Goal: Information Seeking & Learning: Learn about a topic

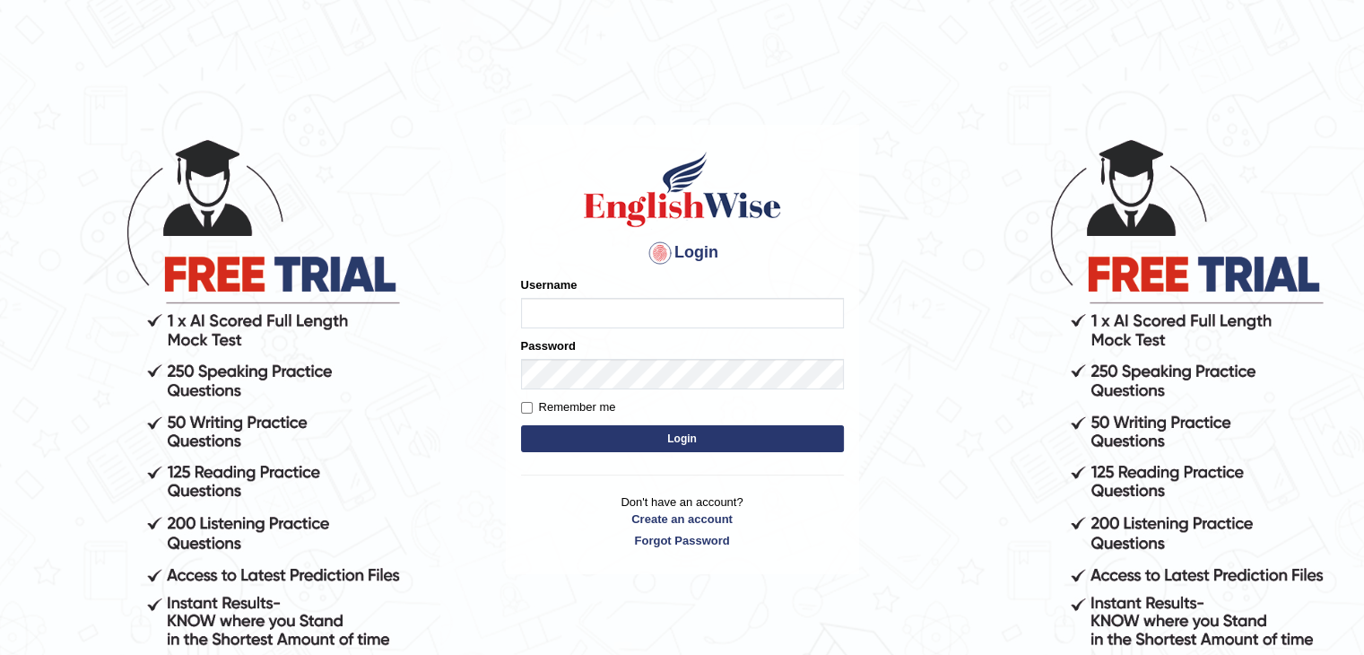
type input "sushila1"
click at [603, 431] on button "Login" at bounding box center [682, 438] width 323 height 27
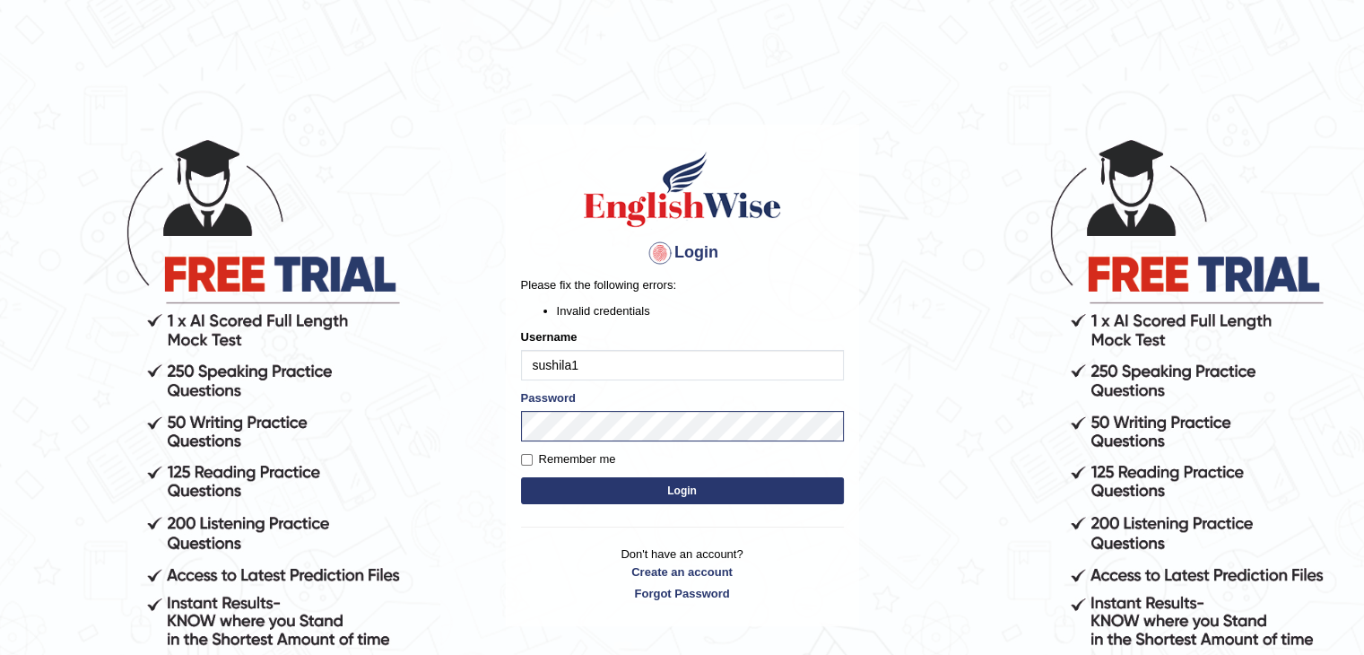
click at [641, 490] on button "Login" at bounding box center [682, 490] width 323 height 27
click at [547, 462] on label "Remember me" at bounding box center [568, 459] width 95 height 18
click at [533, 462] on input "Remember me" at bounding box center [527, 460] width 12 height 12
checkbox input "true"
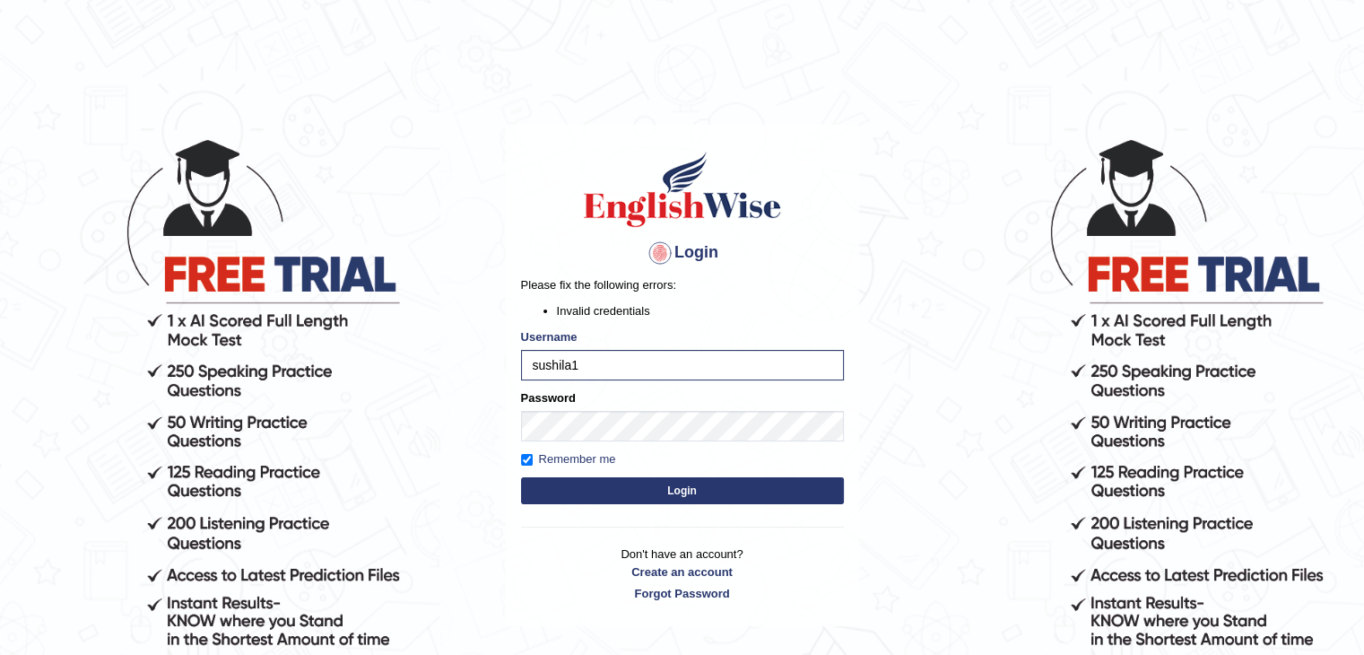
click at [574, 485] on button "Login" at bounding box center [682, 490] width 323 height 27
click at [563, 487] on button "Login" at bounding box center [682, 490] width 323 height 27
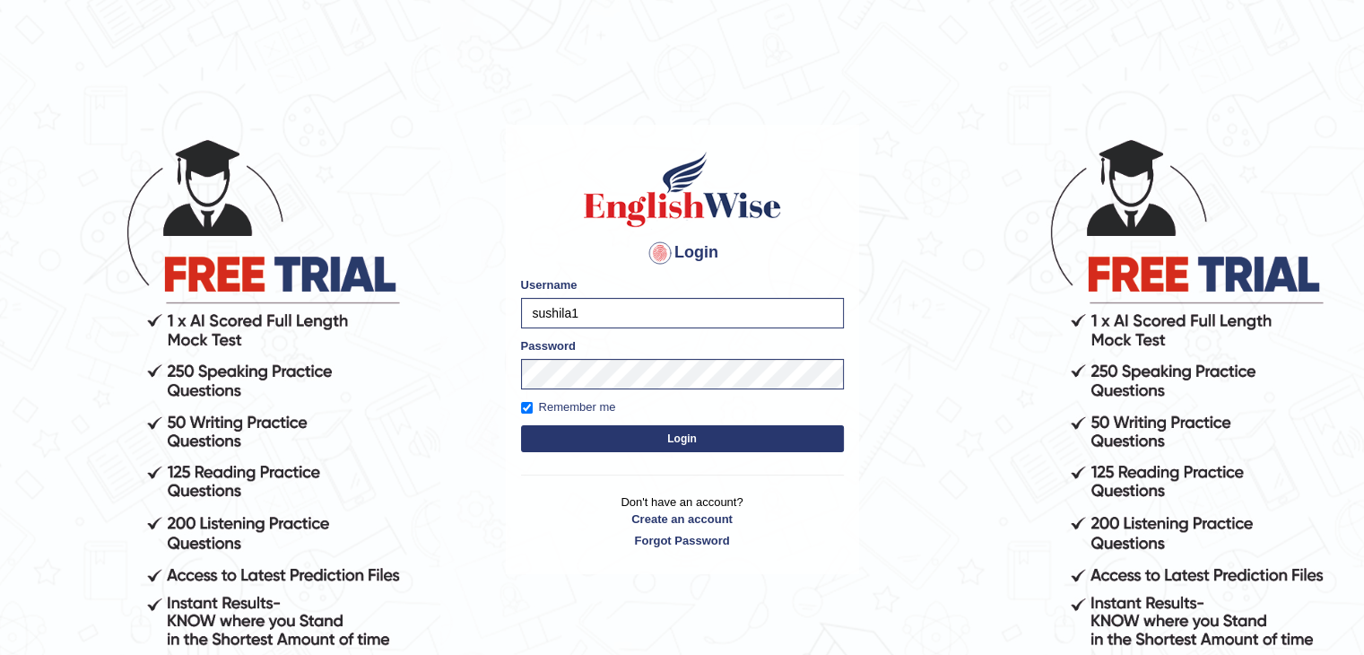
click at [563, 487] on div "Login Please fix the following errors: Username sushila1 Password Remember me L…" at bounding box center [682, 349] width 353 height 449
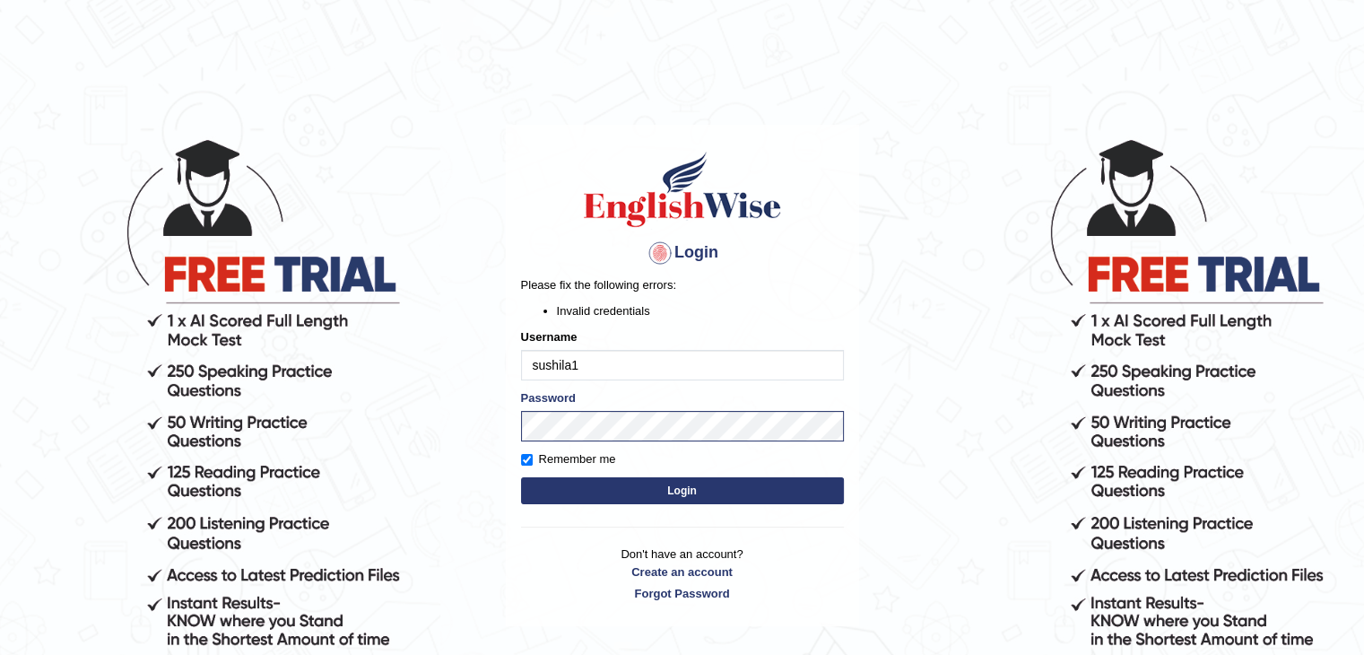
click at [738, 497] on button "Login" at bounding box center [682, 490] width 323 height 27
click at [634, 360] on input "sushila1" at bounding box center [682, 365] width 323 height 30
click at [672, 494] on button "Login" at bounding box center [682, 490] width 323 height 27
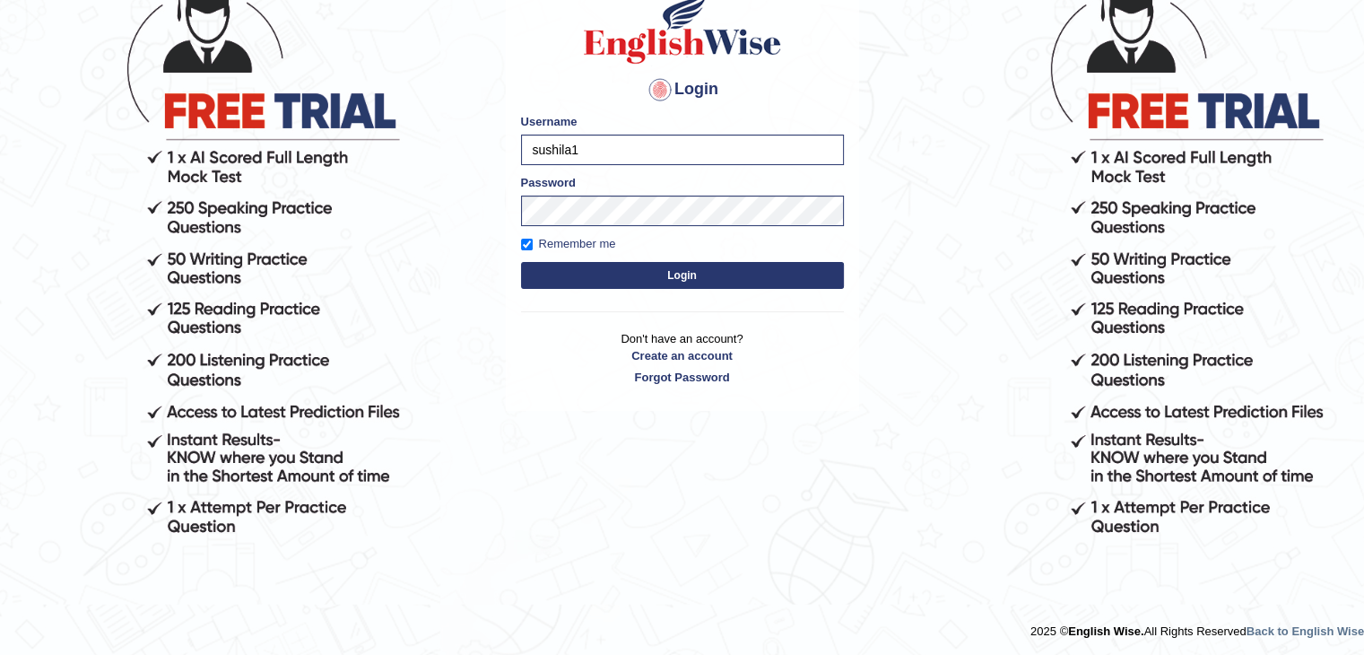
scroll to position [161, 0]
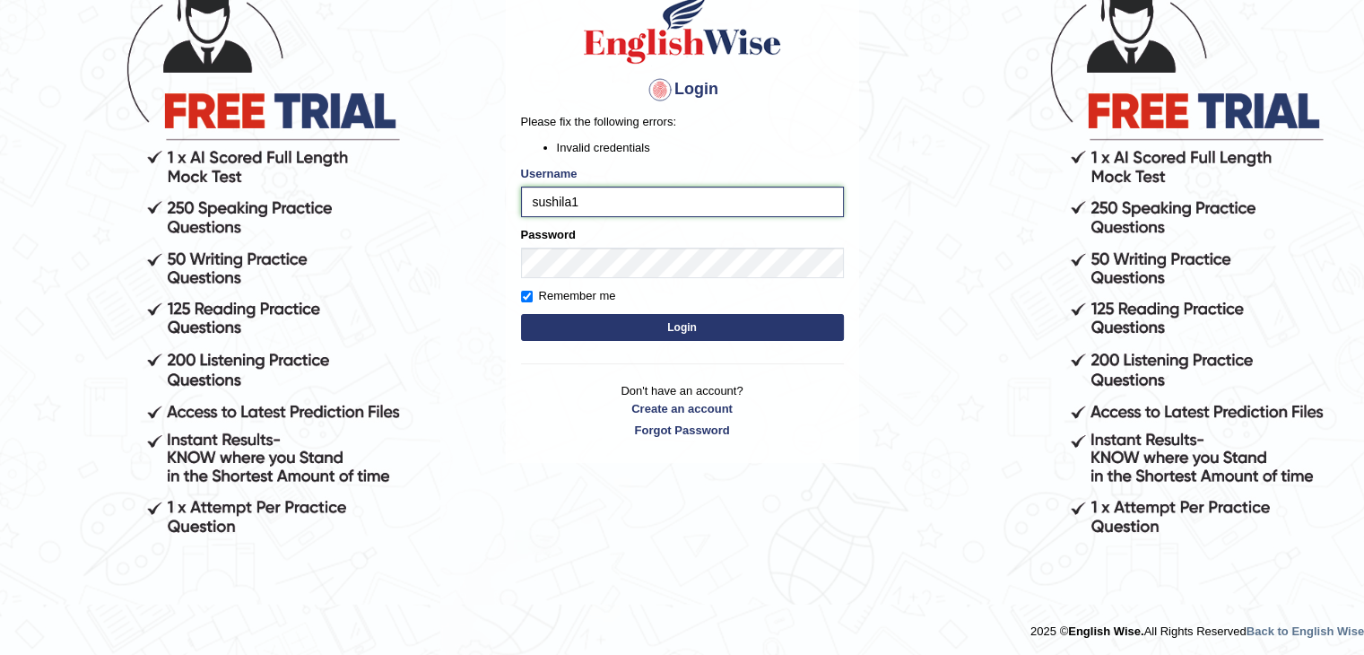
scroll to position [127, 0]
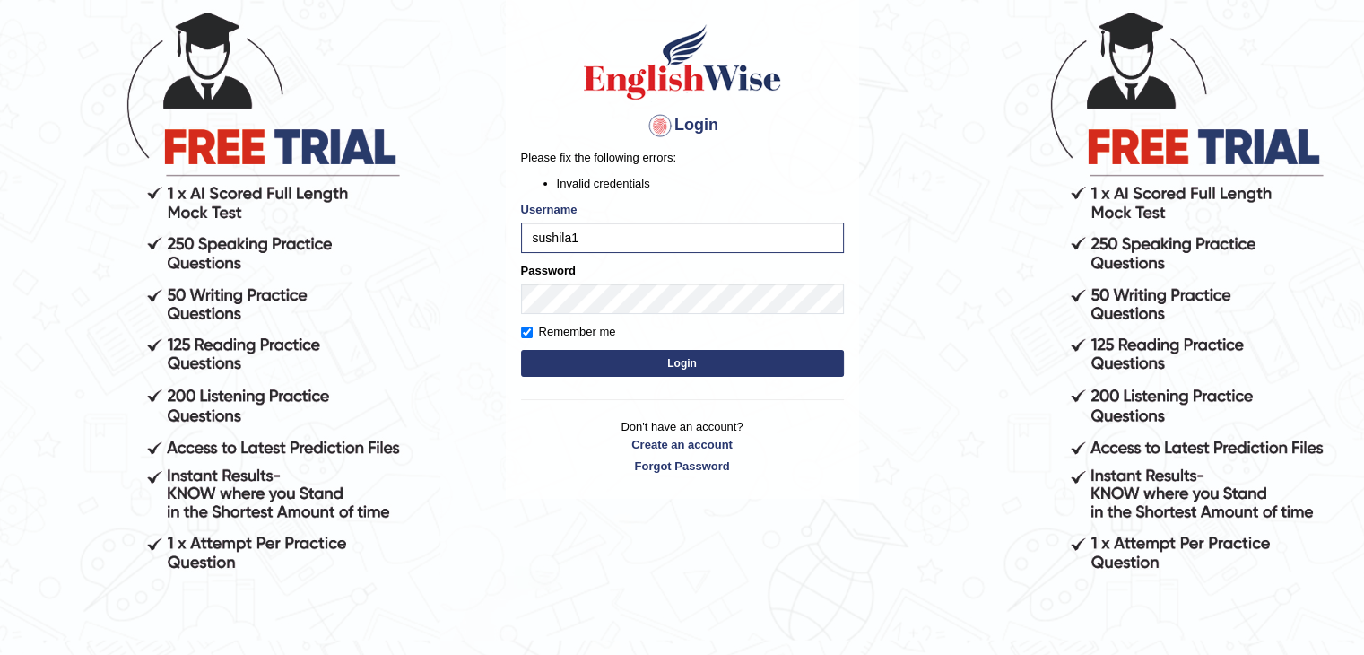
click at [603, 220] on div "Username sushila1" at bounding box center [682, 227] width 323 height 52
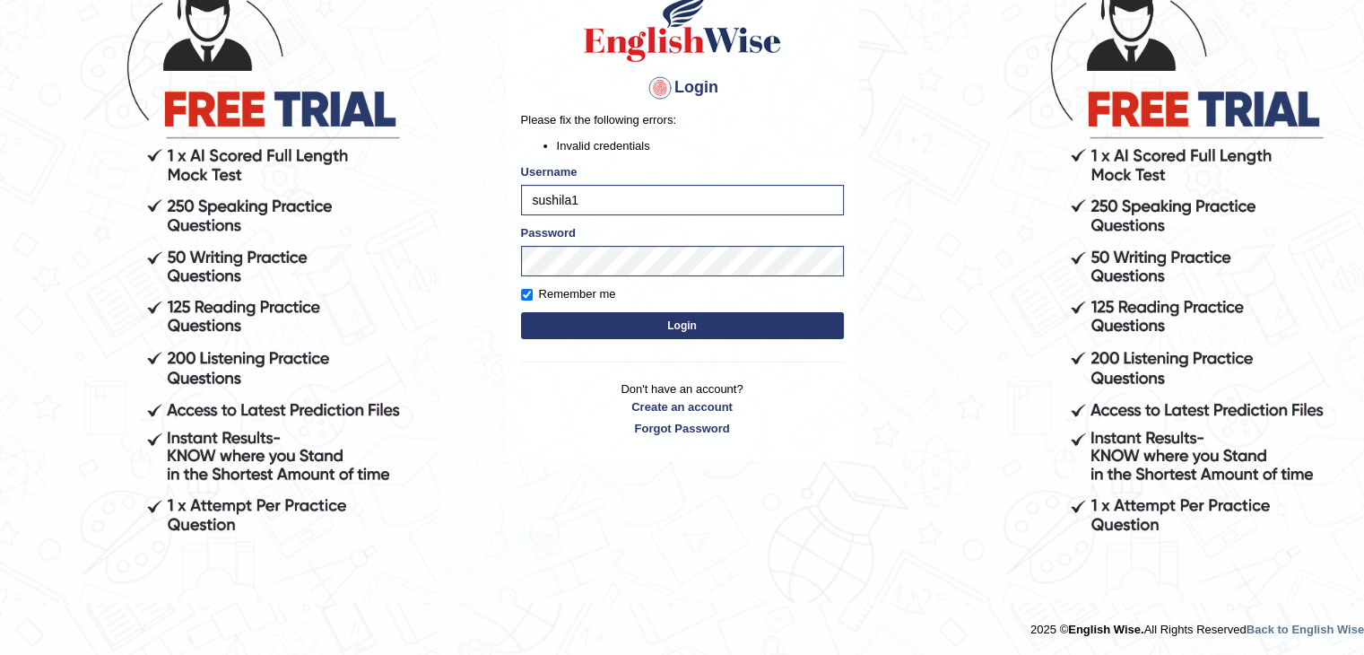
scroll to position [0, 0]
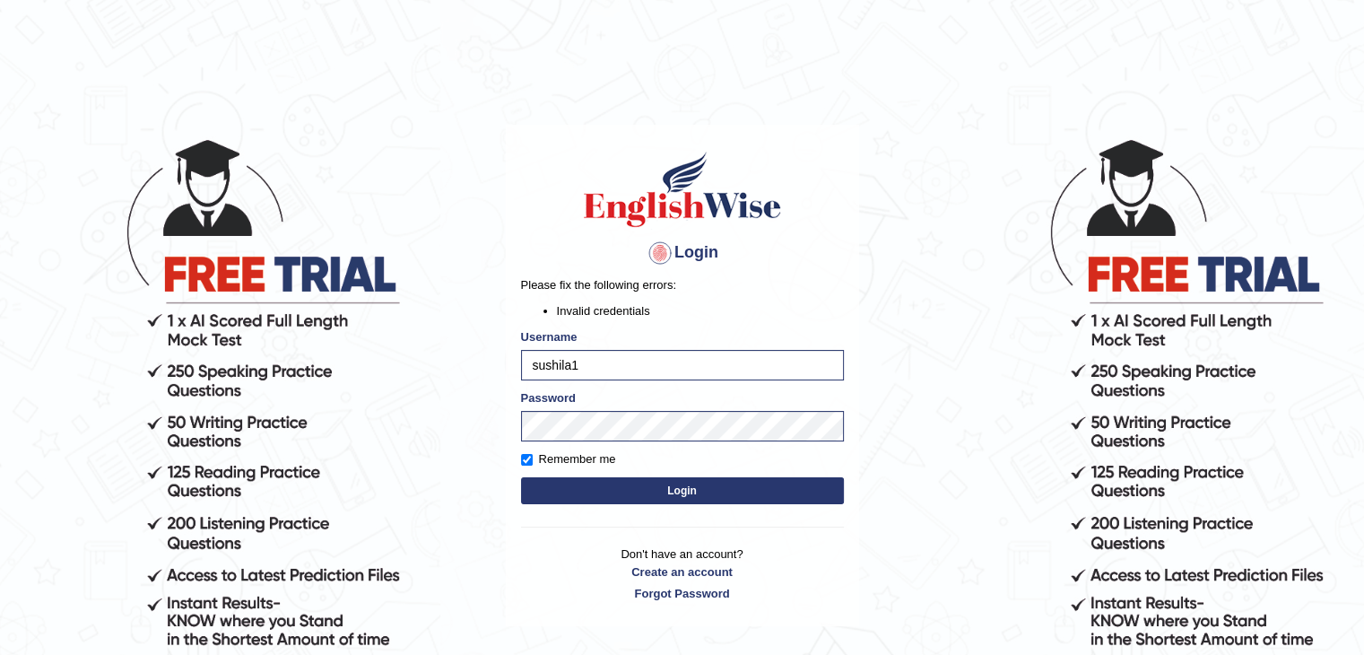
click at [59, 44] on html "Login Please fix the following errors: Invalid credentials Username sushila1 Pa…" at bounding box center [682, 327] width 1364 height 655
click at [577, 485] on button "Login" at bounding box center [682, 490] width 323 height 27
click at [698, 492] on button "Login" at bounding box center [682, 490] width 323 height 27
click at [698, 492] on div "Login Please fix the following errors: Invalid credentials Username sushila1 Pa…" at bounding box center [682, 375] width 353 height 501
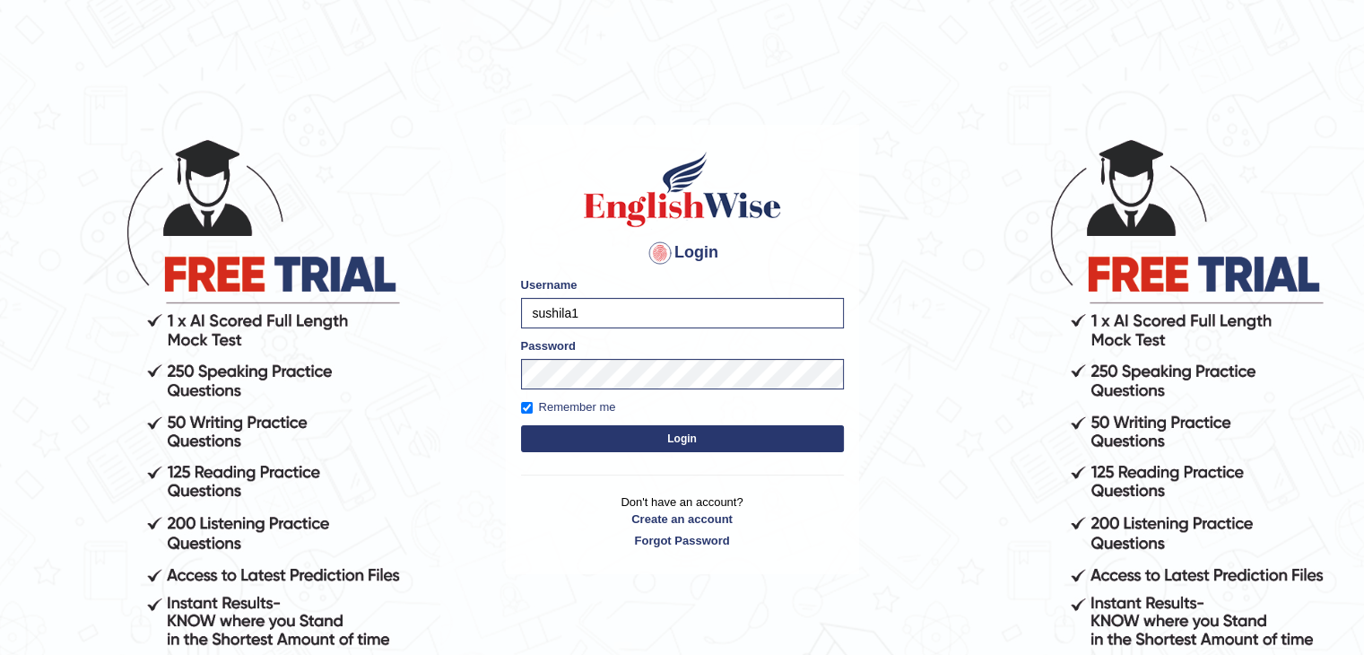
click at [698, 493] on p "Don't have an account? Create an account Forgot Password" at bounding box center [682, 521] width 323 height 56
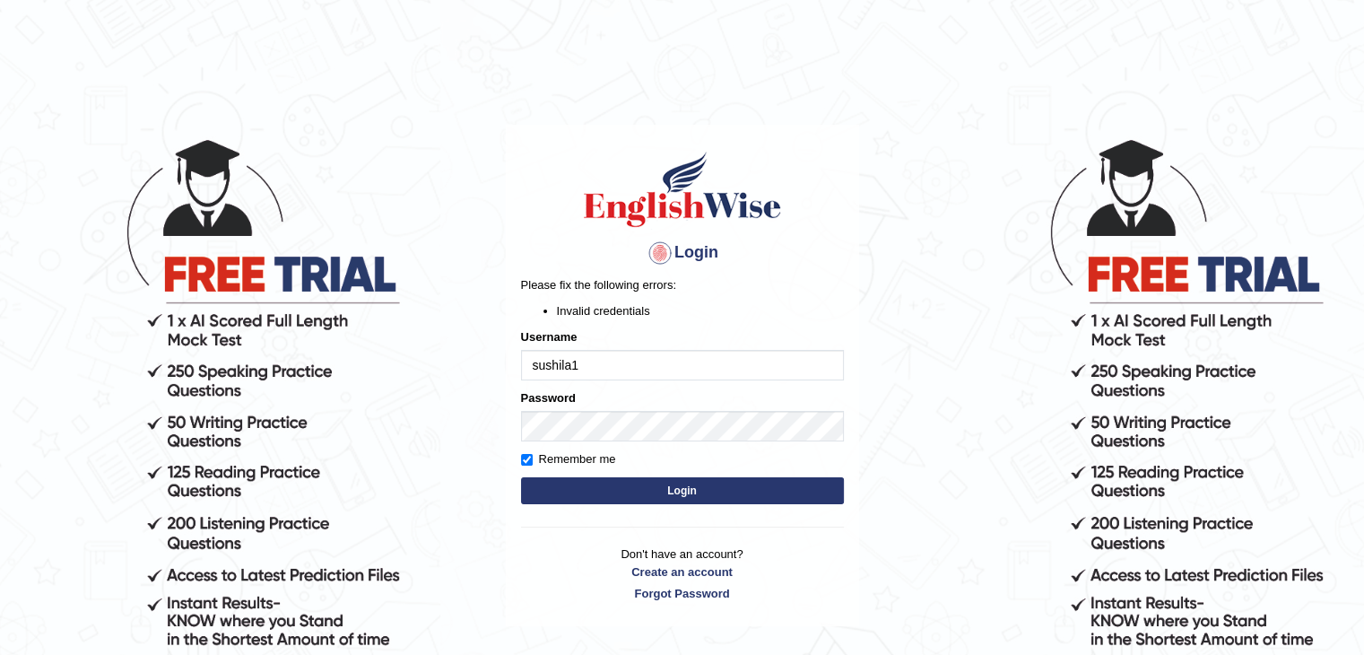
click at [585, 458] on label "Remember me" at bounding box center [568, 459] width 95 height 18
click at [533, 458] on input "Remember me" at bounding box center [527, 460] width 12 height 12
checkbox input "false"
click at [613, 486] on button "Login" at bounding box center [682, 490] width 323 height 27
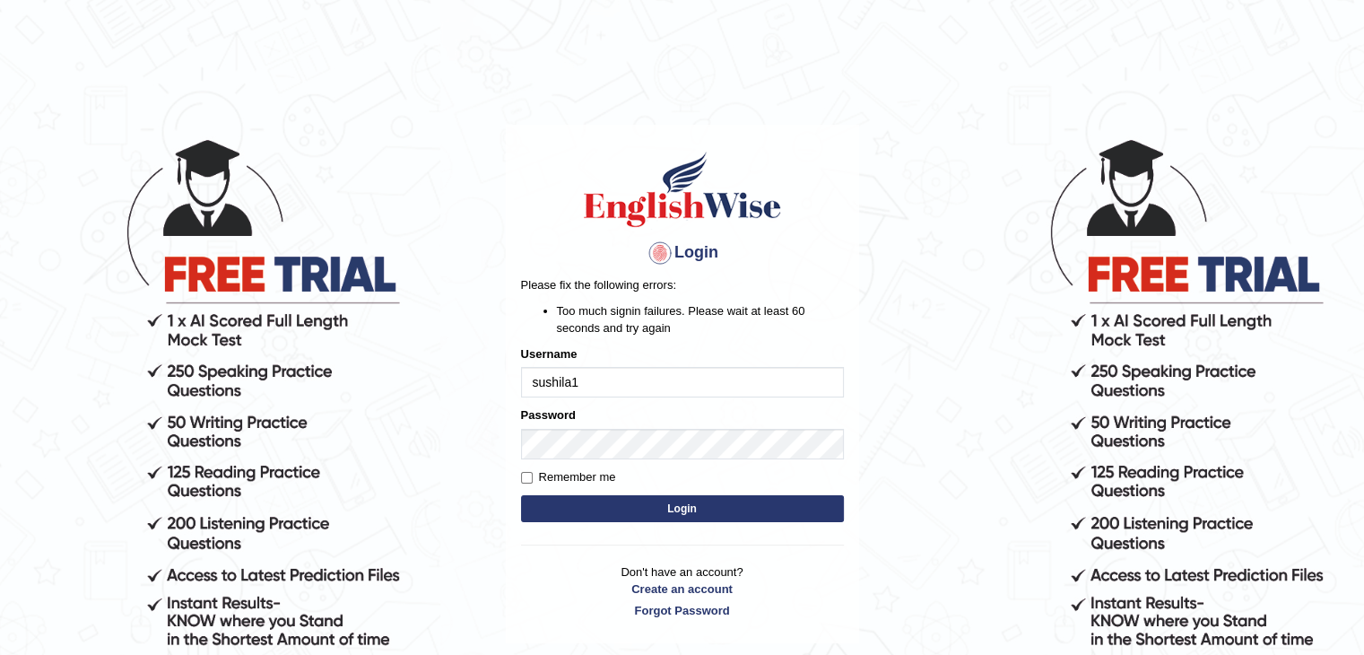
click at [874, 266] on body "Login Please fix the following errors: Too much signin failures. Please wait at…" at bounding box center [682, 395] width 1364 height 655
click at [522, 472] on input "Remember me" at bounding box center [527, 478] width 12 height 12
checkbox input "true"
click at [583, 504] on button "Login" at bounding box center [682, 508] width 323 height 27
click at [657, 500] on button "Login" at bounding box center [682, 508] width 323 height 27
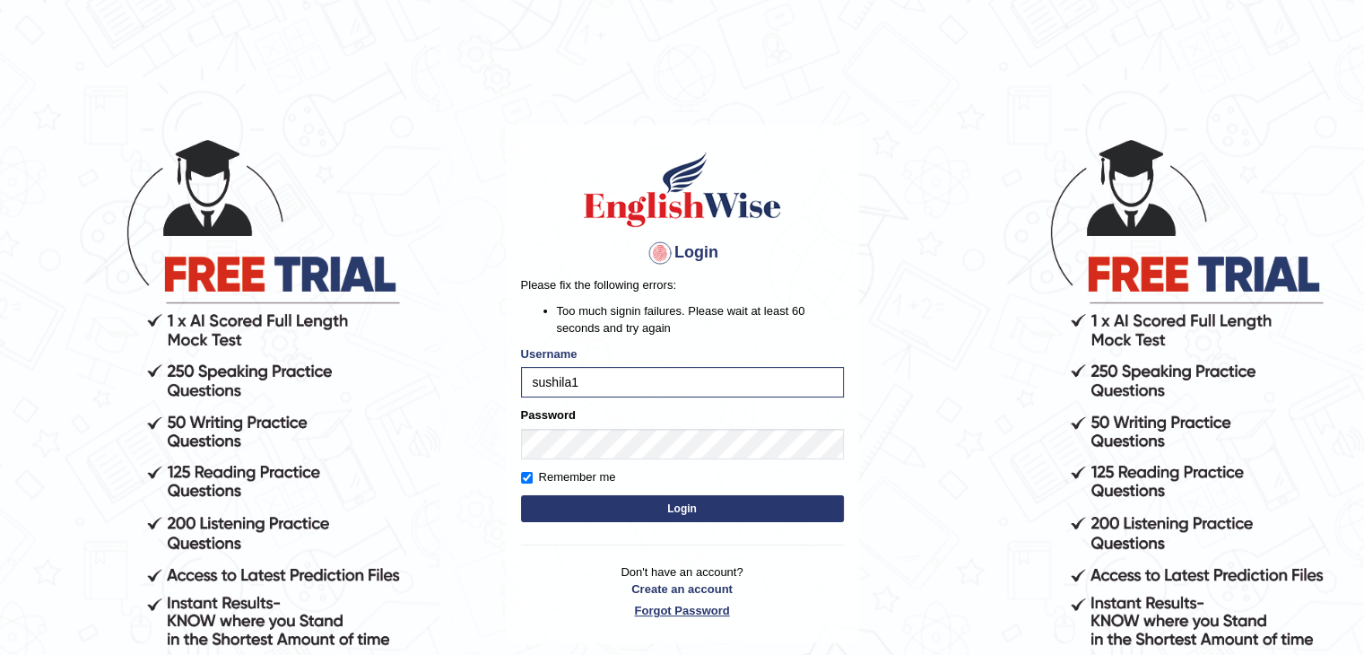
click at [706, 612] on link "Forgot Password" at bounding box center [682, 610] width 323 height 17
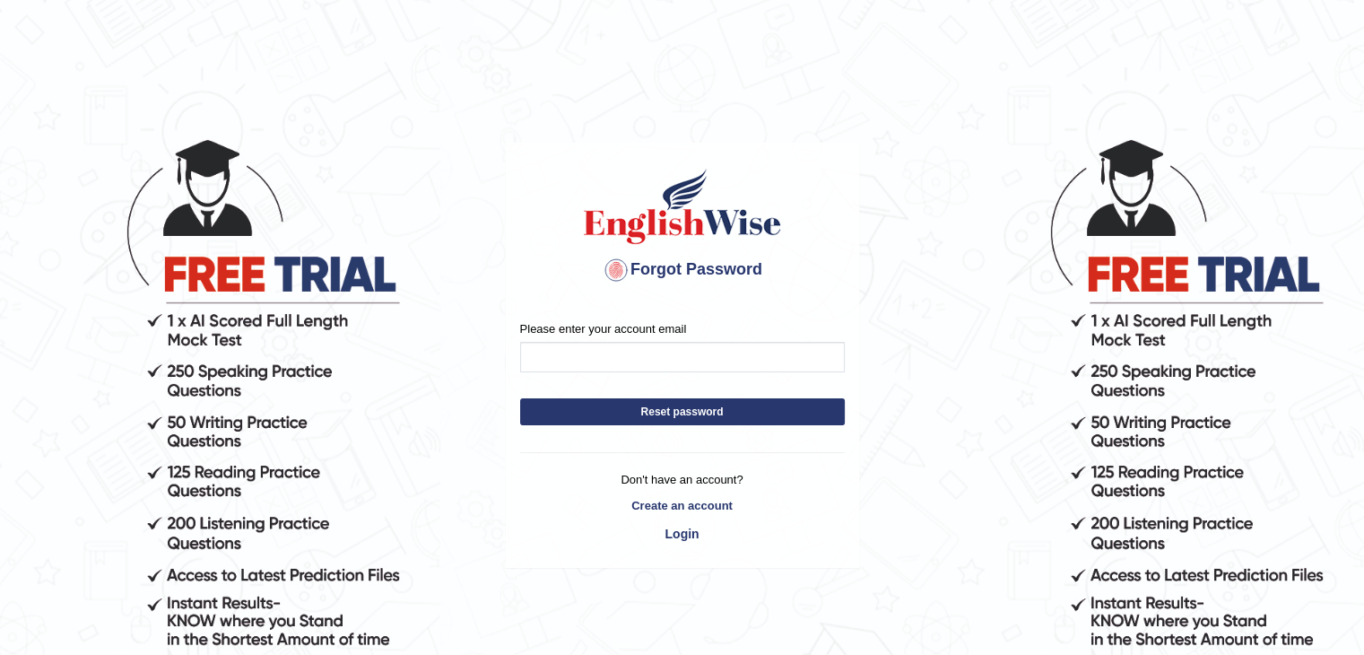
click at [624, 338] on div "Please enter your account email" at bounding box center [682, 346] width 325 height 52
click at [613, 365] on input "Please enter your account email" at bounding box center [682, 357] width 325 height 30
click at [625, 406] on form "Please enter your account email sushila1 Reset password" at bounding box center [682, 377] width 325 height 114
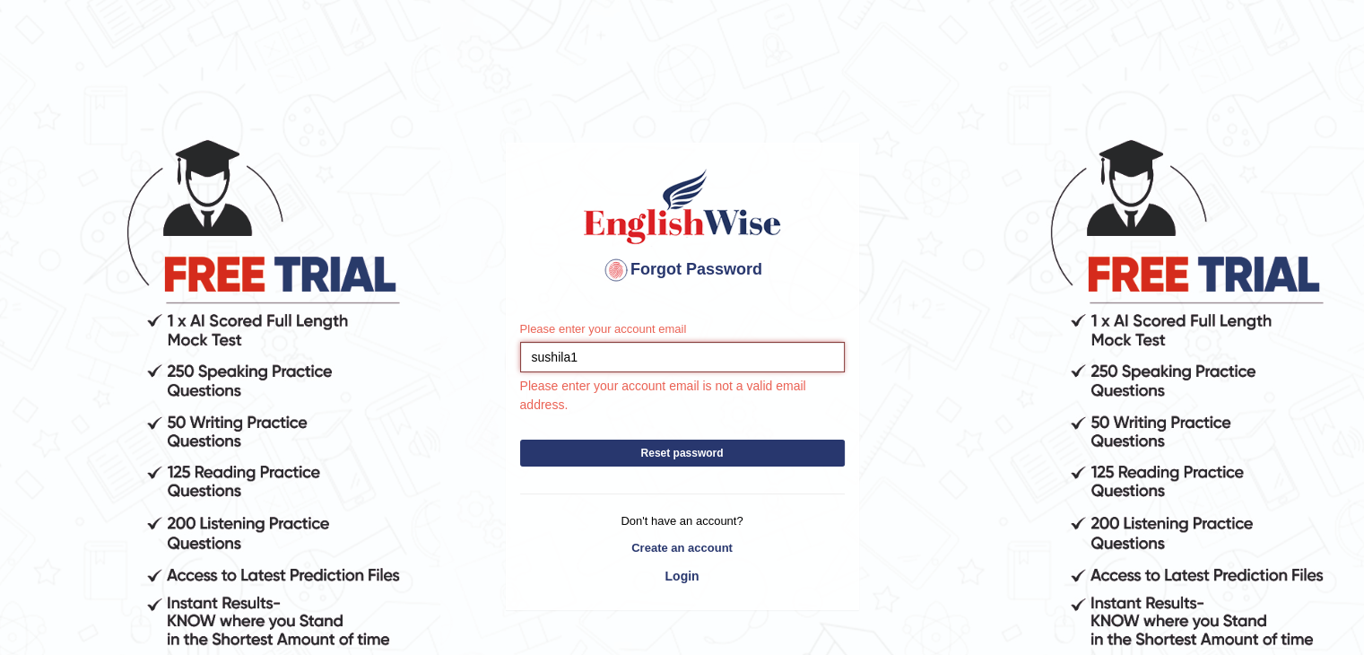
click at [623, 345] on input "sushila1" at bounding box center [682, 357] width 325 height 30
type input "s"
type input "sushilabhattarai159@gmail.com"
click at [635, 455] on div "Please enter your account email sushilabhattarai159@gmail.com Please enter your…" at bounding box center [682, 458] width 351 height 302
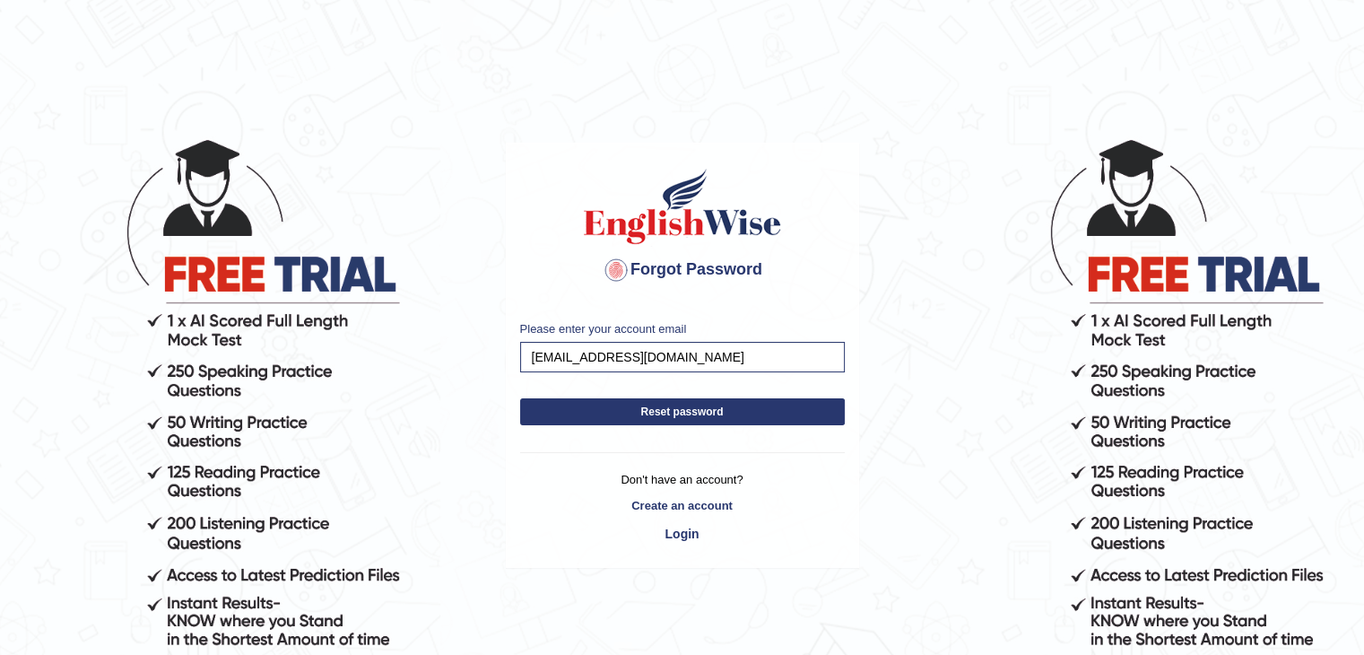
click at [674, 408] on button "Reset password" at bounding box center [682, 411] width 325 height 27
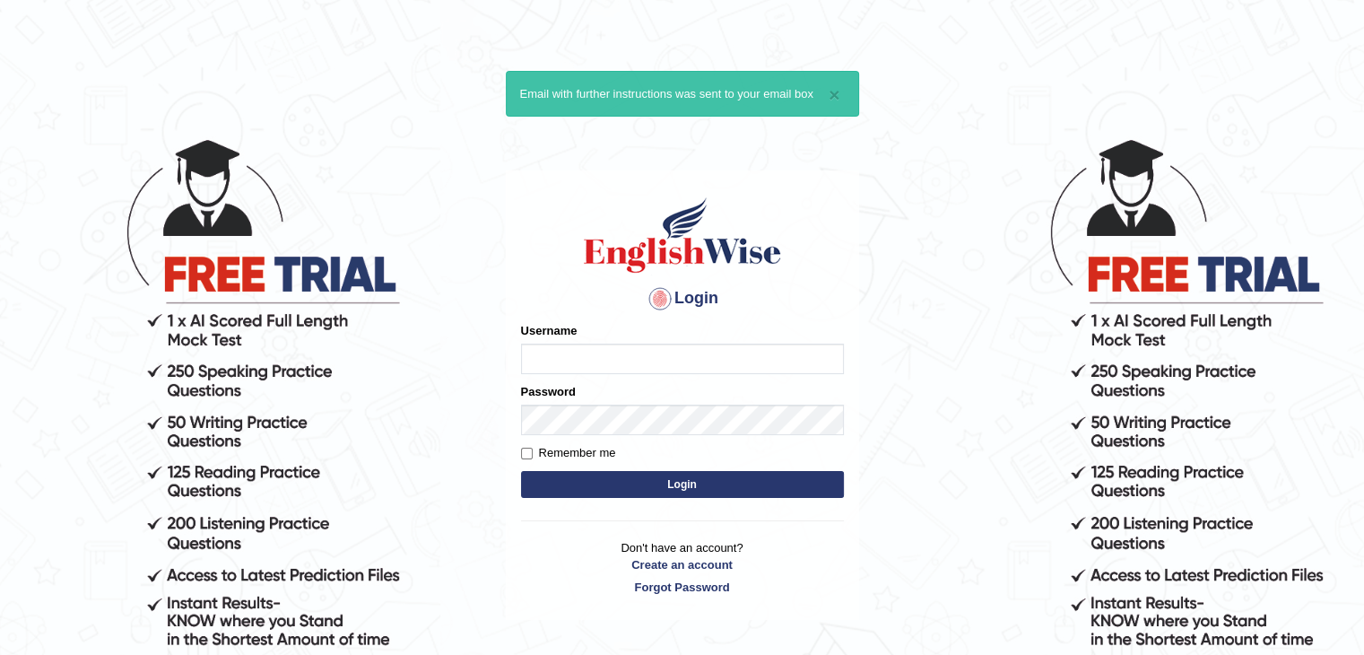
type input "sushila1"
click at [617, 449] on div "Remember me" at bounding box center [682, 453] width 323 height 18
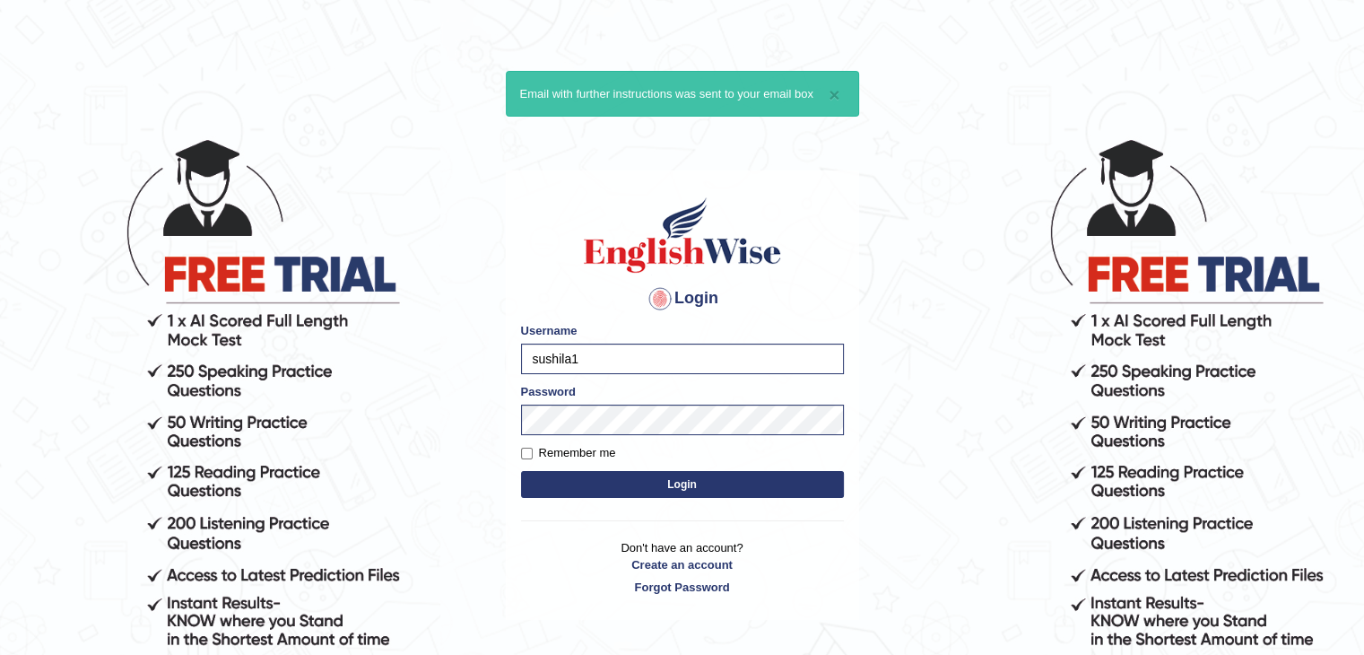
click at [617, 449] on div "Remember me" at bounding box center [682, 453] width 323 height 18
click at [545, 445] on label "Remember me" at bounding box center [568, 453] width 95 height 18
click at [533, 447] on input "Remember me" at bounding box center [527, 453] width 12 height 12
checkbox input "true"
click at [581, 471] on button "Login" at bounding box center [682, 484] width 323 height 27
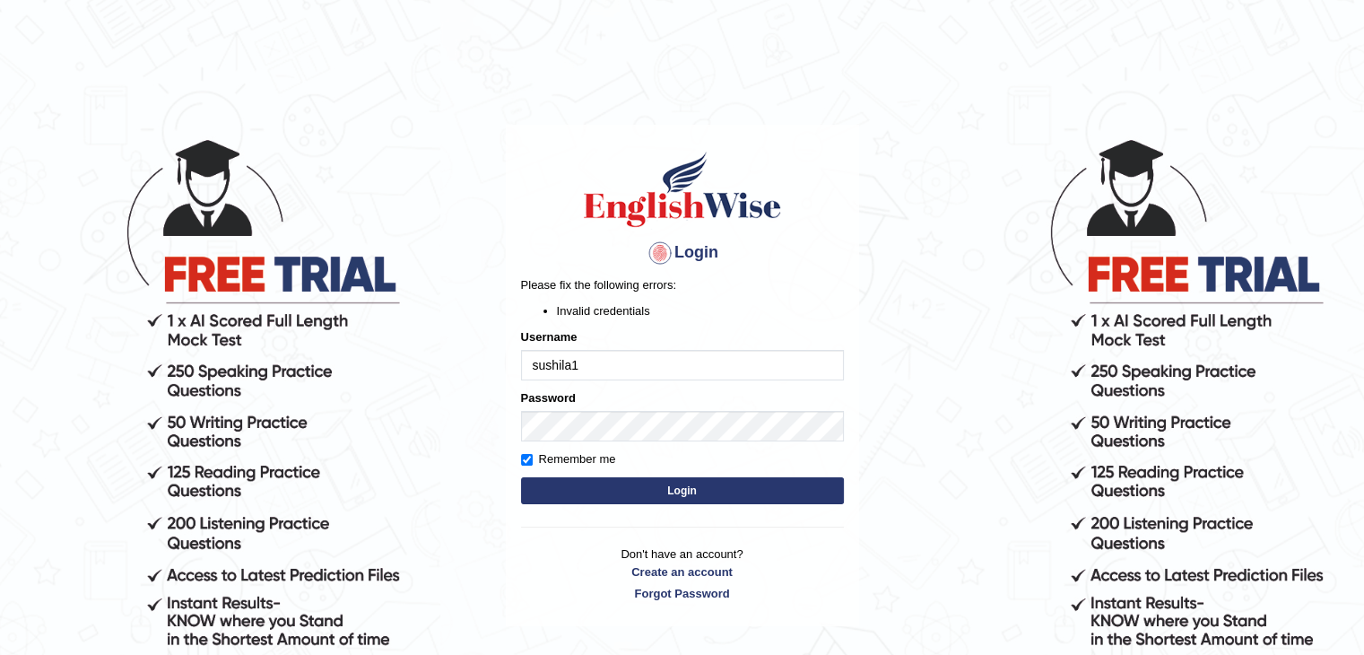
scroll to position [165, 0]
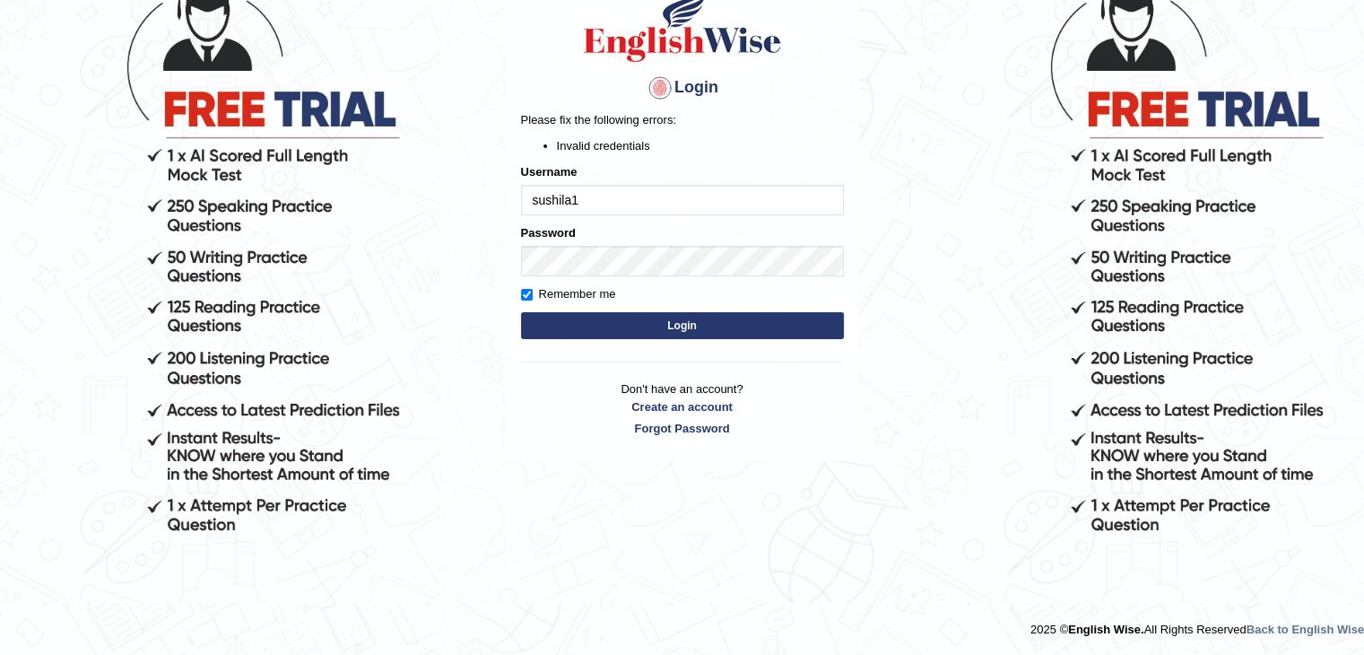
click at [739, 317] on button "Login" at bounding box center [682, 325] width 323 height 27
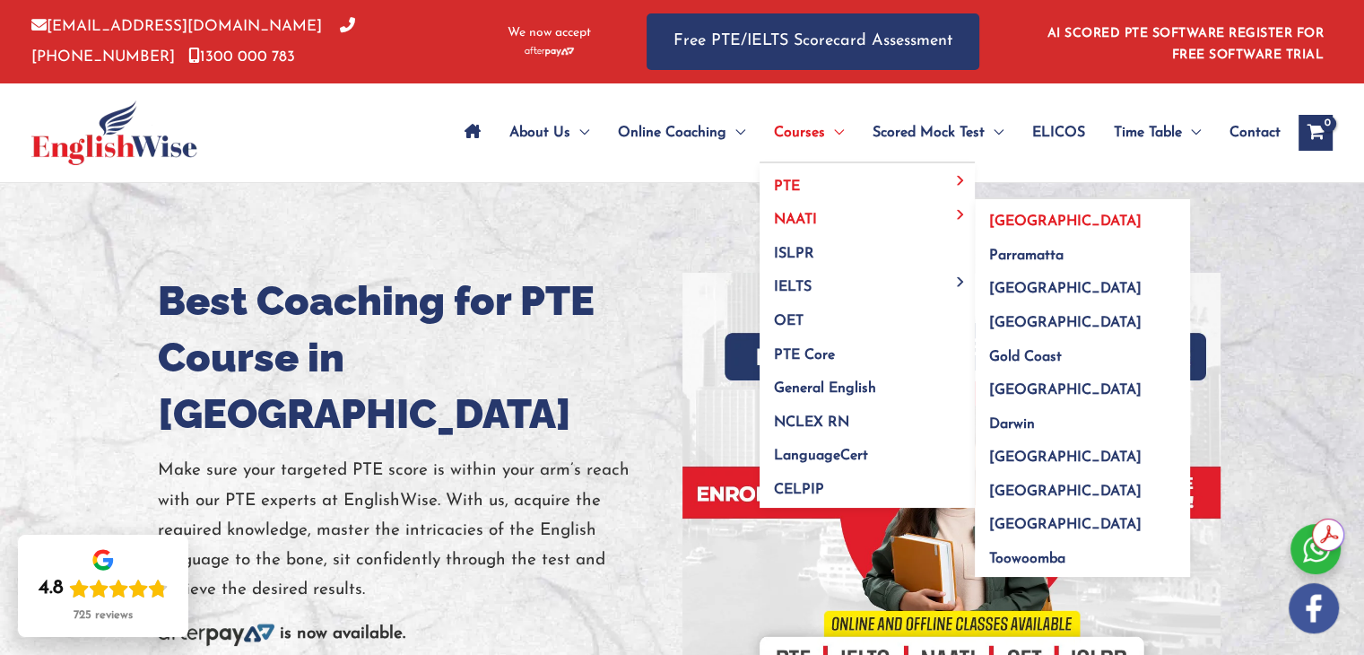
click at [994, 230] on link "[GEOGRAPHIC_DATA]" at bounding box center [1082, 216] width 215 height 34
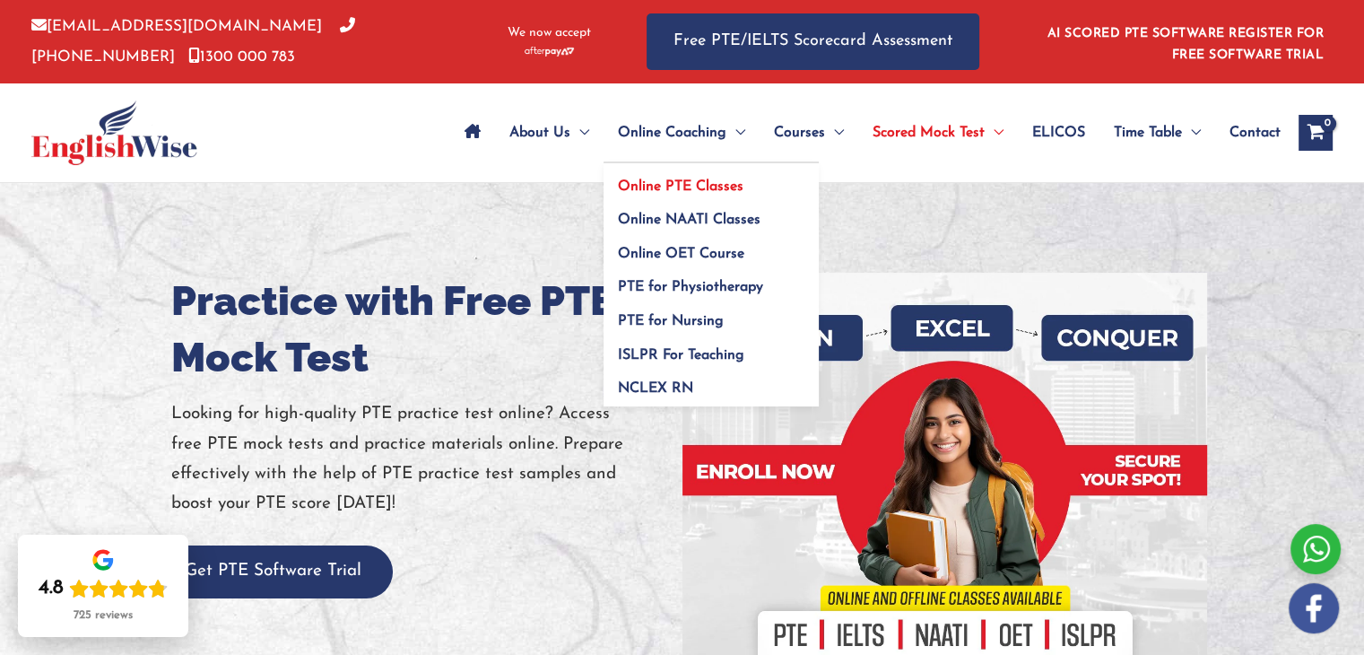
click at [653, 187] on span "Online PTE Classes" at bounding box center [681, 186] width 126 height 14
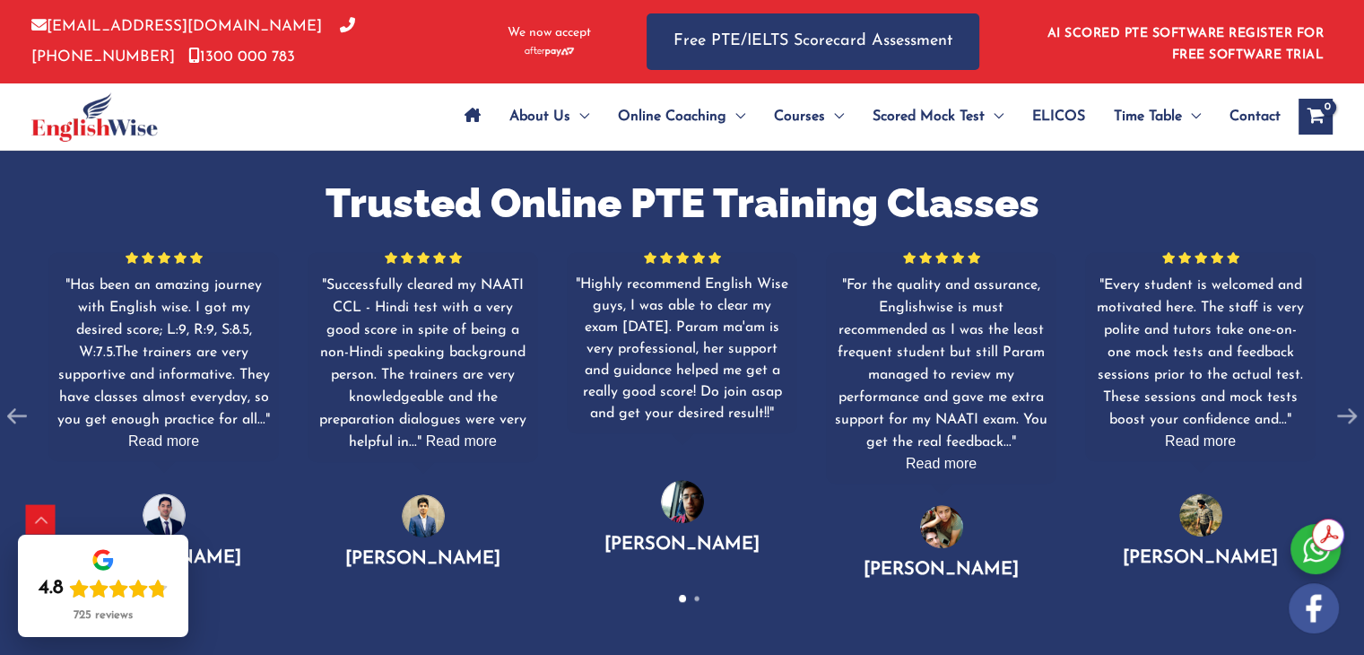
click at [426, 517] on div at bounding box center [423, 515] width 43 height 43
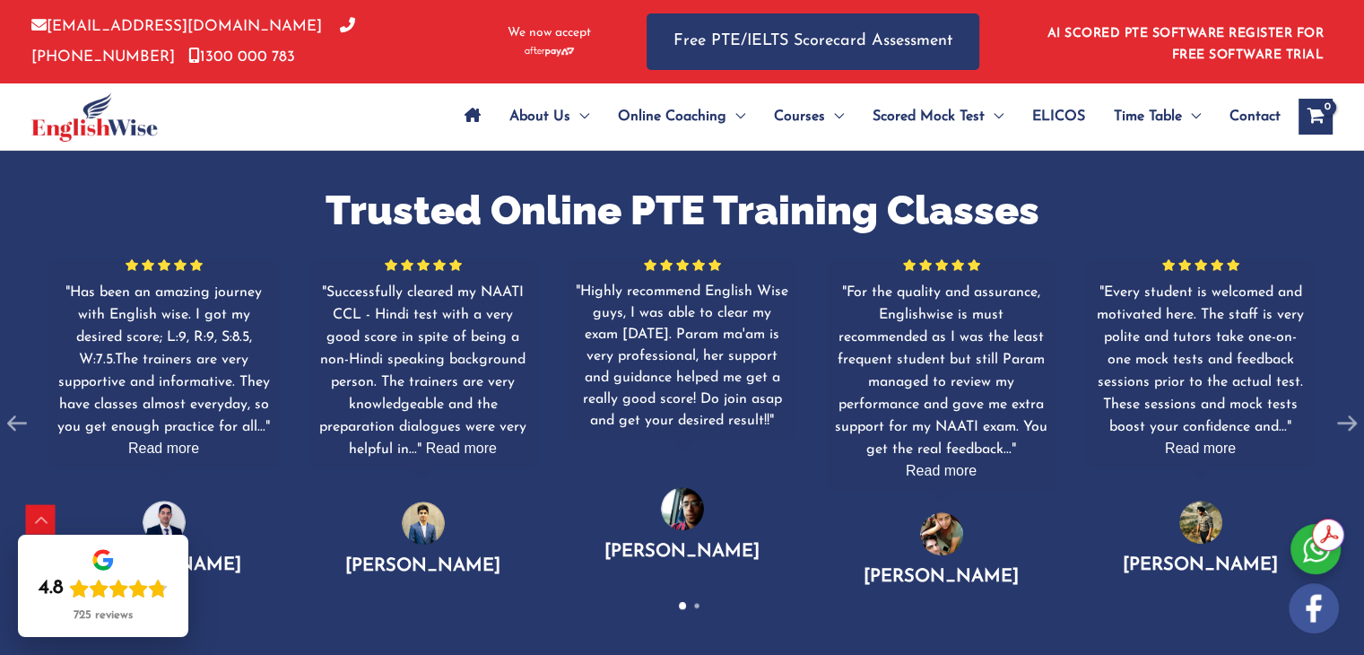
scroll to position [1159, 0]
click at [1188, 522] on div at bounding box center [1200, 521] width 43 height 43
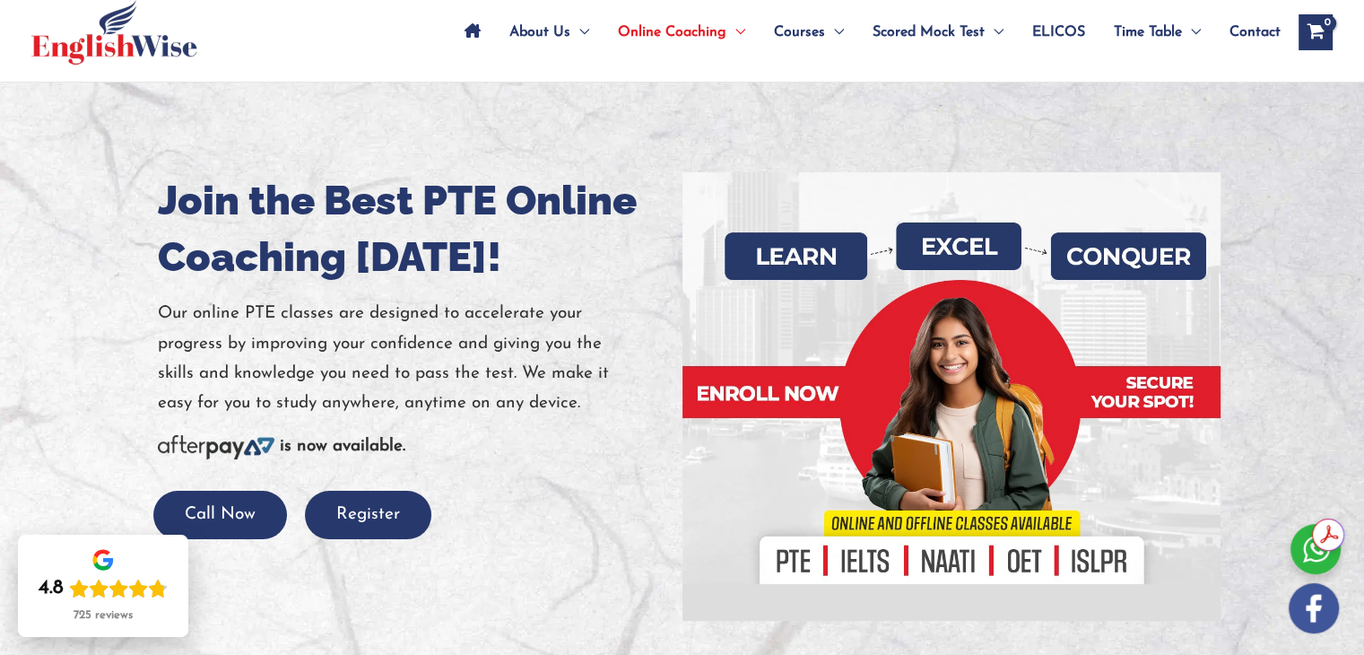
scroll to position [100, 0]
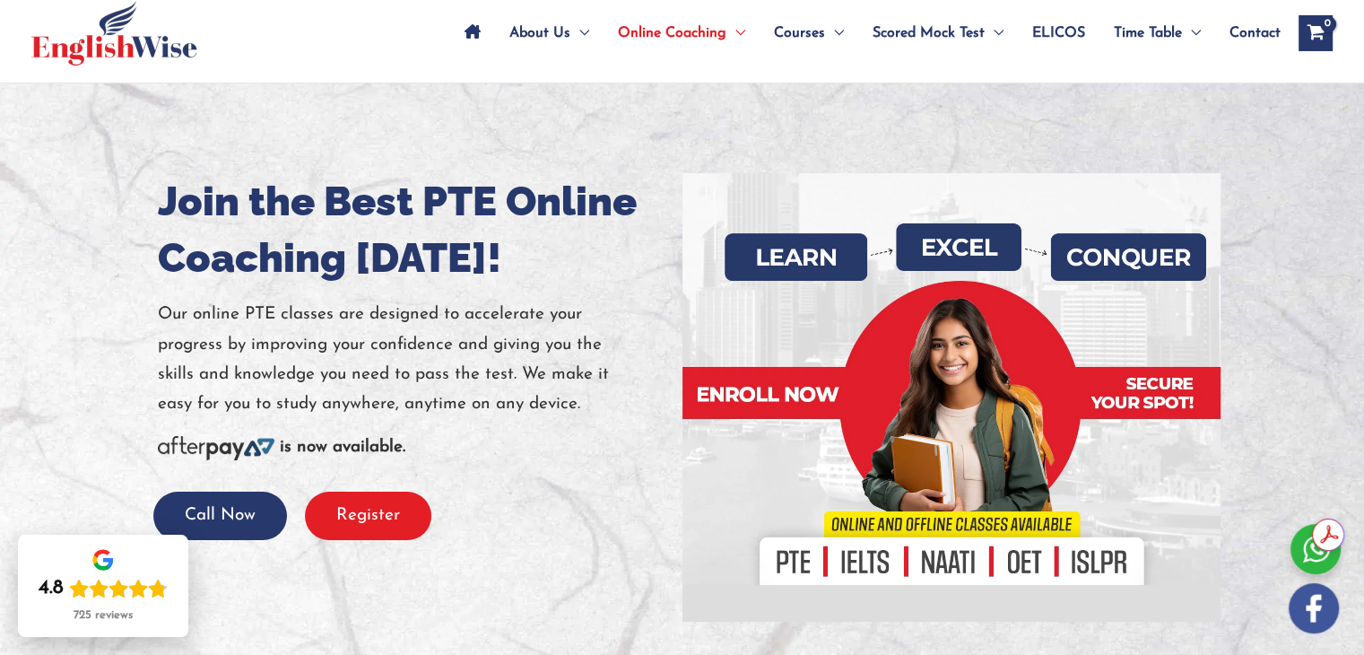
click at [358, 506] on button "Register" at bounding box center [368, 515] width 126 height 49
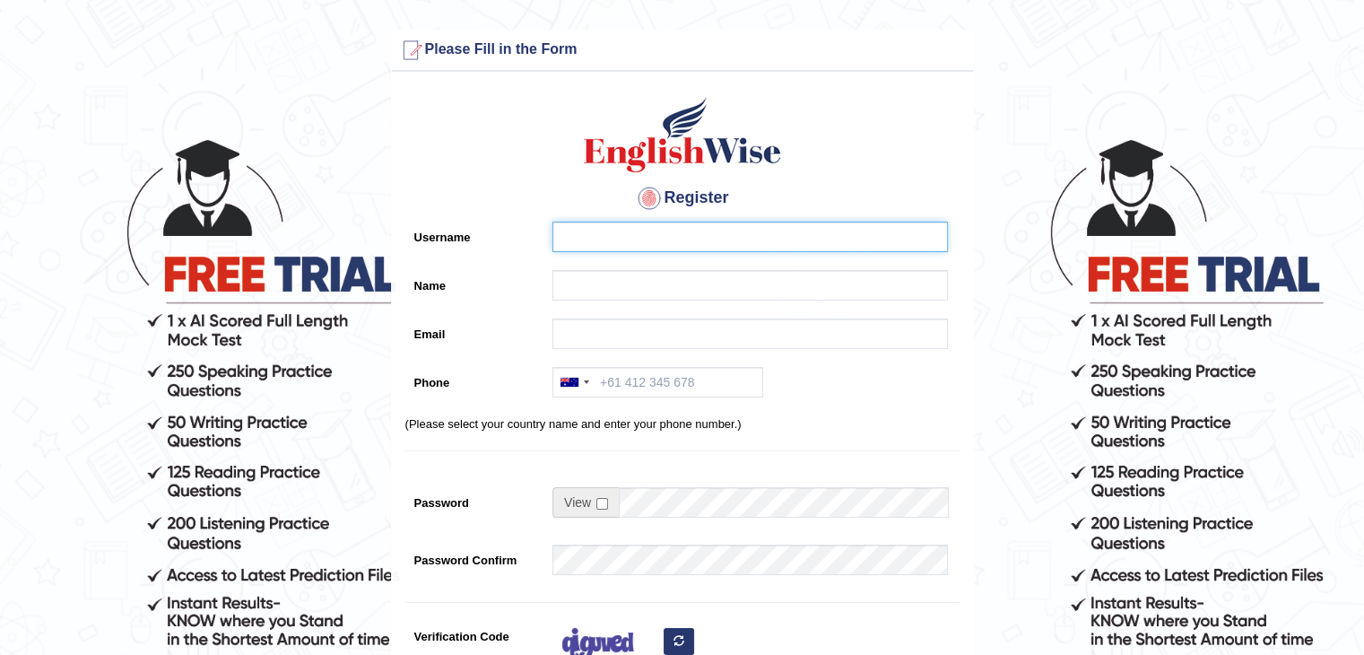
click at [592, 240] on input "Username" at bounding box center [749, 236] width 395 height 30
type input "sushila1"
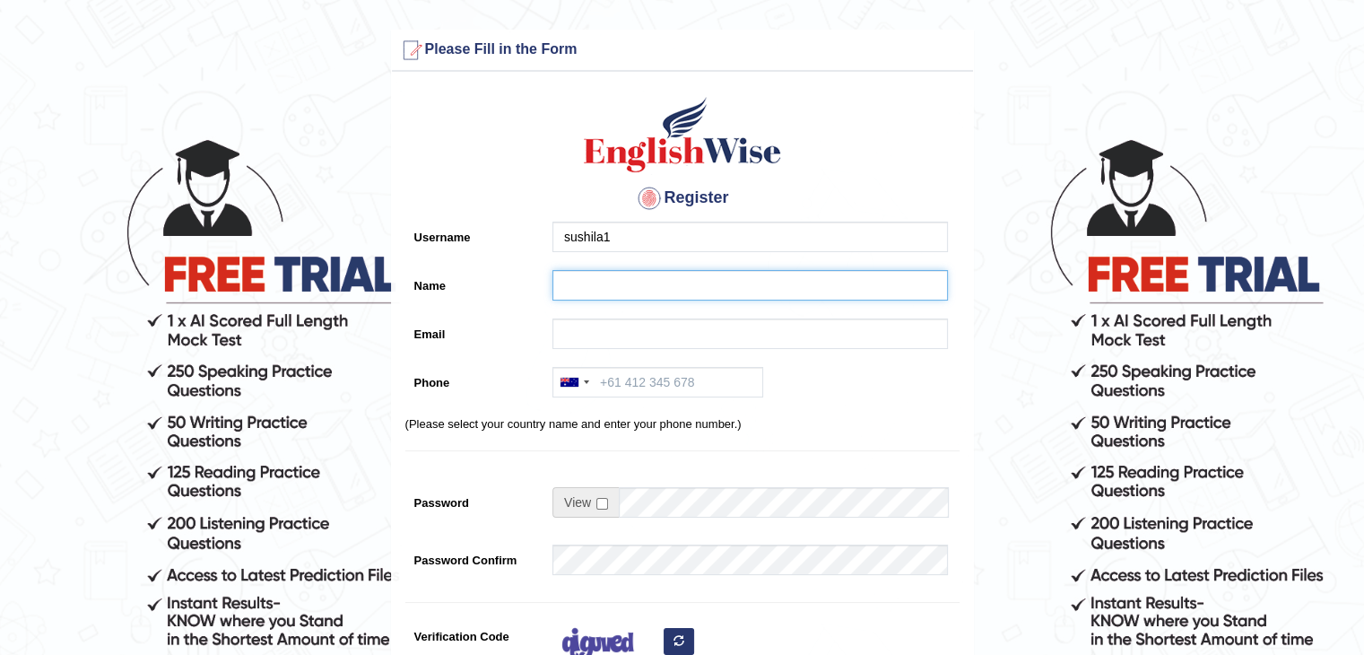
click at [604, 282] on input "Name" at bounding box center [749, 285] width 395 height 30
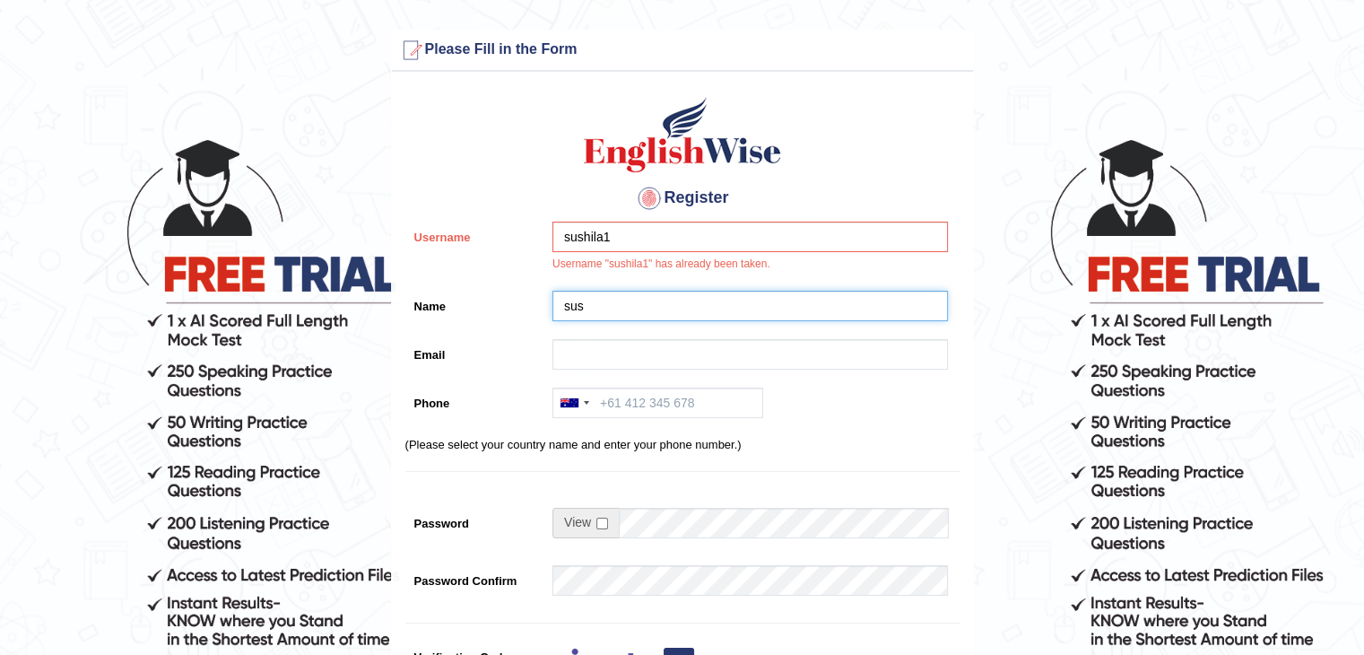
type input "sus"
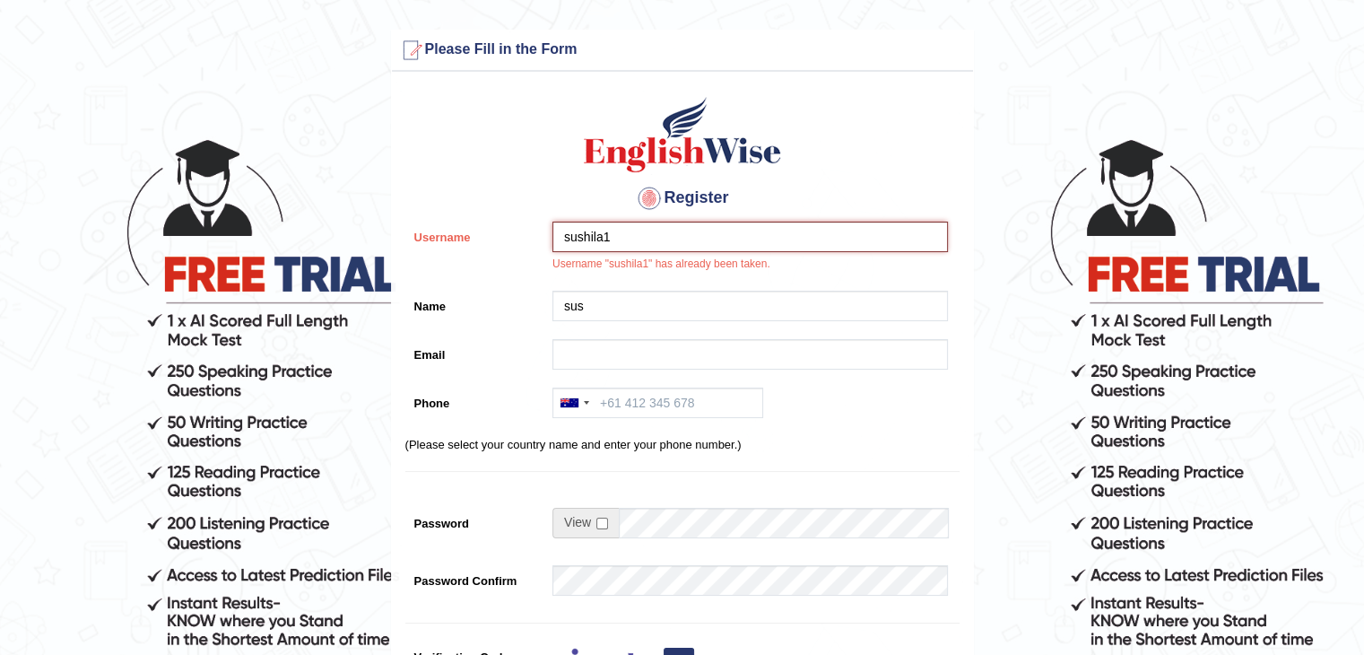
click at [634, 223] on input "sushila1" at bounding box center [749, 236] width 395 height 30
type input "s"
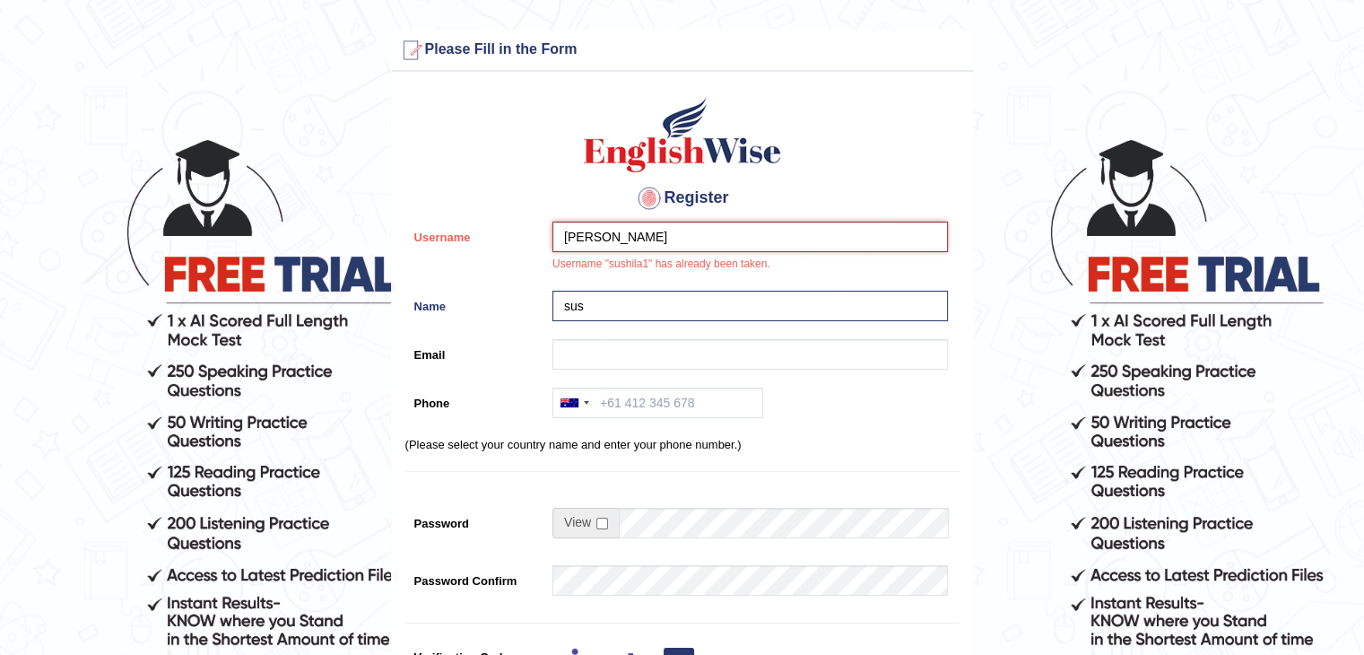
type input "[PERSON_NAME]"
click at [595, 292] on input "sus" at bounding box center [749, 306] width 395 height 30
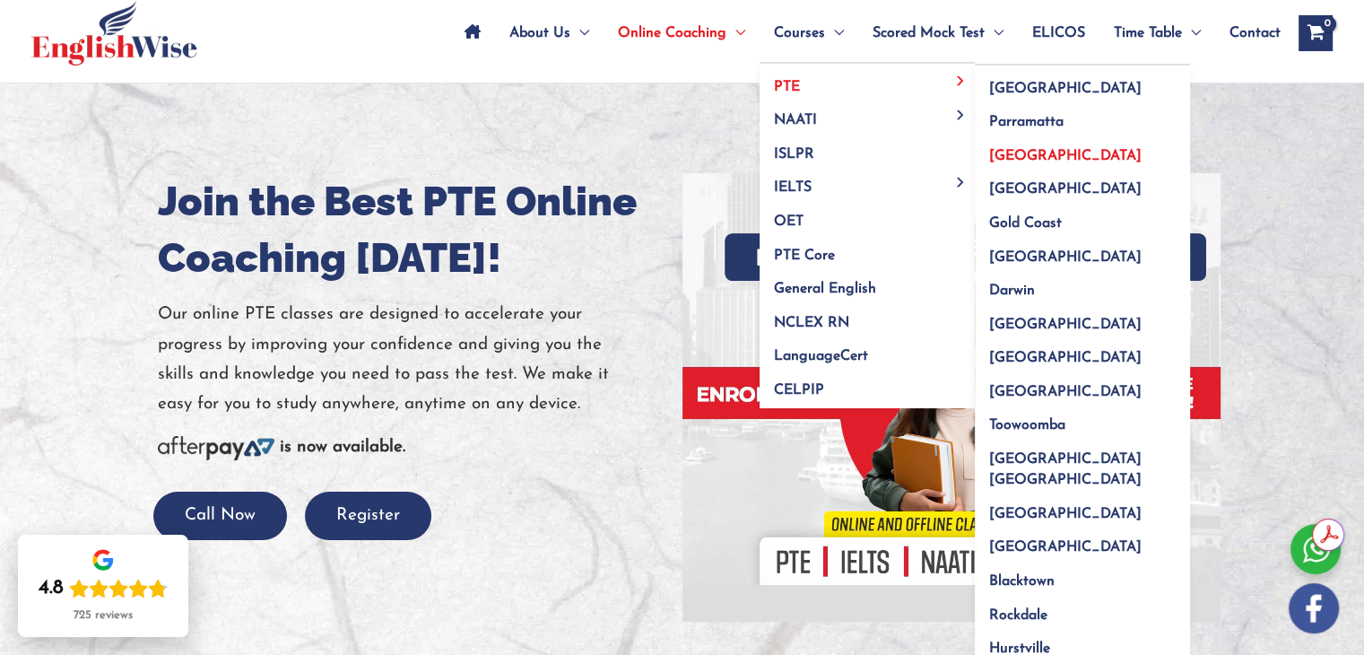
click at [1008, 153] on span "[GEOGRAPHIC_DATA]" at bounding box center [1065, 156] width 152 height 14
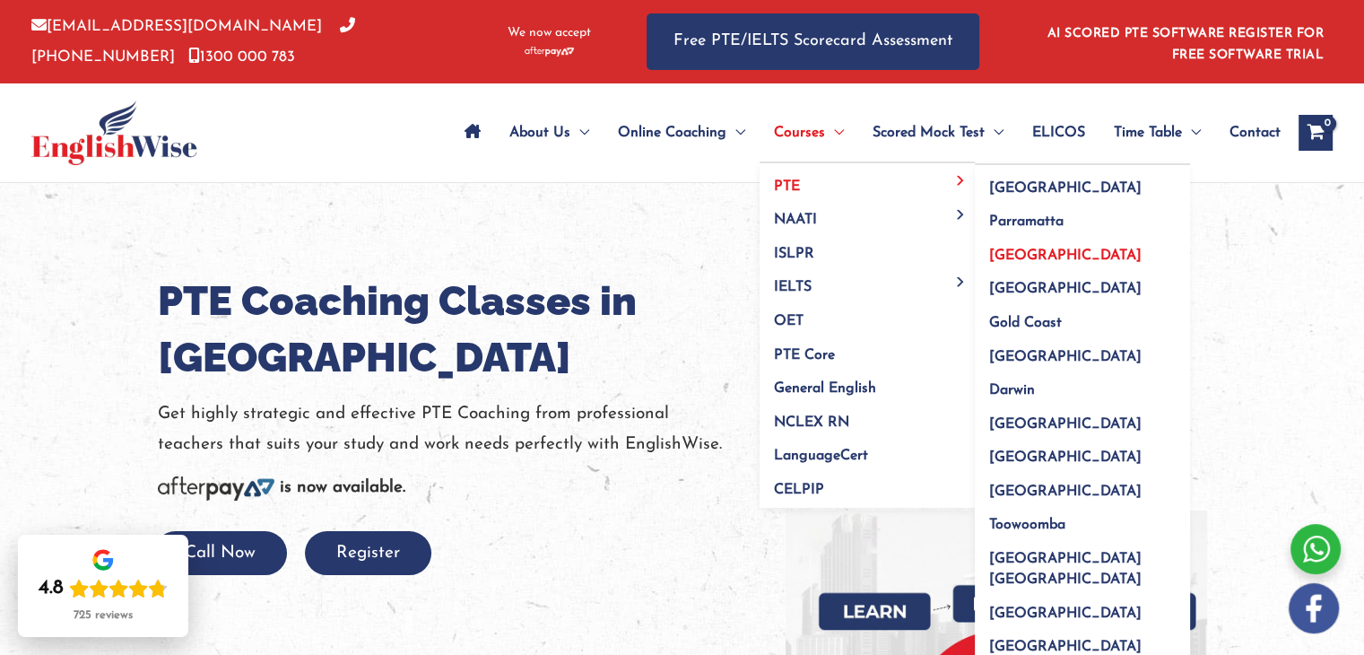
click at [1025, 258] on span "[GEOGRAPHIC_DATA]" at bounding box center [1065, 255] width 152 height 14
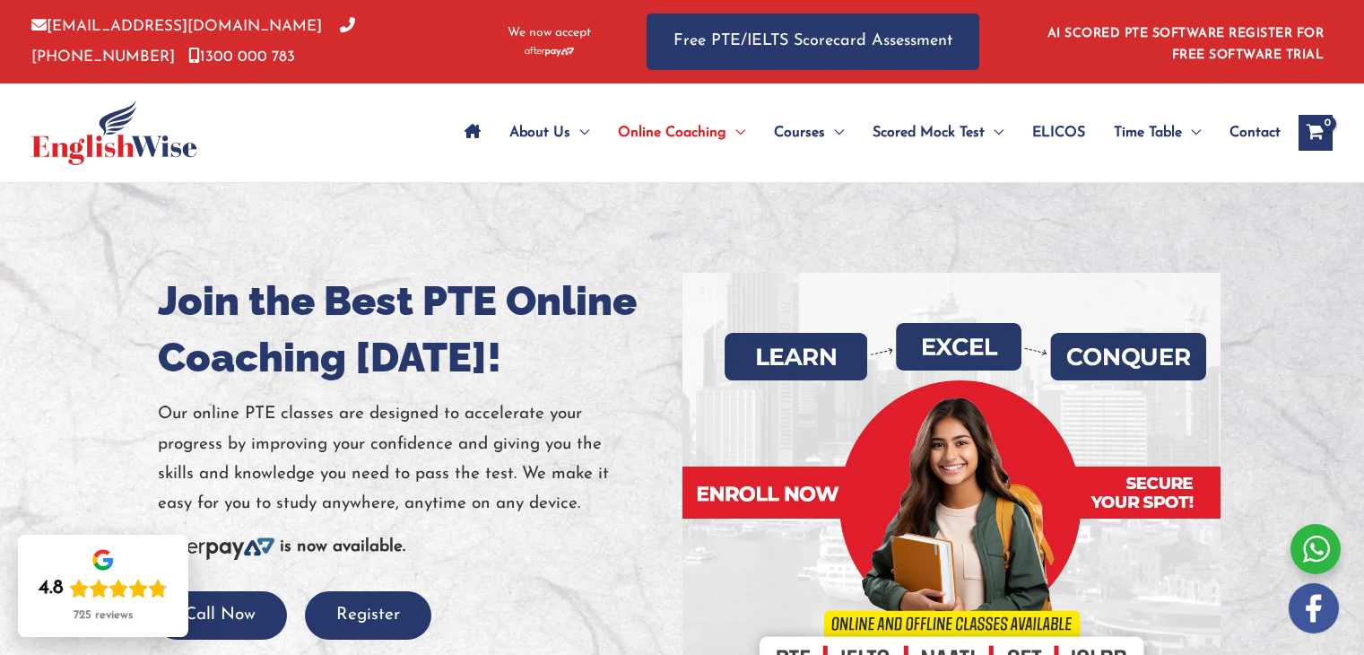
scroll to position [100, 0]
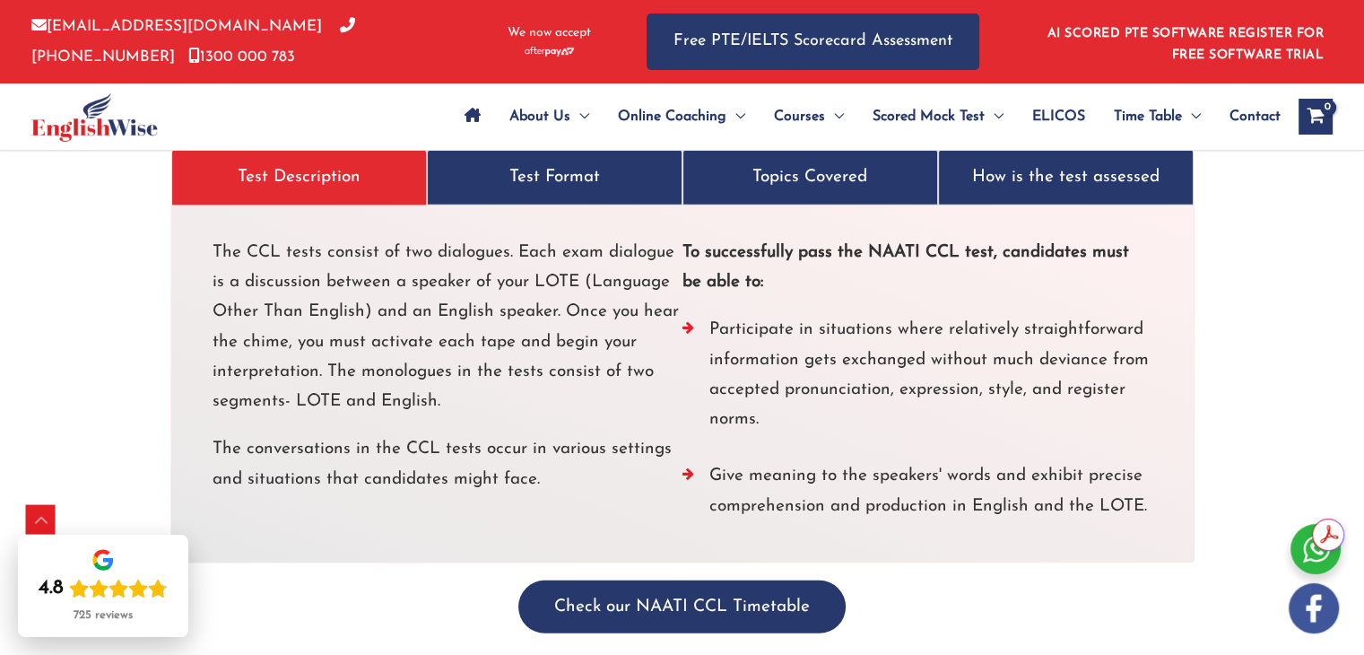
scroll to position [5124, 0]
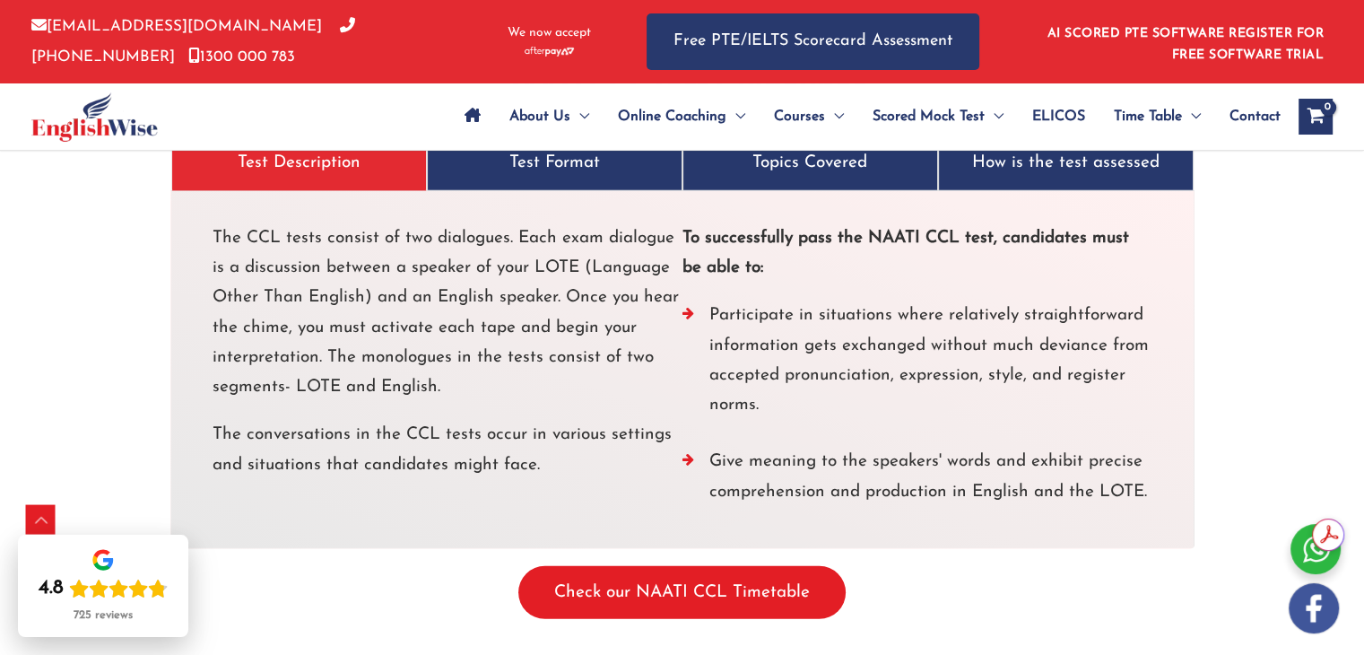
click at [606, 566] on button "Check our NAATI CCL Timetable" at bounding box center [681, 592] width 327 height 53
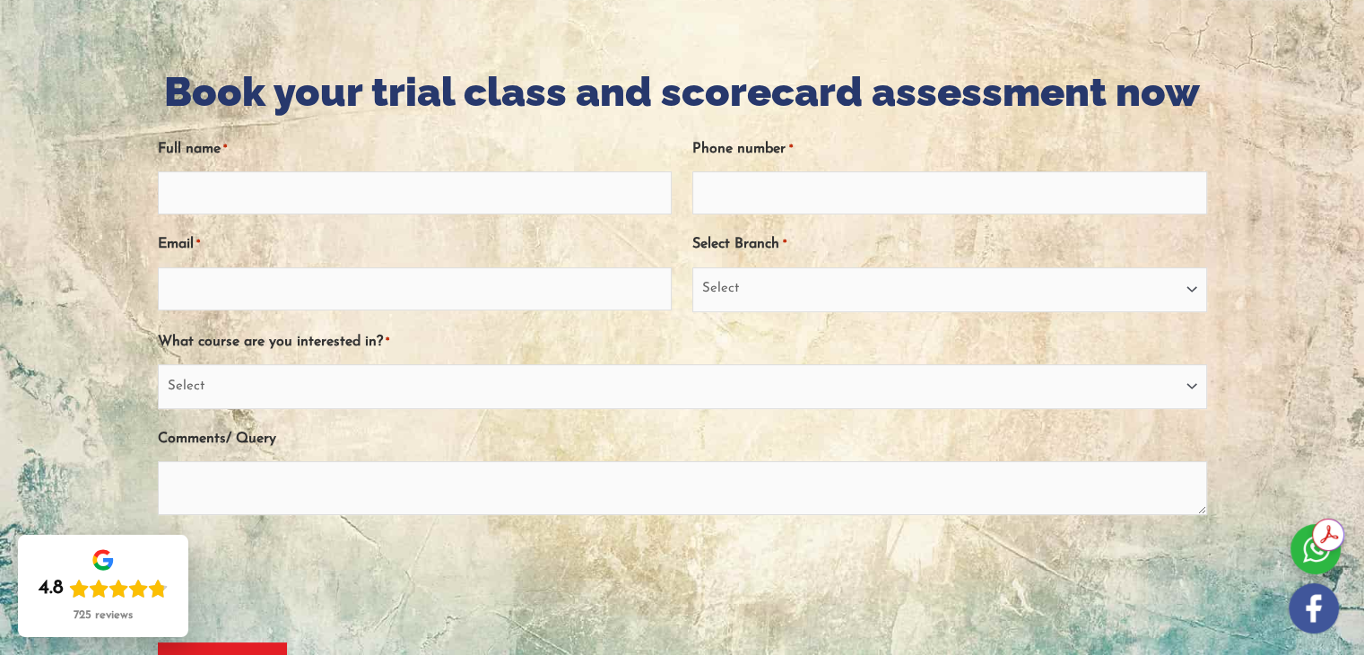
scroll to position [7, 0]
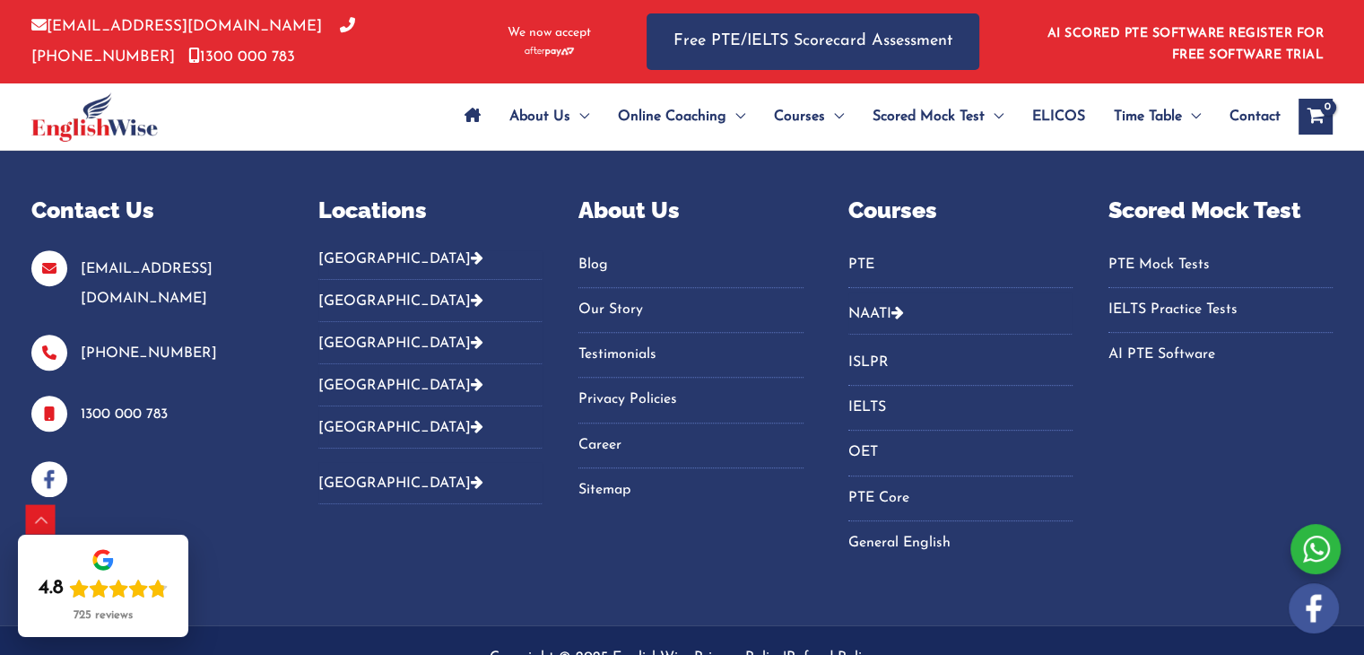
scroll to position [7463, 0]
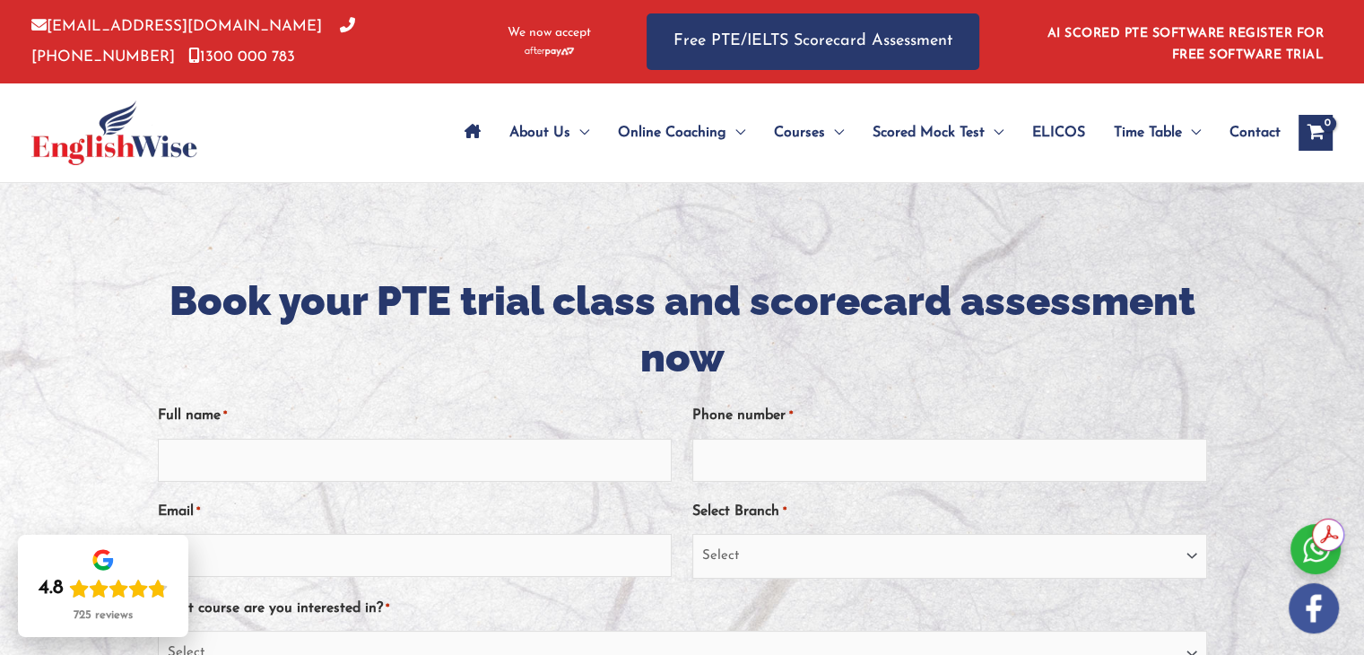
click at [384, 490] on div "Name This field is for validation purposes and should be left unchanged. Full n…" at bounding box center [682, 631] width 1049 height 491
click at [371, 472] on input "Full name *" at bounding box center [415, 459] width 514 height 43
type input "[PERSON_NAME]"
click at [779, 476] on input "Phone number *" at bounding box center [949, 459] width 514 height 43
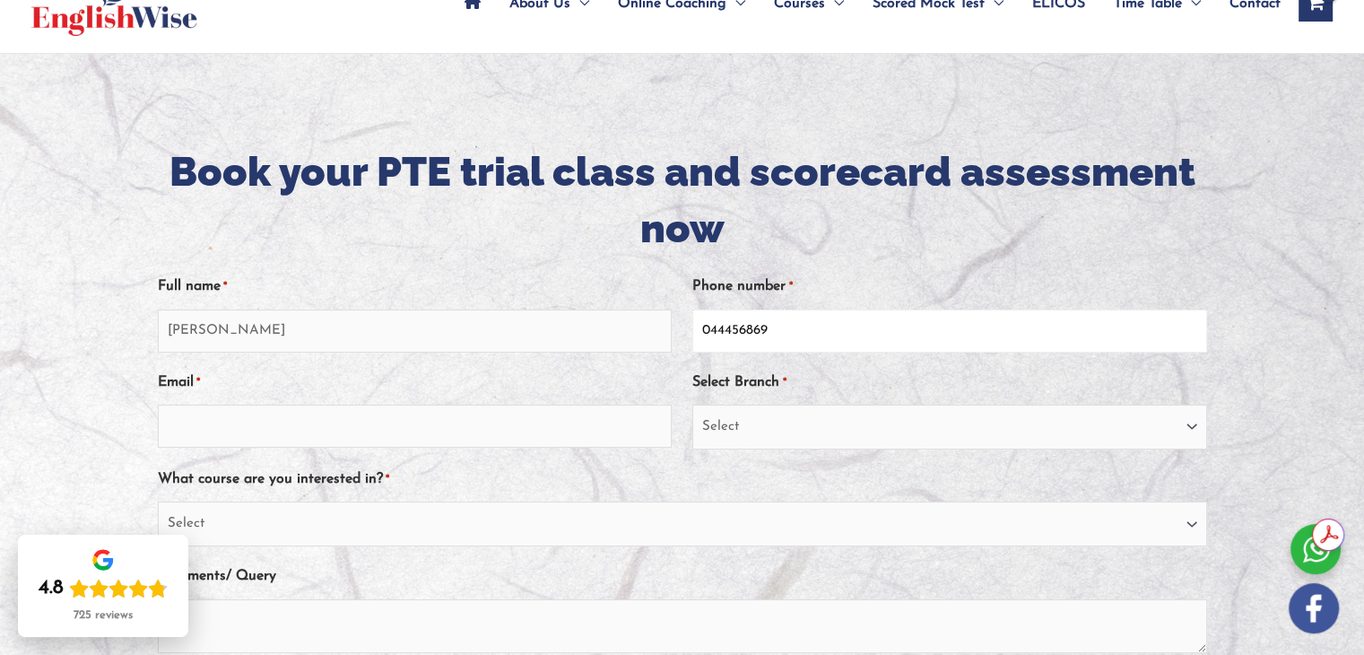
type input "044456869"
click at [460, 414] on input "Email *" at bounding box center [415, 425] width 514 height 43
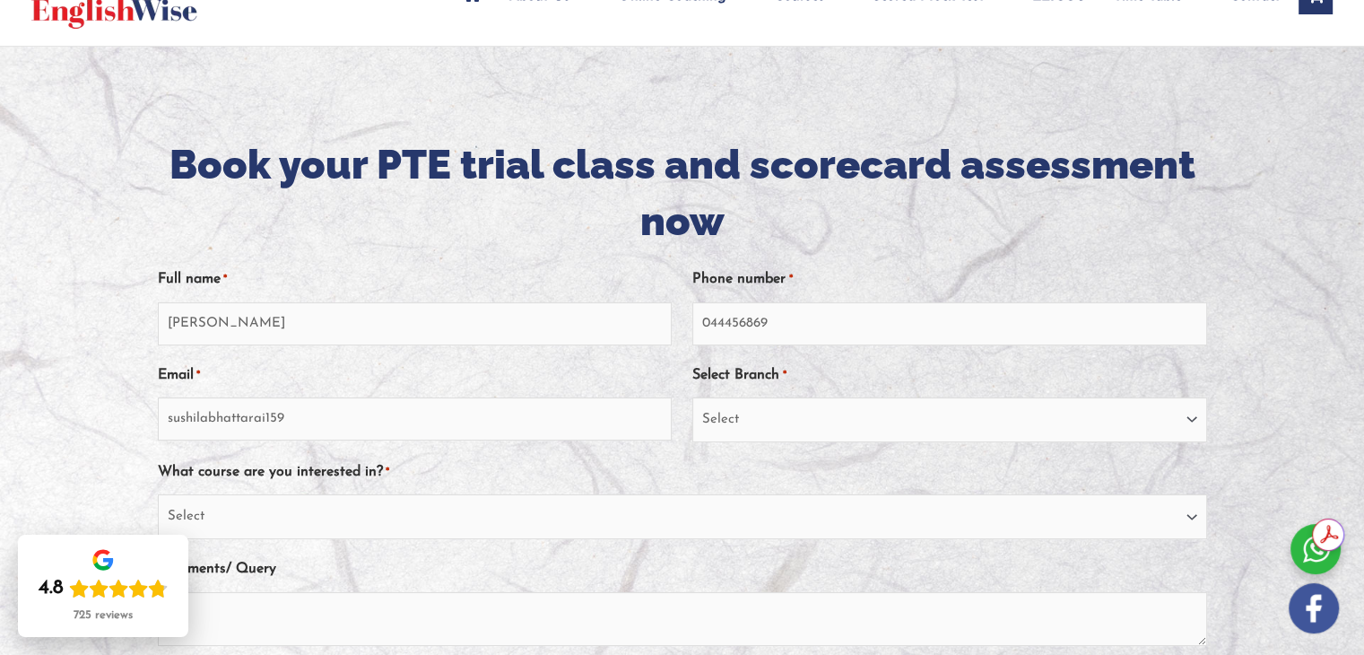
scroll to position [135, 0]
click at [335, 417] on input "sushilabhattarai159" at bounding box center [415, 419] width 514 height 43
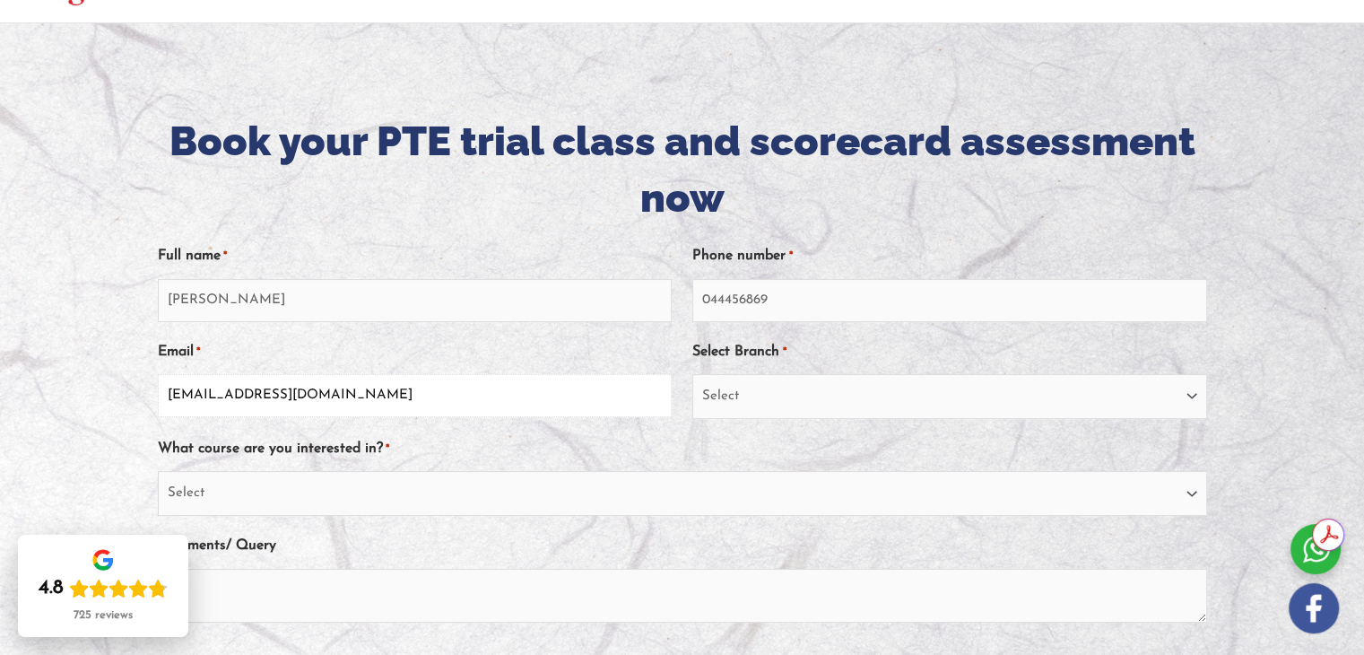
scroll to position [161, 0]
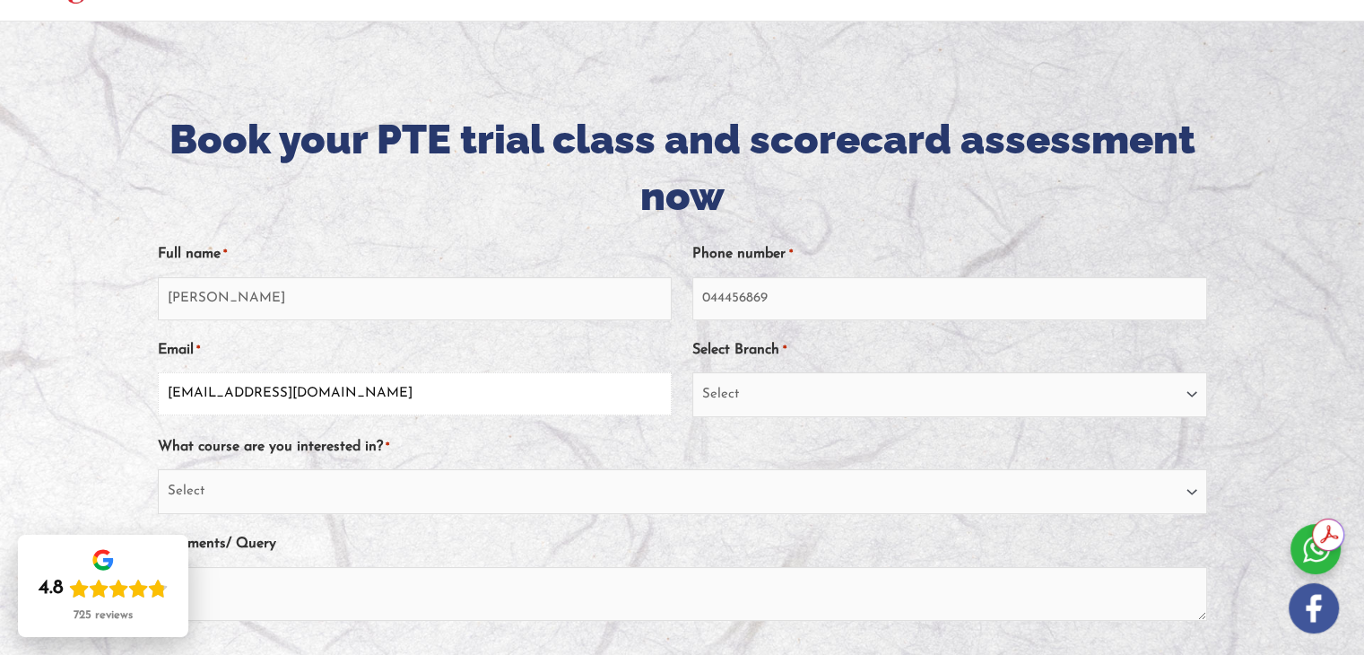
type input "sushilabhattarai159@gmail.com"
click at [734, 385] on select "Select Sydney City Center Sydney Parramatta EnglishWise Global Brisbane Gold Co…" at bounding box center [949, 394] width 514 height 45
select select "Victoria"
click at [692, 372] on select "Select Sydney City Center Sydney Parramatta EnglishWise Global Brisbane Gold Co…" at bounding box center [949, 394] width 514 height 45
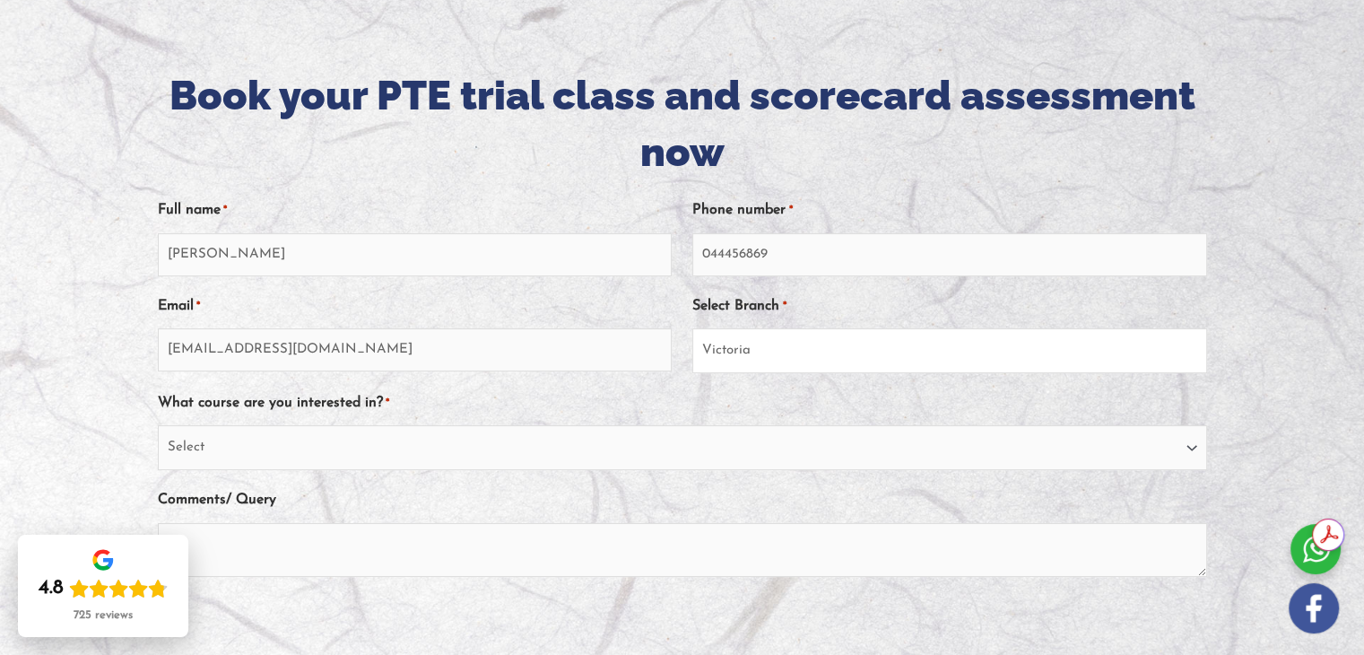
scroll to position [206, 0]
click at [416, 456] on select "Select PTE NAATI IELTS OET General English" at bounding box center [682, 446] width 1049 height 45
select select "PTE"
click at [158, 425] on select "Select PTE NAATI IELTS OET General English" at bounding box center [682, 446] width 1049 height 45
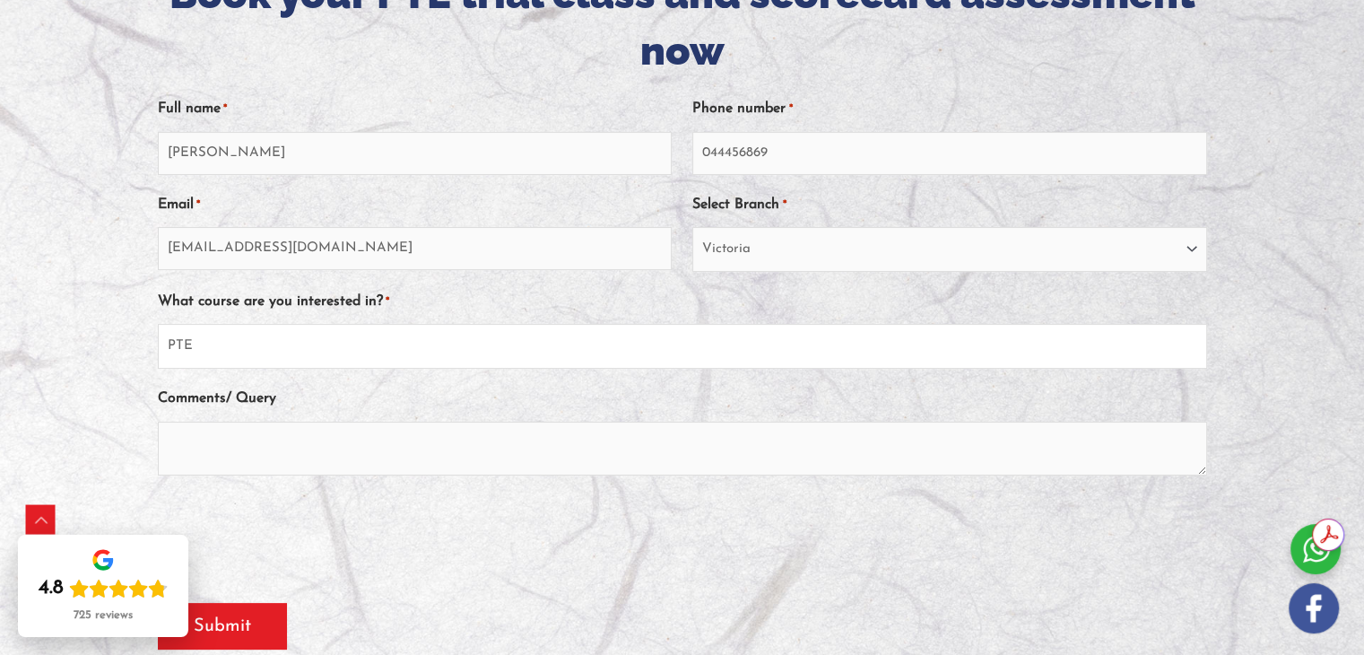
scroll to position [306, 0]
click at [359, 469] on textarea "Comments/ Query" at bounding box center [682, 449] width 1049 height 54
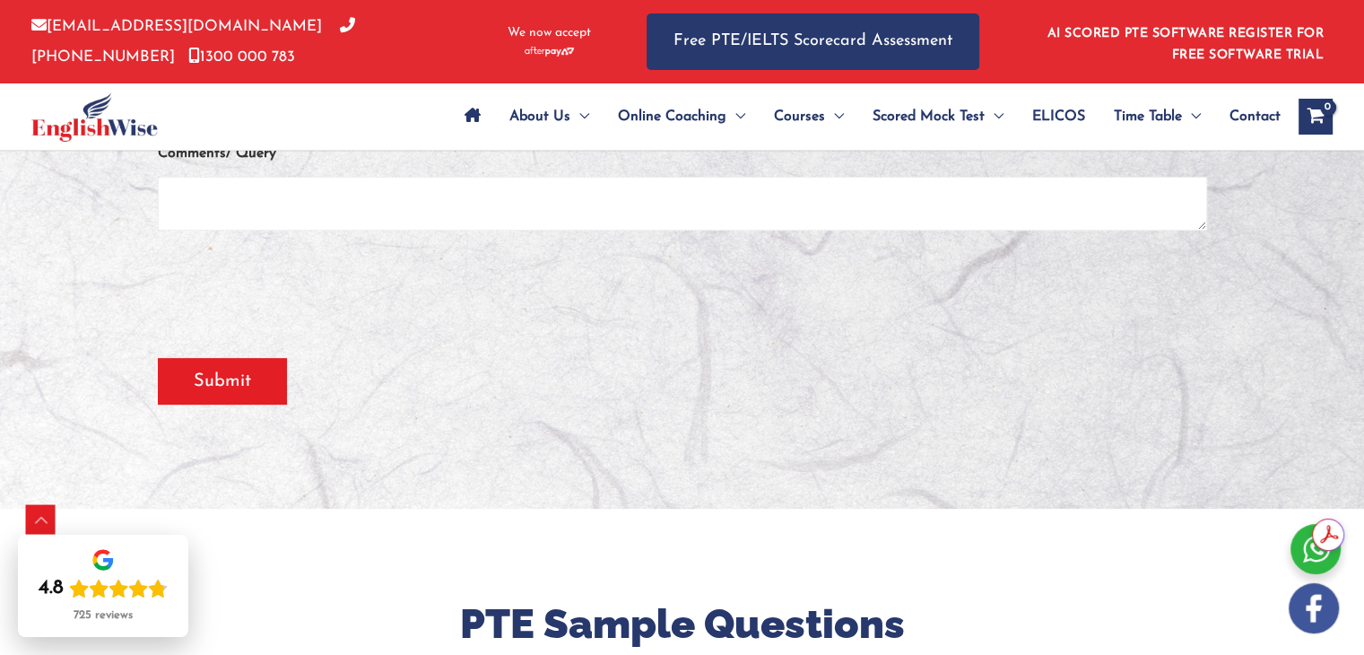
scroll to position [551, 0]
click at [190, 382] on input "Submit" at bounding box center [222, 382] width 129 height 47
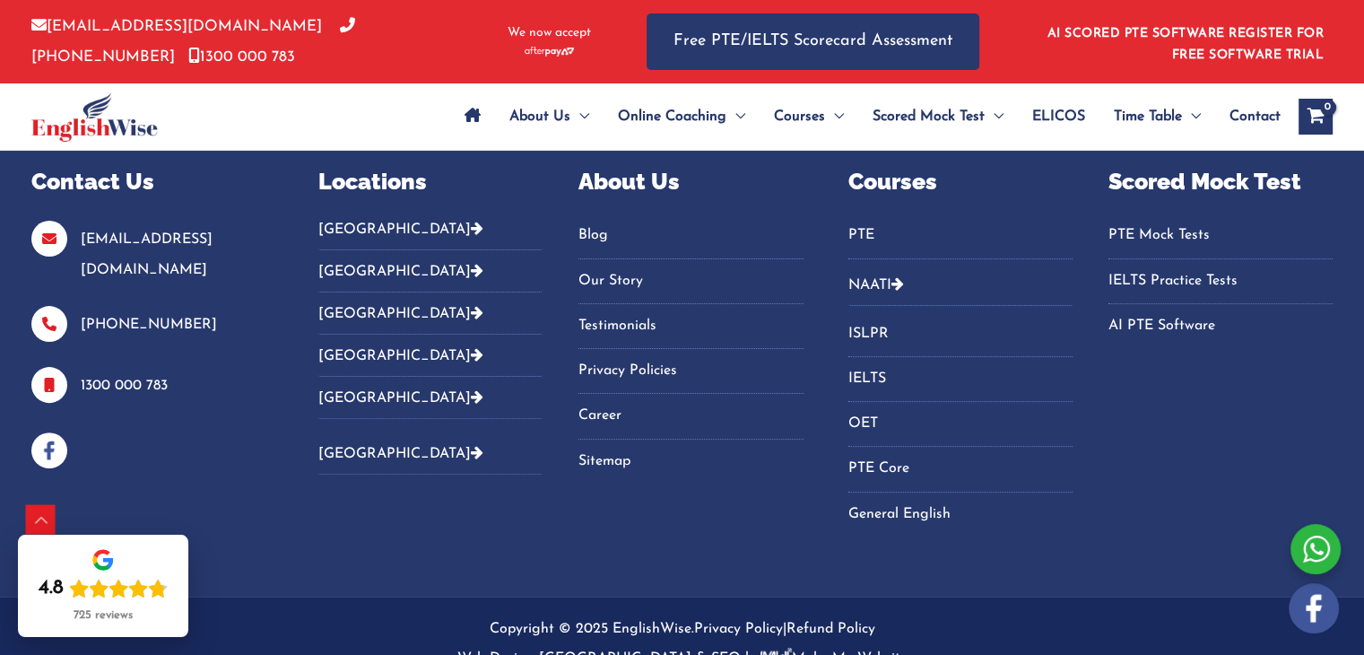
scroll to position [459, 0]
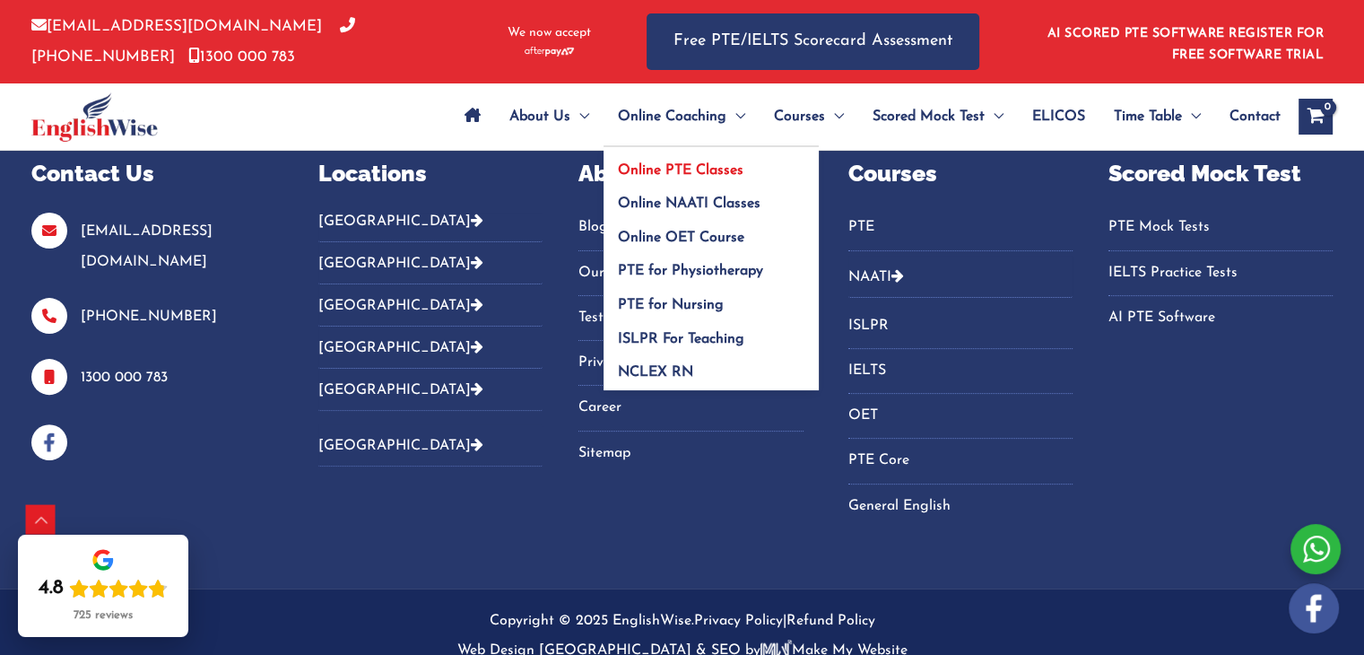
click at [657, 169] on span "Online PTE Classes" at bounding box center [681, 170] width 126 height 14
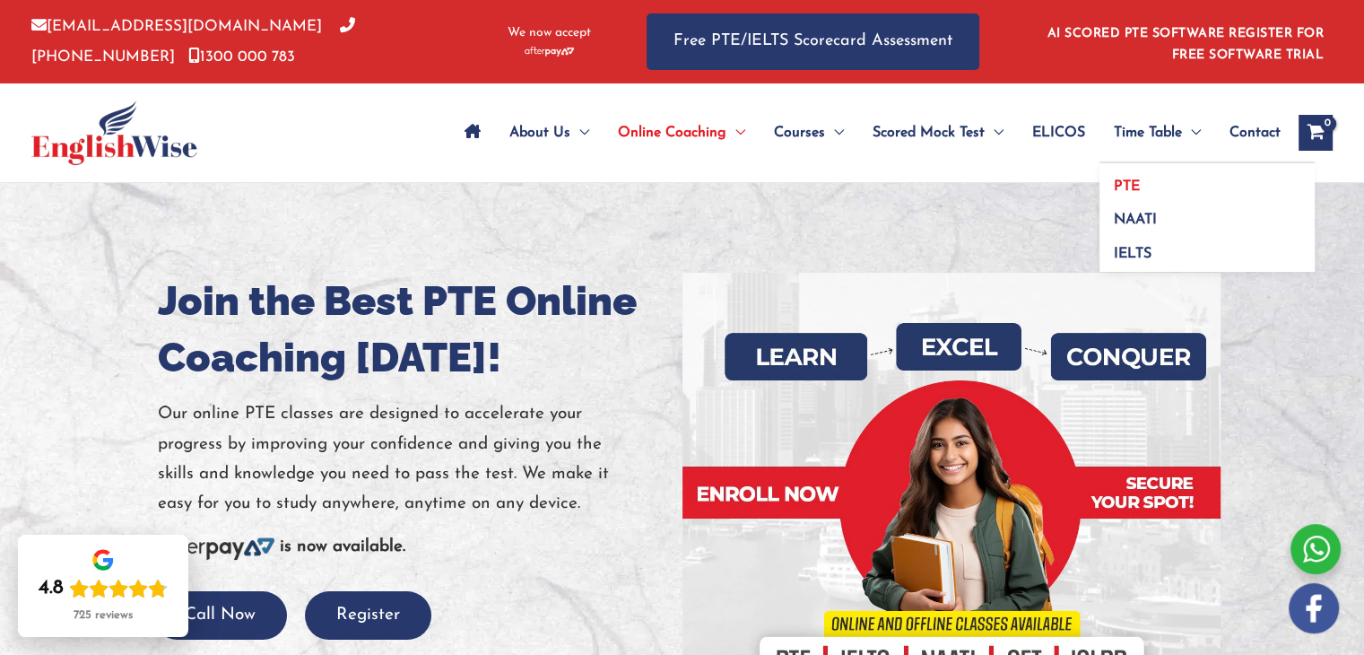
click at [1124, 182] on span "PTE" at bounding box center [1127, 186] width 26 height 14
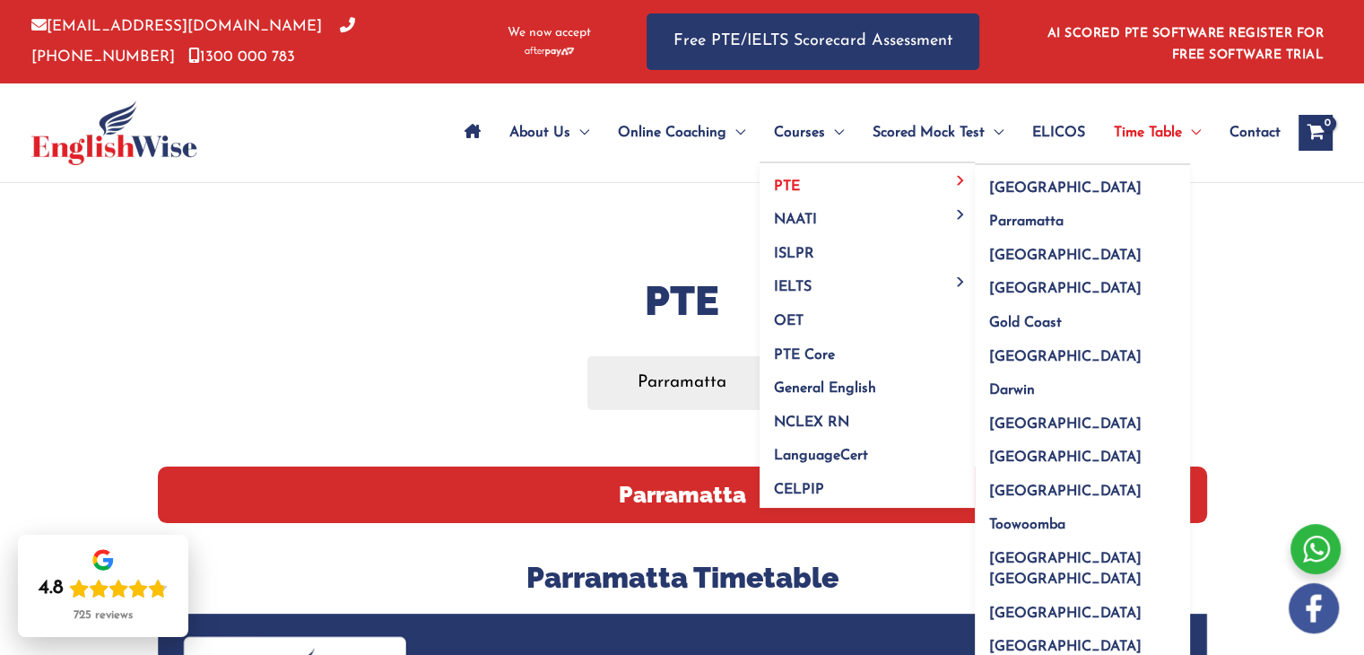
click at [820, 176] on link "PTE" at bounding box center [866, 180] width 215 height 34
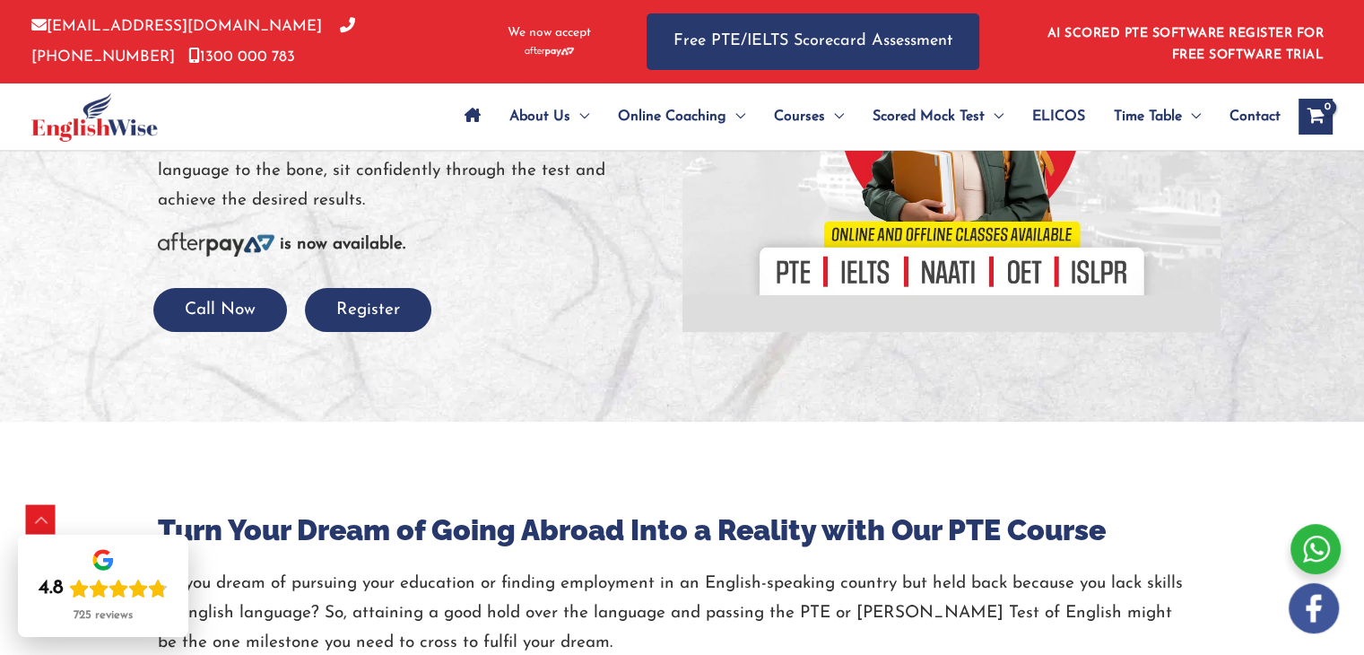
scroll to position [390, 0]
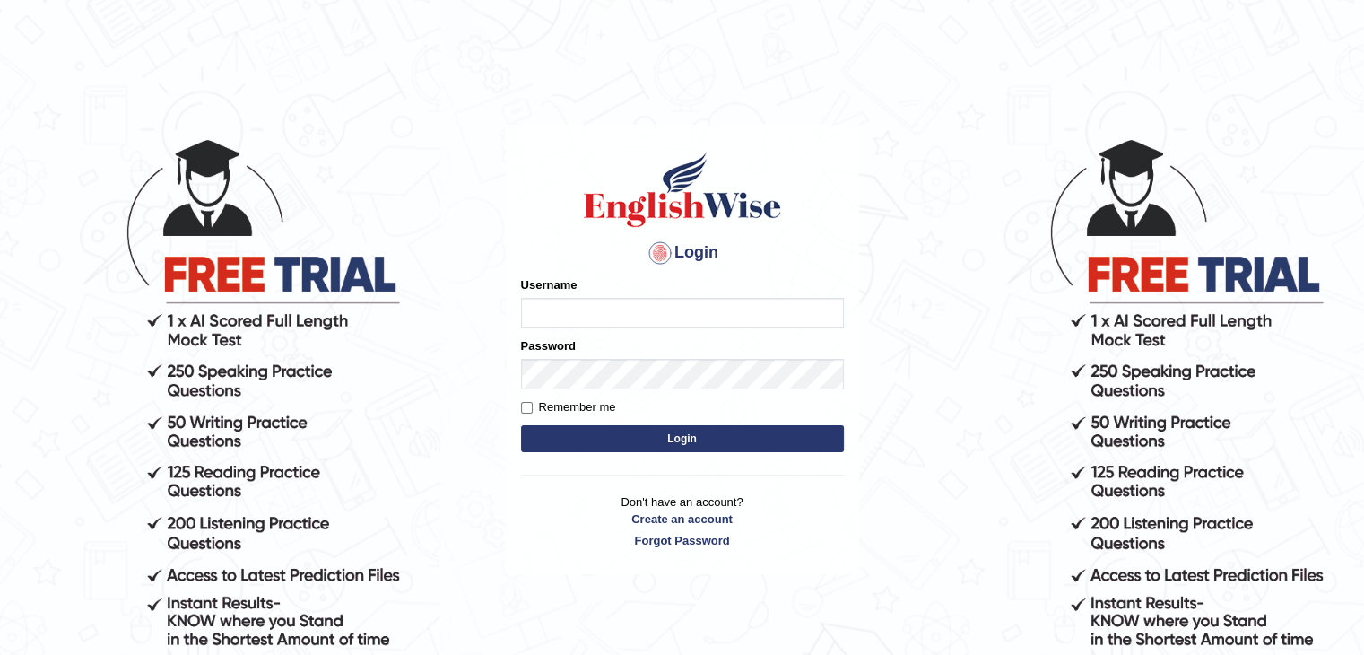
type input "sushila1"
click at [628, 435] on button "Login" at bounding box center [682, 438] width 323 height 27
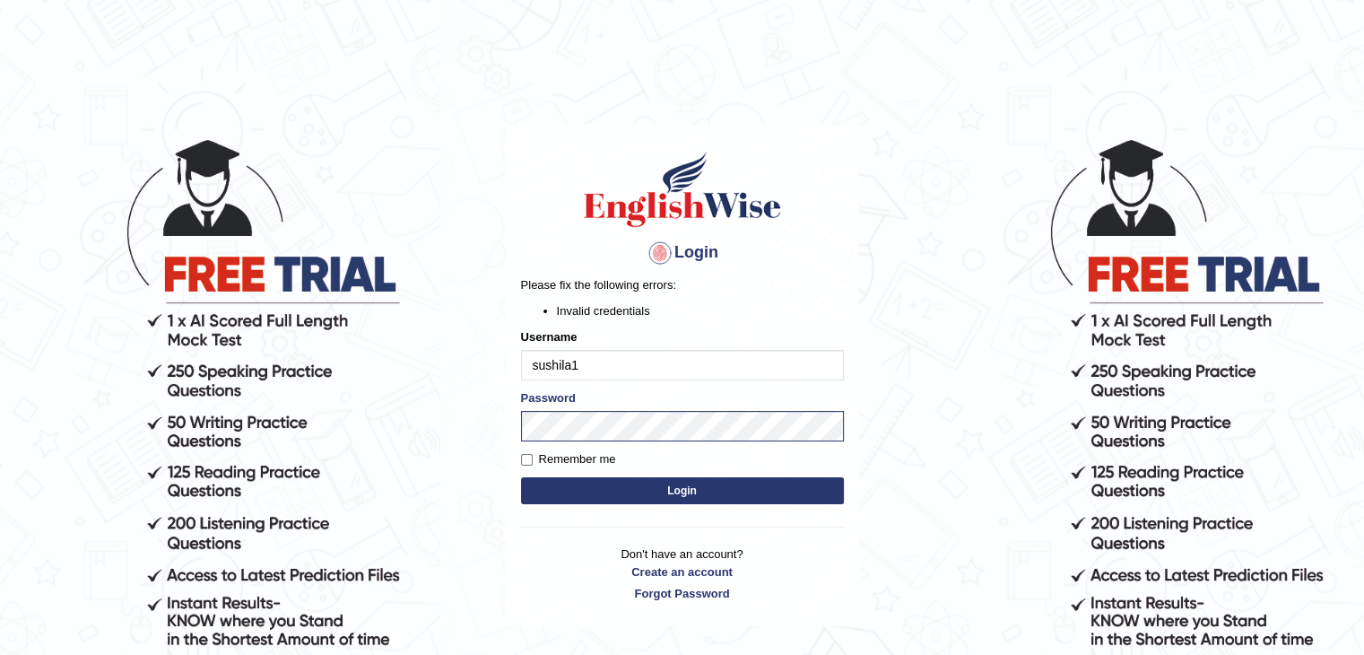
click at [631, 487] on button "Login" at bounding box center [682, 490] width 323 height 27
click at [681, 489] on button "Login" at bounding box center [682, 490] width 323 height 27
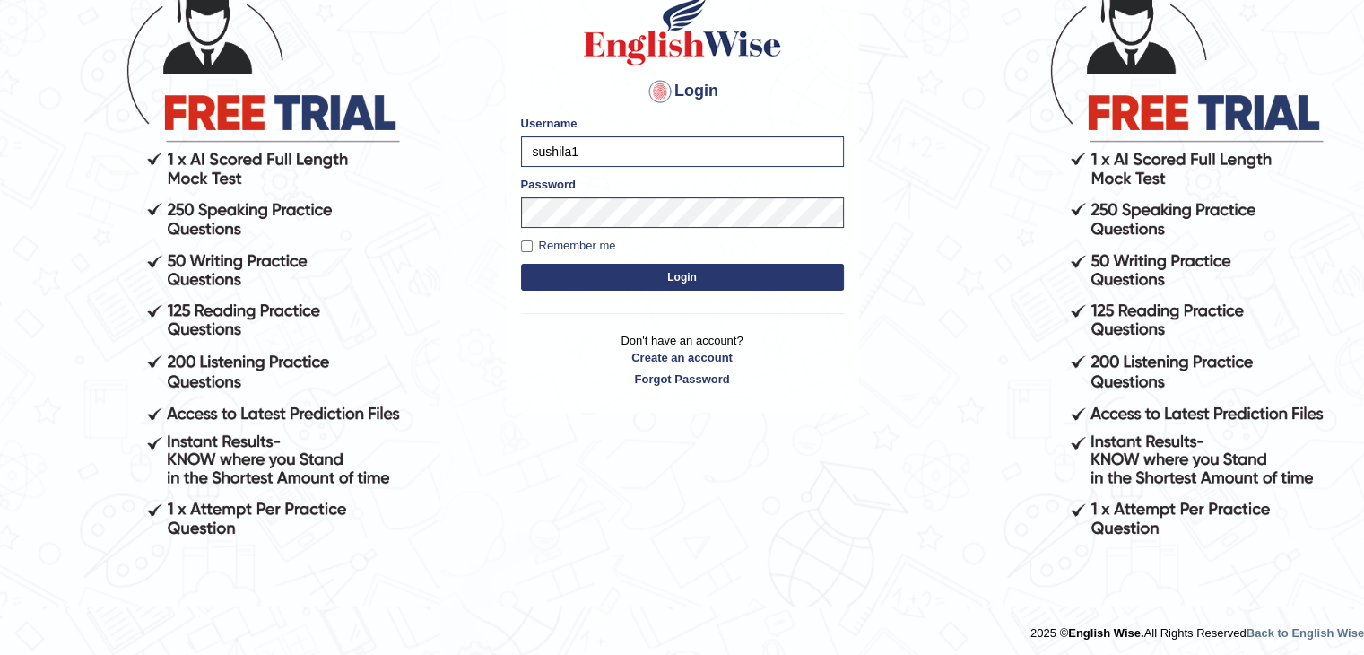
scroll to position [163, 0]
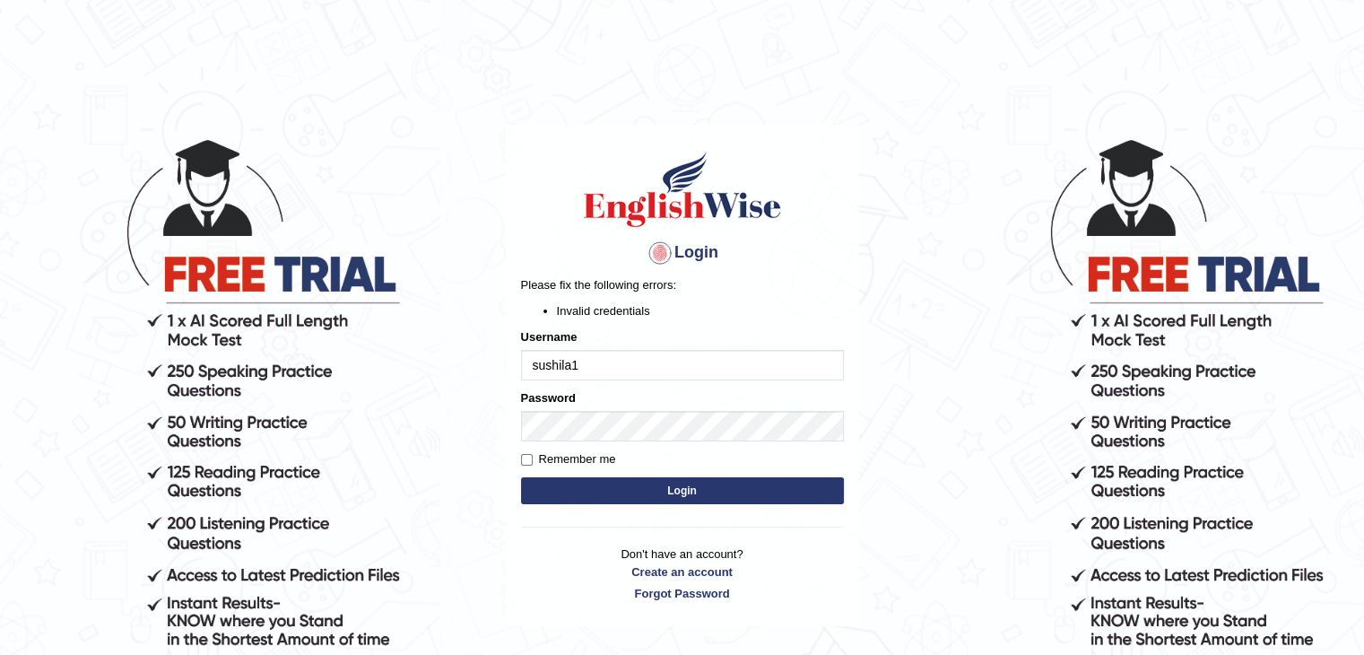
click at [1124, 388] on body "Login Please fix the following errors: Invalid credentials Username sushila1 Pa…" at bounding box center [682, 395] width 1364 height 655
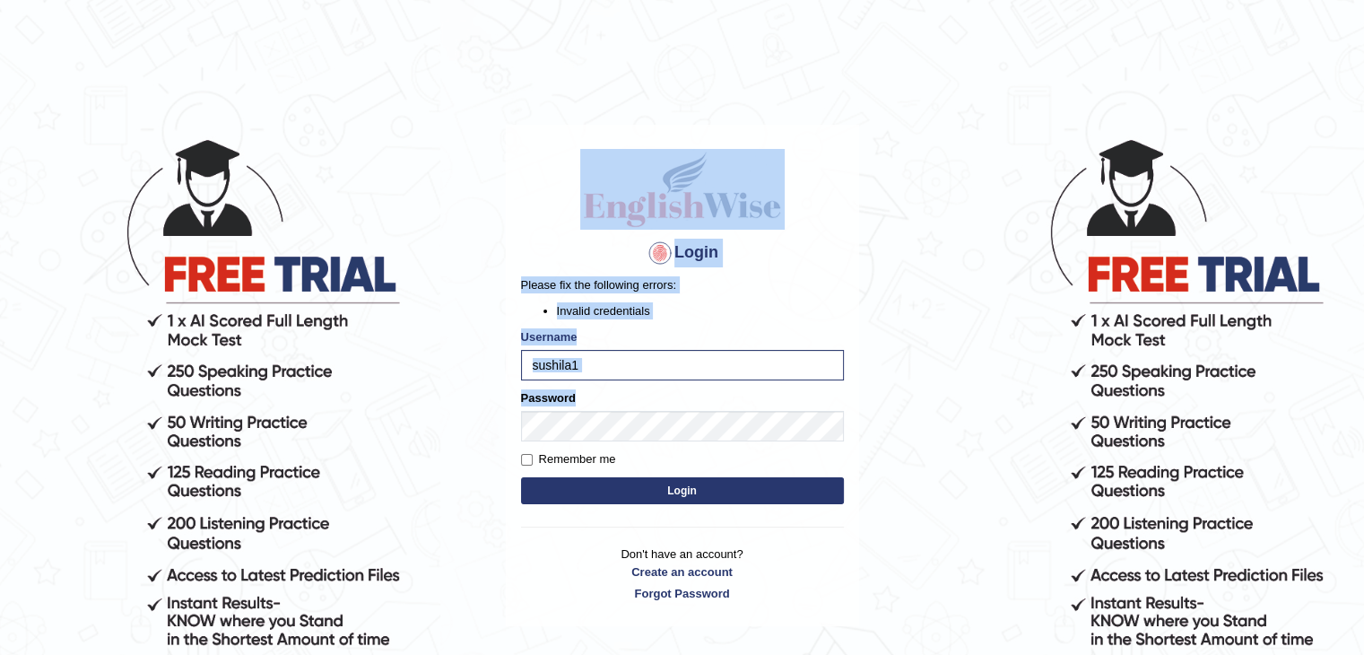
drag, startPoint x: 1124, startPoint y: 388, endPoint x: 1376, endPoint y: -78, distance: 530.4
click at [1363, 0] on html "Login Please fix the following errors: Invalid credentials Username sushila1 Pa…" at bounding box center [682, 327] width 1364 height 655
click at [1083, 190] on body "Login Please fix the following errors: Invalid credentials Username sushila1 Pa…" at bounding box center [682, 395] width 1364 height 655
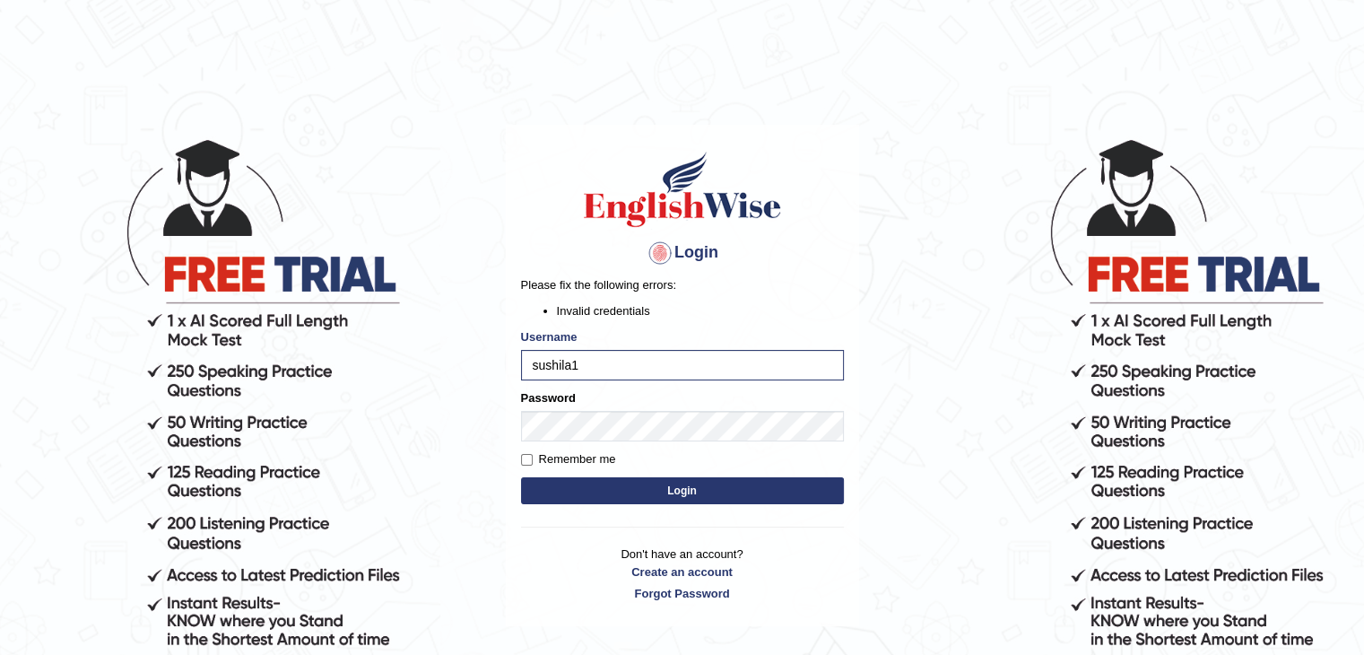
click at [769, 489] on button "Login" at bounding box center [682, 490] width 323 height 27
click at [696, 513] on div "Login Please fix the following errors: Invalid credentials Username sushila1 Pa…" at bounding box center [682, 375] width 353 height 501
click at [703, 487] on button "Login" at bounding box center [682, 490] width 323 height 27
click at [703, 487] on div "Login Please fix the following errors: Invalid credentials Username sushila1 Pa…" at bounding box center [682, 375] width 353 height 501
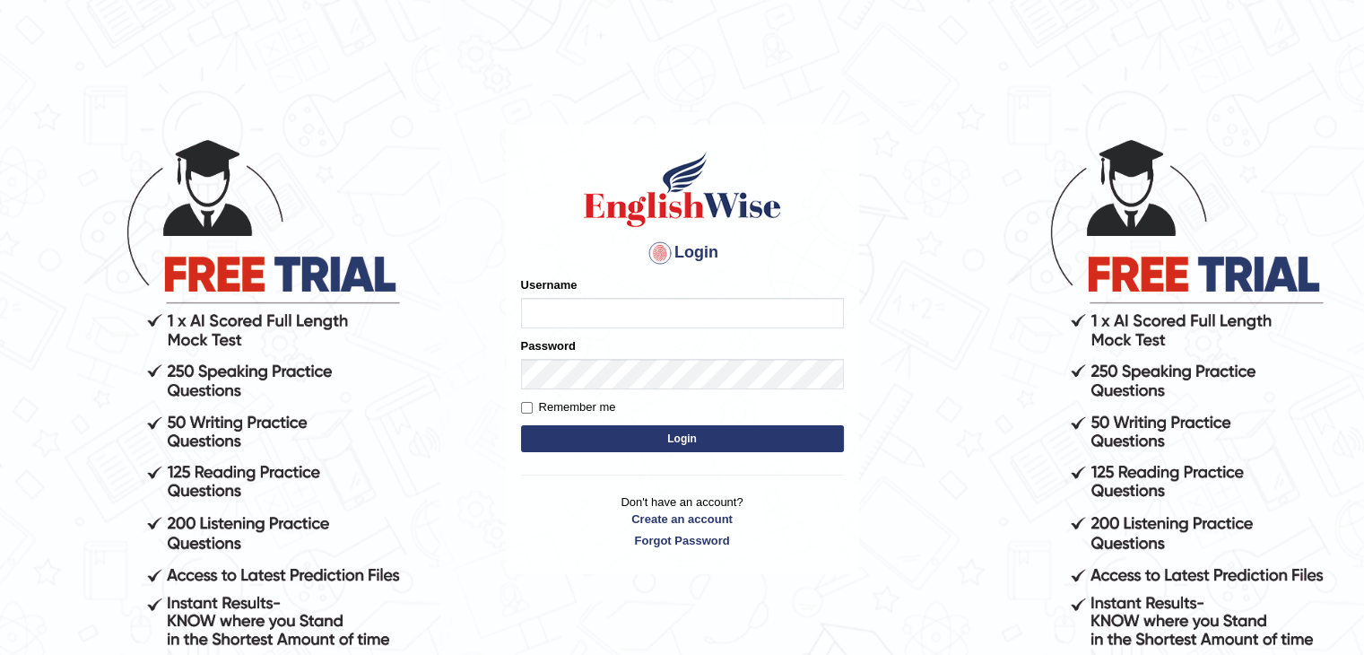
type input "sushila1"
click at [612, 427] on button "Login" at bounding box center [682, 438] width 323 height 27
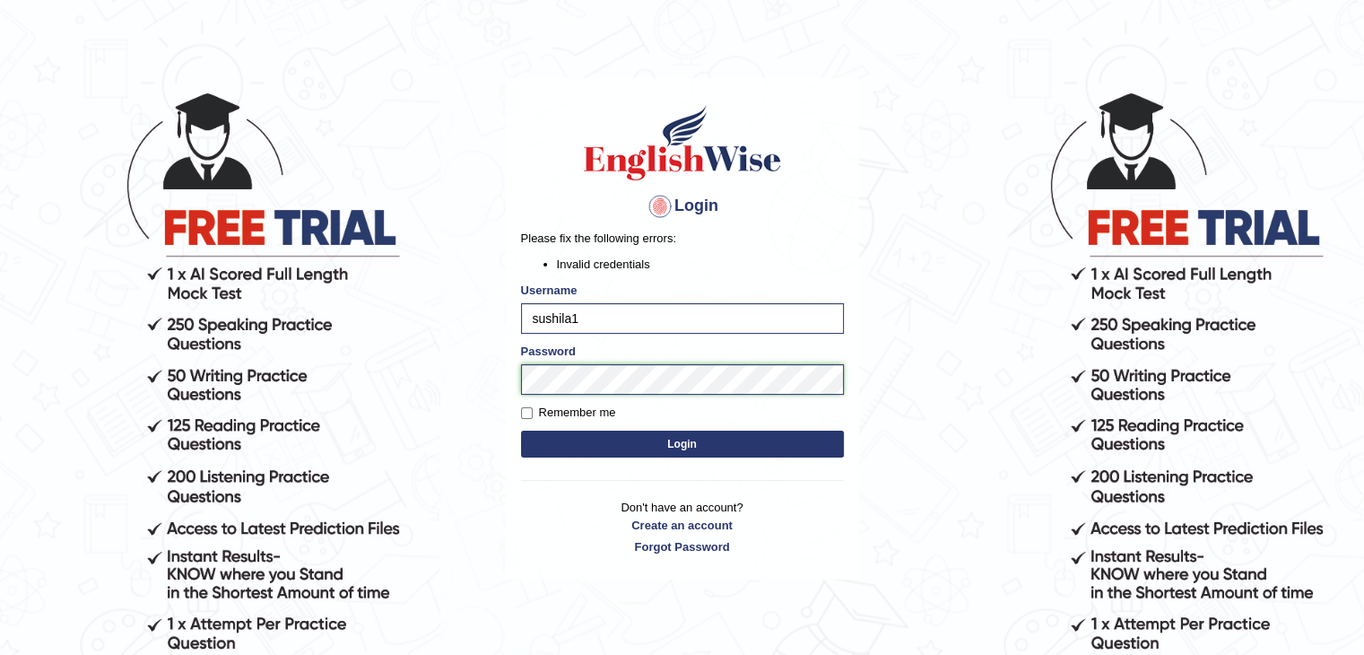
scroll to position [47, 0]
click at [542, 449] on button "Login" at bounding box center [682, 443] width 323 height 27
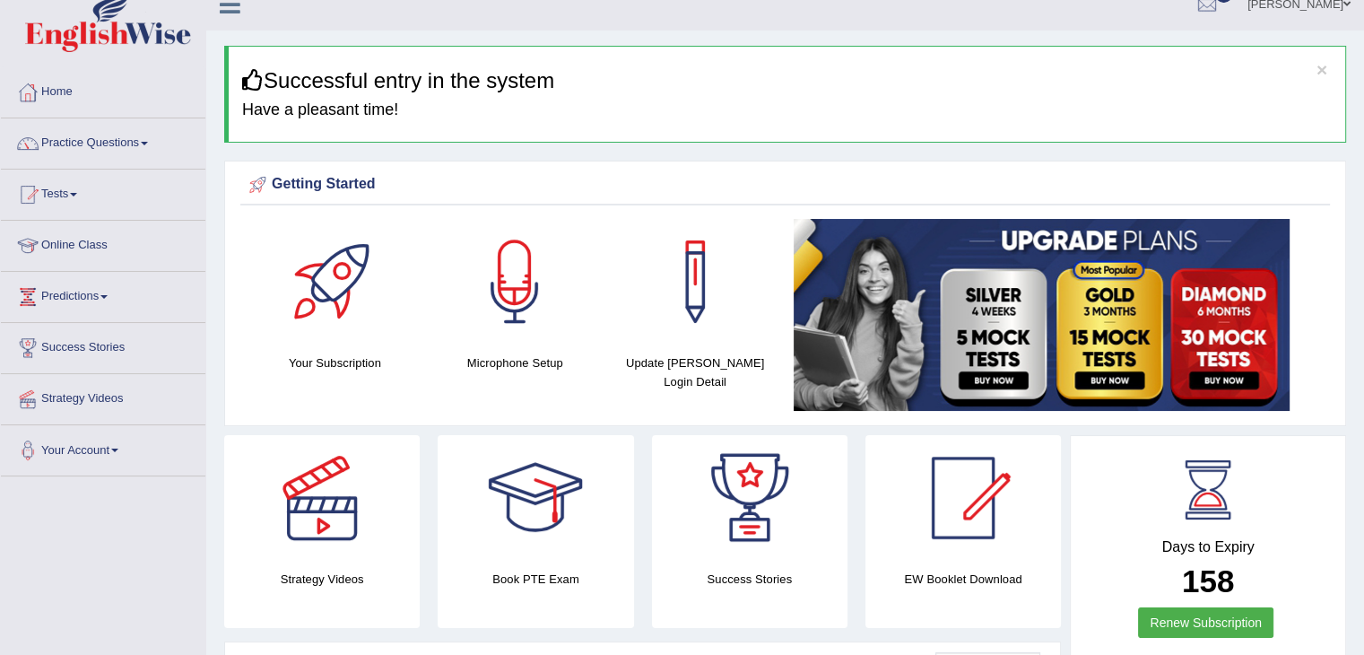
scroll to position [21, 0]
click at [75, 147] on link "Practice Questions" at bounding box center [103, 141] width 204 height 45
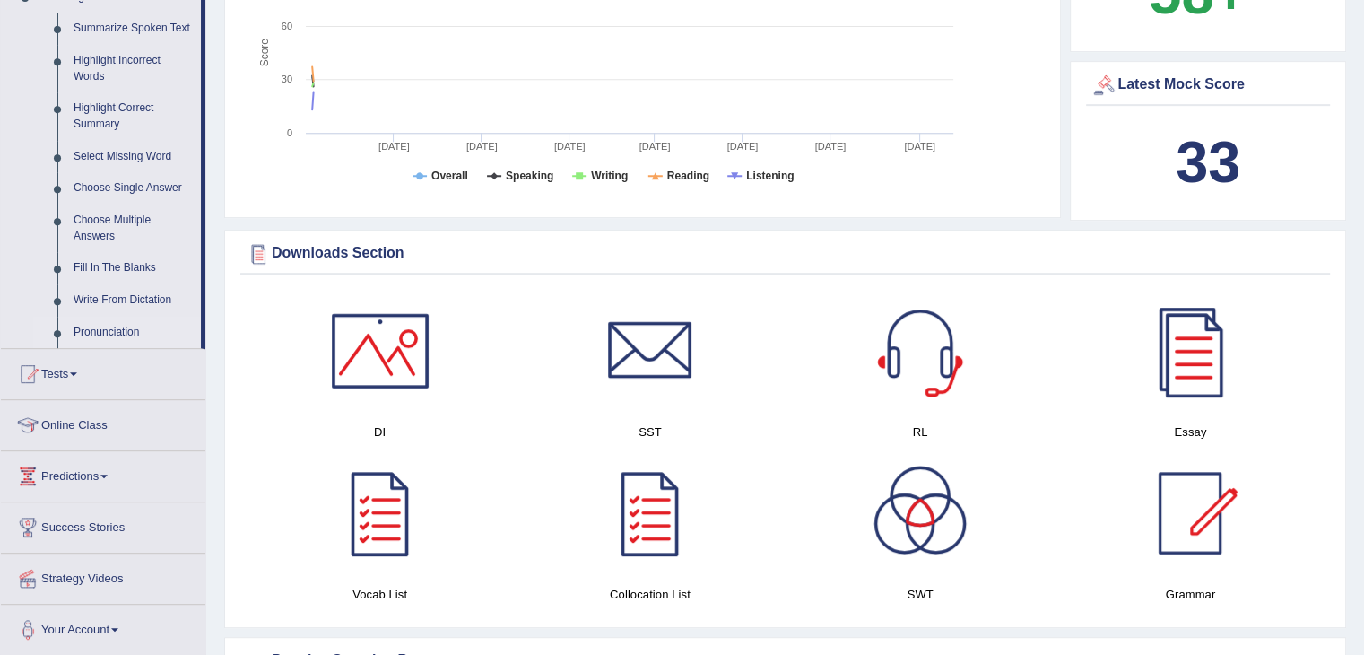
scroll to position [799, 0]
click at [122, 428] on link "Online Class" at bounding box center [103, 423] width 204 height 45
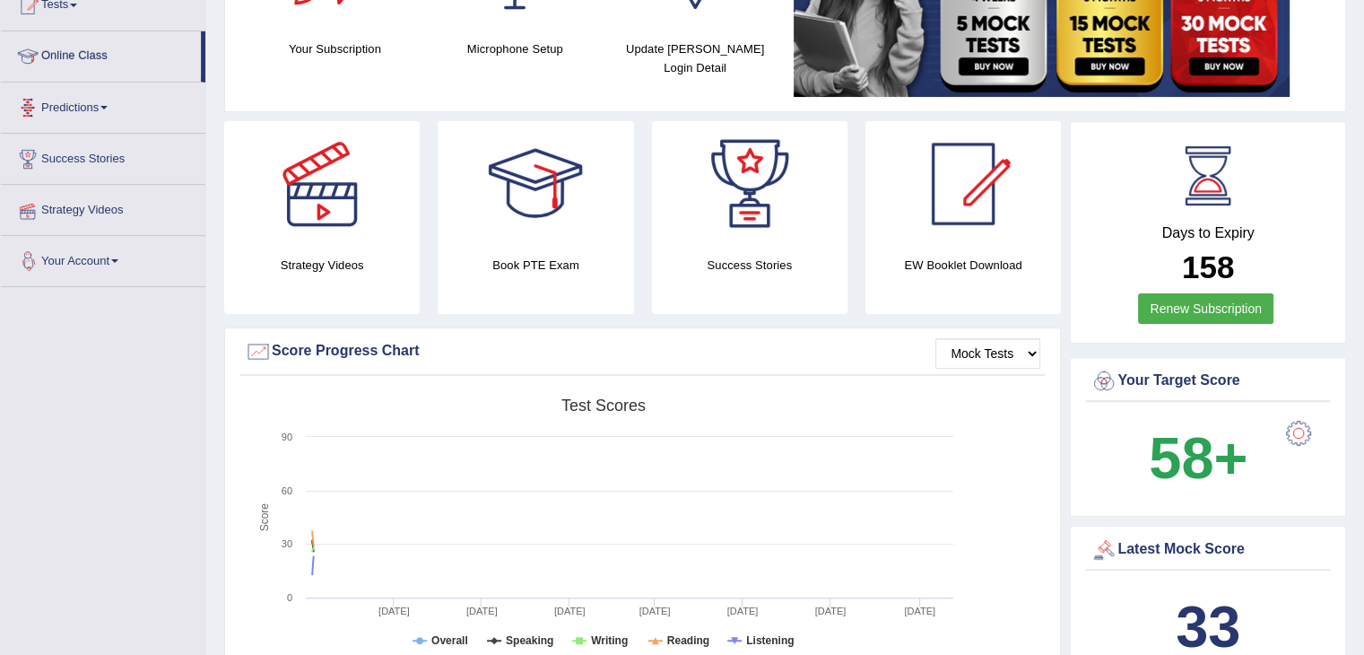
scroll to position [211, 0]
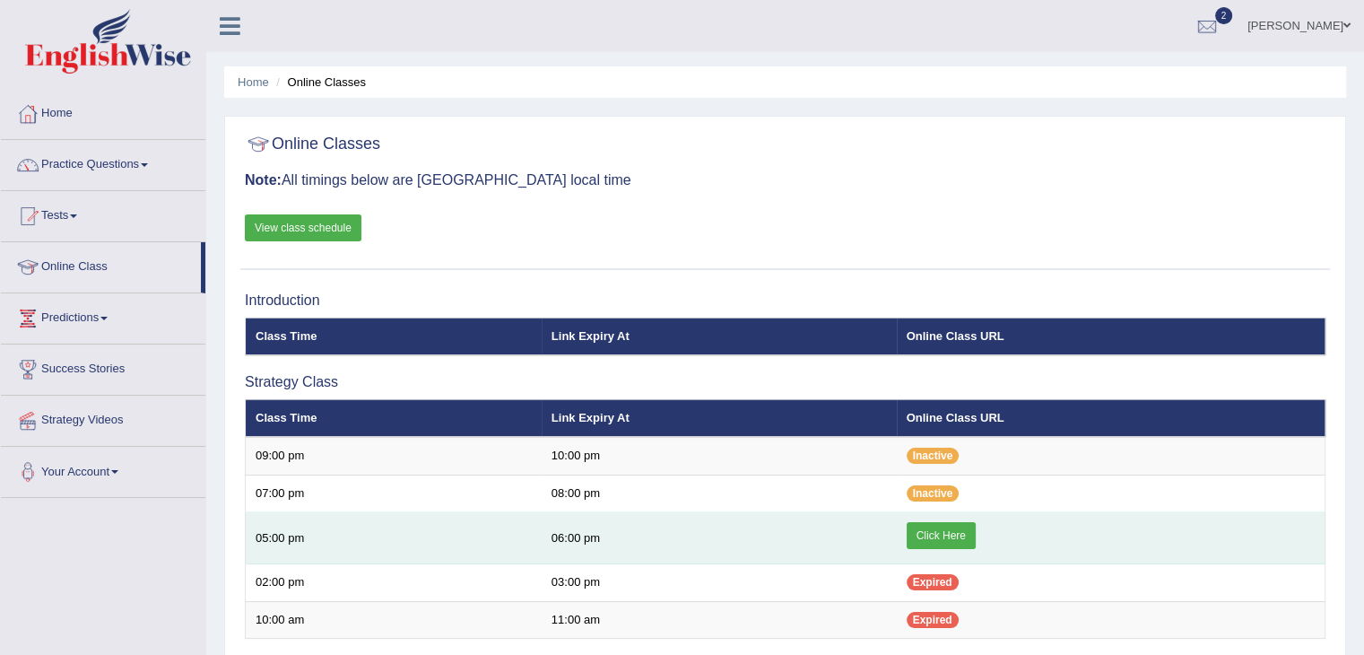
click at [965, 532] on link "Click Here" at bounding box center [941, 535] width 69 height 27
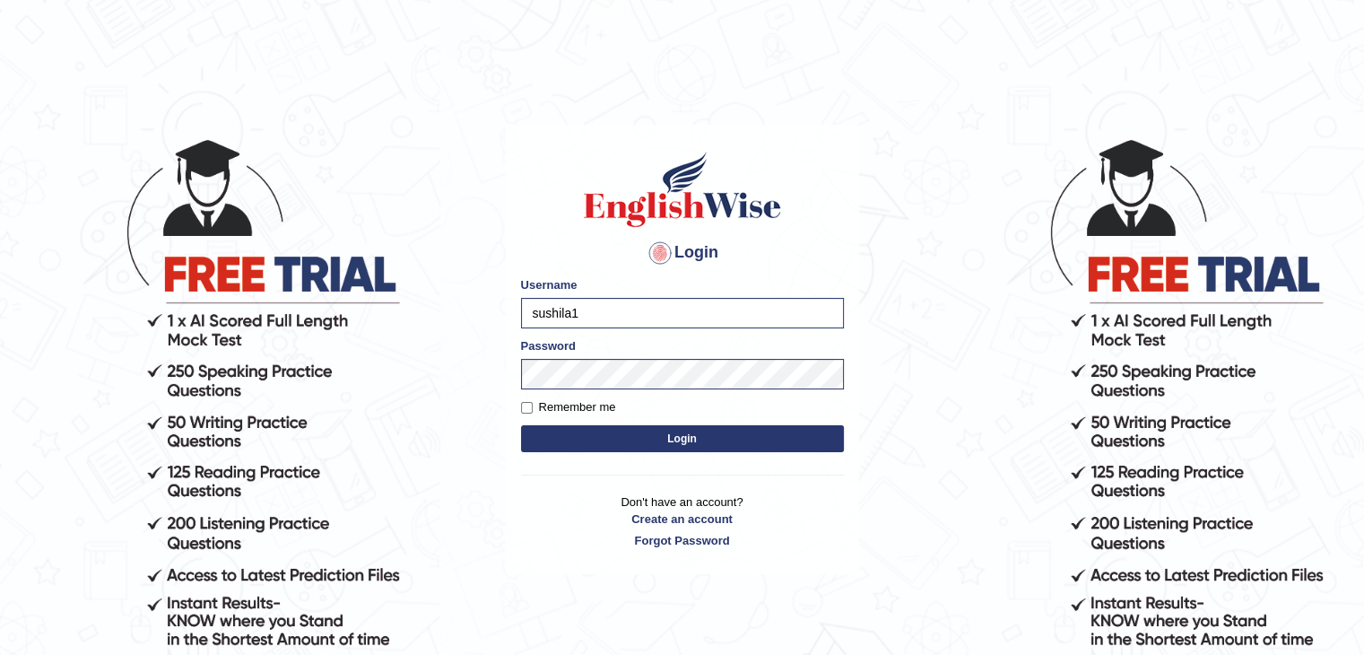
click at [785, 565] on div "Login Please fix the following errors: Username sushila1 Password Remember me L…" at bounding box center [682, 349] width 353 height 449
click at [579, 405] on label "Remember me" at bounding box center [568, 407] width 95 height 18
click at [533, 405] on input "Remember me" at bounding box center [527, 408] width 12 height 12
checkbox input "true"
click at [600, 447] on button "Login" at bounding box center [682, 438] width 323 height 27
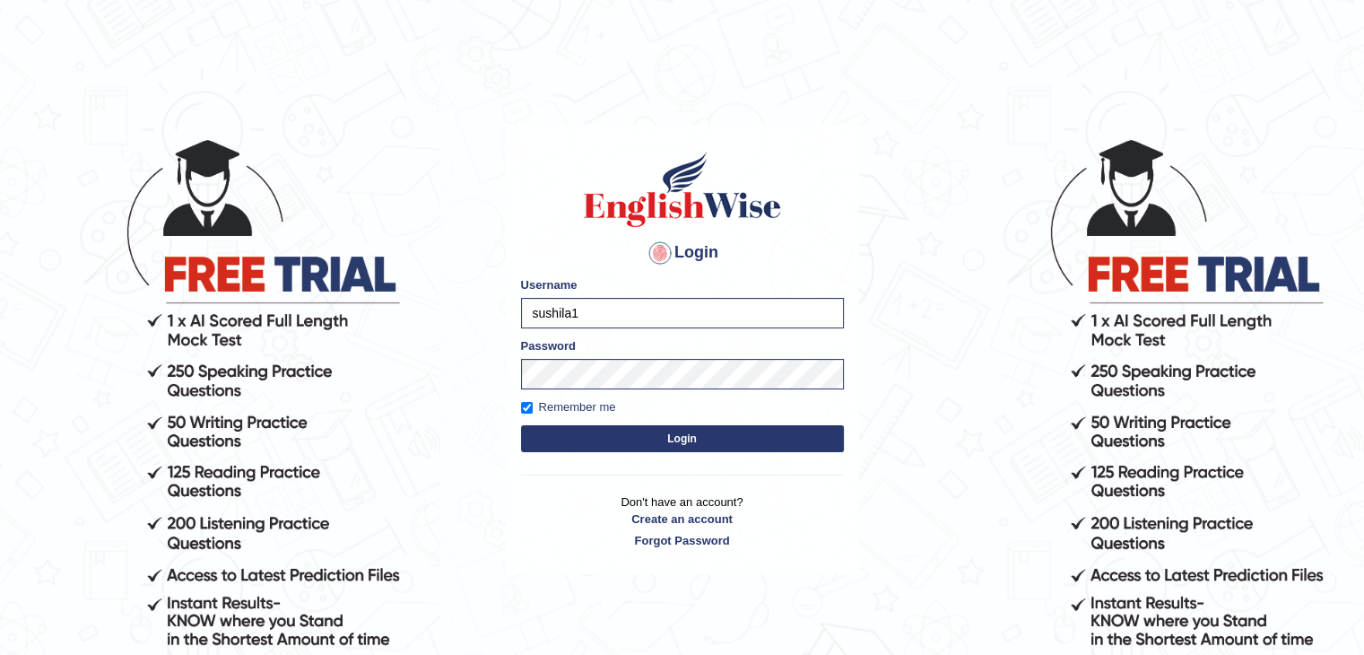
click at [619, 441] on button "Login" at bounding box center [682, 438] width 323 height 27
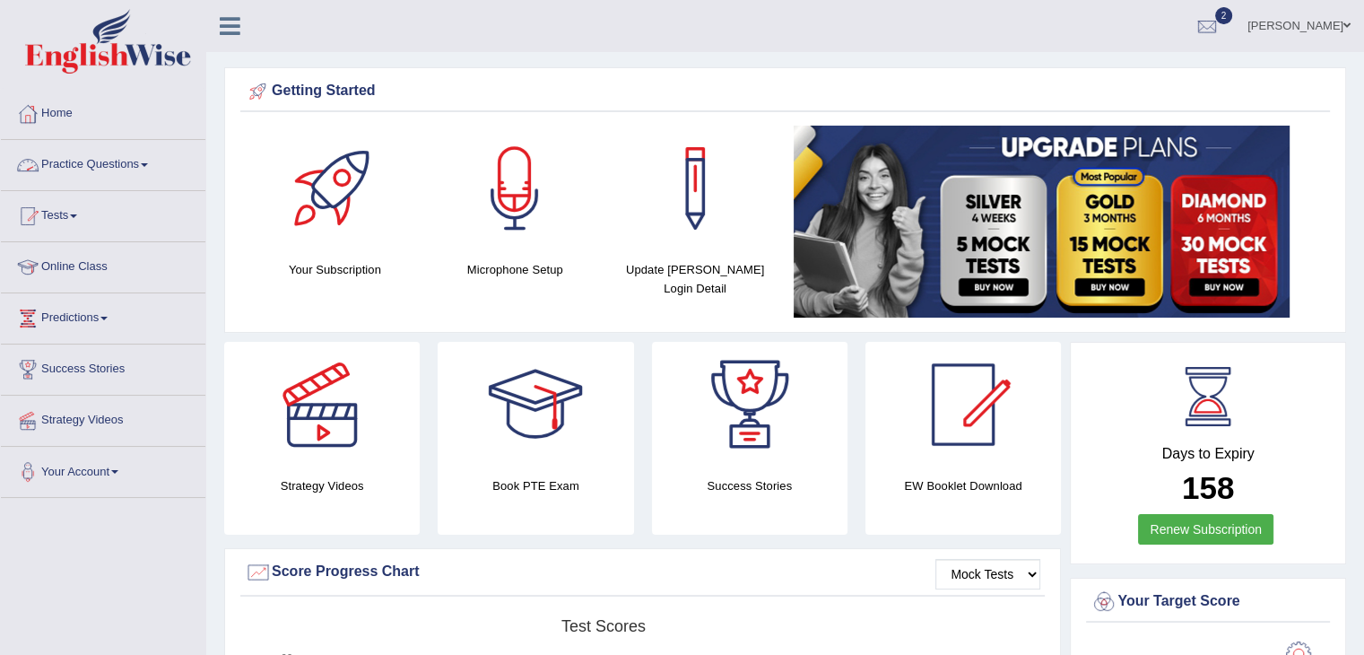
click at [62, 161] on link "Practice Questions" at bounding box center [103, 162] width 204 height 45
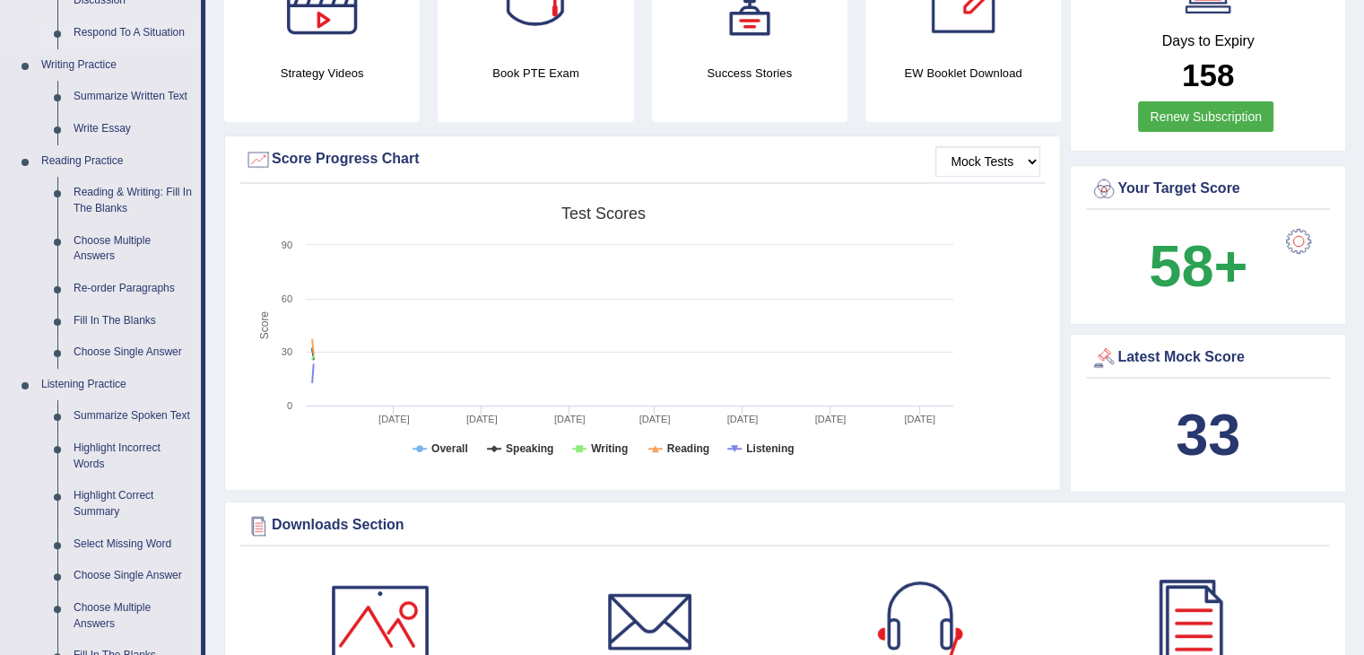
scroll to position [412, 0]
click at [73, 322] on link "Fill In The Blanks" at bounding box center [132, 321] width 135 height 32
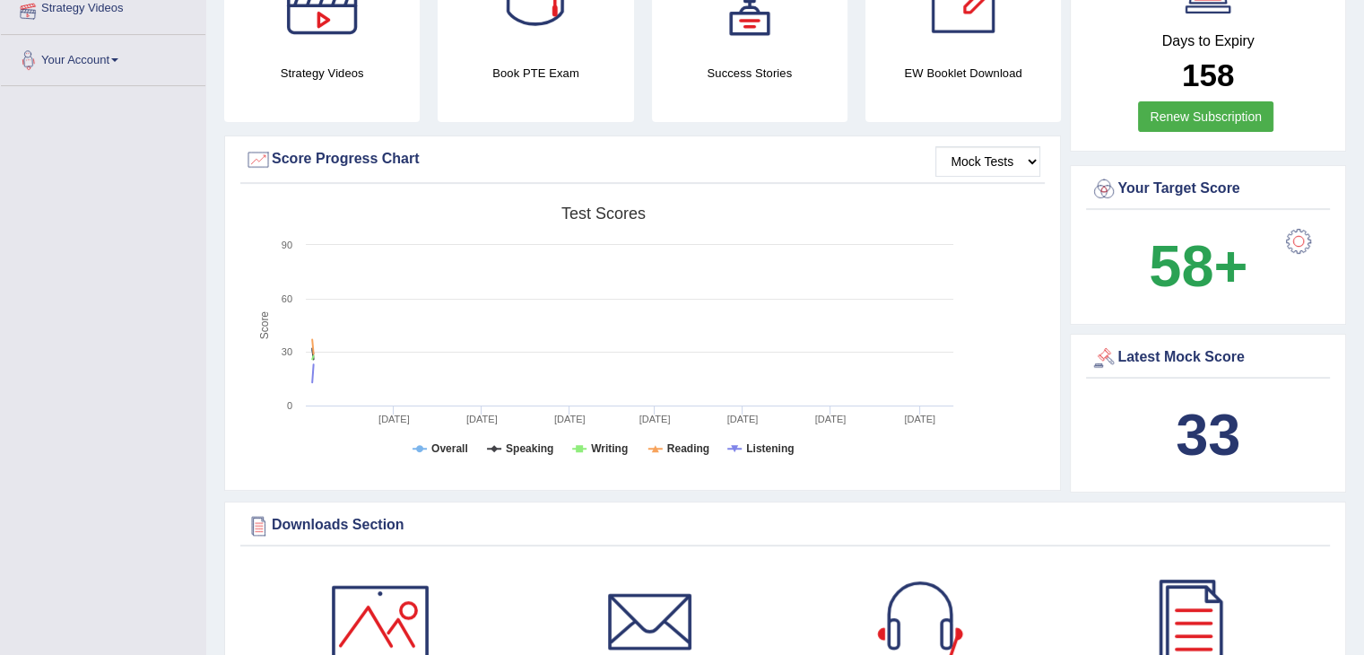
scroll to position [416, 0]
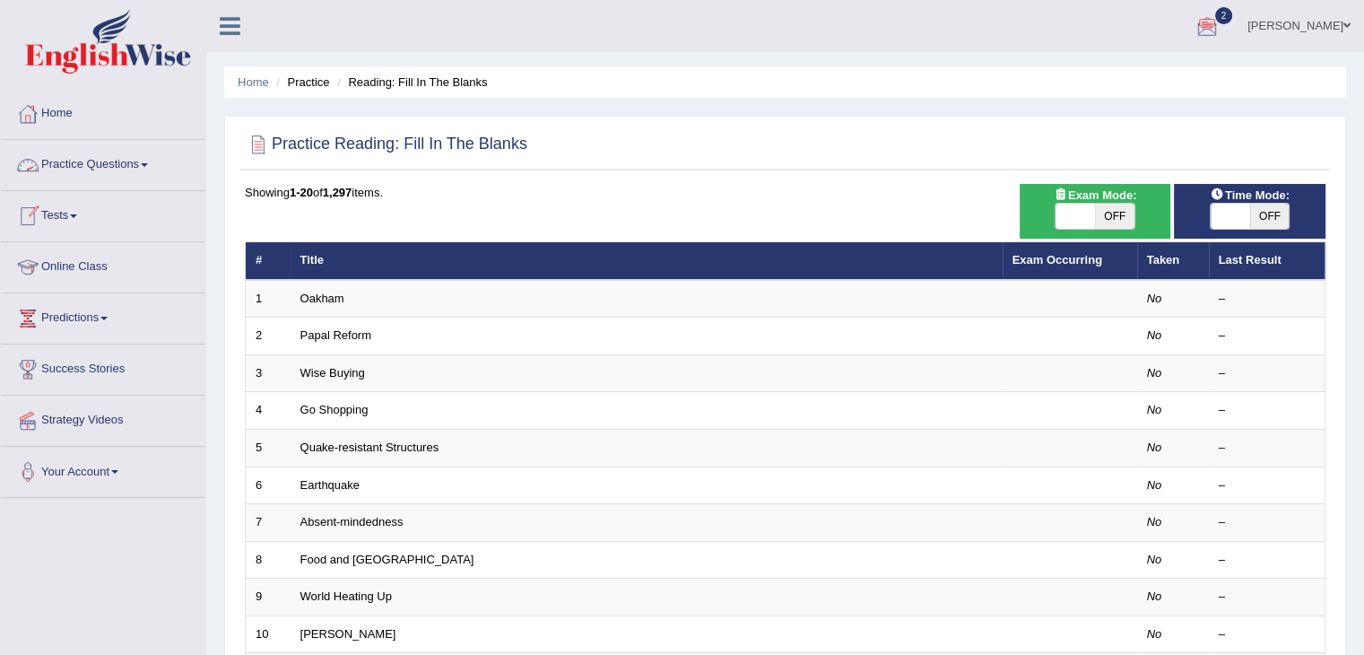
click at [90, 173] on link "Practice Questions" at bounding box center [103, 162] width 204 height 45
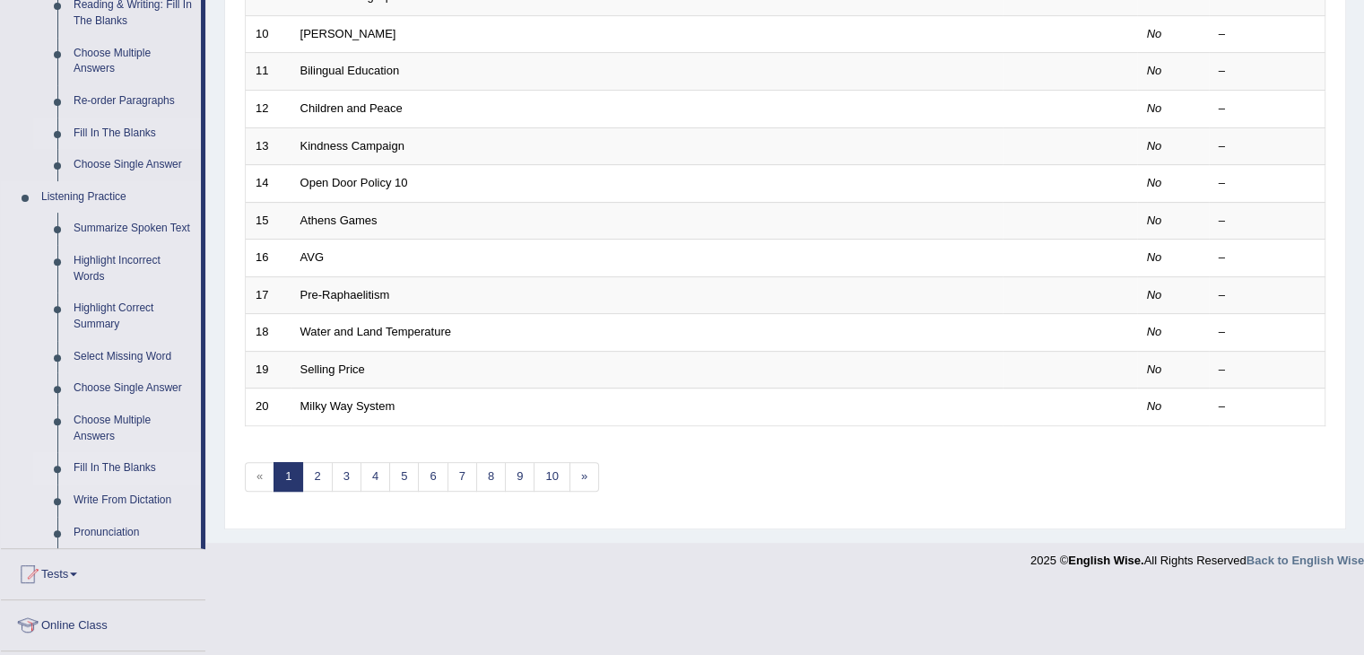
scroll to position [602, 0]
click at [133, 463] on link "Fill In The Blanks" at bounding box center [132, 466] width 135 height 32
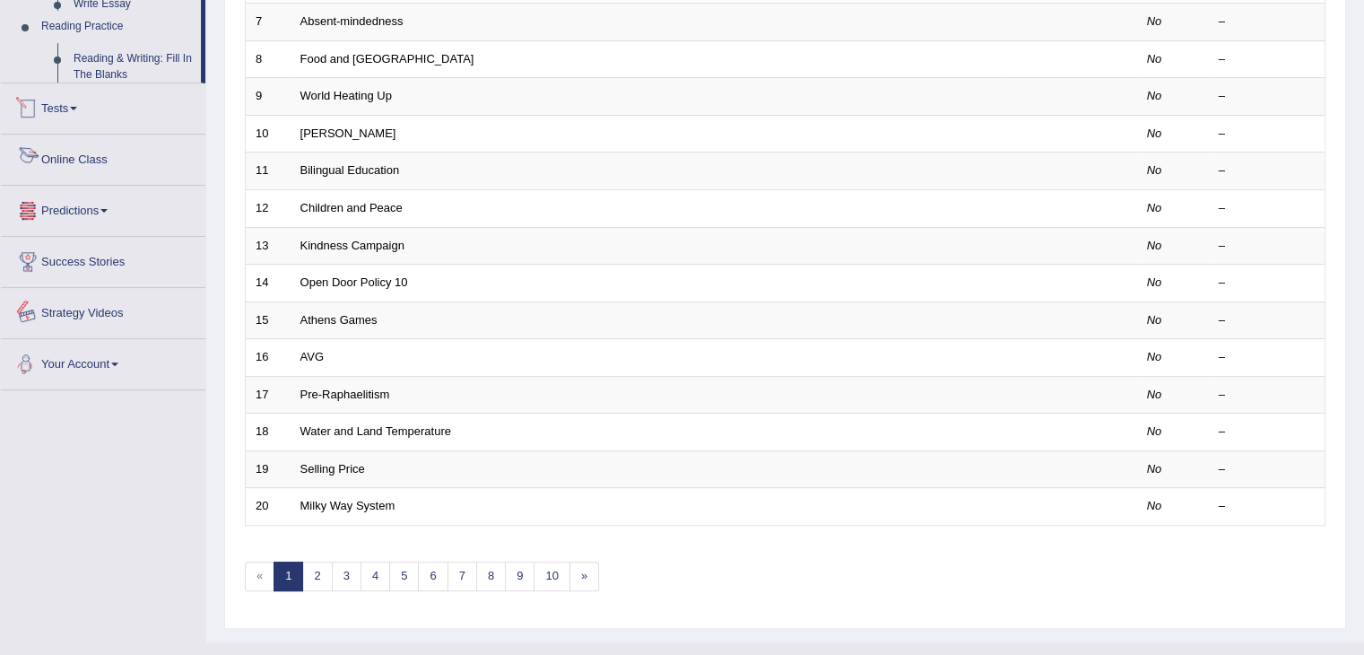
scroll to position [527, 0]
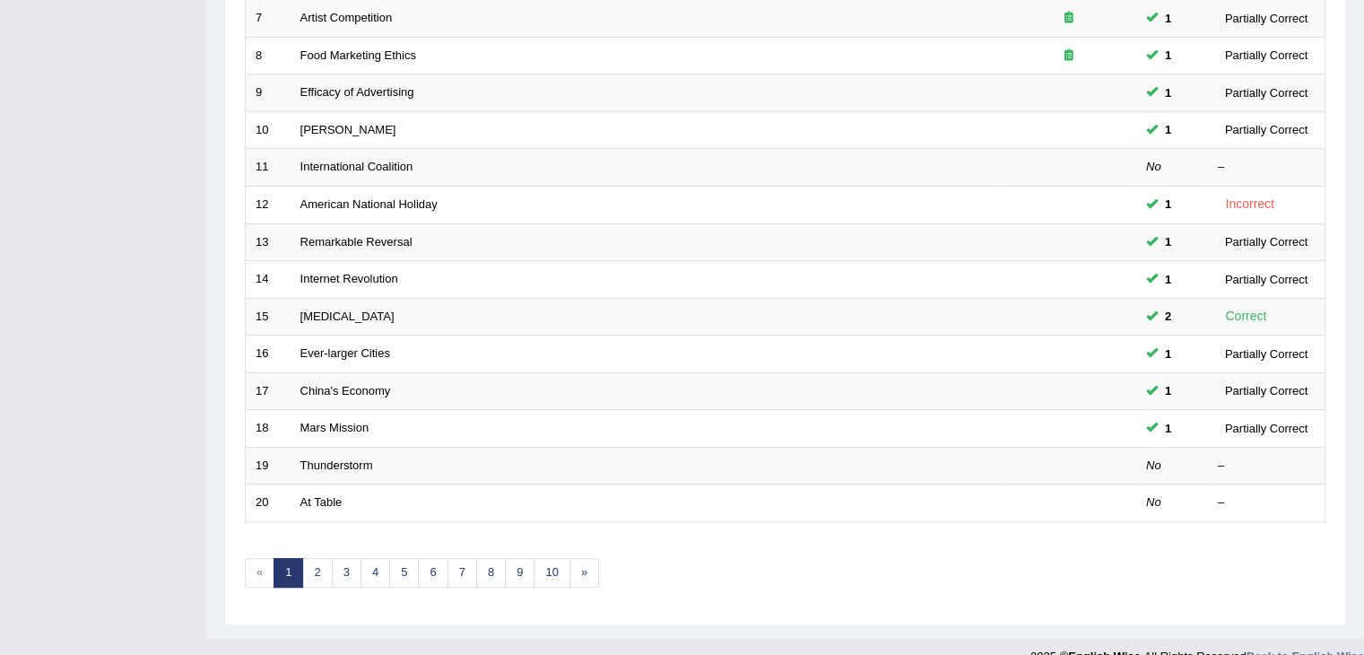
scroll to position [502, 0]
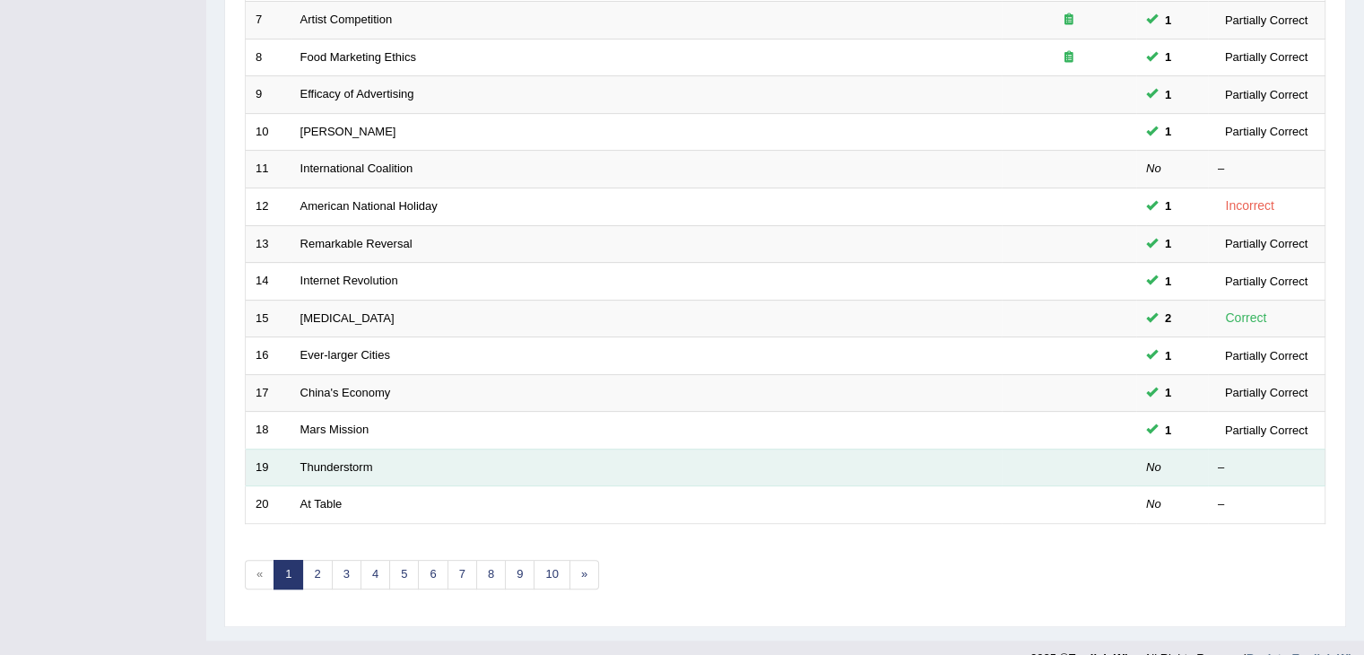
click at [395, 454] on td "Thunderstorm" at bounding box center [646, 467] width 711 height 38
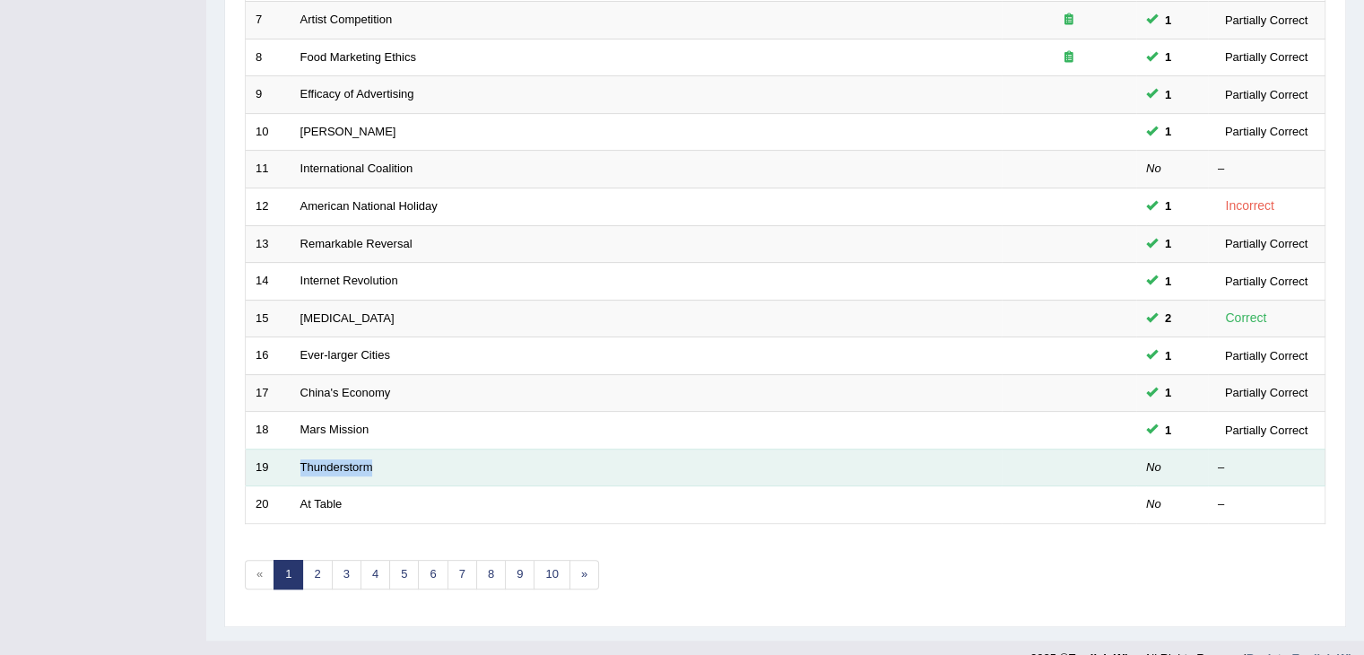
click at [395, 454] on td "Thunderstorm" at bounding box center [646, 467] width 711 height 38
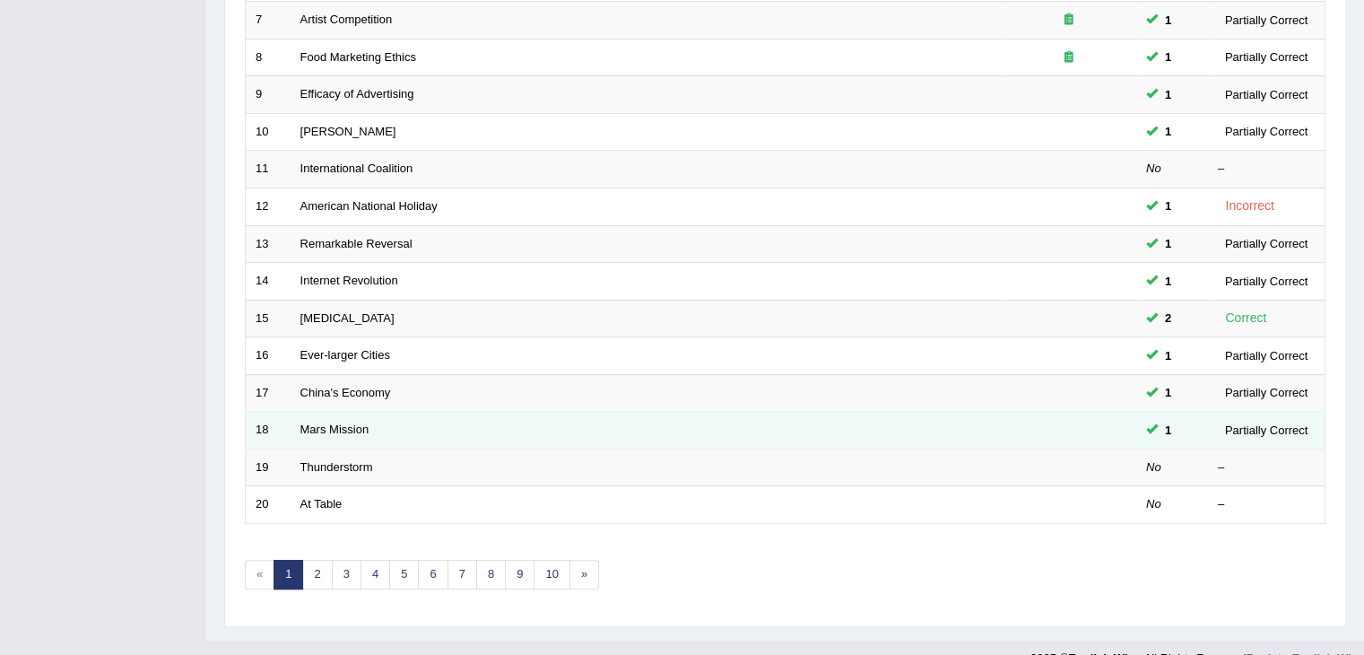
click at [398, 424] on td "Mars Mission" at bounding box center [646, 431] width 711 height 38
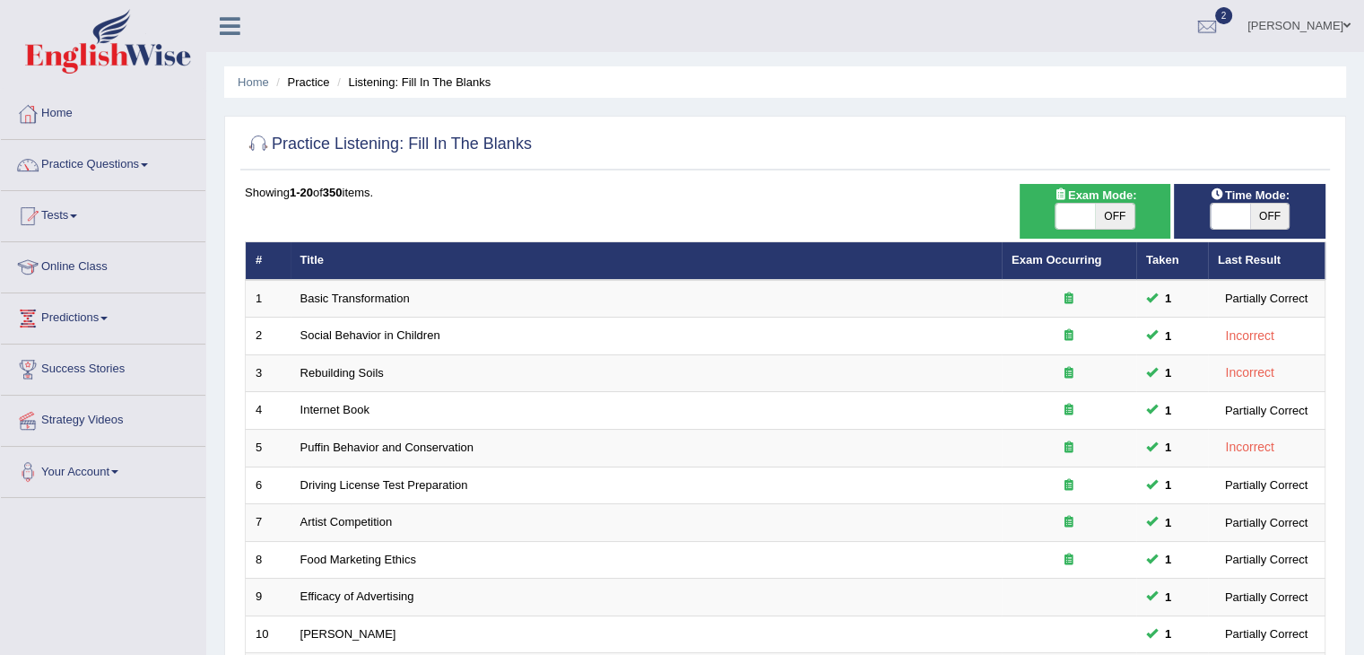
click at [1105, 209] on span "OFF" at bounding box center [1114, 216] width 39 height 25
checkbox input "true"
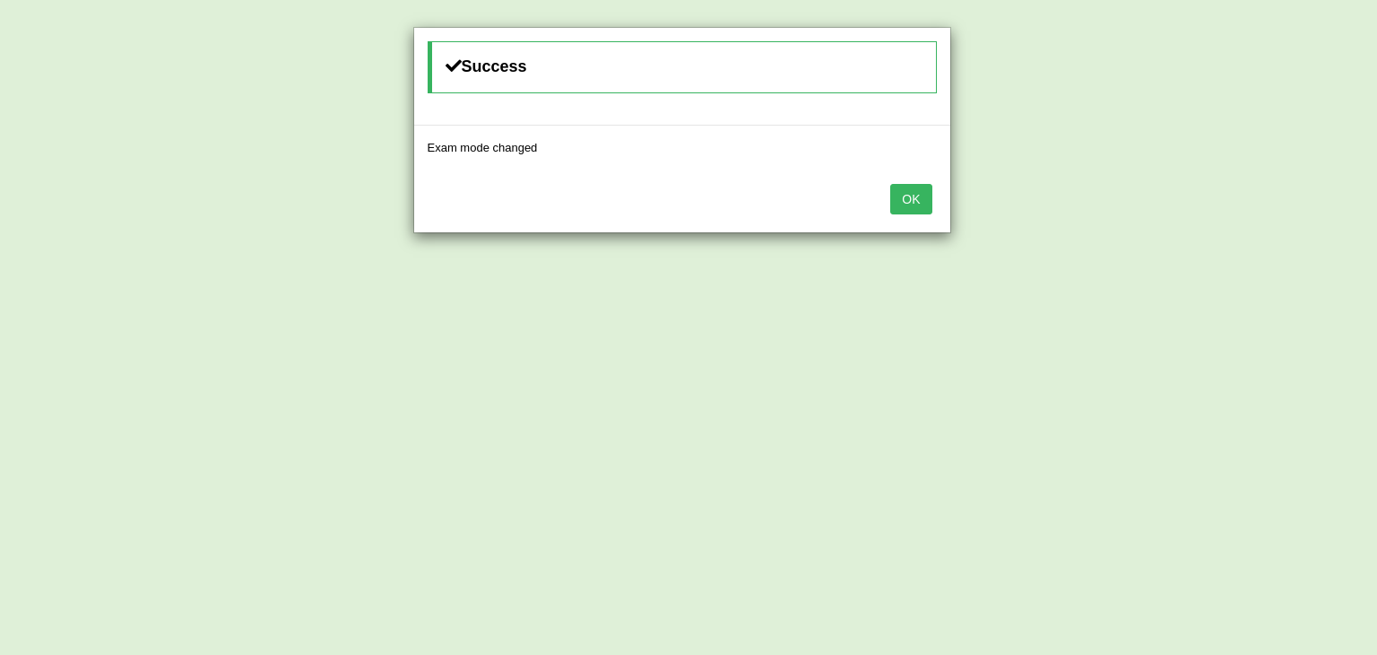
click at [902, 192] on button "OK" at bounding box center [910, 199] width 41 height 30
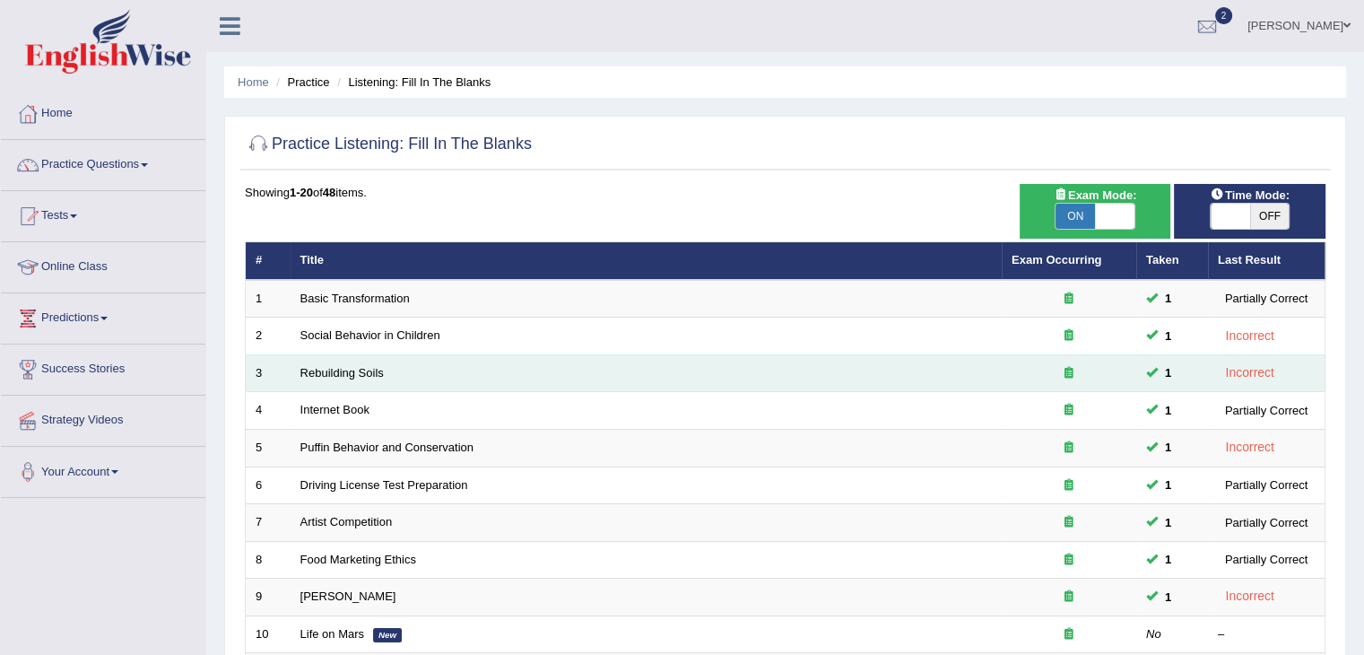
scroll to position [49, 0]
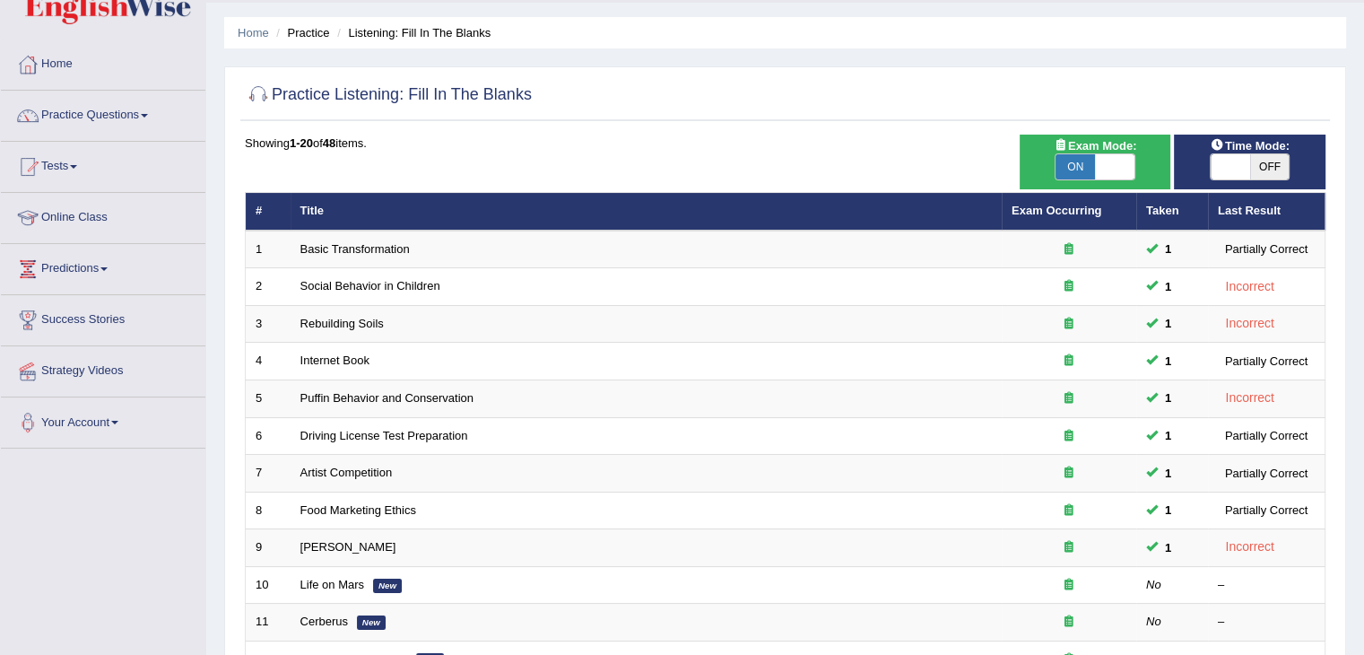
click at [1275, 174] on span "OFF" at bounding box center [1269, 166] width 39 height 25
checkbox input "true"
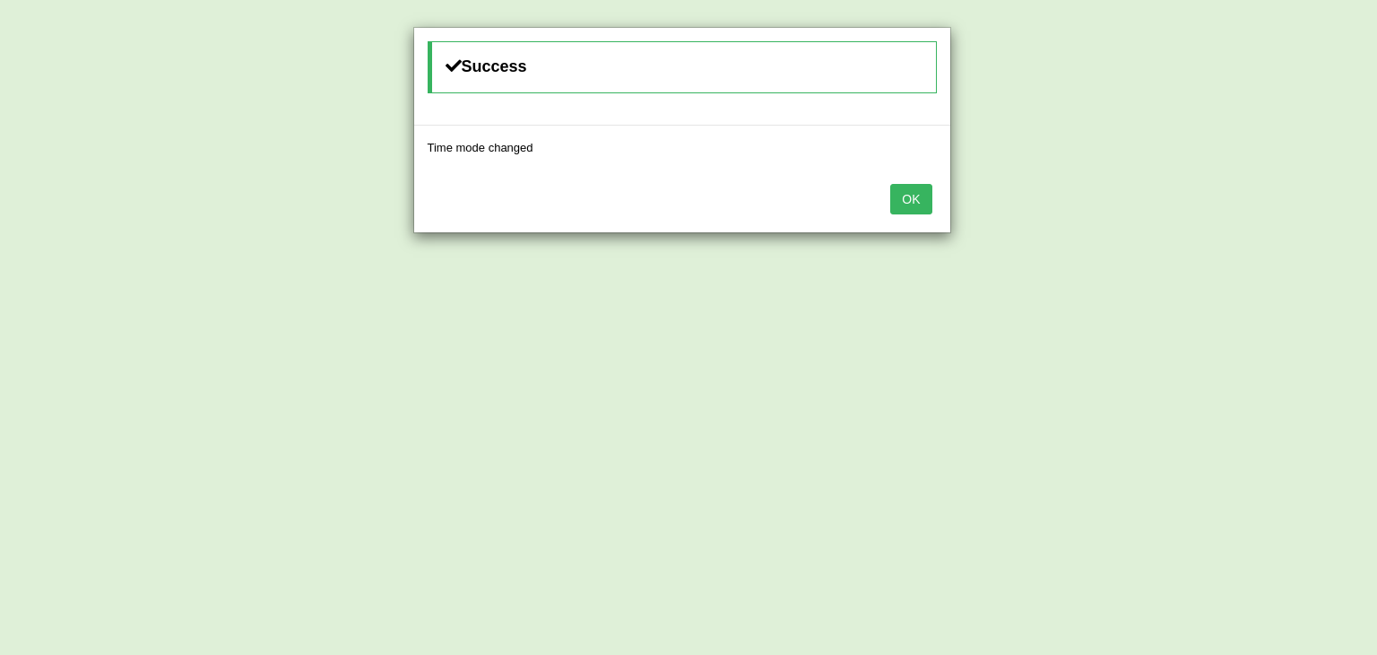
click at [905, 188] on button "OK" at bounding box center [910, 199] width 41 height 30
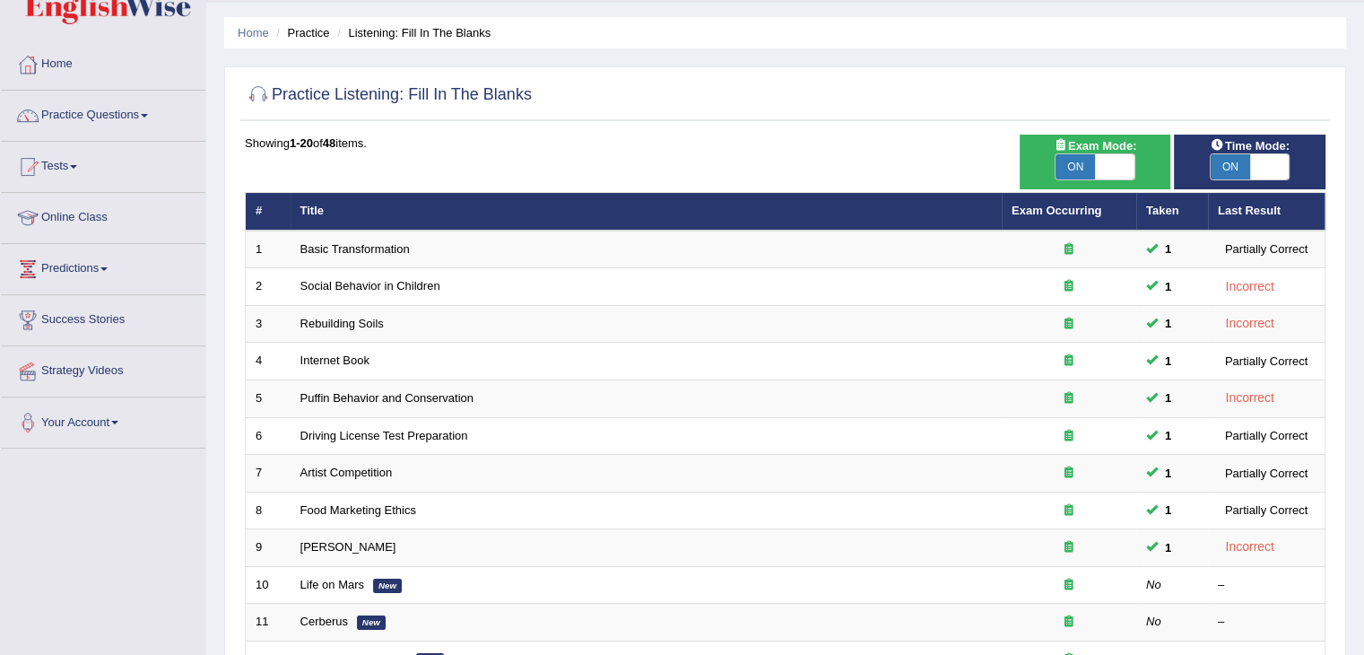
click at [644, 226] on th "Title" at bounding box center [646, 212] width 711 height 38
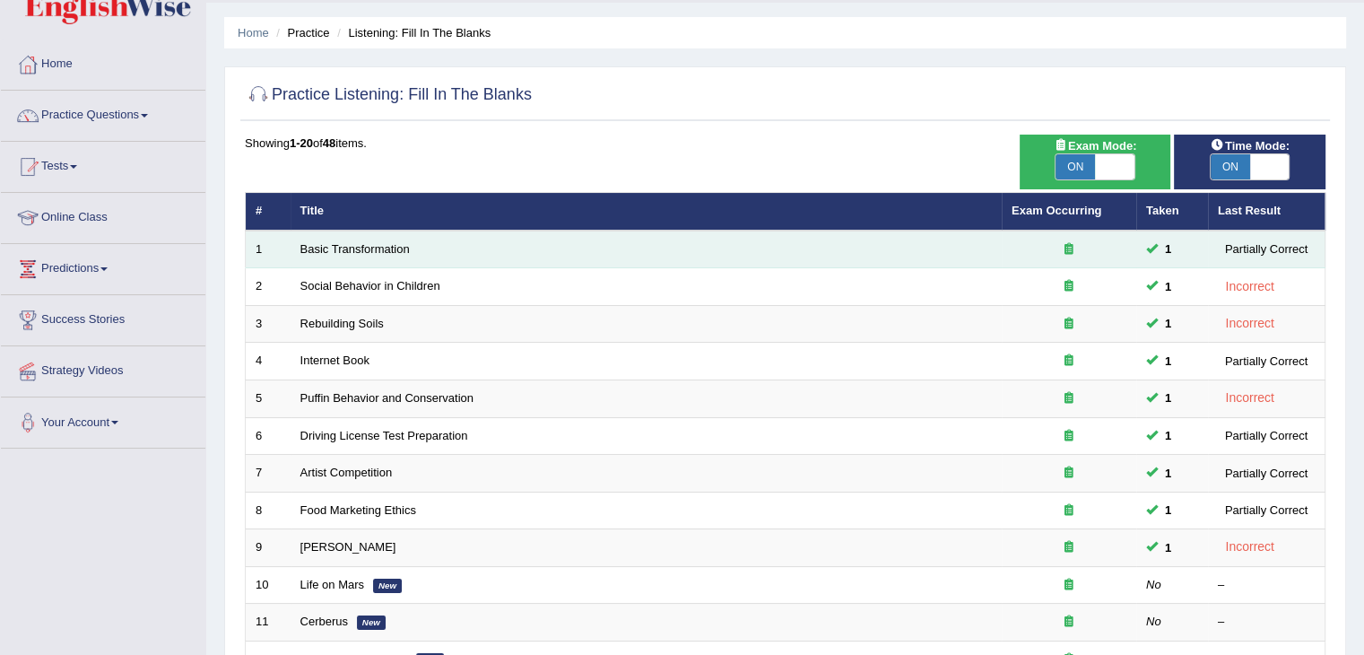
click at [636, 239] on td "Basic Transformation" at bounding box center [646, 249] width 711 height 38
drag, startPoint x: 636, startPoint y: 239, endPoint x: 588, endPoint y: 235, distance: 47.7
click at [588, 235] on td "Basic Transformation" at bounding box center [646, 249] width 711 height 38
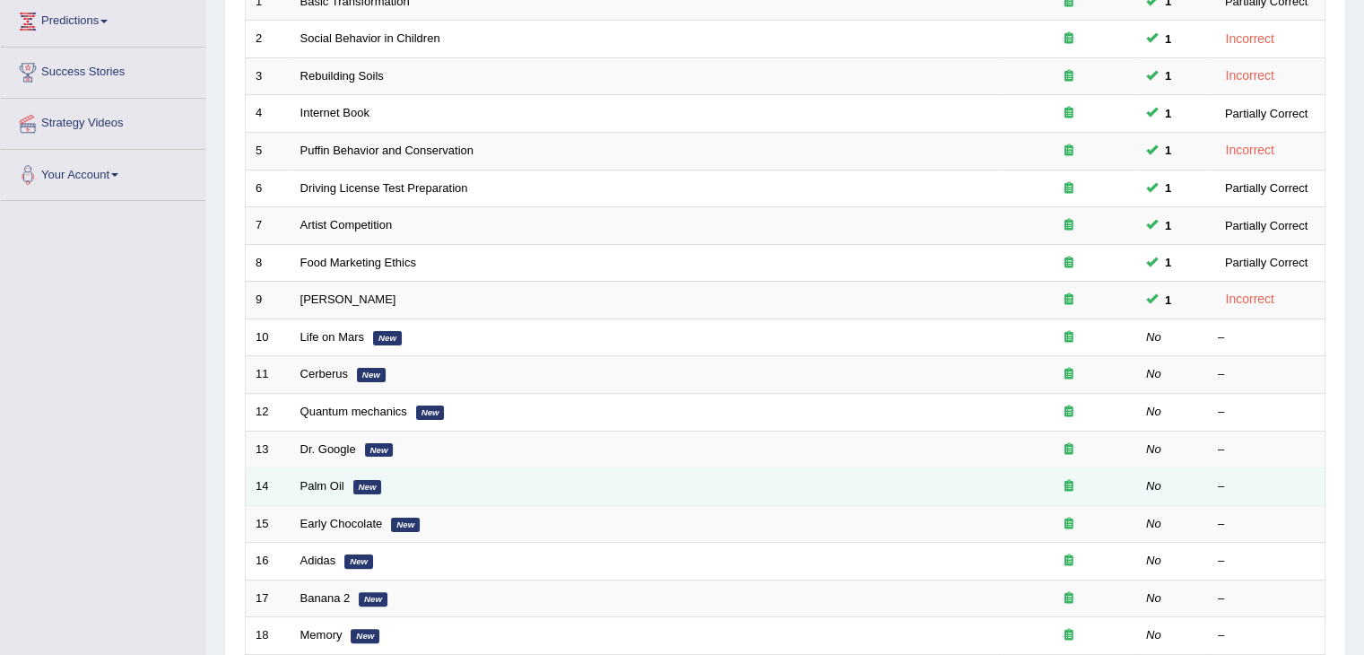
scroll to position [269, 0]
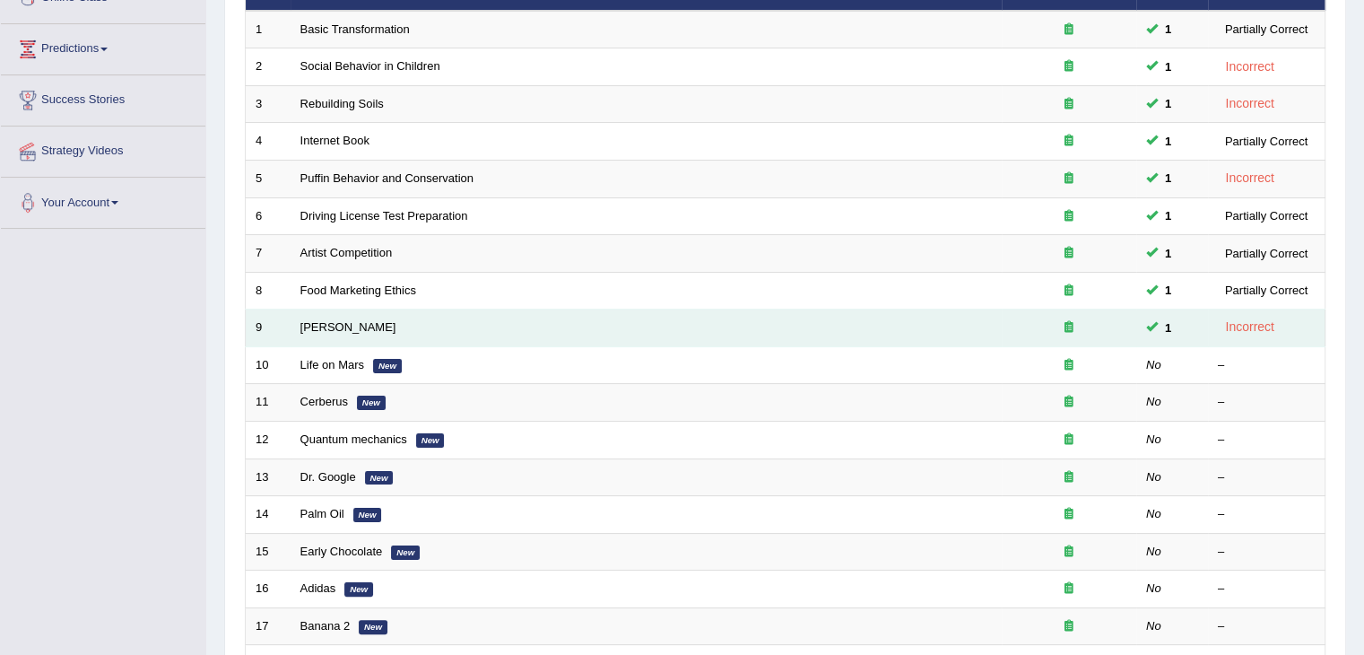
click at [387, 328] on td "[PERSON_NAME]" at bounding box center [646, 328] width 711 height 38
click at [387, 328] on td "Curie" at bounding box center [646, 328] width 711 height 38
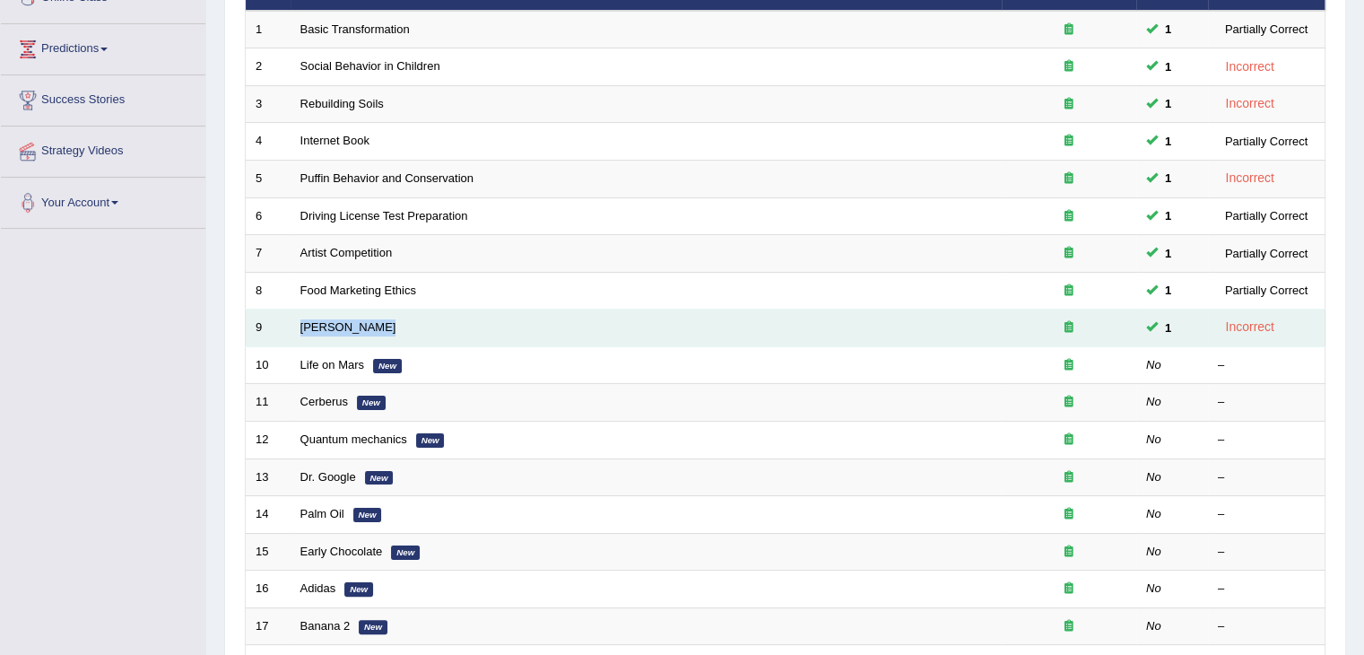
click at [387, 328] on td "Curie" at bounding box center [646, 328] width 711 height 38
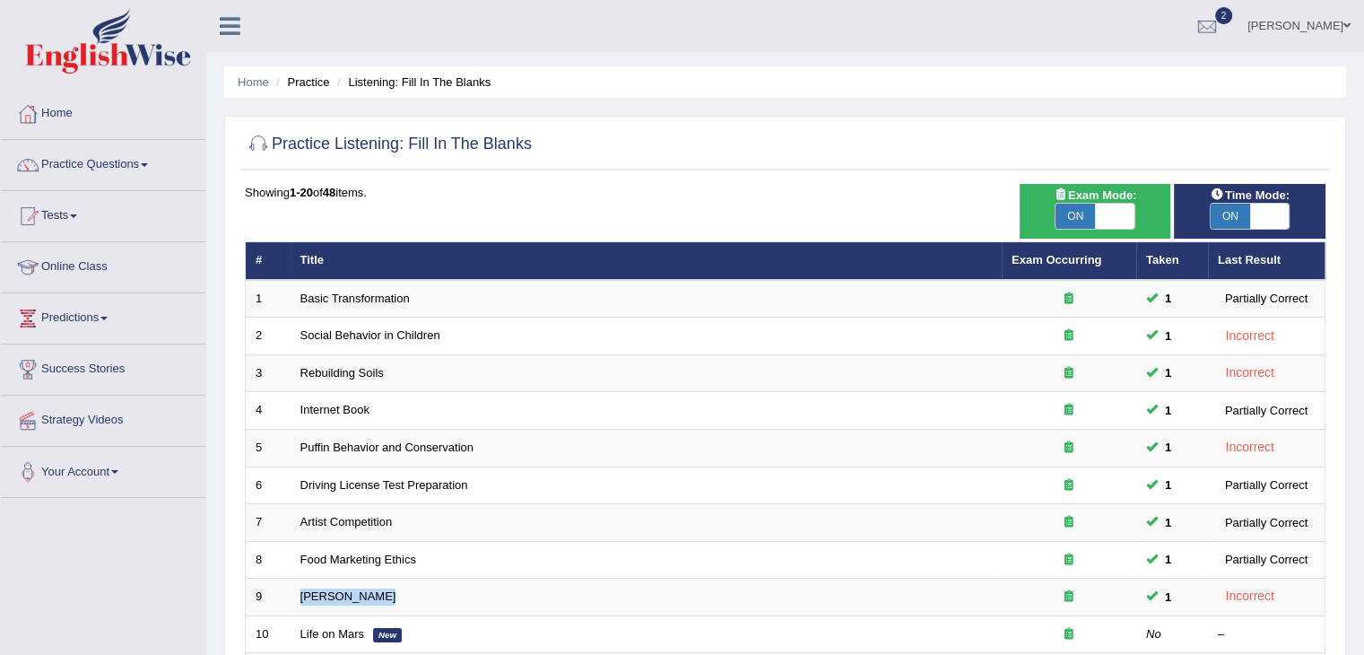
click at [1082, 214] on span "ON" at bounding box center [1074, 216] width 39 height 25
checkbox input "false"
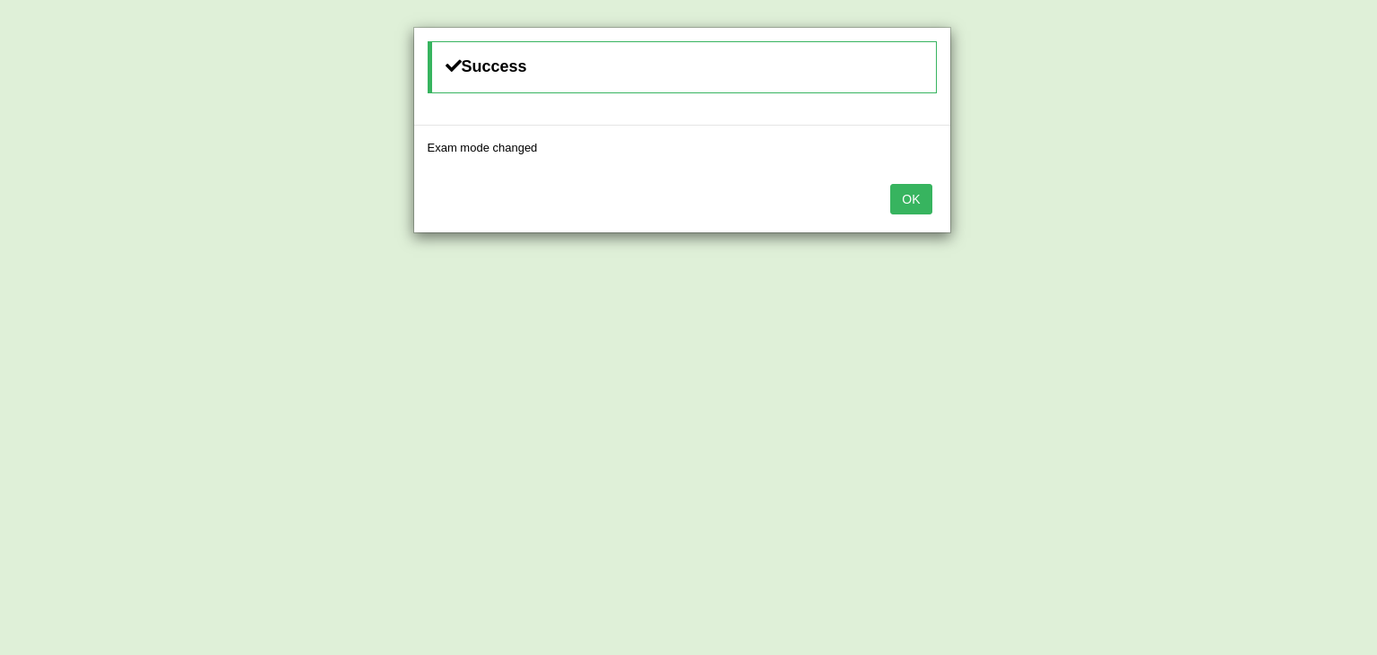
click at [1254, 216] on div "Success Exam mode changed OK" at bounding box center [688, 327] width 1377 height 655
click at [897, 184] on button "OK" at bounding box center [910, 199] width 41 height 30
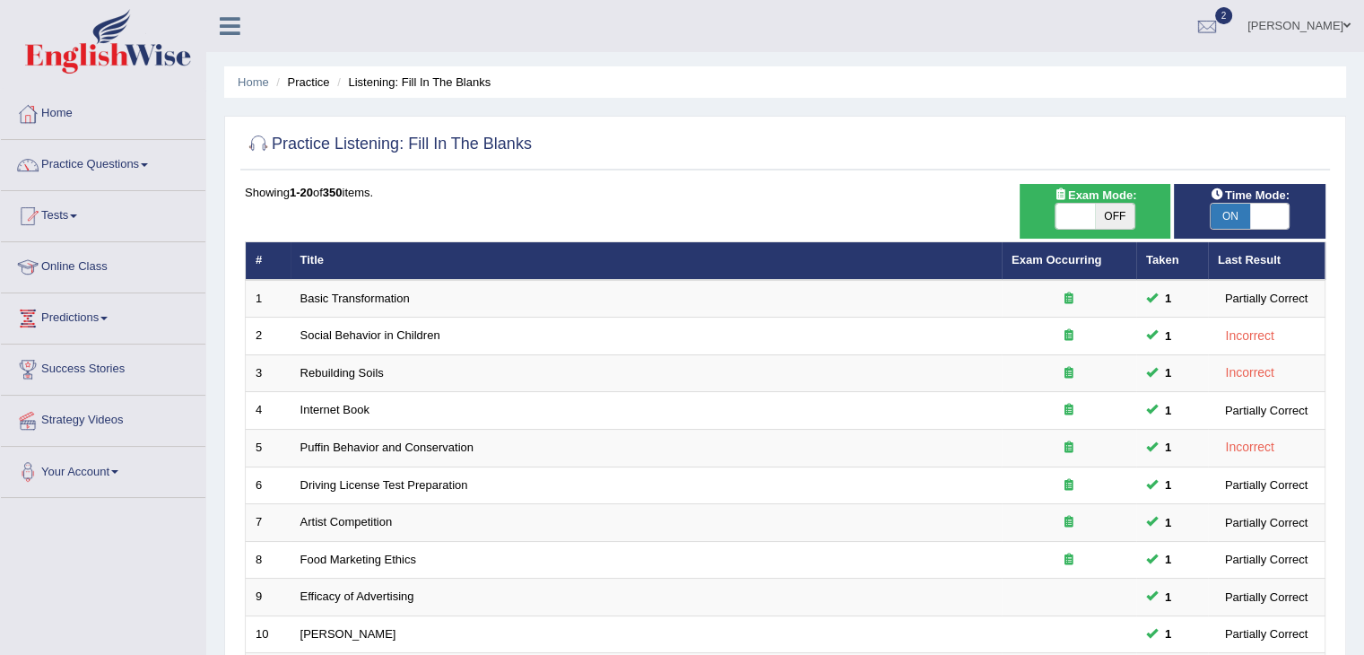
click at [430, 373] on td "Rebuilding Soils" at bounding box center [646, 373] width 711 height 38
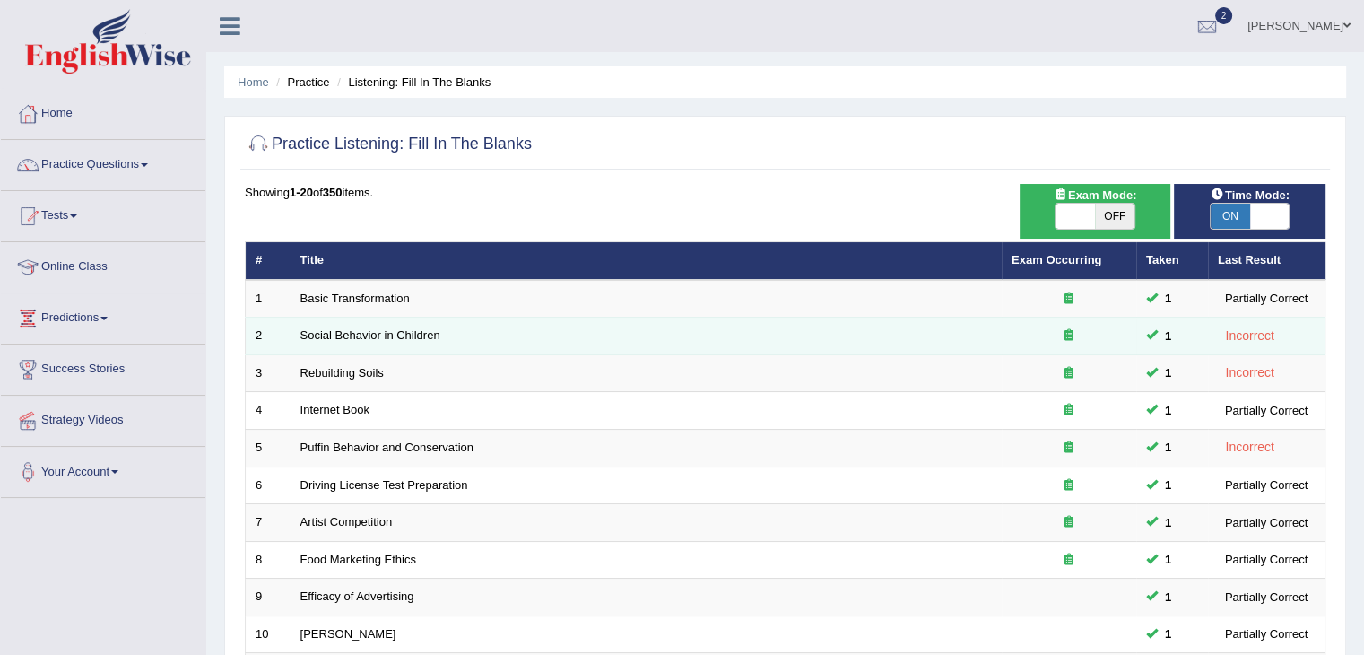
click at [405, 324] on td "Social Behavior in Children" at bounding box center [646, 336] width 711 height 38
click at [405, 334] on link "Social Behavior in Children" at bounding box center [370, 334] width 140 height 13
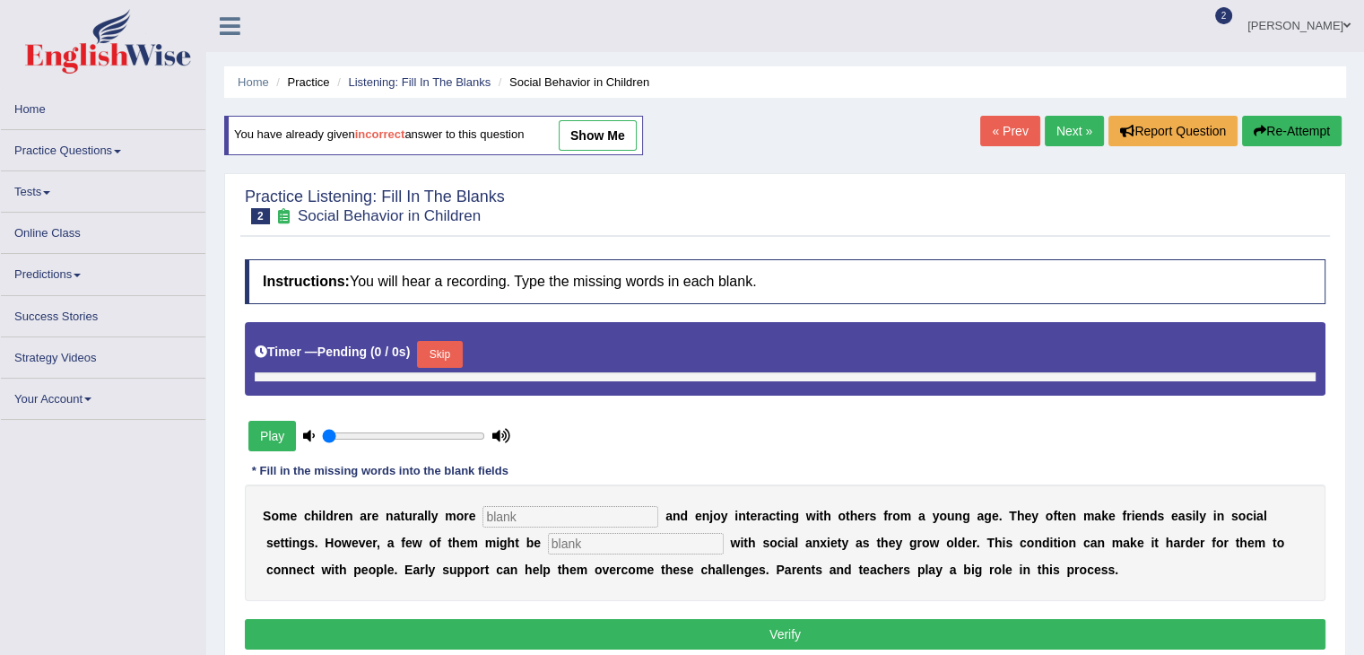
type input "0.05"
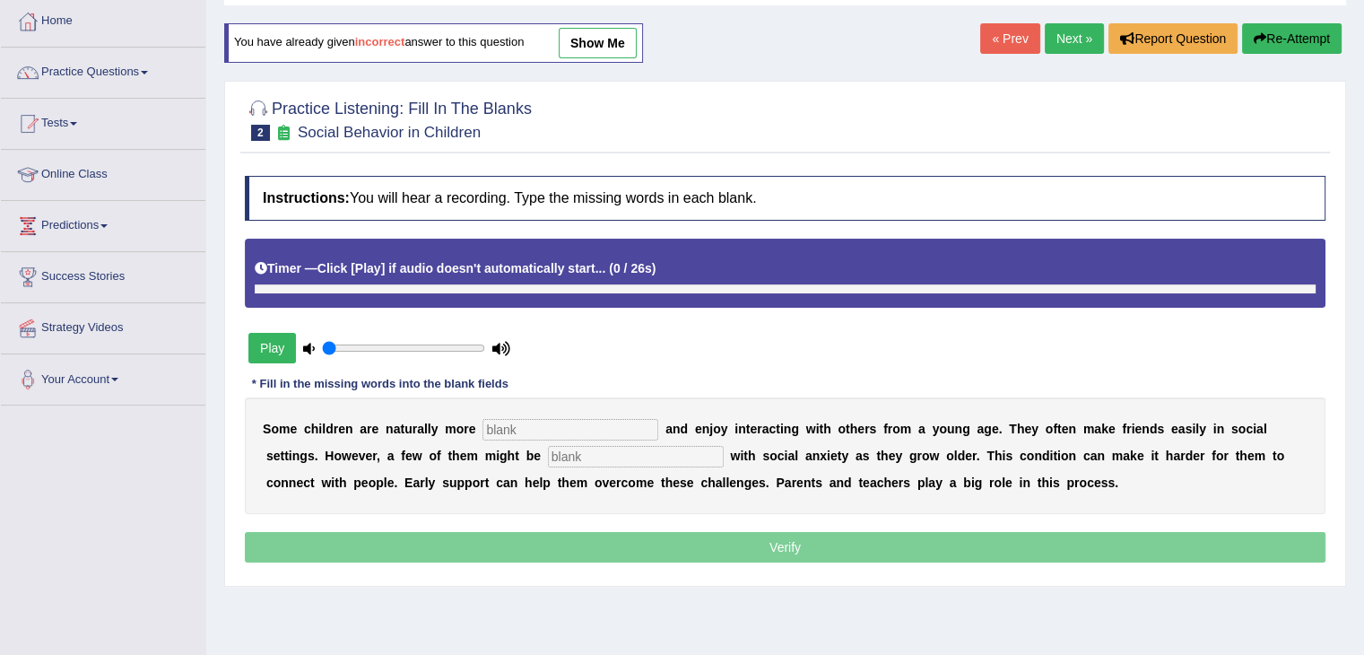
scroll to position [95, 0]
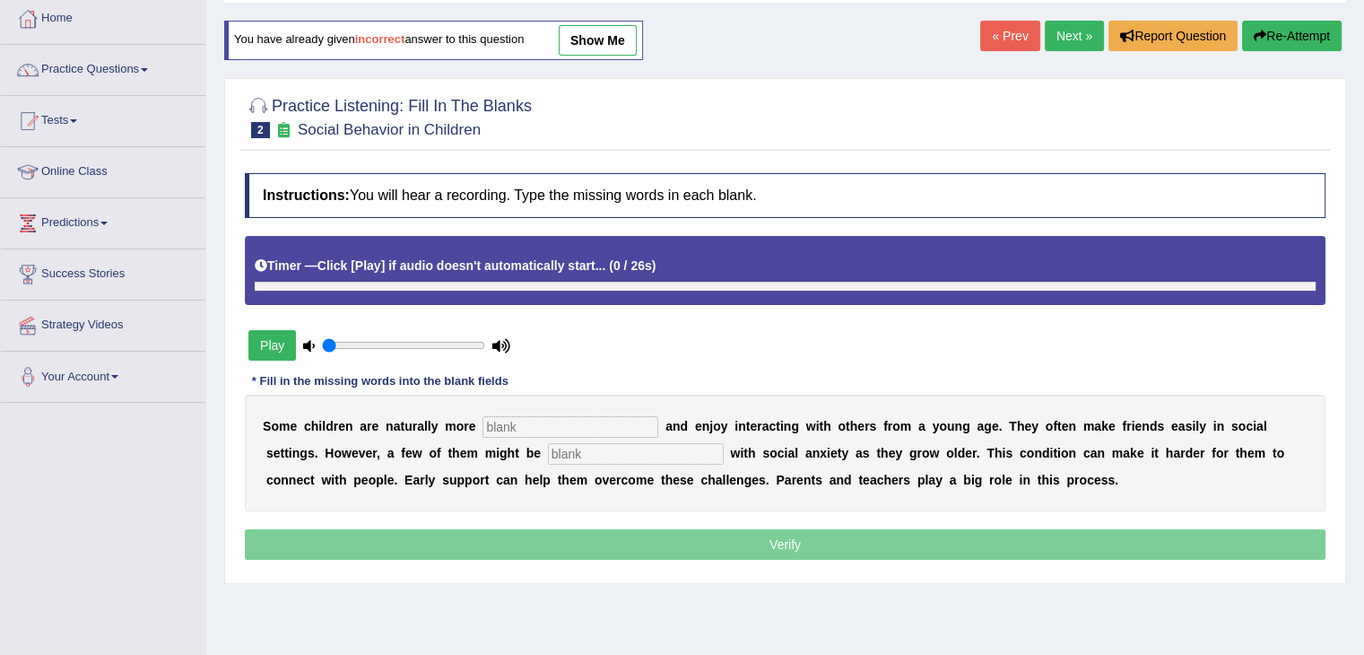
click at [273, 345] on button "Play" at bounding box center [272, 345] width 48 height 30
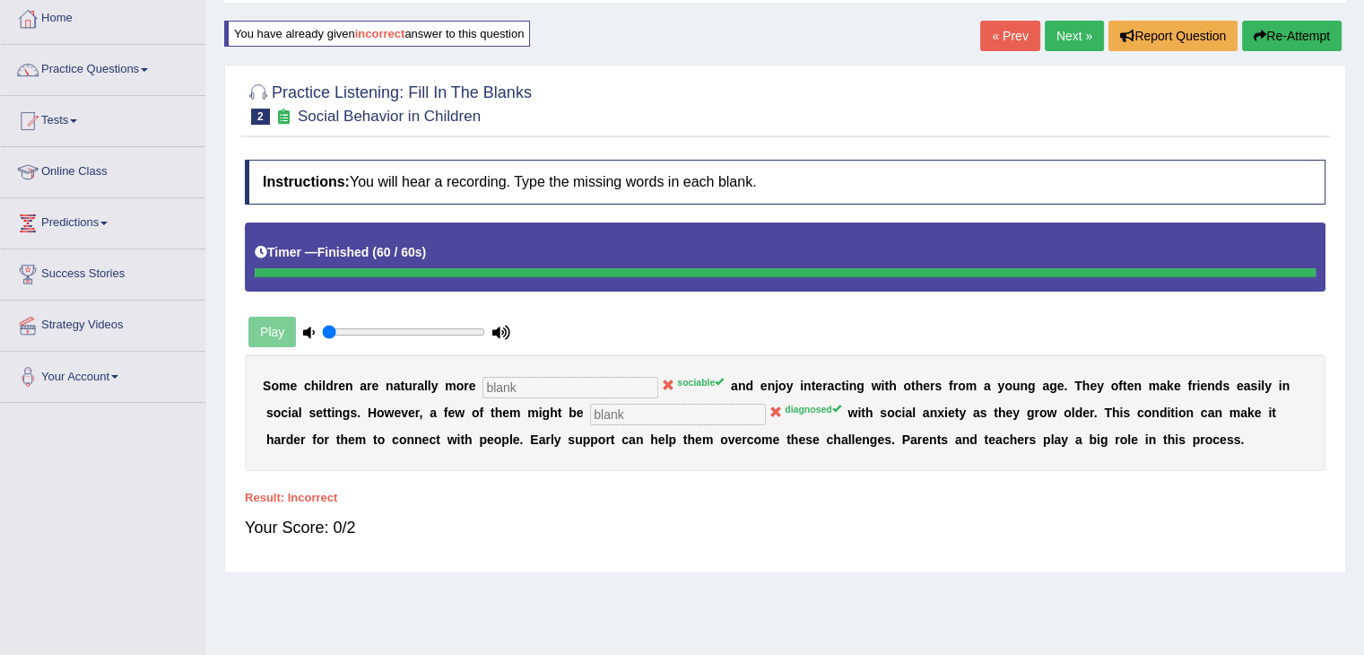
click at [259, 324] on div "Play" at bounding box center [379, 331] width 269 height 45
click at [303, 331] on icon at bounding box center [309, 332] width 12 height 12
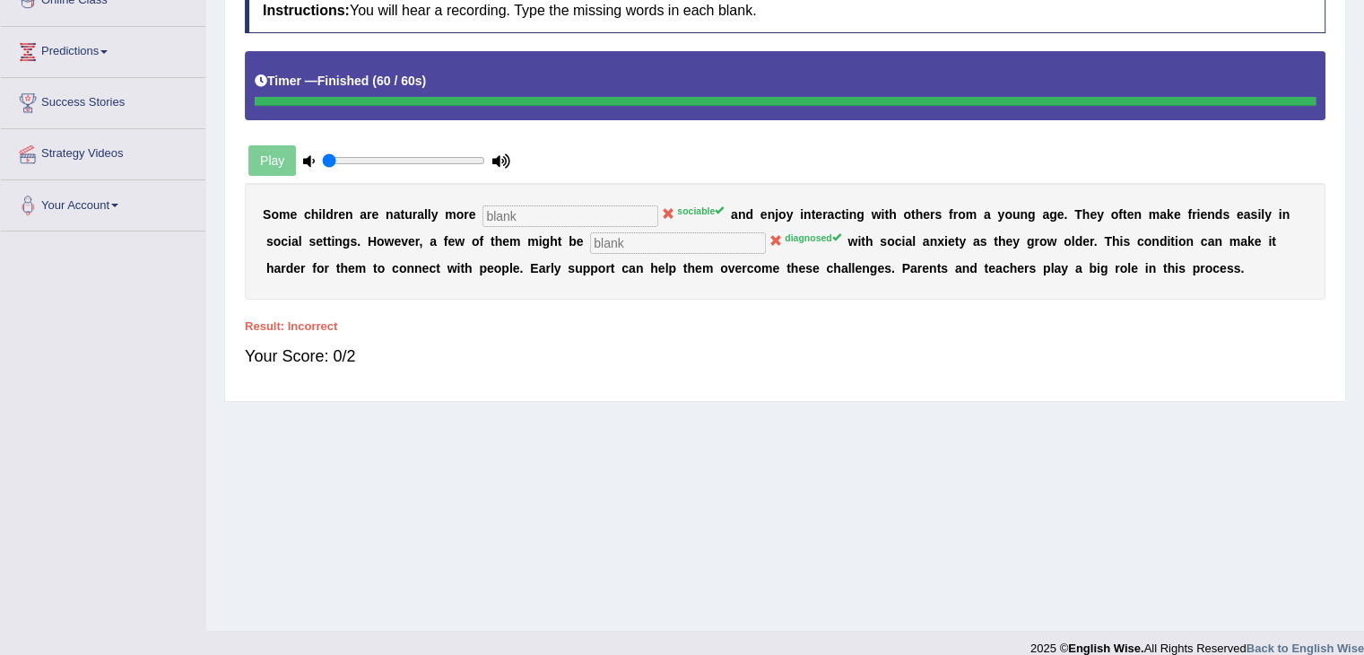
scroll to position [0, 0]
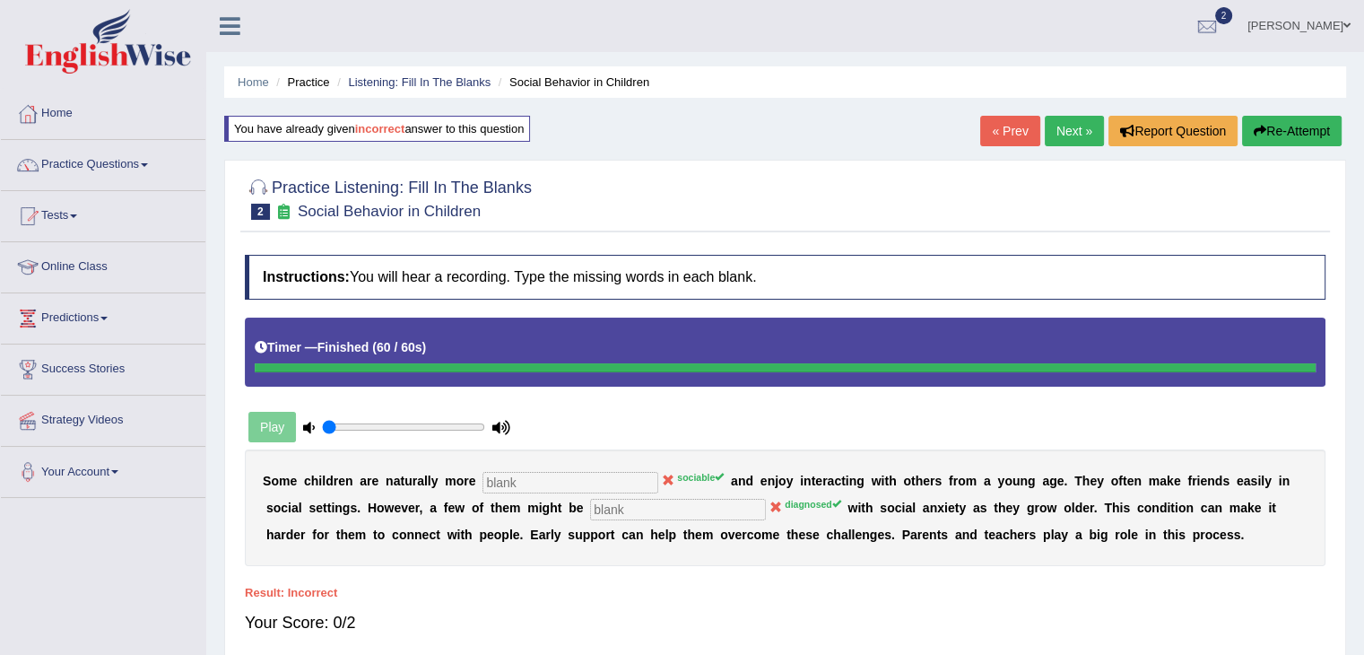
click at [1072, 135] on link "Next »" at bounding box center [1074, 131] width 59 height 30
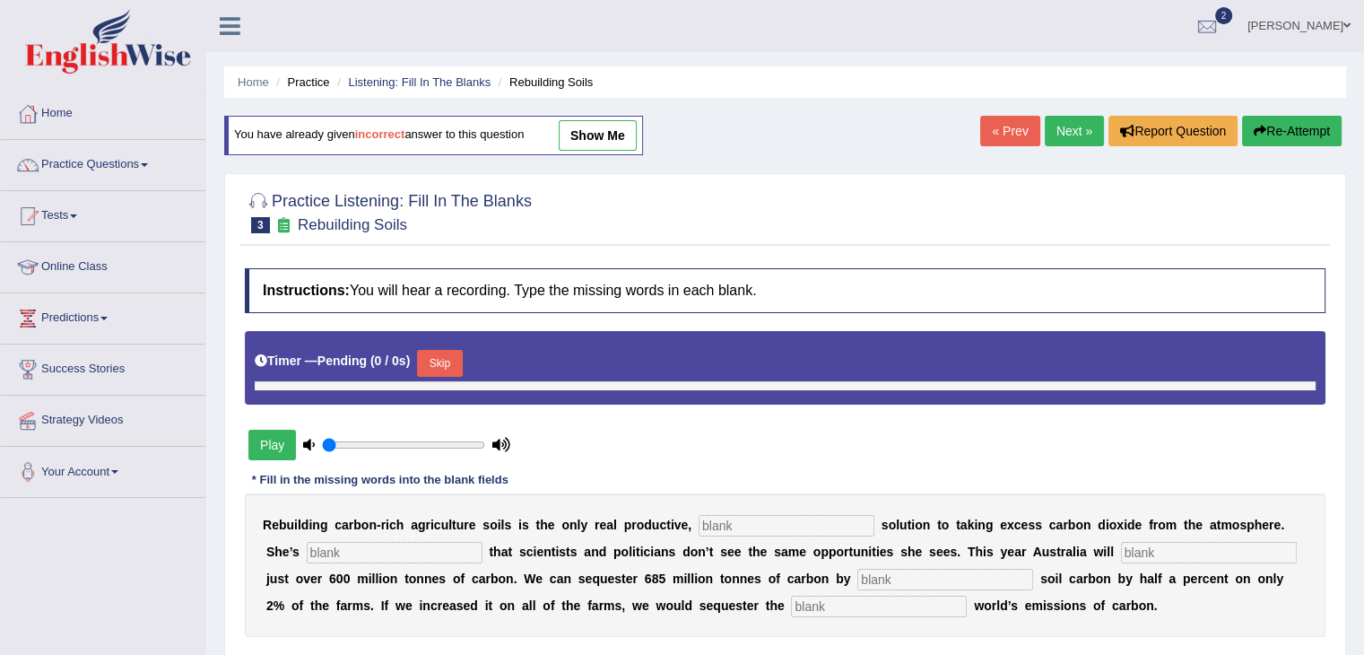
type input "0.05"
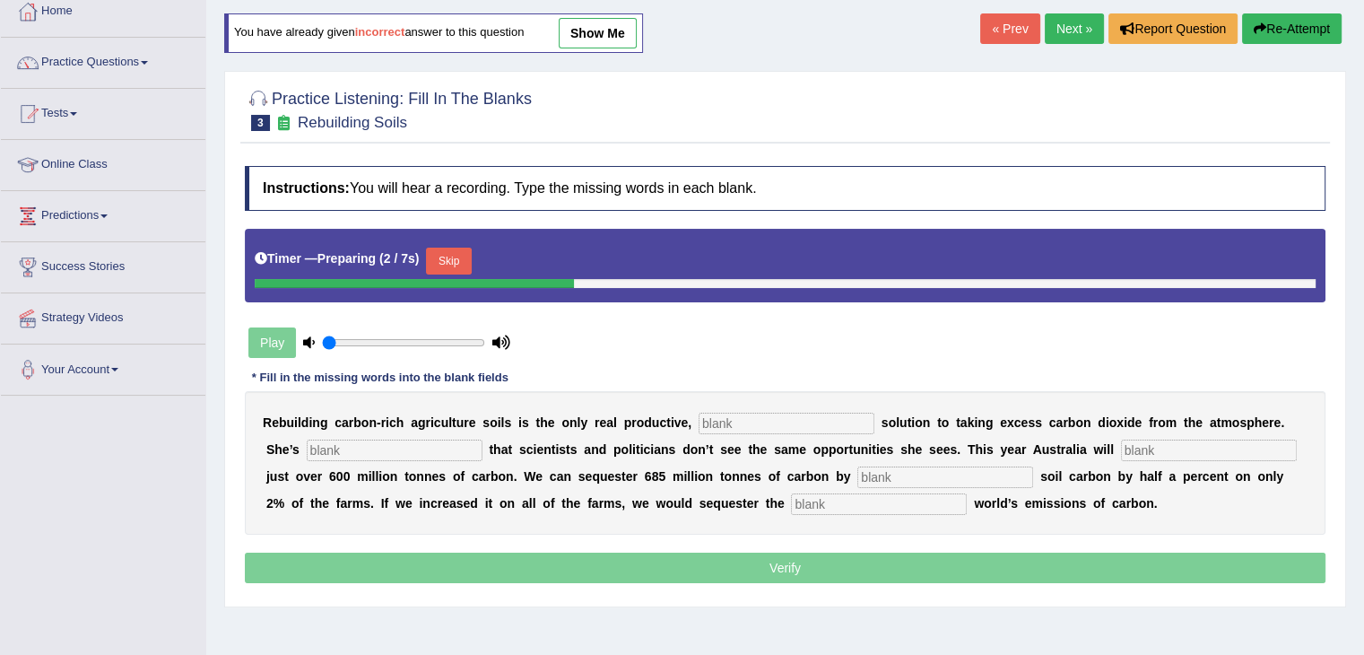
scroll to position [103, 0]
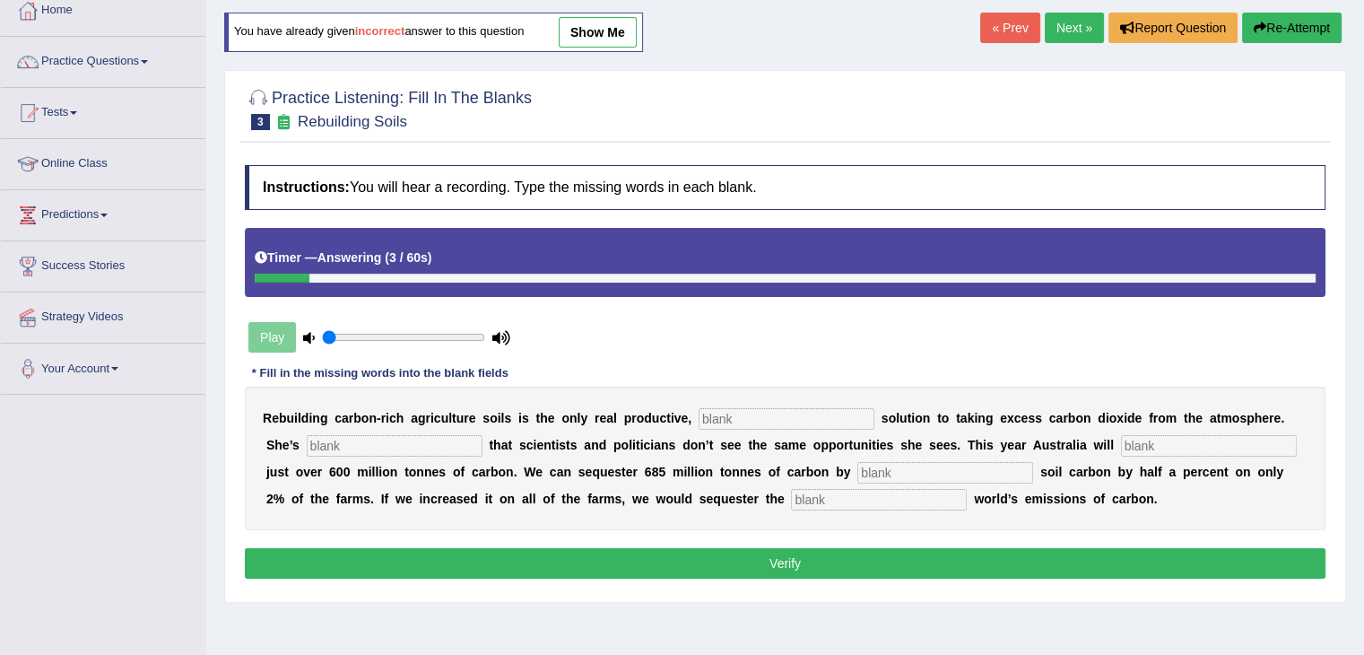
click at [723, 421] on input "text" at bounding box center [787, 419] width 176 height 22
type input "from"
click at [448, 435] on input "text" at bounding box center [395, 446] width 176 height 22
type input "fristion"
click at [1159, 441] on input "text" at bounding box center [1209, 446] width 176 height 22
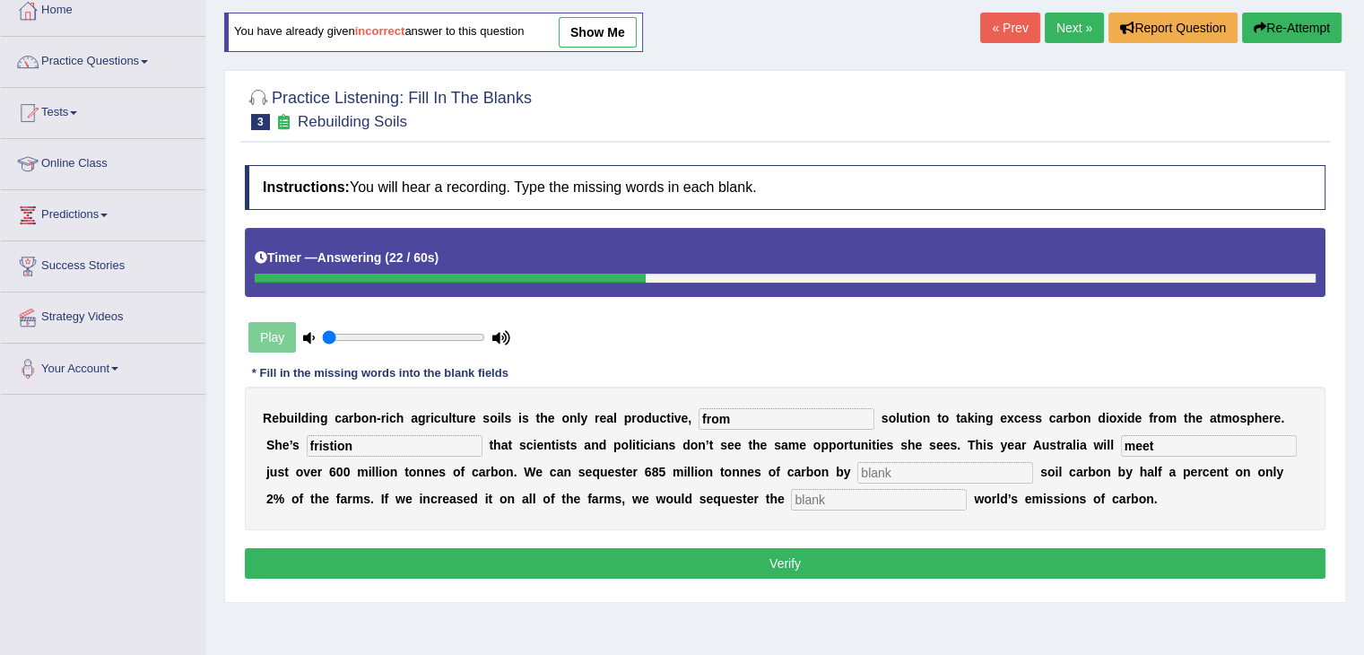
type input "meet"
click at [893, 464] on input "text" at bounding box center [945, 473] width 176 height 22
type input "[DEMOGRAPHIC_DATA]"
click at [853, 505] on input "text" at bounding box center [879, 500] width 176 height 22
type input "whole"
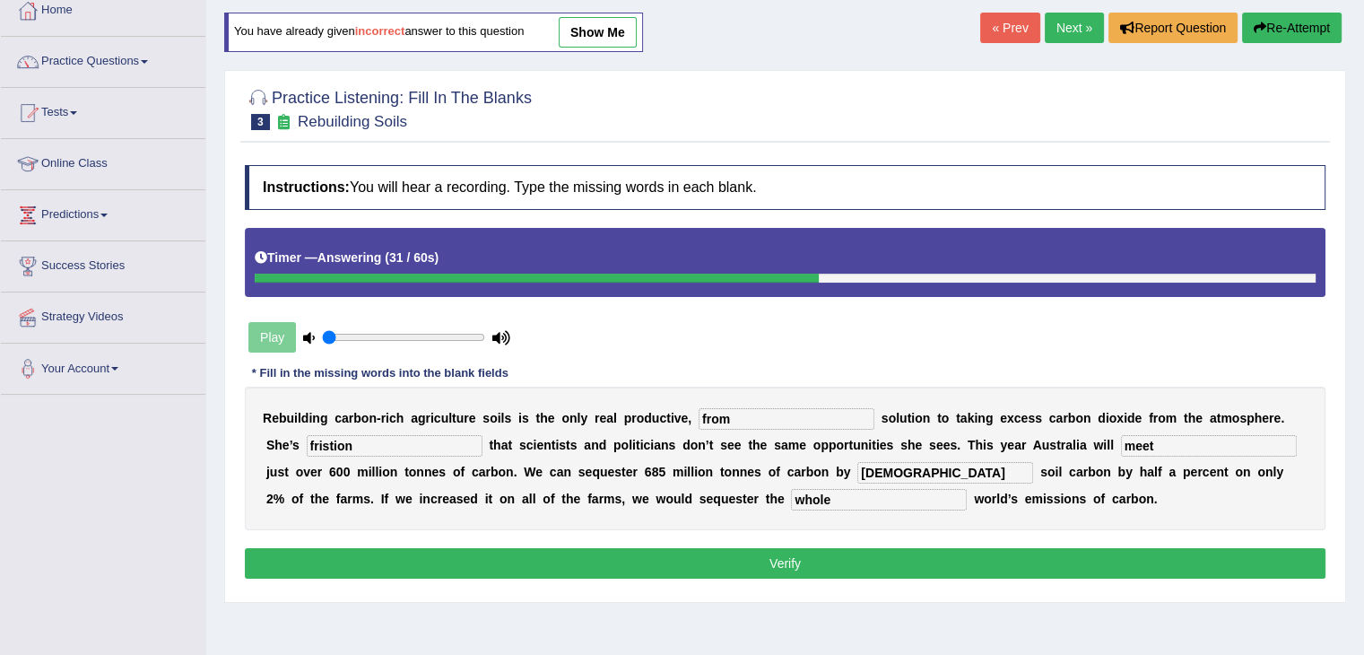
click at [825, 566] on button "Verify" at bounding box center [785, 563] width 1080 height 30
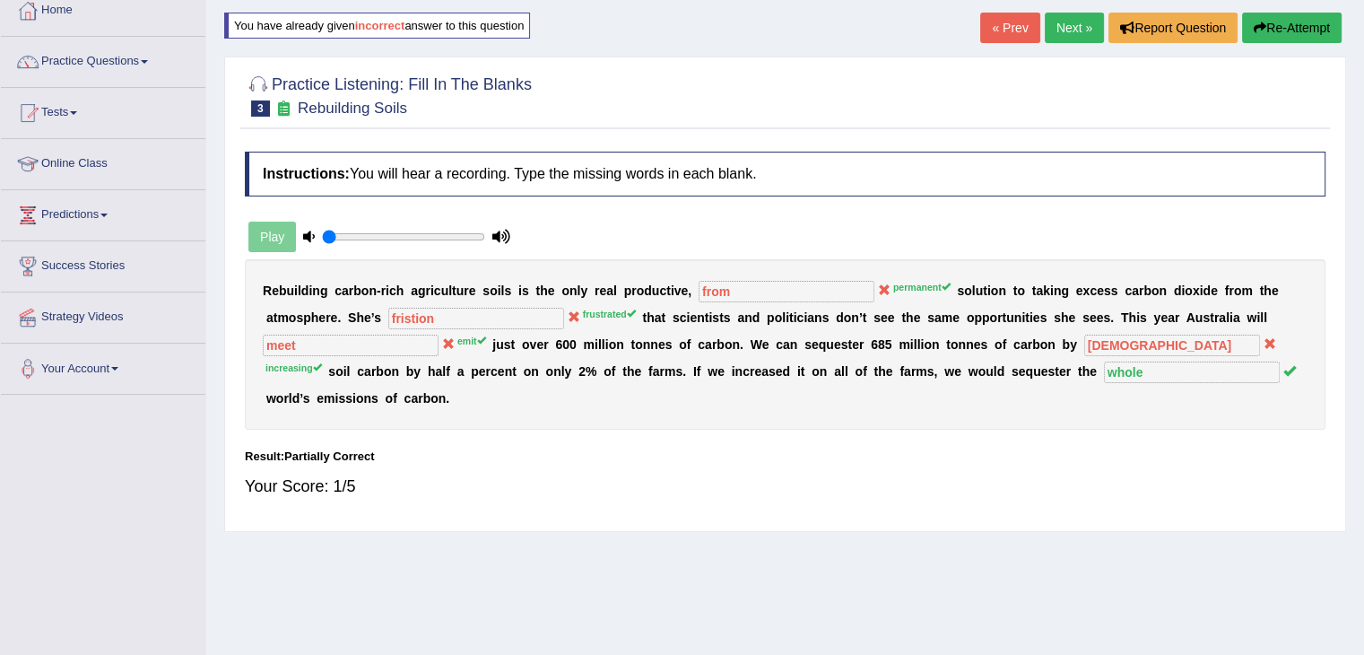
click at [1078, 26] on link "Next »" at bounding box center [1074, 28] width 59 height 30
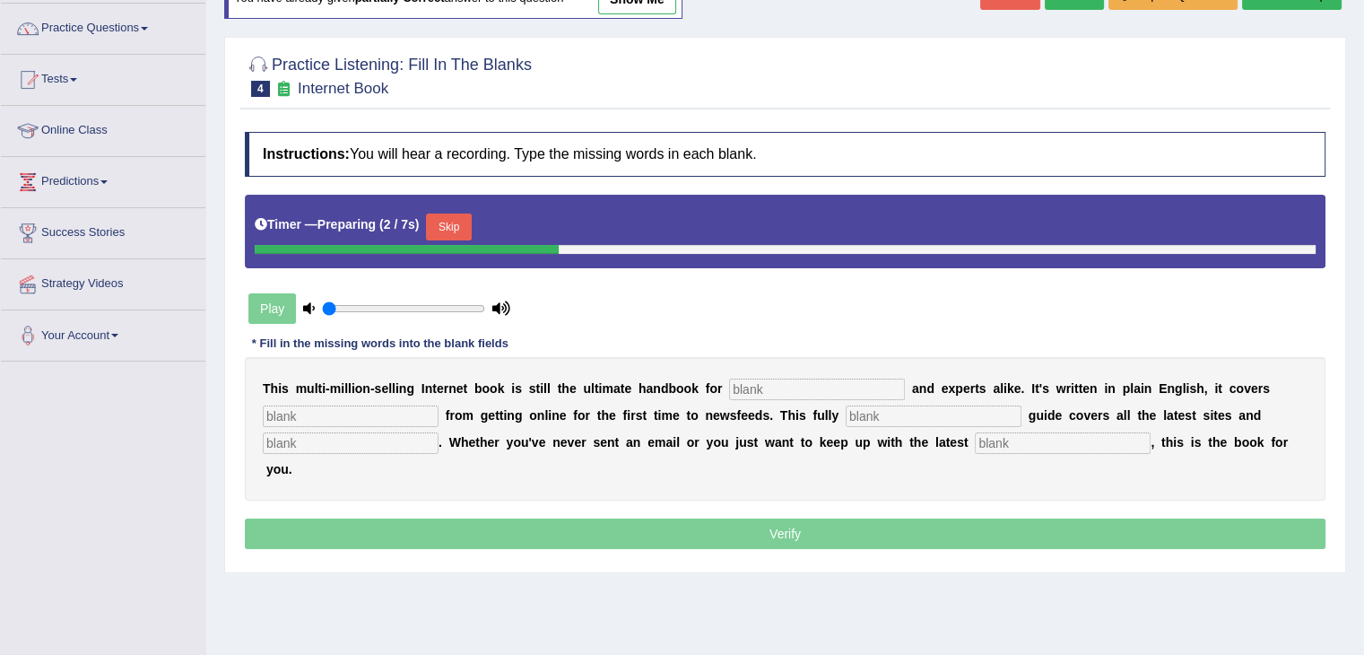
scroll to position [136, 0]
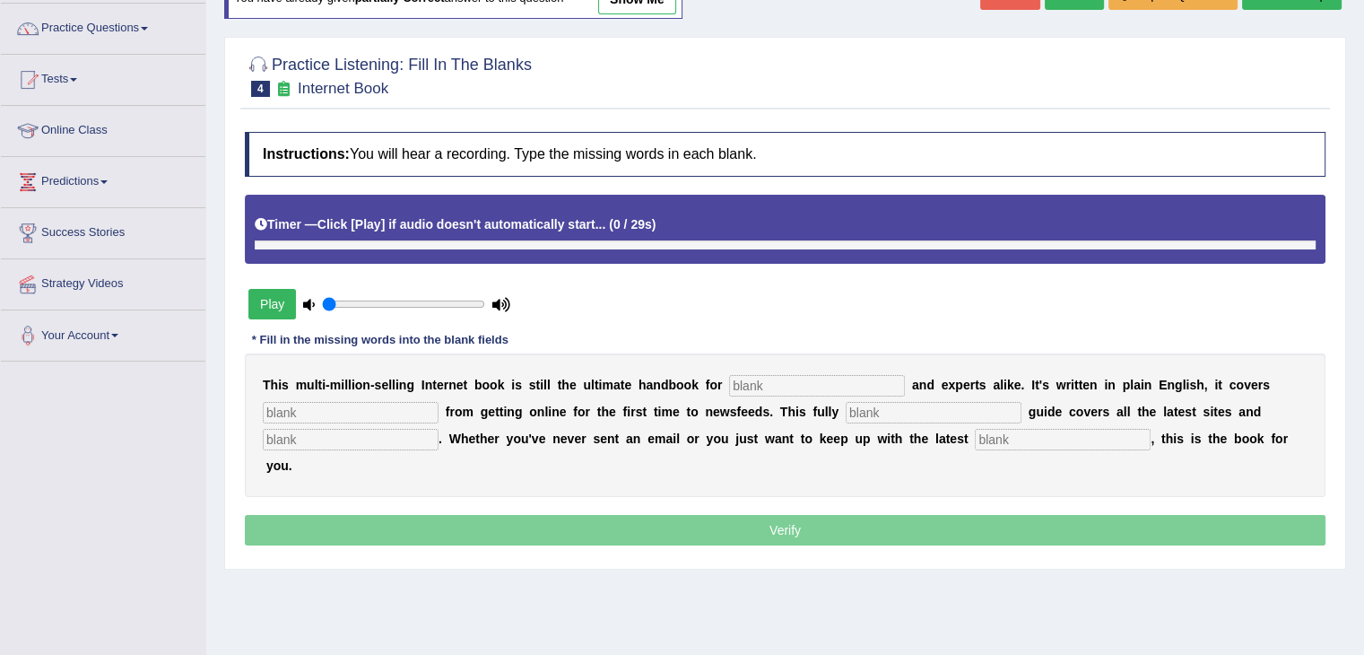
click at [272, 299] on button "Play" at bounding box center [272, 304] width 48 height 30
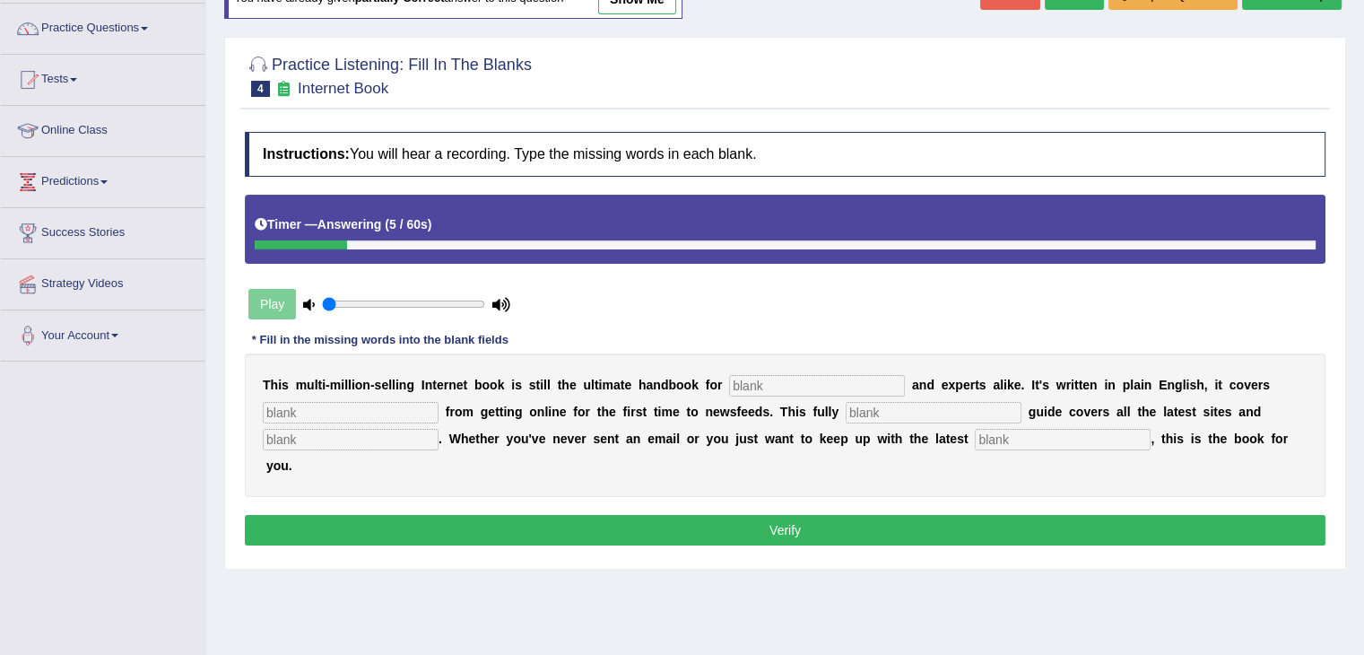
click at [746, 387] on input "text" at bounding box center [817, 386] width 176 height 22
type input "nobles"
click at [1013, 438] on input "text" at bounding box center [1063, 440] width 176 height 22
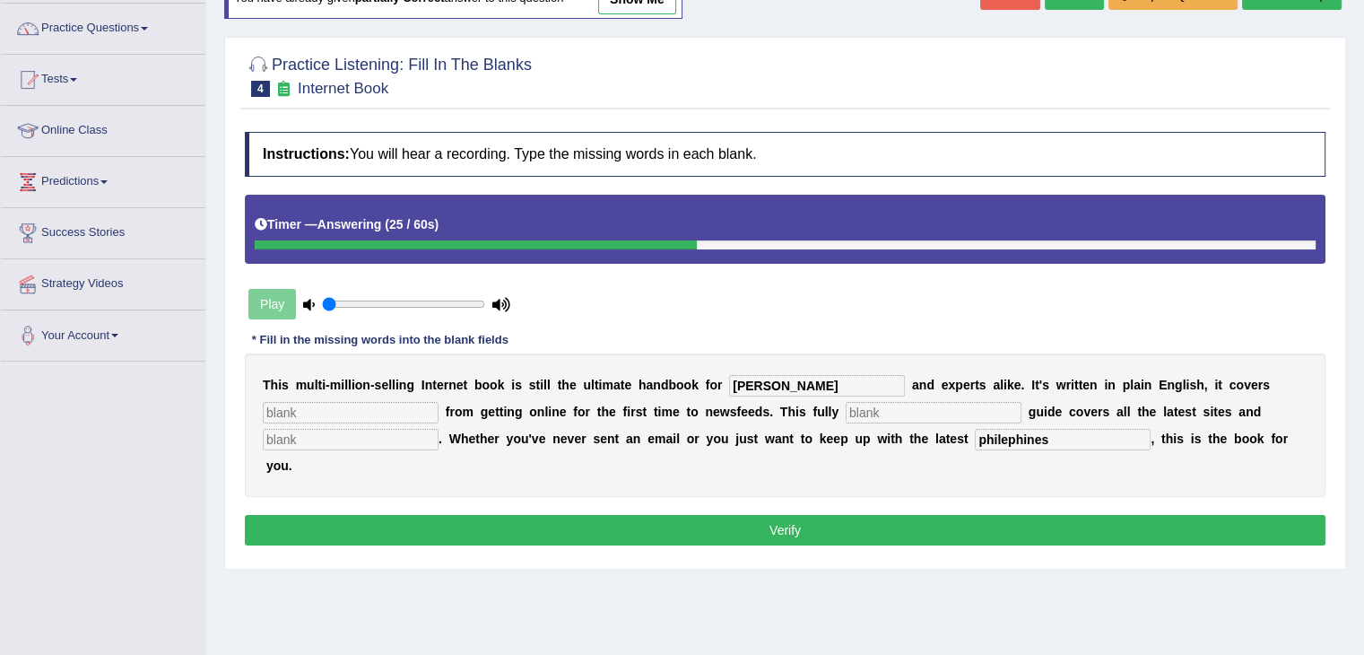
type input "philephines"
click at [354, 415] on input "text" at bounding box center [351, 413] width 176 height 22
type input "everythings"
click at [384, 530] on button "Verify" at bounding box center [785, 530] width 1080 height 30
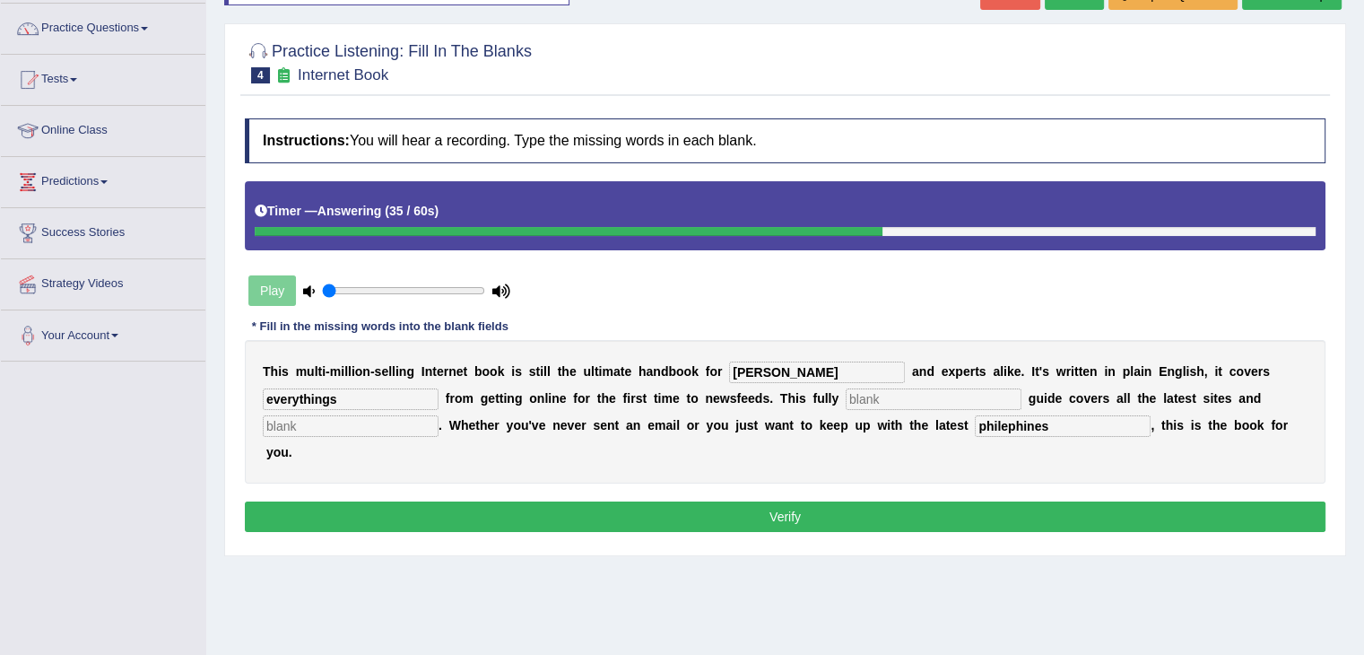
click at [294, 428] on input "text" at bounding box center [351, 426] width 176 height 22
type input "whatever"
click at [897, 398] on input "text" at bounding box center [934, 399] width 176 height 22
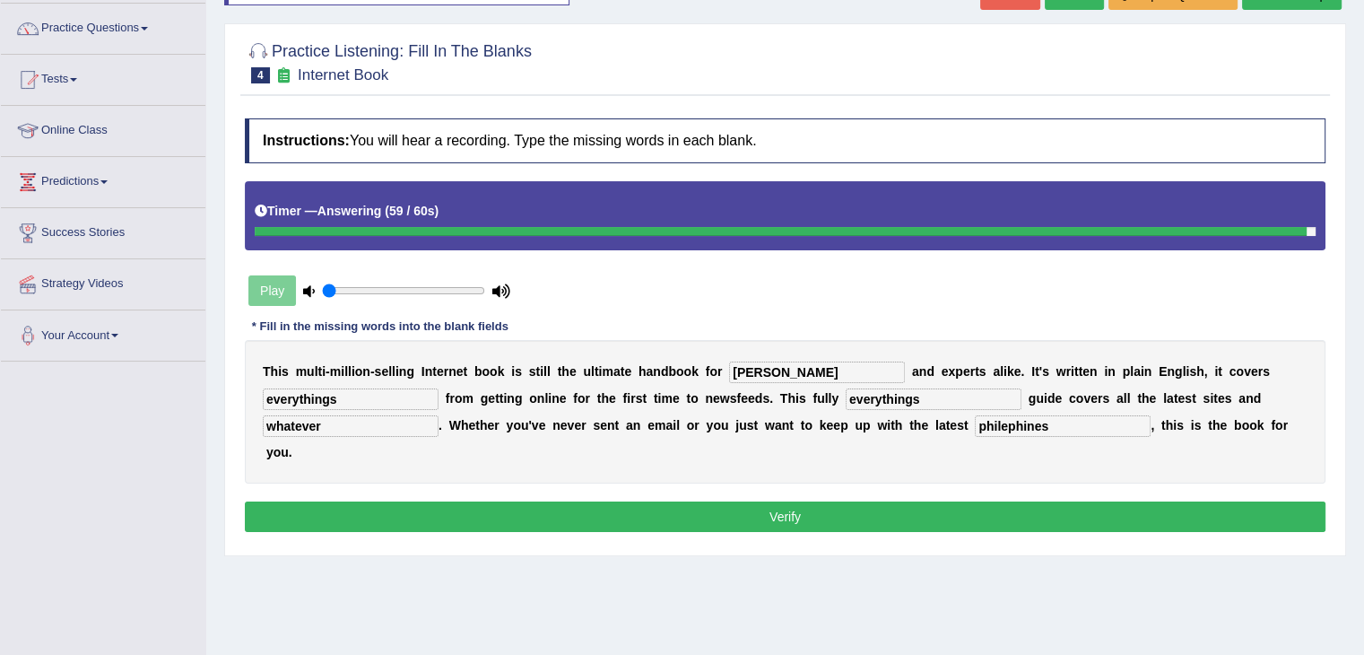
type input "everythings"
click at [816, 513] on button "Verify" at bounding box center [785, 516] width 1080 height 30
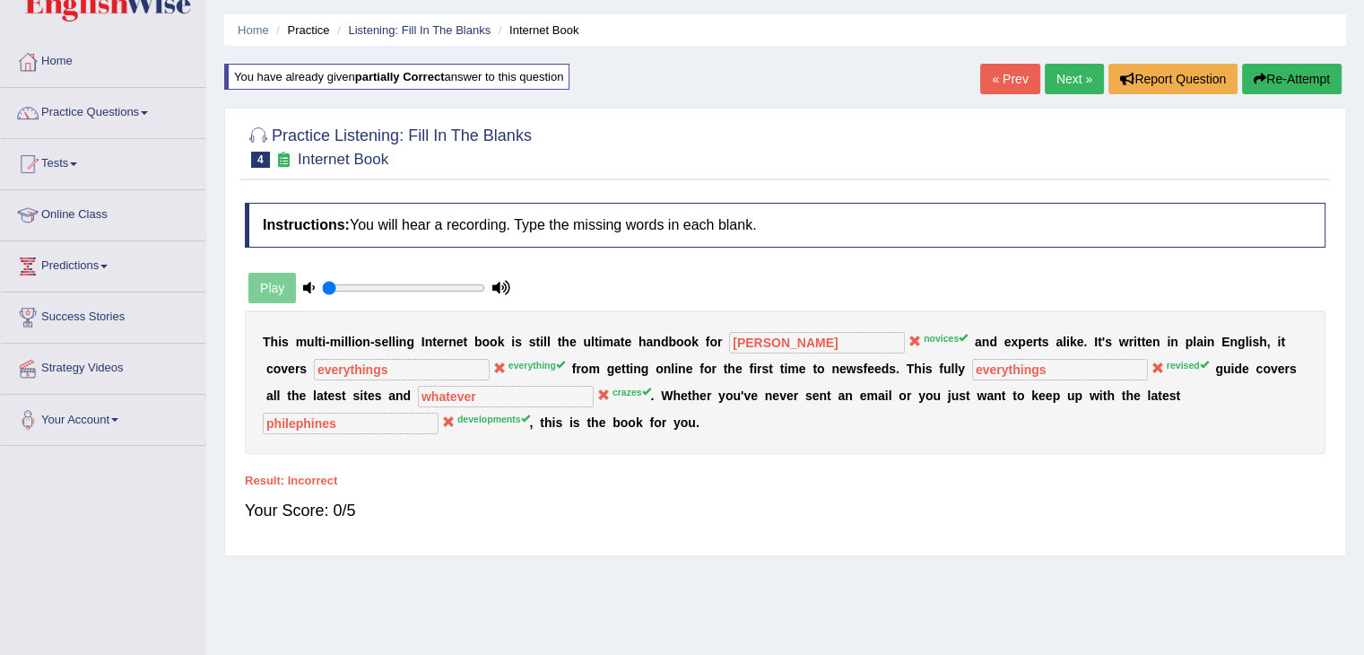
scroll to position [50, 0]
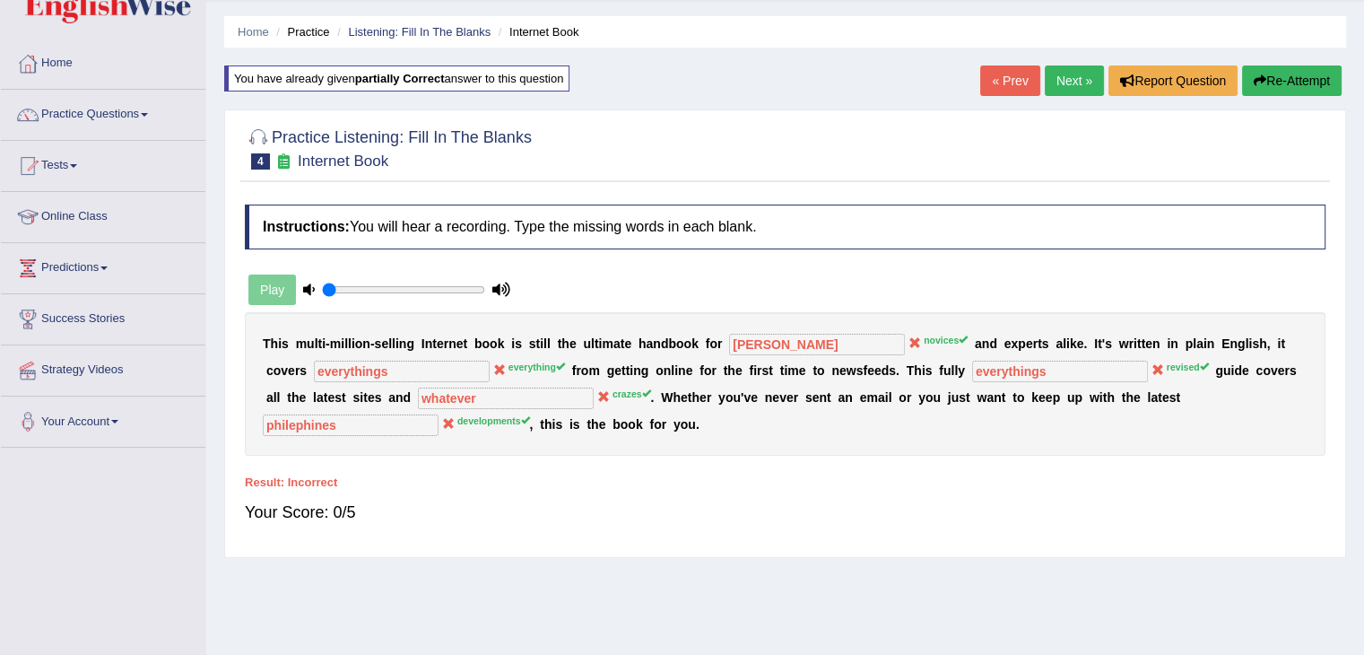
click at [1191, 213] on h4 "Instructions: You will hear a recording. Type the missing words in each blank." at bounding box center [785, 226] width 1080 height 45
click at [1057, 65] on link "Next »" at bounding box center [1074, 80] width 59 height 30
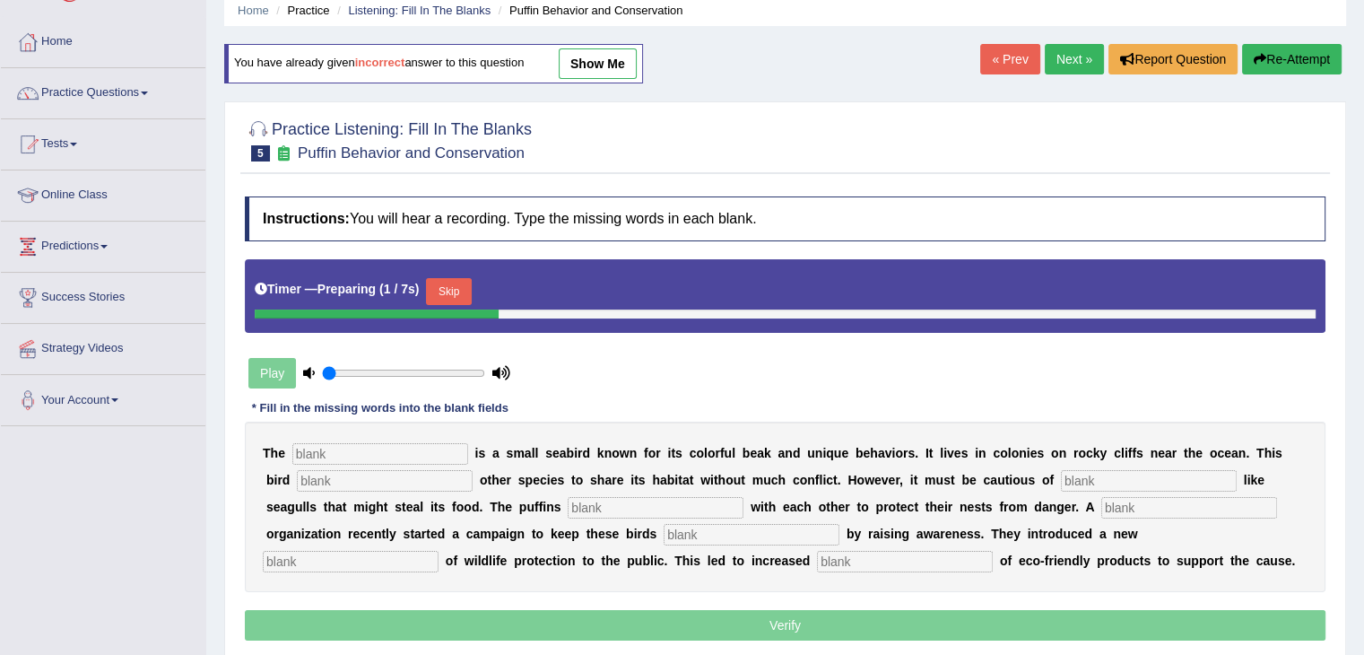
scroll to position [74, 0]
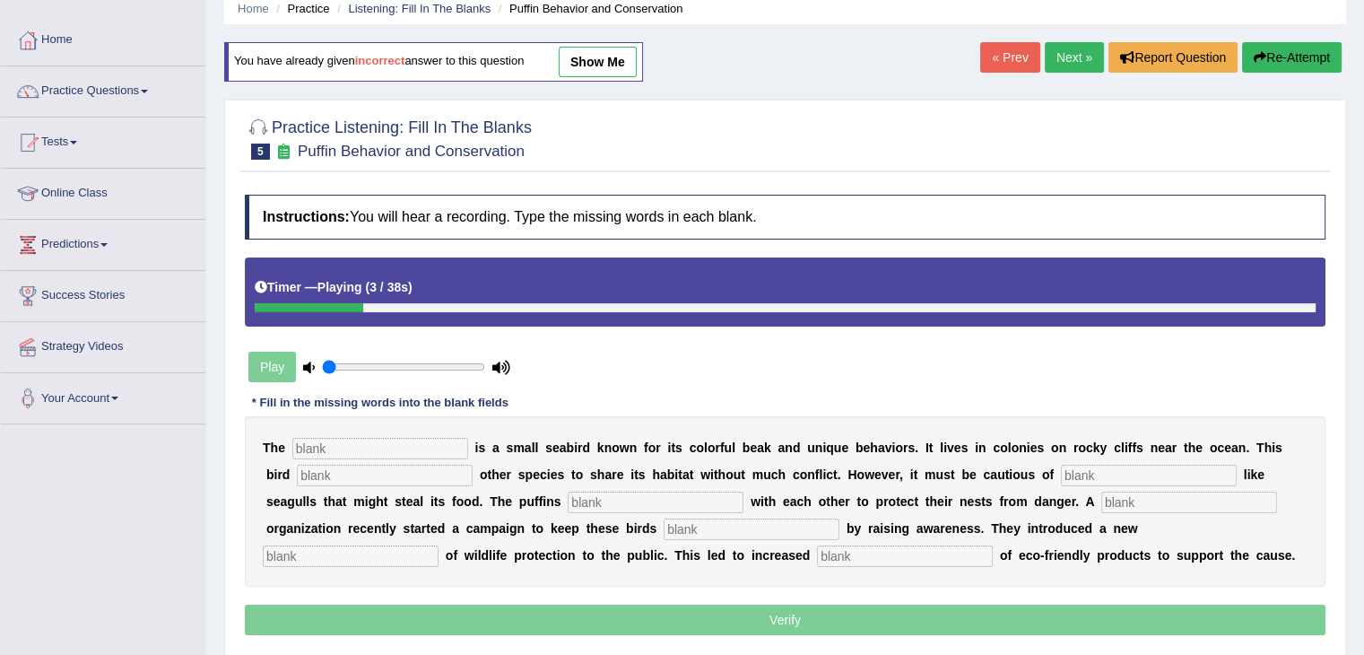
click at [266, 303] on div at bounding box center [309, 307] width 108 height 9
click at [265, 370] on div "Play" at bounding box center [379, 366] width 269 height 45
click at [1070, 50] on link "Next »" at bounding box center [1074, 57] width 59 height 30
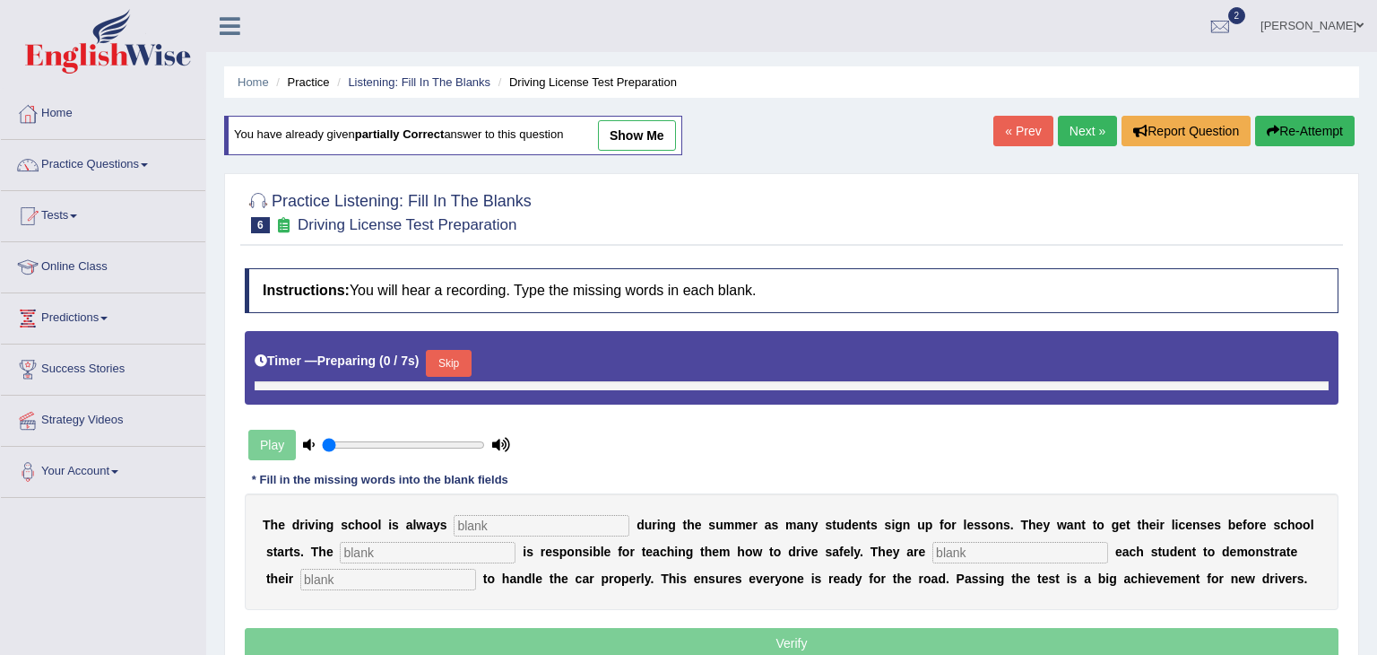
click at [1070, 50] on ul "[PERSON_NAME] Toggle navigation Username: sushila1 Access Type: Online Subscrip…" at bounding box center [968, 25] width 820 height 51
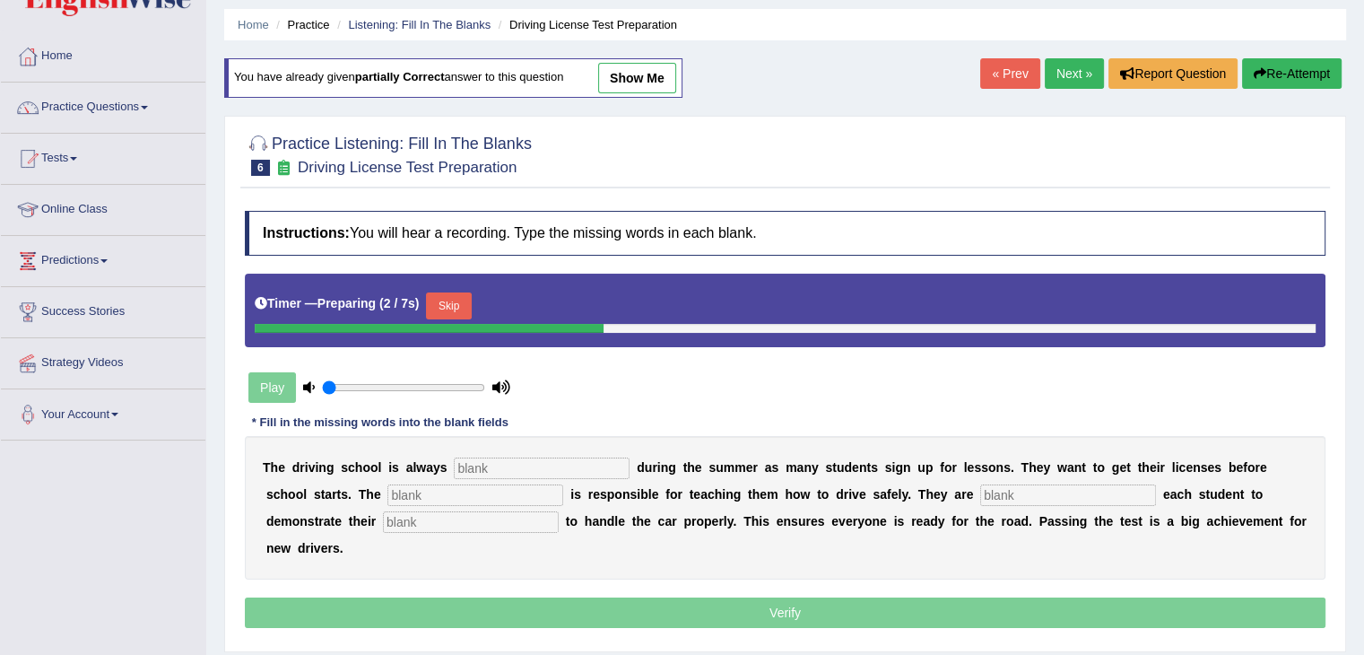
scroll to position [61, 0]
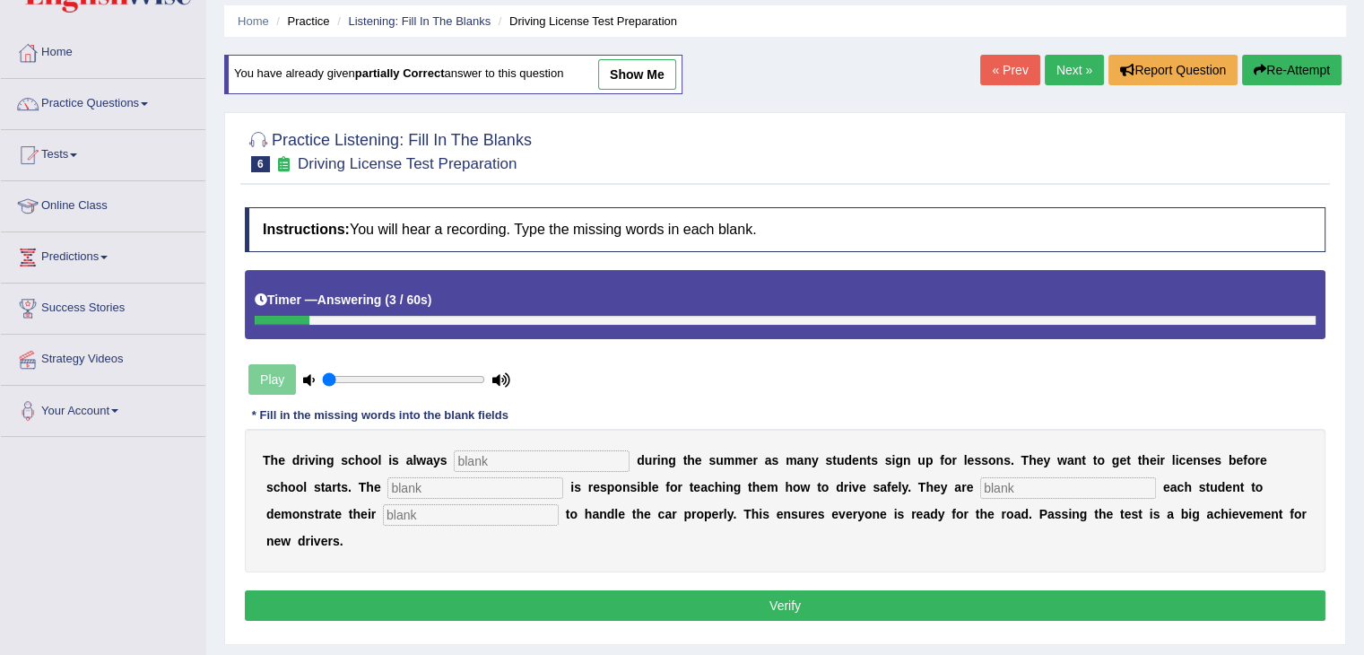
click at [520, 450] on input "text" at bounding box center [542, 461] width 176 height 22
type input "busy"
click at [509, 485] on input "text" at bounding box center [475, 488] width 176 height 22
type input "interseted"
click at [1001, 485] on input "text" at bounding box center [1068, 488] width 176 height 22
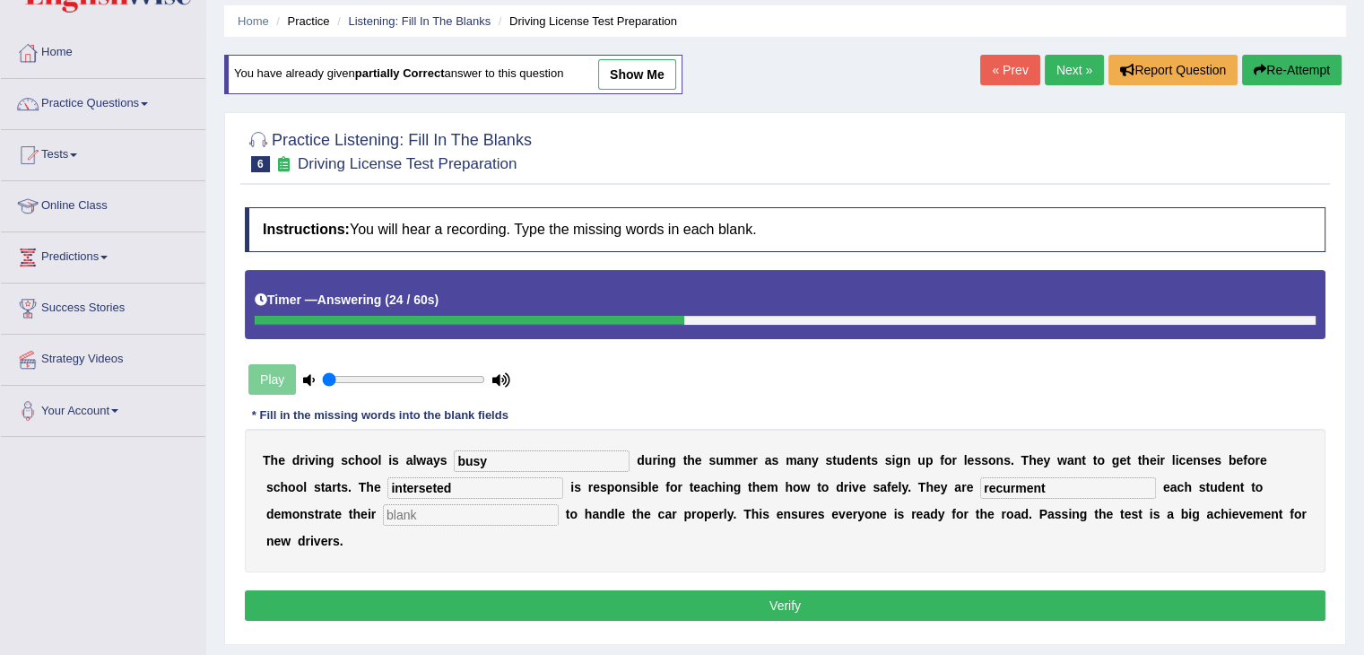
type input "recurment"
click at [506, 516] on input "text" at bounding box center [471, 515] width 176 height 22
type input "envase"
click at [563, 596] on button "Verify" at bounding box center [785, 605] width 1080 height 30
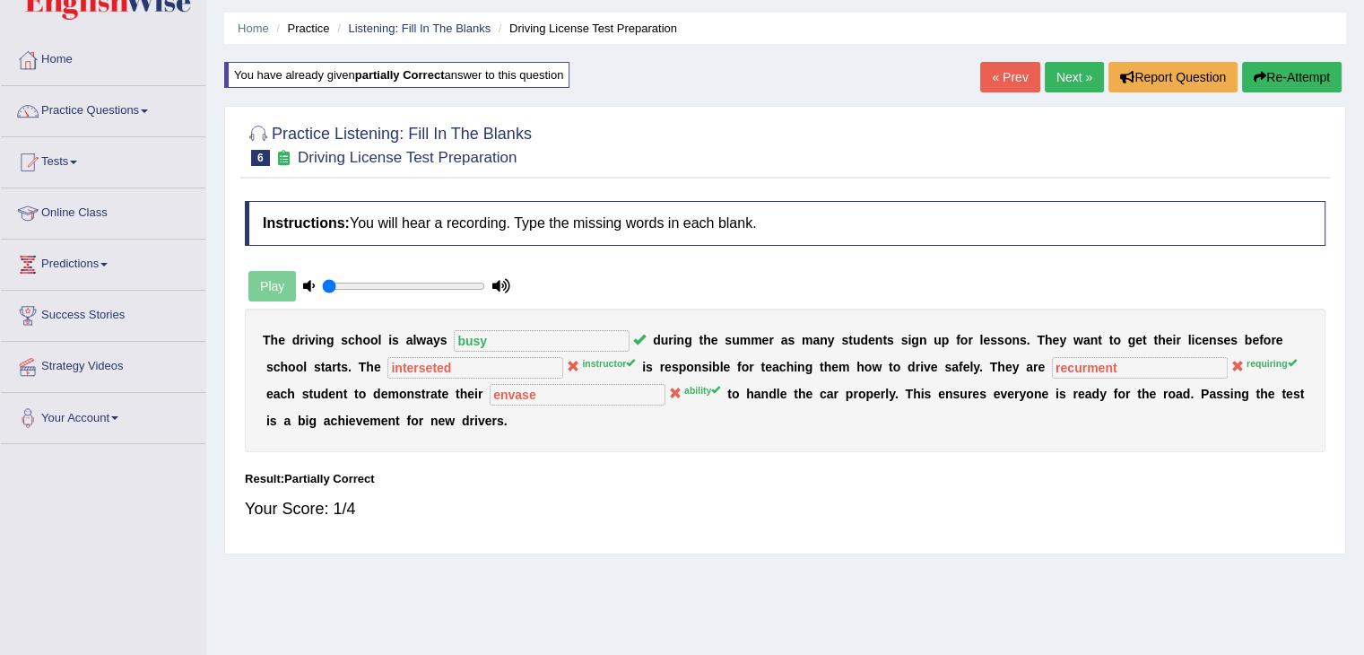
scroll to position [0, 0]
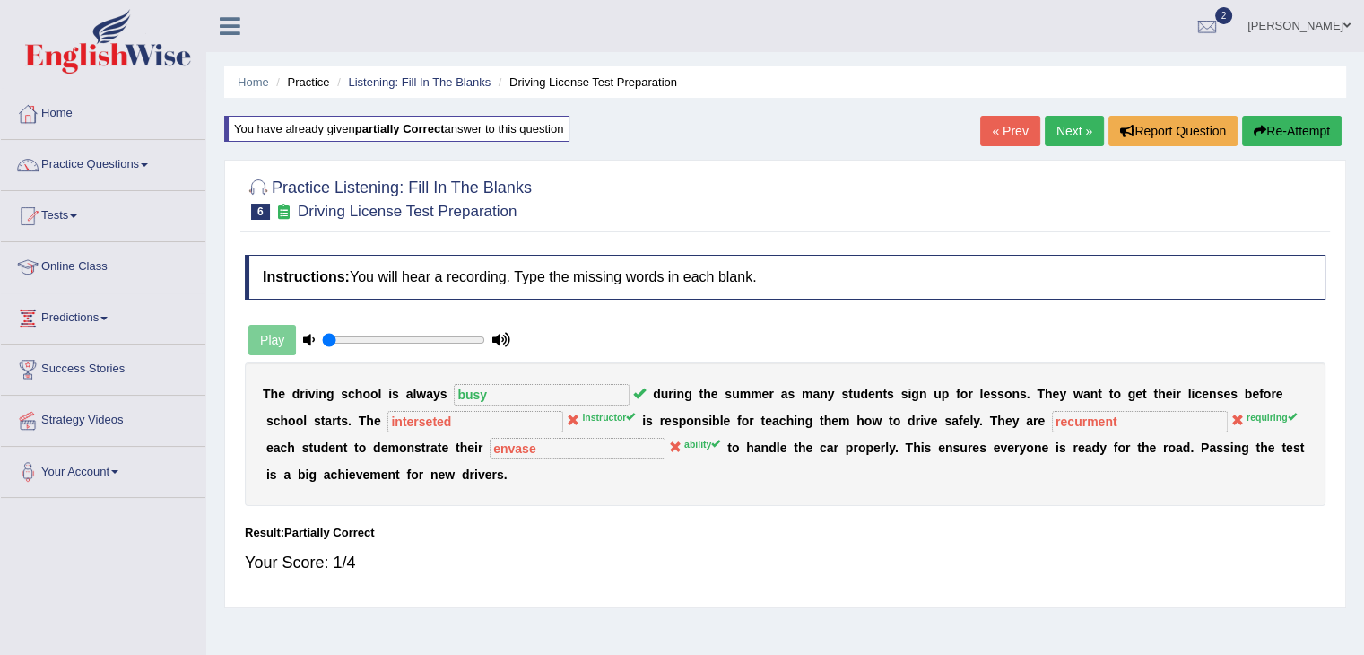
click at [1066, 130] on link "Next »" at bounding box center [1074, 131] width 59 height 30
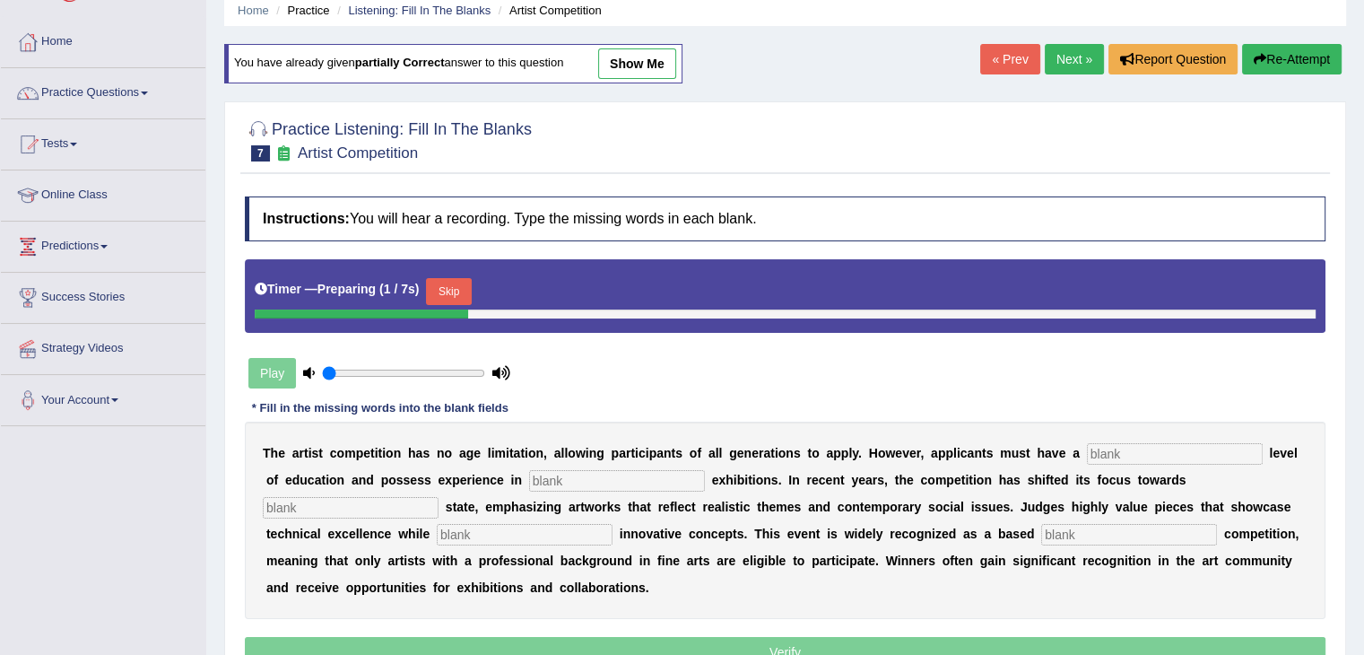
scroll to position [74, 0]
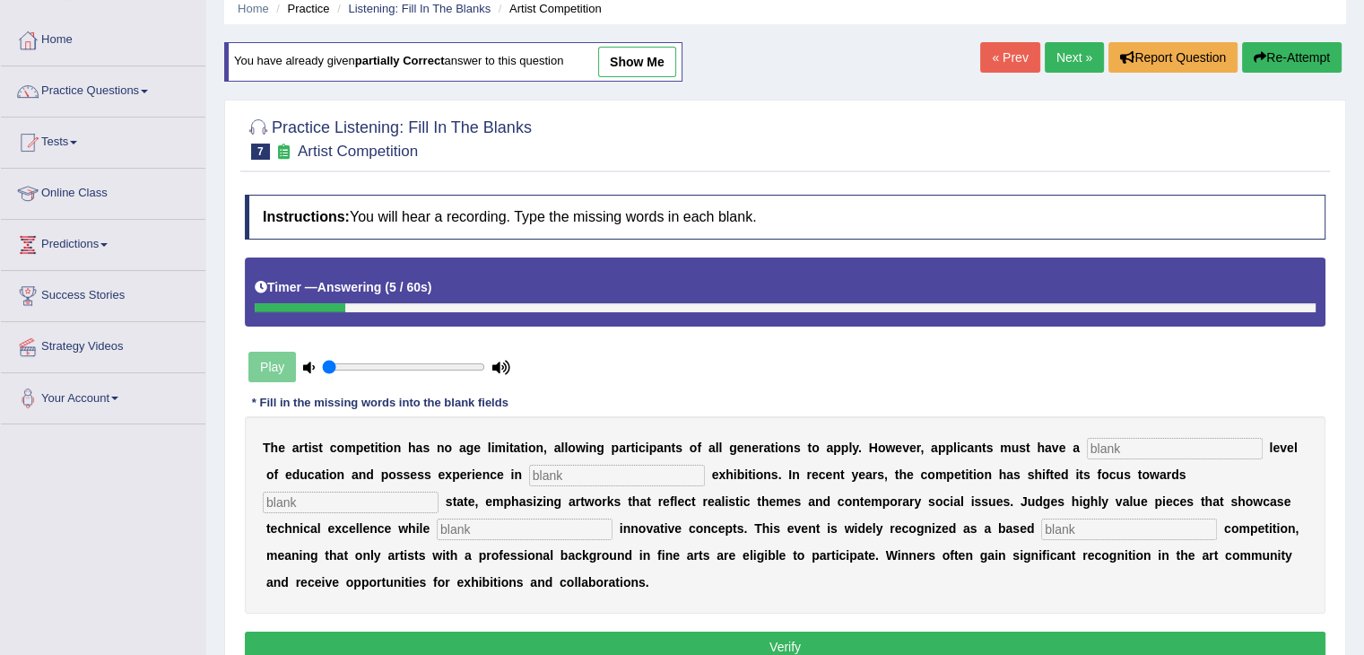
click at [1113, 443] on input "text" at bounding box center [1175, 449] width 176 height 22
type input "gragulate"
click at [617, 472] on input "text" at bounding box center [617, 475] width 176 height 22
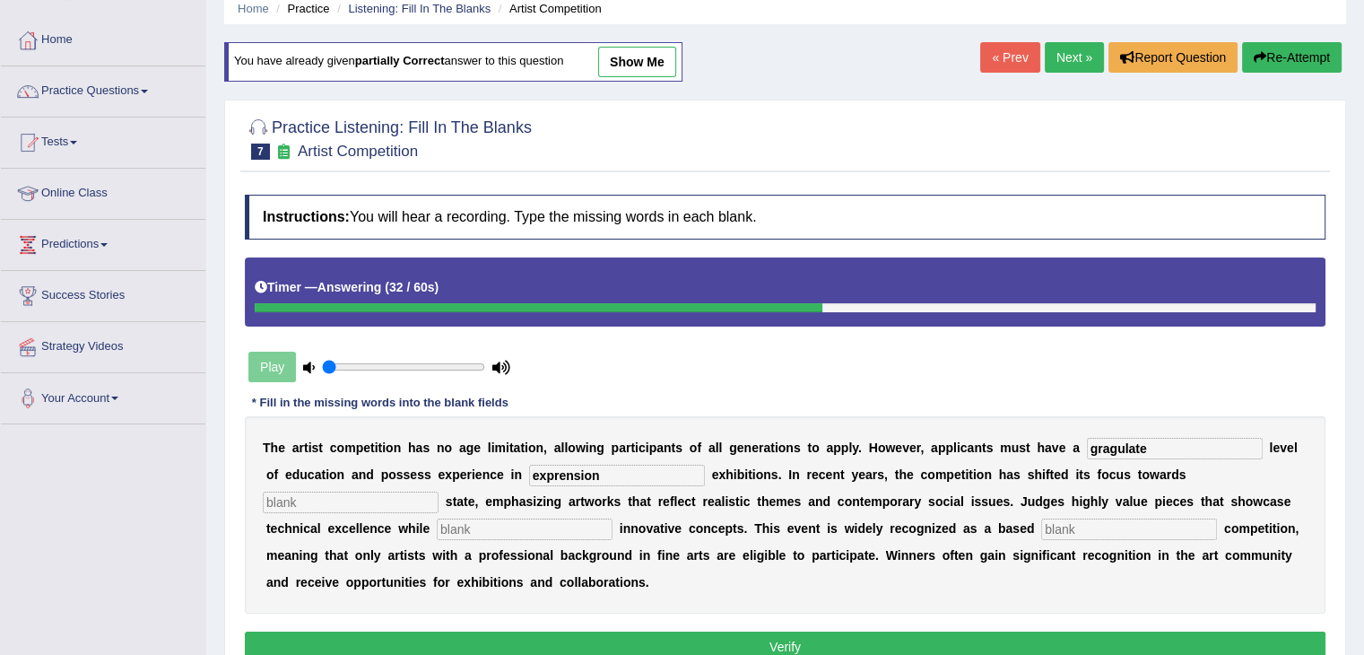
type input "exprension"
click at [291, 491] on input "text" at bounding box center [351, 502] width 176 height 22
type input "reaal"
click at [1058, 523] on input "text" at bounding box center [1129, 529] width 176 height 22
type input "prof"
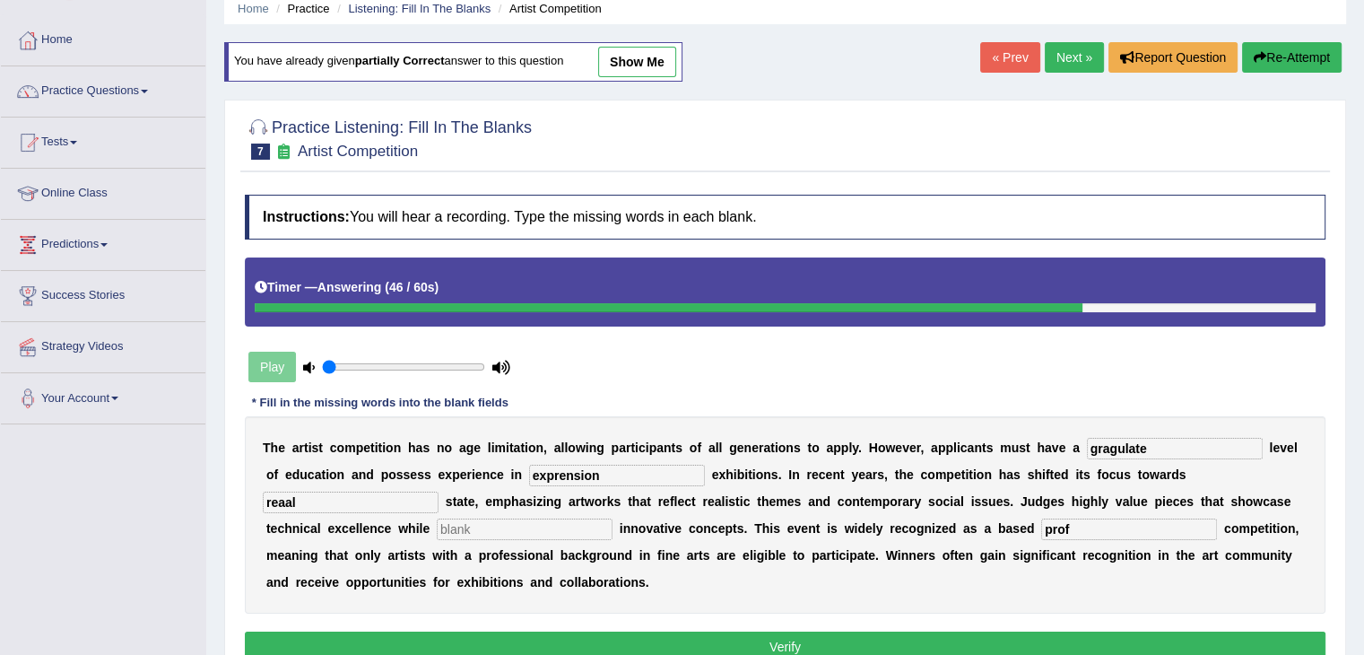
click at [534, 535] on input "text" at bounding box center [525, 529] width 176 height 22
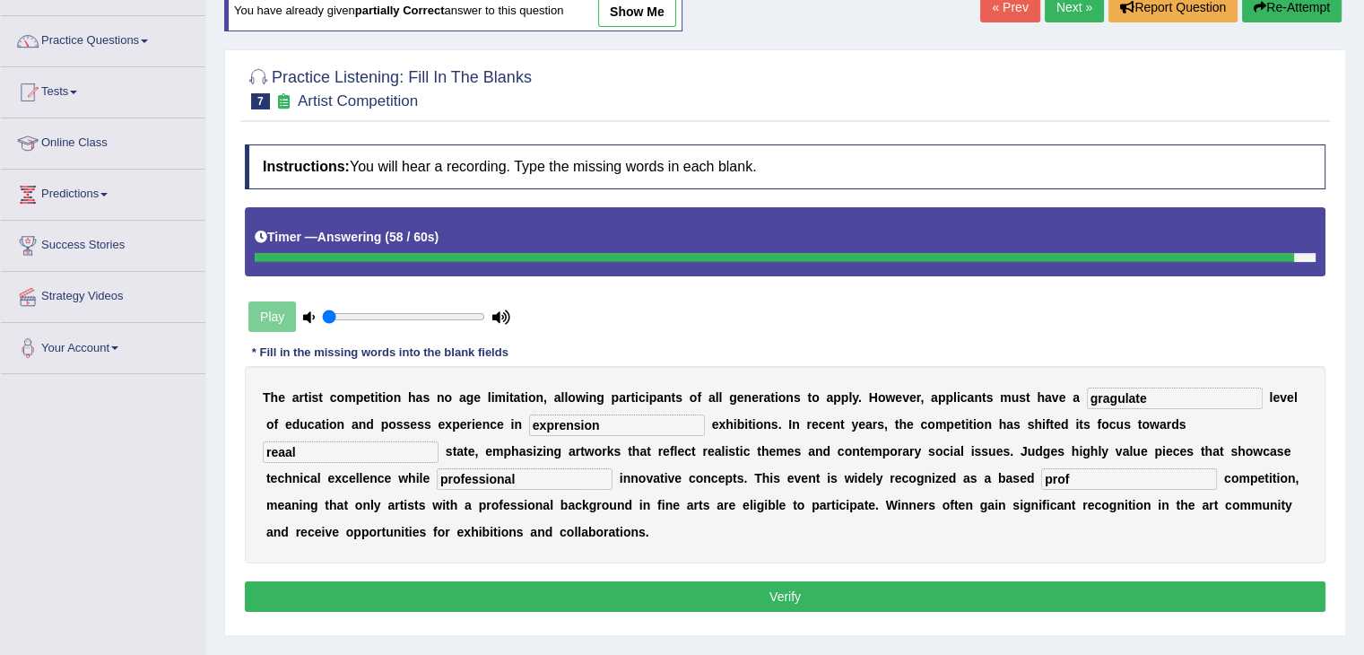
scroll to position [122, 0]
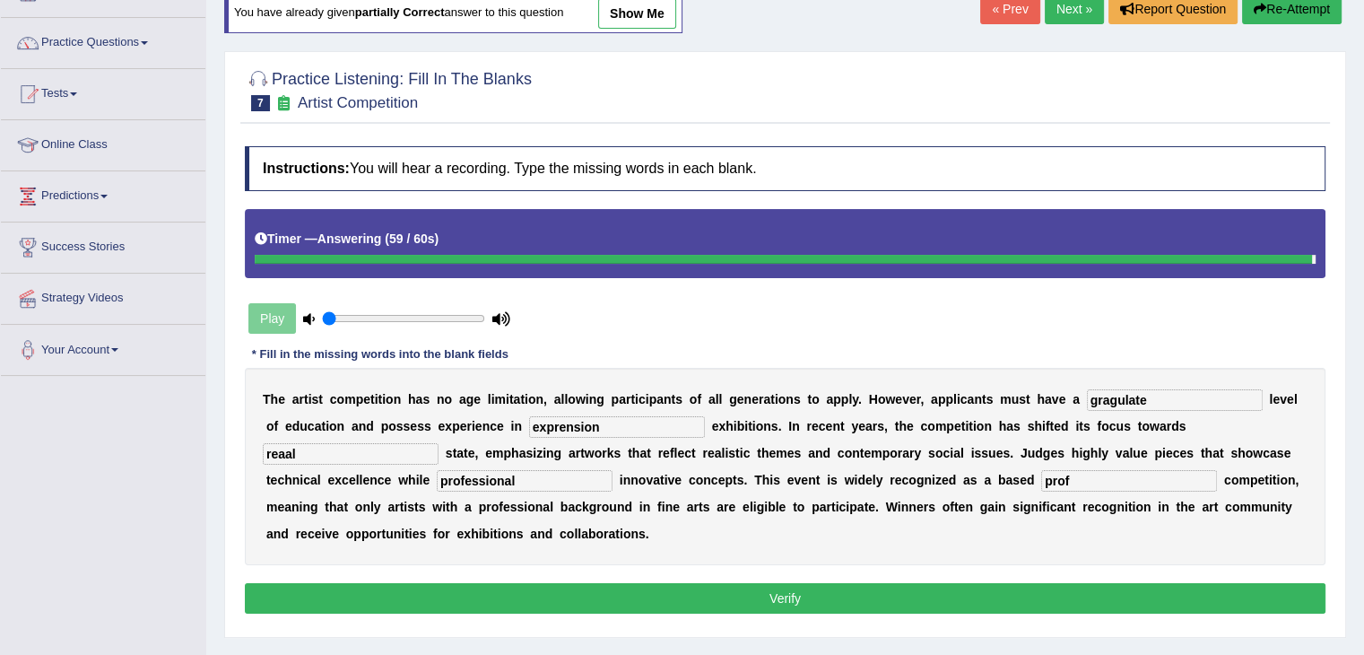
type input "professional"
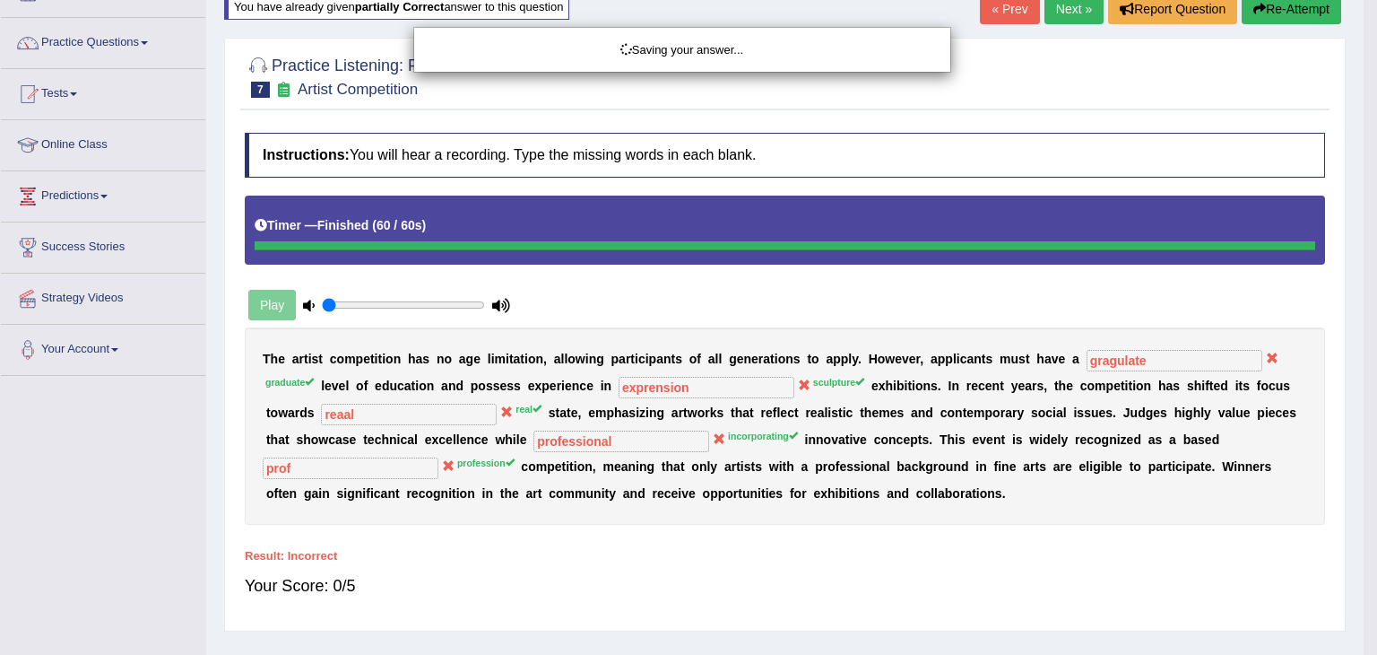
click at [1027, 589] on div "Saving your answer..." at bounding box center [688, 327] width 1377 height 655
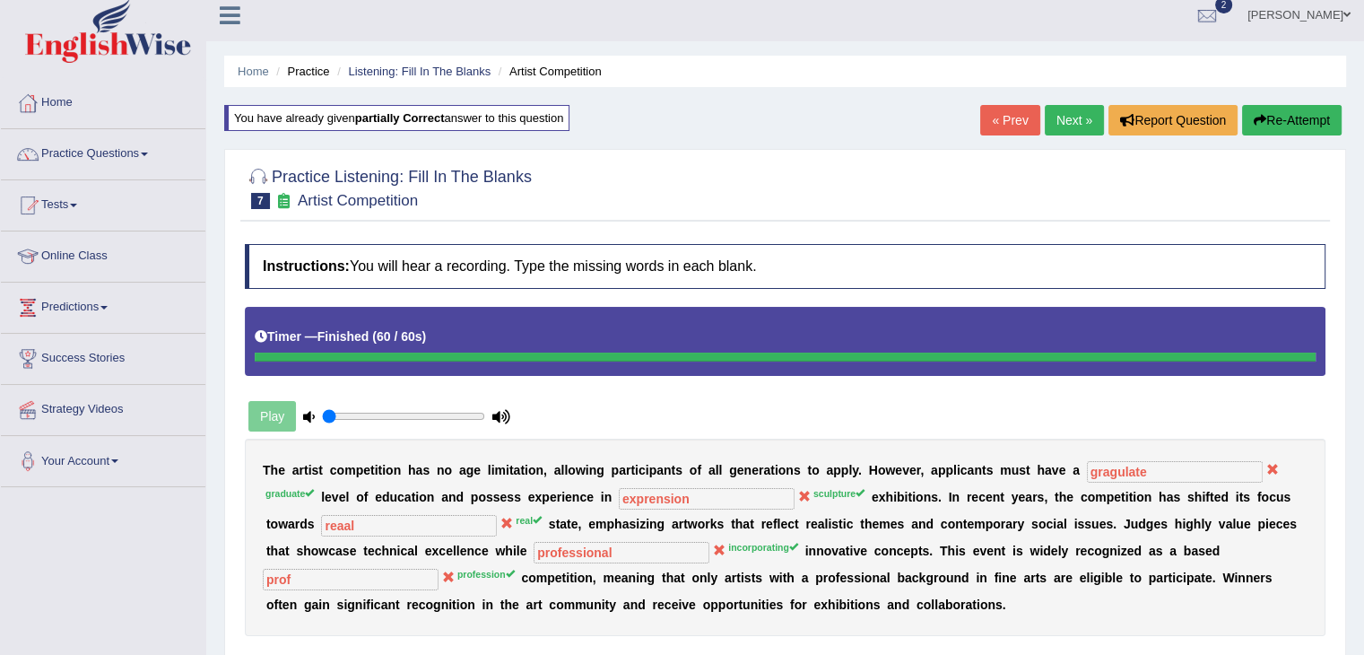
scroll to position [0, 0]
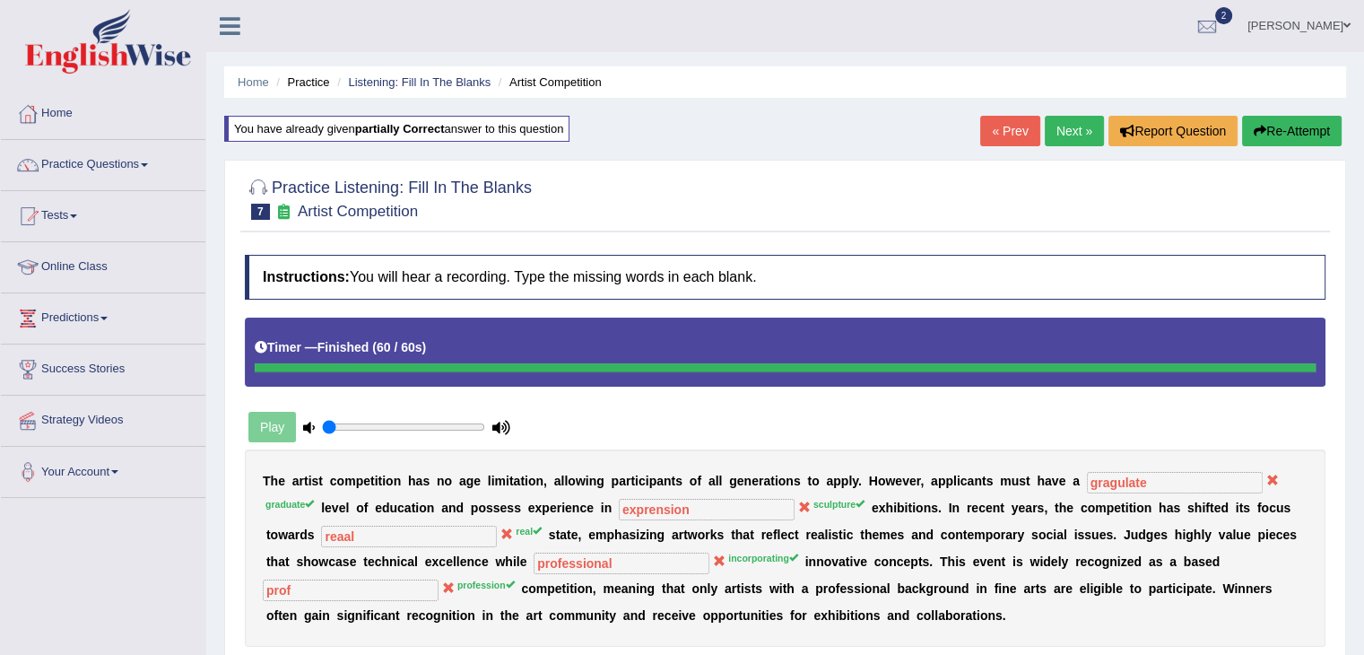
click at [1062, 134] on link "Next »" at bounding box center [1074, 131] width 59 height 30
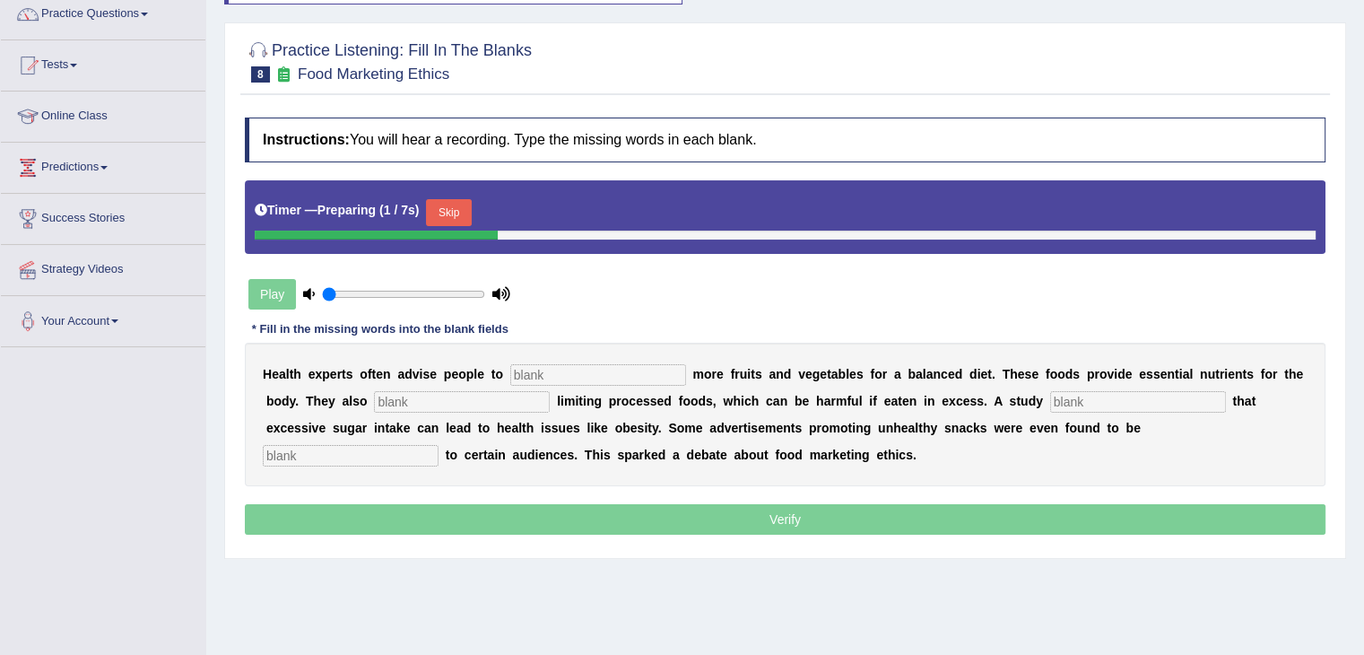
scroll to position [151, 0]
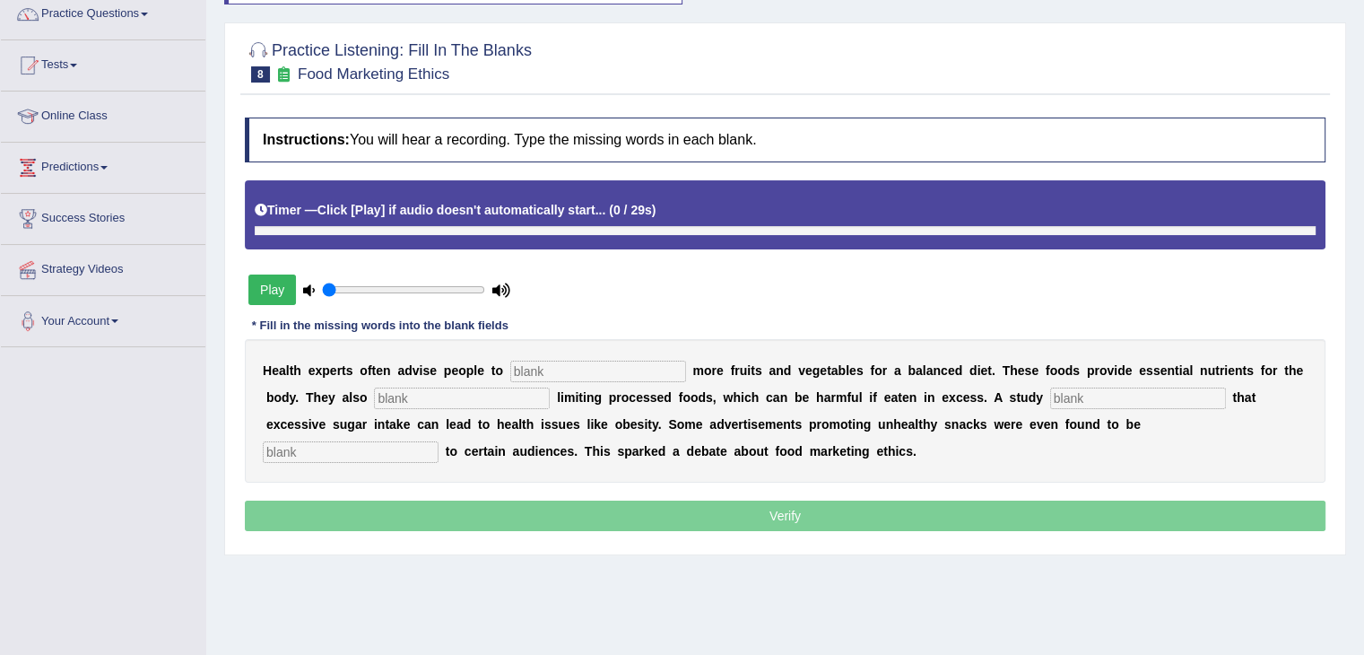
click at [269, 277] on button "Play" at bounding box center [272, 289] width 48 height 30
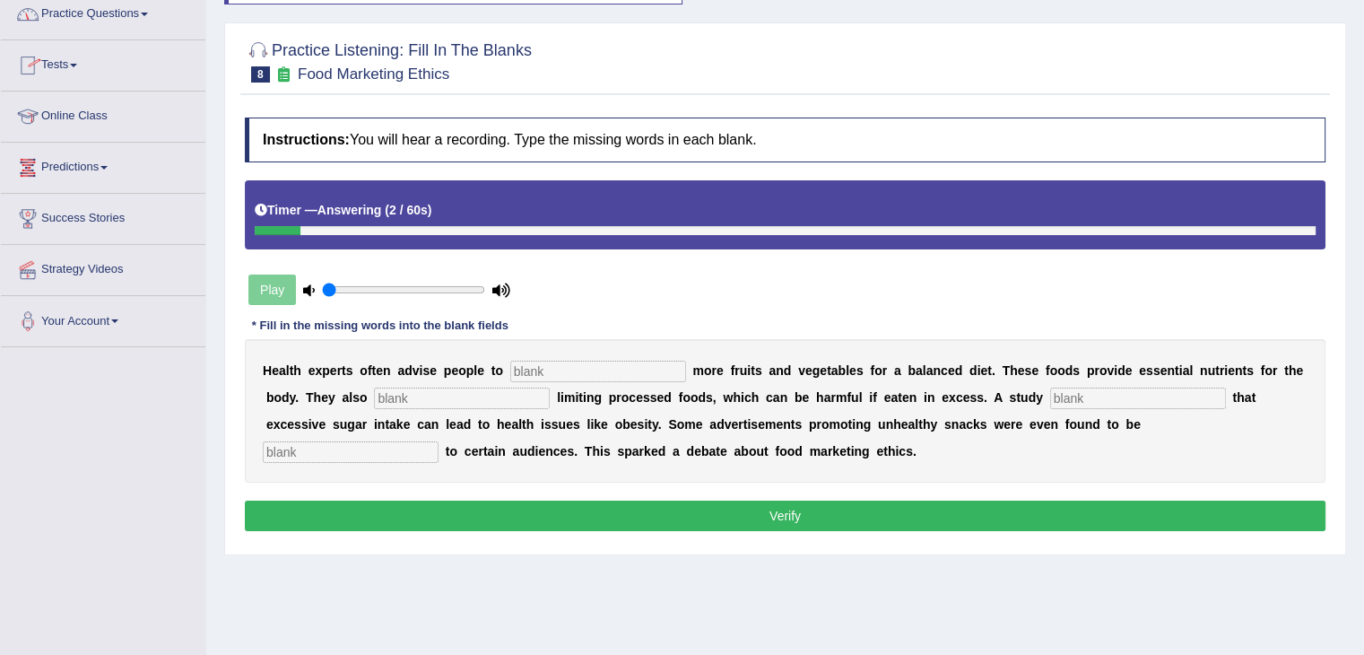
click at [608, 369] on input "text" at bounding box center [598, 371] width 176 height 22
type input "consumer"
click at [441, 399] on input "text" at bounding box center [462, 398] width 176 height 22
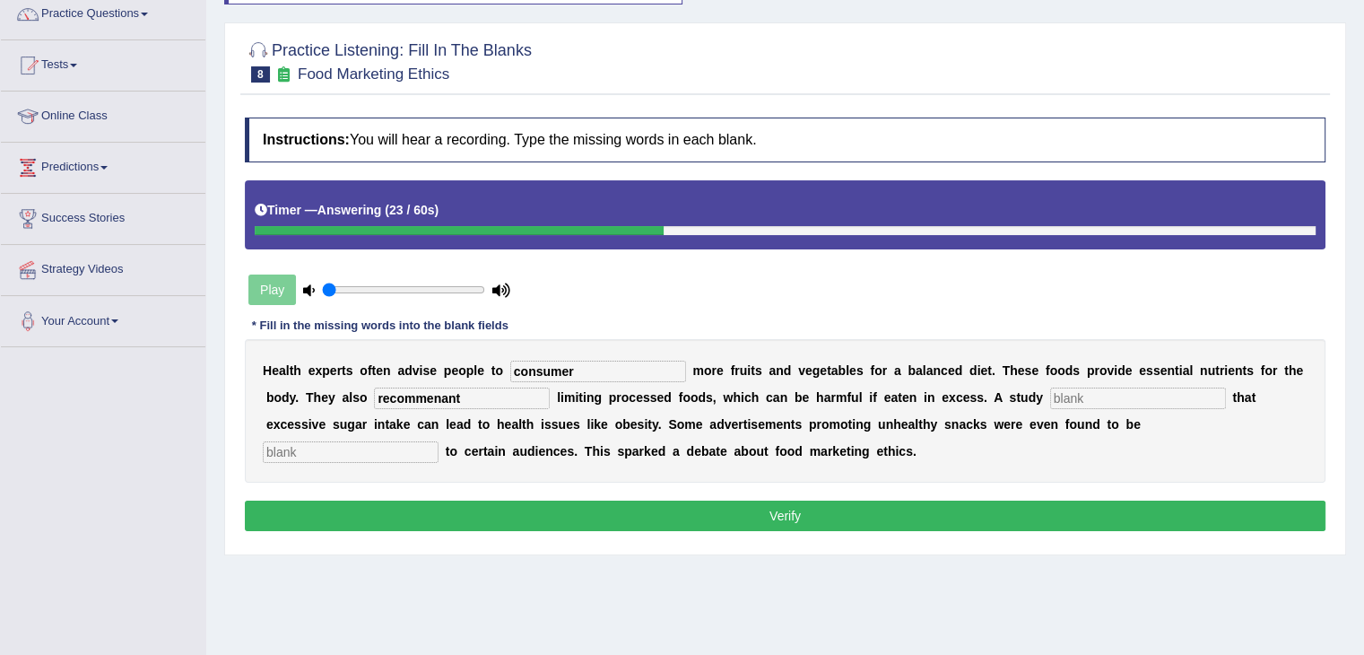
type input "recommenant"
click at [1120, 387] on input "text" at bounding box center [1138, 398] width 176 height 22
type input "deal"
click at [405, 456] on input "text" at bounding box center [351, 452] width 176 height 22
type input "expensive"
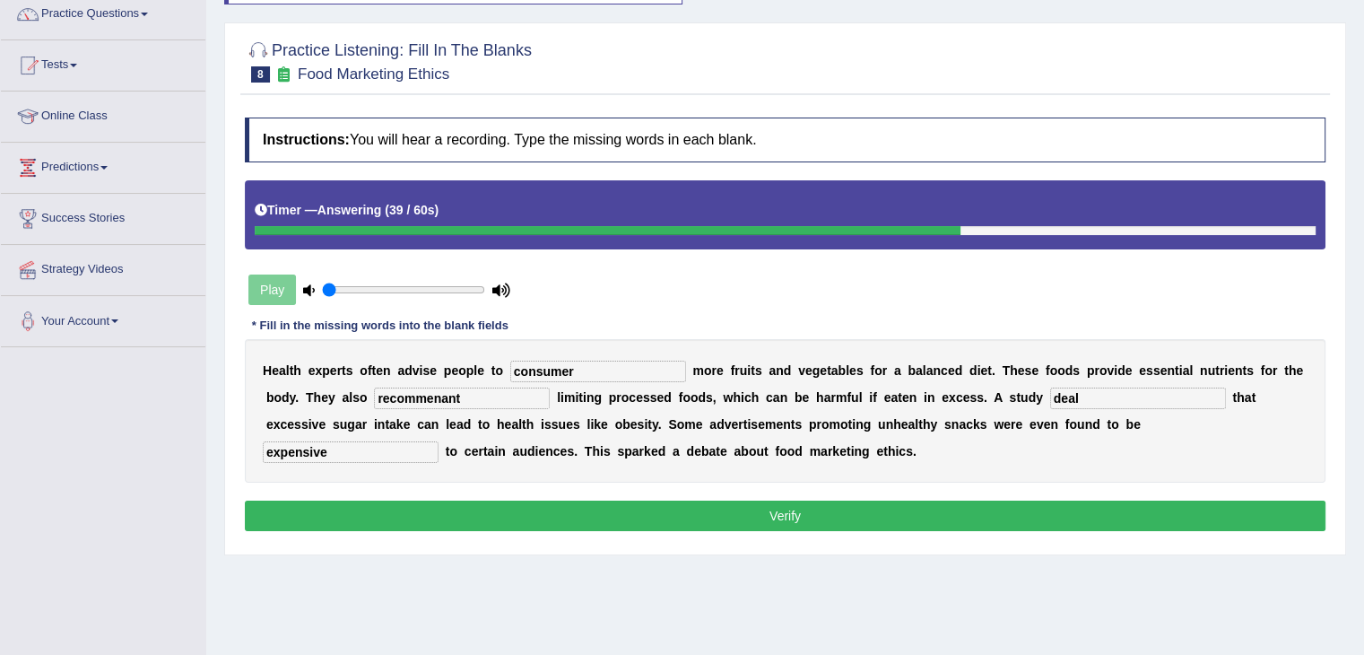
click at [430, 514] on button "Verify" at bounding box center [785, 515] width 1080 height 30
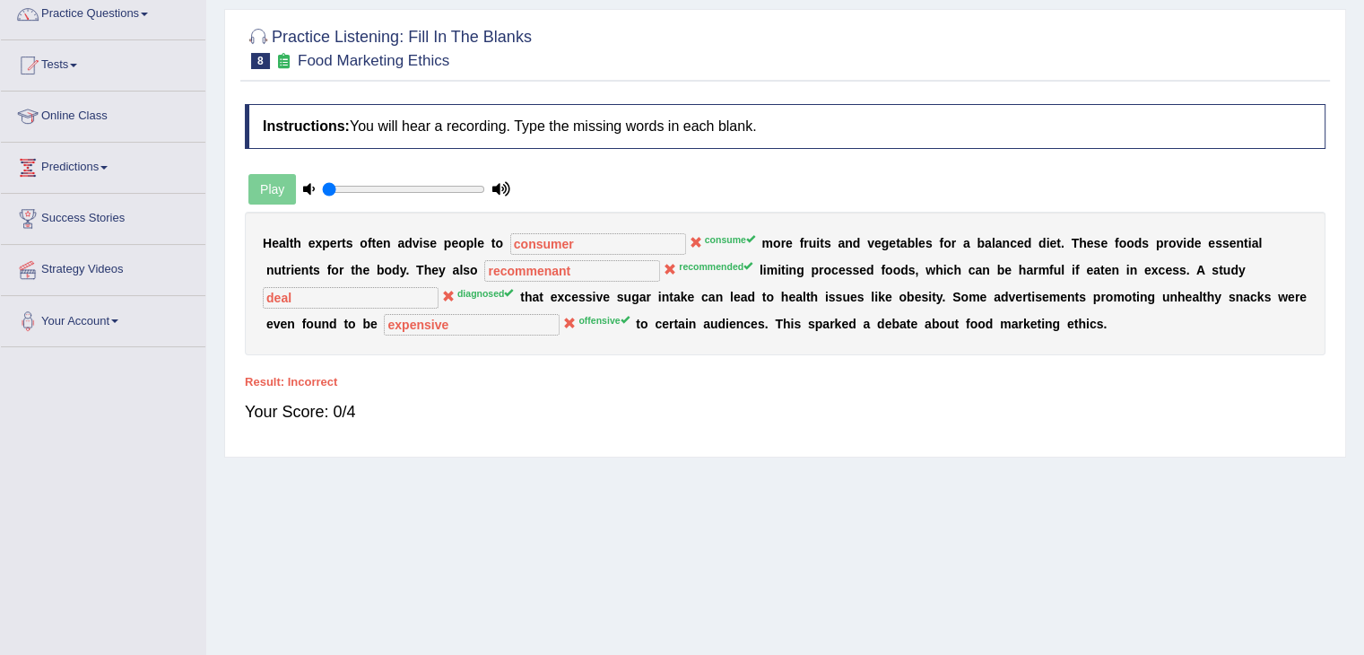
click at [430, 514] on div "Home Practice Listening: Fill In The Blanks Food Marketing Ethics You have alre…" at bounding box center [785, 297] width 1158 height 897
click at [1215, 134] on h4 "Instructions: You will hear a recording. Type the missing words in each blank." at bounding box center [785, 126] width 1080 height 45
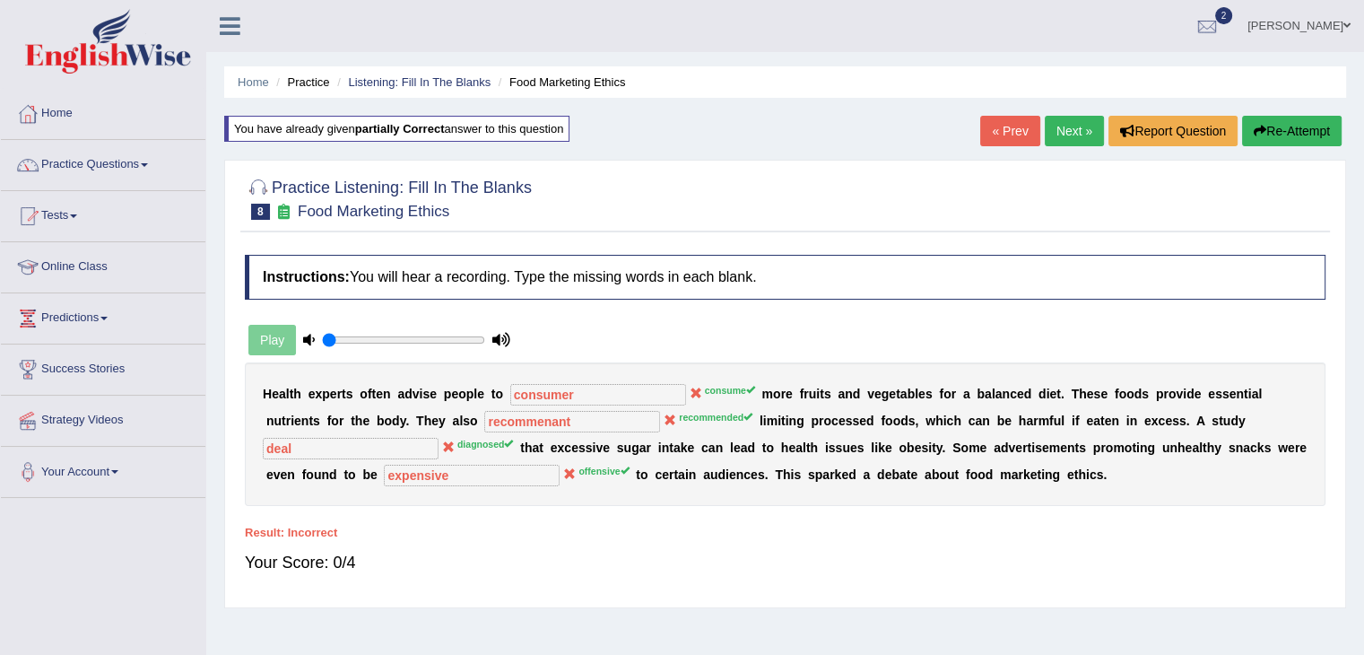
click at [1062, 130] on link "Next »" at bounding box center [1074, 131] width 59 height 30
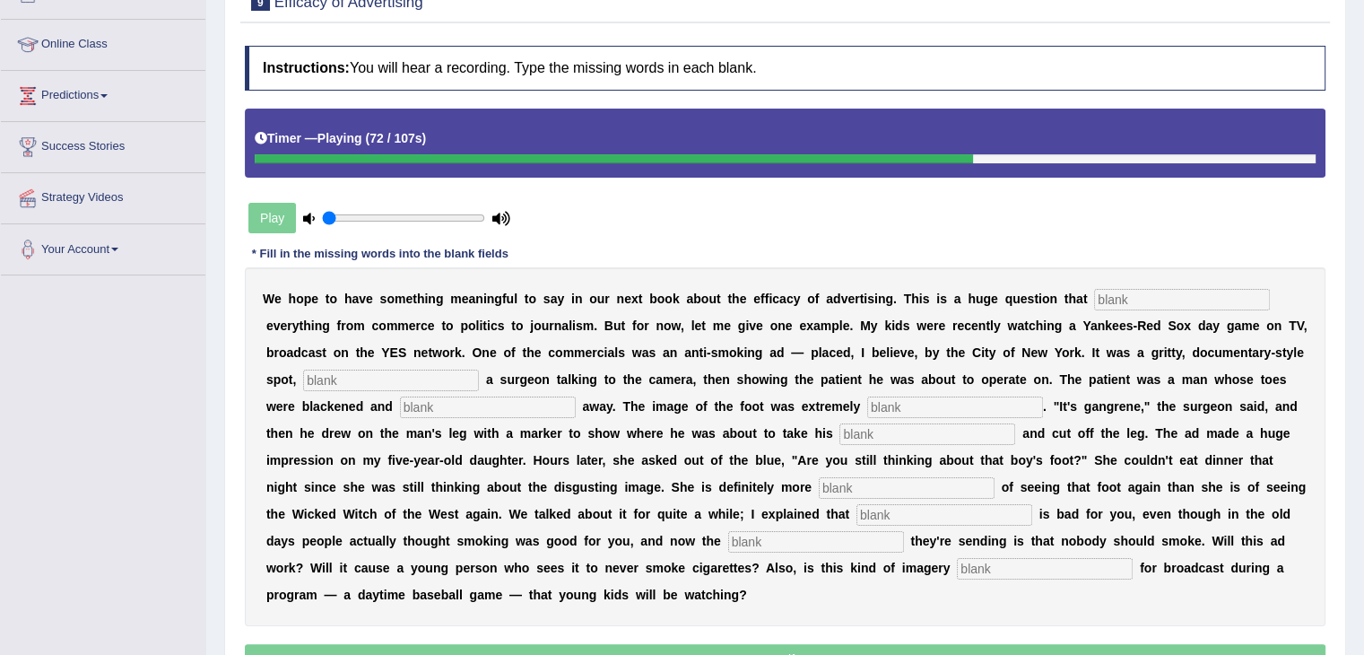
scroll to position [222, 0]
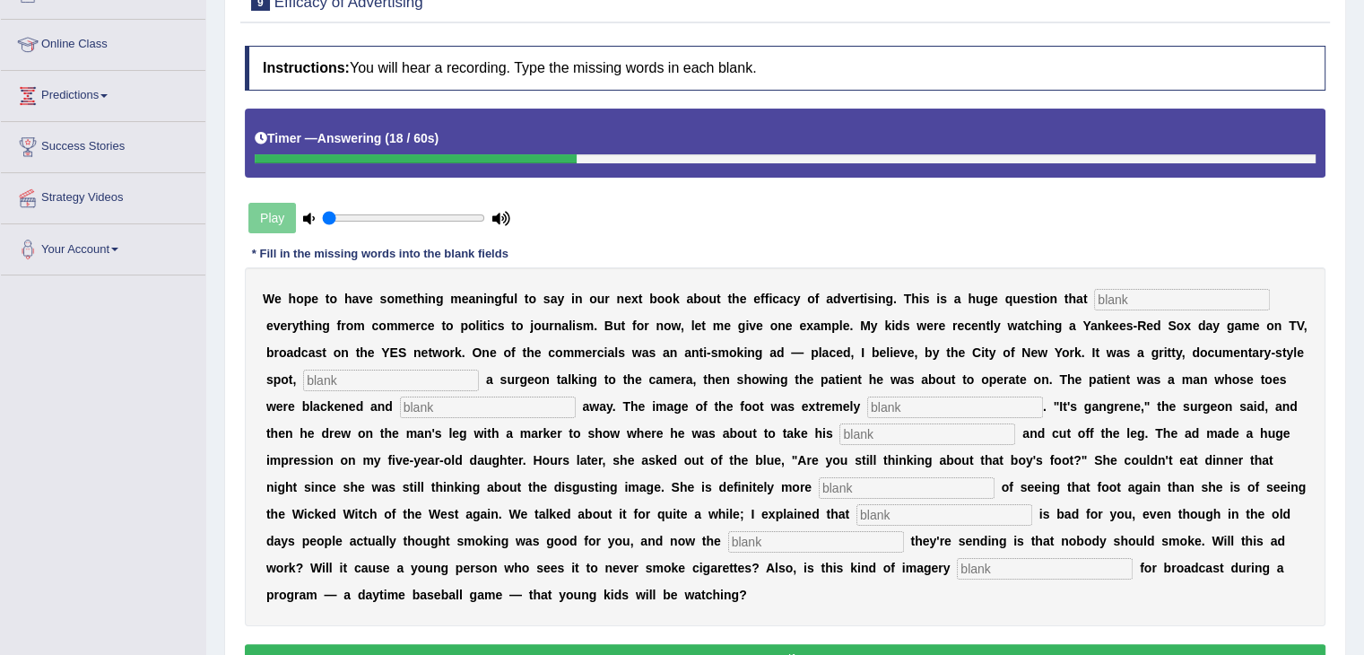
click at [1122, 292] on input "text" at bounding box center [1182, 300] width 176 height 22
type input "impact"
click at [426, 377] on input "text" at bounding box center [391, 380] width 176 height 22
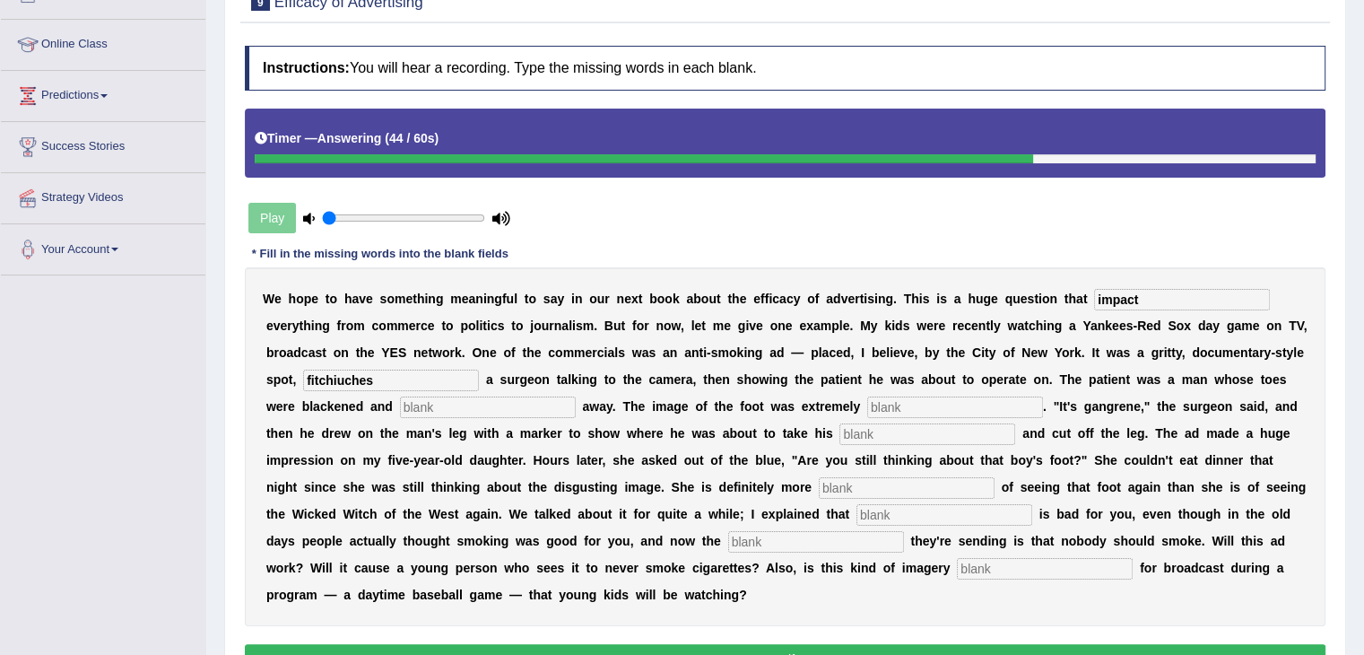
type input "fitchiuches"
click at [921, 404] on input "text" at bounding box center [955, 407] width 176 height 22
click at [839, 532] on input "text" at bounding box center [816, 542] width 176 height 22
click at [895, 508] on input "text" at bounding box center [944, 515] width 176 height 22
type input "smoking"
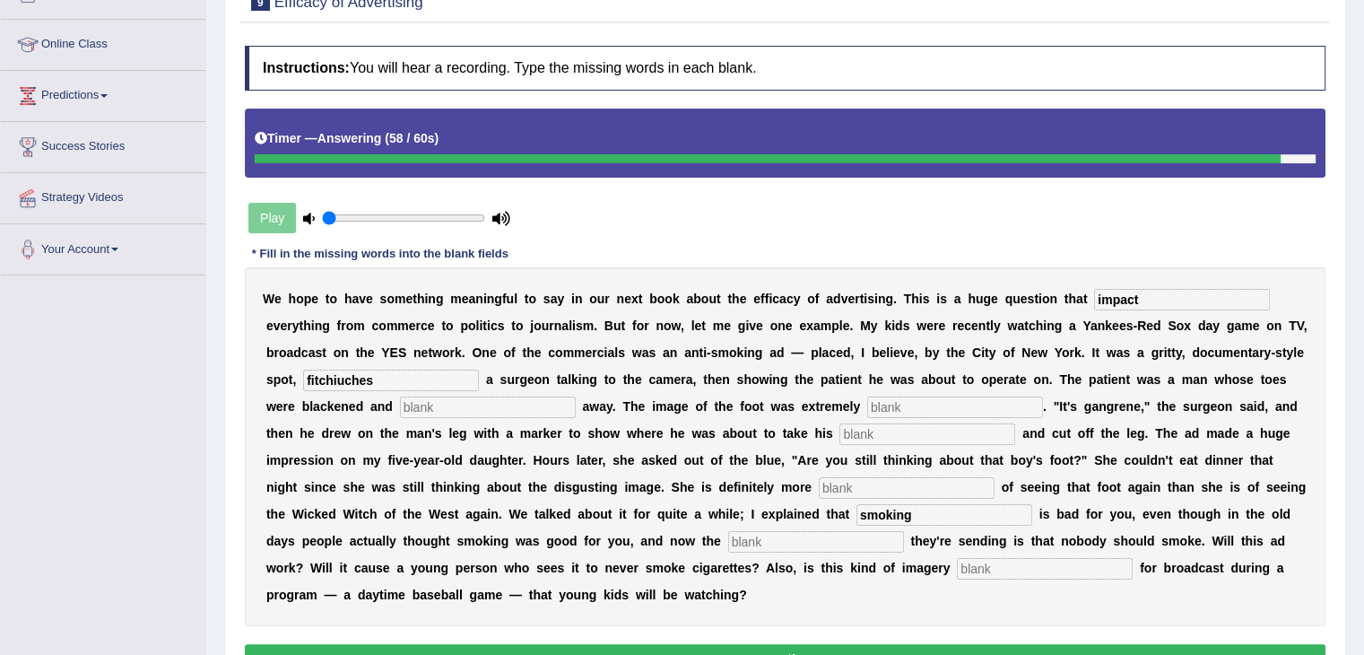
click at [978, 551] on div "W e h o p e t o h a v e s o m e t h i n g m e a n i n g f u l t o s a y i n o u…" at bounding box center [785, 446] width 1080 height 359
click at [986, 560] on input "text" at bounding box center [1045, 569] width 176 height 22
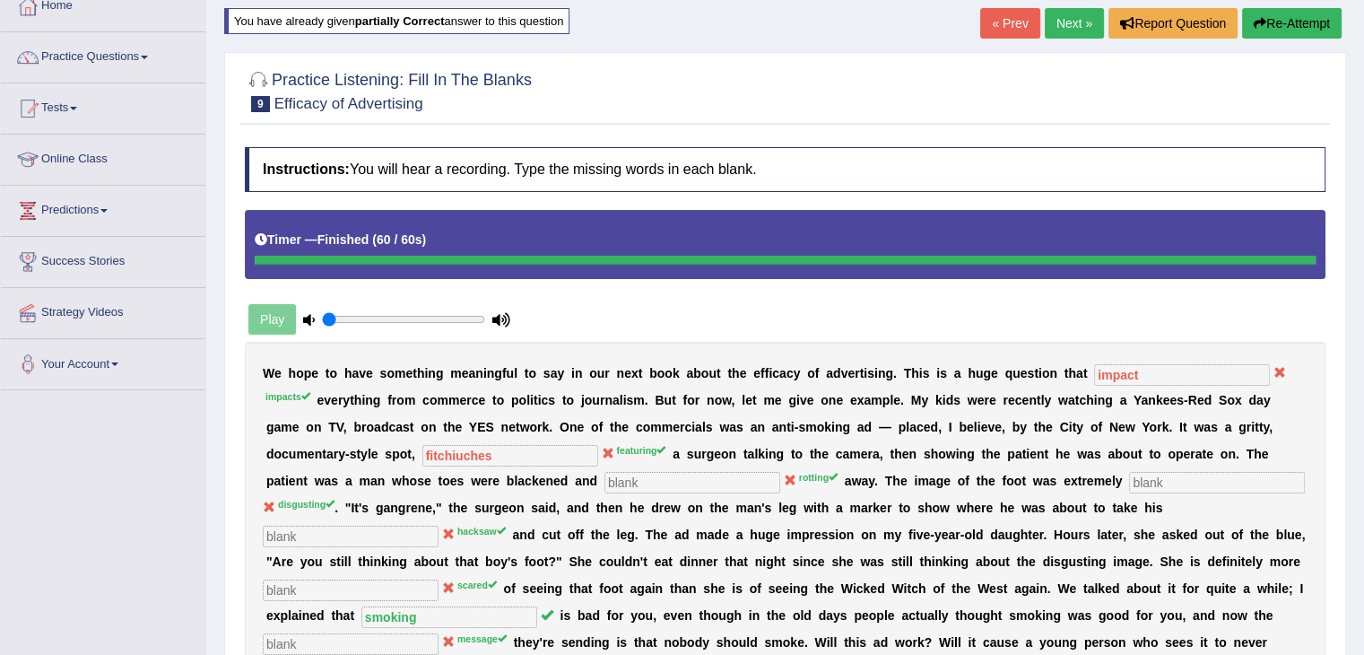
scroll to position [0, 0]
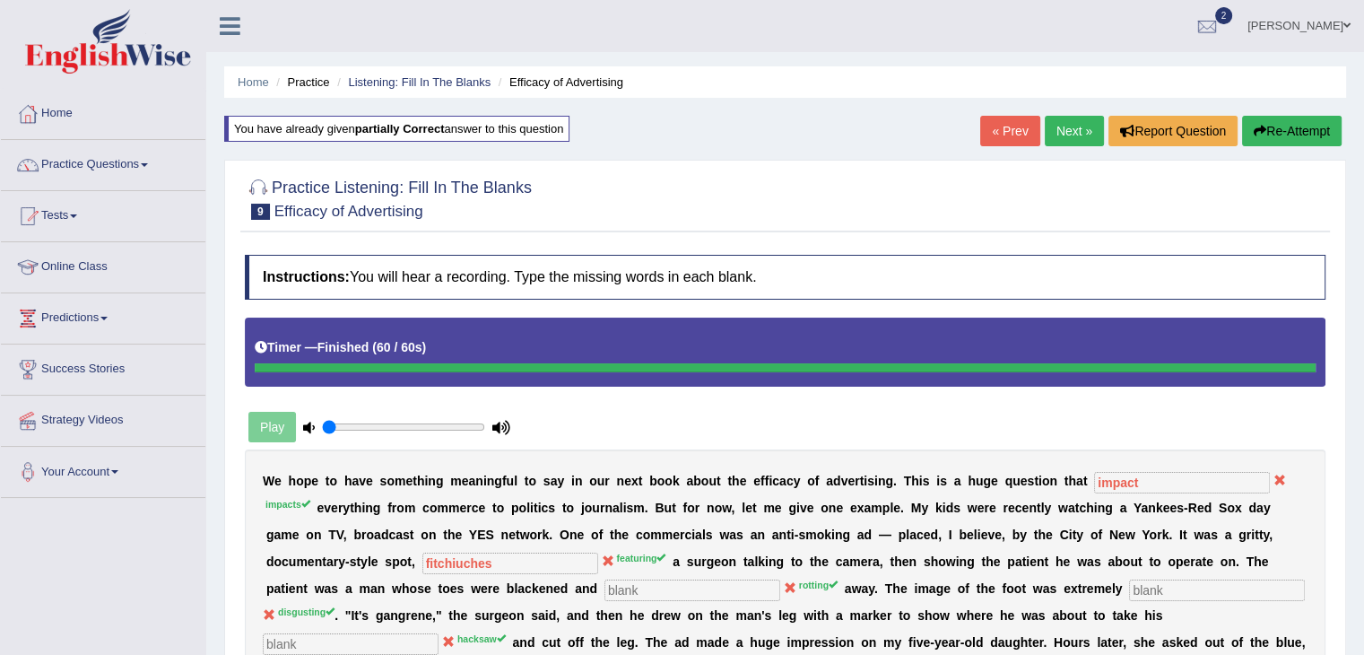
click at [1064, 134] on link "Next »" at bounding box center [1074, 131] width 59 height 30
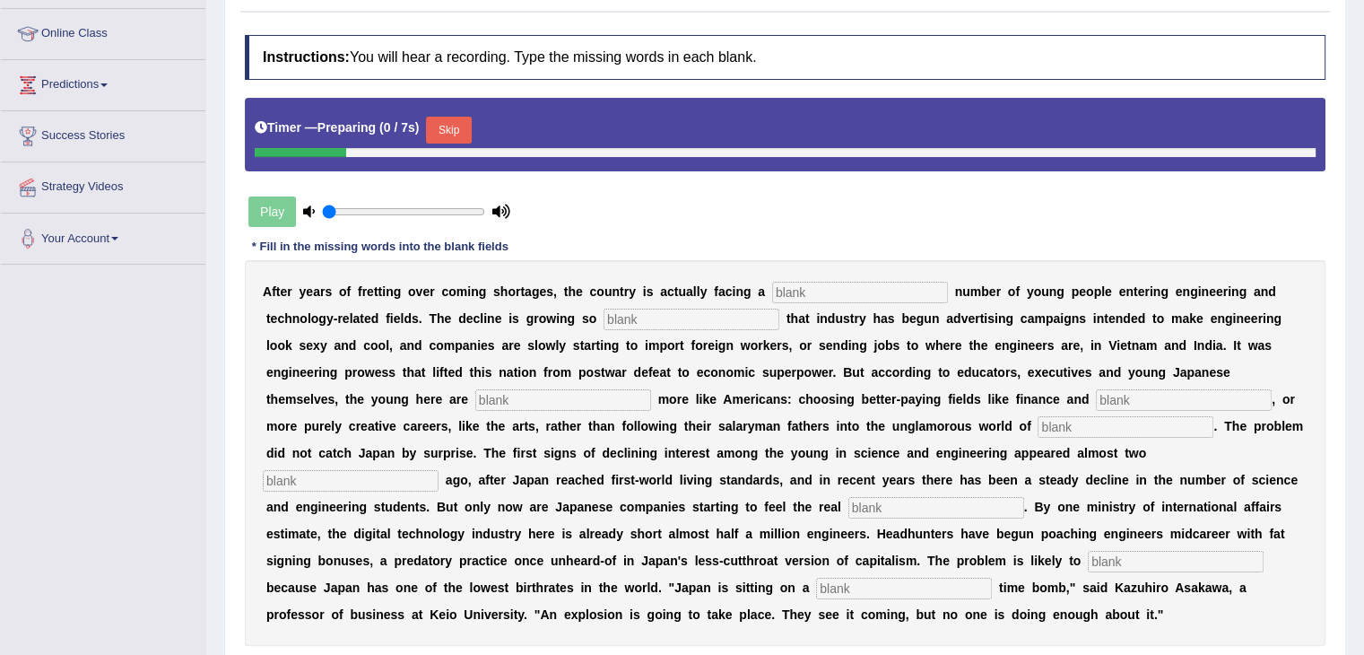
scroll to position [244, 0]
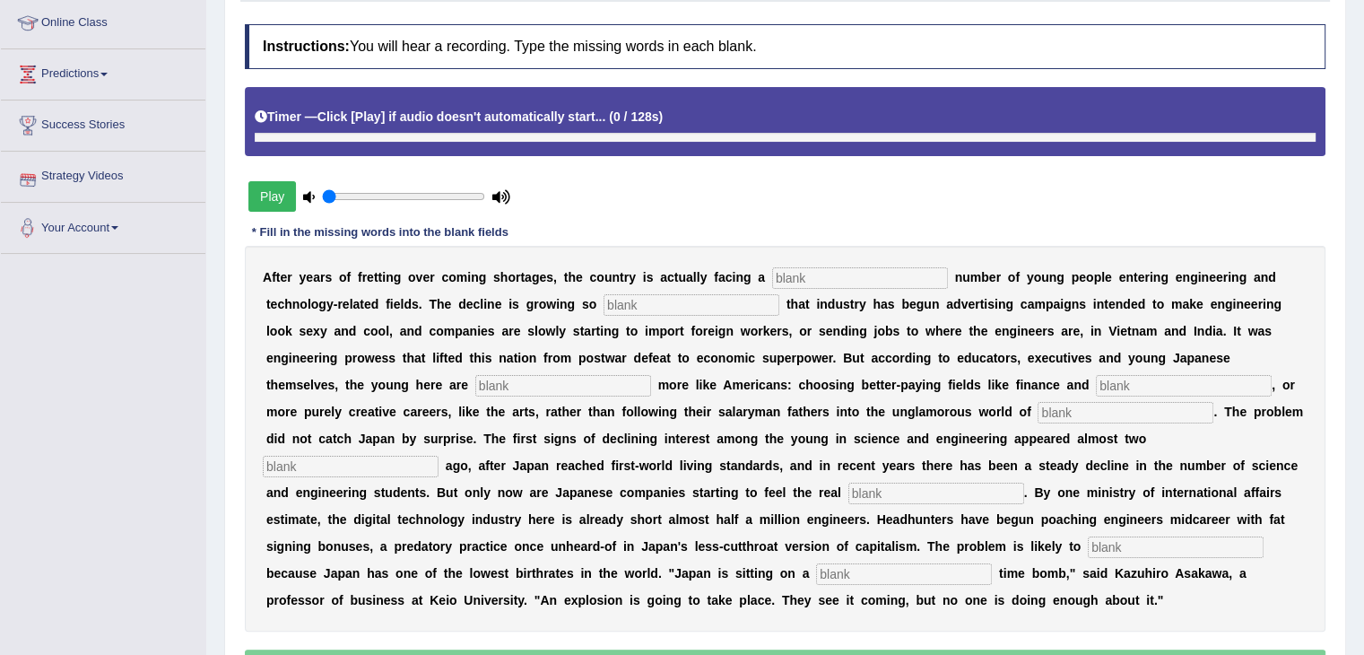
click at [273, 193] on button "Play" at bounding box center [272, 196] width 48 height 30
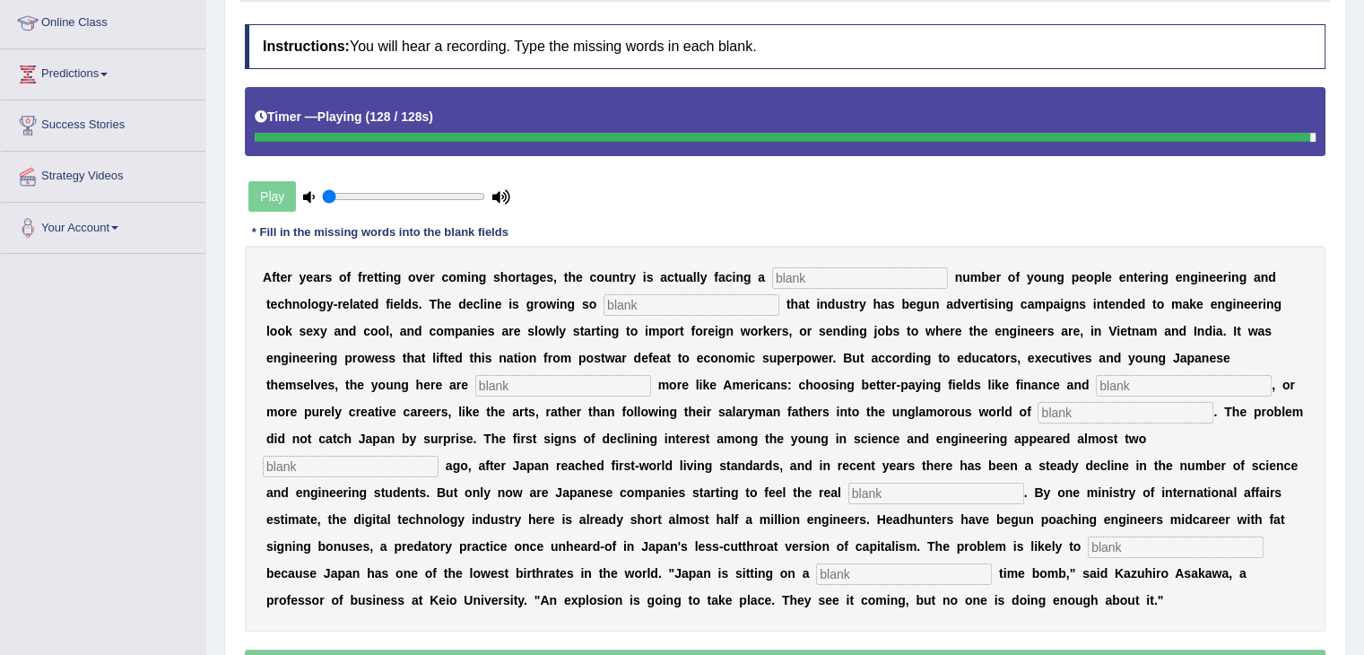
scroll to position [247, 0]
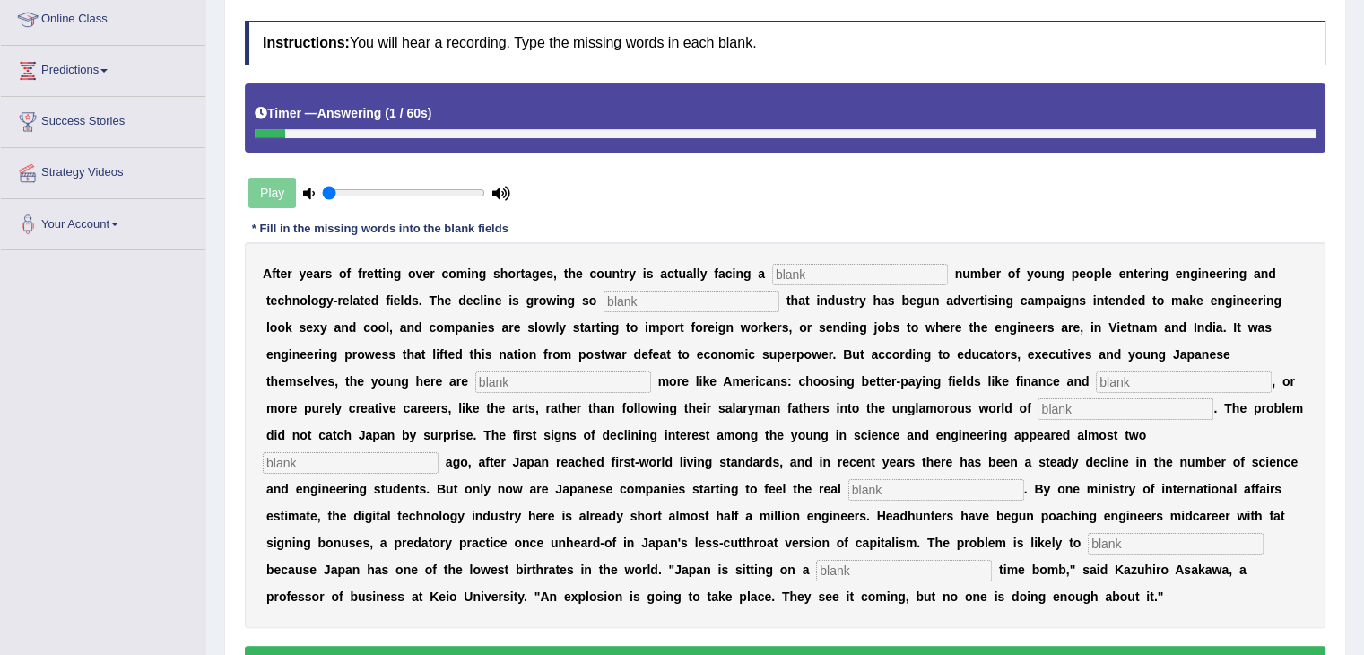
click at [786, 270] on input "text" at bounding box center [860, 275] width 176 height 22
type input "duttaine"
click at [706, 291] on input "text" at bounding box center [691, 302] width 176 height 22
type input "drastic"
click at [599, 375] on input "text" at bounding box center [563, 382] width 176 height 22
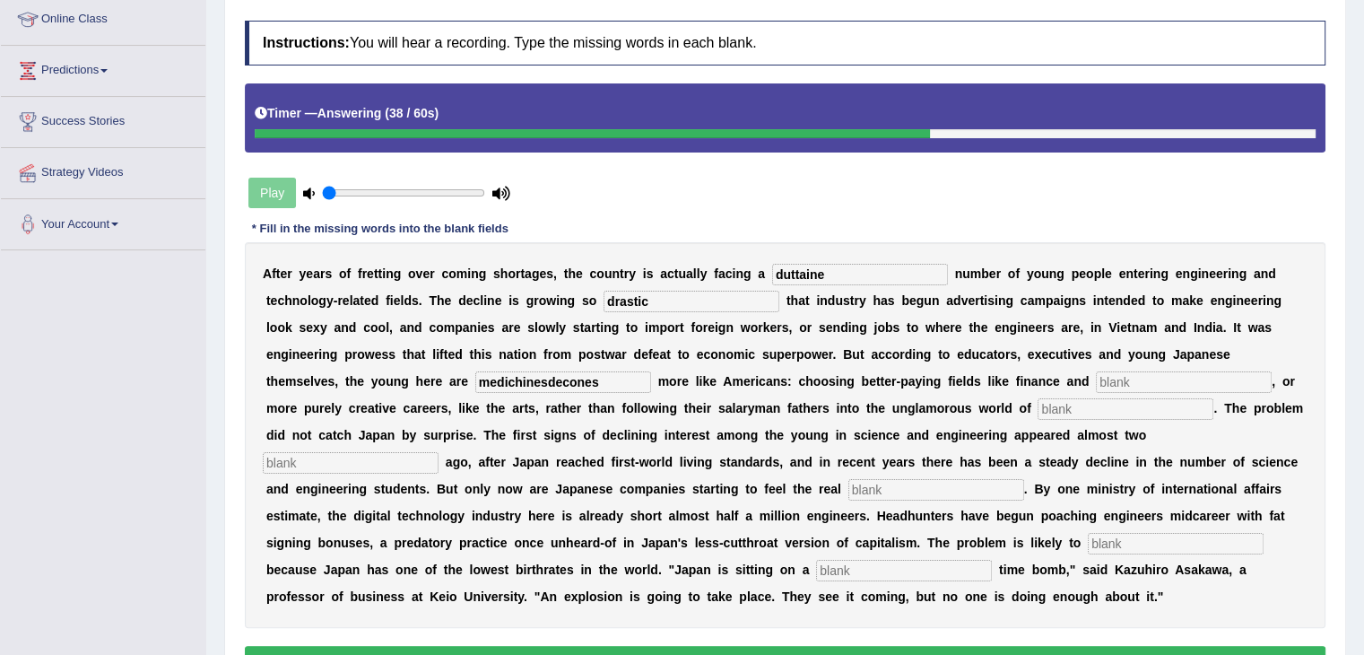
click at [1131, 378] on input "text" at bounding box center [1184, 382] width 176 height 22
click at [599, 375] on input "medichinesdecones" at bounding box center [563, 382] width 176 height 22
type input "medichines"
click at [1142, 371] on input "text" at bounding box center [1184, 382] width 176 height 22
type input "denoces"
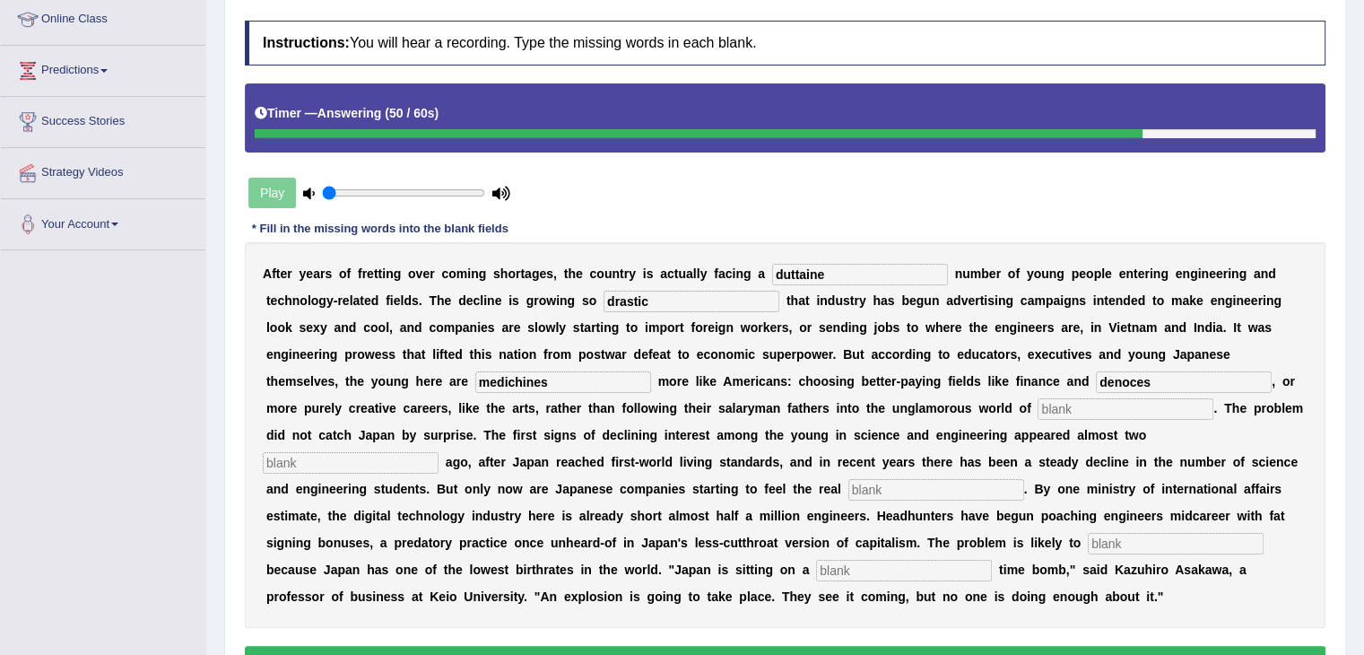
click at [384, 465] on input "text" at bounding box center [351, 463] width 176 height 22
type input "pench"
click at [1072, 404] on input "text" at bounding box center [1125, 409] width 176 height 22
type input "w"
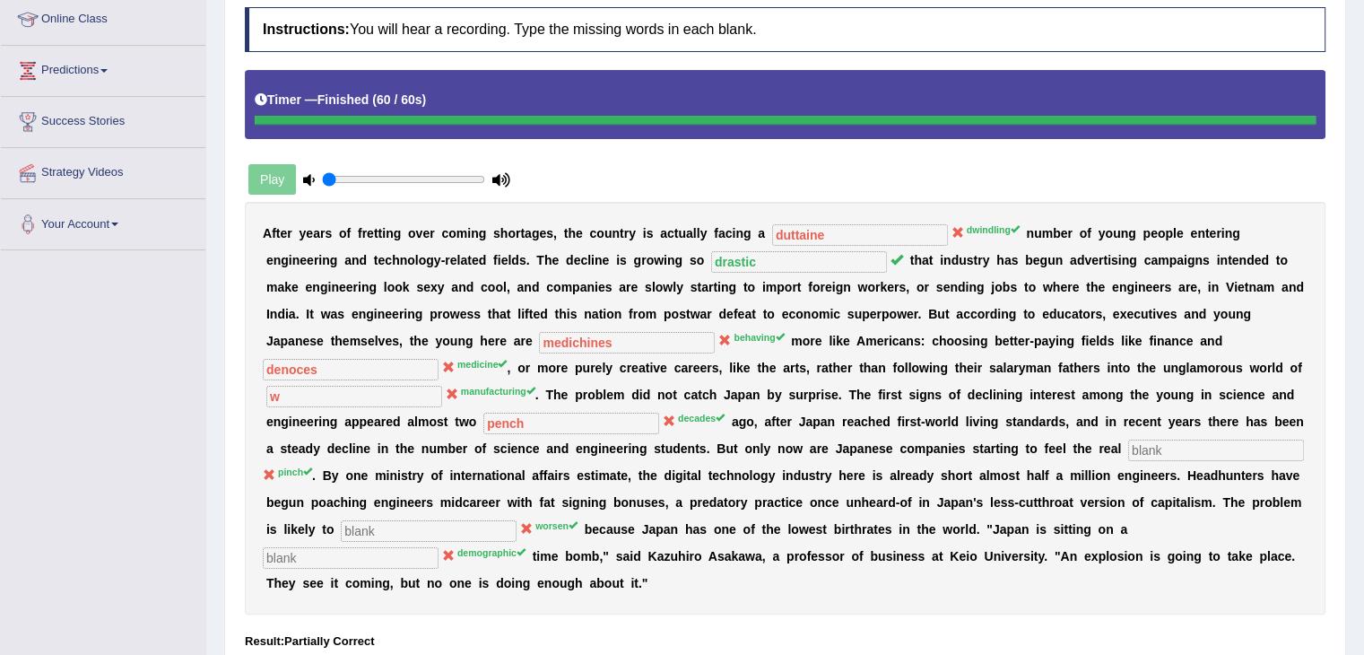
click at [1072, 404] on div "A f t e r y e a r s o f f r e t t i n g o v e r c o m i n g s h o r t a g e s ,…" at bounding box center [785, 408] width 1080 height 412
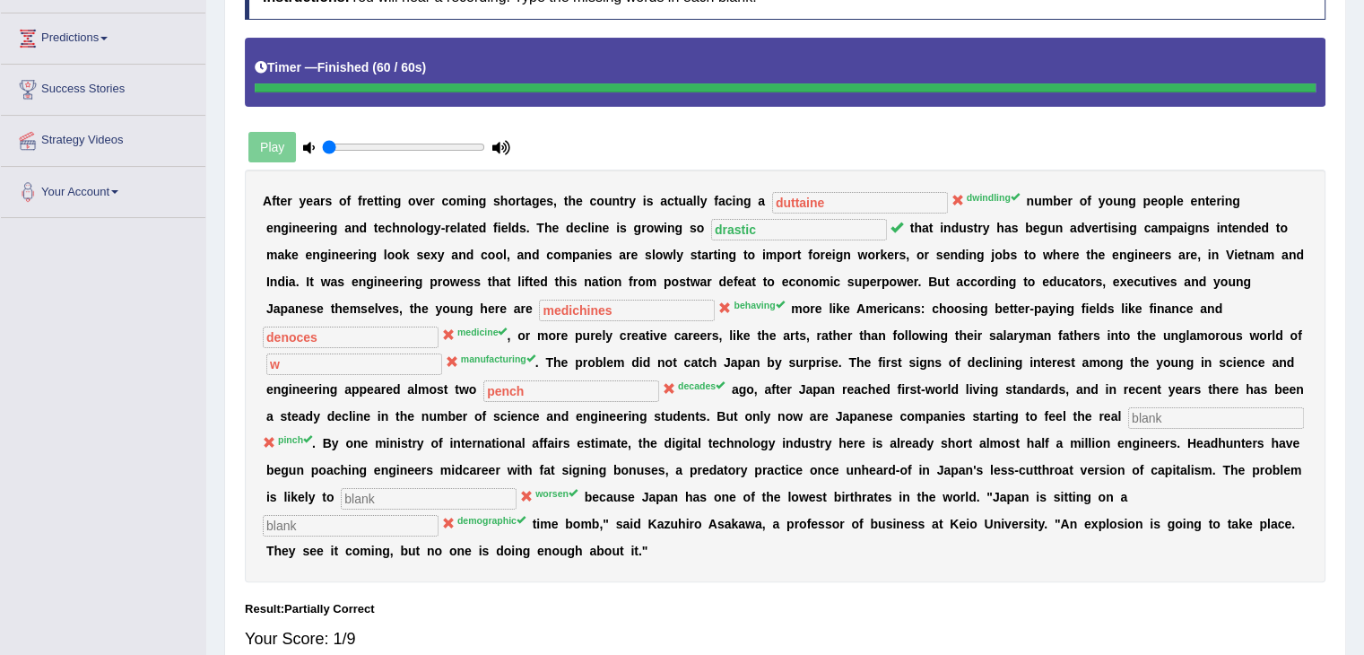
scroll to position [366, 0]
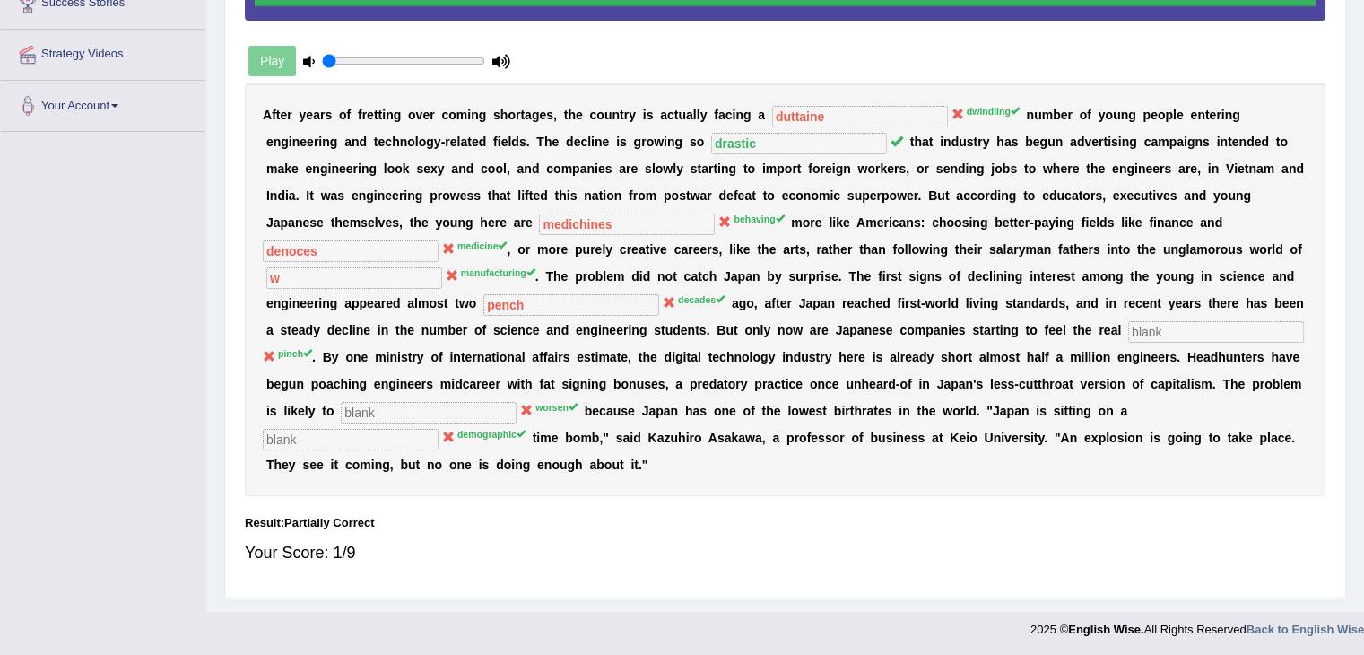
drag, startPoint x: 1101, startPoint y: 546, endPoint x: 867, endPoint y: 456, distance: 250.6
click at [867, 456] on div "Instructions: You will hear a recording. Type the missing words in each blank. …" at bounding box center [784, 234] width 1089 height 708
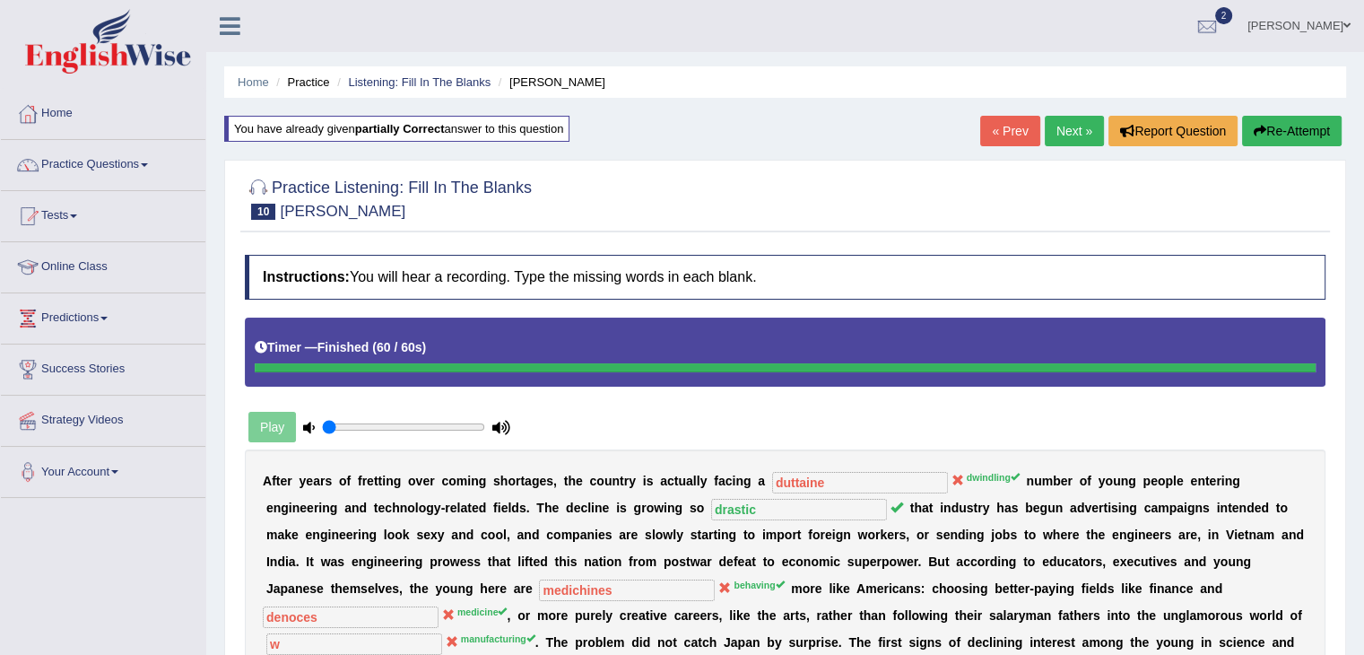
click at [1054, 121] on link "Next »" at bounding box center [1074, 131] width 59 height 30
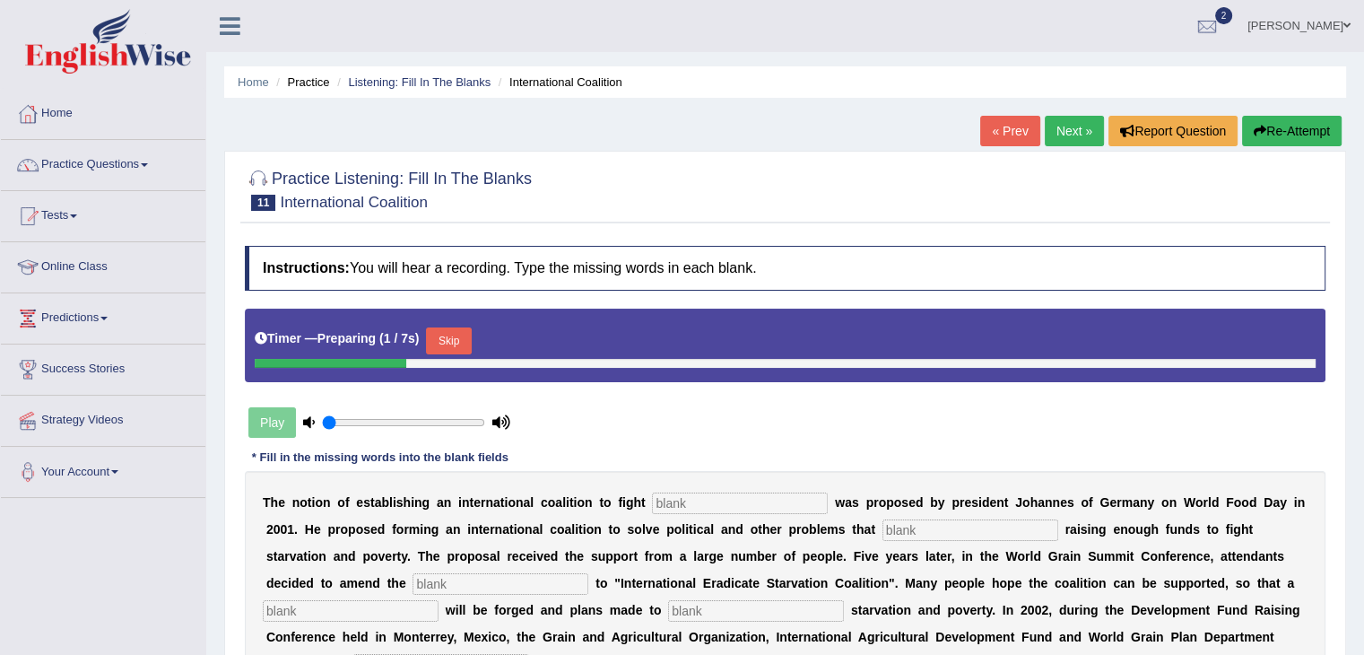
click at [1054, 121] on link "Next »" at bounding box center [1074, 131] width 59 height 30
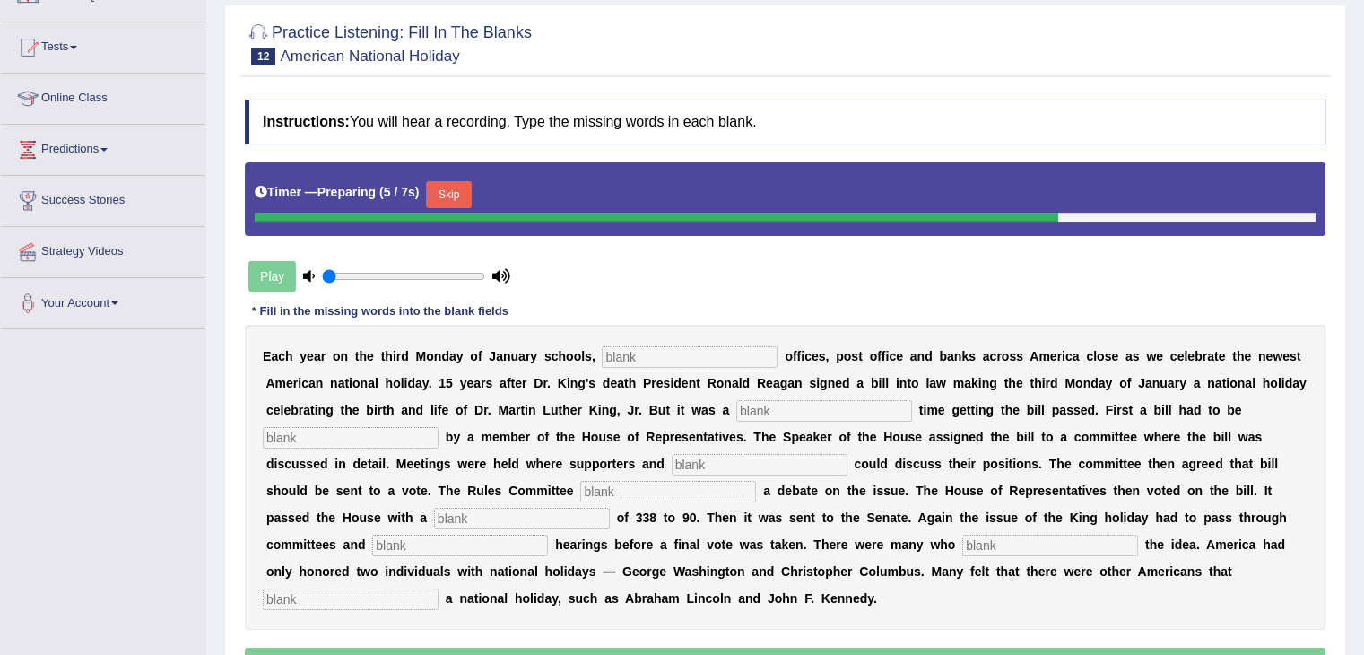
scroll to position [169, 0]
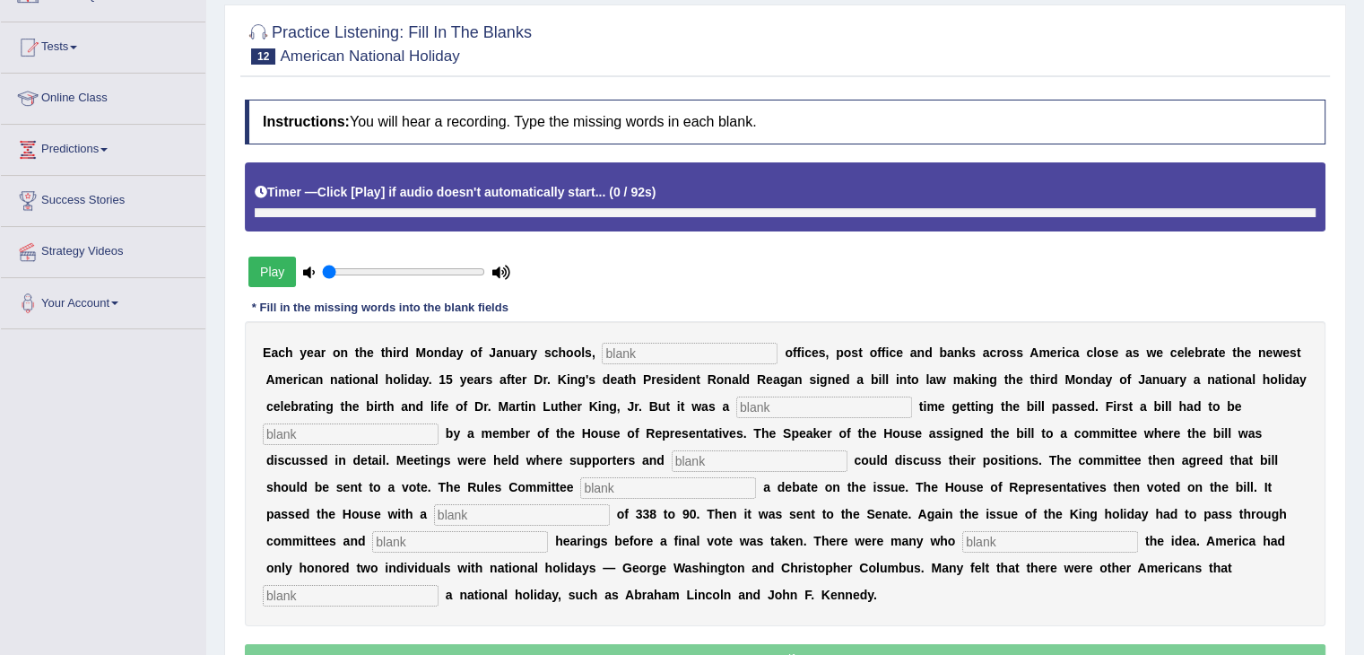
click at [273, 269] on button "Play" at bounding box center [272, 271] width 48 height 30
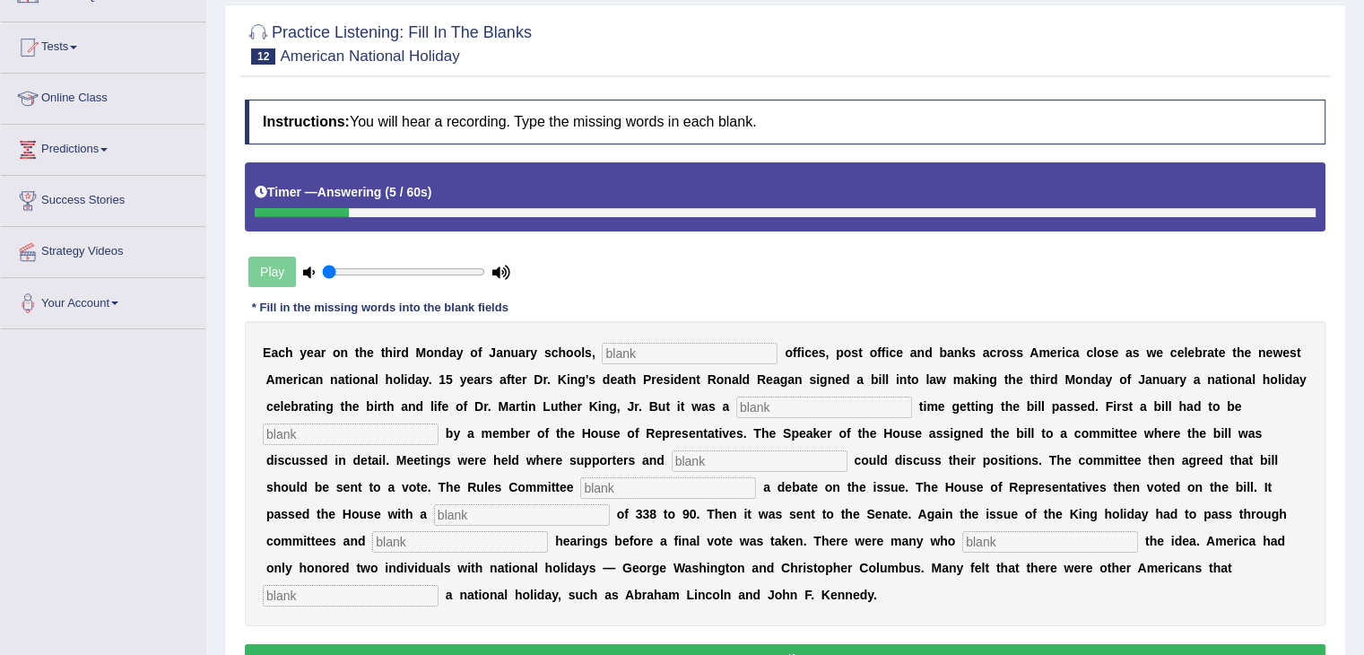
click at [620, 343] on input "text" at bounding box center [690, 354] width 176 height 22
type input "scholholder"
click at [814, 399] on input "text" at bounding box center [824, 407] width 176 height 22
type input "talk"
click at [398, 430] on input "text" at bounding box center [351, 434] width 176 height 22
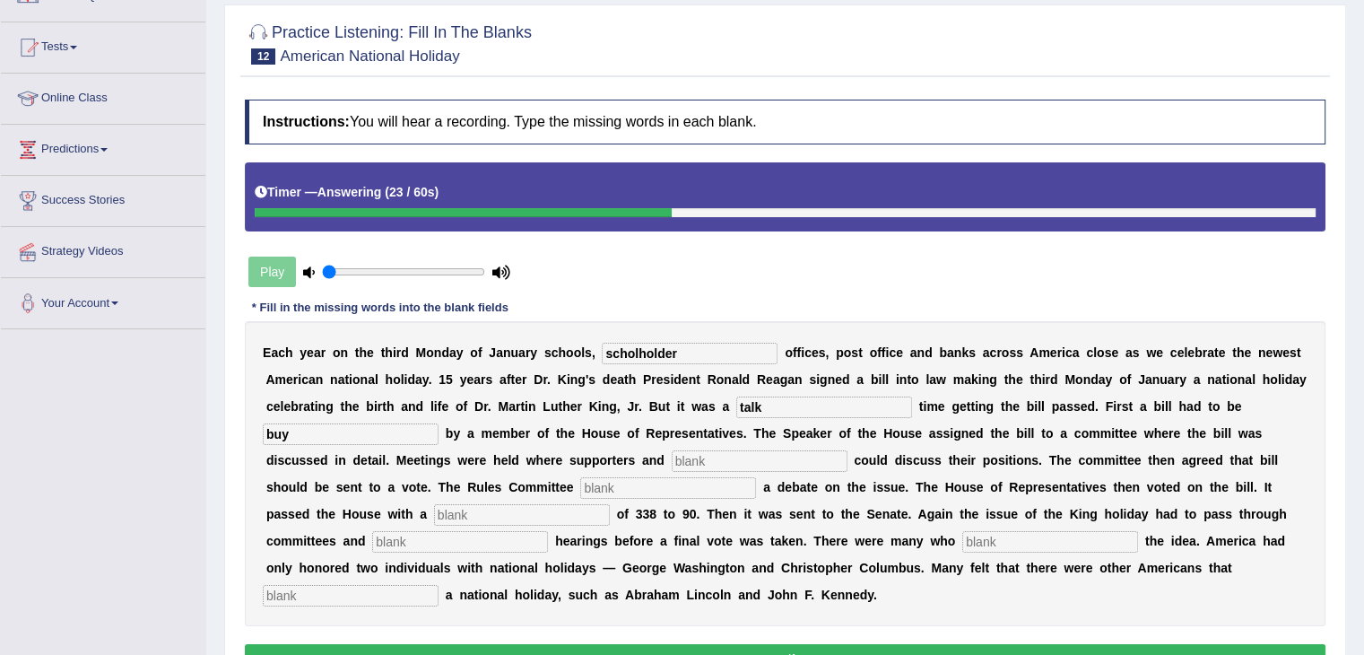
type input "buy"
click at [757, 453] on input "text" at bounding box center [760, 461] width 176 height 22
type input "pointeis"
click at [629, 482] on input "text" at bounding box center [668, 488] width 176 height 22
type input "c"
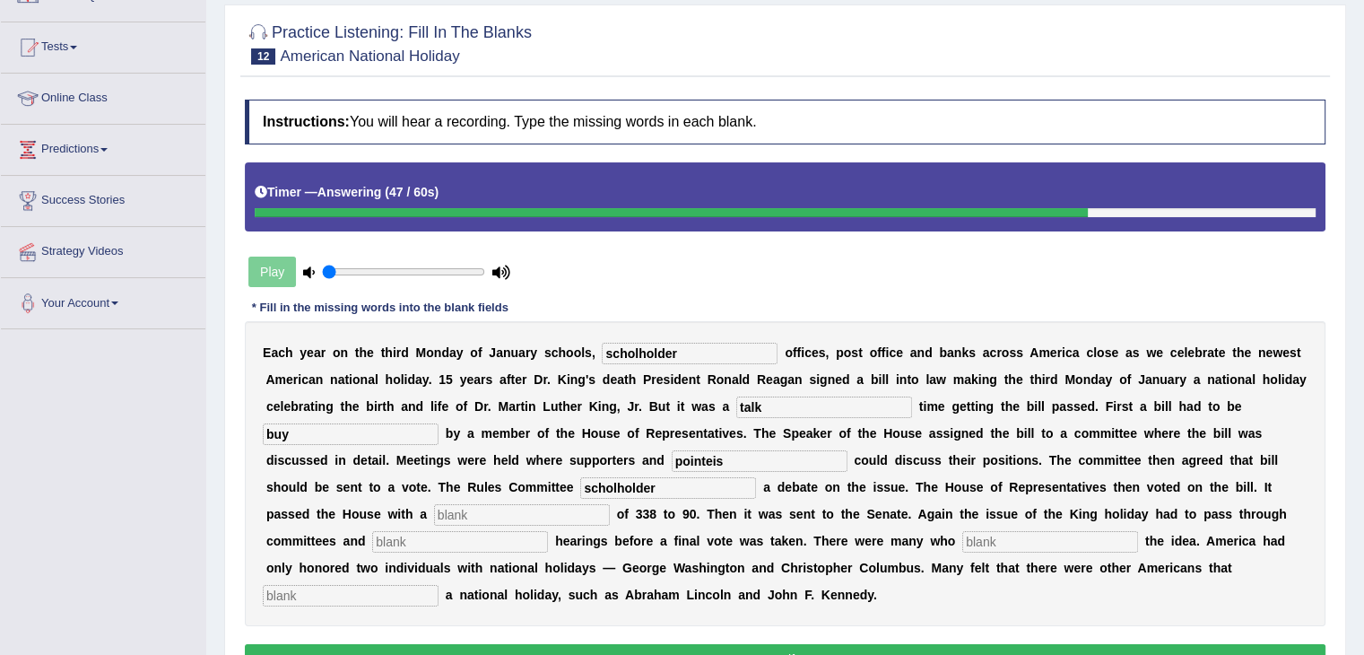
type input "scholholder"
click at [527, 505] on input "text" at bounding box center [522, 515] width 176 height 22
type input "about"
click at [1011, 531] on input "text" at bounding box center [1050, 542] width 176 height 22
type input "public"
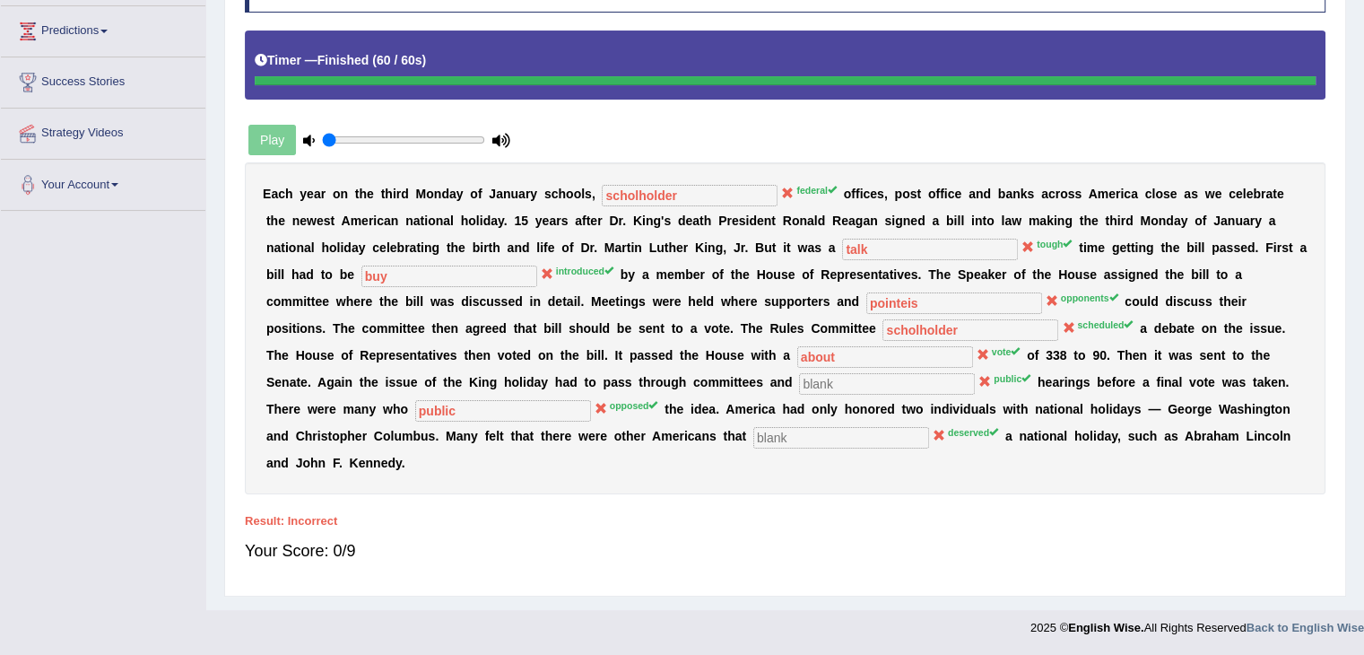
scroll to position [0, 0]
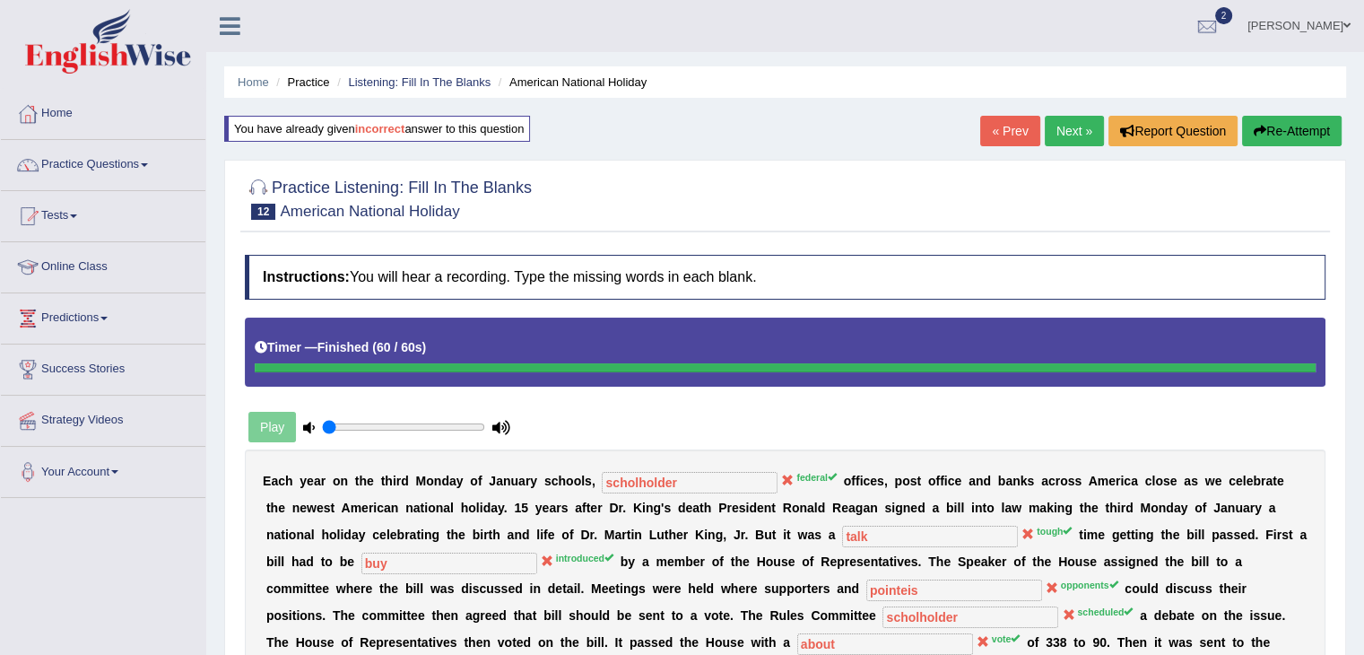
click at [1054, 126] on link "Next »" at bounding box center [1074, 131] width 59 height 30
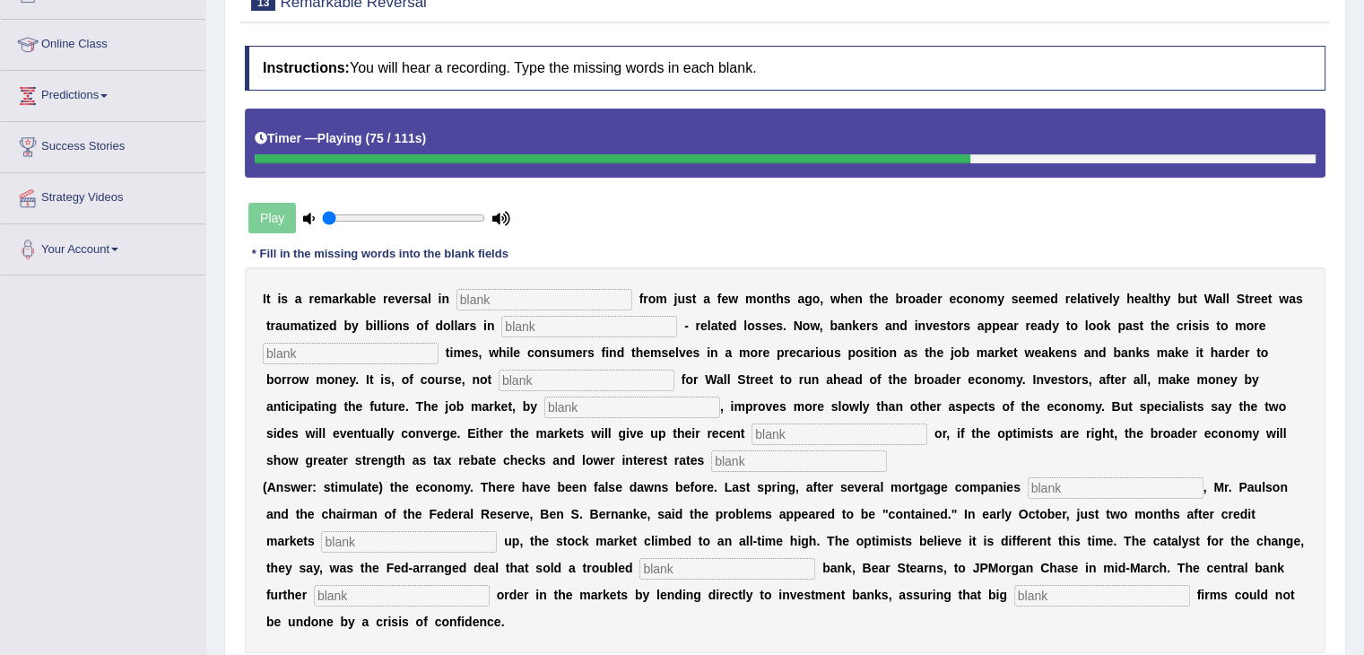
scroll to position [224, 0]
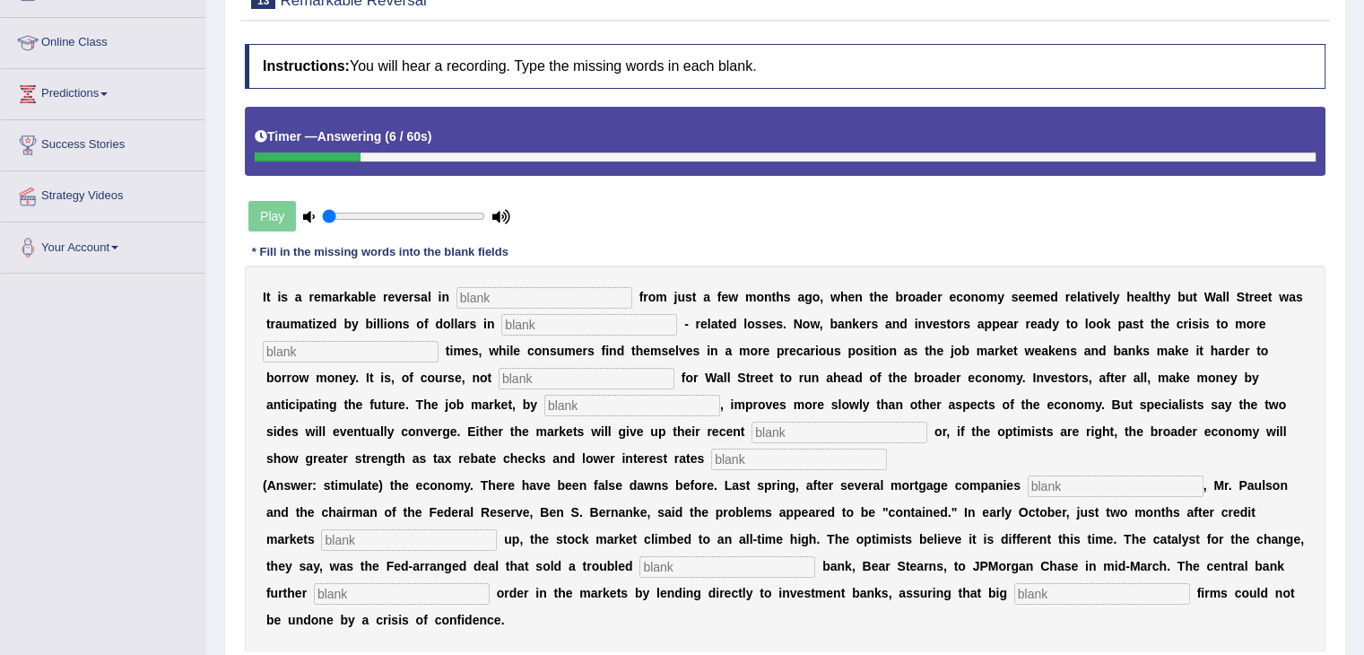
click at [505, 295] on input "text" at bounding box center [544, 298] width 176 height 22
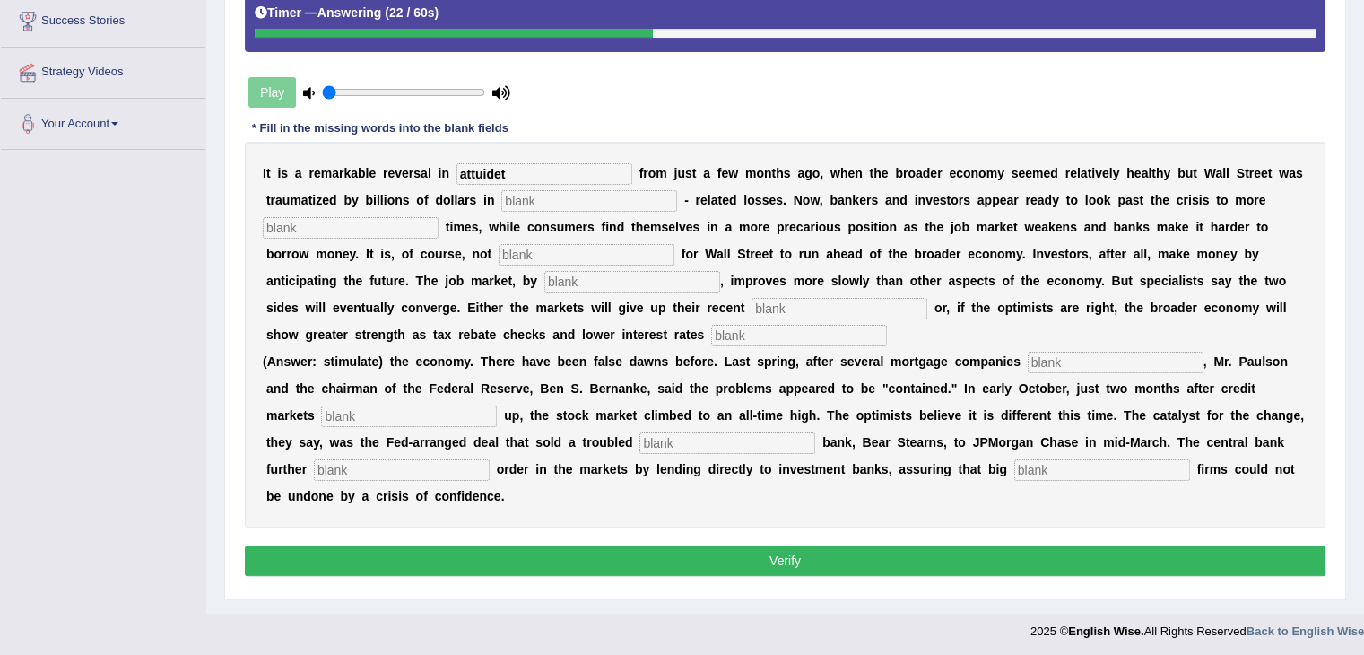
type input "attuidet"
click at [540, 197] on input "text" at bounding box center [589, 201] width 176 height 22
type input "more"
click at [306, 223] on input "text" at bounding box center [351, 228] width 176 height 22
type input "profit"
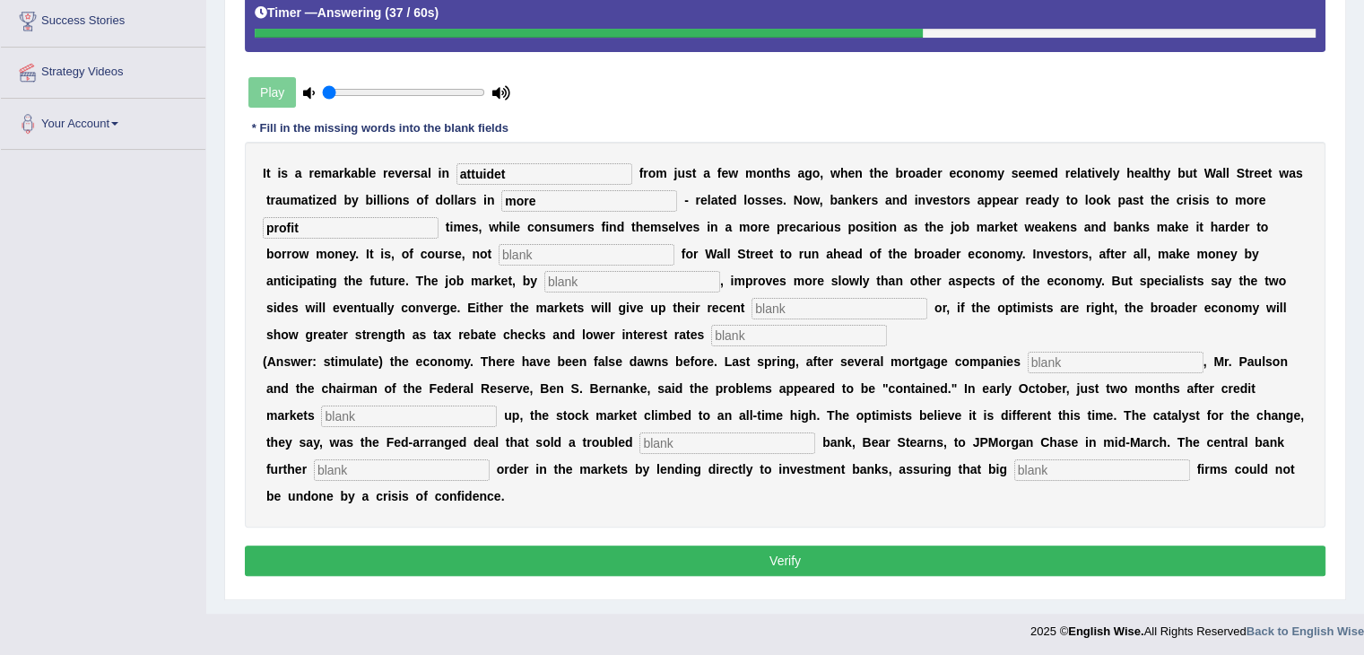
click at [520, 252] on input "text" at bounding box center [587, 255] width 176 height 22
type input "uncoming"
click at [769, 301] on input "text" at bounding box center [839, 309] width 176 height 22
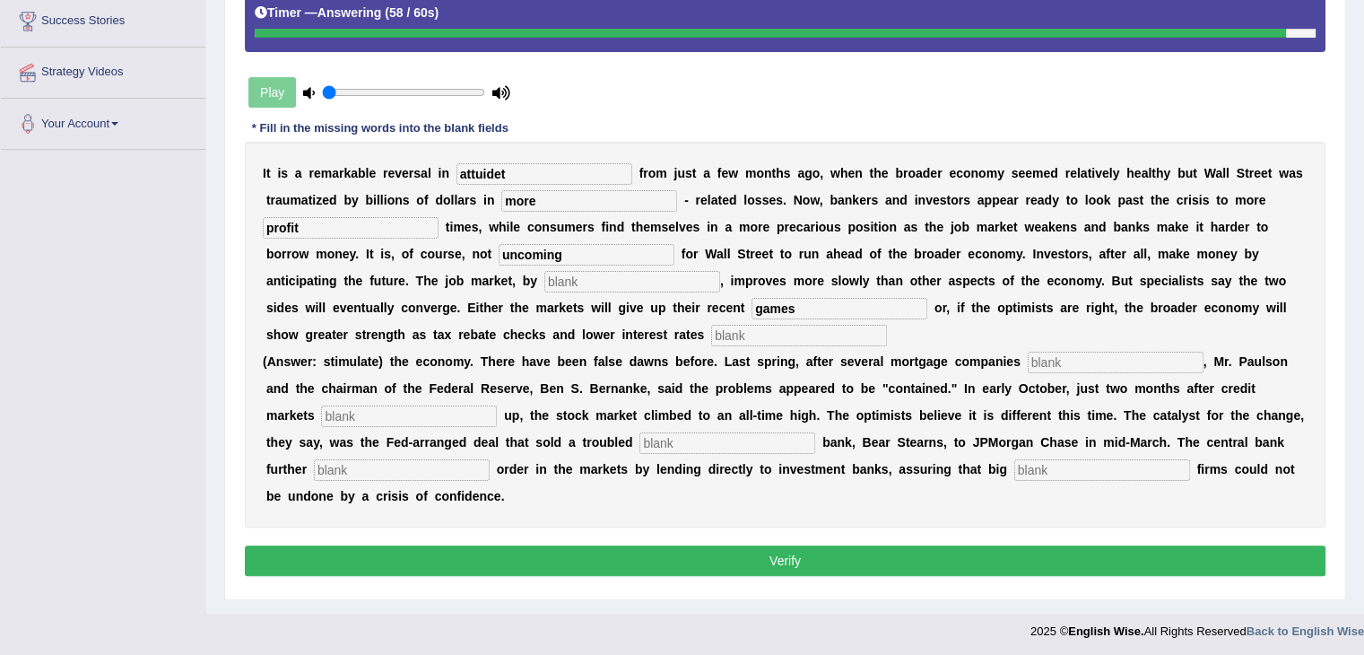
type input "games"
click at [776, 334] on input "text" at bounding box center [799, 336] width 176 height 22
type input "ste"
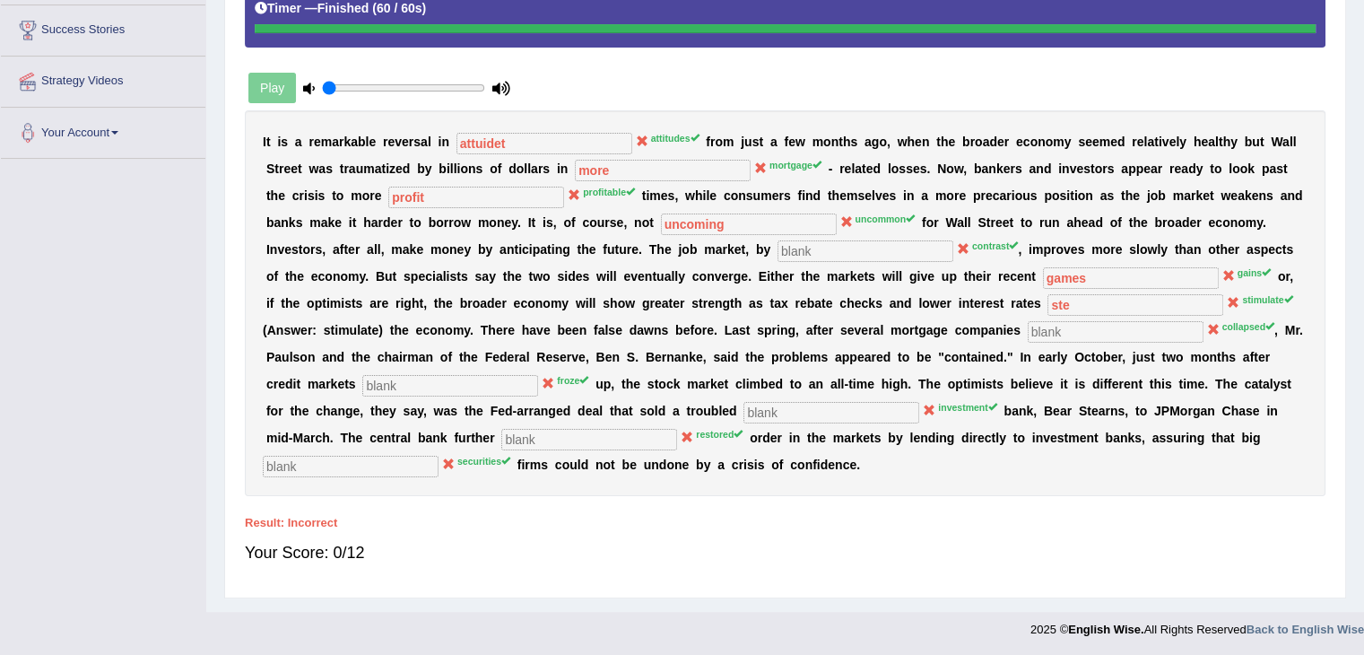
scroll to position [0, 0]
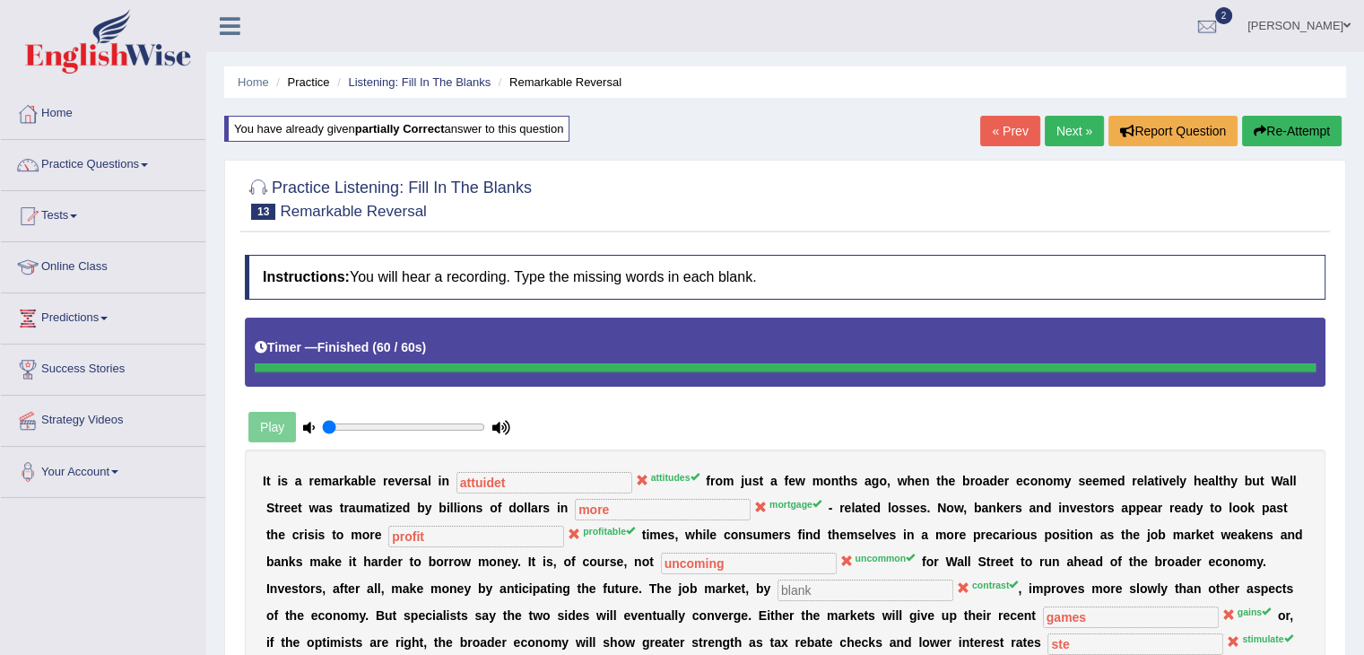
click at [1046, 128] on link "Next »" at bounding box center [1074, 131] width 59 height 30
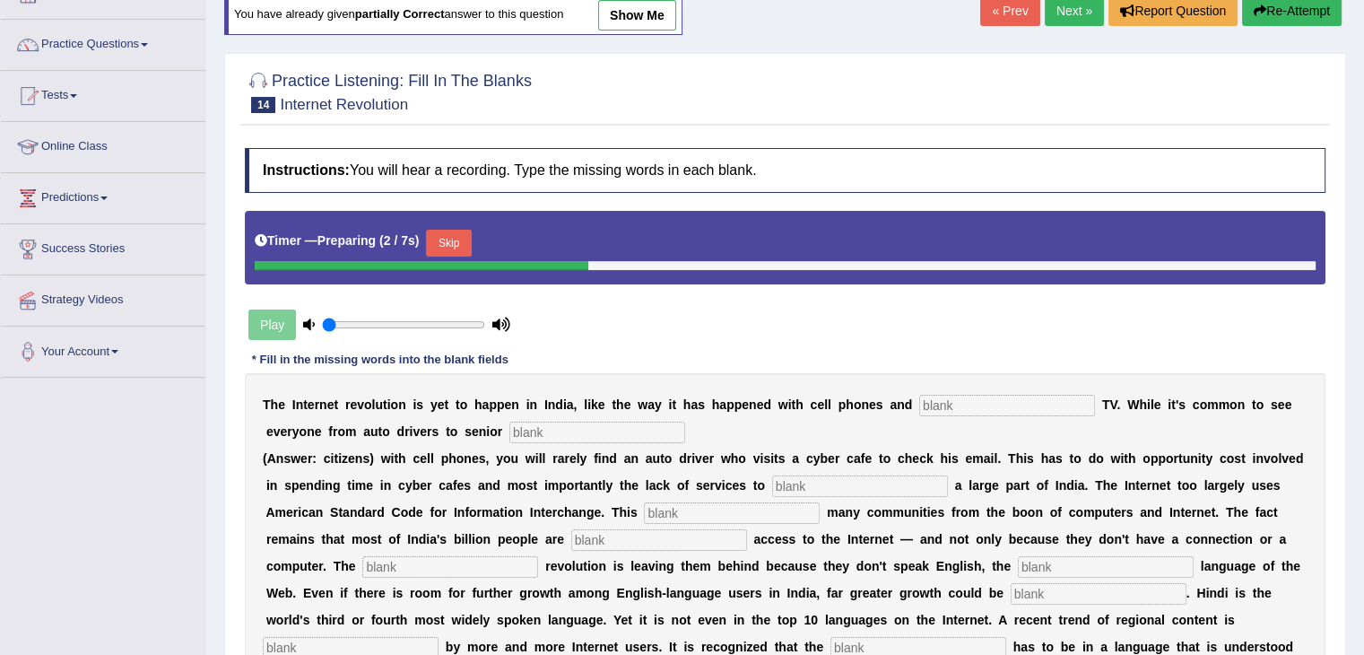
scroll to position [126, 0]
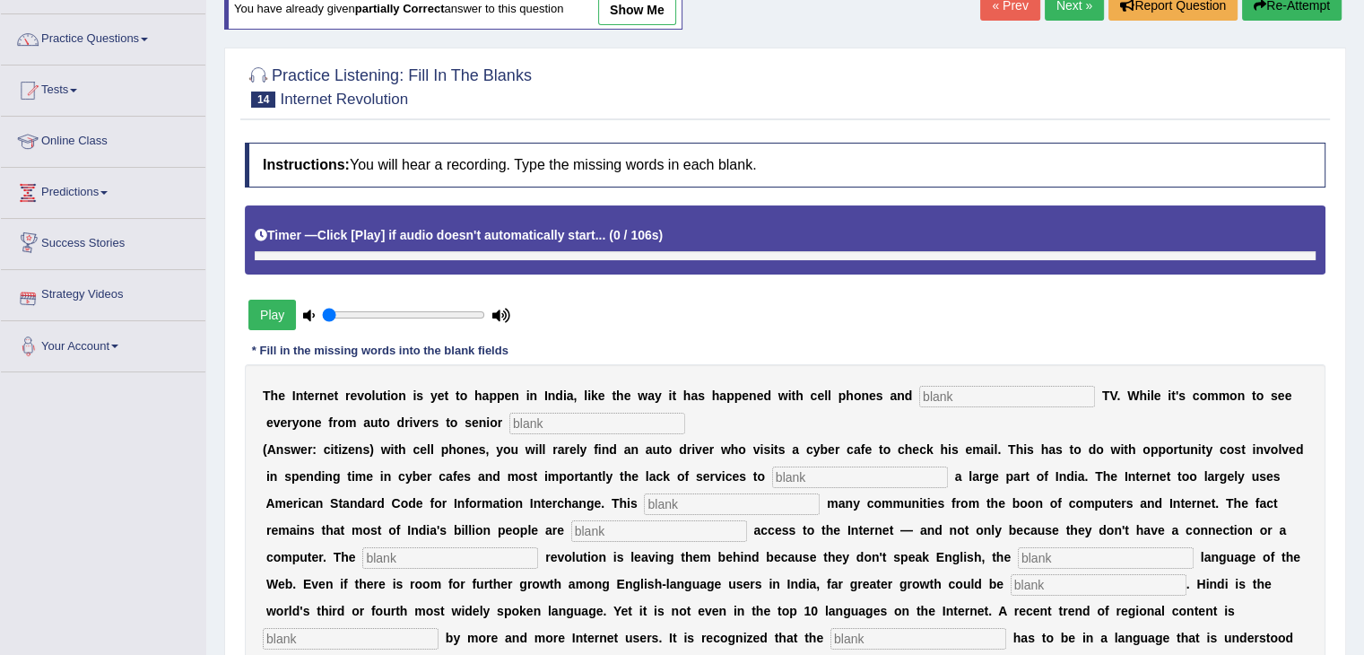
click at [282, 316] on button "Play" at bounding box center [272, 314] width 48 height 30
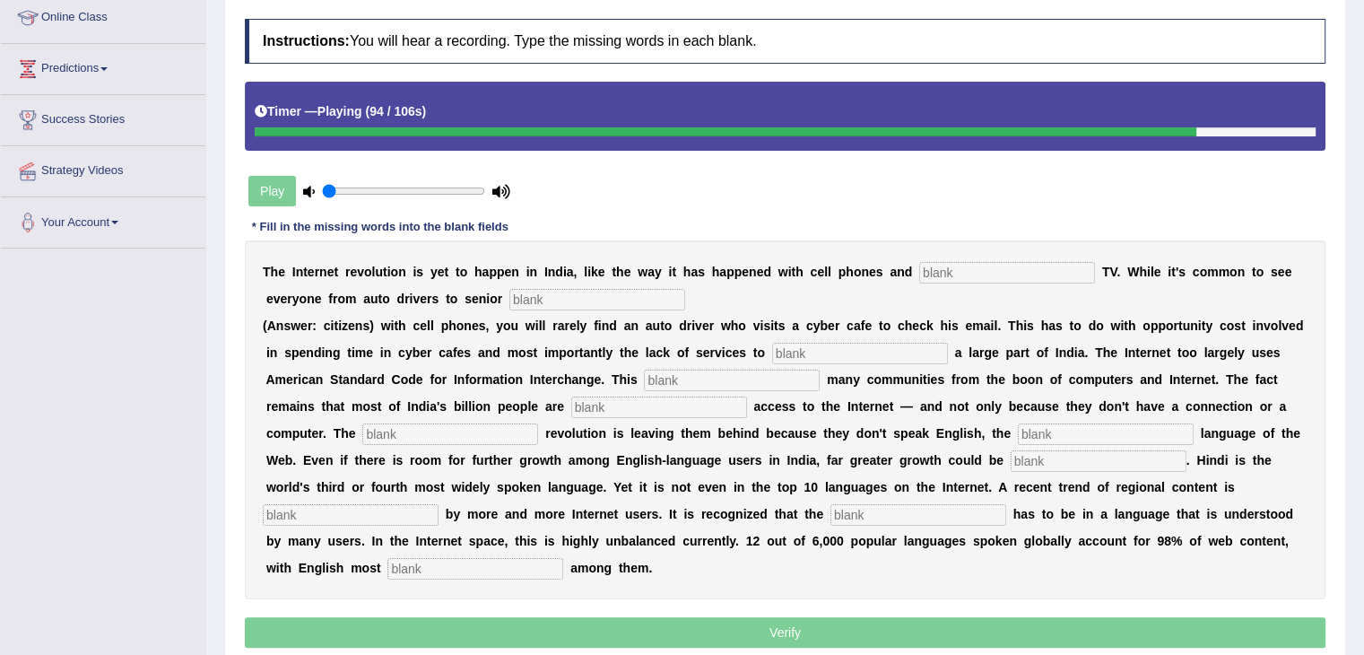
scroll to position [251, 0]
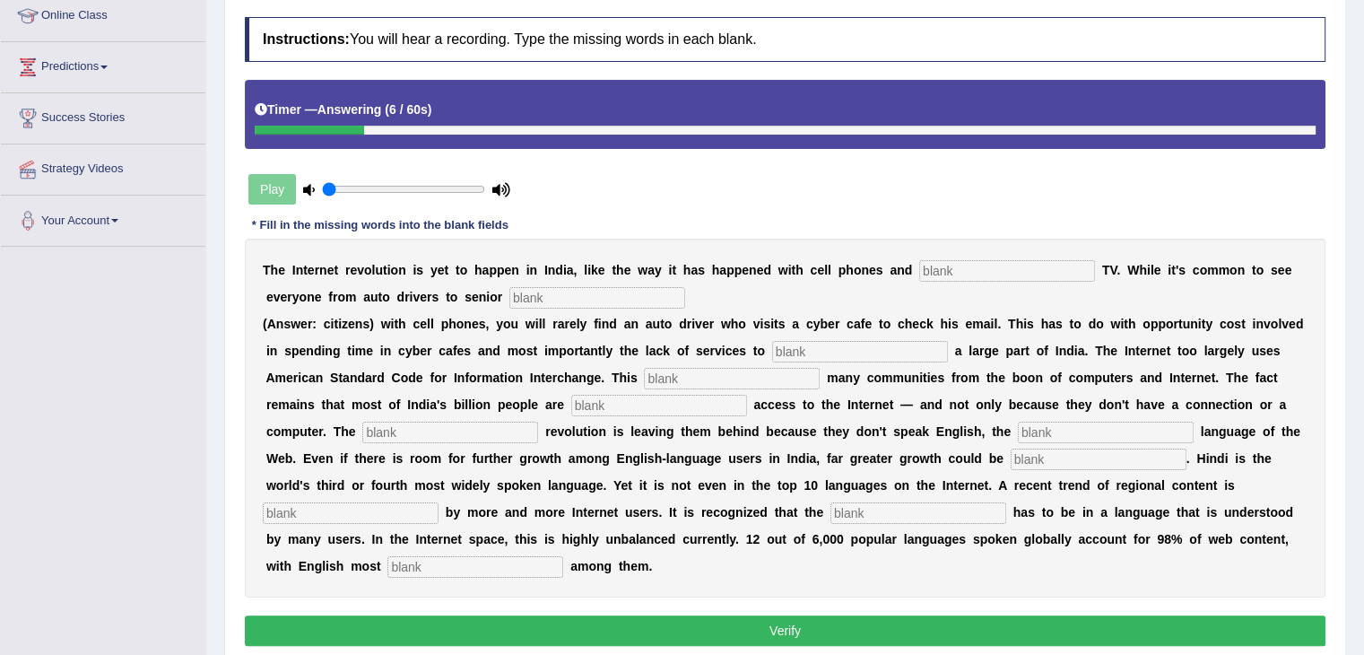
click at [947, 260] on input "text" at bounding box center [1007, 271] width 176 height 22
type input "cable"
click at [644, 287] on input "text" at bounding box center [597, 298] width 176 height 22
type input "cityzion"
click at [812, 342] on input "text" at bounding box center [860, 352] width 176 height 22
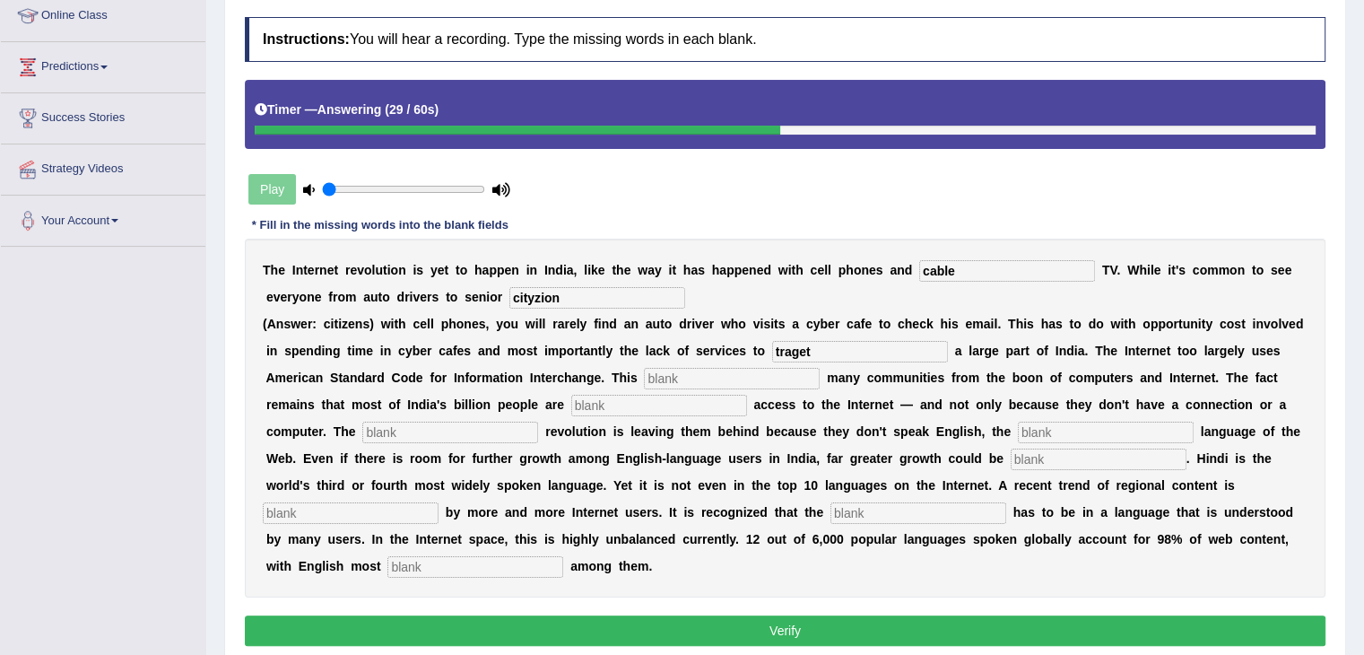
type input "traget"
click at [744, 380] on input "text" at bounding box center [732, 379] width 176 height 22
type input "animigns"
click at [696, 398] on input "text" at bounding box center [659, 406] width 176 height 22
type input "digital"
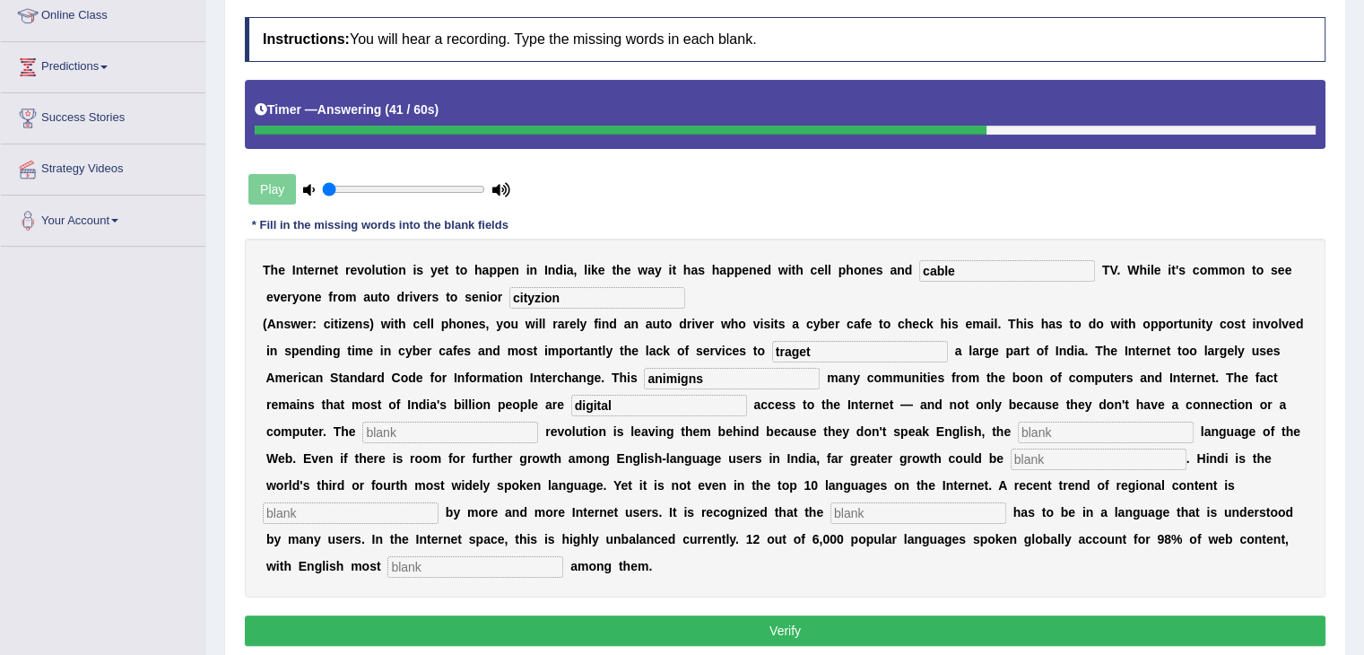
click at [429, 431] on input "text" at bounding box center [450, 432] width 176 height 22
type input "domenst"
click at [1085, 429] on input "text" at bounding box center [1106, 432] width 176 height 22
type input "anilist"
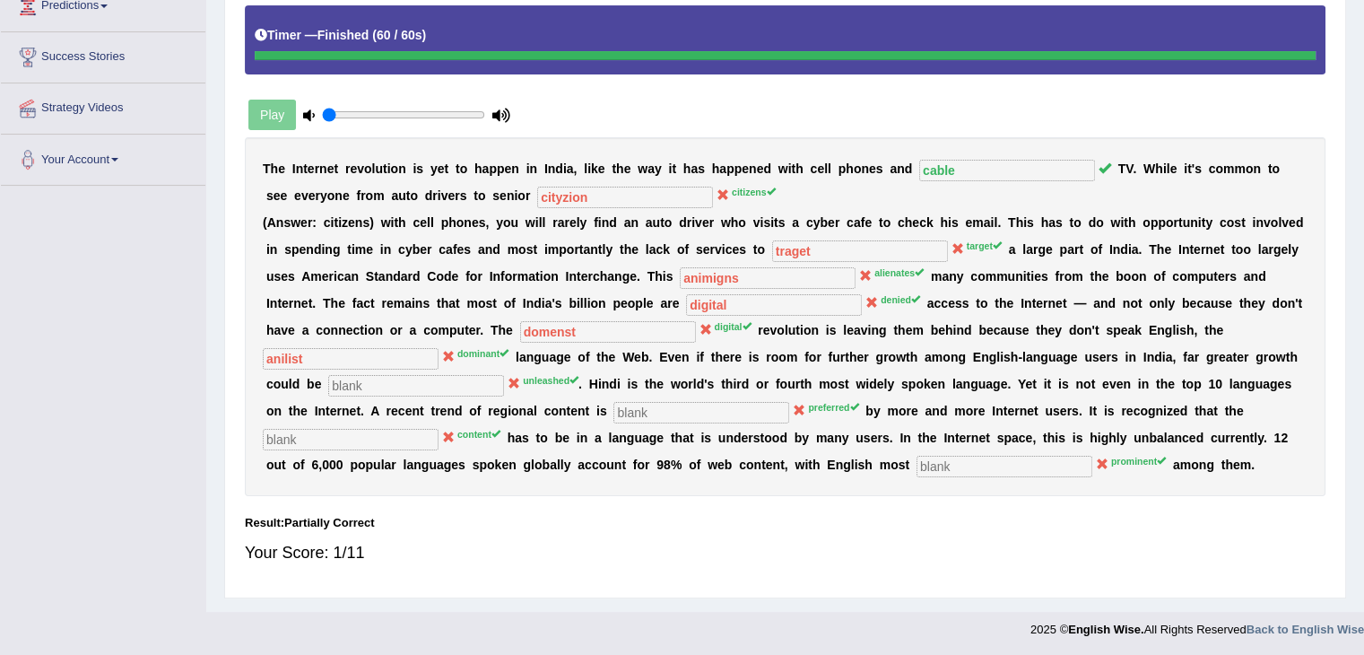
scroll to position [0, 0]
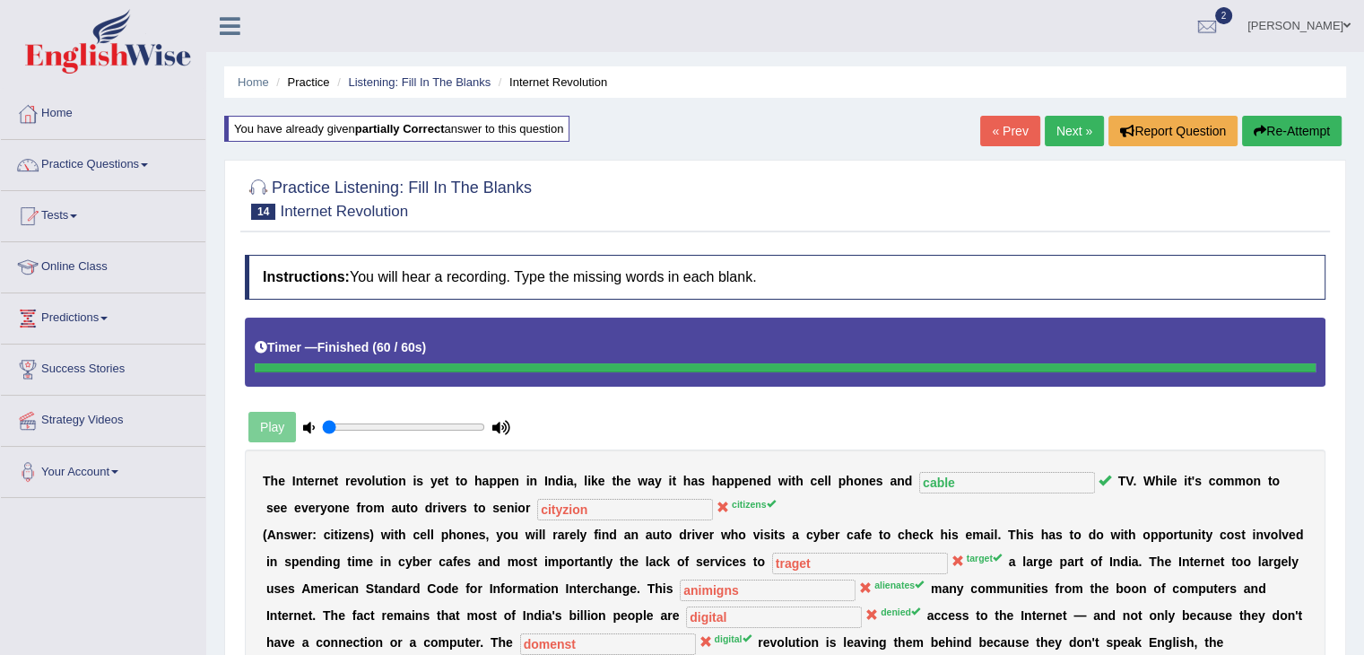
click at [1057, 119] on link "Next »" at bounding box center [1074, 131] width 59 height 30
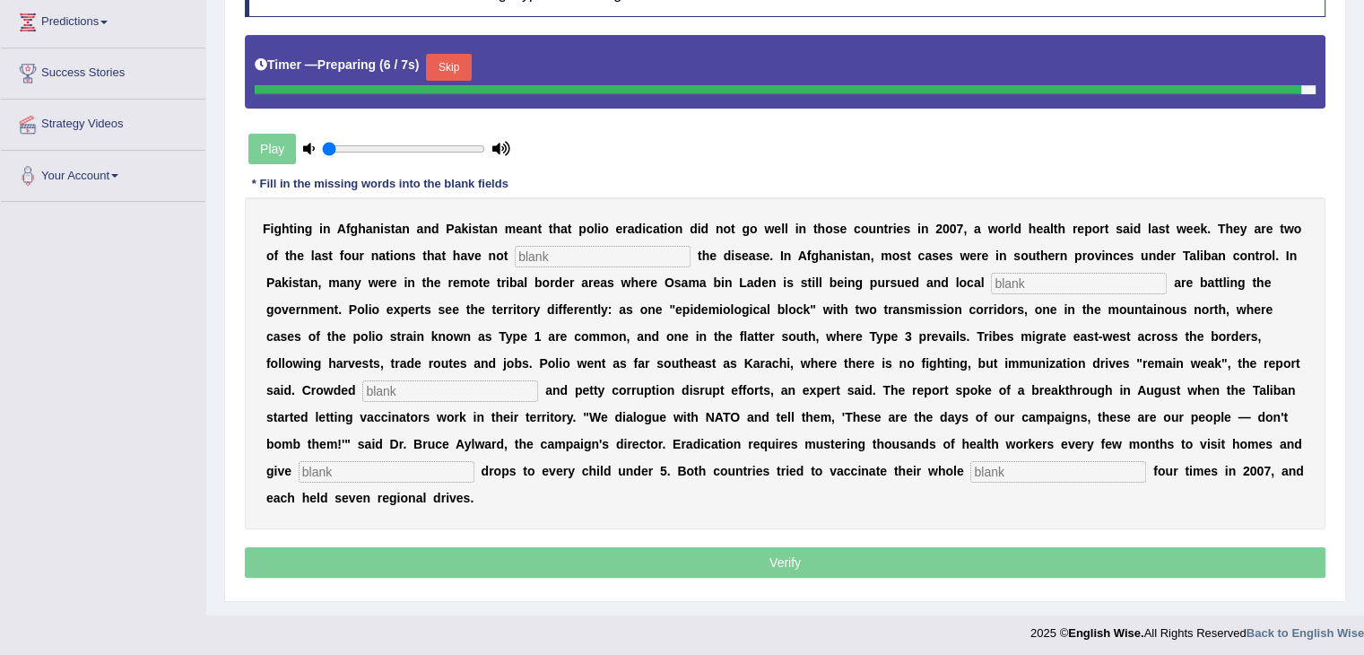
scroll to position [294, 0]
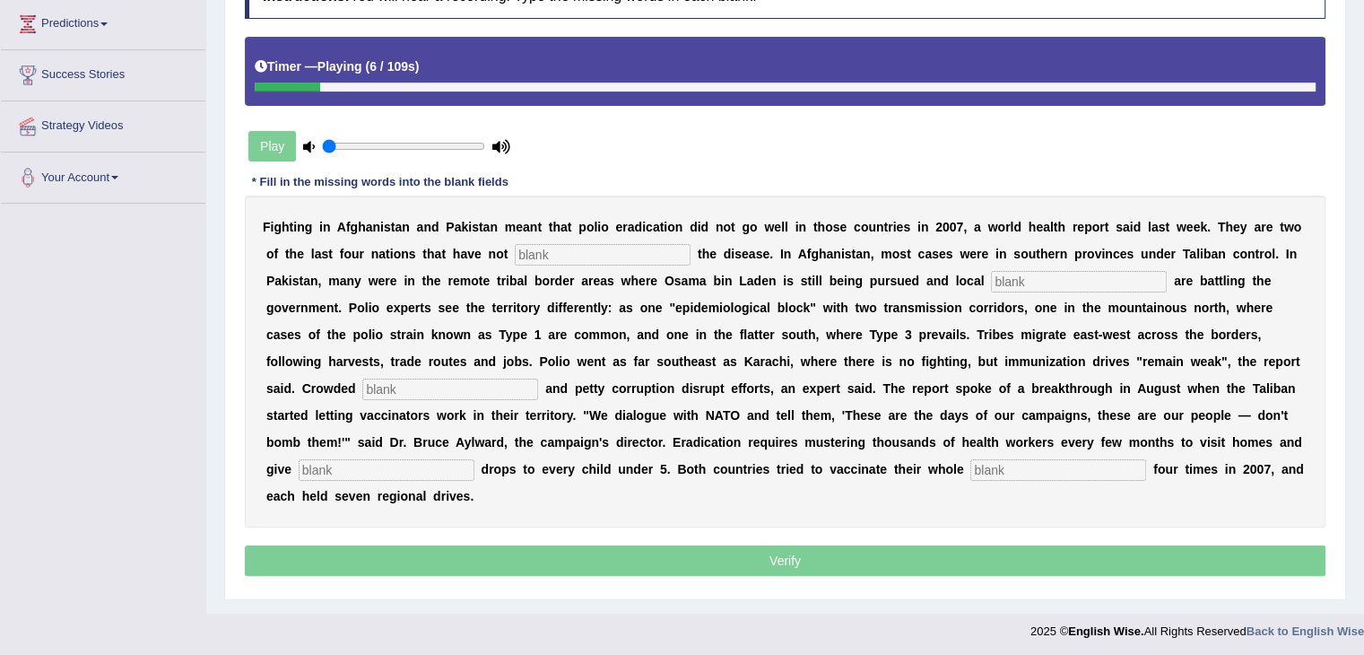
click at [751, 410] on b "a" at bounding box center [750, 415] width 7 height 14
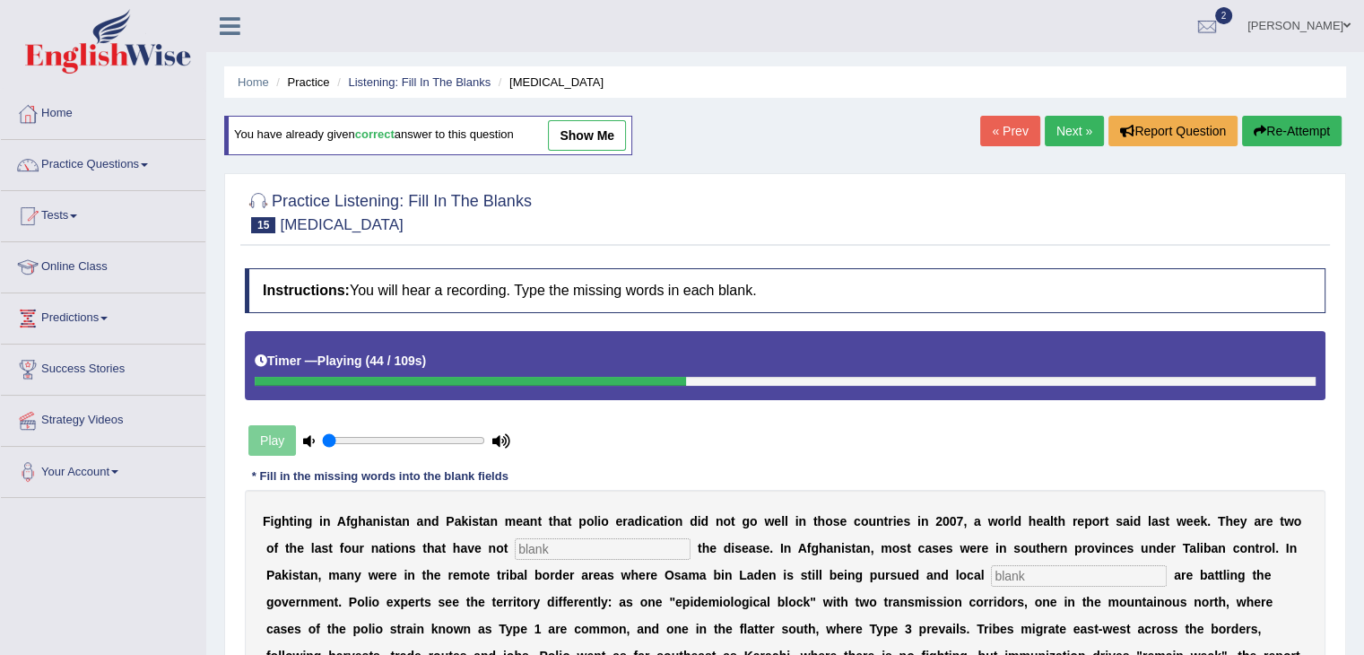
click at [1054, 125] on link "Next »" at bounding box center [1074, 131] width 59 height 30
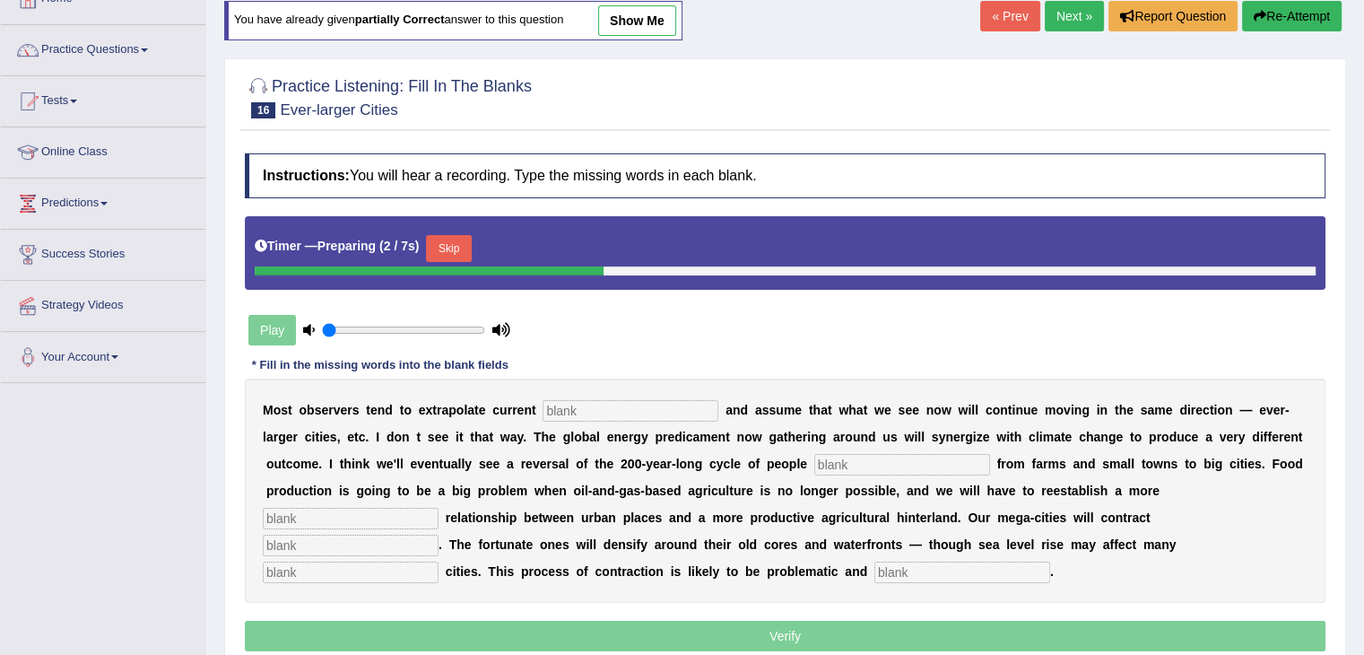
scroll to position [115, 0]
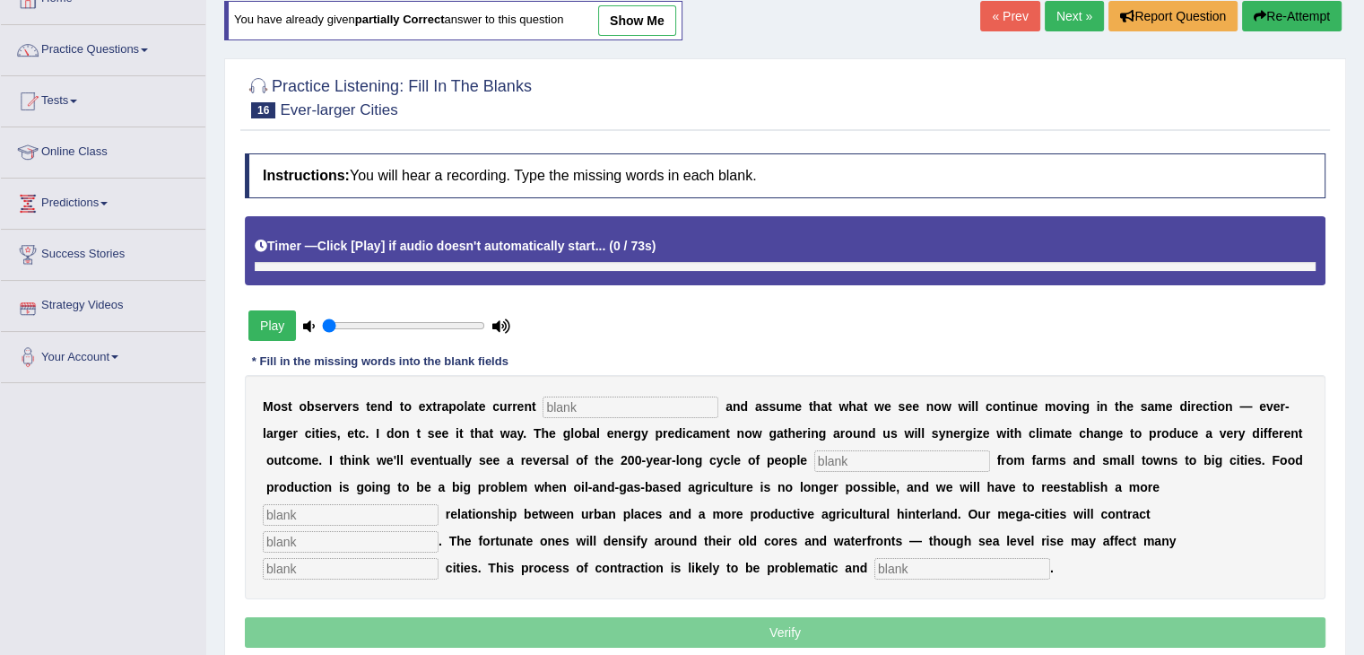
click at [279, 322] on button "Play" at bounding box center [272, 325] width 48 height 30
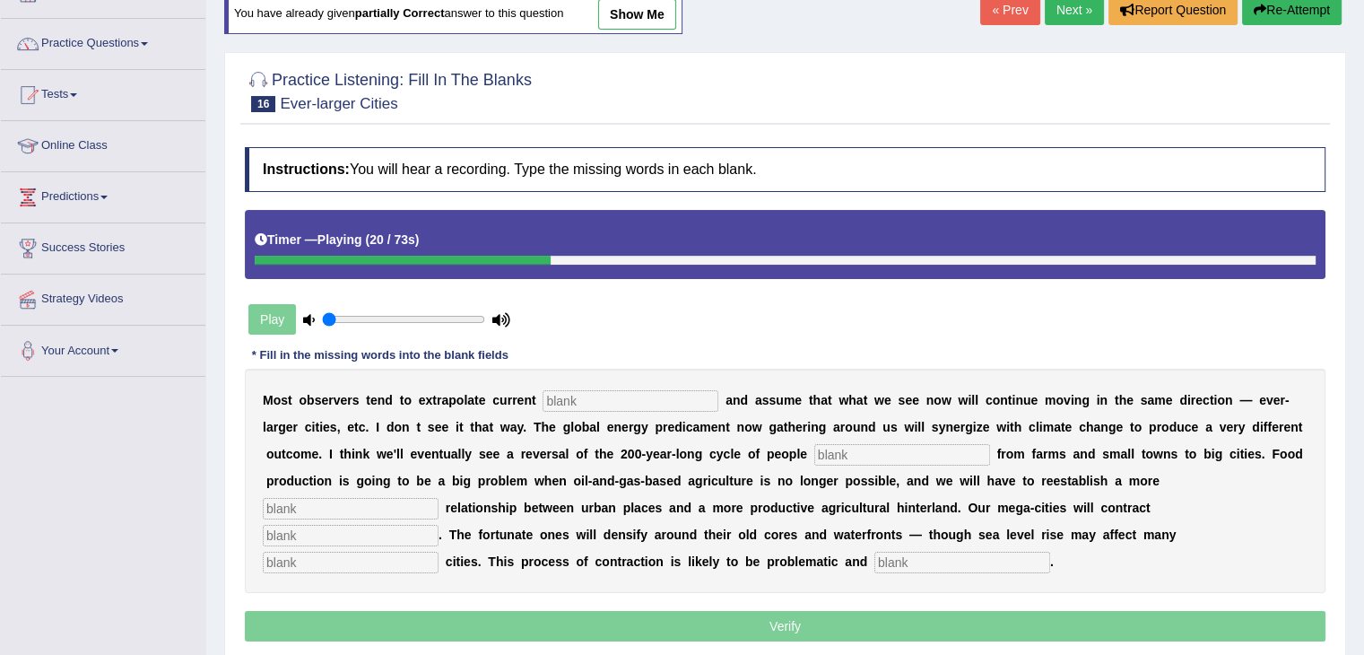
scroll to position [128, 0]
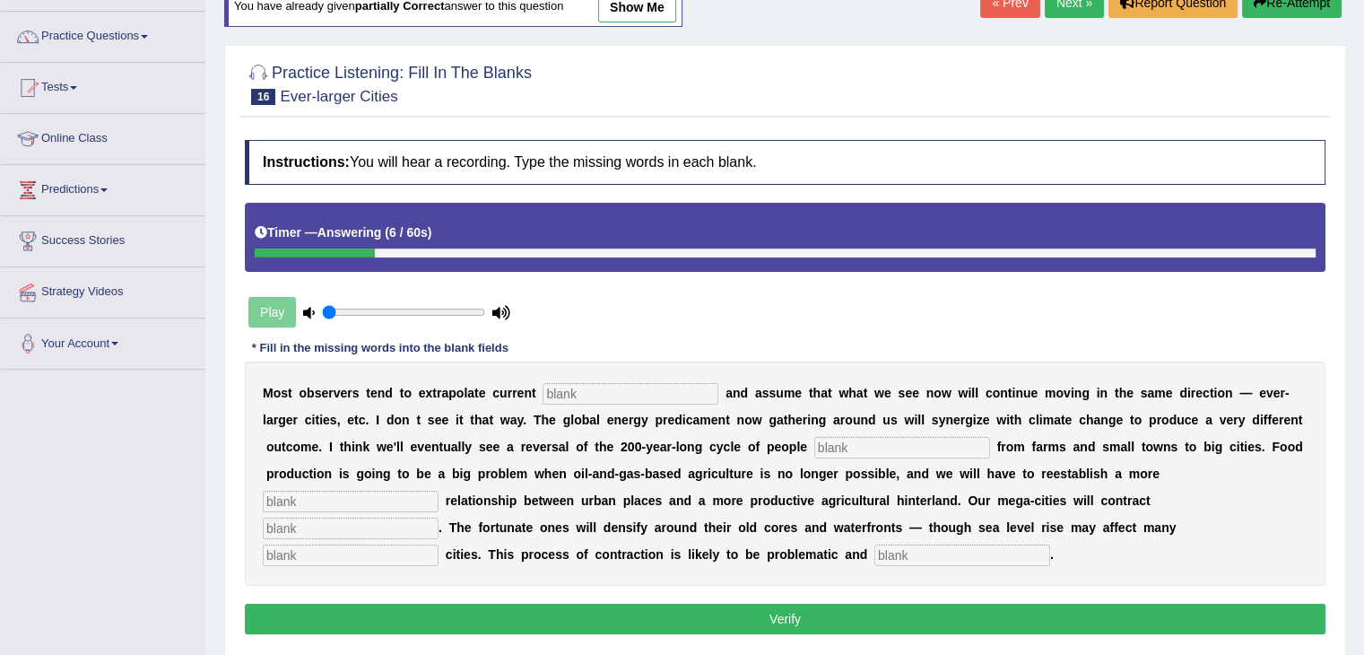
click at [566, 376] on div "M o s t o b s e r v e r s t e n d t o e x t r a p o l a t e c u r r e n t a n d…" at bounding box center [785, 473] width 1080 height 224
click at [568, 389] on input "text" at bounding box center [630, 394] width 176 height 22
type input "trams"
click at [860, 441] on input "text" at bounding box center [902, 448] width 176 height 22
type input "moving"
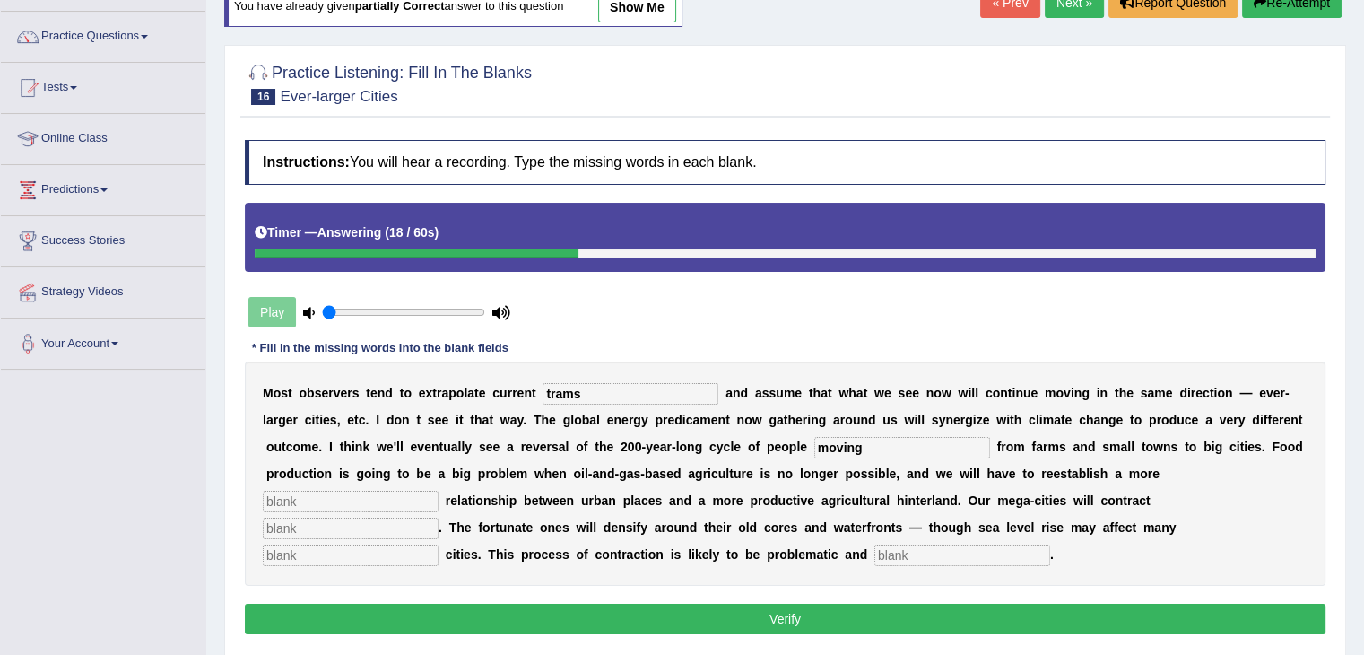
click at [392, 497] on input "text" at bounding box center [351, 501] width 176 height 22
click at [344, 529] on input "text" at bounding box center [351, 528] width 176 height 22
type input "horbel"
click at [907, 560] on input "text" at bounding box center [962, 555] width 176 height 22
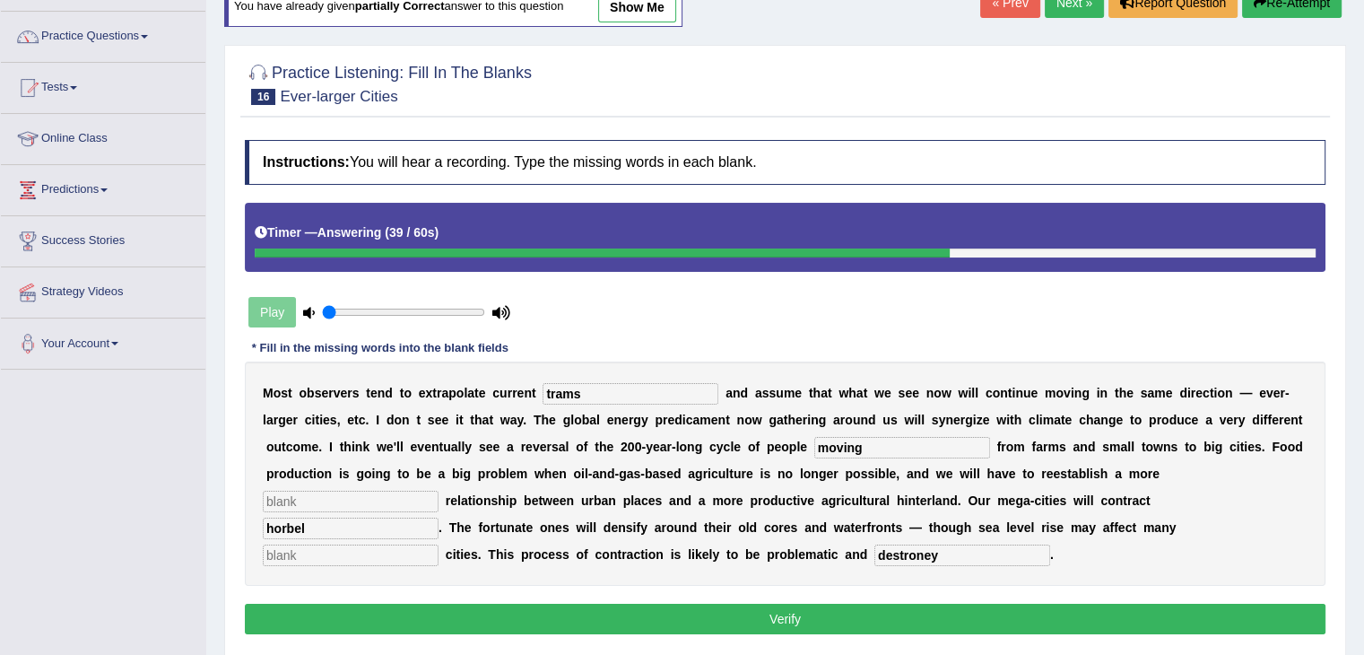
scroll to position [133, 0]
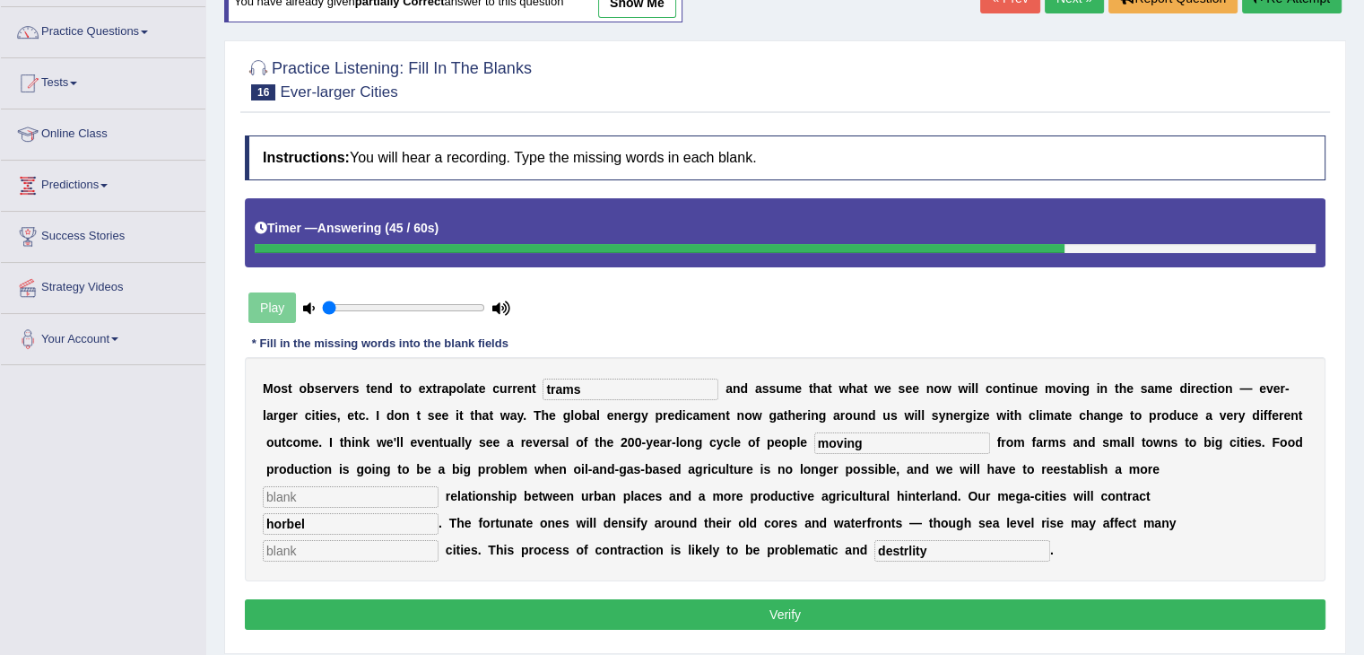
type input "destrlity"
click at [917, 608] on button "Verify" at bounding box center [785, 614] width 1080 height 30
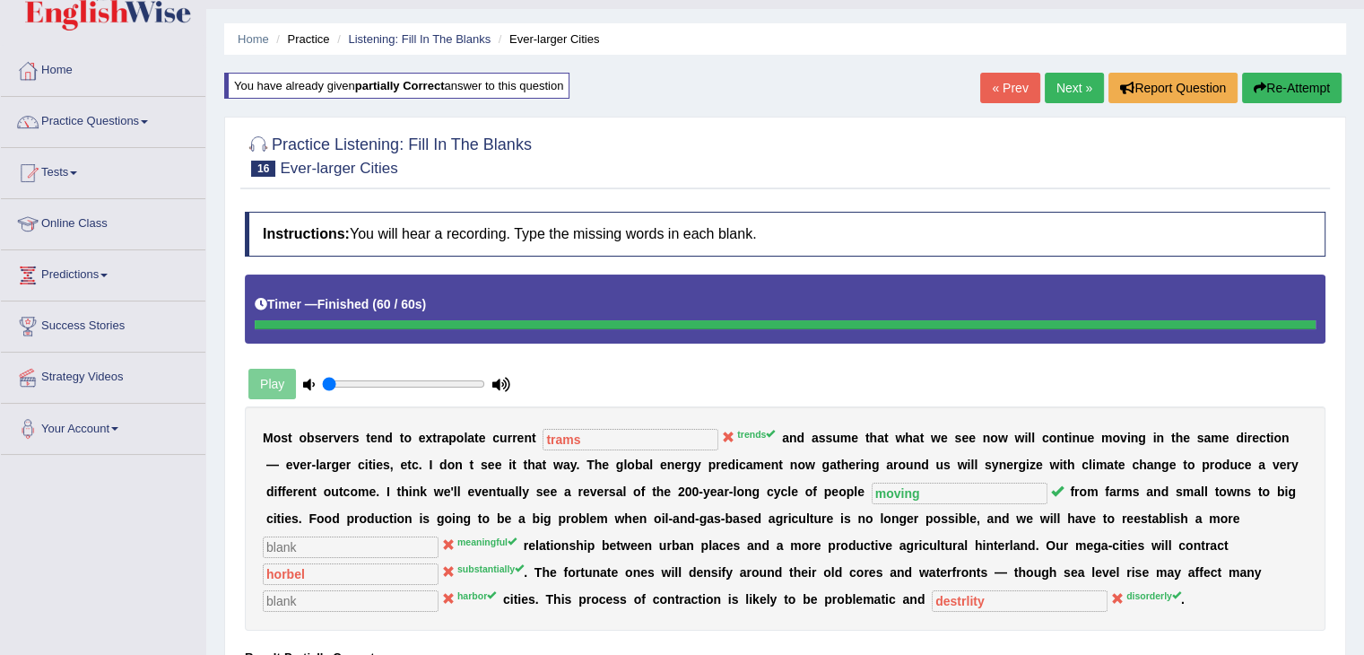
scroll to position [38, 0]
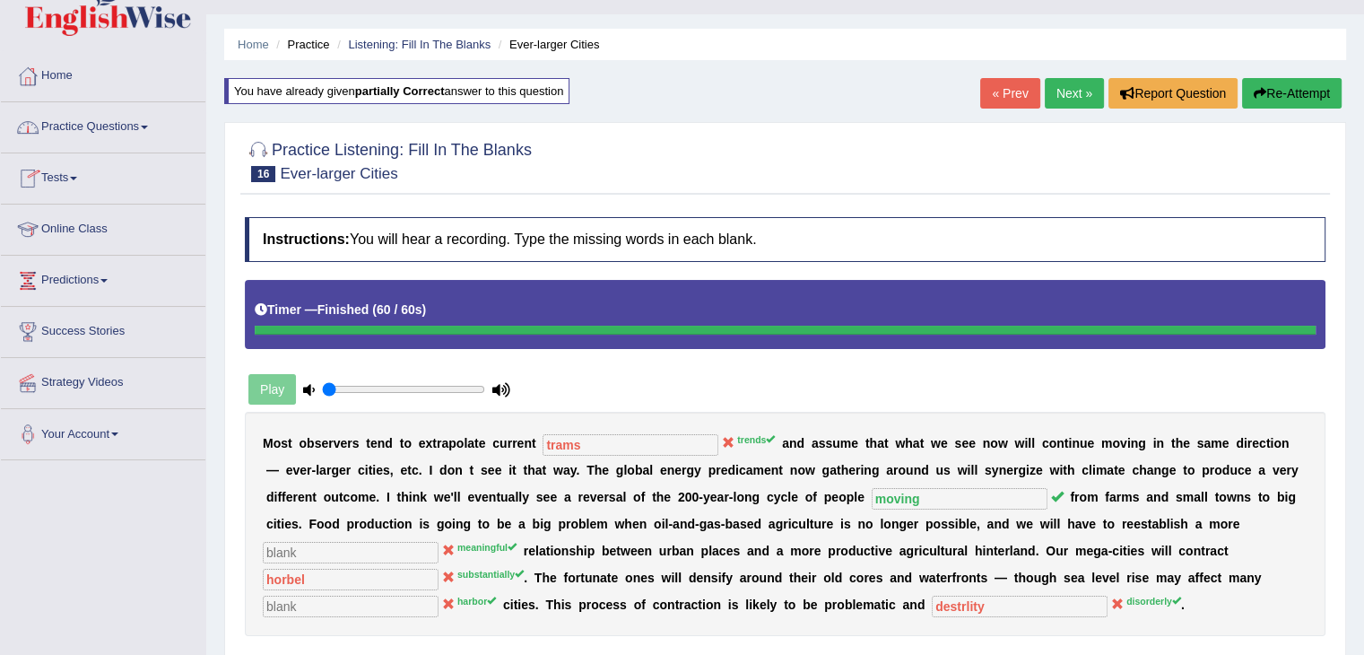
click at [117, 122] on link "Practice Questions" at bounding box center [103, 124] width 204 height 45
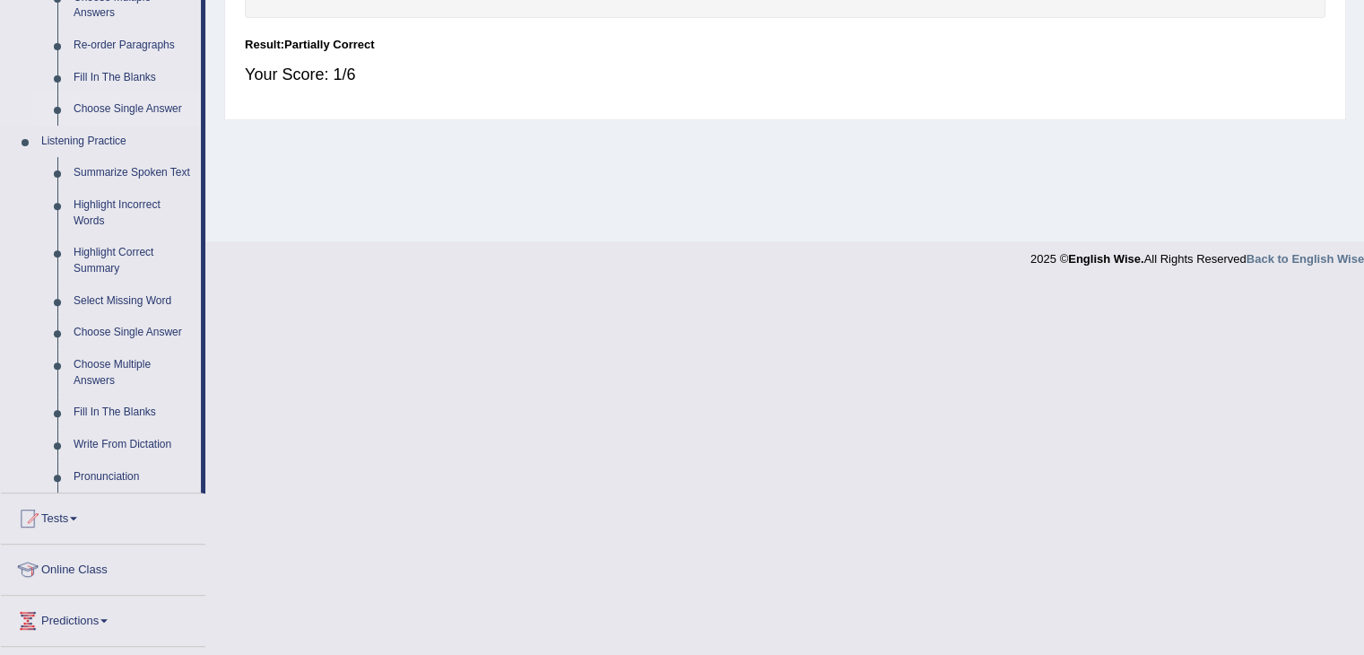
scroll to position [655, 0]
click at [108, 446] on link "Write From Dictation" at bounding box center [132, 446] width 135 height 32
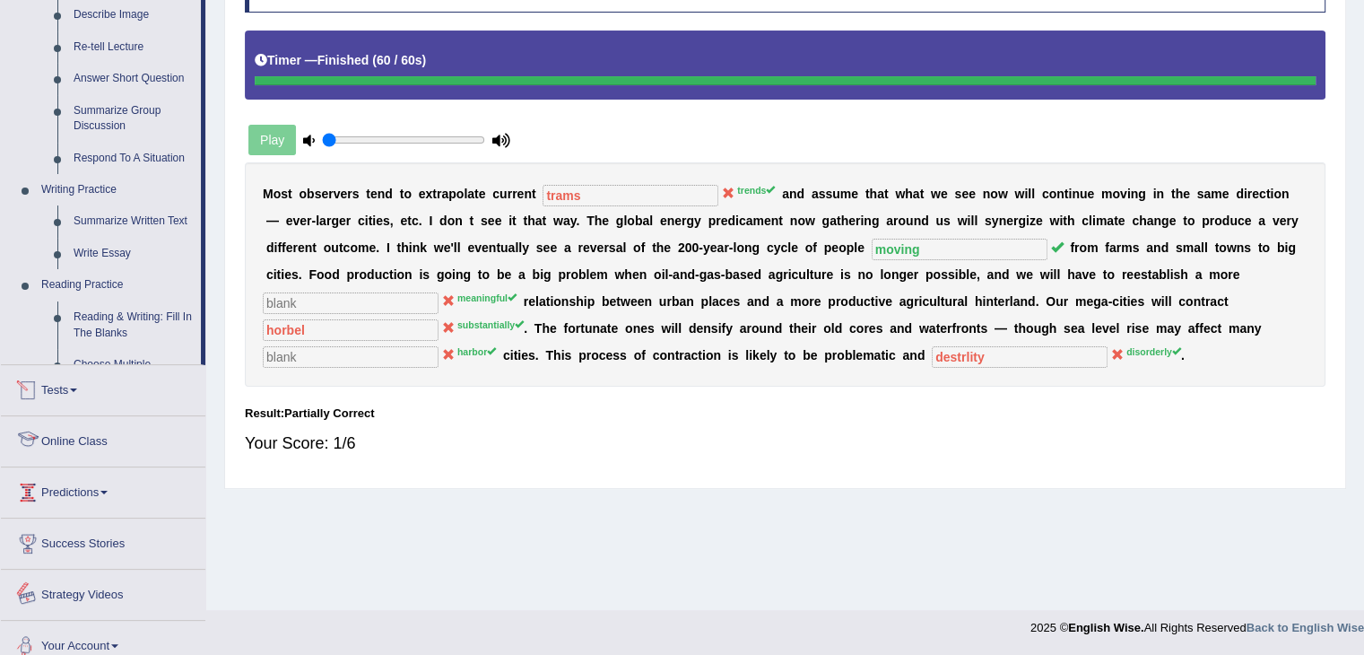
scroll to position [770, 0]
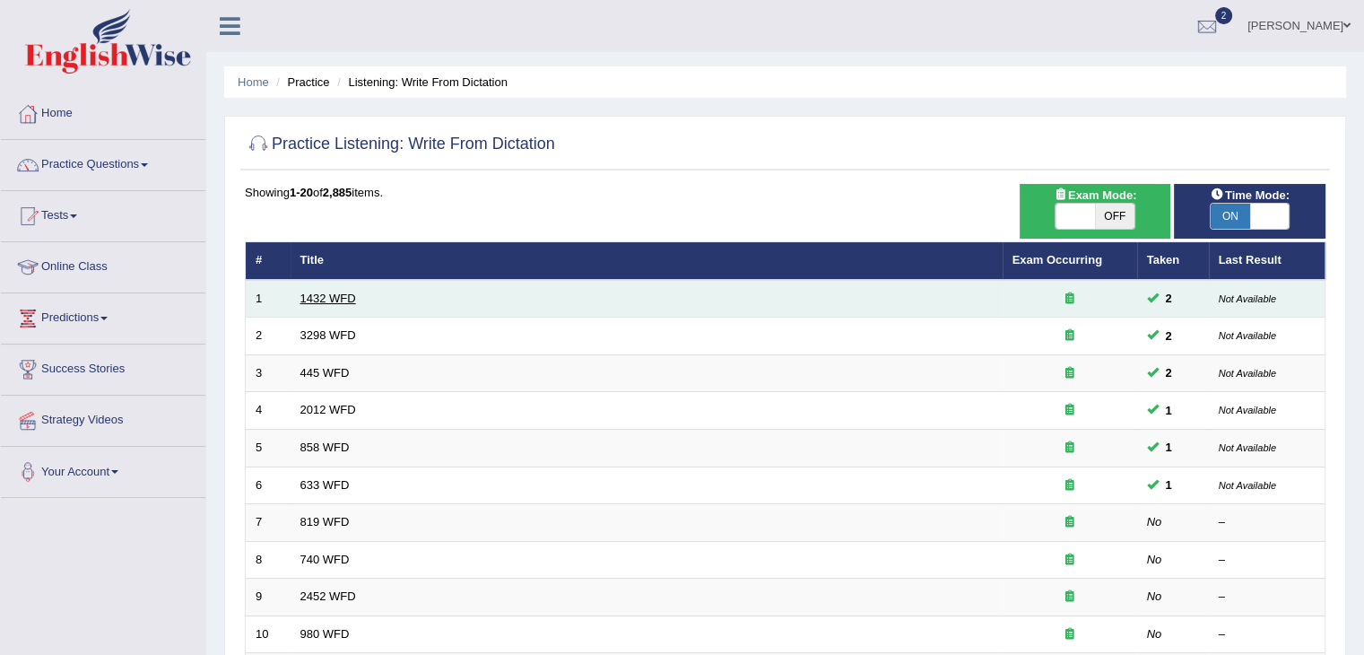
click at [323, 302] on link "1432 WFD" at bounding box center [328, 297] width 56 height 13
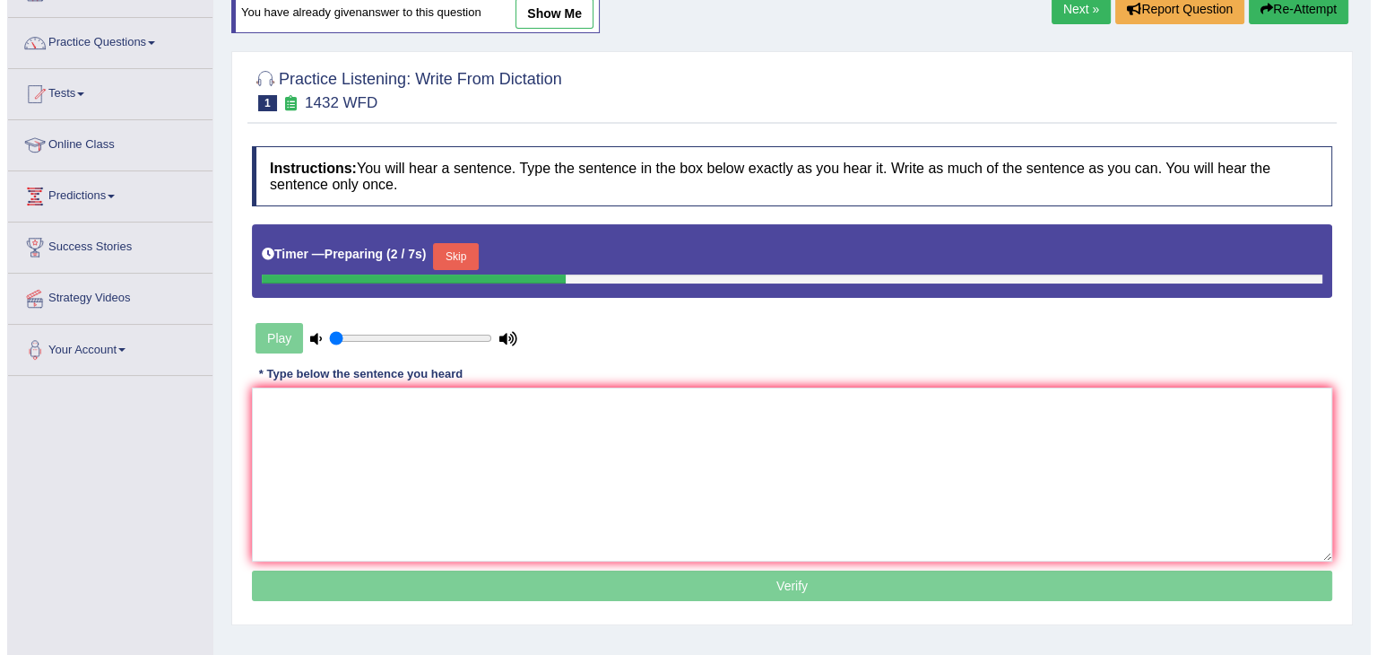
scroll to position [122, 0]
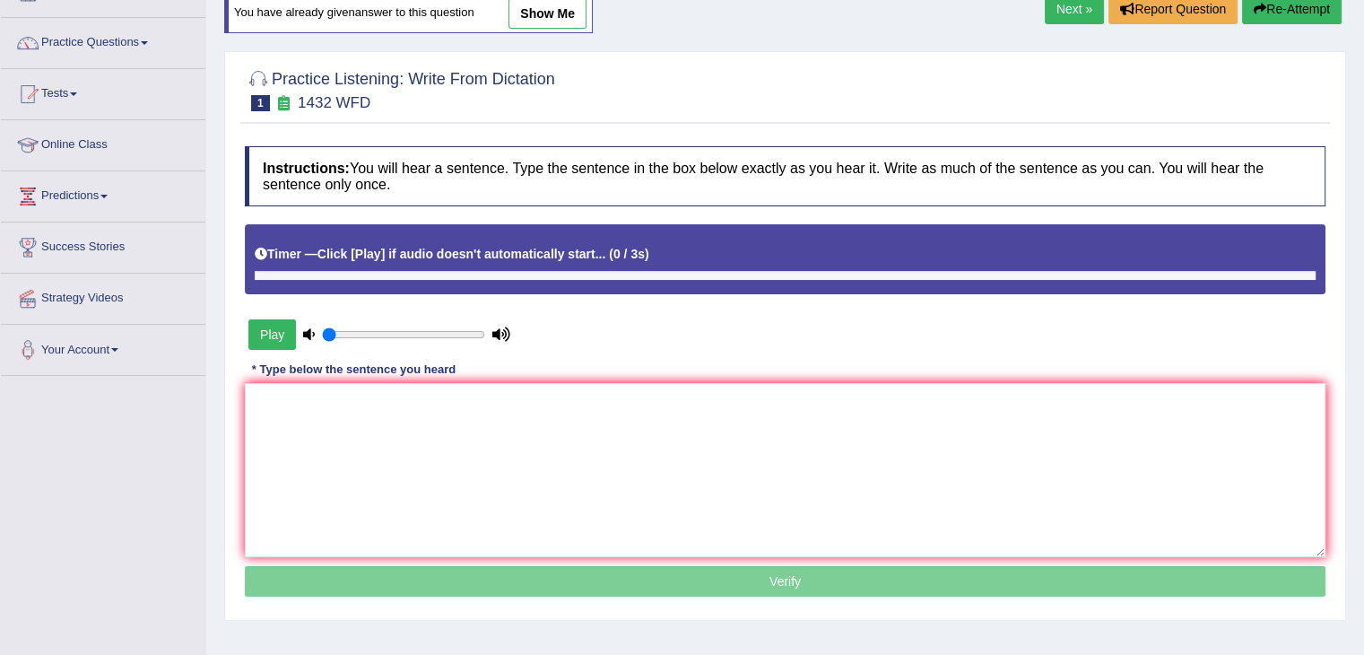
click at [275, 333] on button "Play" at bounding box center [272, 334] width 48 height 30
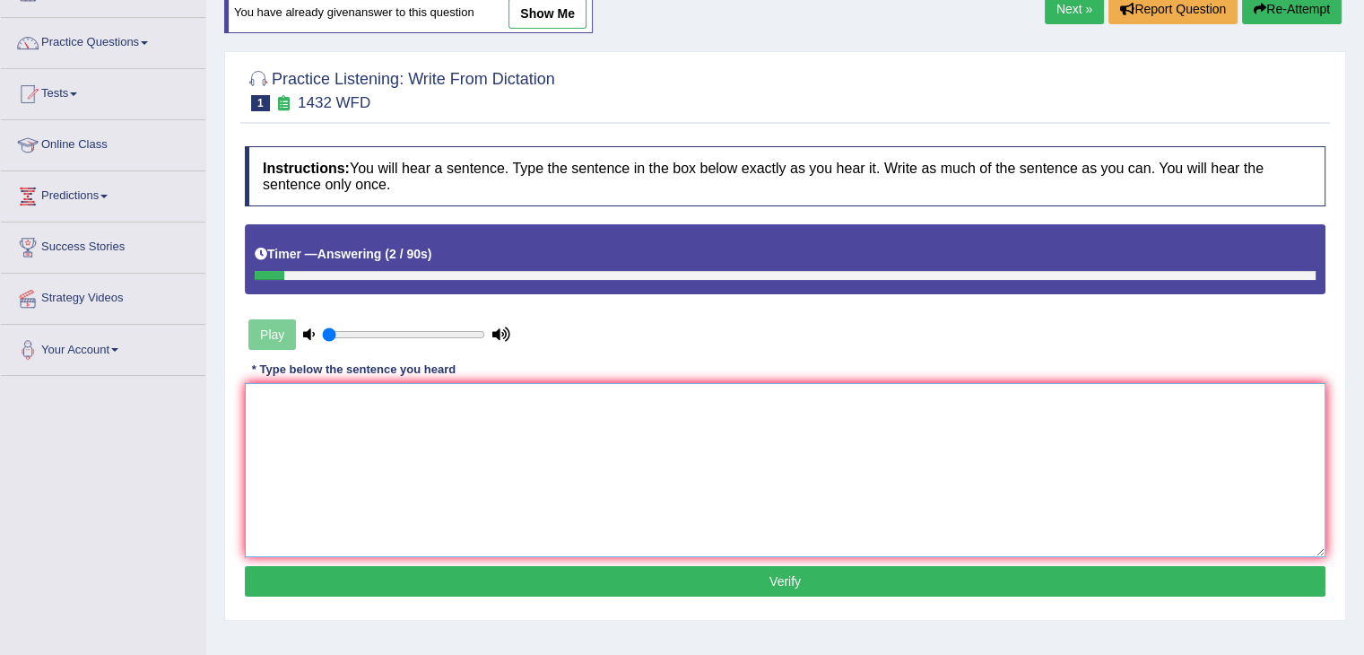
click at [278, 439] on textarea at bounding box center [785, 470] width 1080 height 174
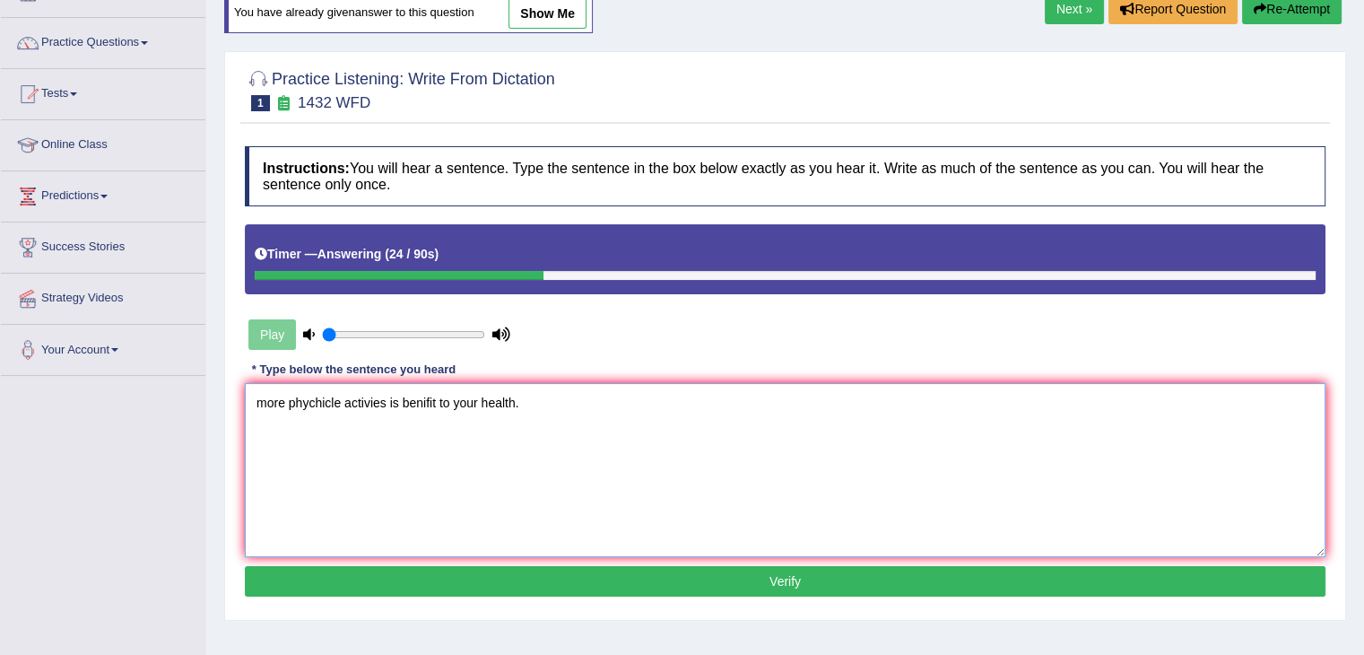
click at [264, 401] on textarea "more phychicle activies is benifit to your health." at bounding box center [785, 470] width 1080 height 174
click at [337, 395] on textarea "More phychicle activies is benifit to your health." at bounding box center [785, 470] width 1080 height 174
type textarea "More pachile activies is benifit to your health."
click at [332, 573] on button "Verify" at bounding box center [785, 581] width 1080 height 30
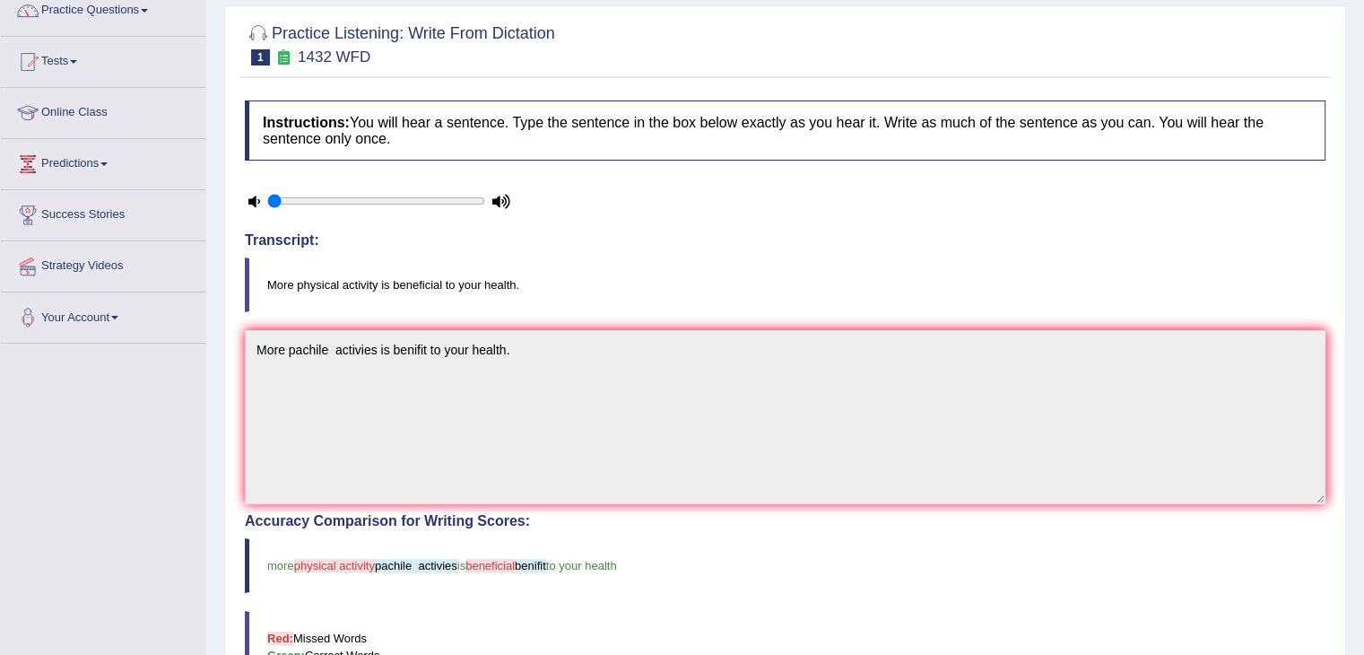
scroll to position [0, 0]
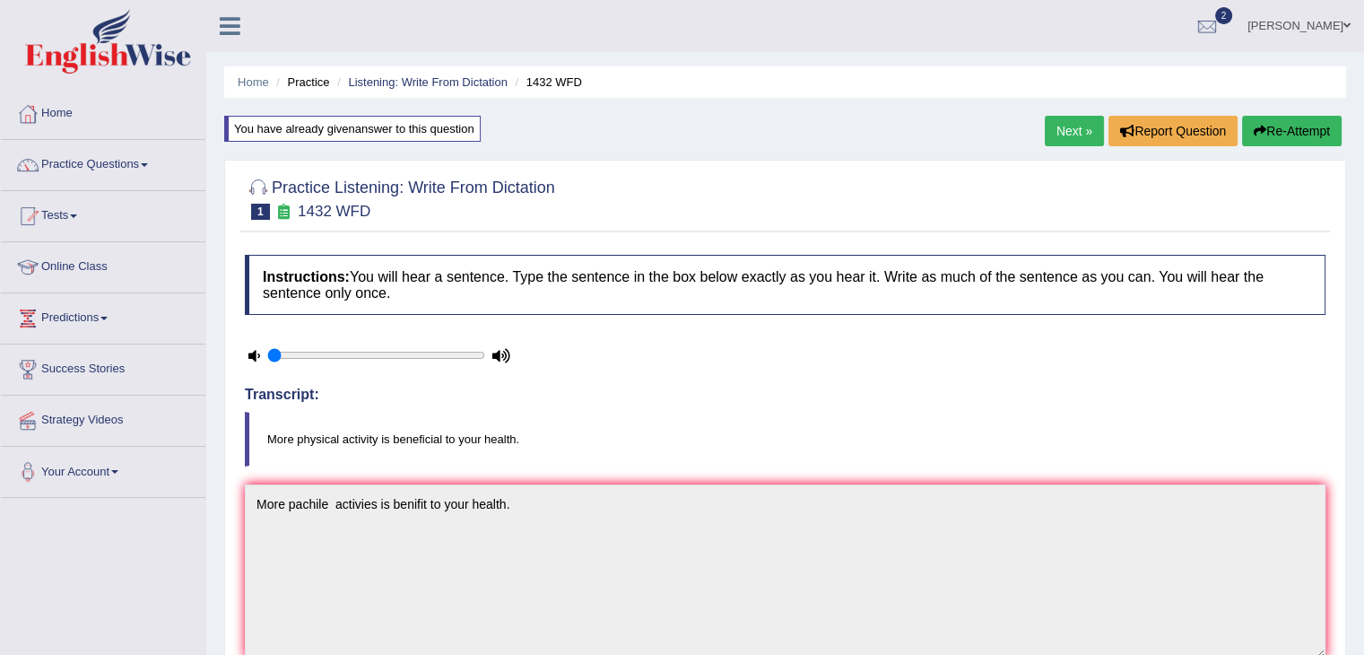
click at [1076, 126] on link "Next »" at bounding box center [1074, 131] width 59 height 30
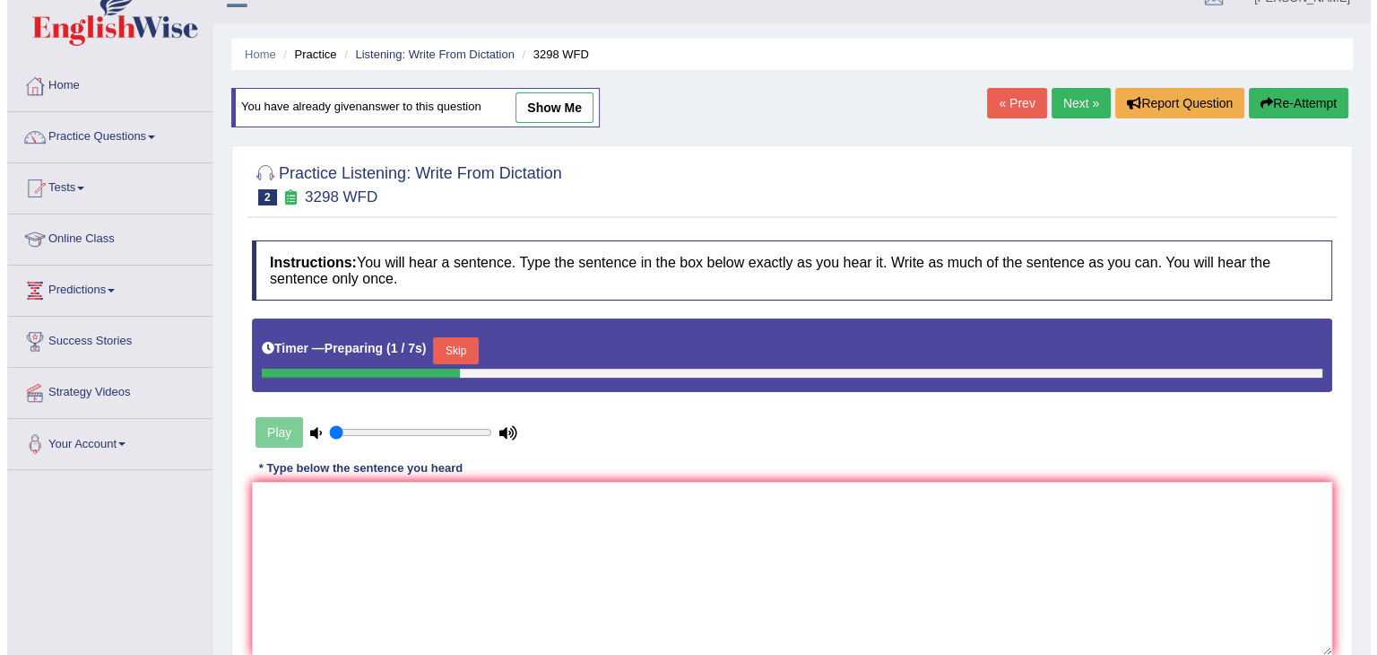
scroll to position [138, 0]
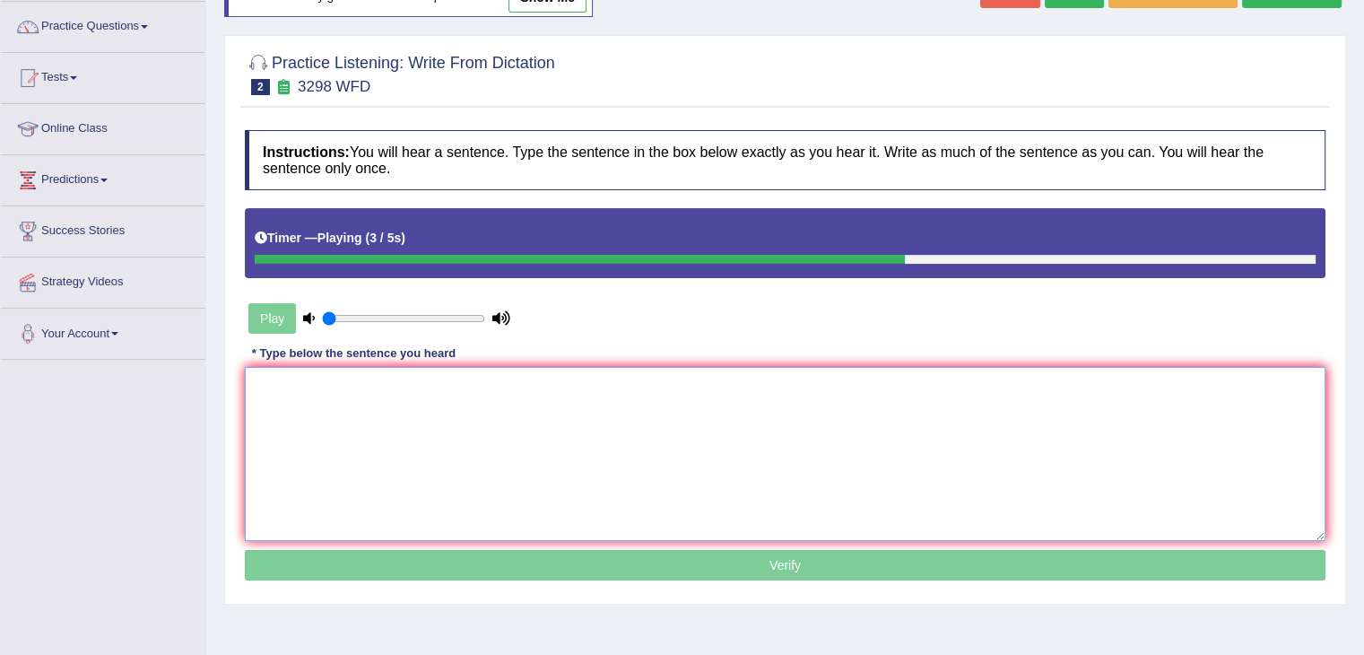
click at [258, 410] on textarea at bounding box center [785, 454] width 1080 height 174
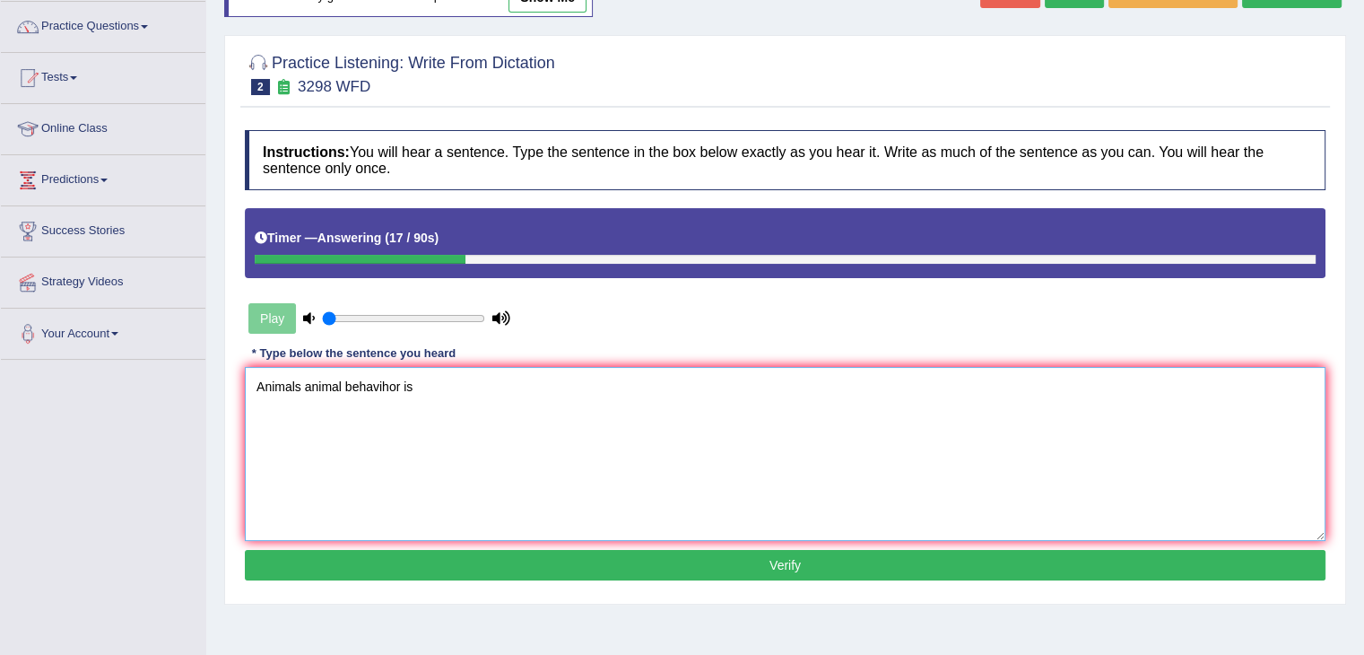
type textarea "Animals animal behavihor is"
click at [322, 553] on button "Verify" at bounding box center [785, 565] width 1080 height 30
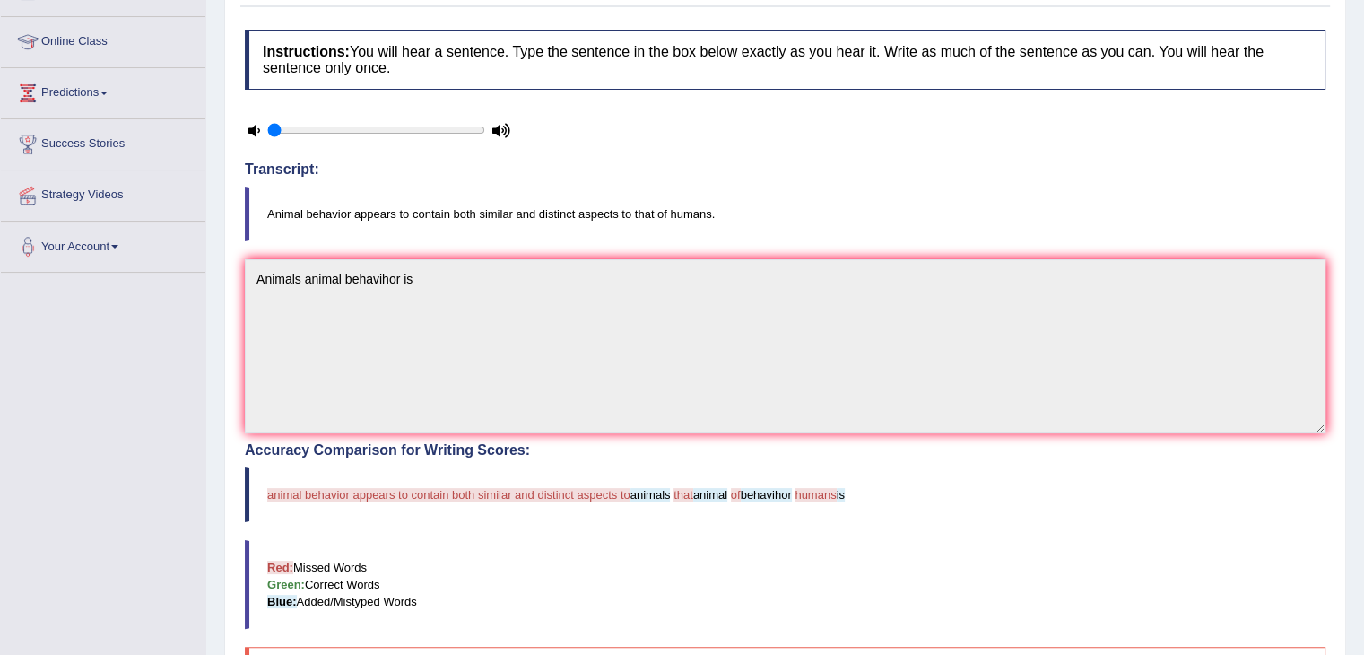
scroll to position [0, 0]
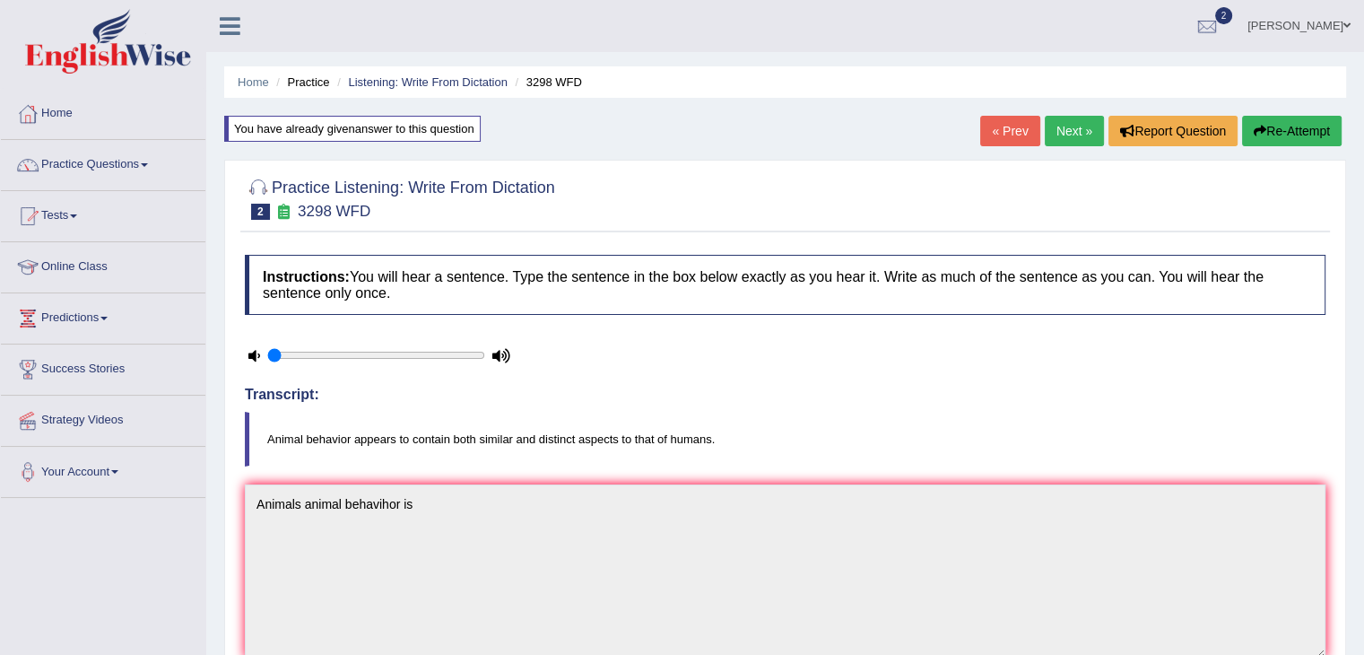
click at [1058, 125] on link "Next »" at bounding box center [1074, 131] width 59 height 30
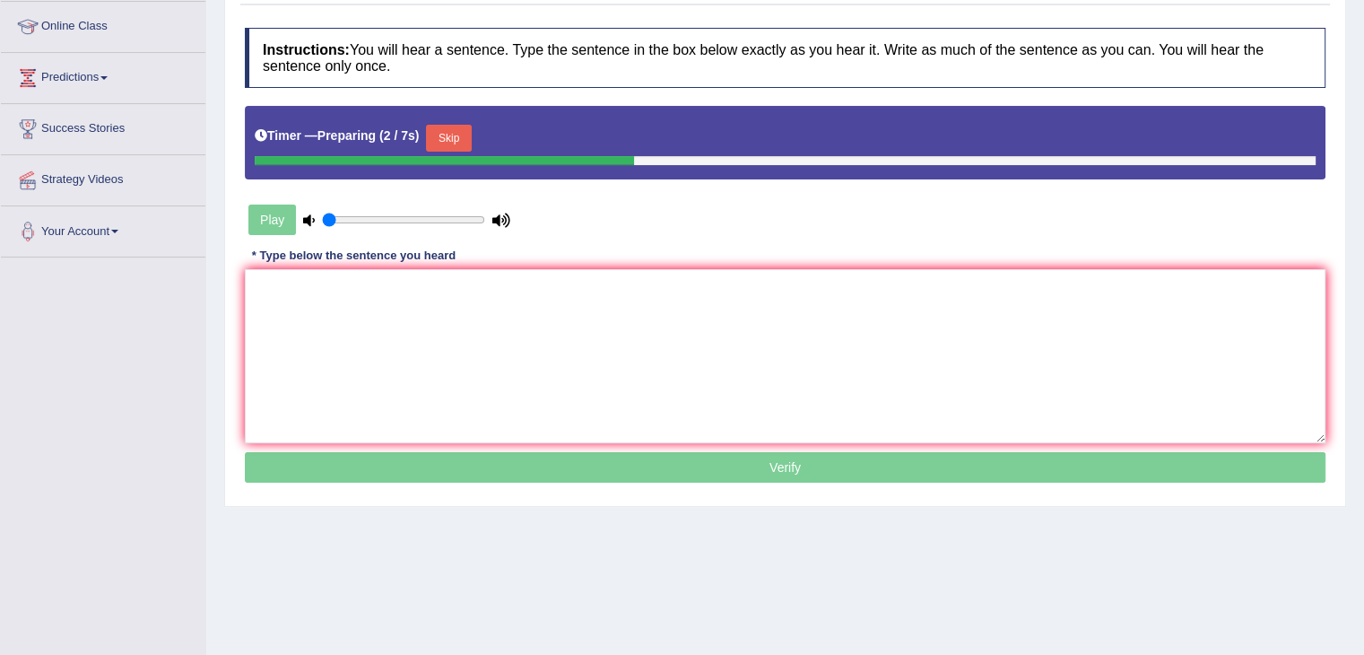
scroll to position [240, 0]
click at [273, 219] on div "Play" at bounding box center [379, 219] width 269 height 45
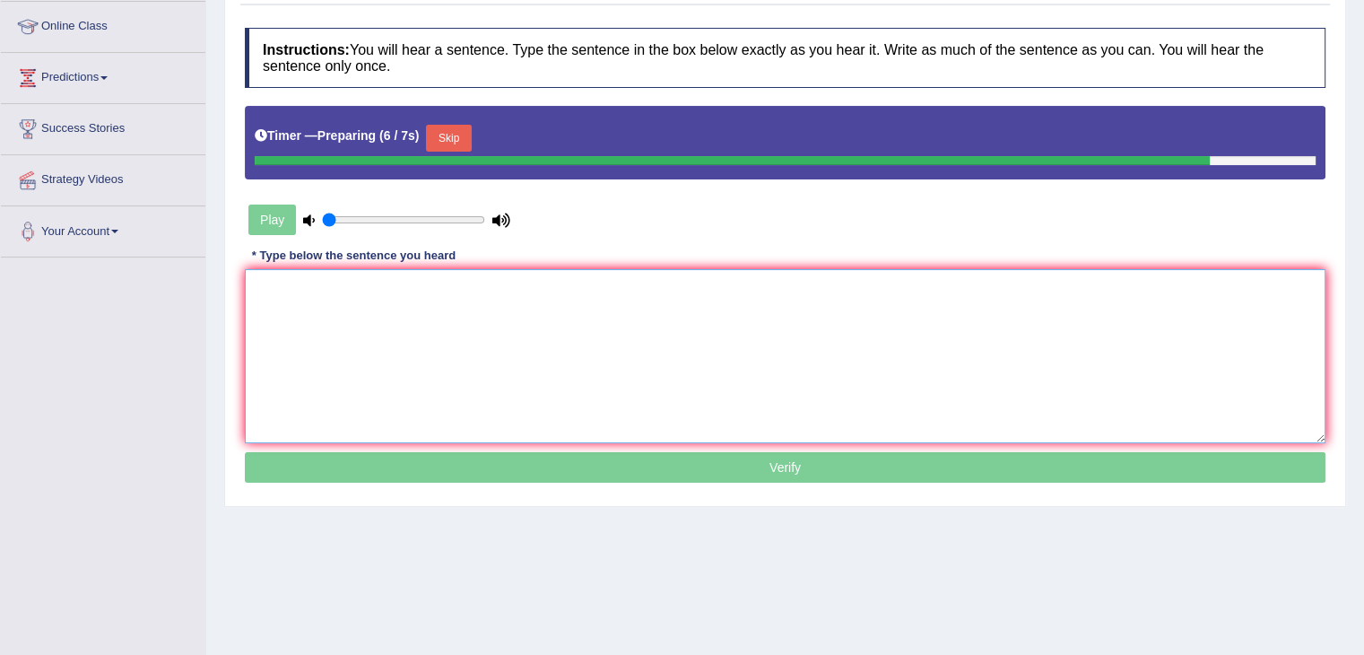
click at [262, 338] on textarea at bounding box center [785, 356] width 1080 height 174
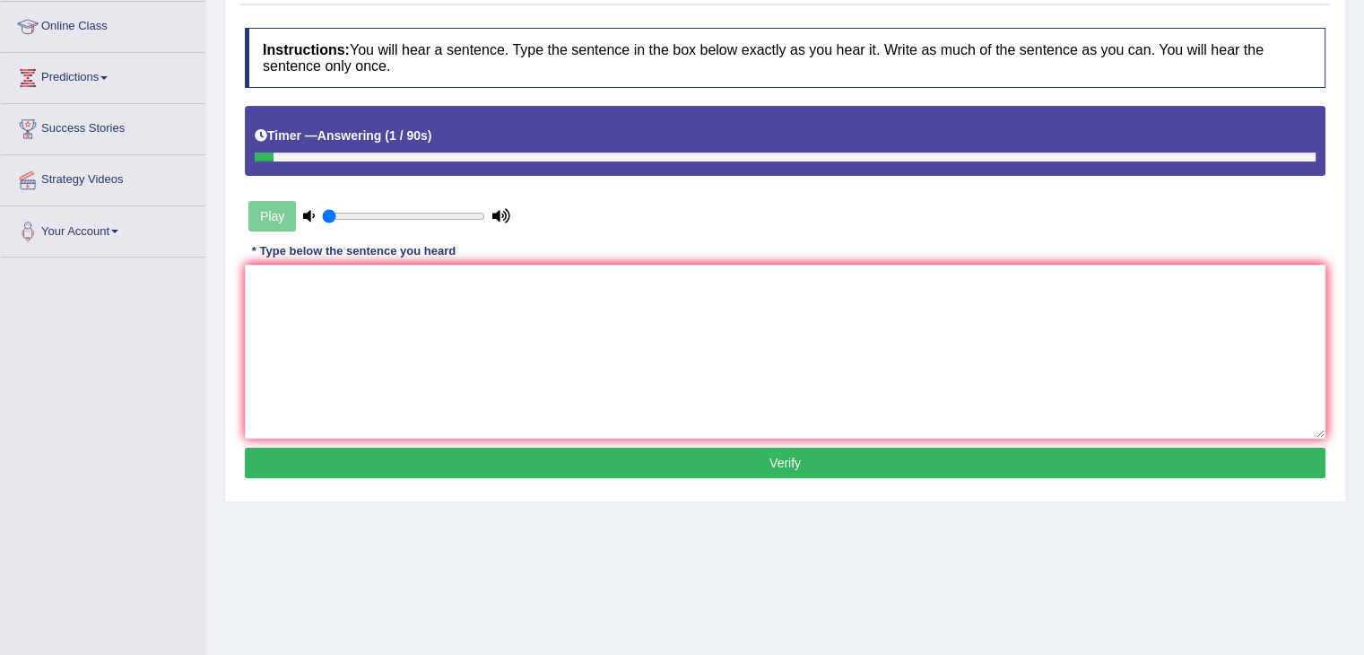
click at [265, 220] on div "Play" at bounding box center [379, 216] width 269 height 45
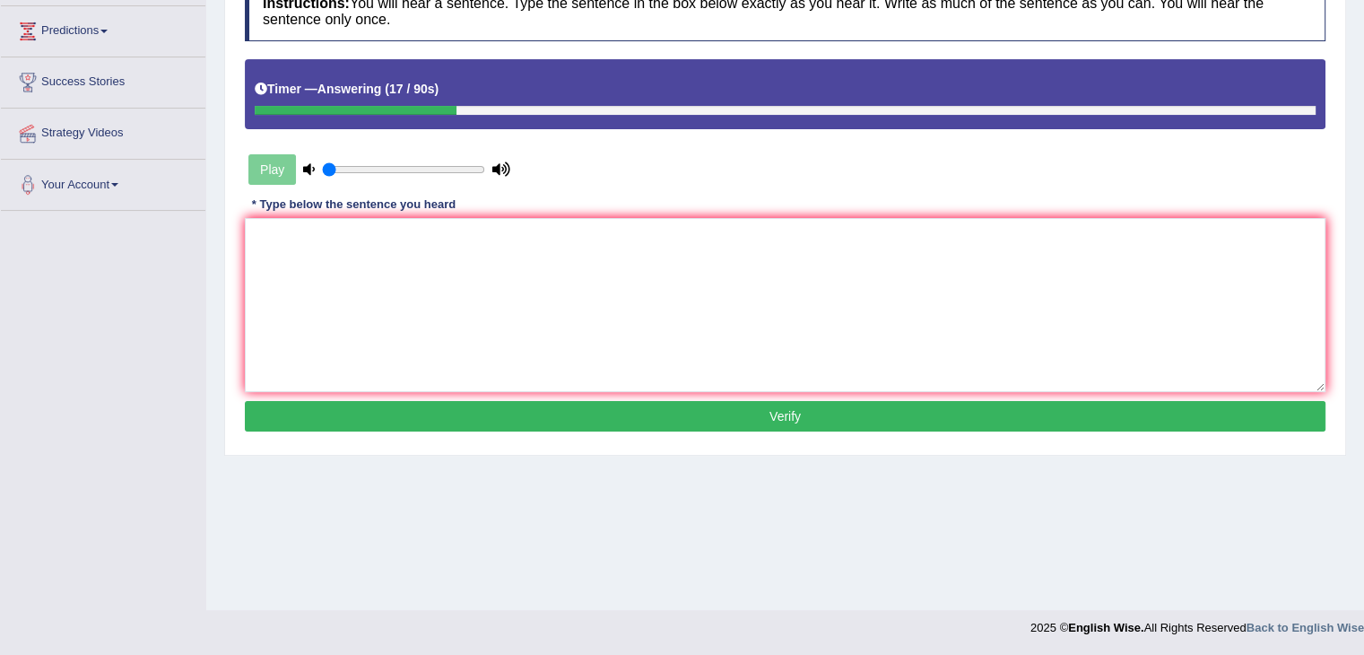
scroll to position [0, 0]
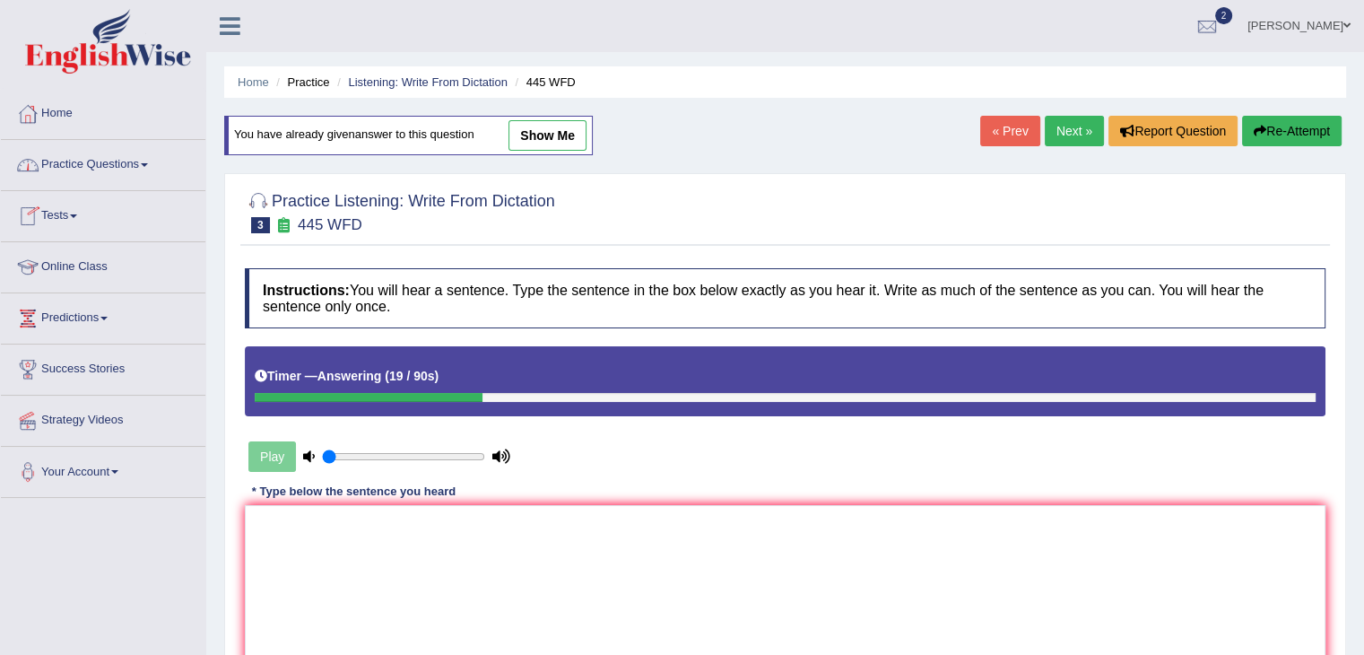
click at [132, 152] on link "Practice Questions" at bounding box center [103, 162] width 204 height 45
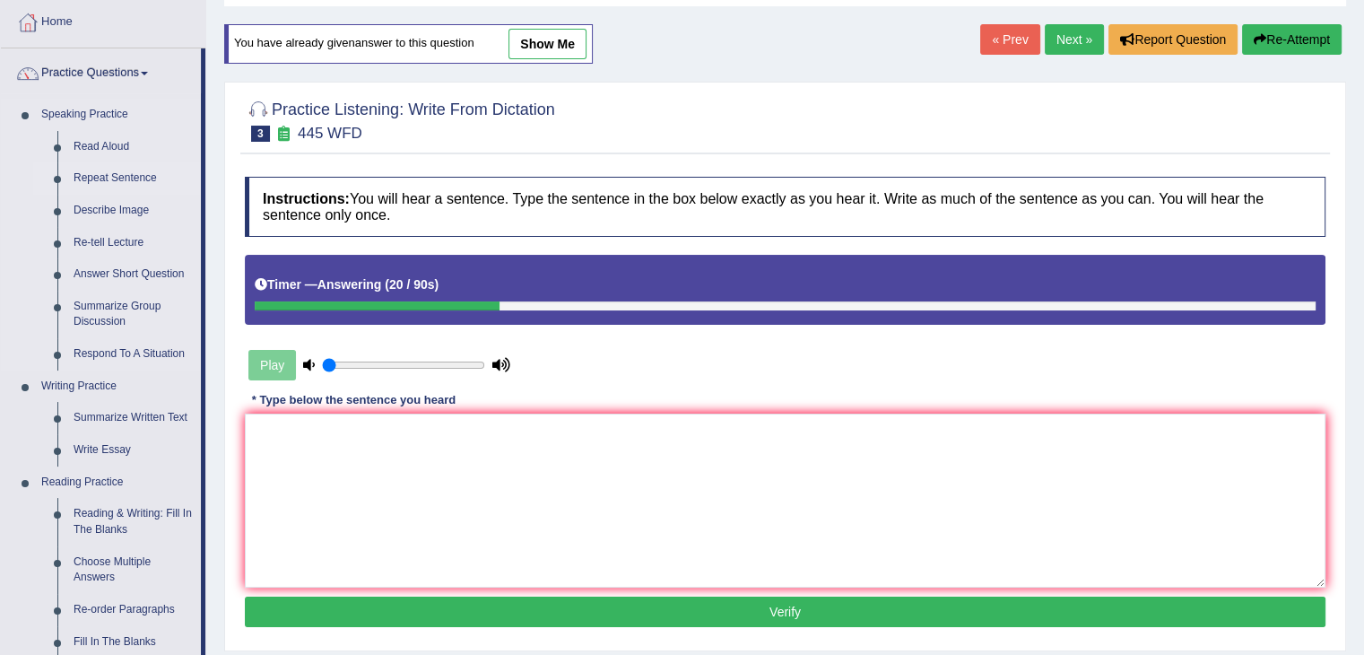
scroll to position [90, 0]
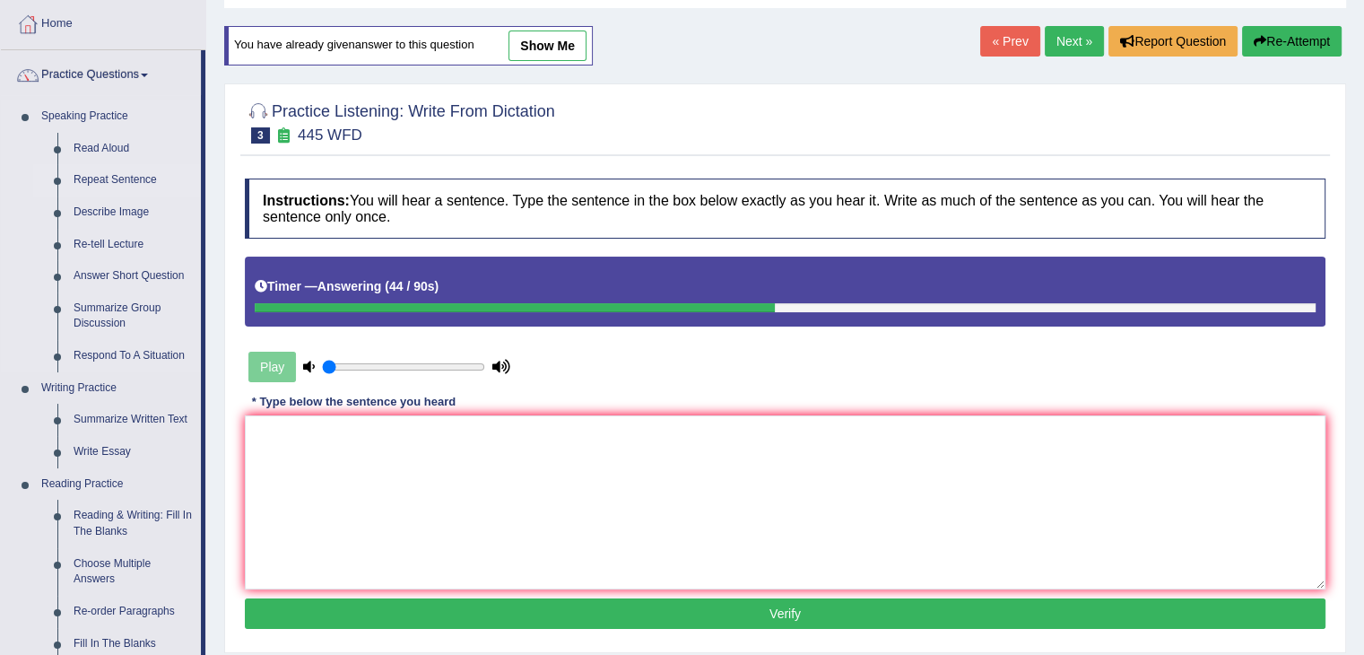
click at [174, 282] on link "Answer Short Question" at bounding box center [132, 276] width 135 height 32
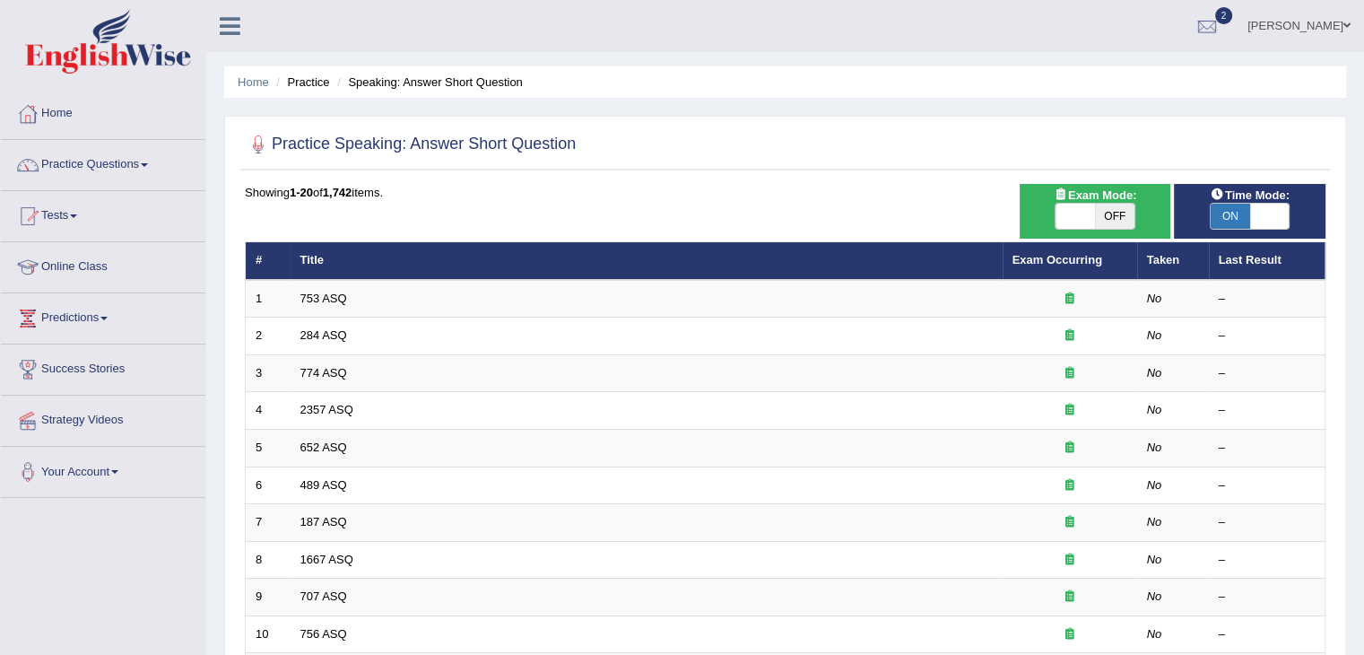
click at [174, 282] on link "Online Class" at bounding box center [103, 264] width 204 height 45
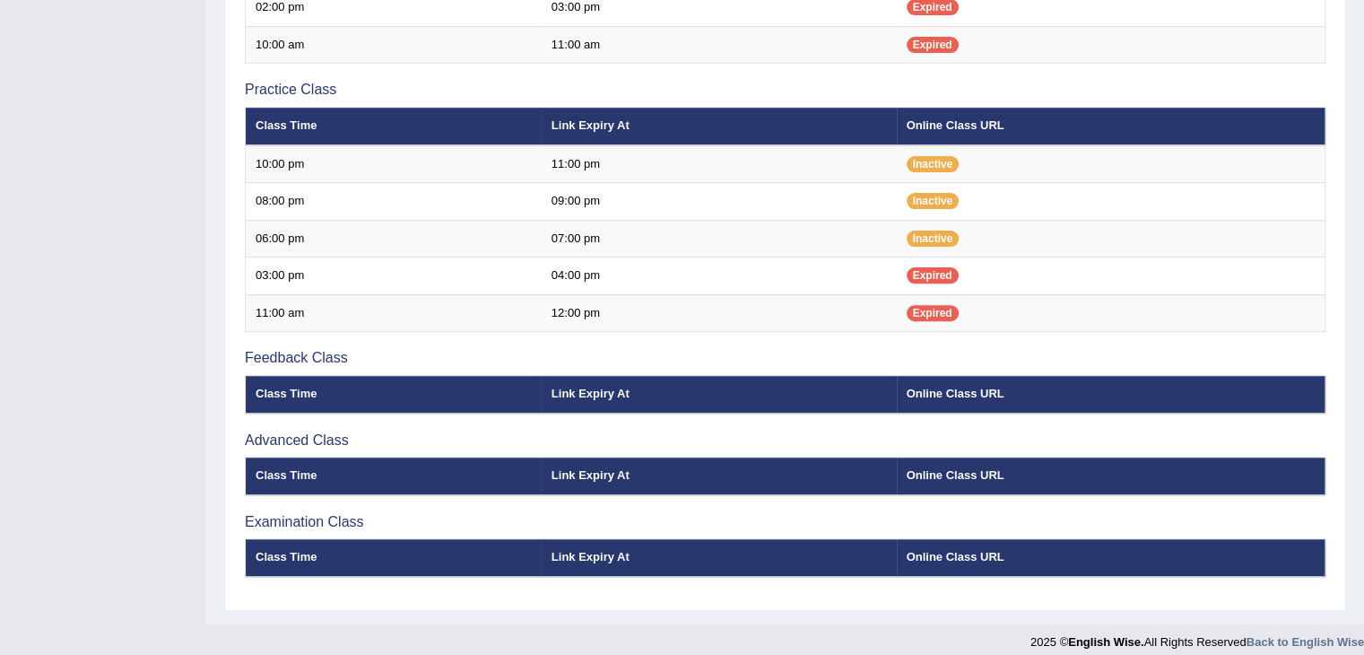
scroll to position [576, 0]
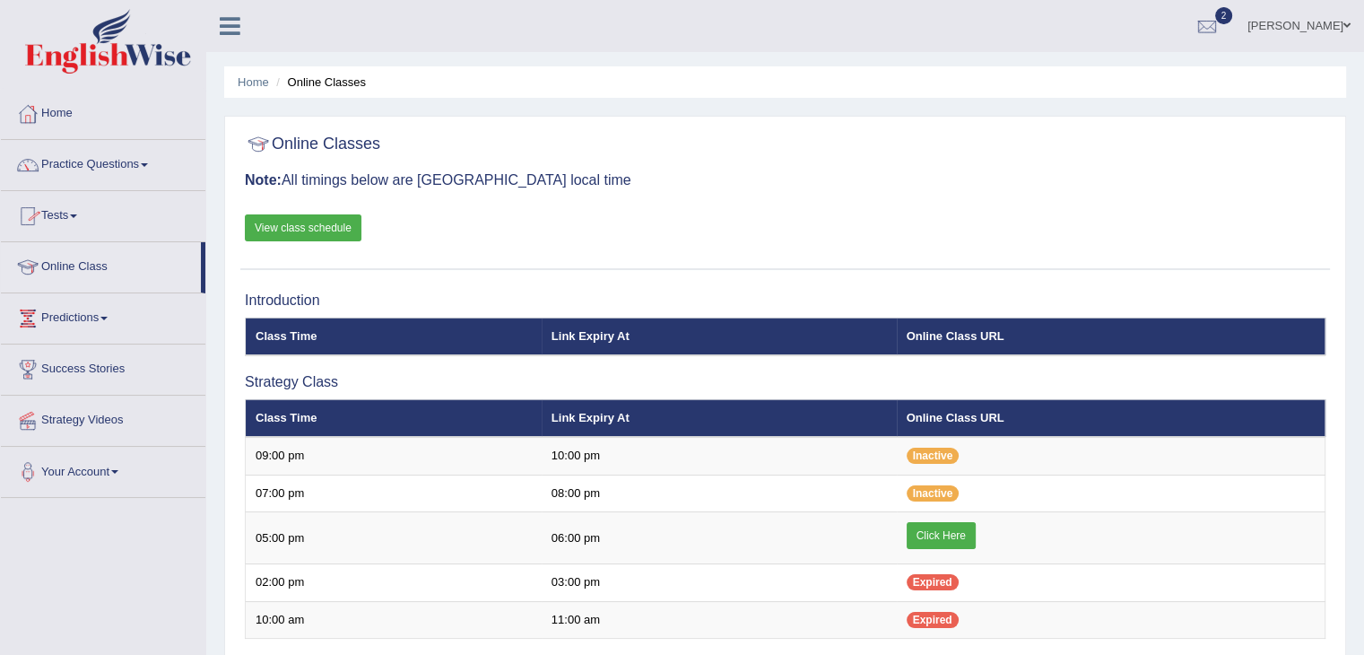
click at [148, 161] on link "Practice Questions" at bounding box center [103, 162] width 204 height 45
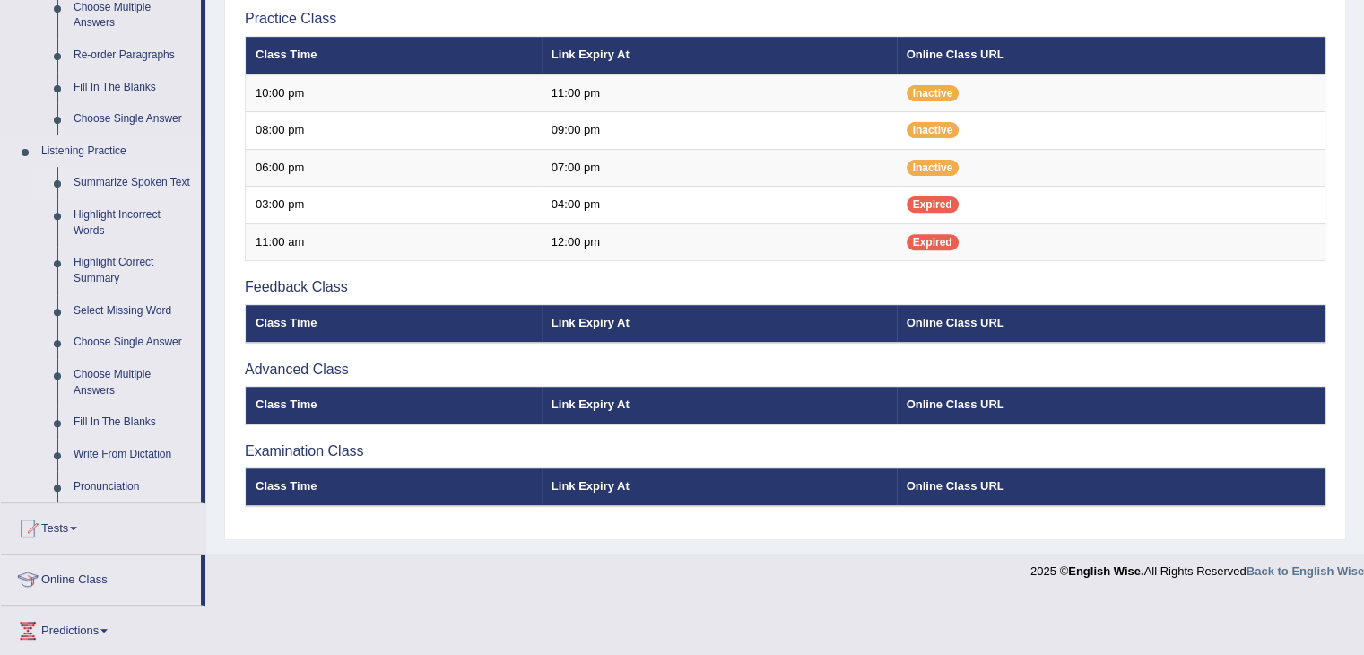
scroll to position [645, 0]
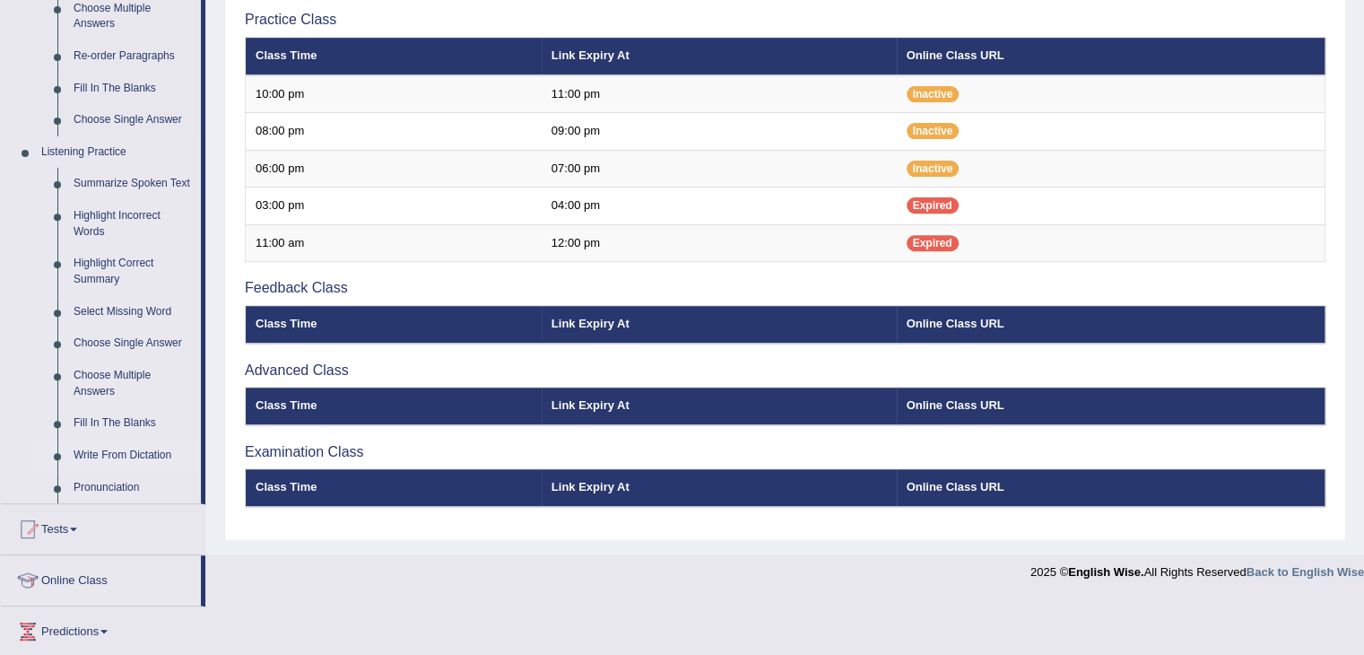
click at [118, 447] on link "Write From Dictation" at bounding box center [132, 455] width 135 height 32
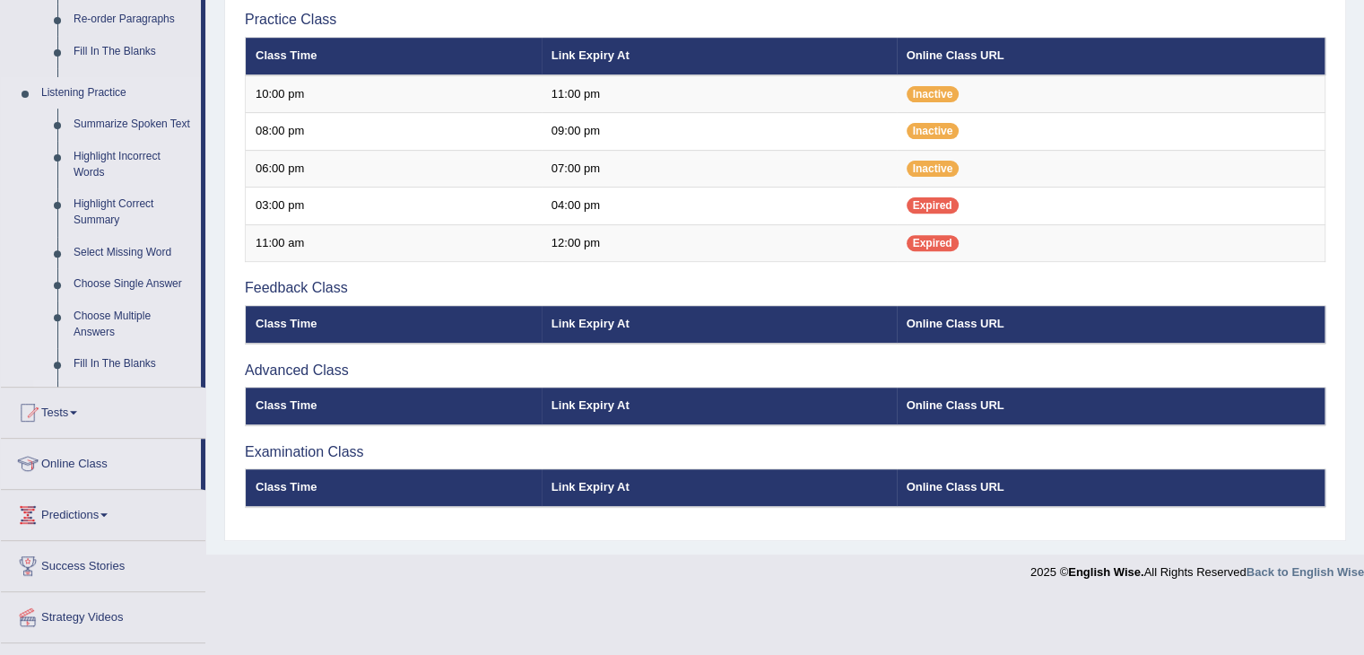
scroll to position [583, 0]
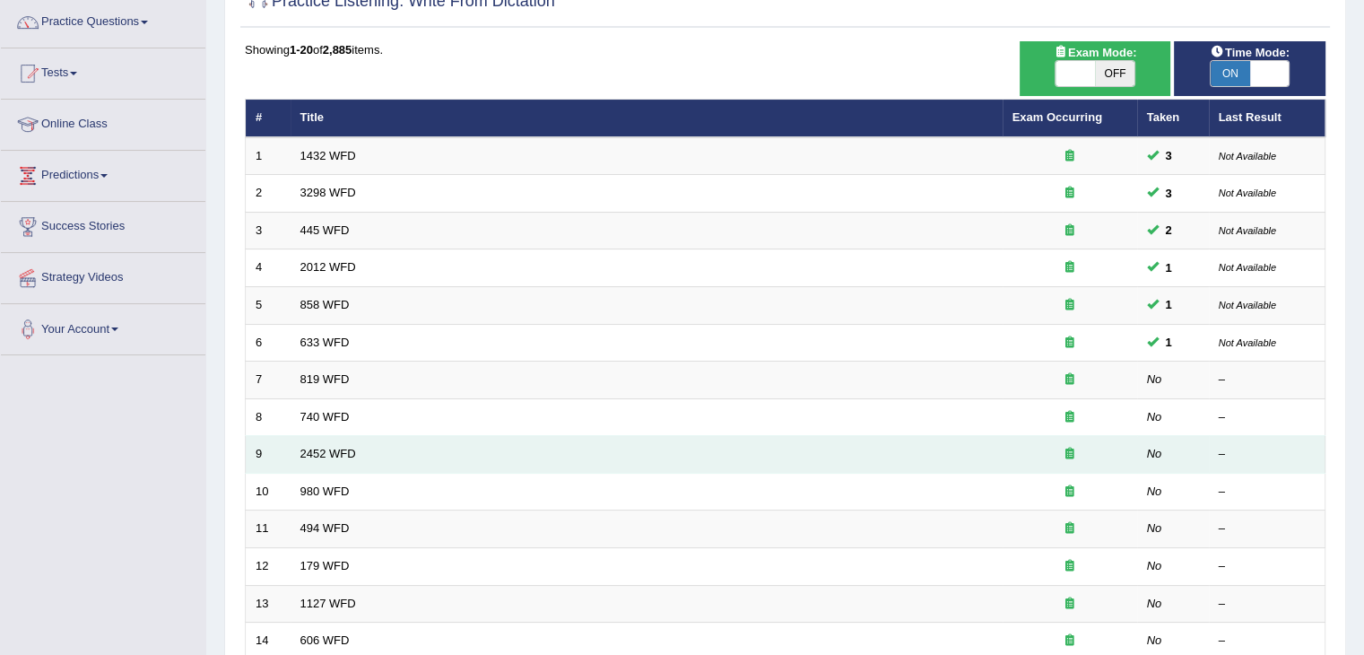
scroll to position [152, 0]
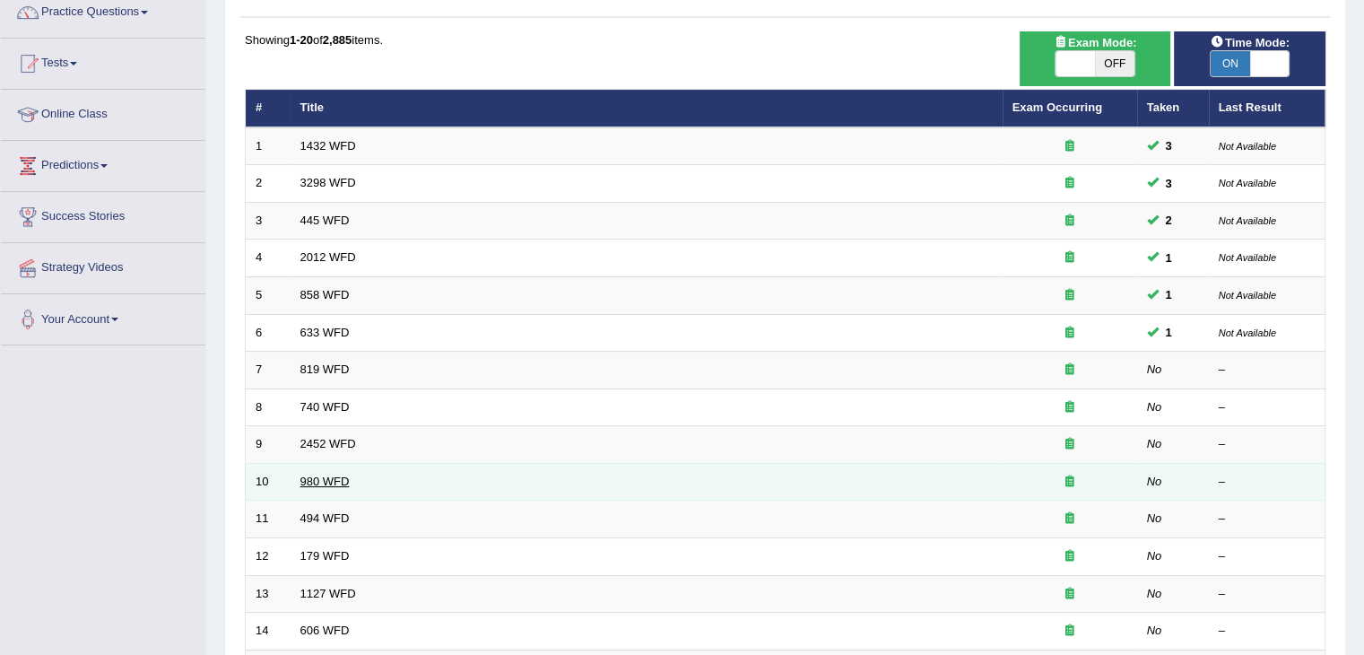
click at [335, 474] on link "980 WFD" at bounding box center [324, 480] width 49 height 13
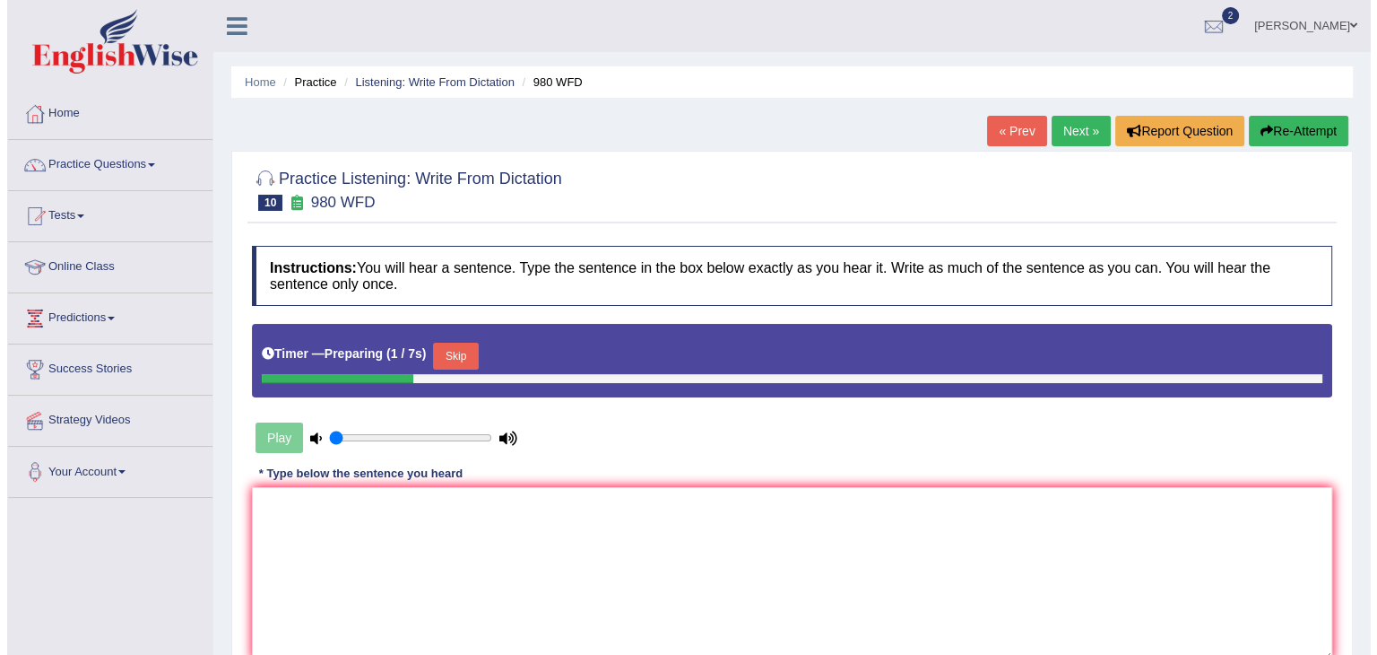
scroll to position [129, 0]
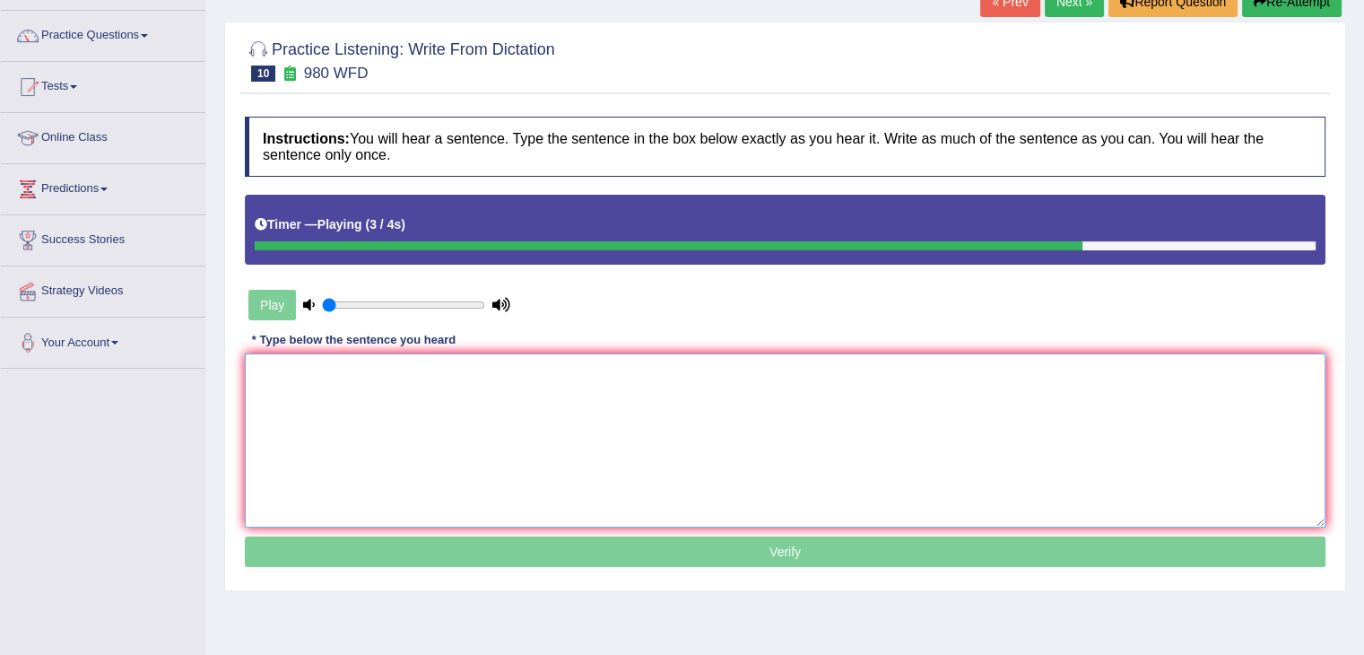
click at [281, 367] on textarea at bounding box center [785, 440] width 1080 height 174
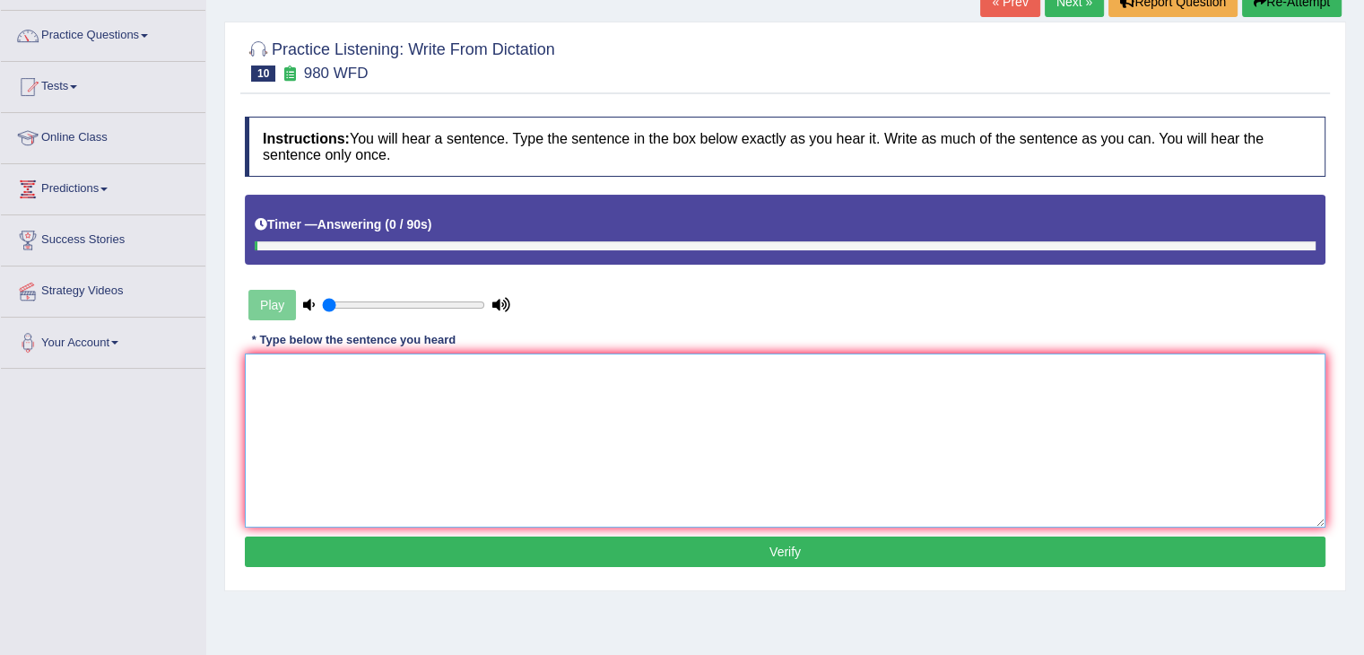
type textarea "y"
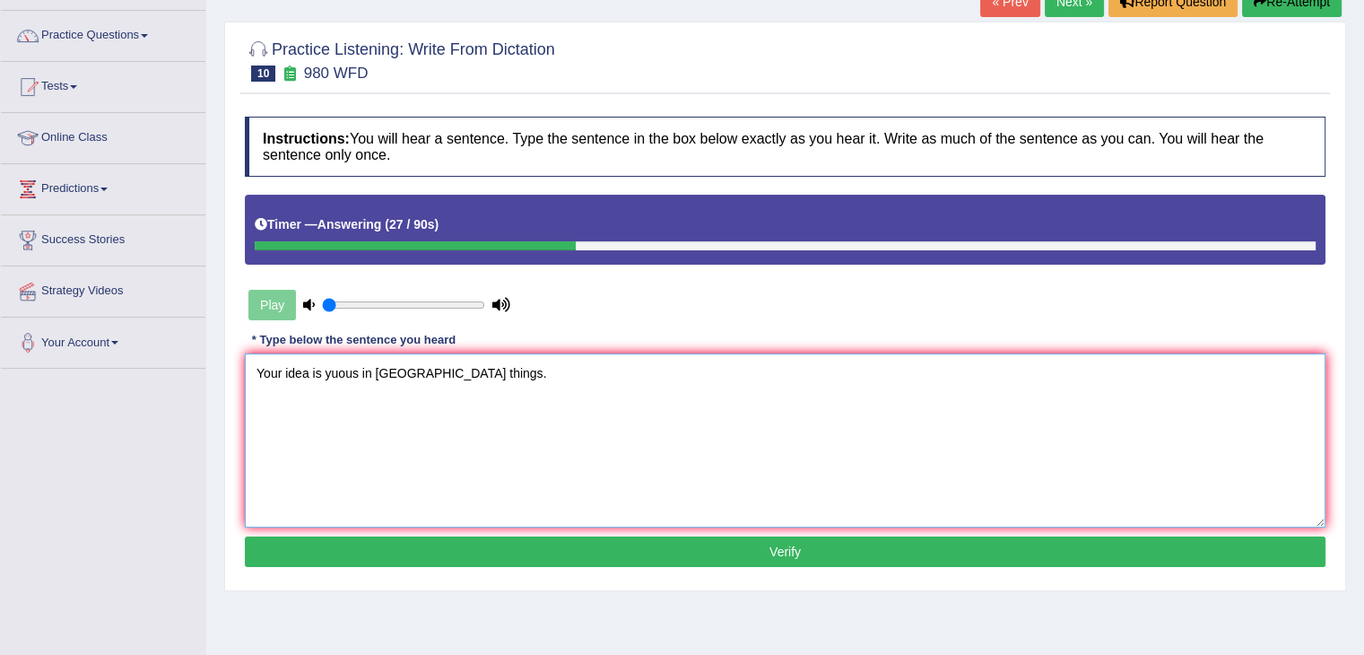
type textarea "Your idea is yuous in victoria things."
click at [304, 546] on button "Verify" at bounding box center [785, 551] width 1080 height 30
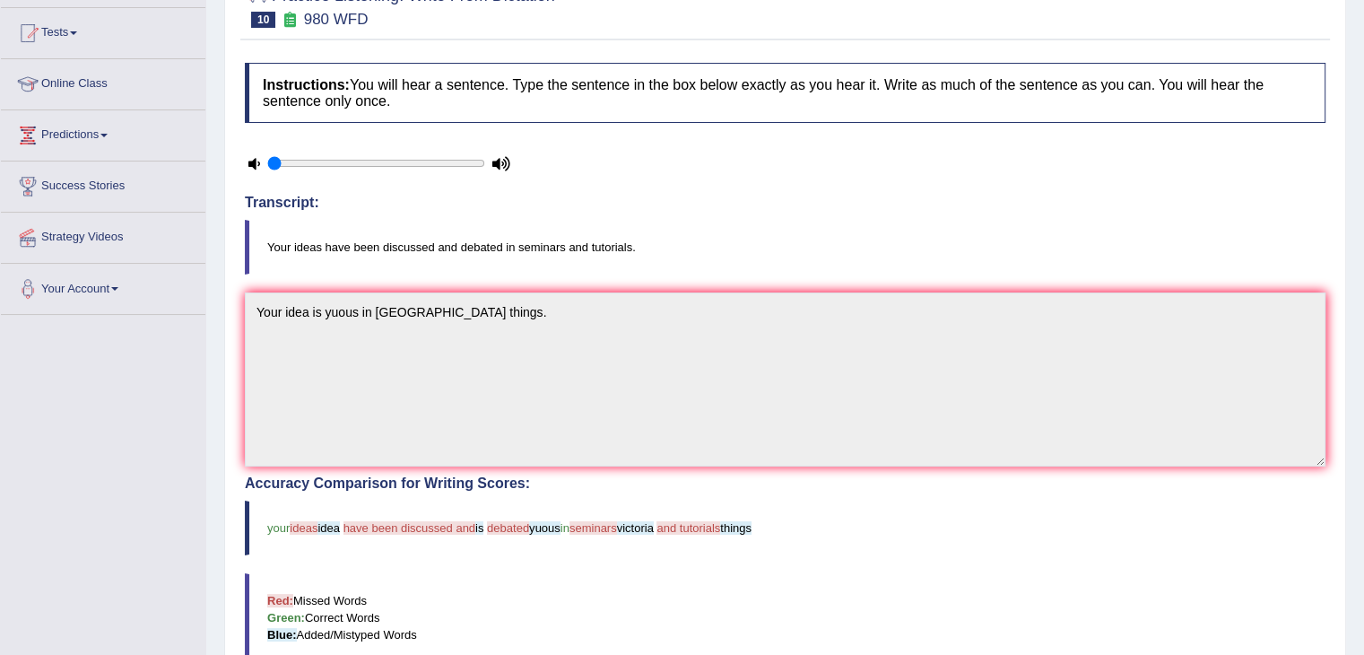
scroll to position [0, 0]
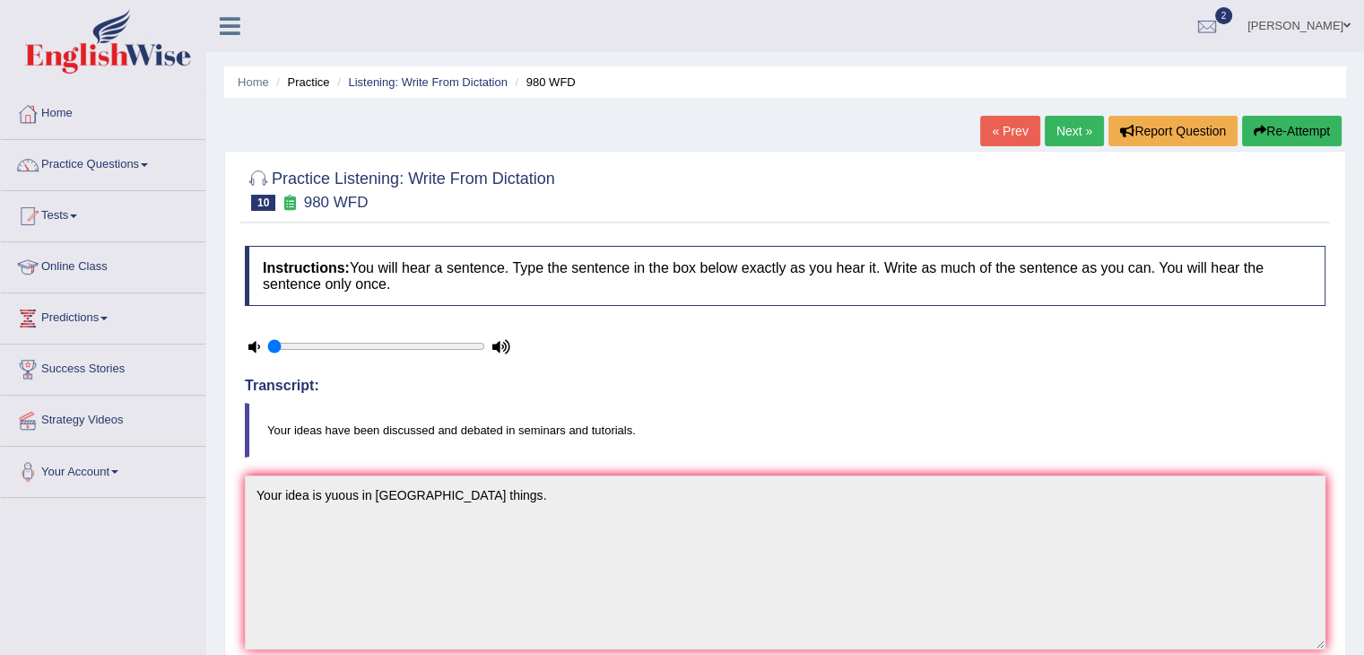
click at [1069, 134] on link "Next »" at bounding box center [1074, 131] width 59 height 30
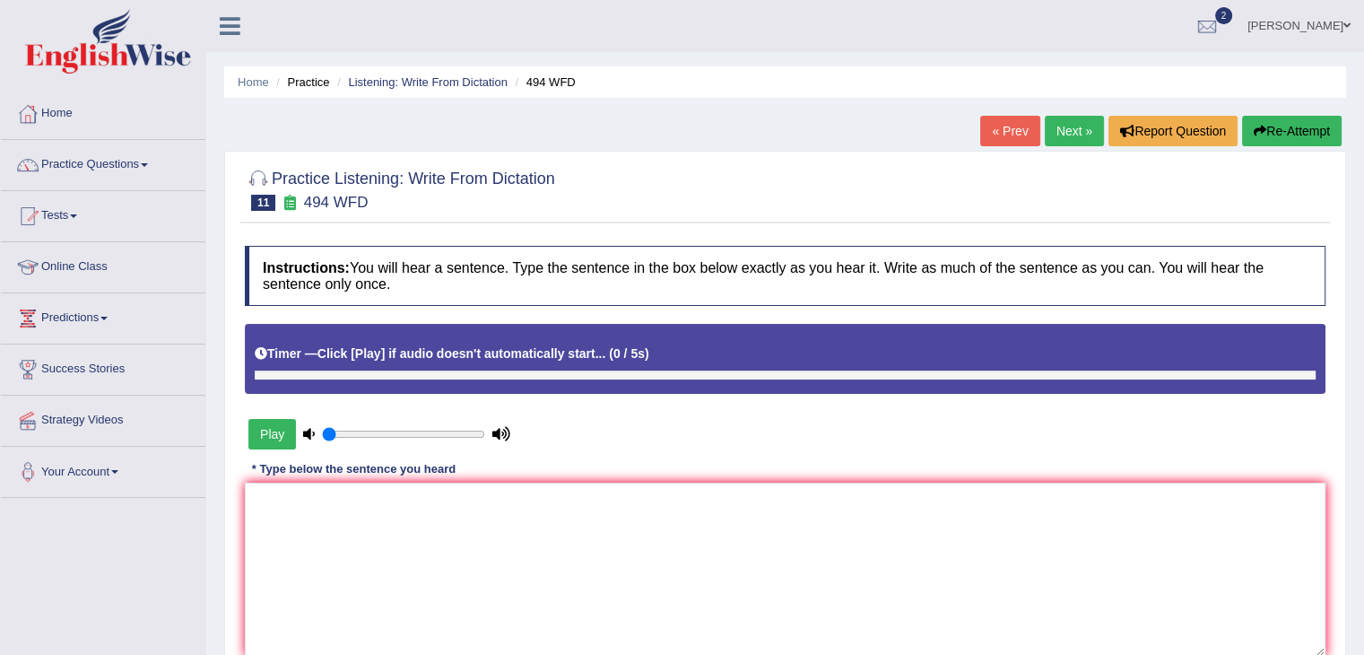
click at [1069, 134] on link "Next »" at bounding box center [1074, 131] width 59 height 30
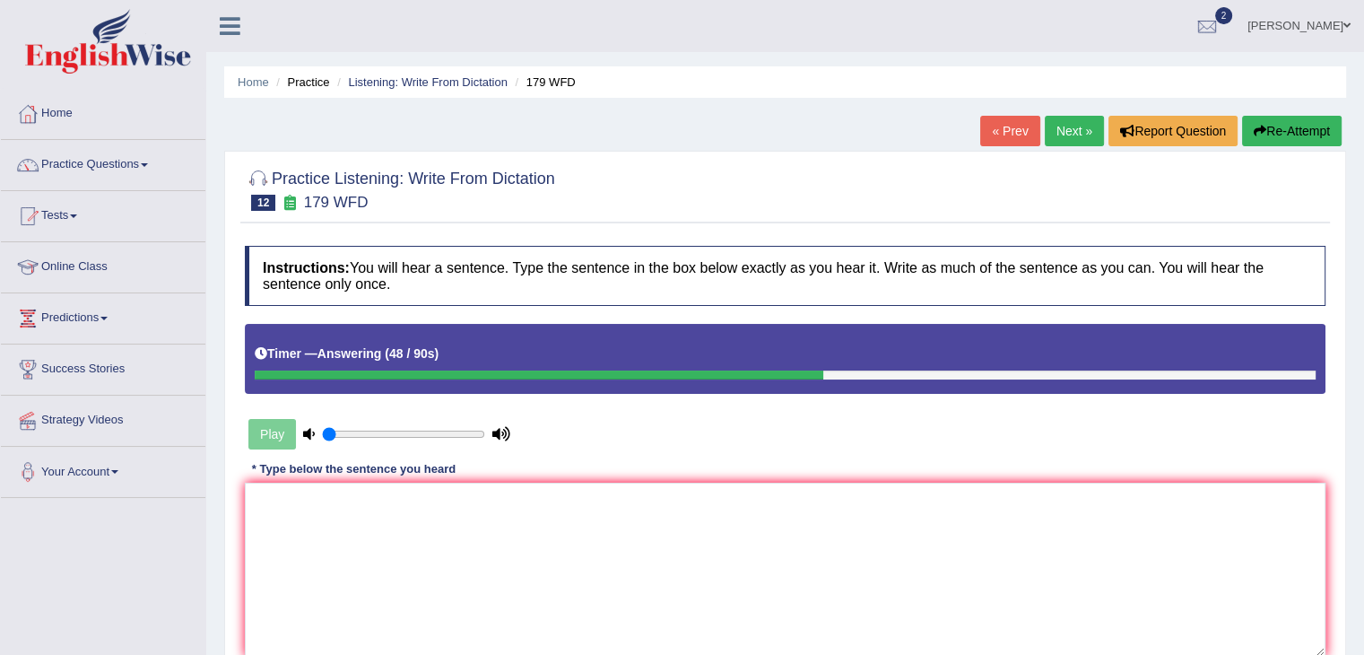
scroll to position [287, 0]
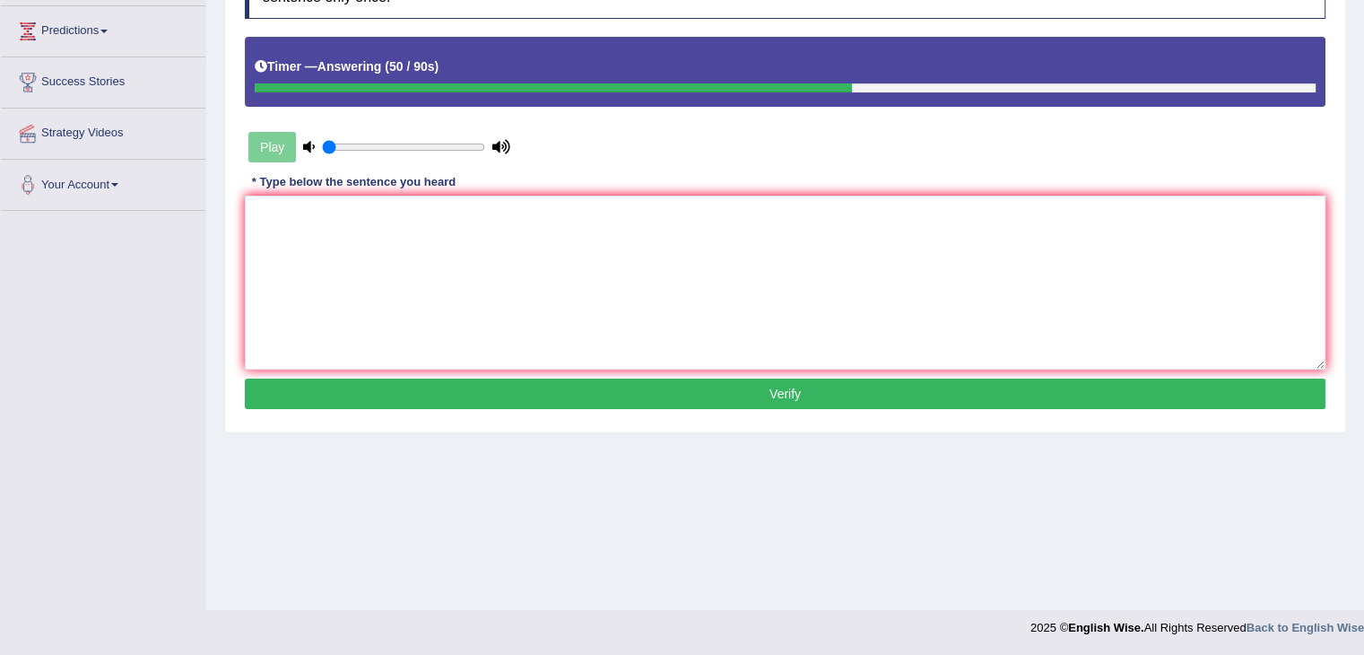
click at [1048, 386] on button "Verify" at bounding box center [785, 393] width 1080 height 30
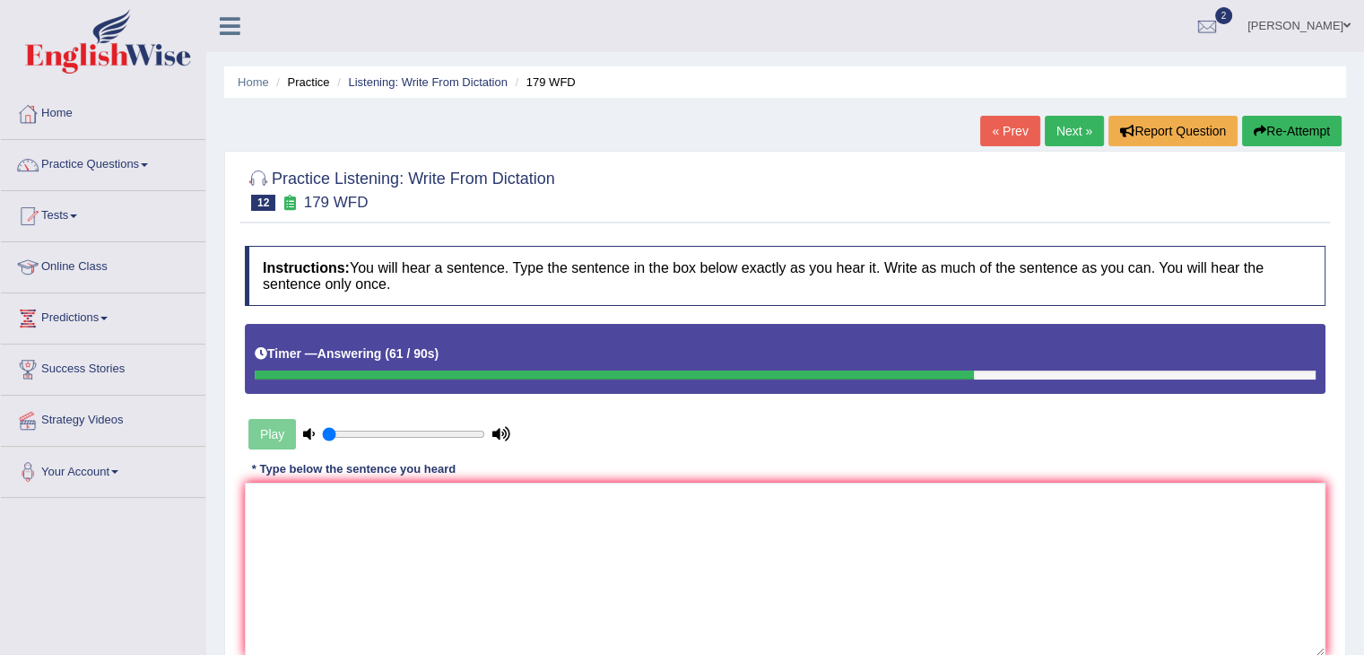
click at [1081, 119] on link "Next »" at bounding box center [1074, 131] width 59 height 30
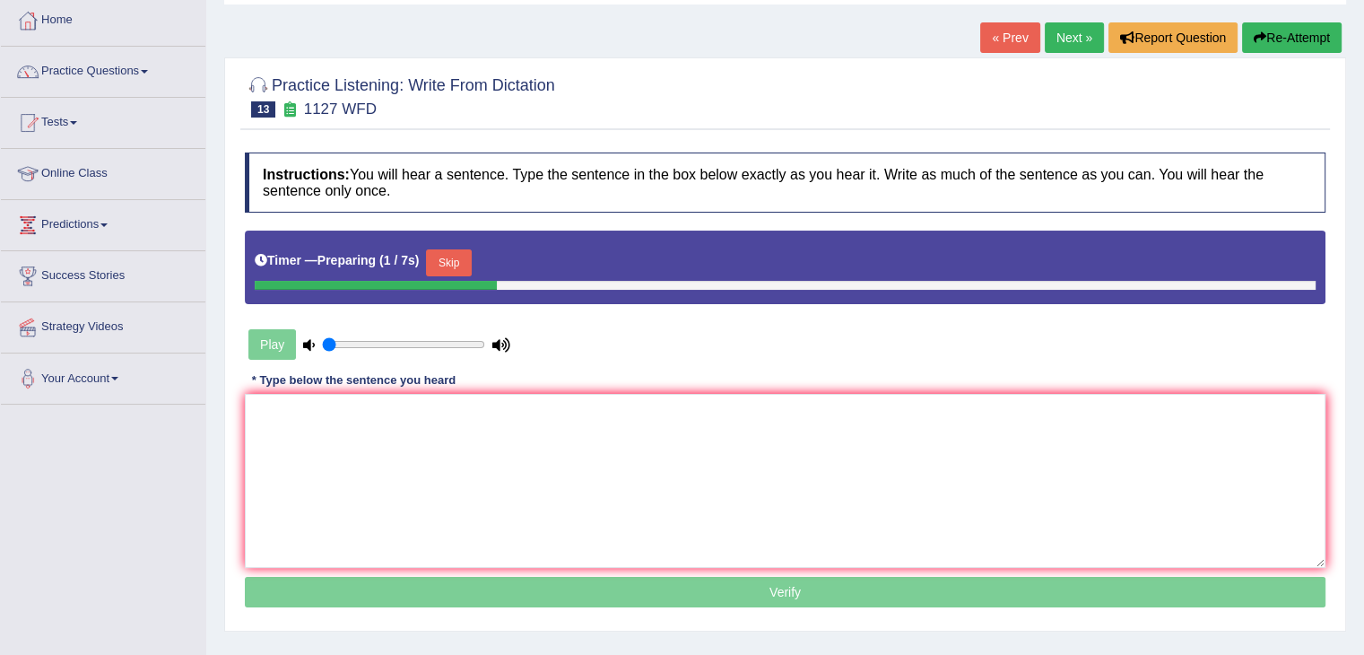
scroll to position [95, 0]
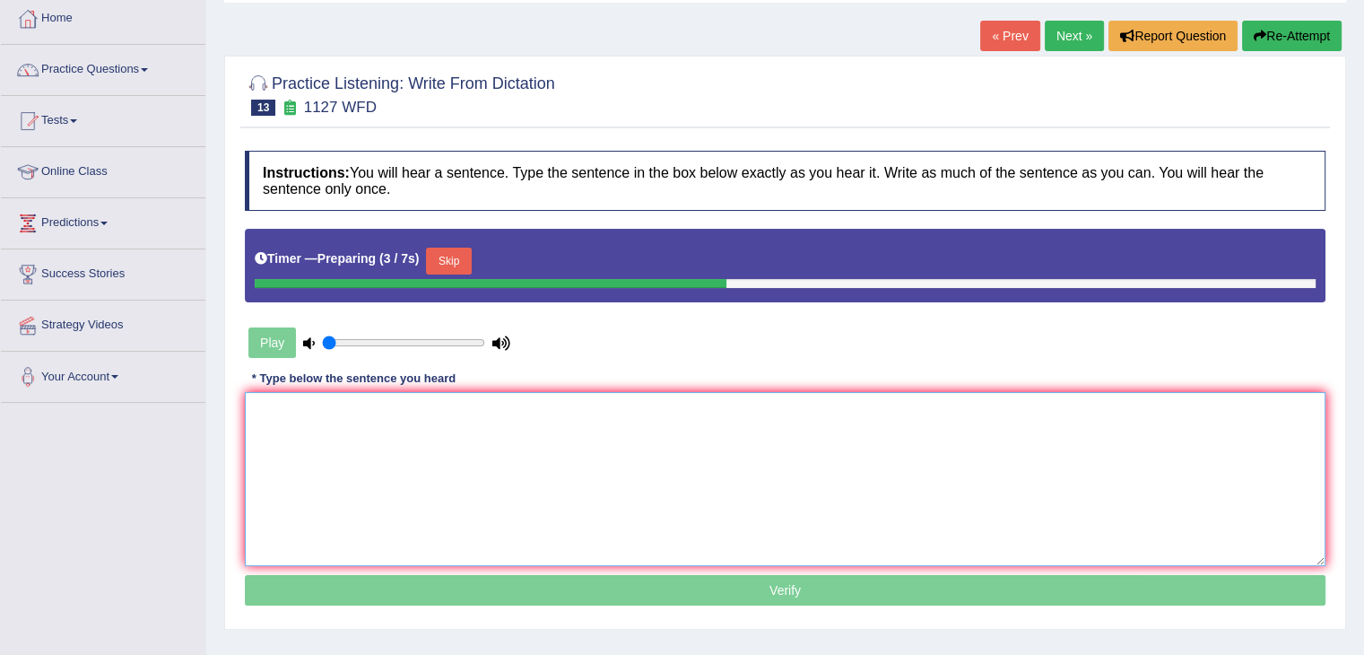
click at [380, 427] on textarea at bounding box center [785, 479] width 1080 height 174
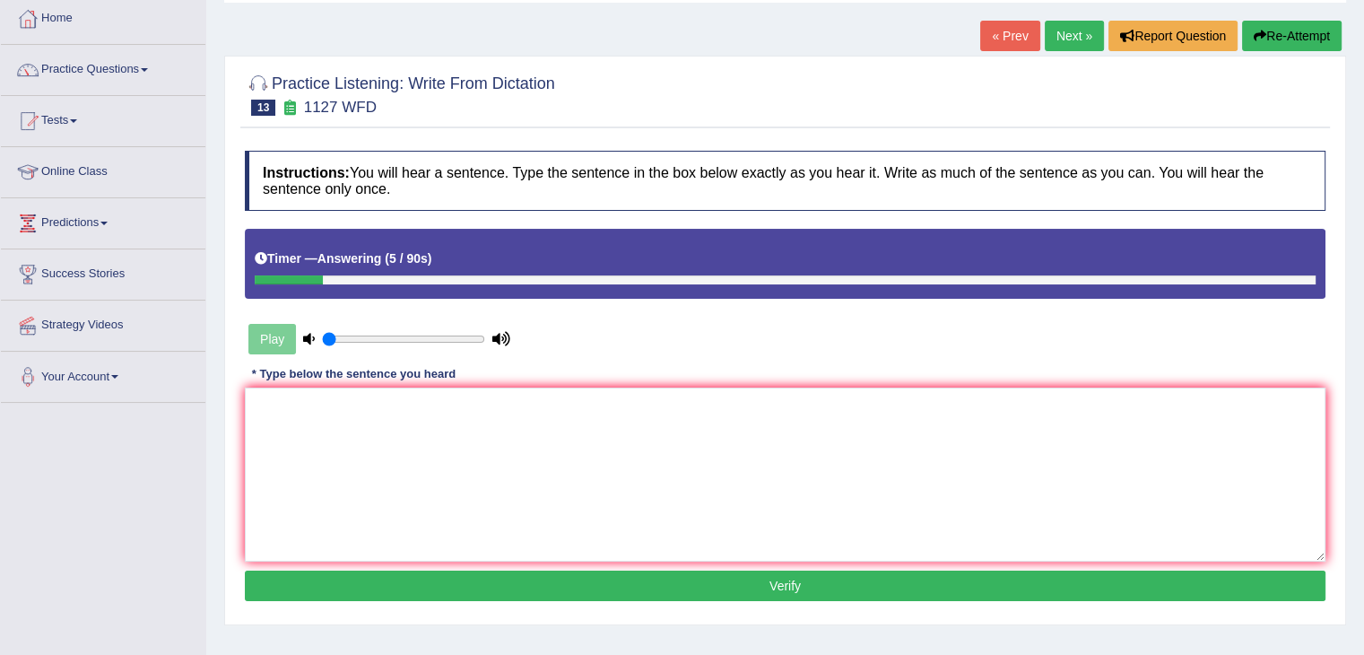
click at [1061, 39] on link "Next »" at bounding box center [1074, 36] width 59 height 30
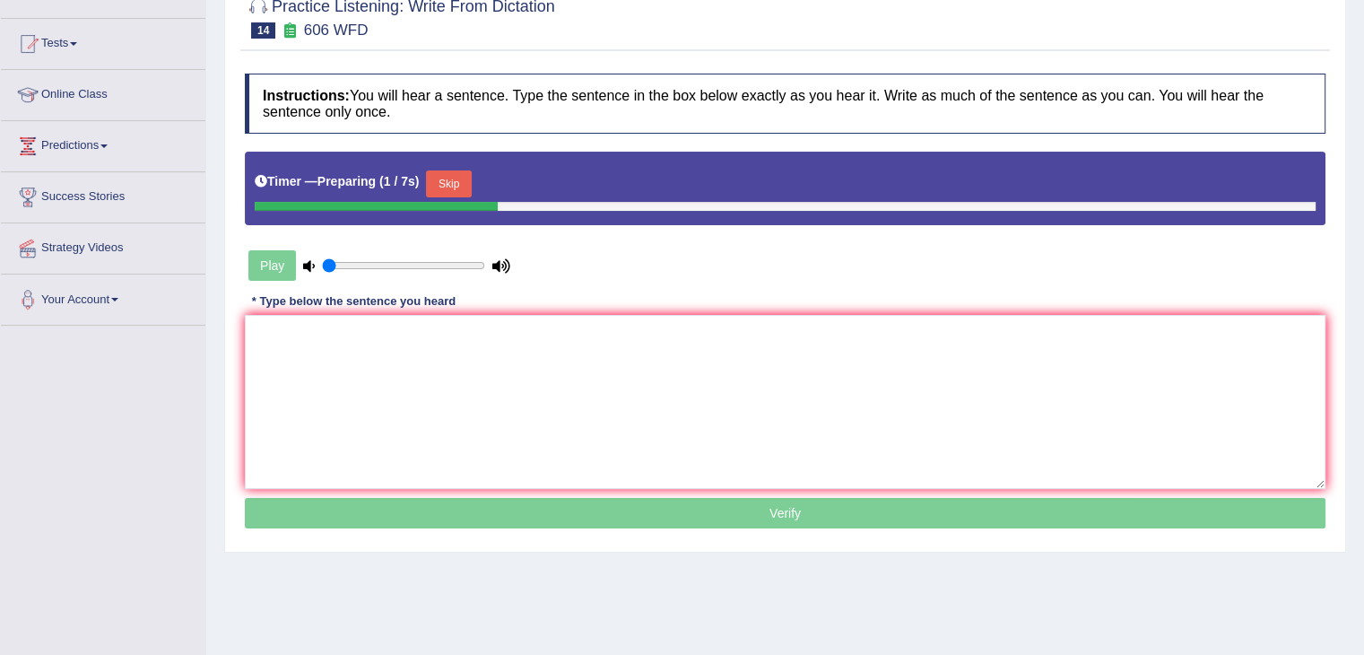
scroll to position [172, 0]
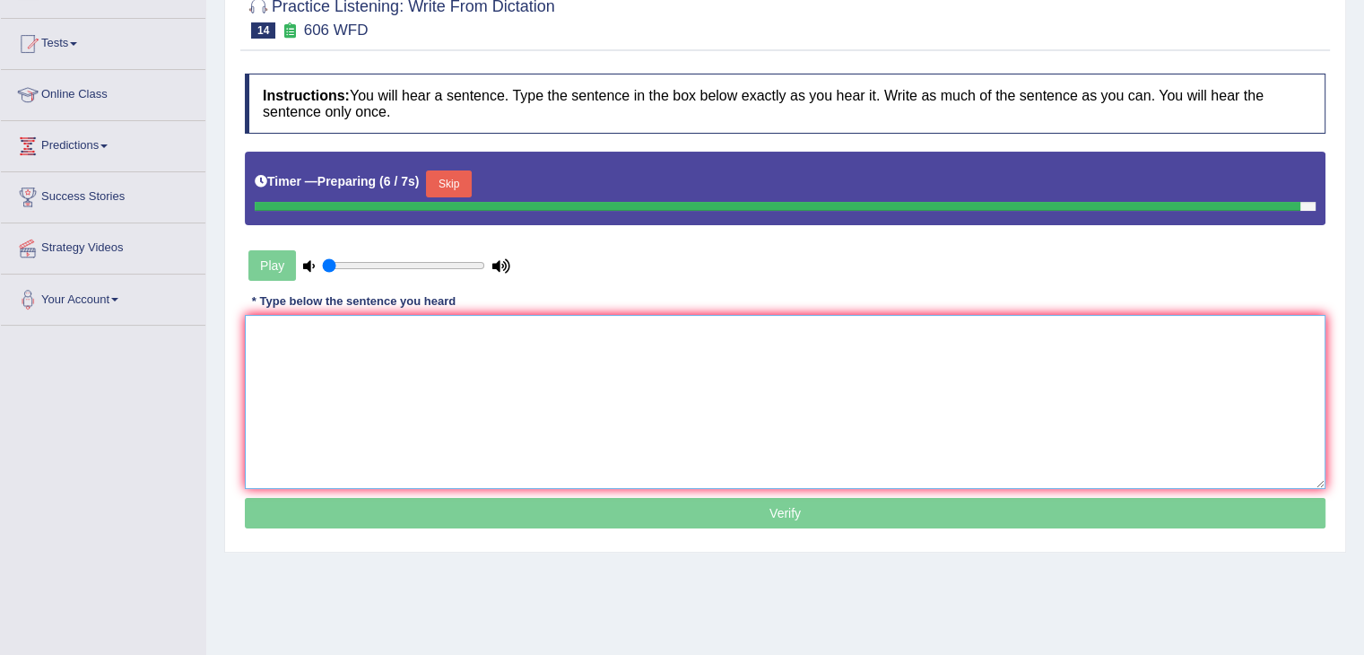
click at [403, 378] on textarea at bounding box center [785, 402] width 1080 height 174
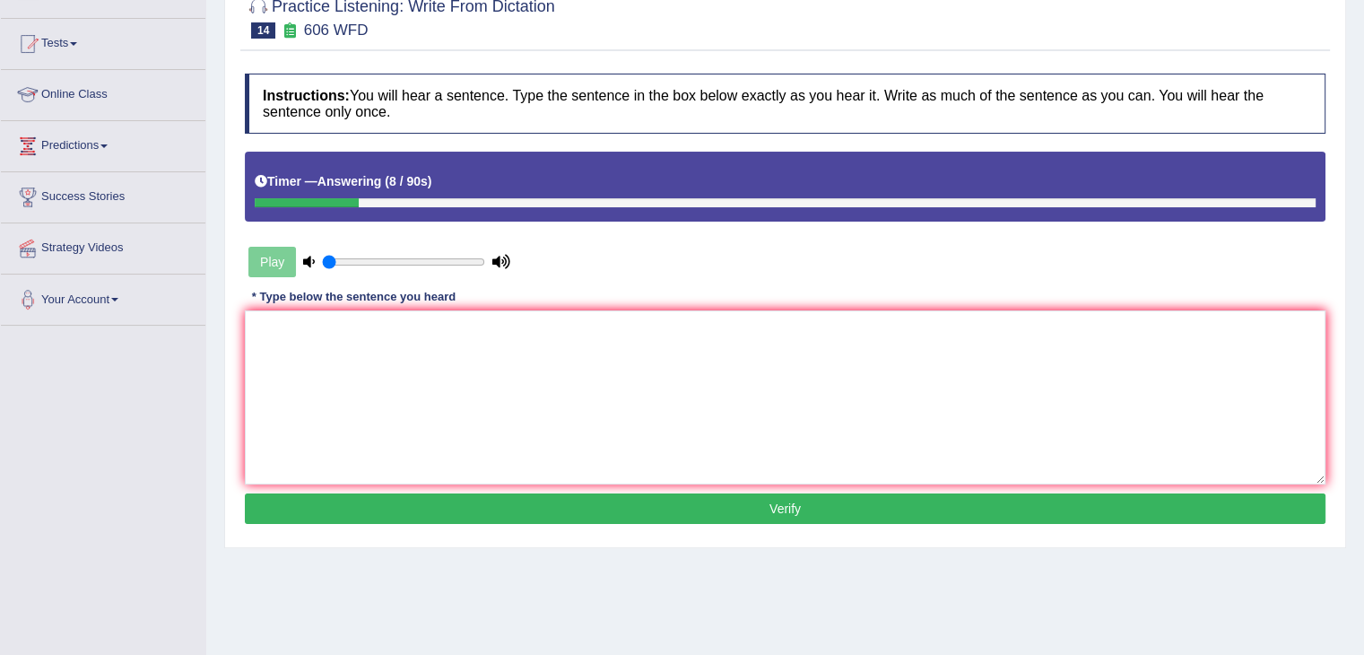
click at [123, 101] on link "Online Class" at bounding box center [103, 92] width 204 height 45
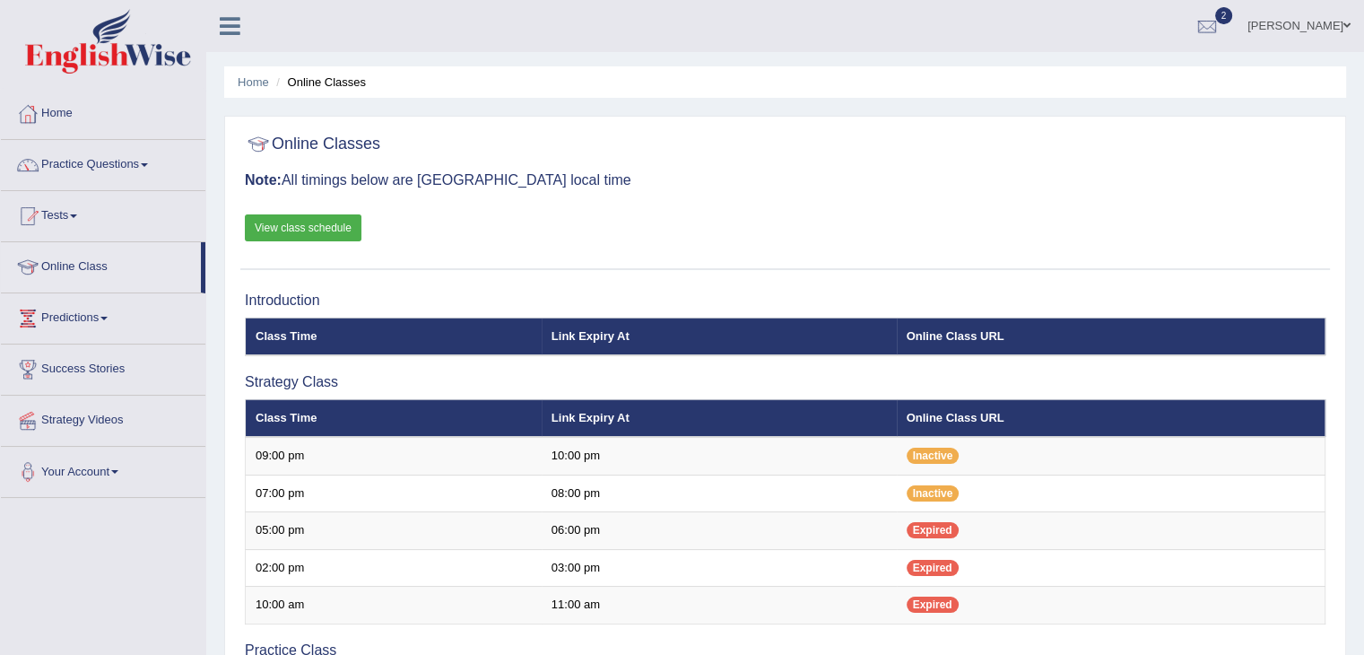
click at [285, 227] on link "View class schedule" at bounding box center [303, 227] width 117 height 27
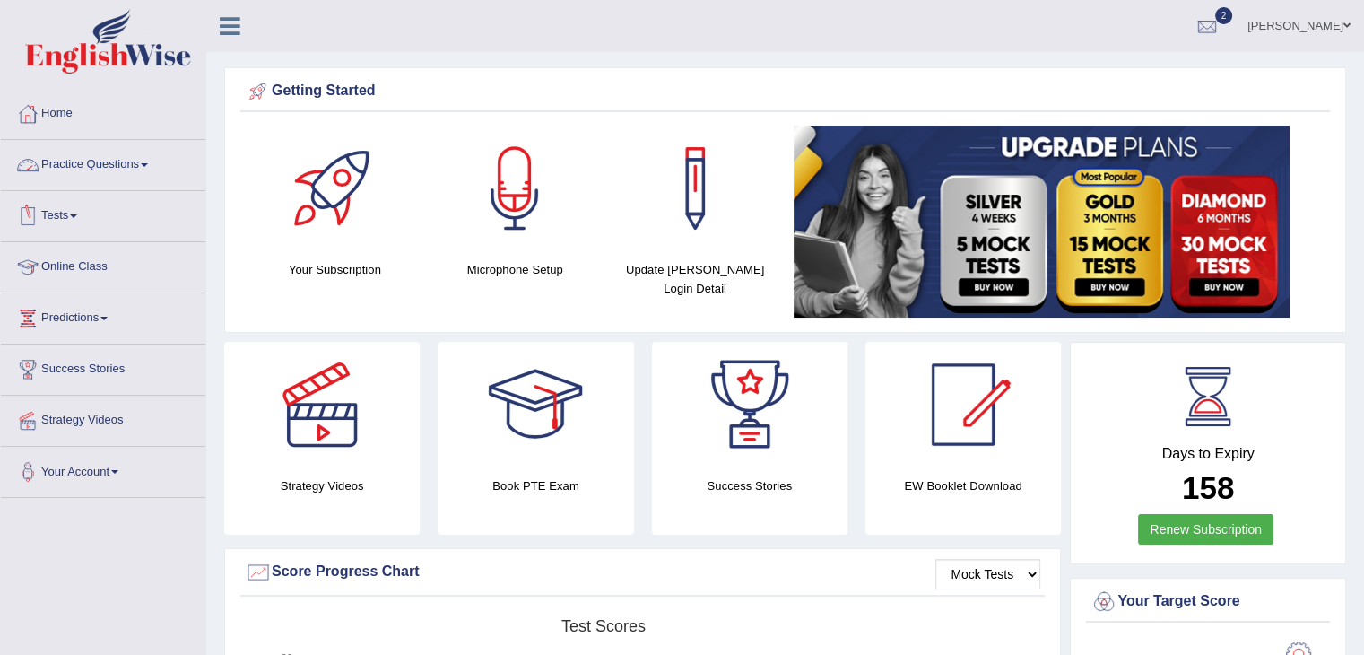
click at [151, 159] on link "Practice Questions" at bounding box center [103, 162] width 204 height 45
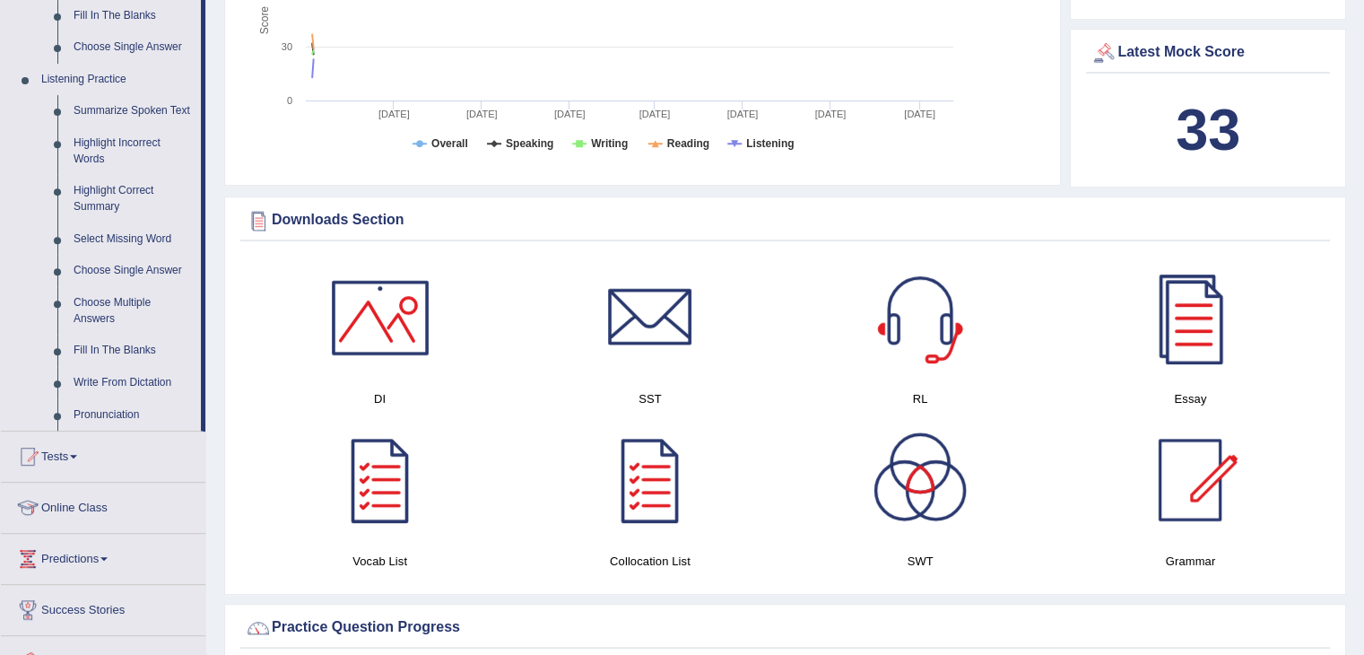
scroll to position [712, 0]
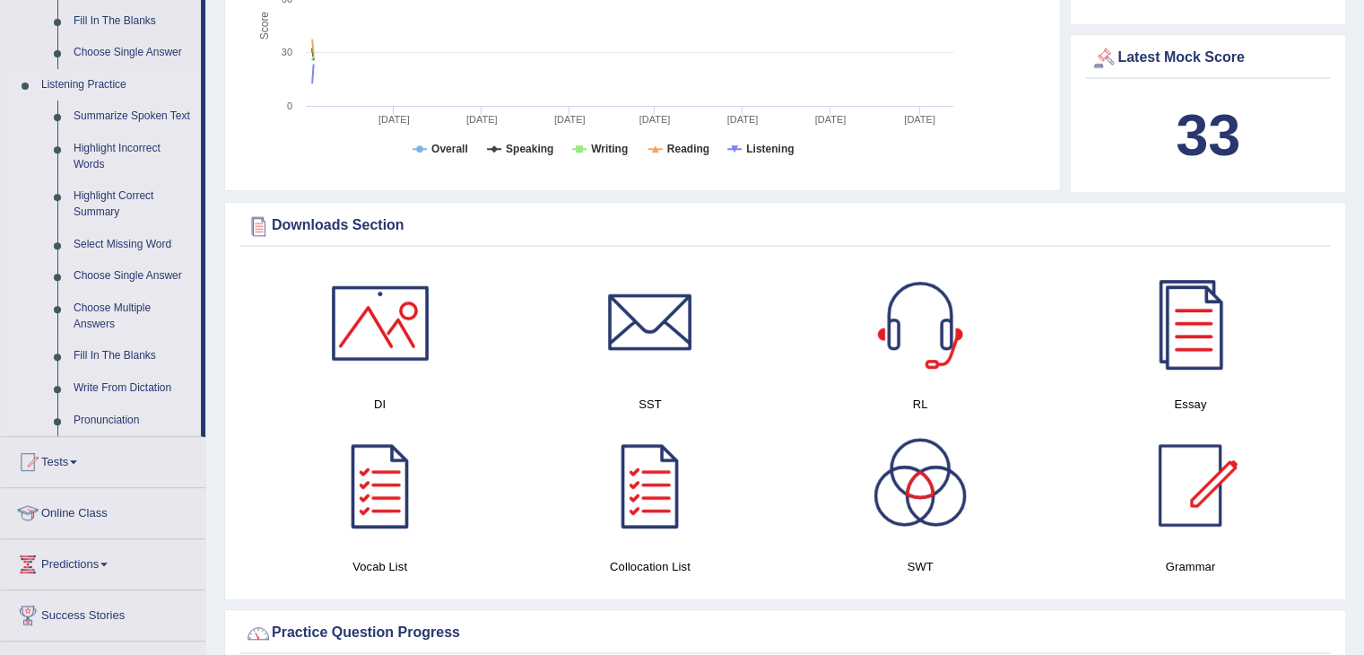
click at [115, 306] on link "Choose Multiple Answers" at bounding box center [132, 316] width 135 height 48
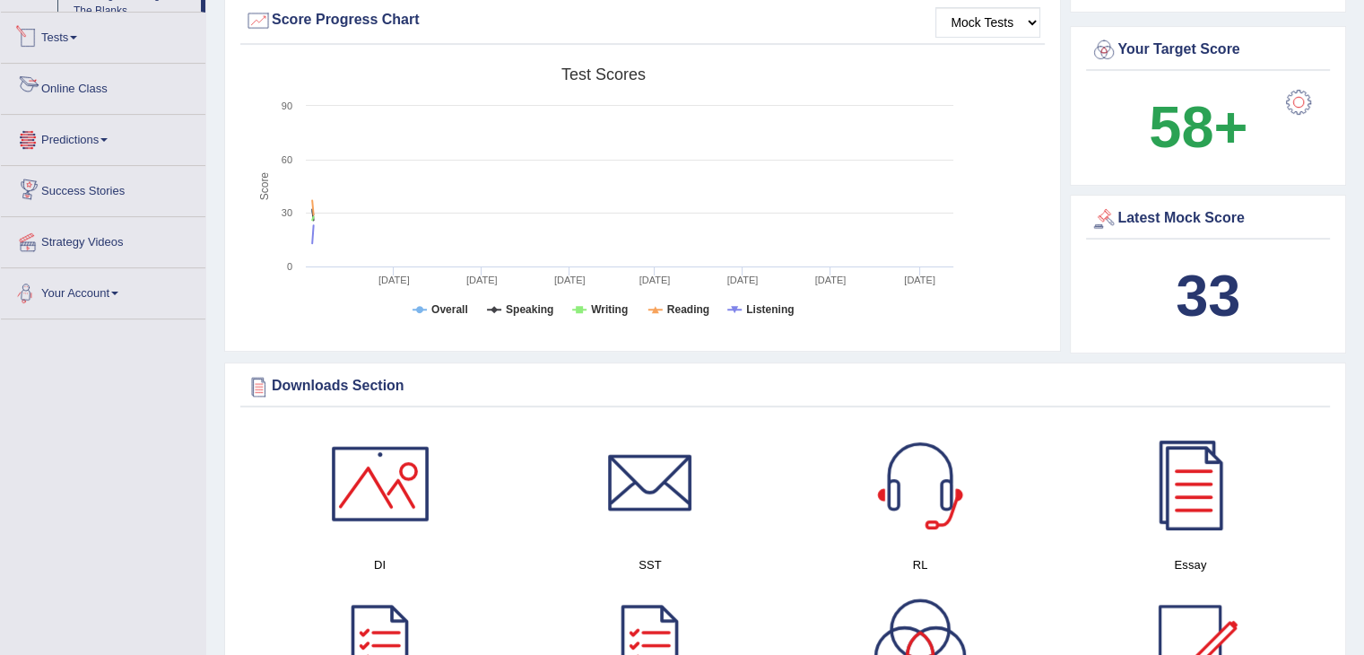
scroll to position [635, 0]
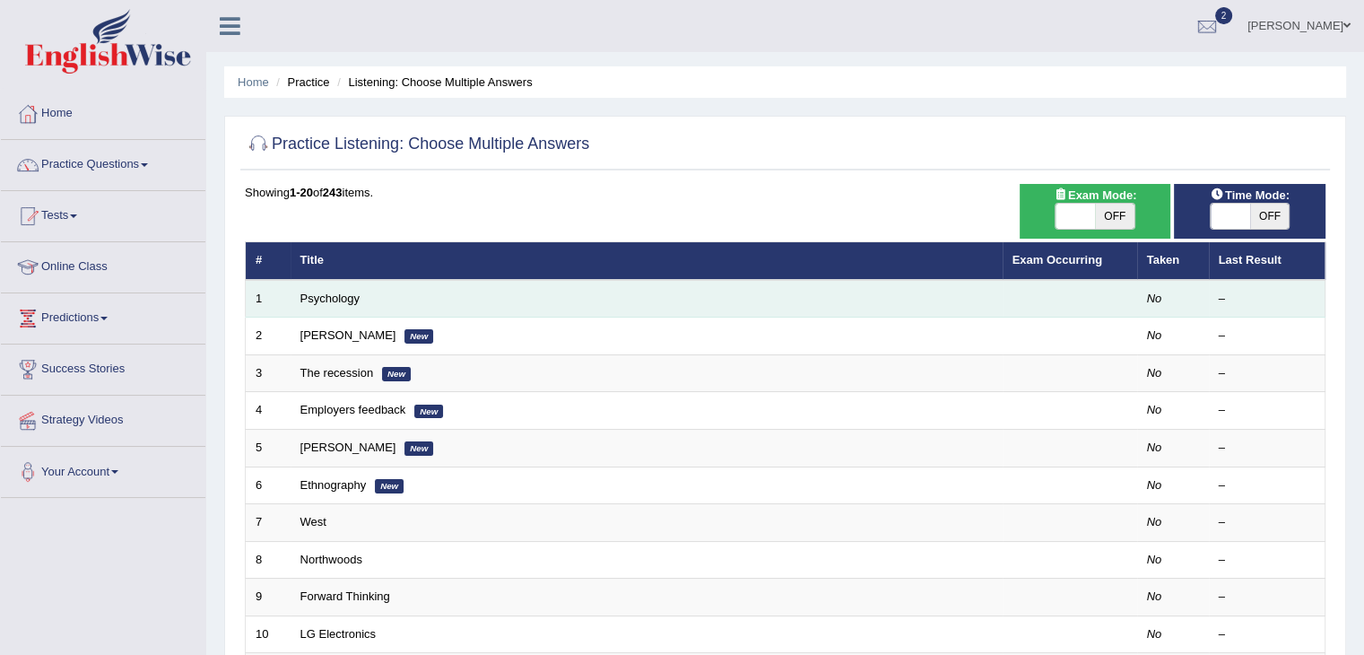
click at [419, 295] on td "Psychology" at bounding box center [647, 299] width 712 height 38
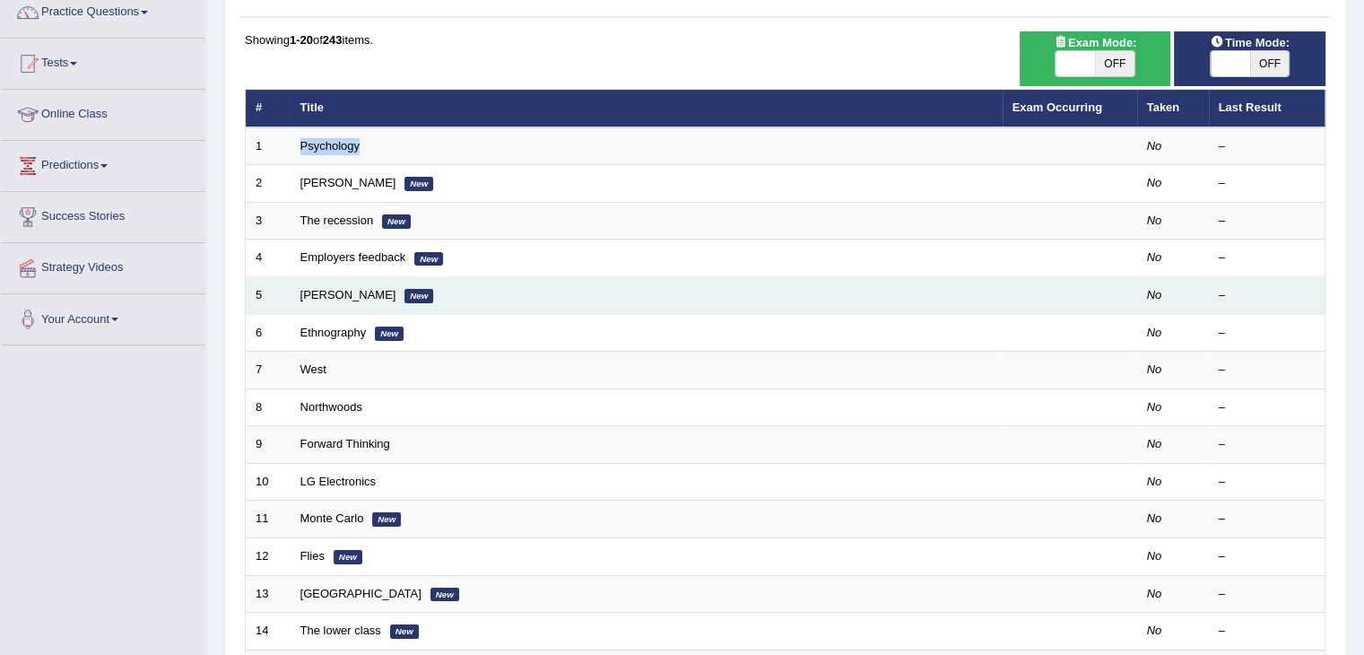
scroll to position [151, 0]
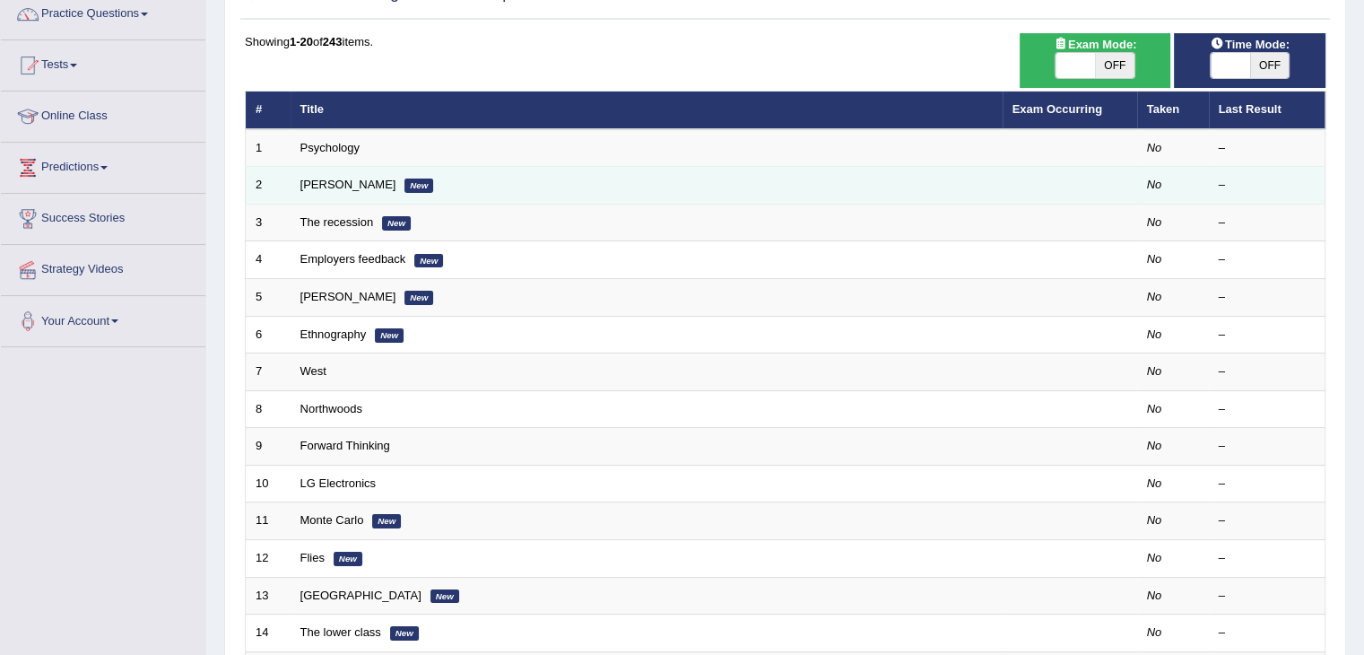
click at [455, 181] on td "Jodie New" at bounding box center [647, 186] width 712 height 38
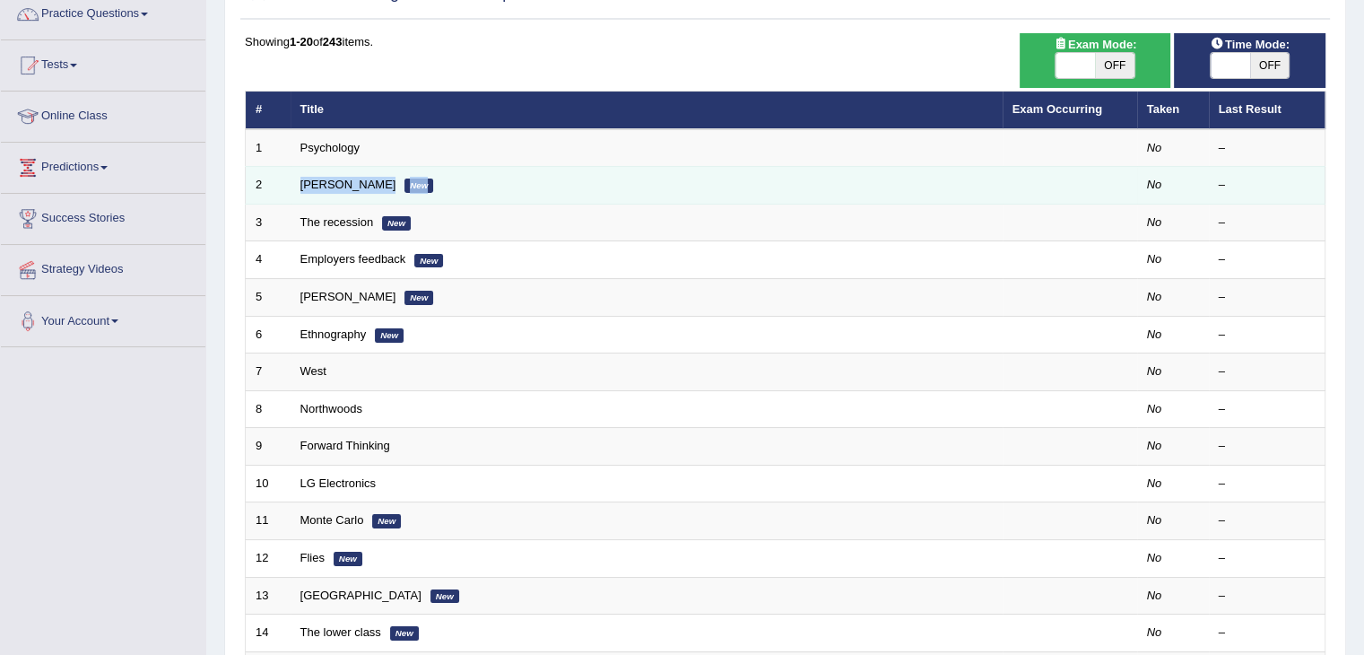
click at [455, 181] on td "Jodie New" at bounding box center [647, 186] width 712 height 38
click at [453, 181] on td "Jodie New" at bounding box center [647, 186] width 712 height 38
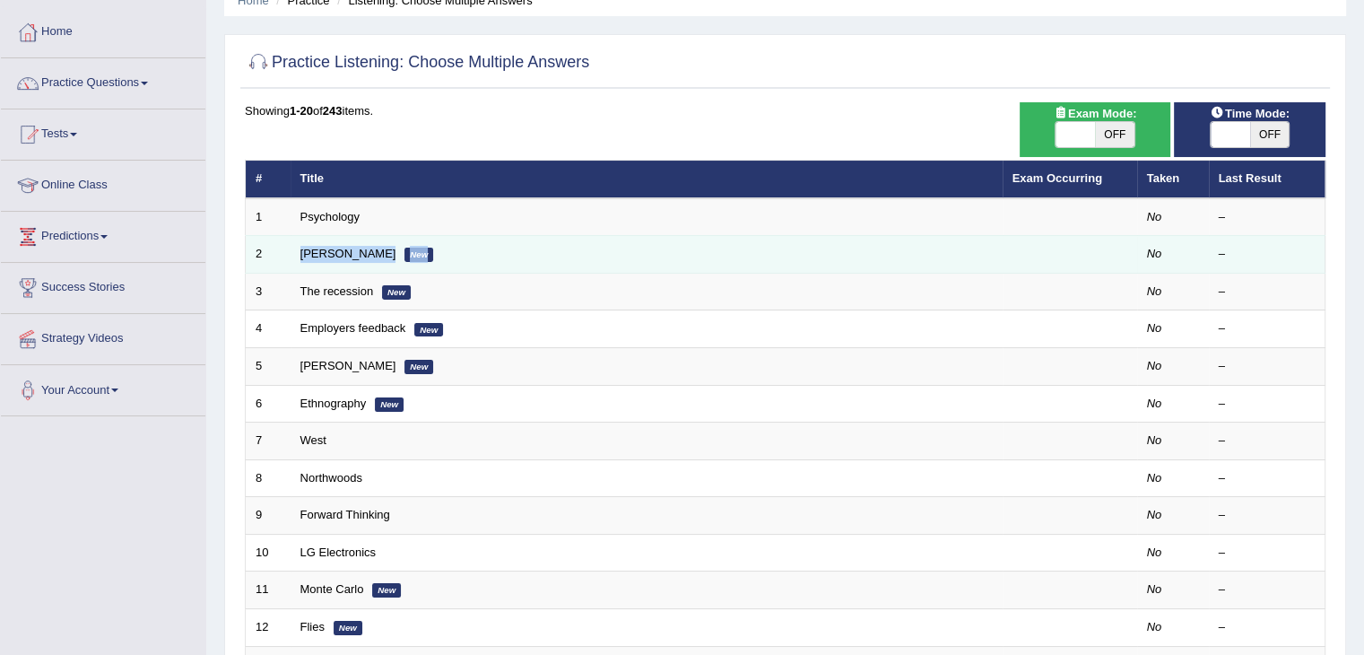
scroll to position [0, 0]
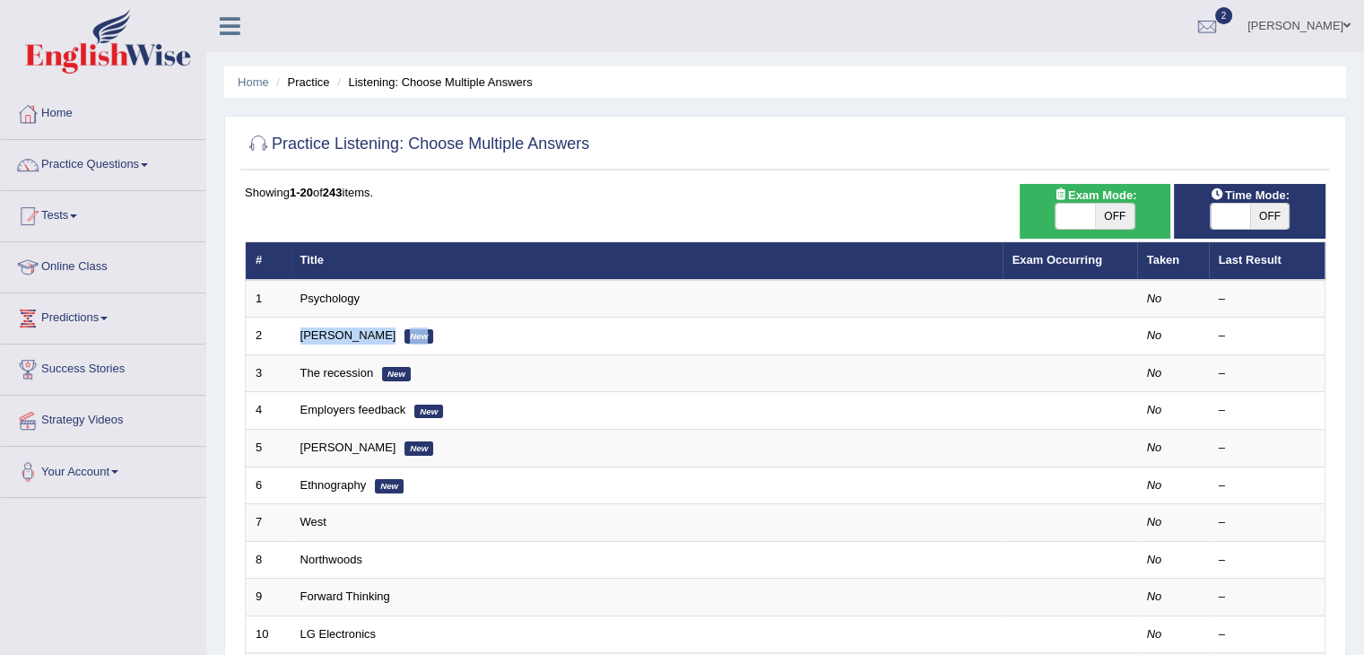
click at [148, 163] on span at bounding box center [144, 165] width 7 height 4
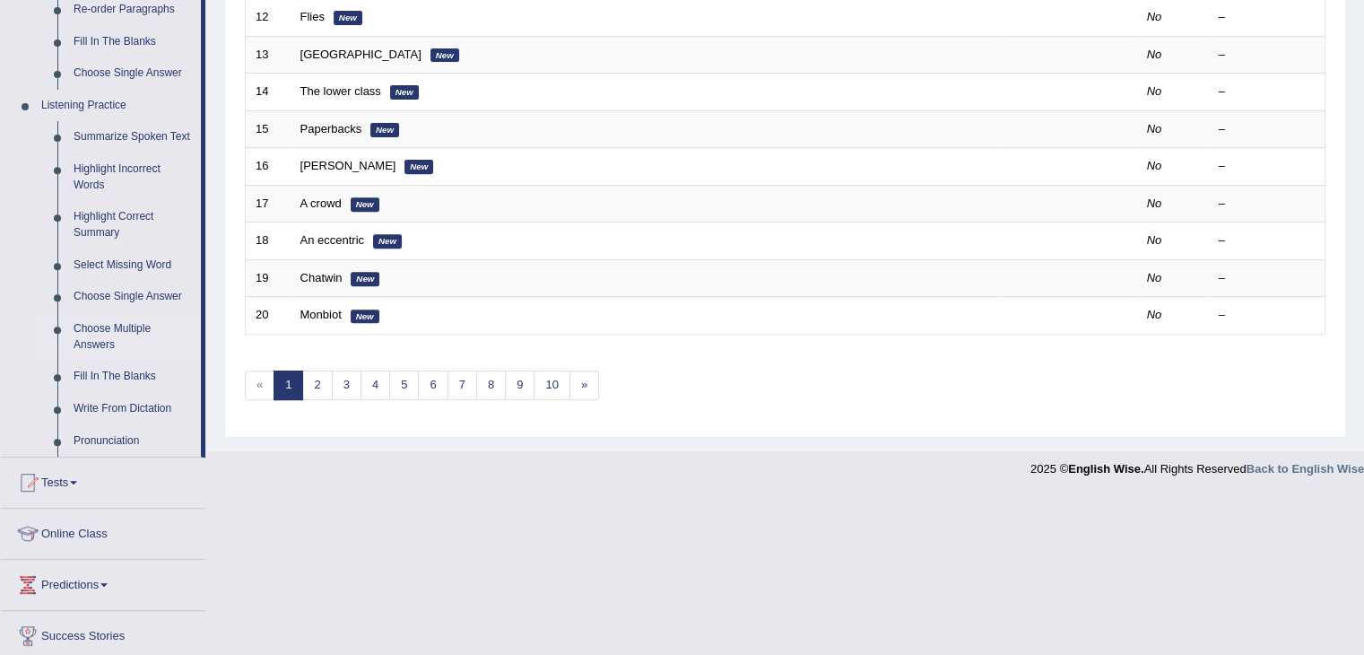
scroll to position [692, 0]
click at [112, 332] on link "Choose Multiple Answers" at bounding box center [132, 336] width 135 height 48
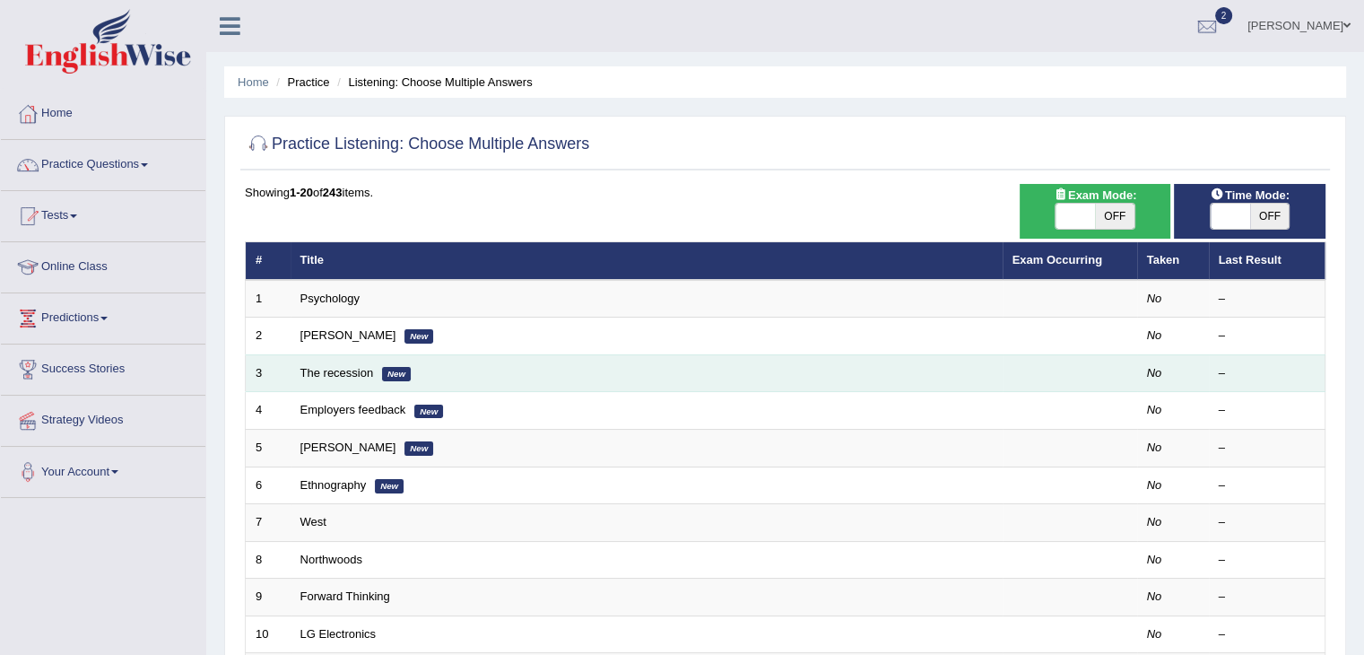
click at [310, 354] on td "The recession New" at bounding box center [647, 373] width 712 height 38
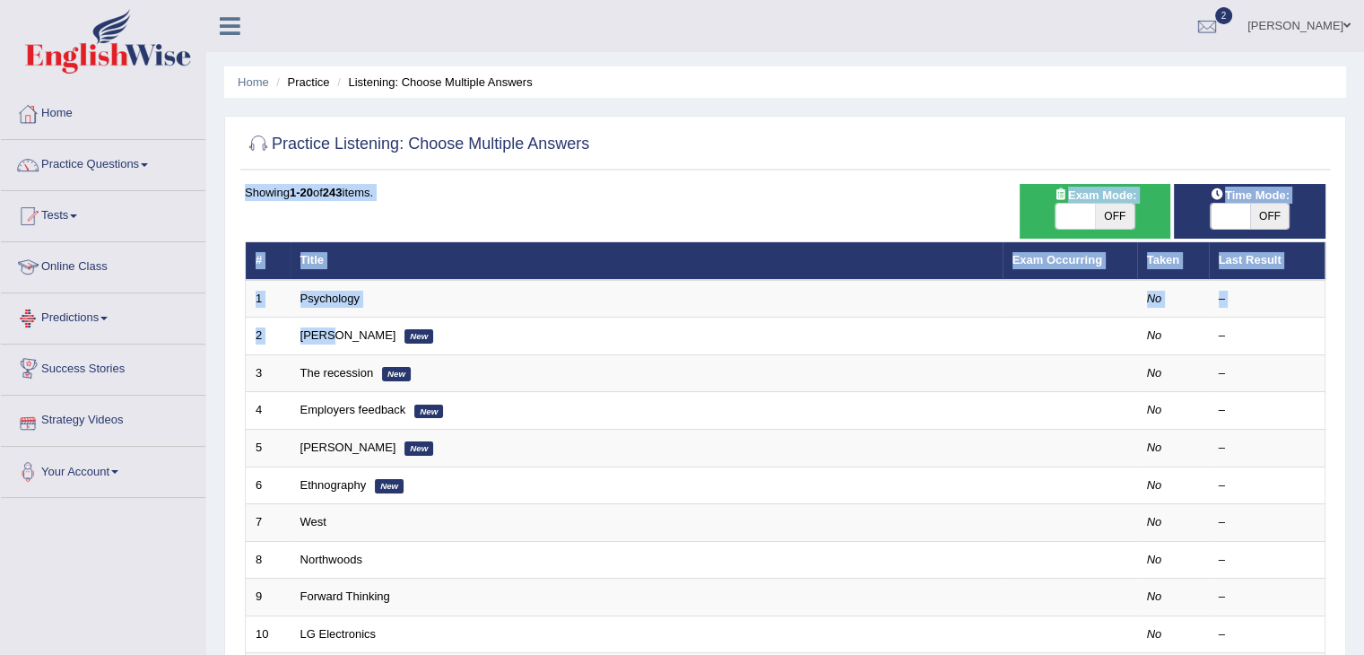
drag, startPoint x: 327, startPoint y: 317, endPoint x: 236, endPoint y: 239, distance: 119.6
click at [236, 239] on div "Practice Listening: Choose Multiple Answers Time Mode: ON OFF Exam Mode: ON OFF…" at bounding box center [785, 622] width 1122 height 1013
click at [204, 213] on link "Tests" at bounding box center [103, 213] width 204 height 45
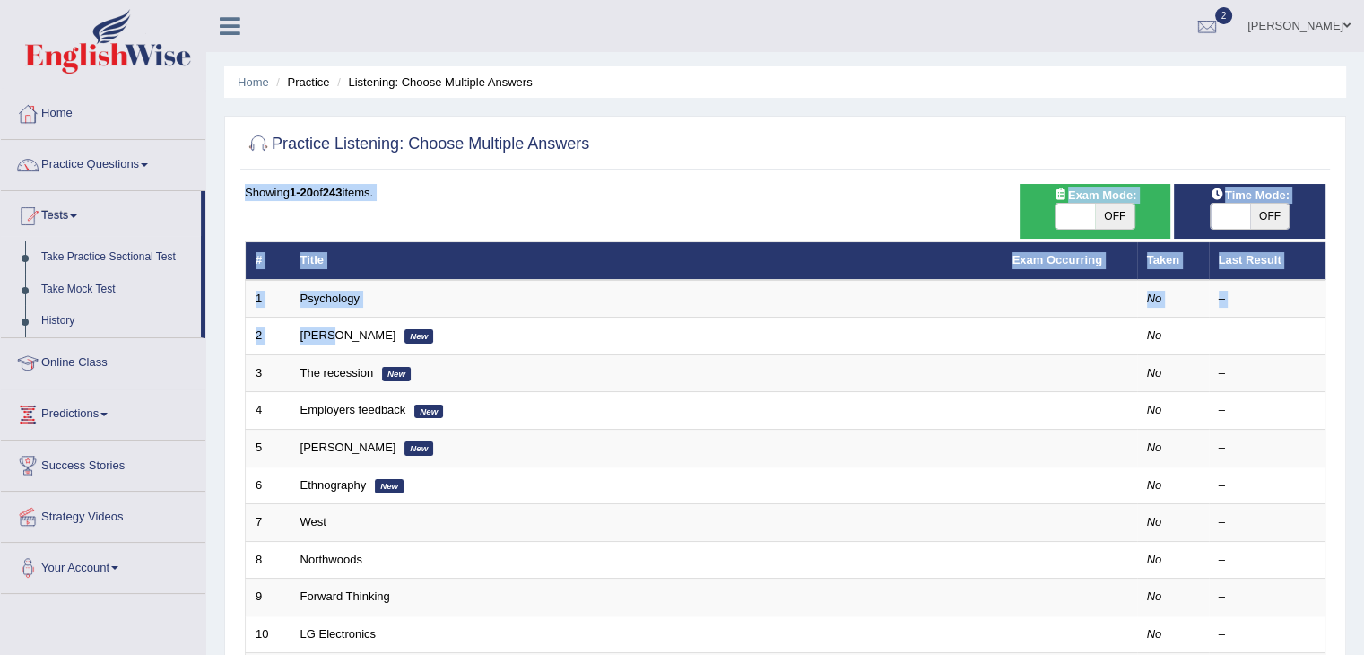
click at [73, 373] on link "Online Class" at bounding box center [103, 360] width 204 height 45
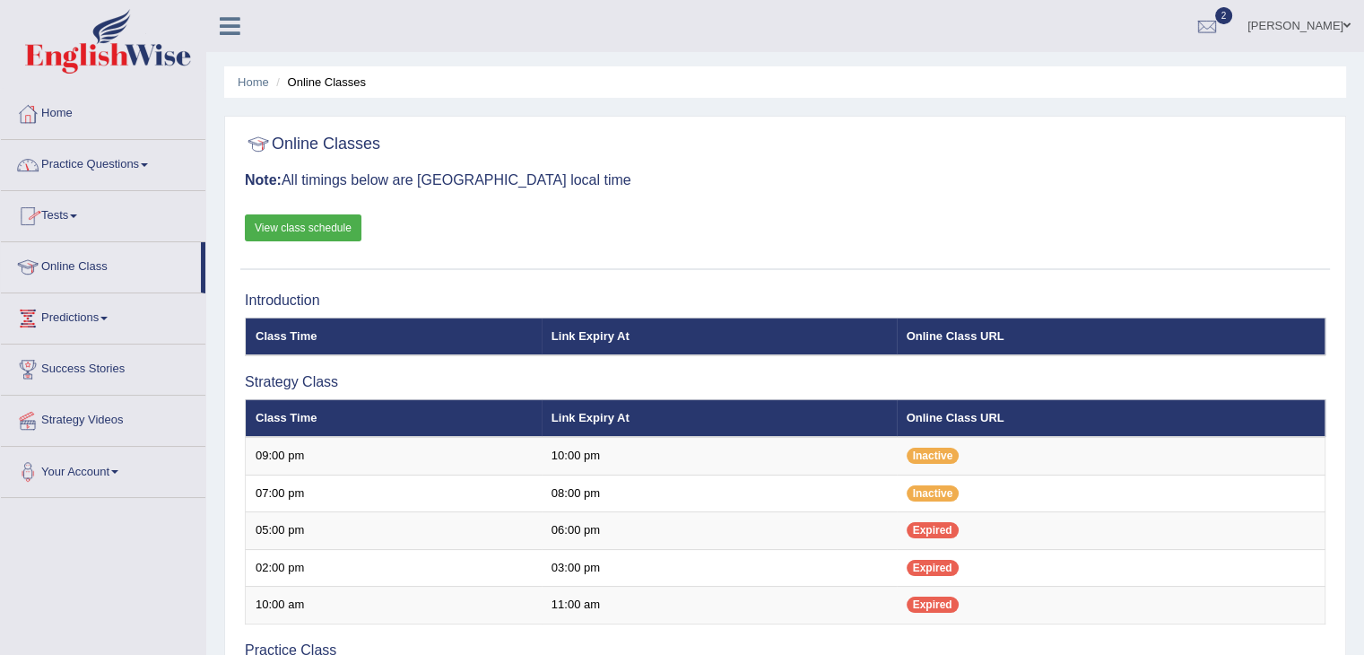
click at [166, 151] on link "Practice Questions" at bounding box center [103, 162] width 204 height 45
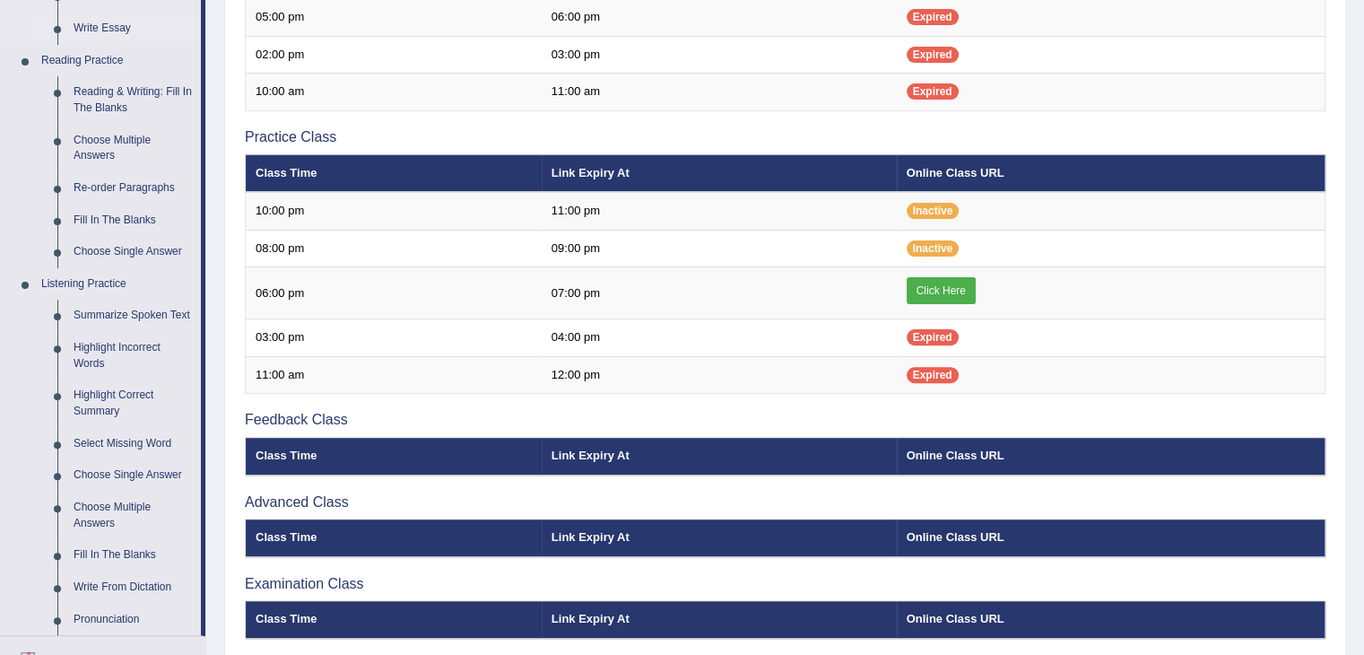
scroll to position [481, 0]
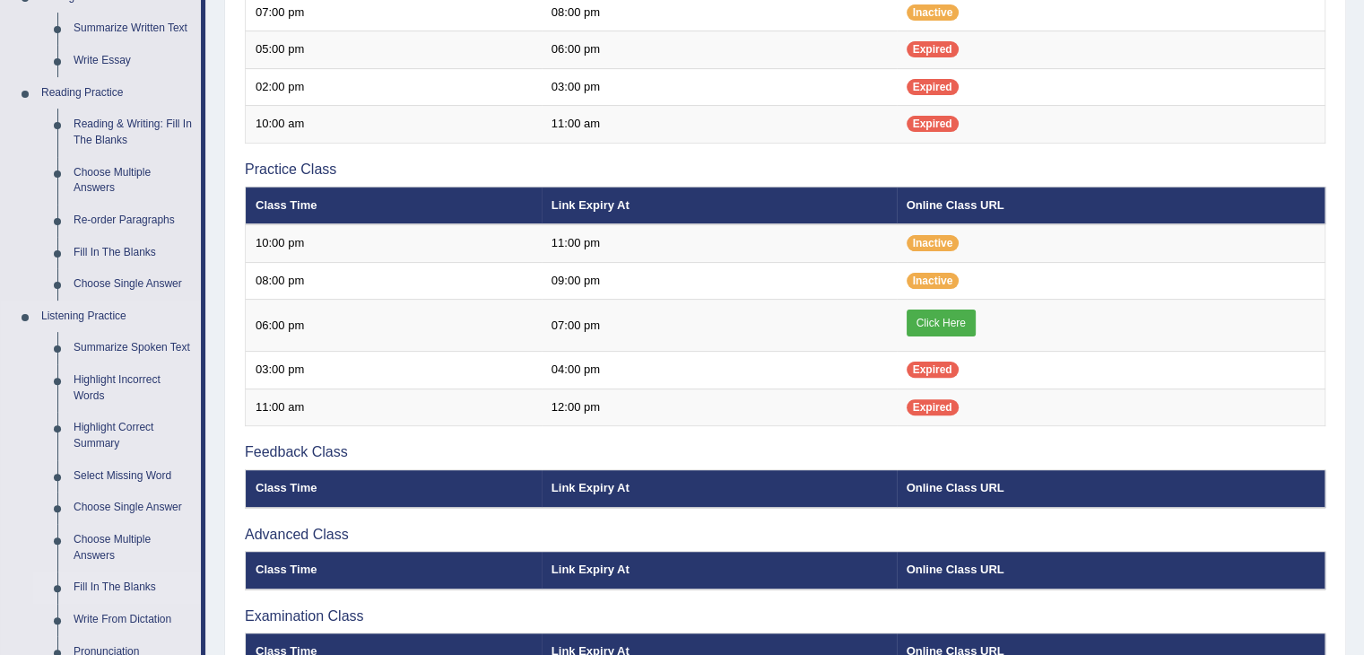
click at [122, 576] on link "Fill In The Blanks" at bounding box center [132, 587] width 135 height 32
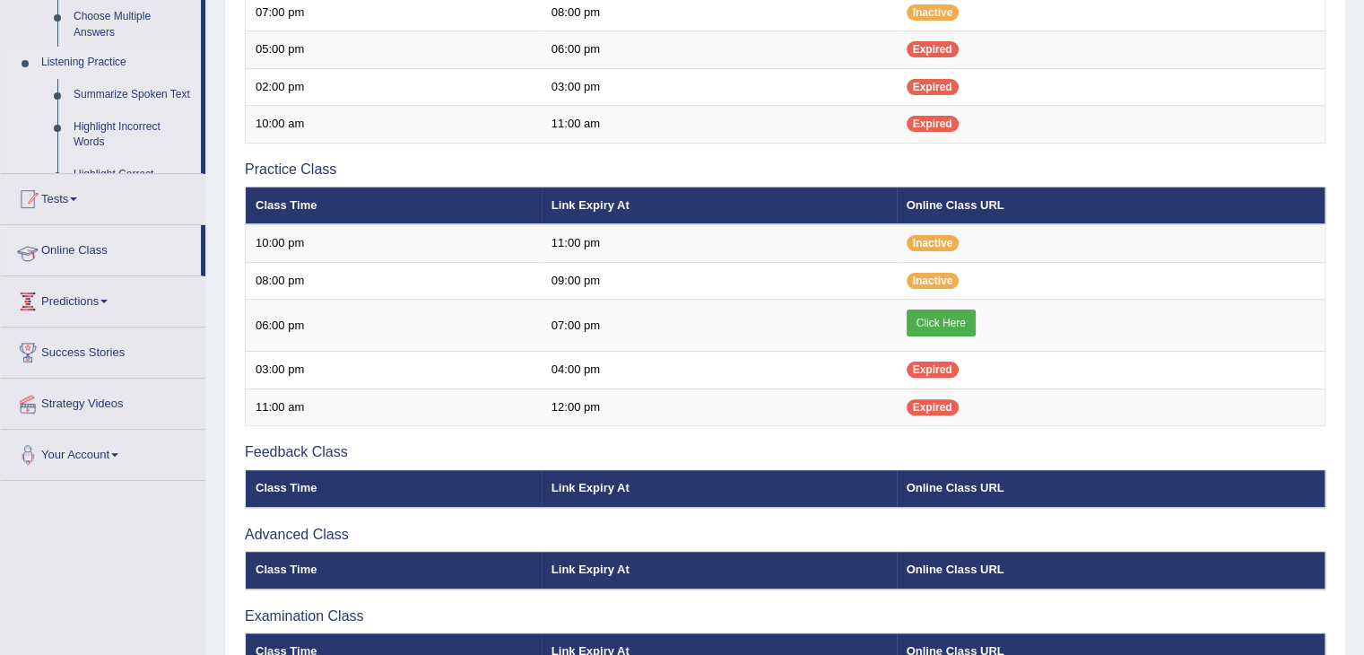
scroll to position [201, 0]
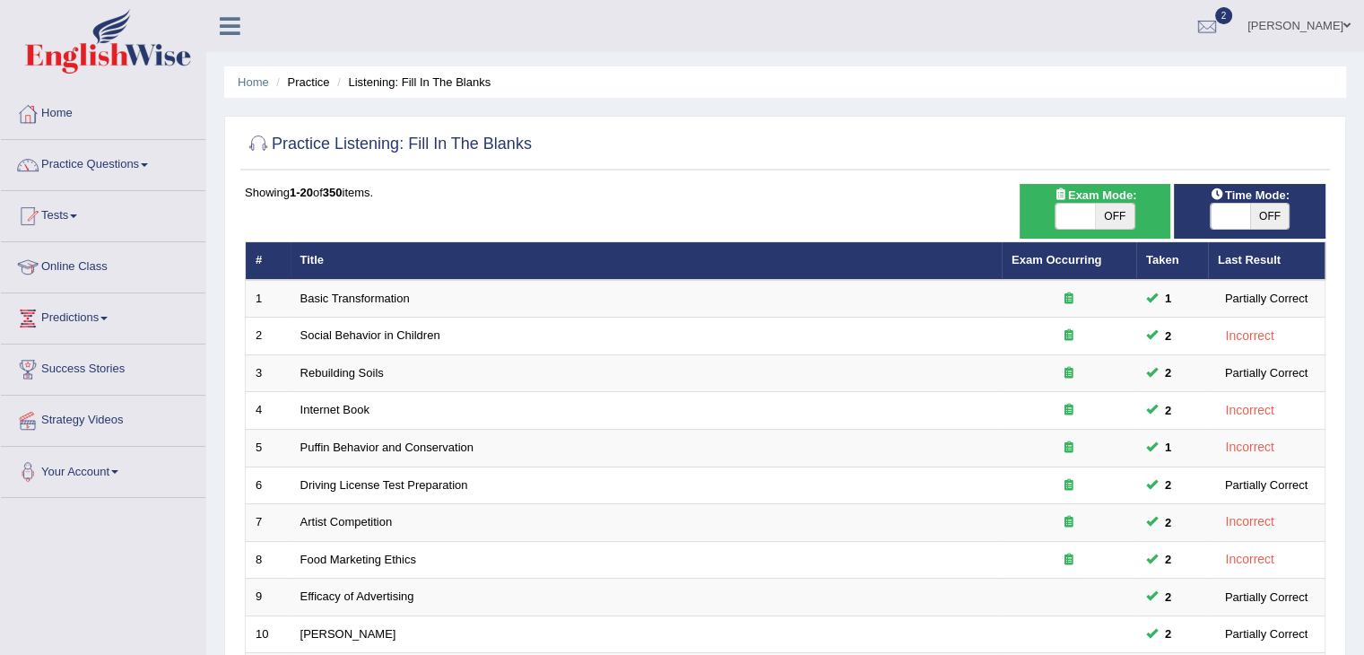
click at [151, 161] on link "Practice Questions" at bounding box center [103, 162] width 204 height 45
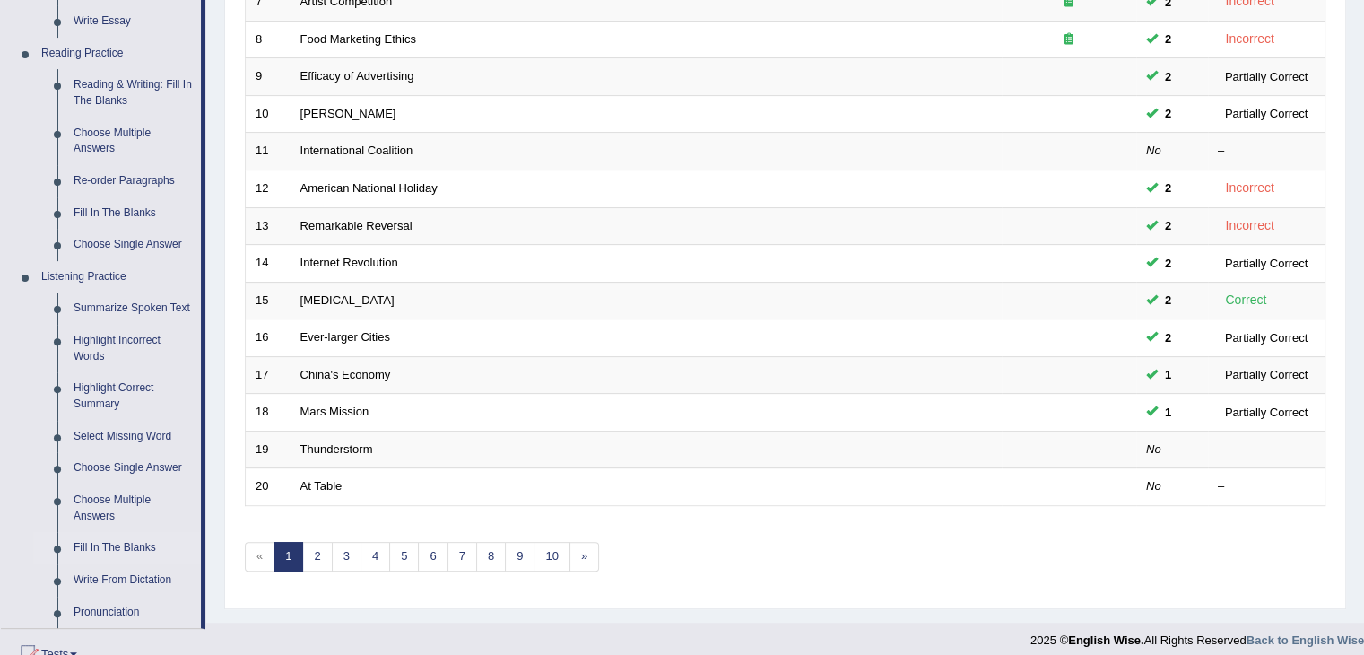
scroll to position [519, 0]
click at [146, 239] on link "Choose Single Answer" at bounding box center [132, 246] width 135 height 32
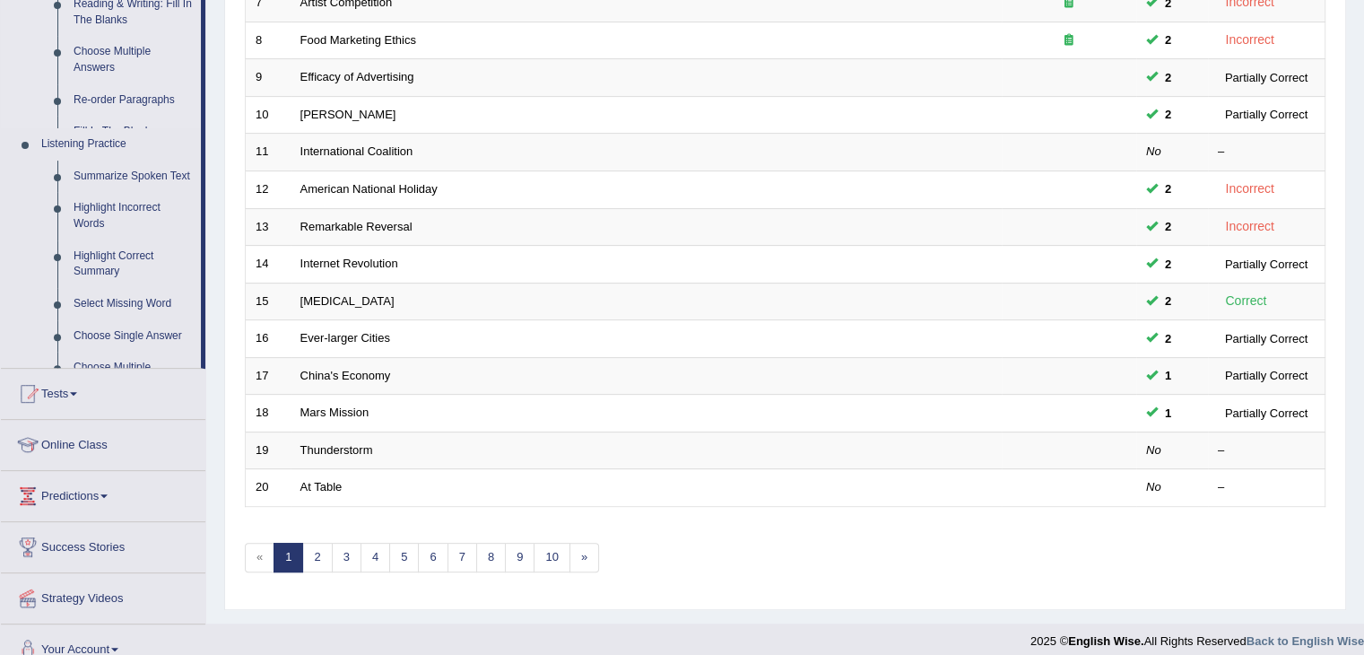
scroll to position [249, 0]
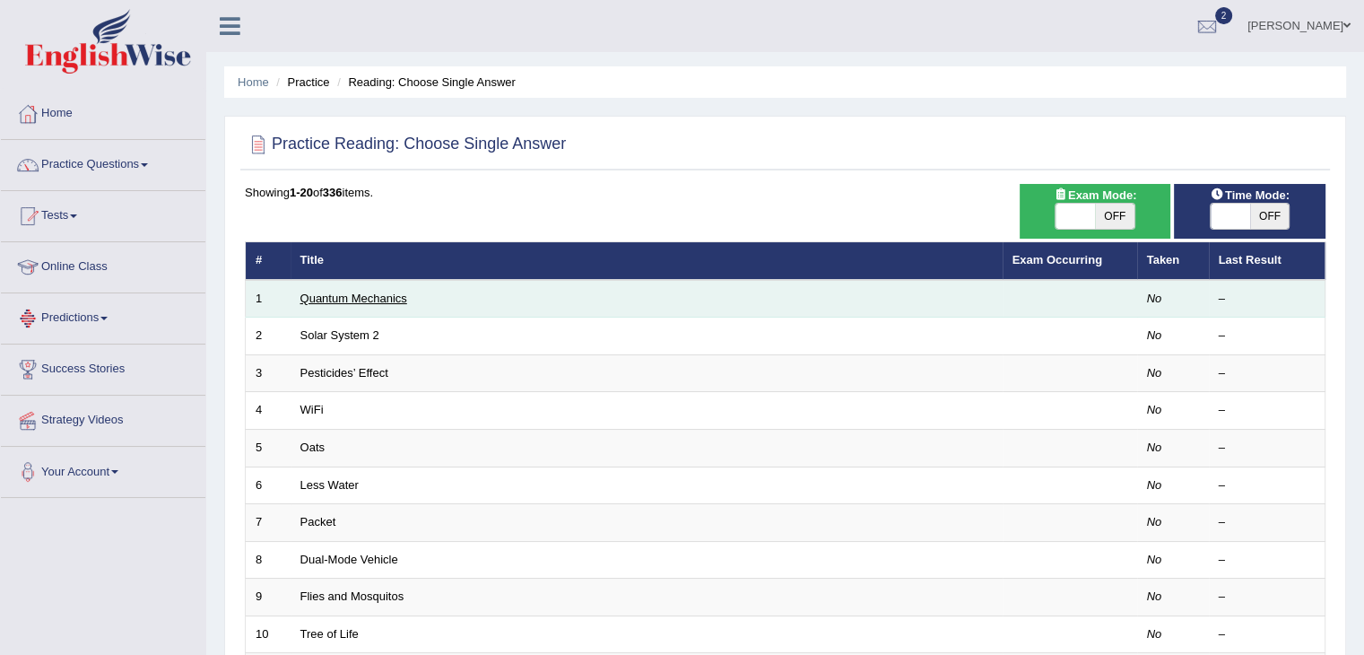
click at [341, 298] on link "Quantum Mechanics" at bounding box center [353, 297] width 107 height 13
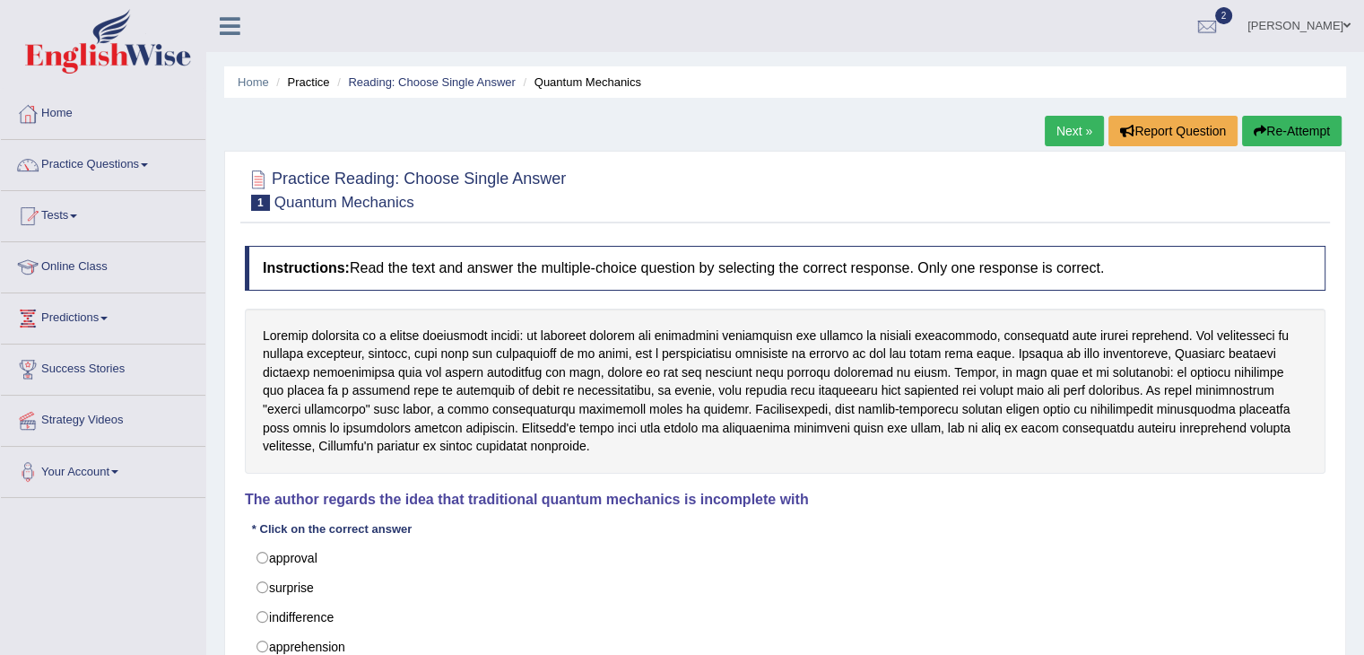
click at [341, 298] on div "Instructions: Read the text and answer the multiple-choice question by selectin…" at bounding box center [784, 491] width 1089 height 508
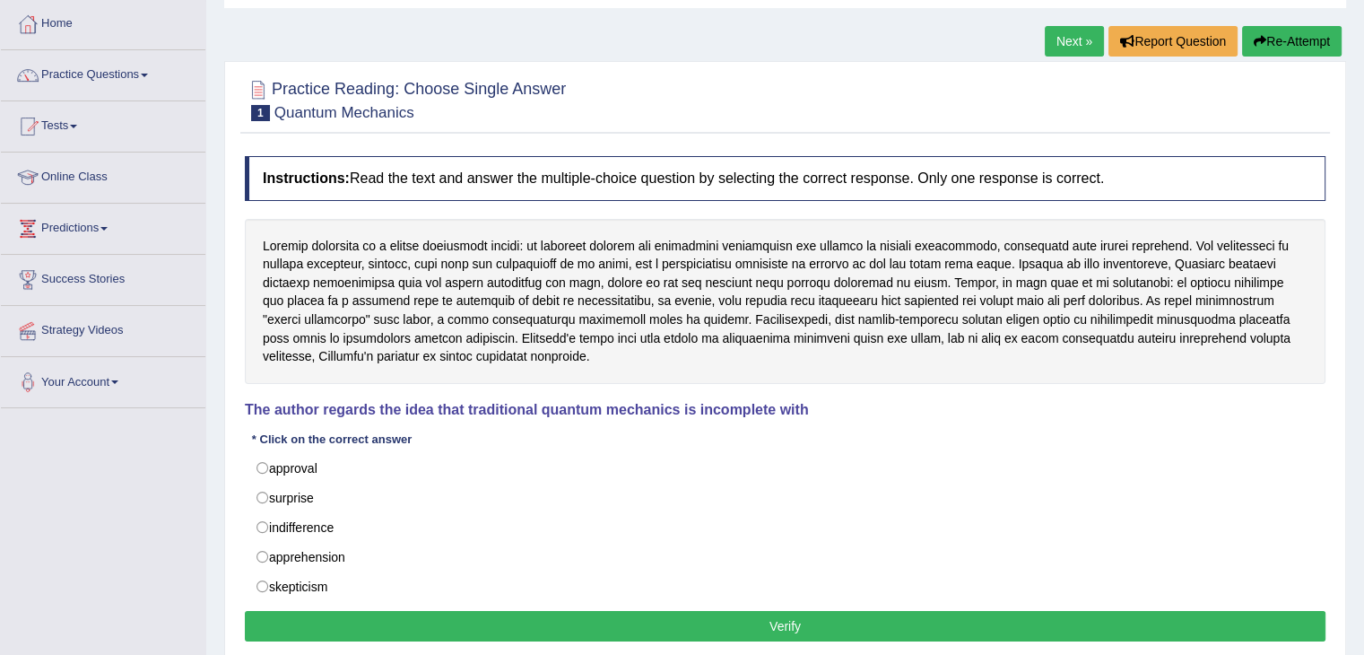
scroll to position [90, 0]
click at [341, 298] on div at bounding box center [785, 301] width 1080 height 165
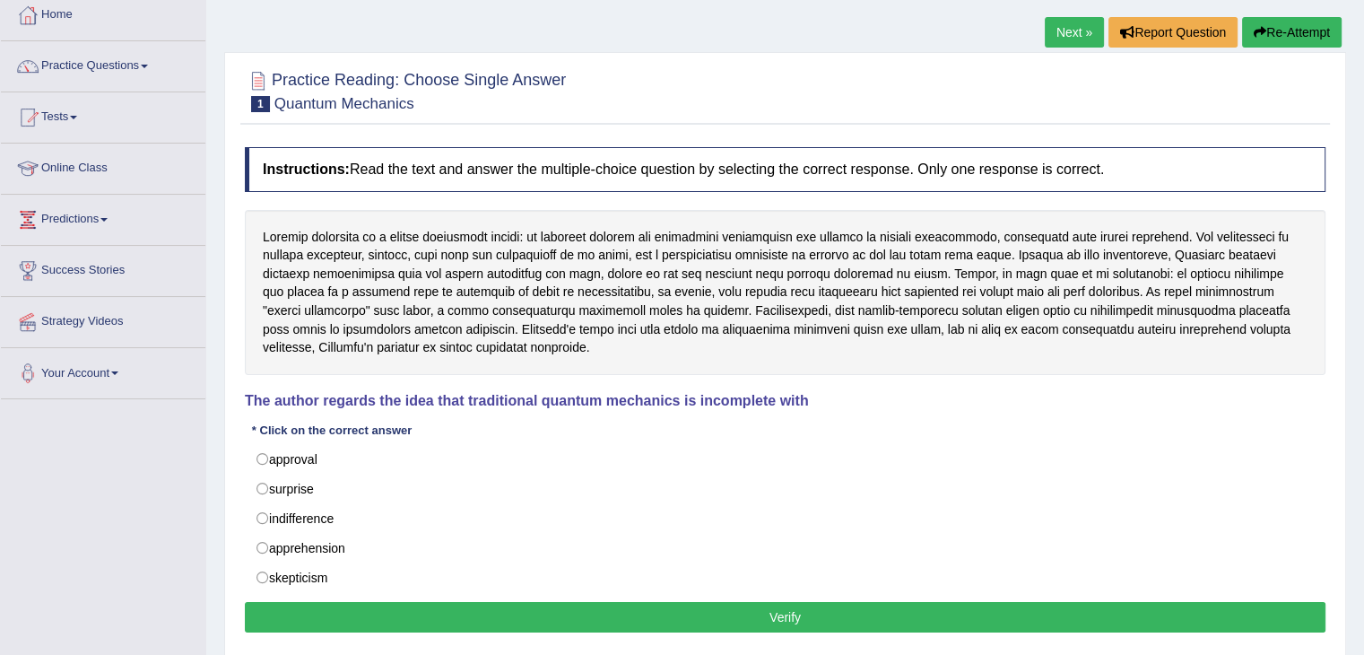
scroll to position [100, 0]
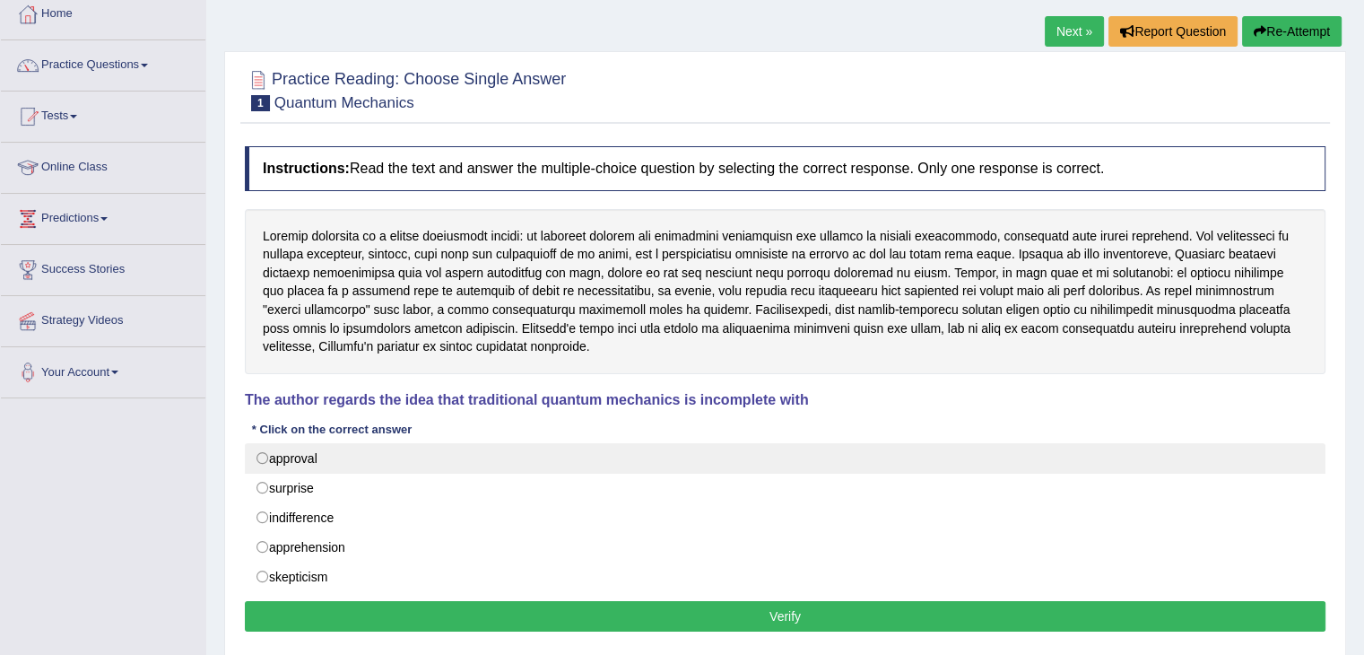
click at [290, 453] on label "approval" at bounding box center [785, 458] width 1080 height 30
radio input "true"
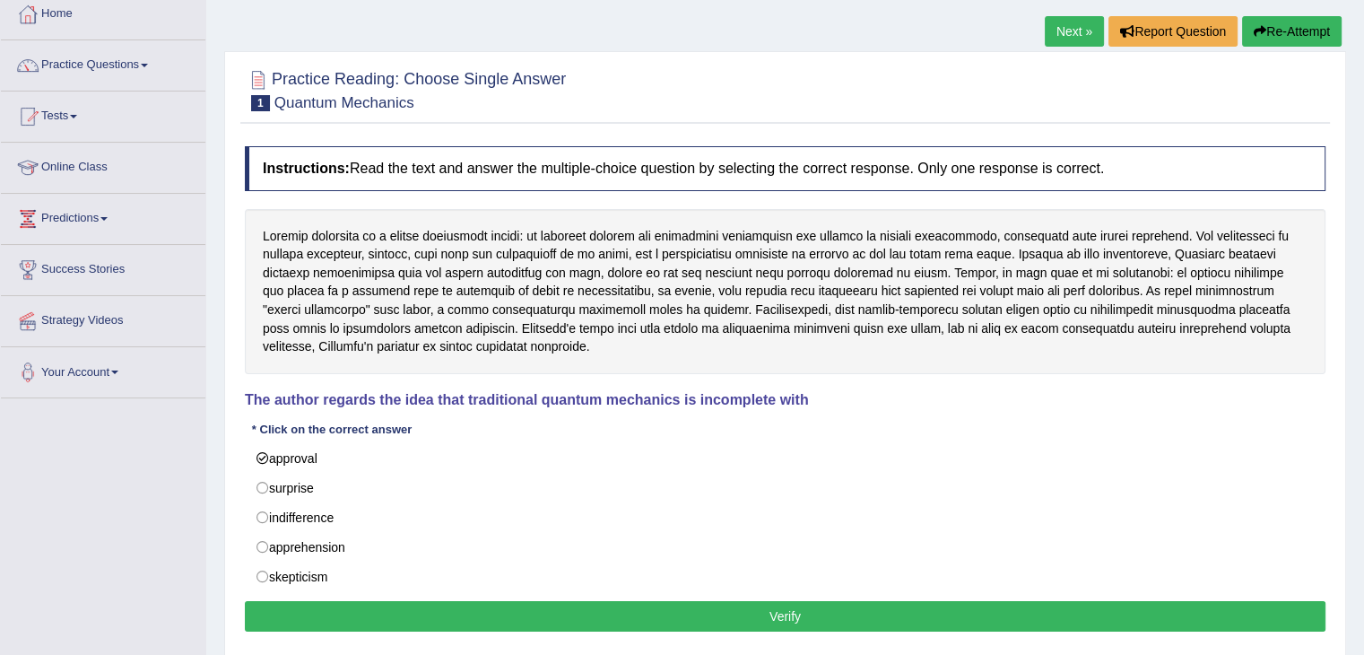
click at [359, 615] on button "Verify" at bounding box center [785, 616] width 1080 height 30
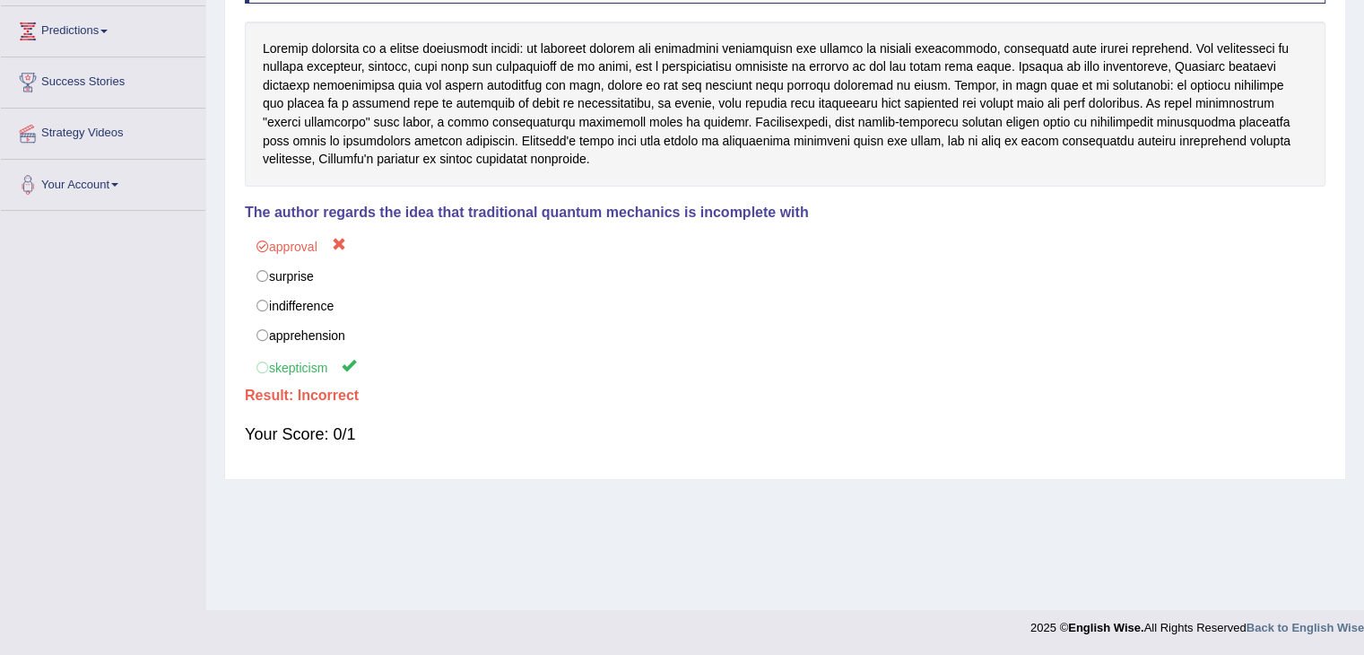
scroll to position [0, 0]
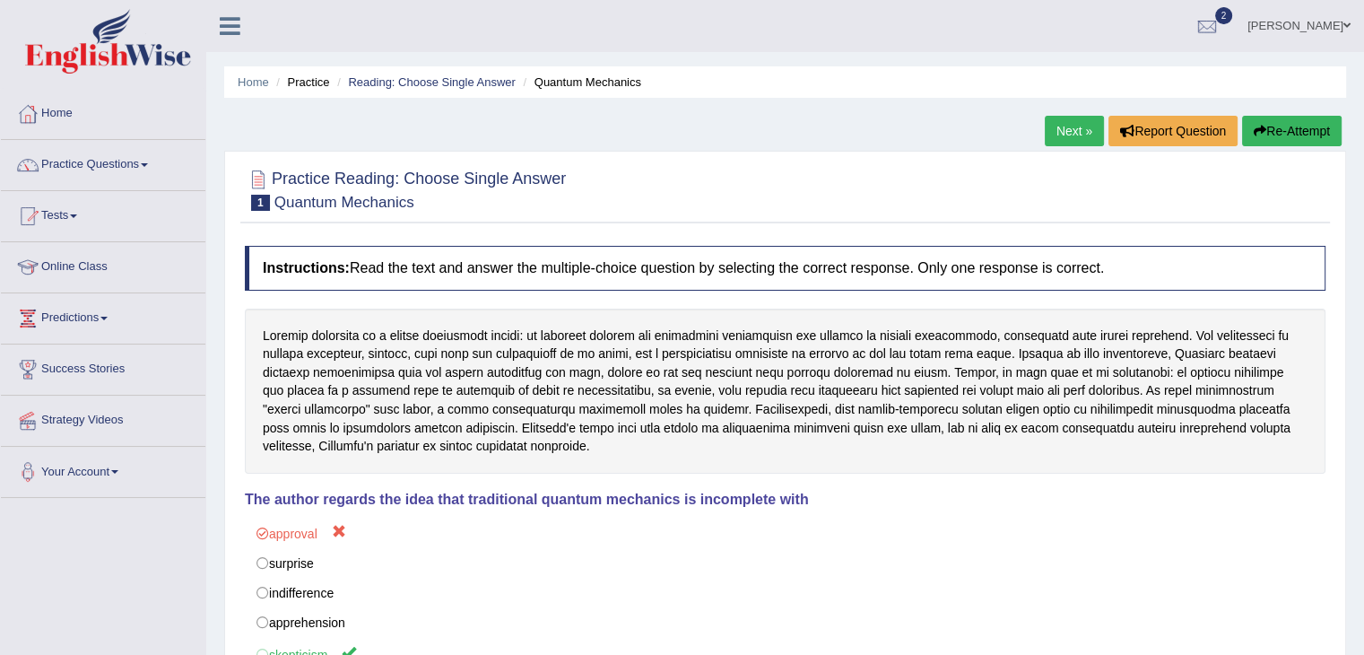
click at [1071, 133] on link "Next »" at bounding box center [1074, 131] width 59 height 30
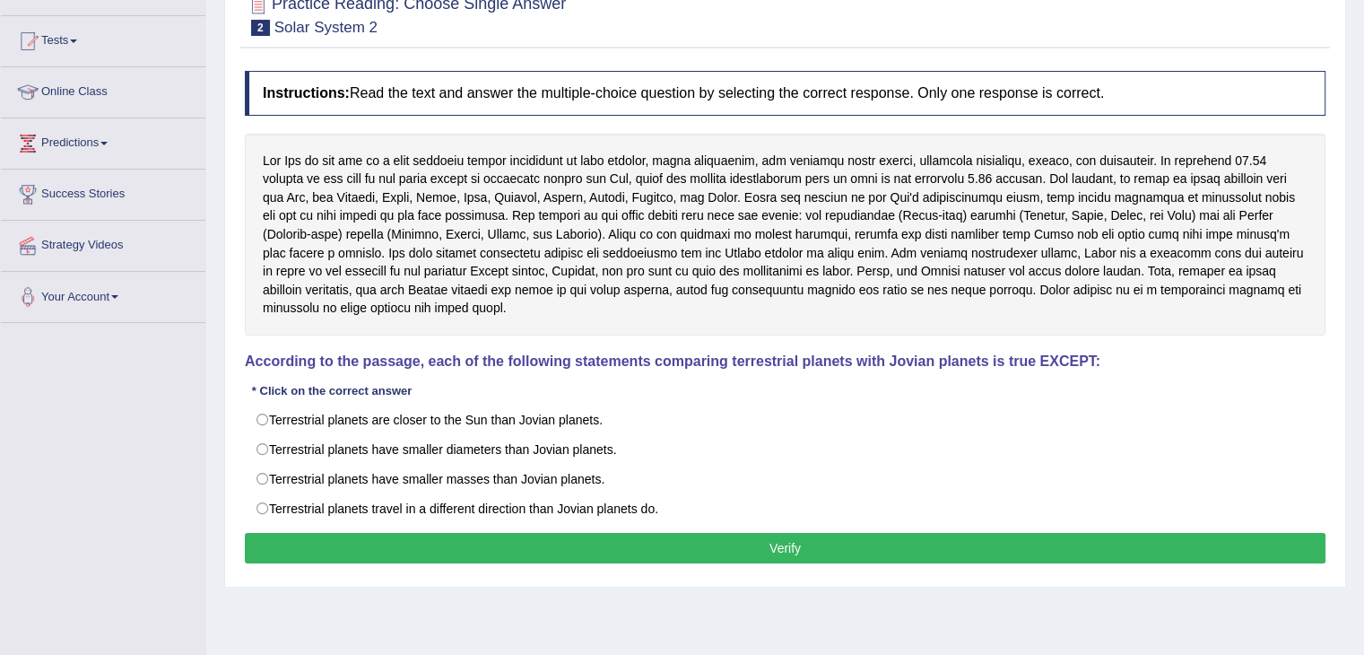
scroll to position [174, 0]
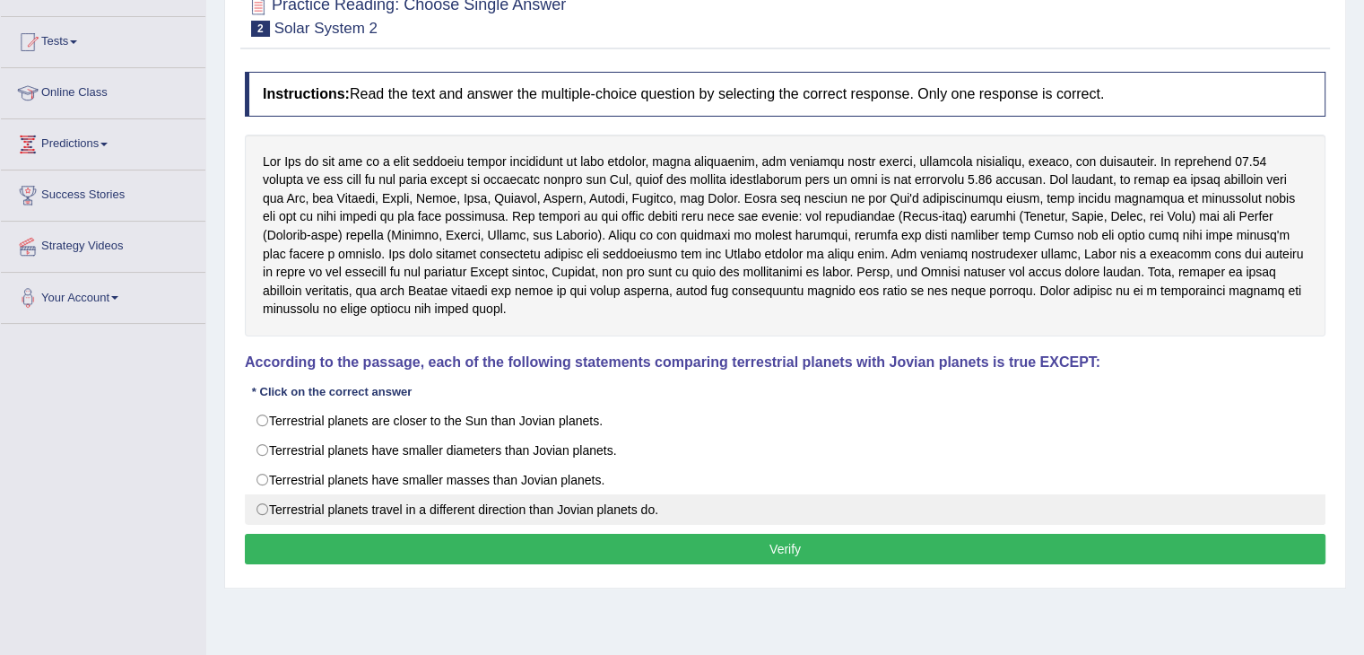
click at [610, 494] on label "Terrestrial planets travel in a different direction than Jovian planets do." at bounding box center [785, 509] width 1080 height 30
radio input "true"
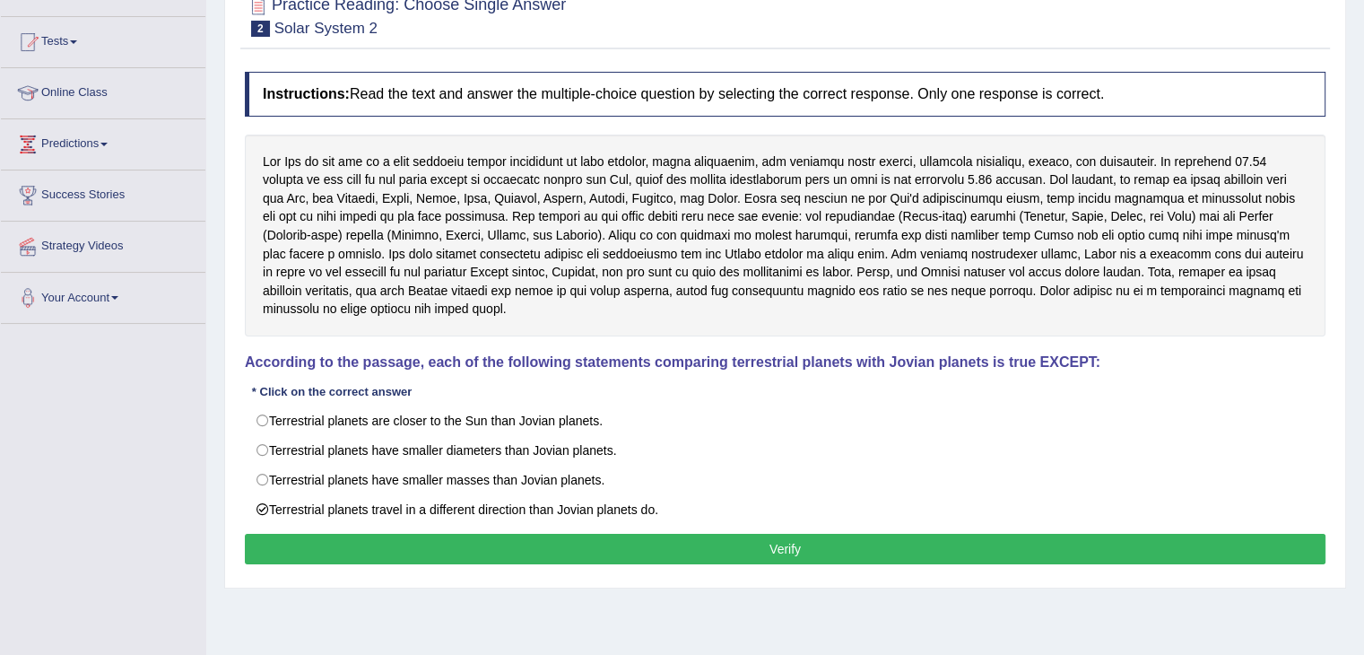
click at [610, 534] on button "Verify" at bounding box center [785, 549] width 1080 height 30
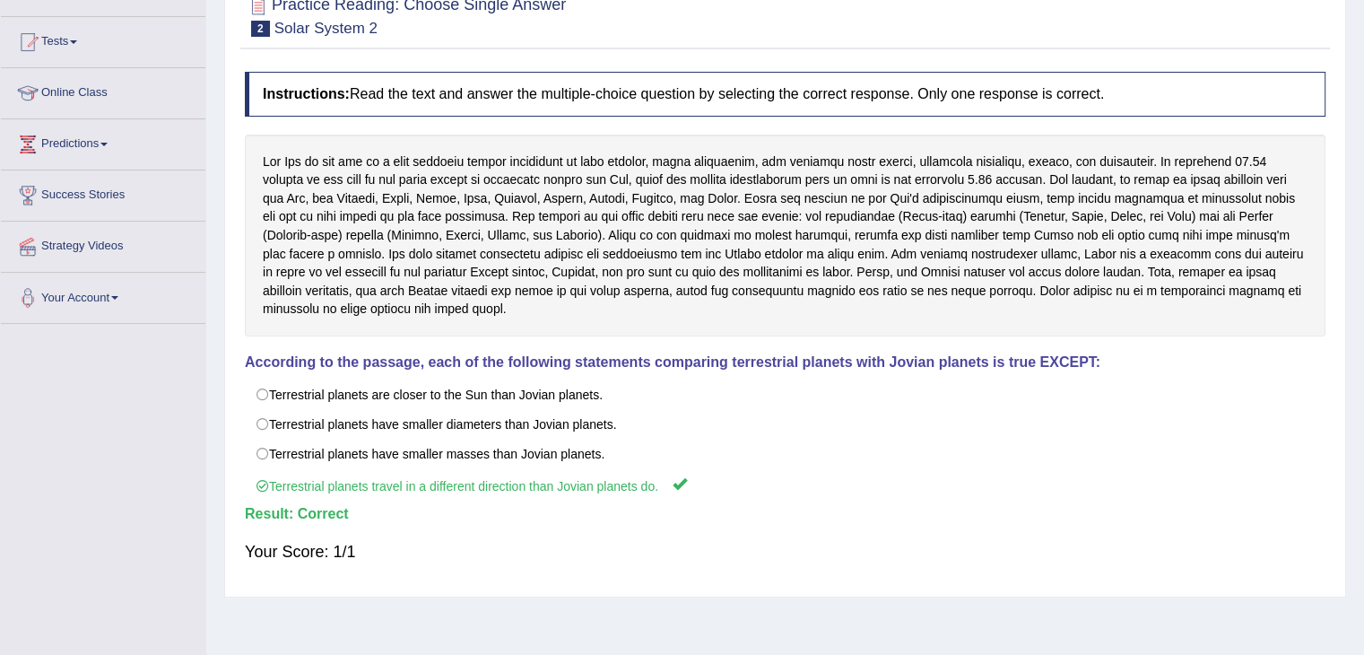
scroll to position [0, 0]
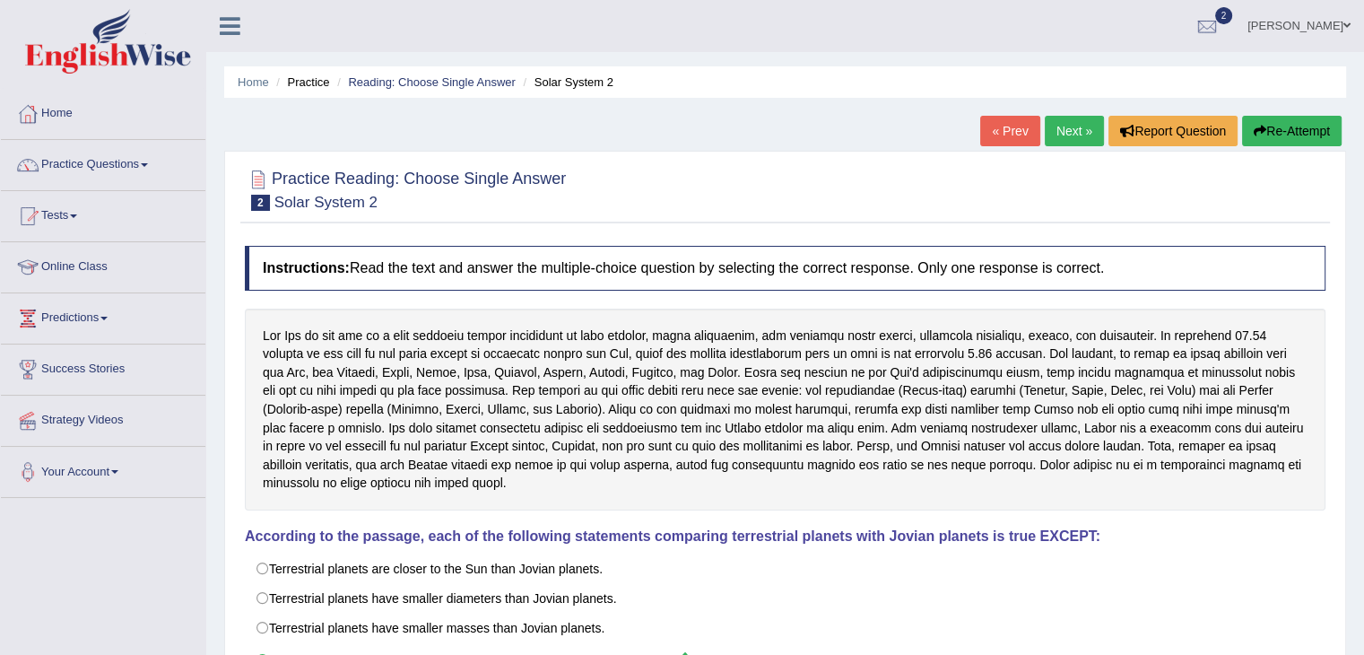
click at [1058, 137] on link "Next »" at bounding box center [1074, 131] width 59 height 30
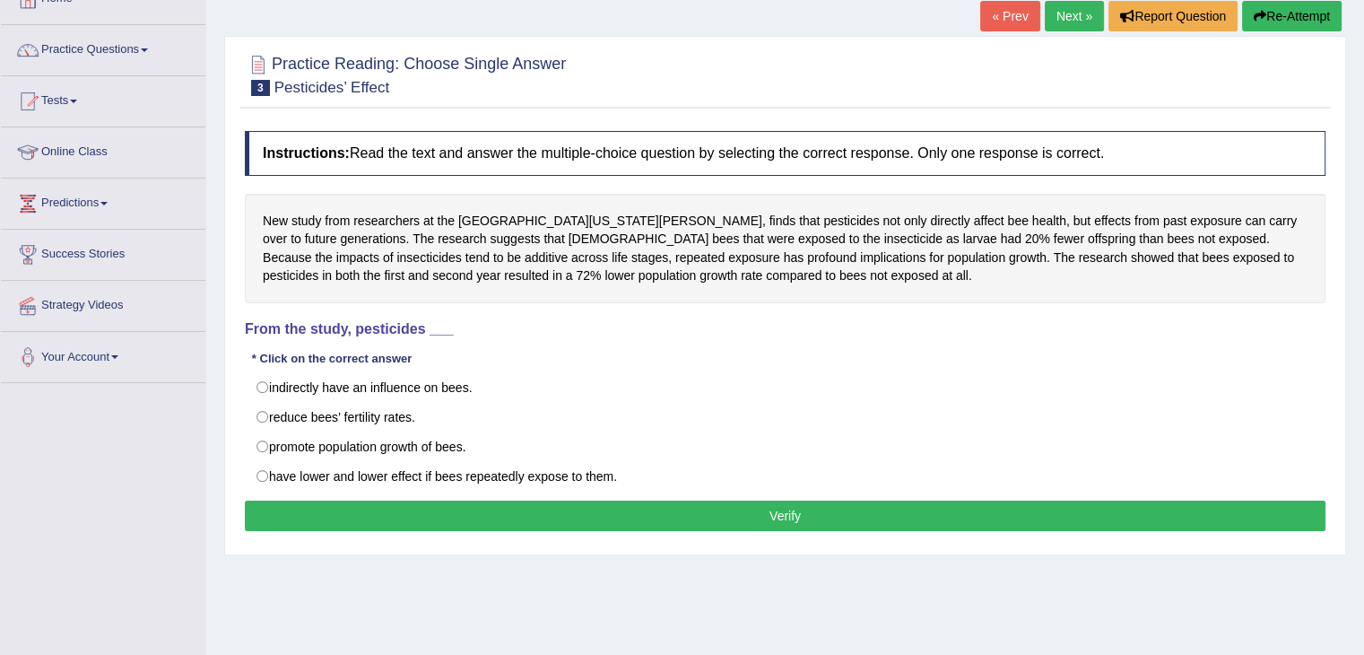
scroll to position [115, 0]
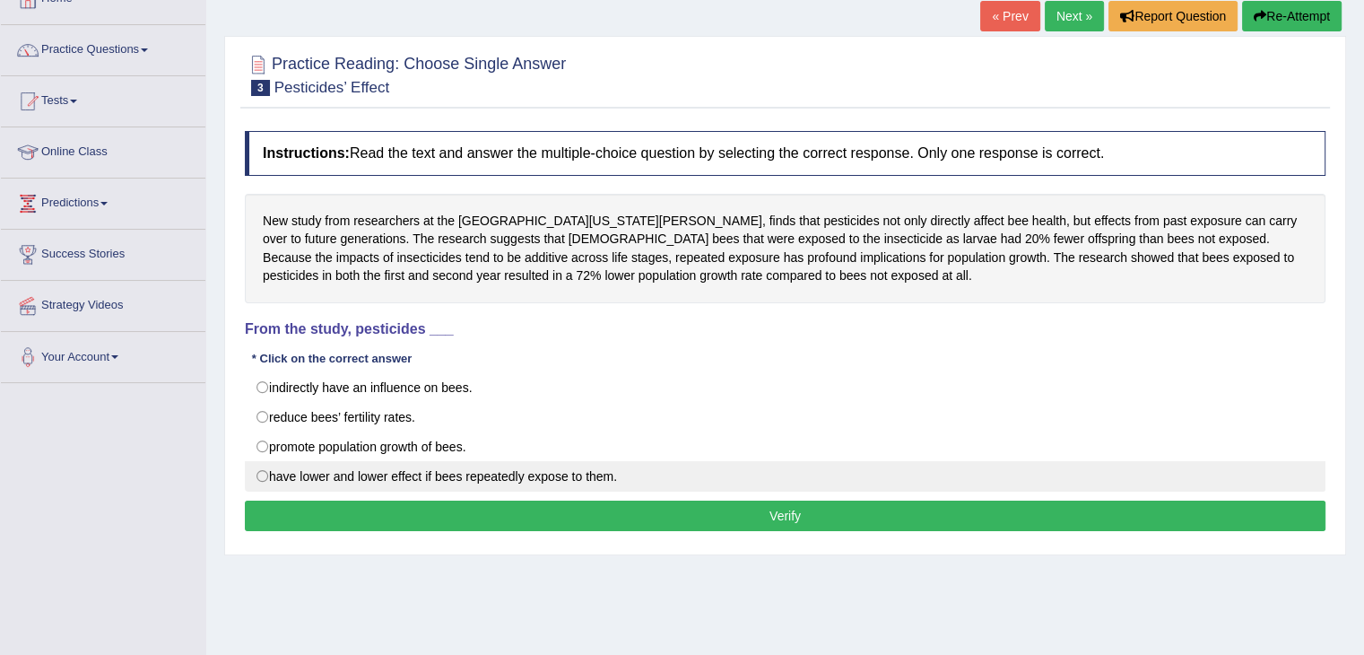
click at [683, 466] on label "have lower and lower effect if bees repeatedly expose to them." at bounding box center [785, 476] width 1080 height 30
radio input "true"
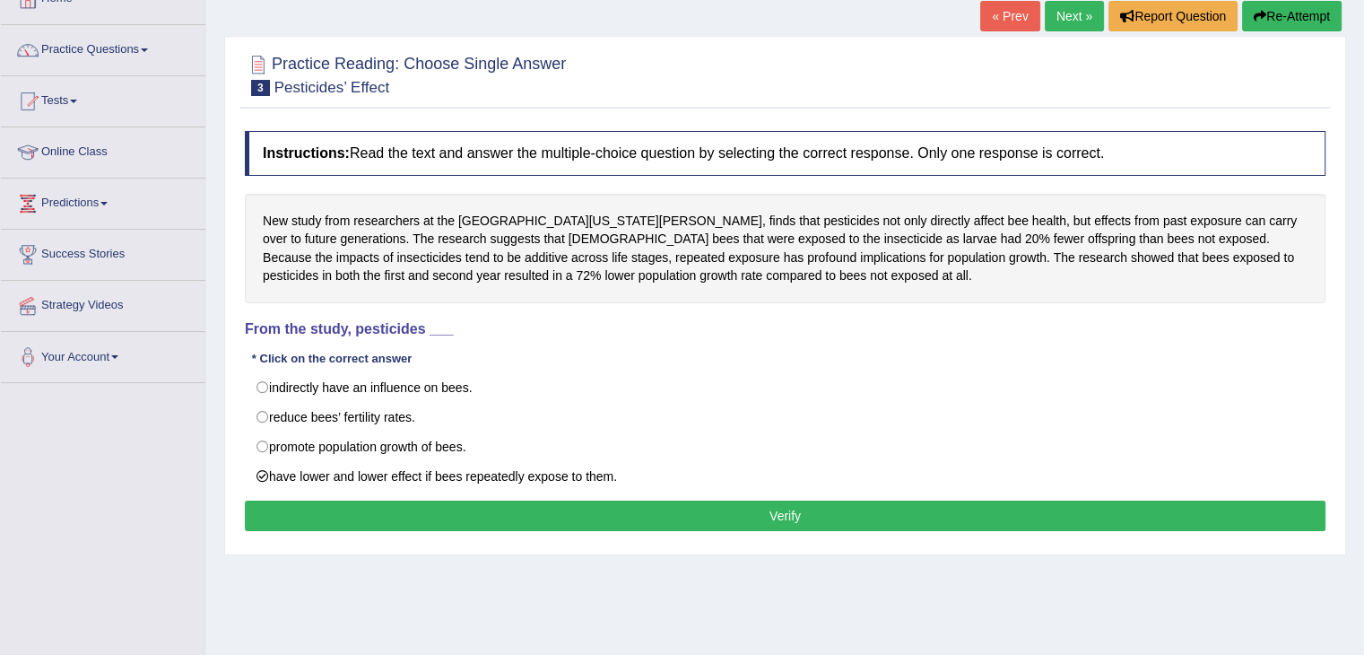
click at [674, 509] on button "Verify" at bounding box center [785, 515] width 1080 height 30
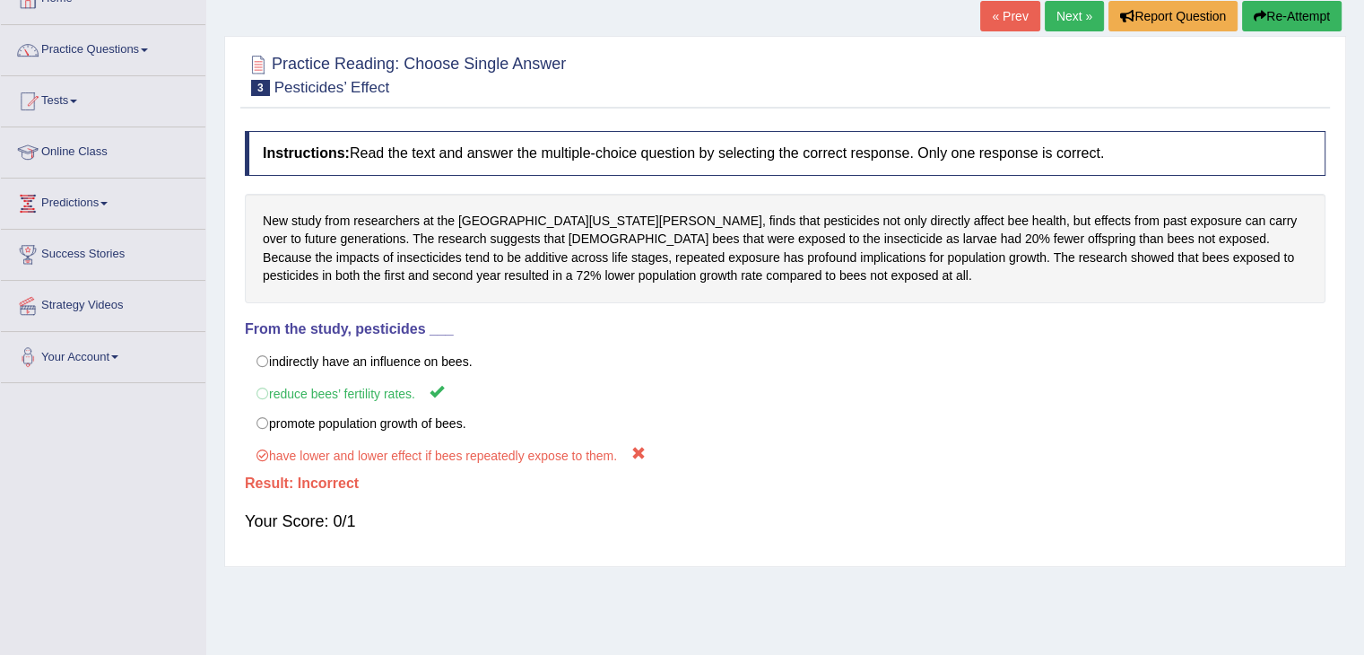
click at [1066, 12] on link "Next »" at bounding box center [1074, 16] width 59 height 30
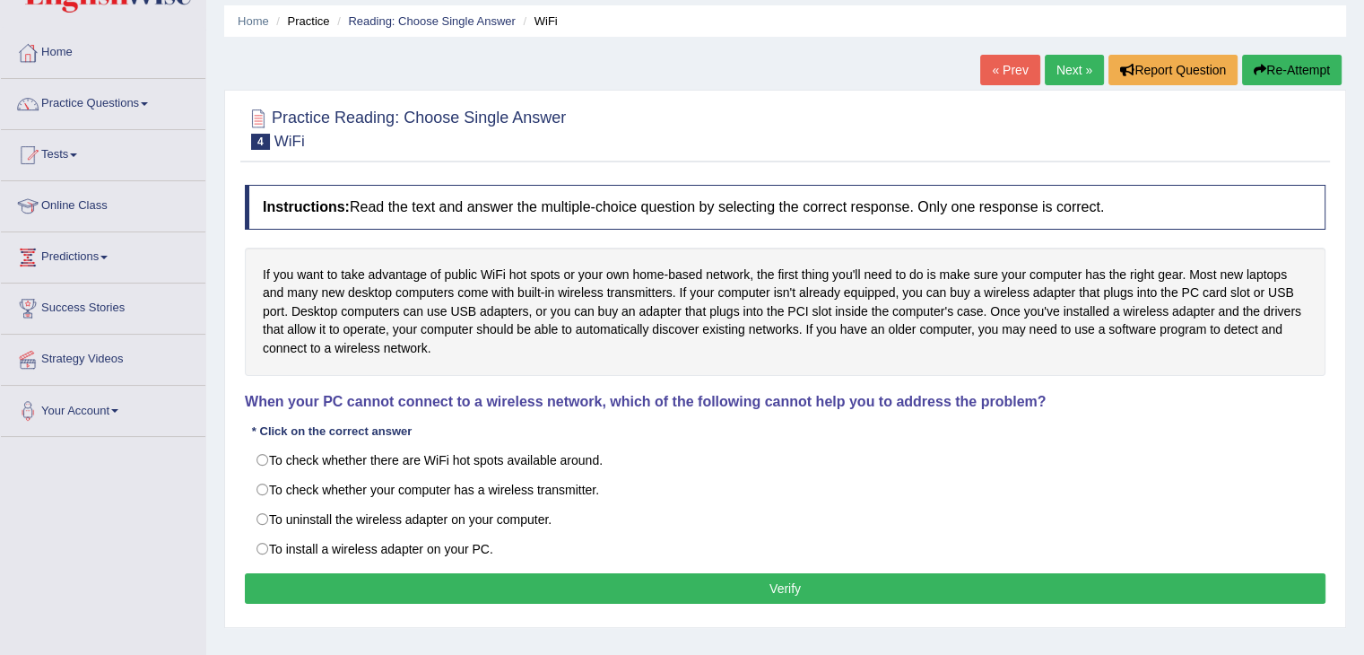
scroll to position [63, 0]
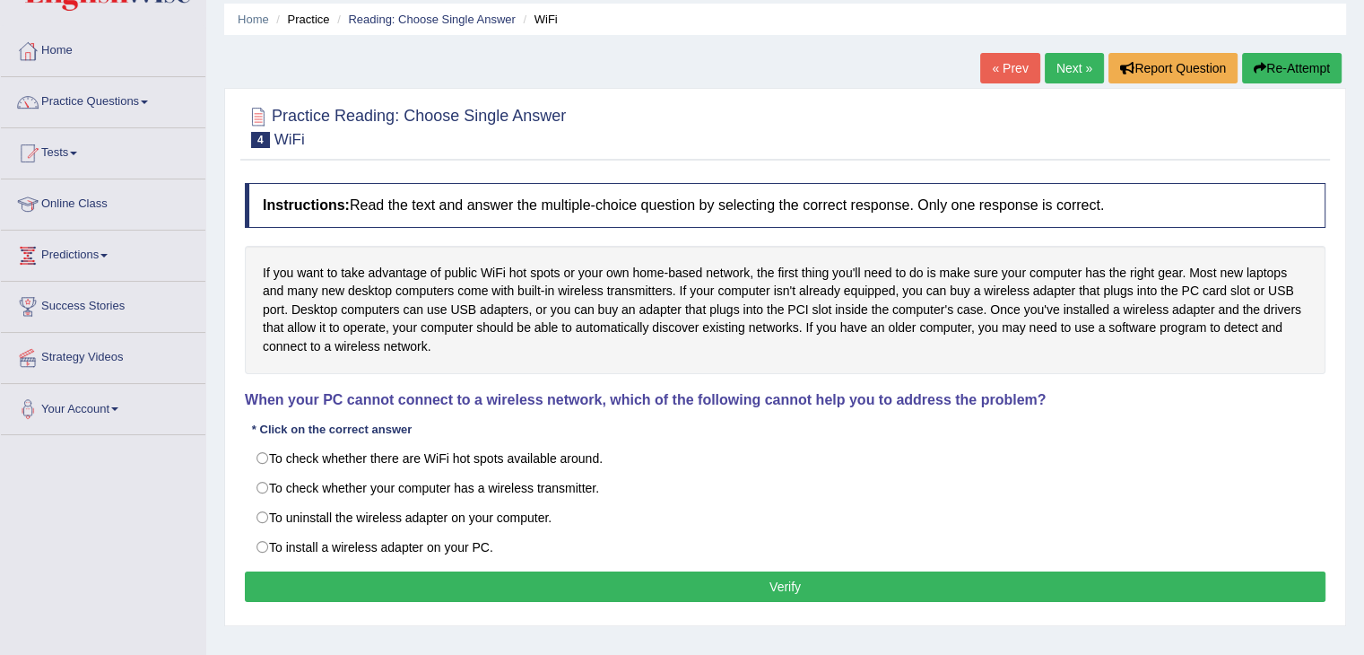
click at [150, 97] on link "Practice Questions" at bounding box center [103, 99] width 204 height 45
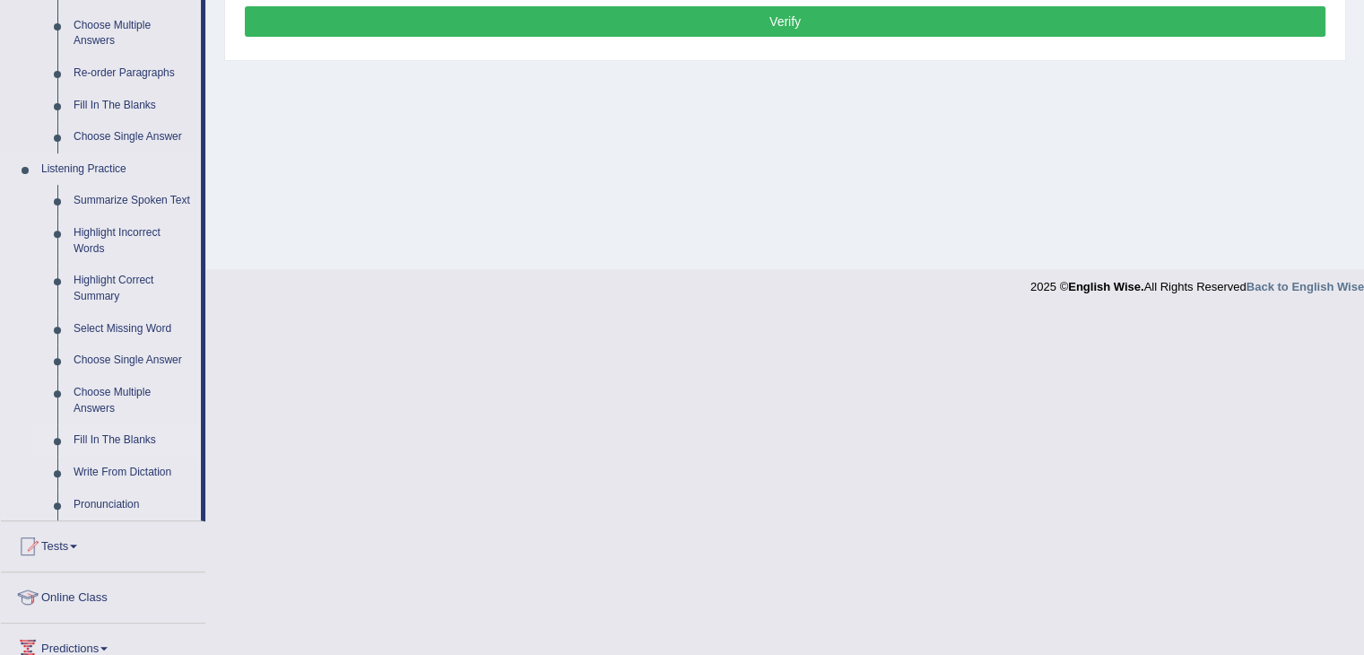
scroll to position [0, 0]
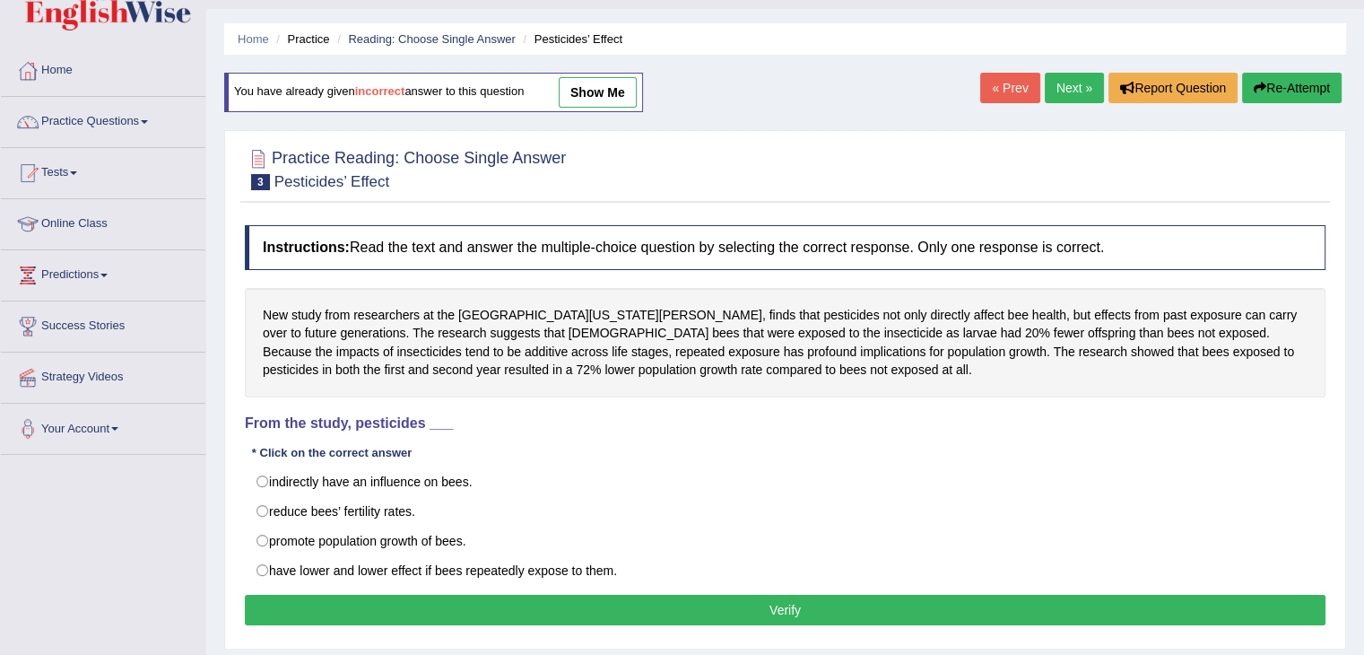
scroll to position [42, 0]
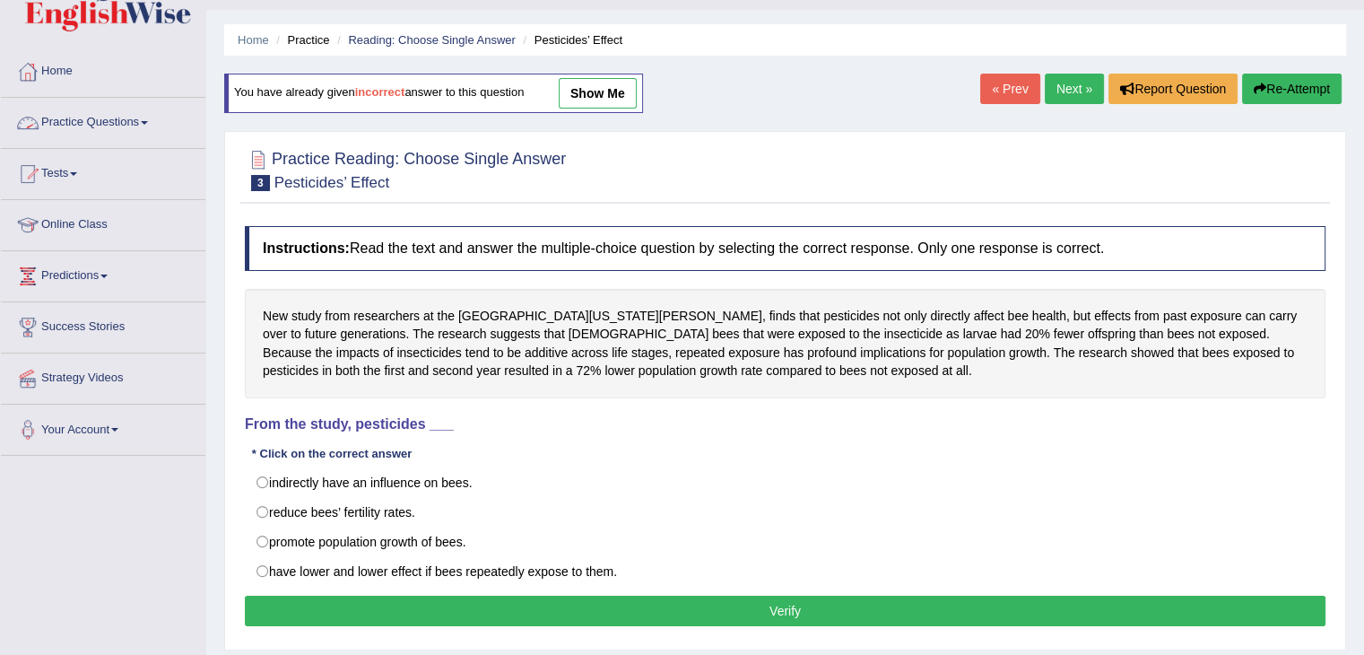
click at [147, 110] on link "Practice Questions" at bounding box center [103, 120] width 204 height 45
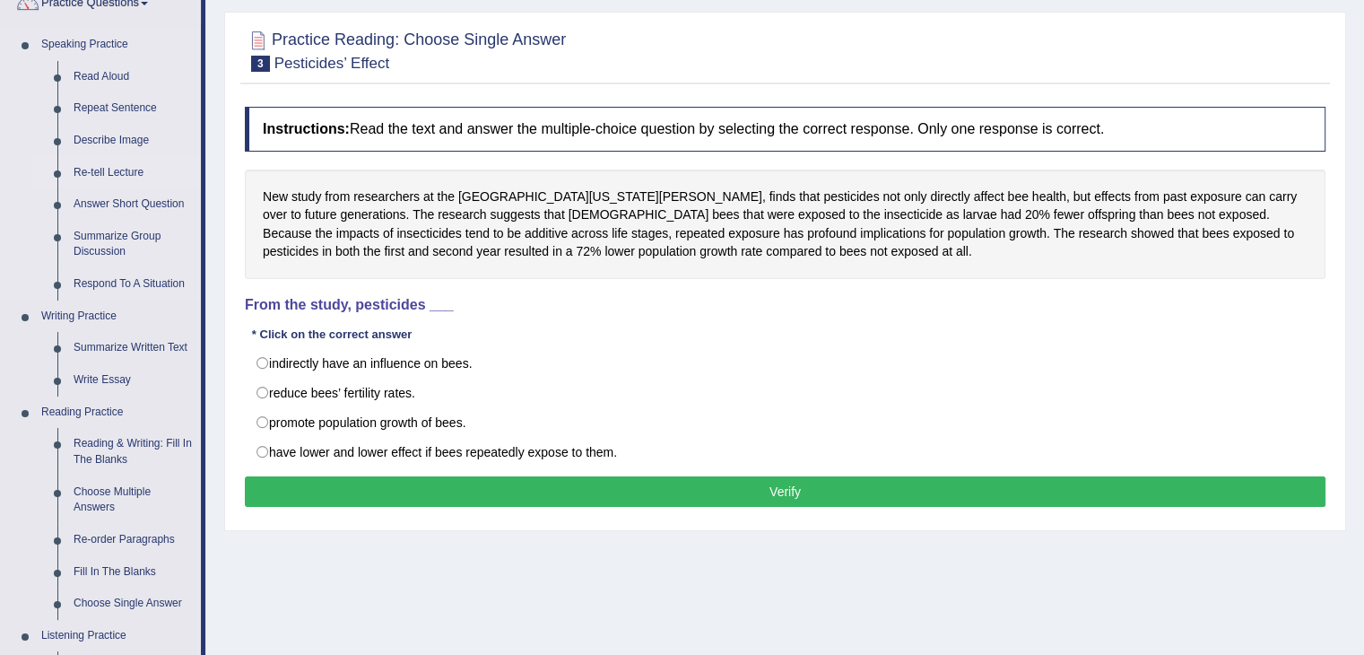
scroll to position [161, 0]
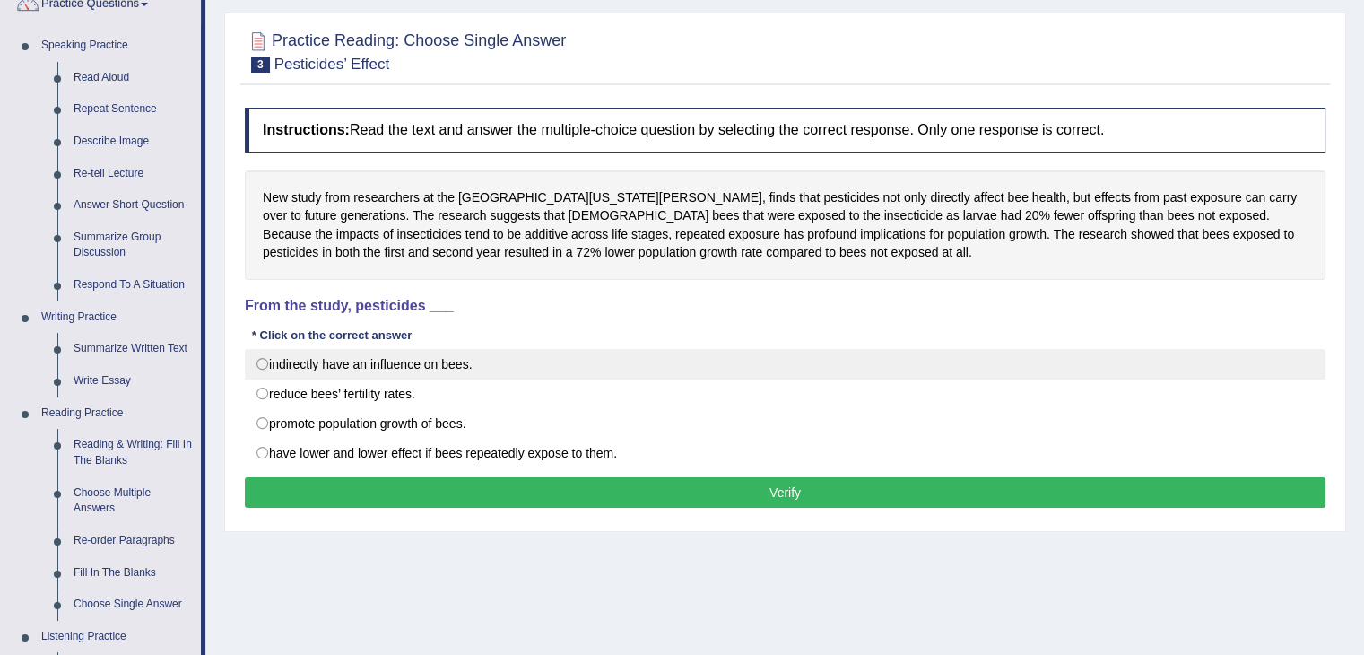
click at [308, 362] on label "indirectly have an influence on bees." at bounding box center [785, 364] width 1080 height 30
radio input "true"
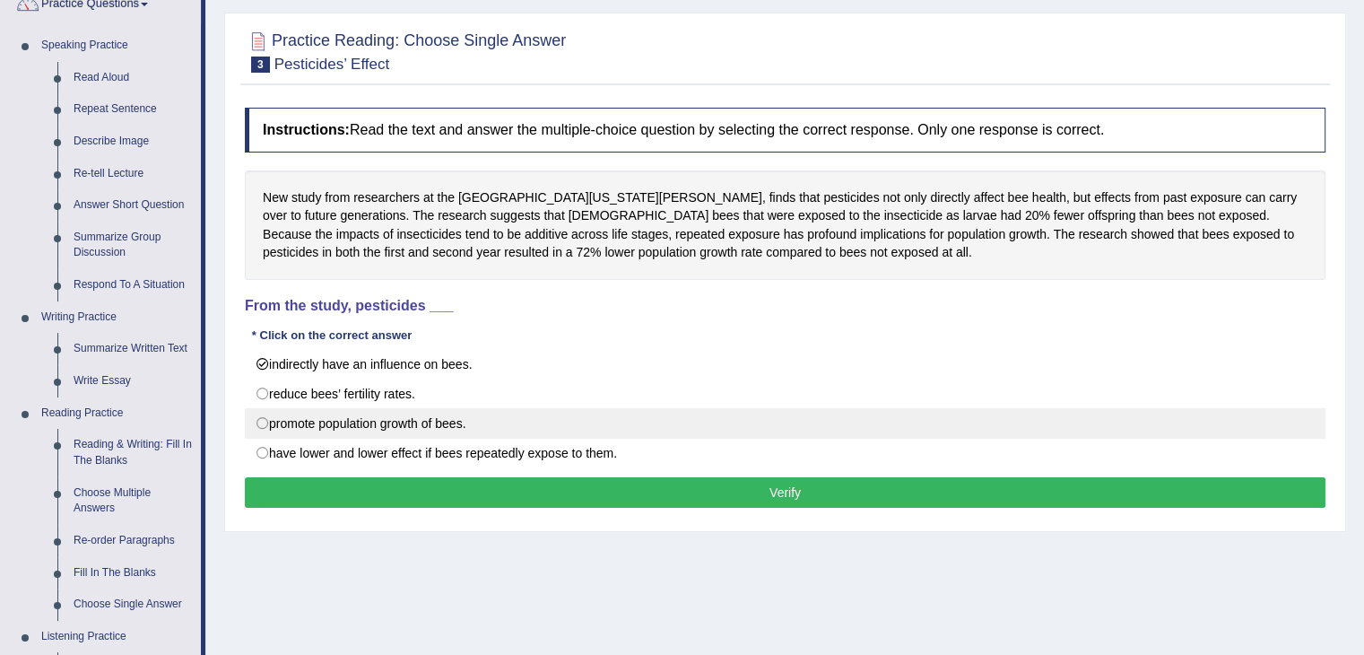
click at [323, 431] on label "promote population growth of bees." at bounding box center [785, 423] width 1080 height 30
radio input "true"
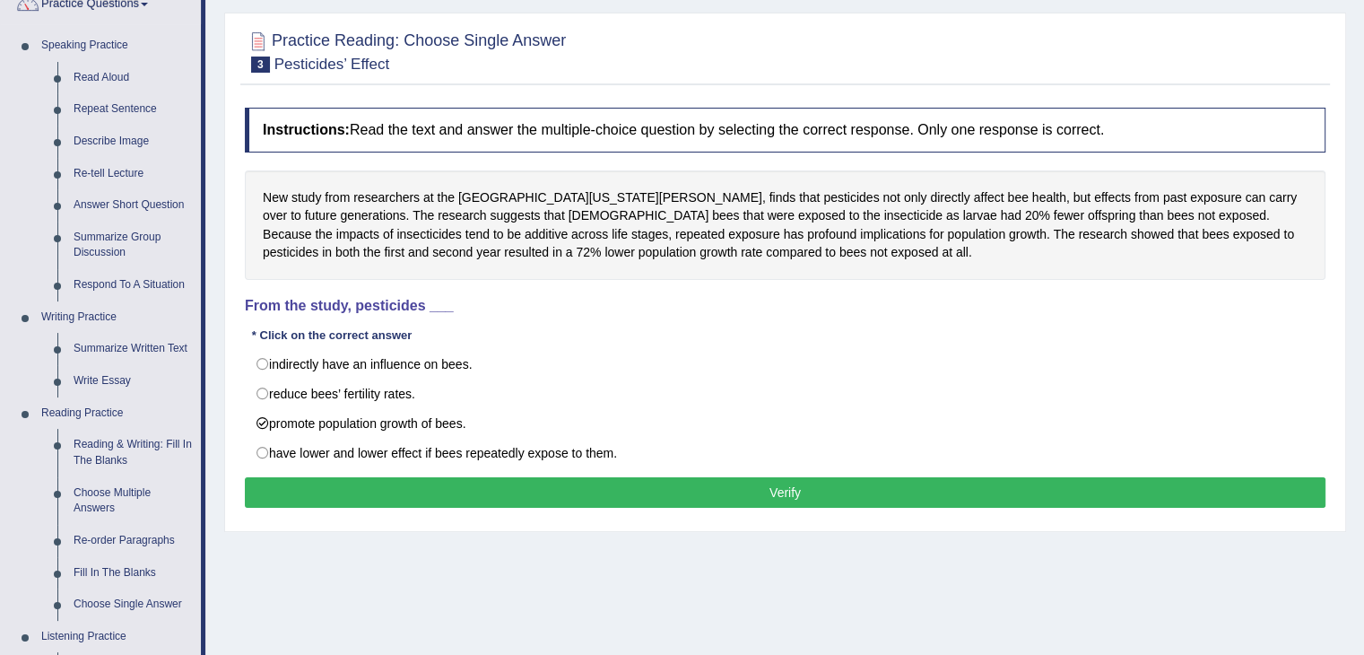
click at [332, 489] on button "Verify" at bounding box center [785, 492] width 1080 height 30
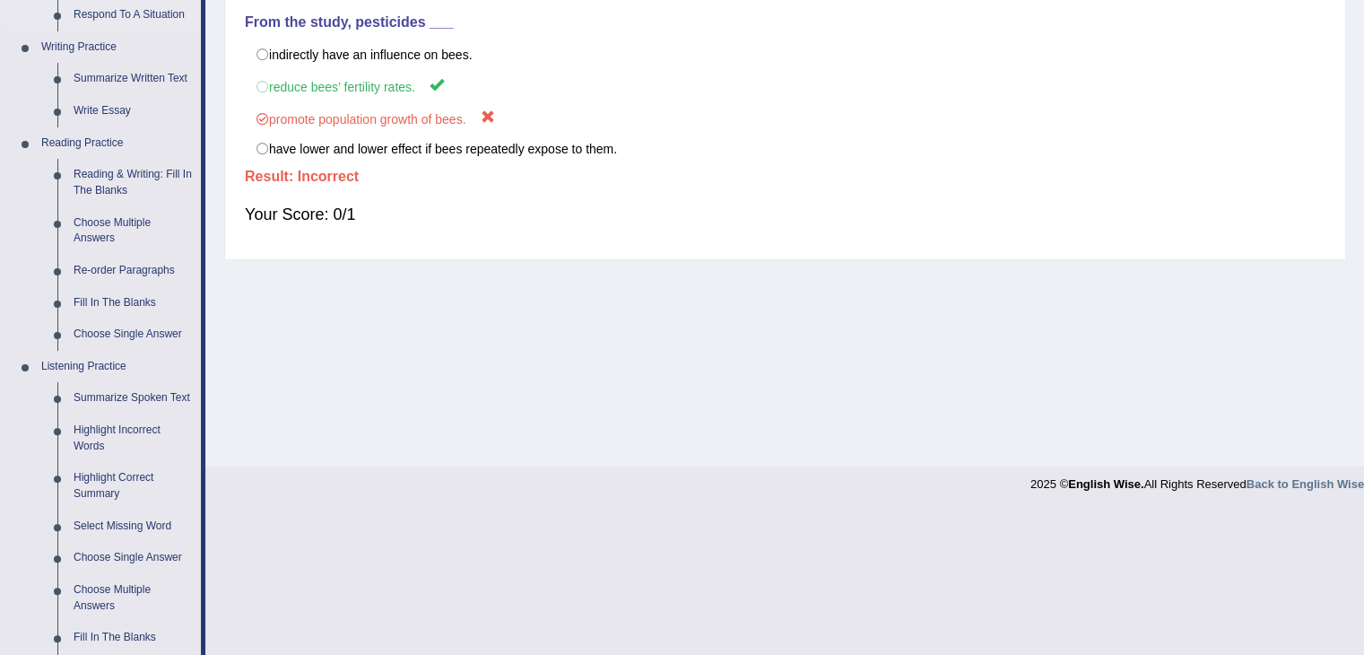
scroll to position [430, 0]
click at [140, 302] on link "Fill In The Blanks" at bounding box center [132, 303] width 135 height 32
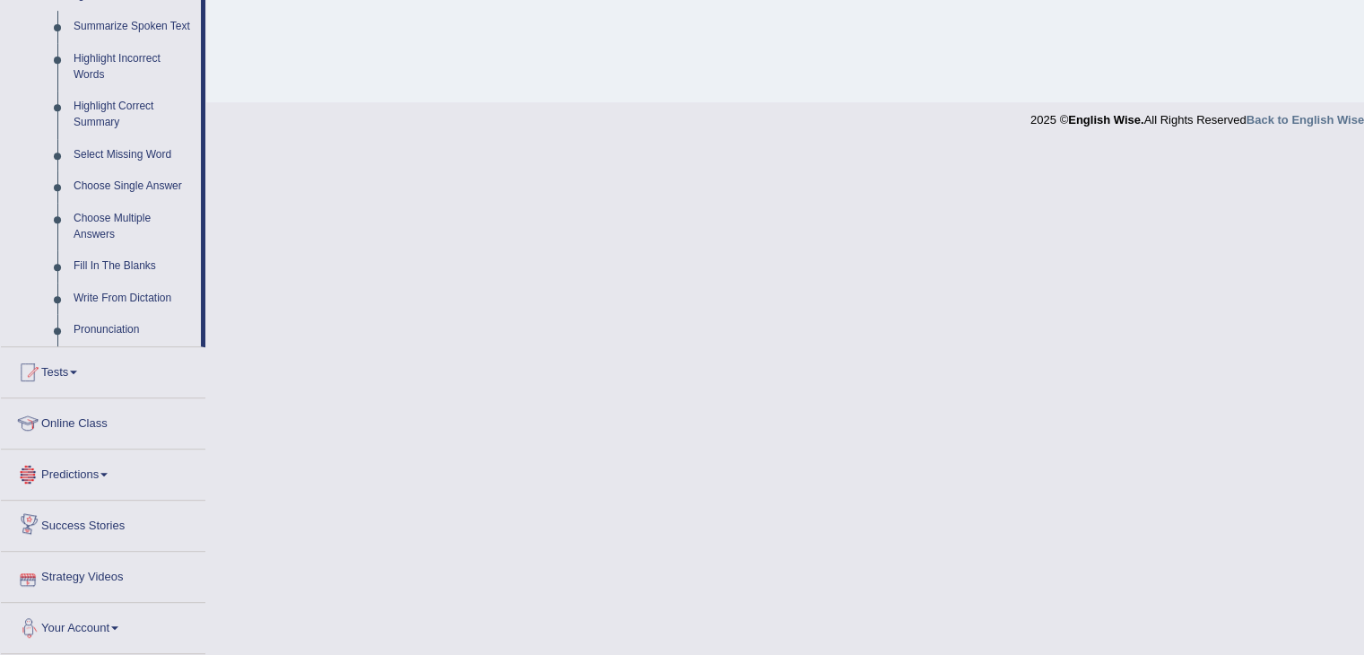
scroll to position [800, 0]
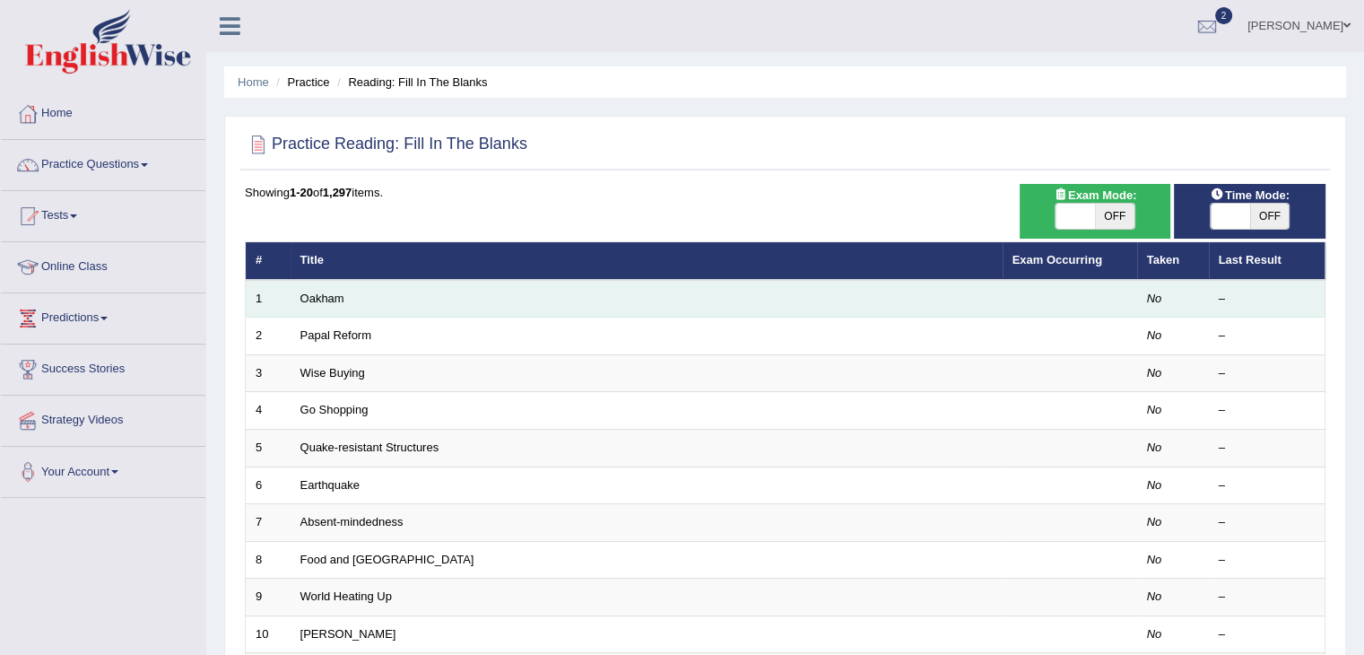
click at [348, 295] on td "Oakham" at bounding box center [647, 299] width 712 height 38
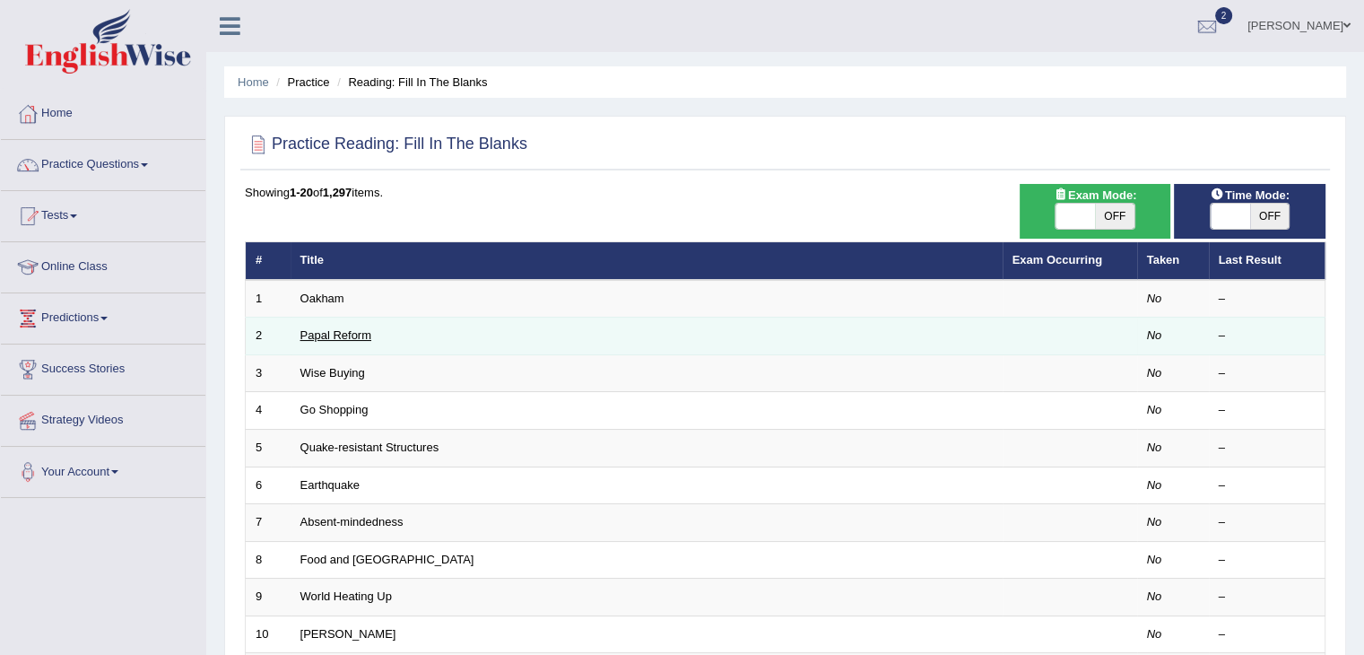
click at [351, 328] on link "Papal Reform" at bounding box center [335, 334] width 71 height 13
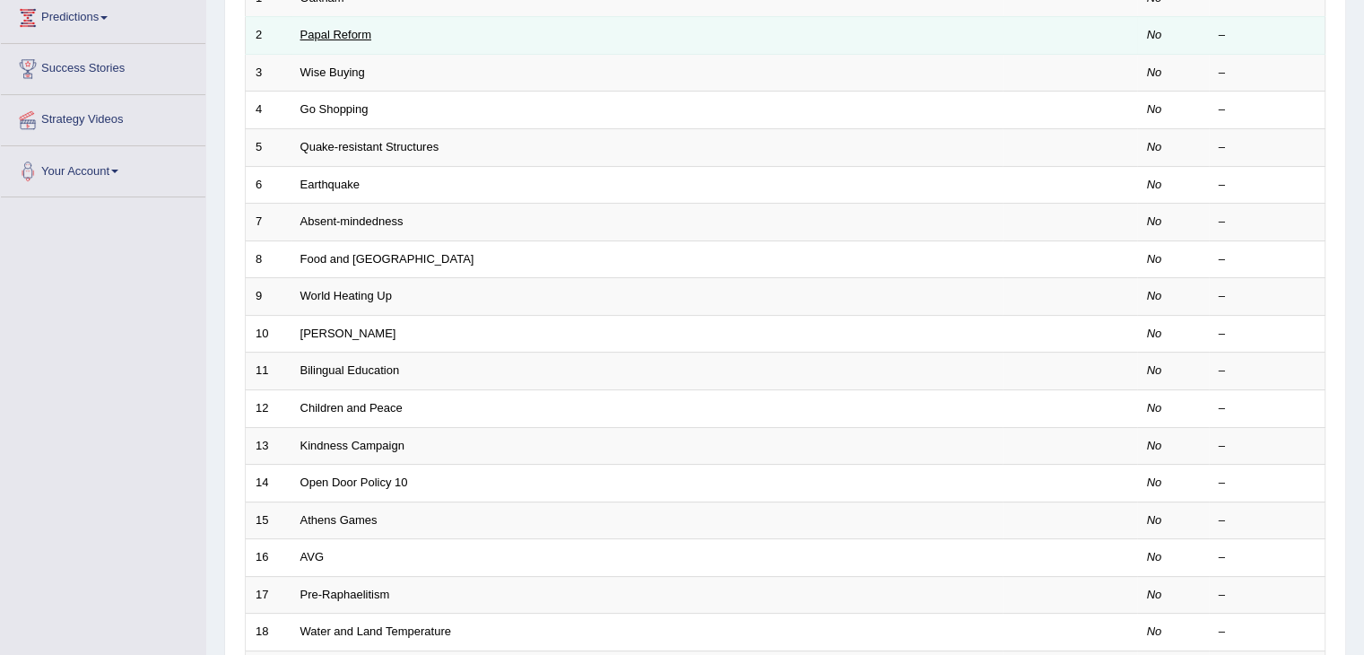
scroll to position [361, 0]
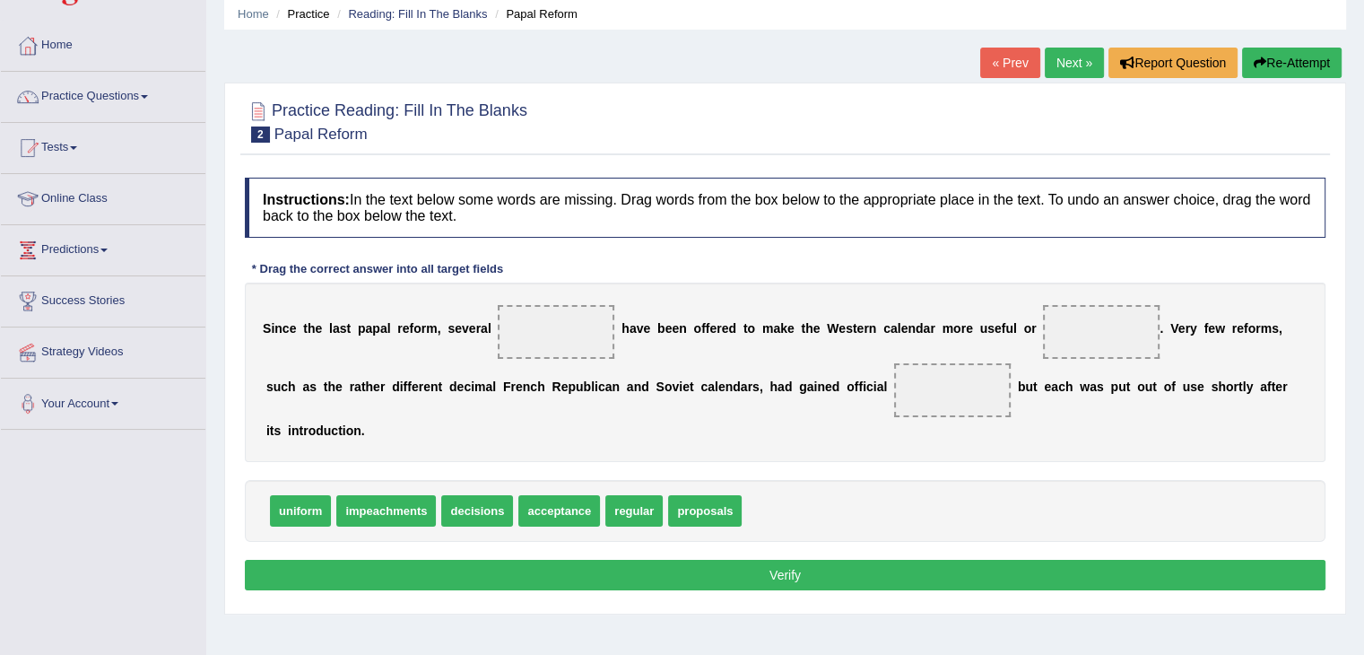
scroll to position [70, 0]
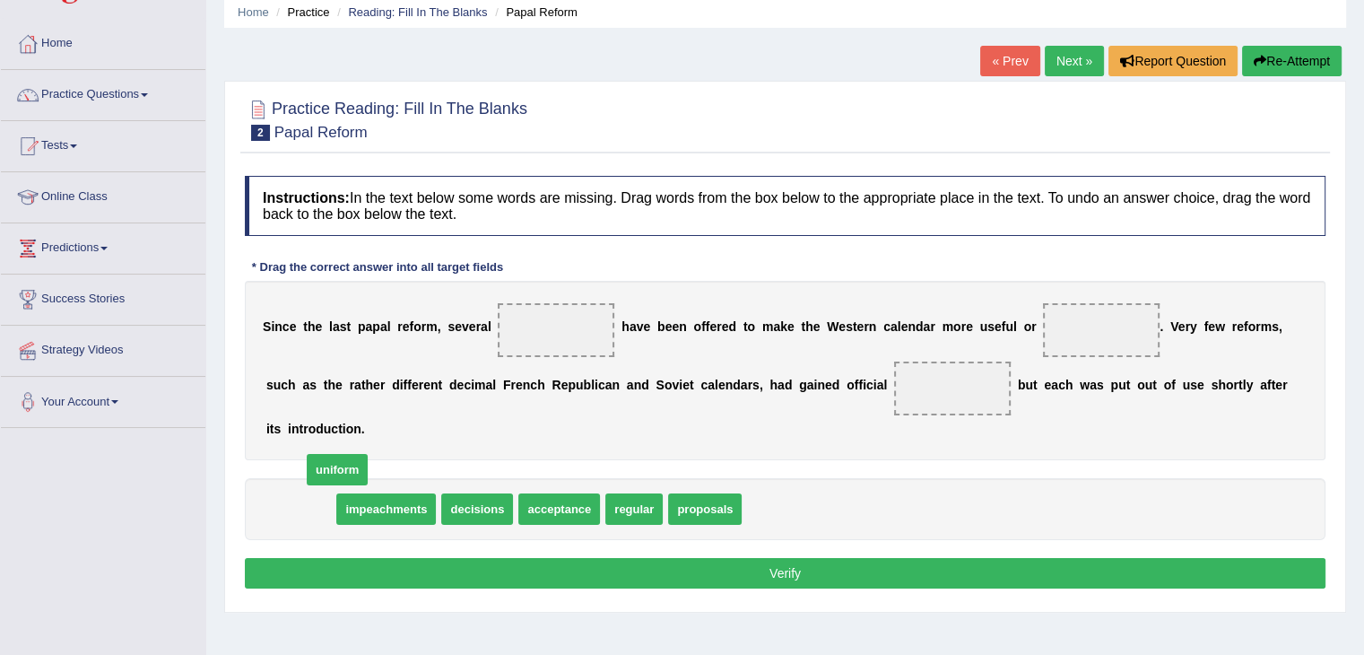
drag, startPoint x: 311, startPoint y: 504, endPoint x: 425, endPoint y: 399, distance: 154.8
click at [368, 454] on span "uniform" at bounding box center [337, 469] width 61 height 31
drag, startPoint x: 294, startPoint y: 493, endPoint x: 385, endPoint y: 416, distance: 118.9
click at [331, 493] on span "uniform" at bounding box center [300, 508] width 61 height 31
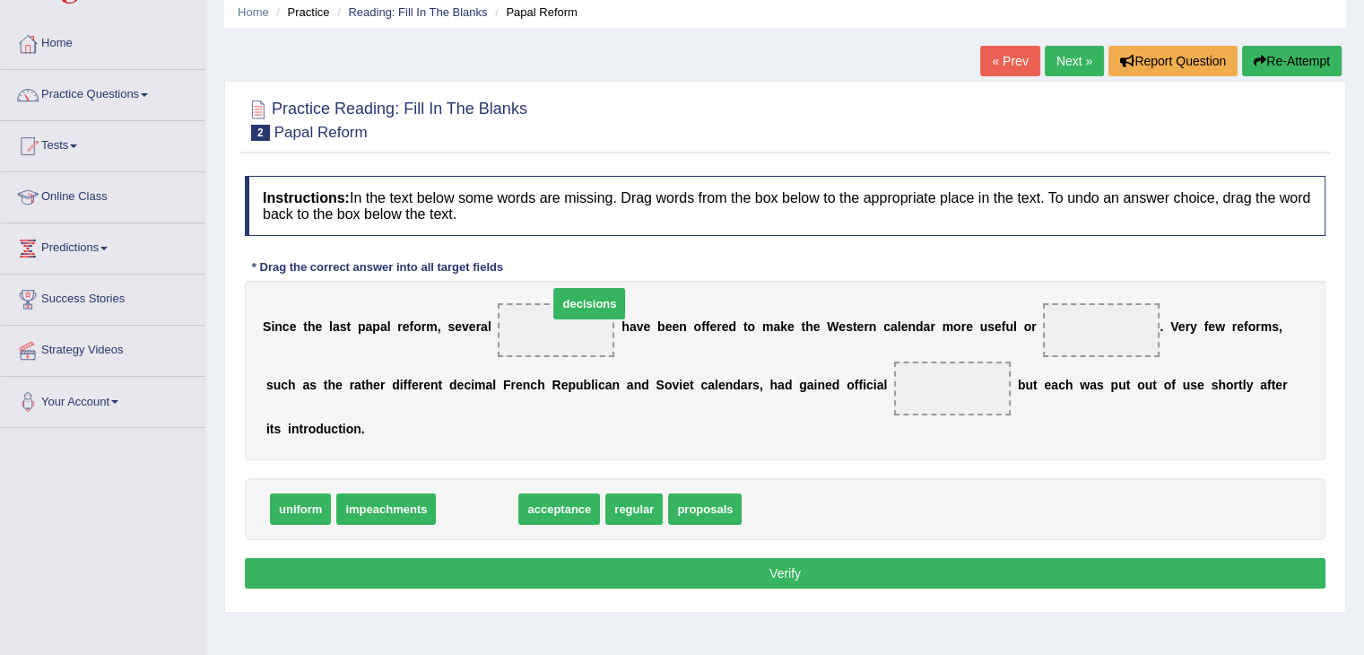
drag, startPoint x: 462, startPoint y: 499, endPoint x: 570, endPoint y: 288, distance: 237.0
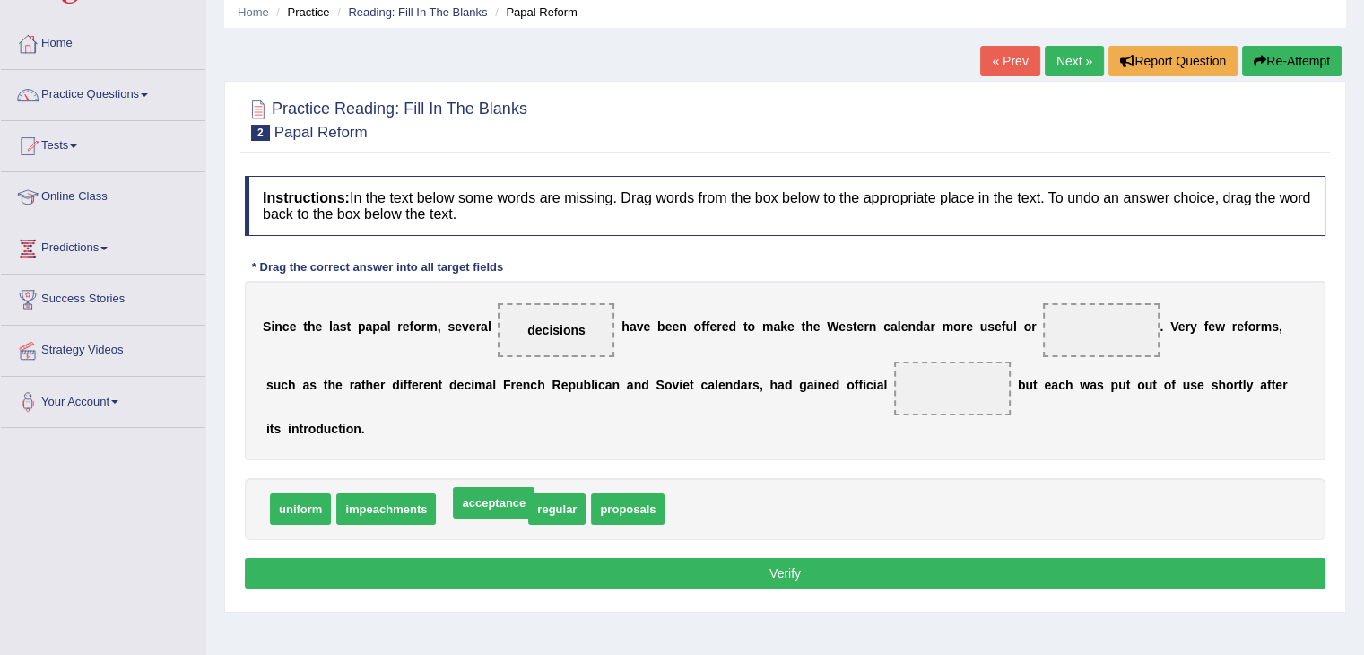
drag, startPoint x: 498, startPoint y: 498, endPoint x: 798, endPoint y: 333, distance: 342.7
click at [534, 487] on span "acceptance" at bounding box center [494, 502] width 82 height 31
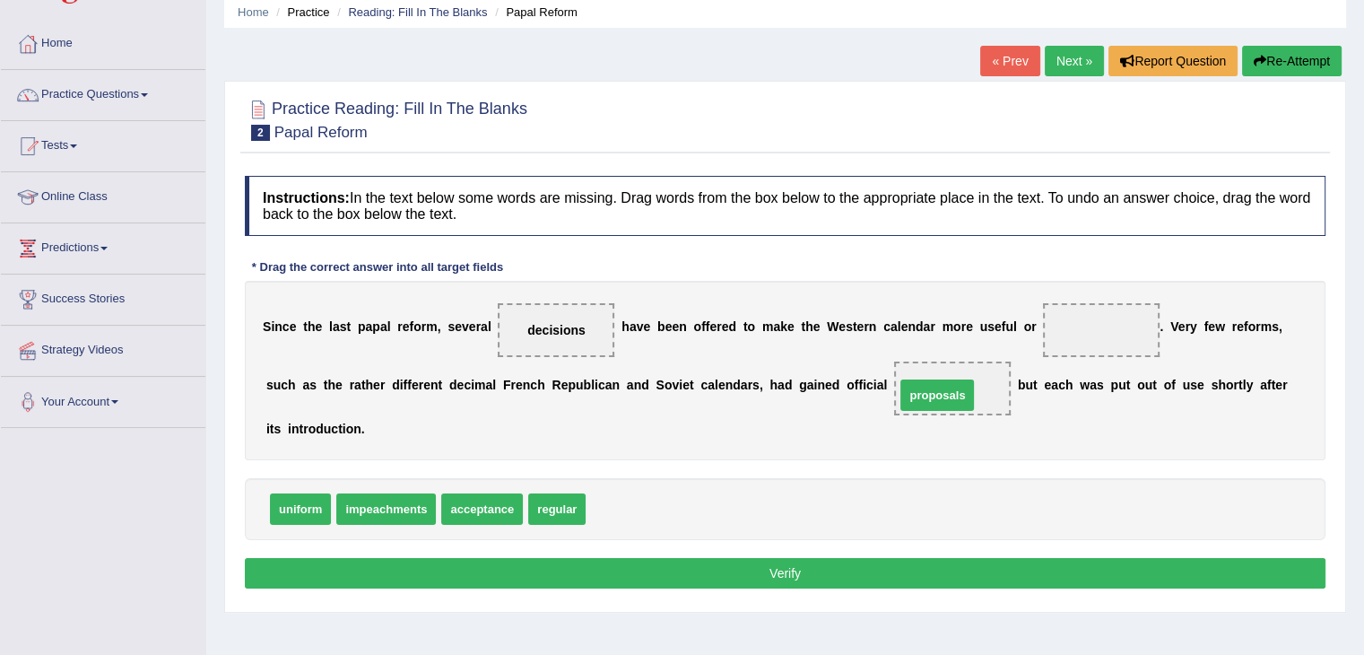
drag, startPoint x: 623, startPoint y: 499, endPoint x: 931, endPoint y: 385, distance: 328.3
drag, startPoint x: 551, startPoint y: 494, endPoint x: 1126, endPoint y: 318, distance: 601.0
click at [882, 577] on button "Verify" at bounding box center [785, 573] width 1080 height 30
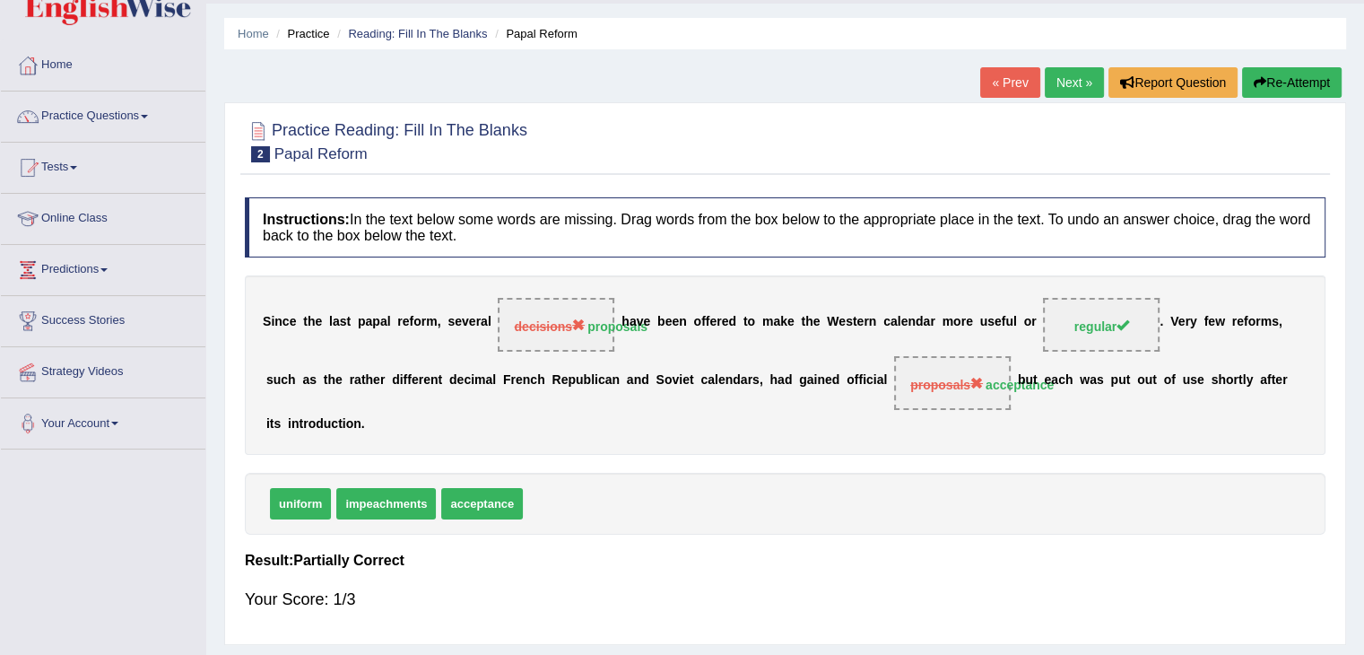
scroll to position [0, 0]
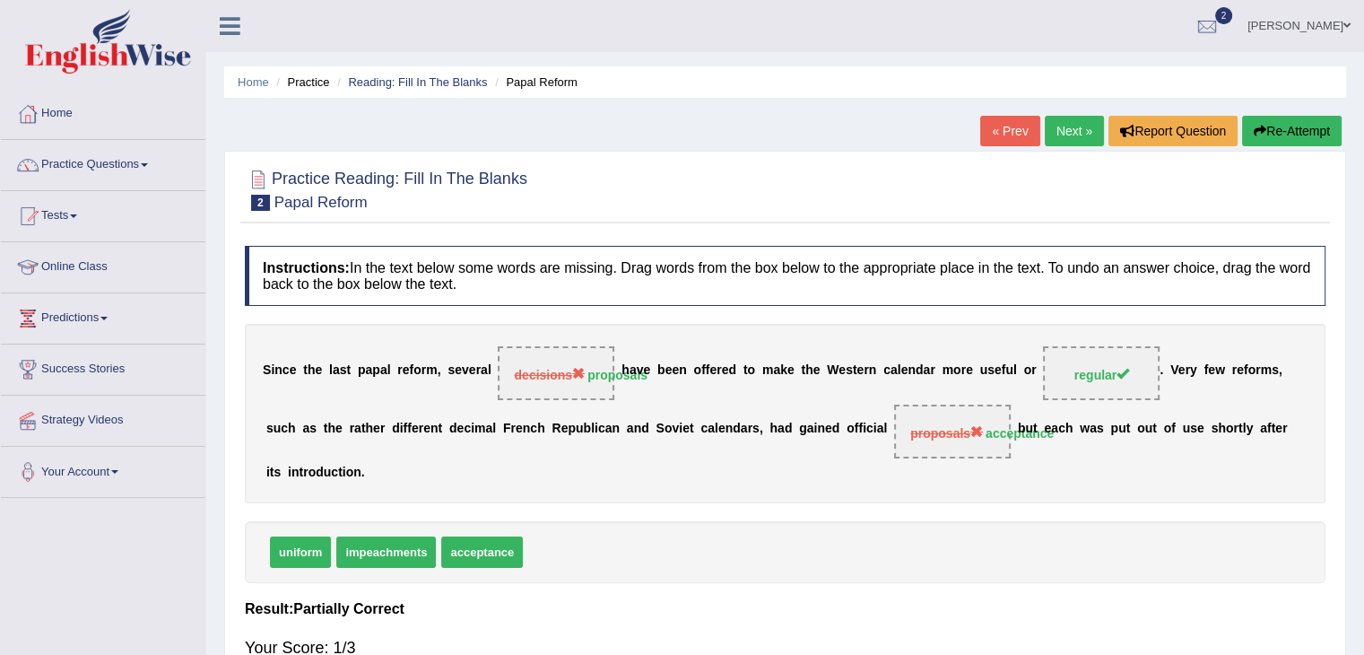
click at [1065, 118] on link "Next »" at bounding box center [1074, 131] width 59 height 30
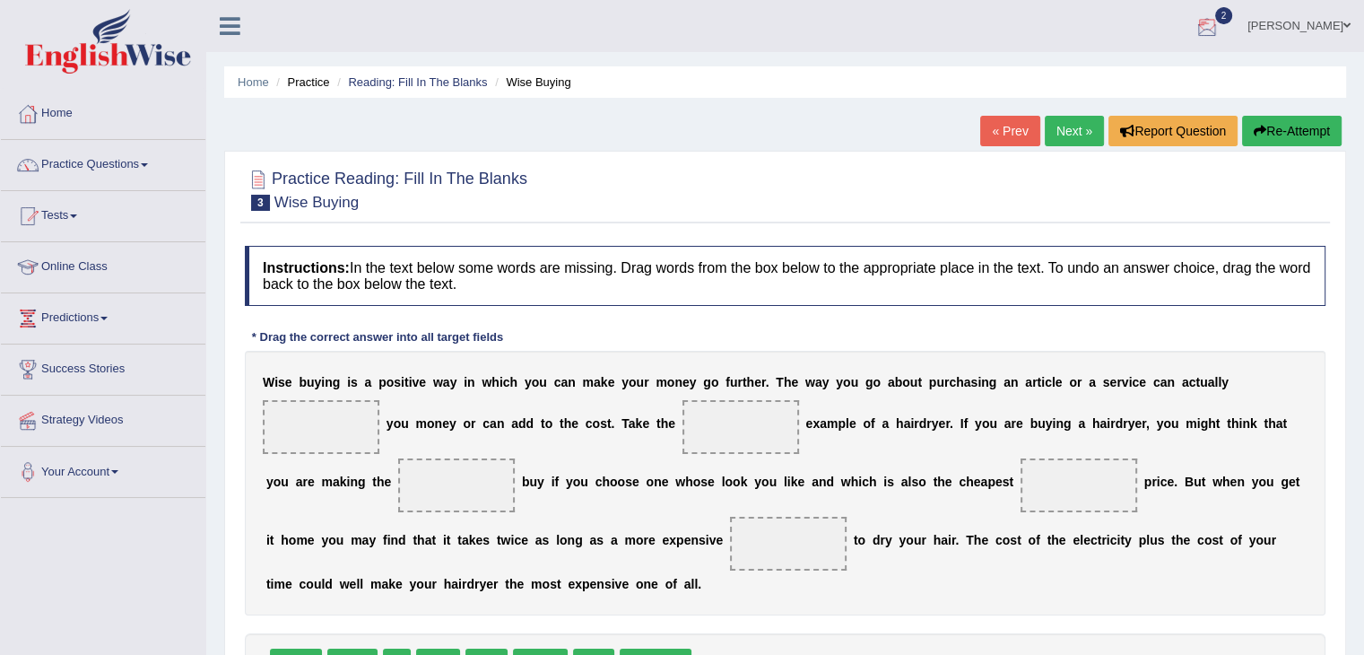
click at [1219, 21] on div at bounding box center [1206, 26] width 27 height 27
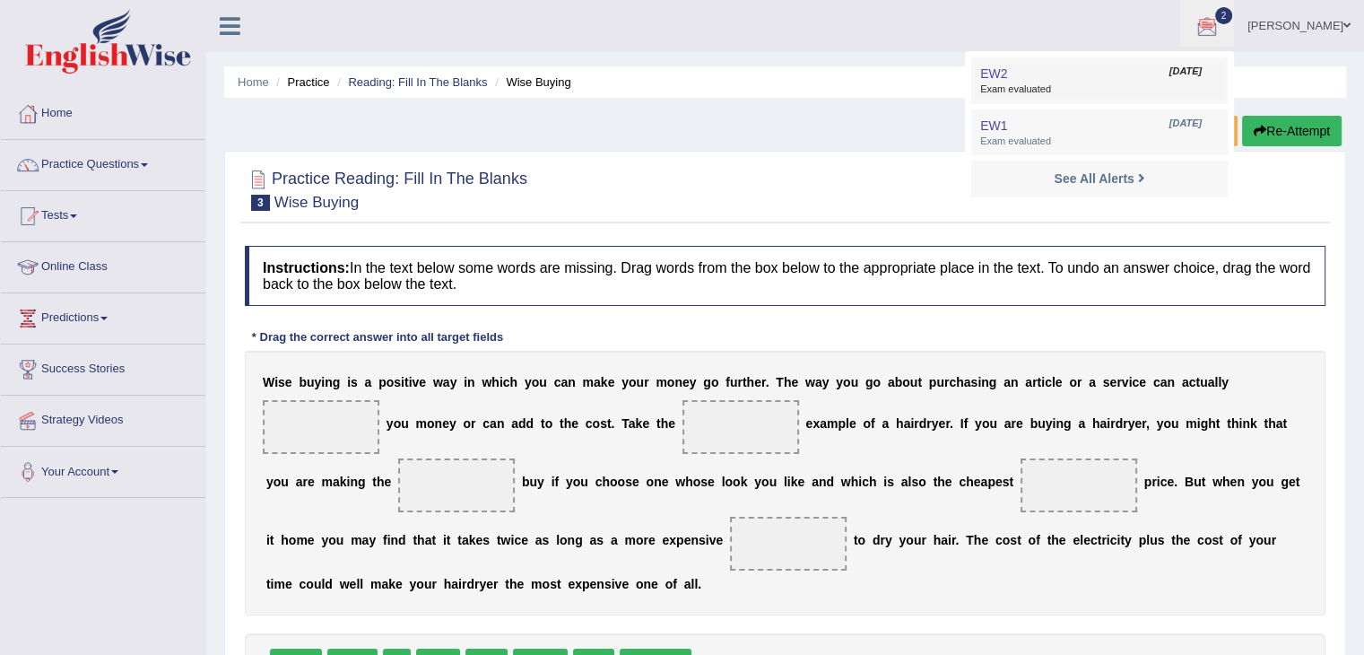
click at [1109, 78] on link "EW2 Jul 7, 2024 Exam evaluated" at bounding box center [1099, 81] width 247 height 38
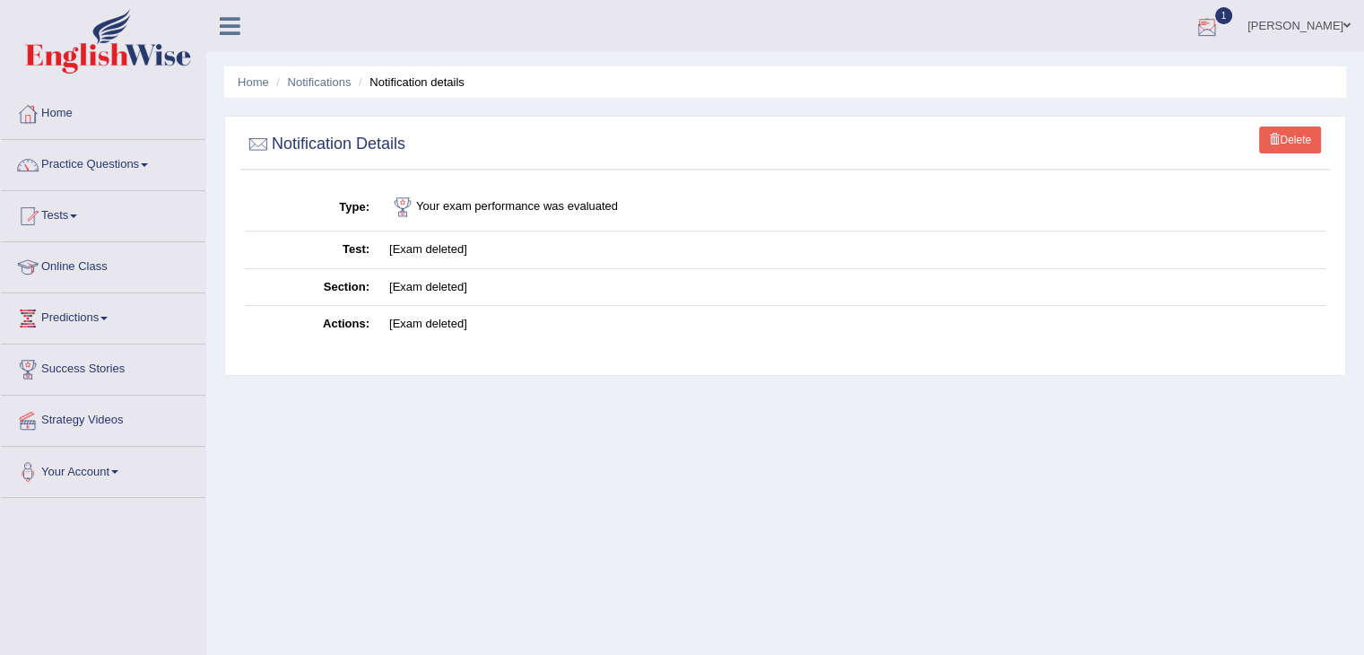
click at [1215, 21] on div at bounding box center [1206, 26] width 27 height 27
click at [1151, 87] on span "Exam evaluated" at bounding box center [1099, 89] width 239 height 14
click at [150, 155] on link "Practice Questions" at bounding box center [103, 162] width 204 height 45
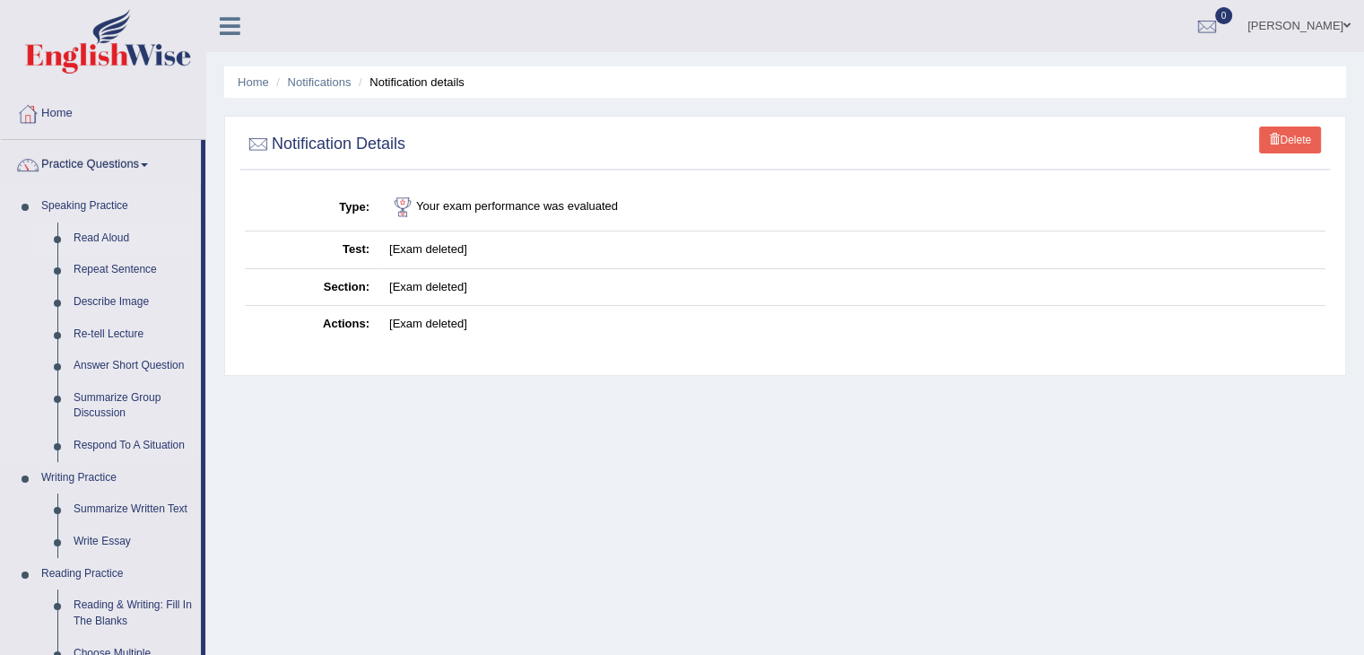
click at [107, 240] on link "Read Aloud" at bounding box center [132, 238] width 135 height 32
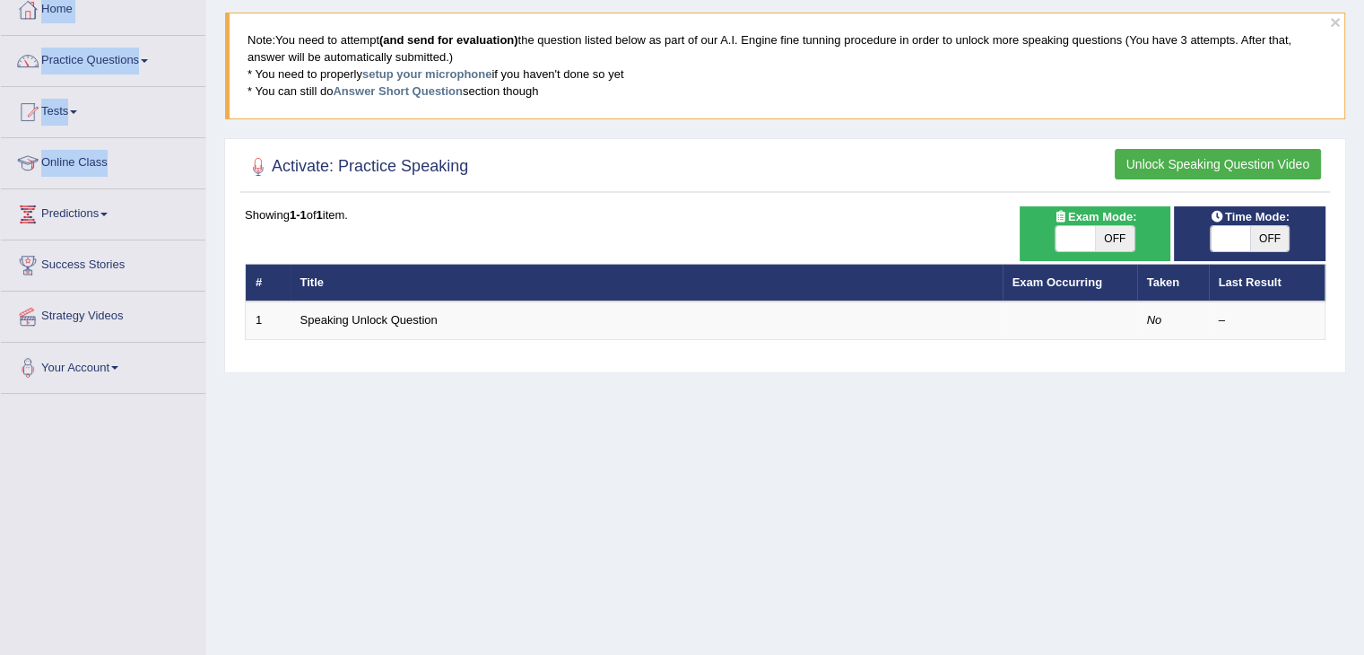
scroll to position [104, 0]
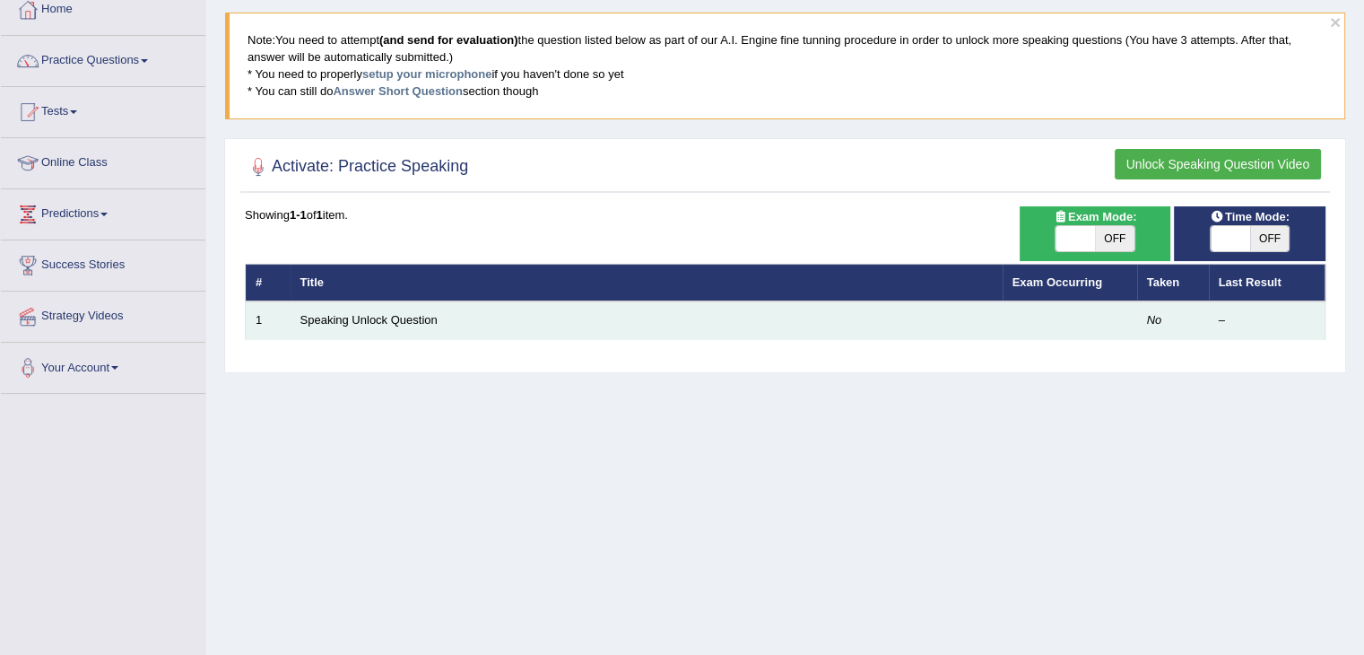
click at [679, 326] on td "Speaking Unlock Question" at bounding box center [647, 320] width 712 height 38
click at [1098, 303] on td at bounding box center [1069, 320] width 135 height 38
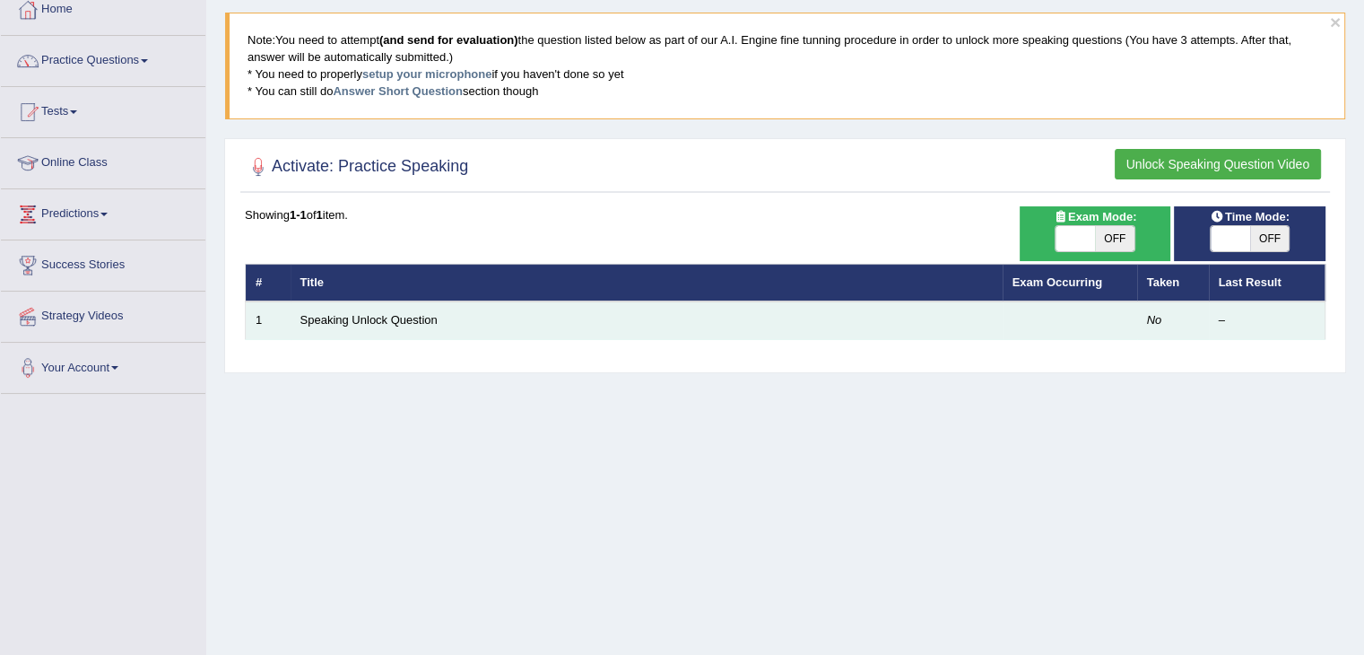
click at [1098, 303] on td at bounding box center [1069, 320] width 135 height 38
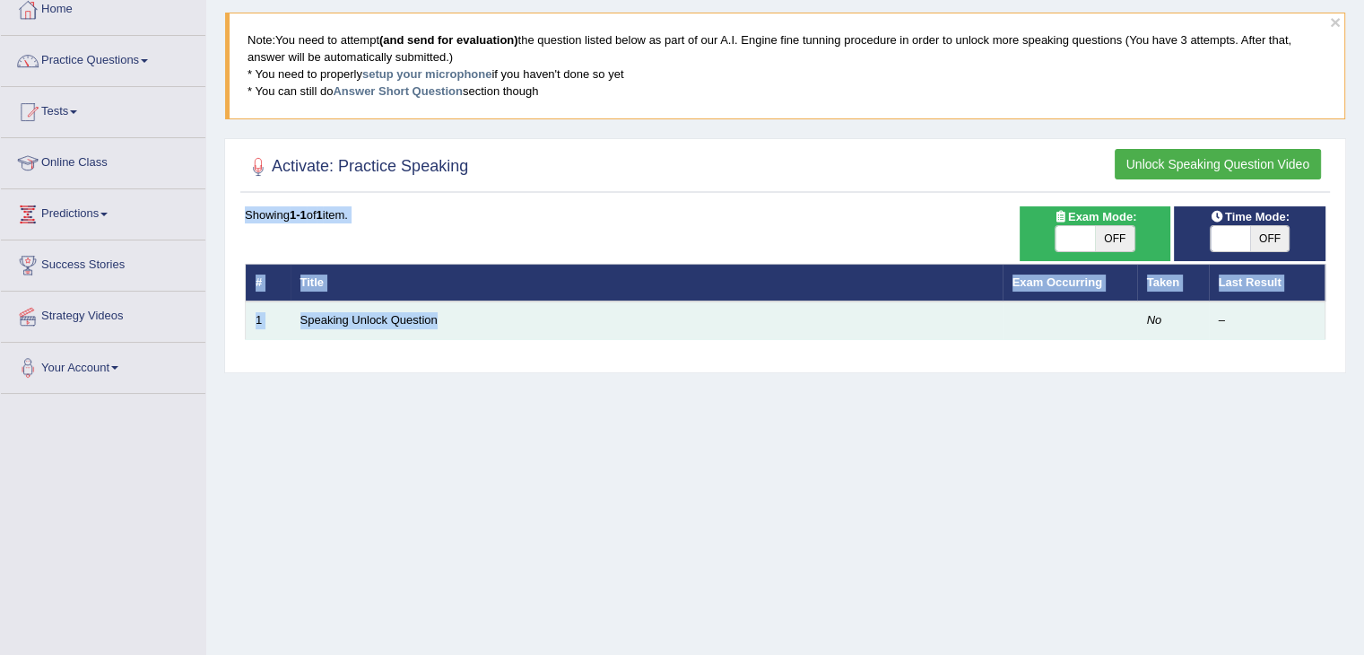
drag, startPoint x: 1098, startPoint y: 303, endPoint x: 715, endPoint y: 299, distance: 382.9
click at [715, 301] on tr "1 Speaking Unlock Question No –" at bounding box center [786, 320] width 1080 height 38
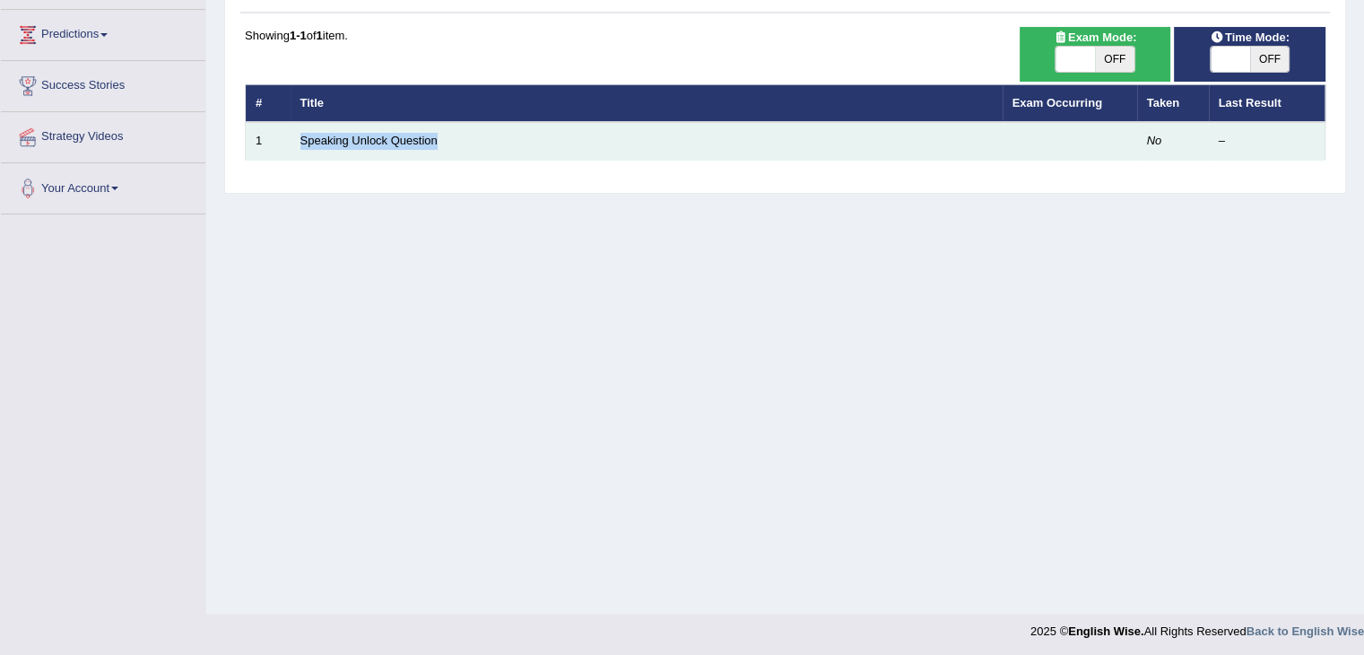
scroll to position [0, 0]
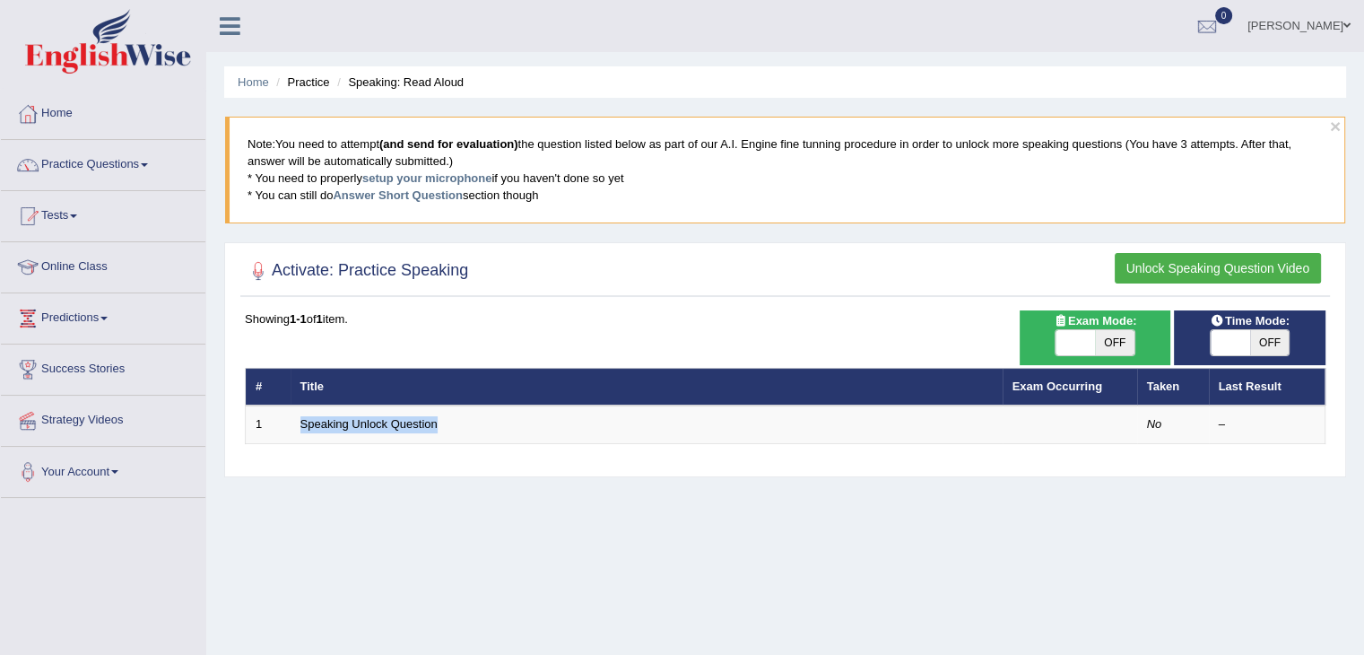
click at [148, 165] on span at bounding box center [144, 165] width 7 height 4
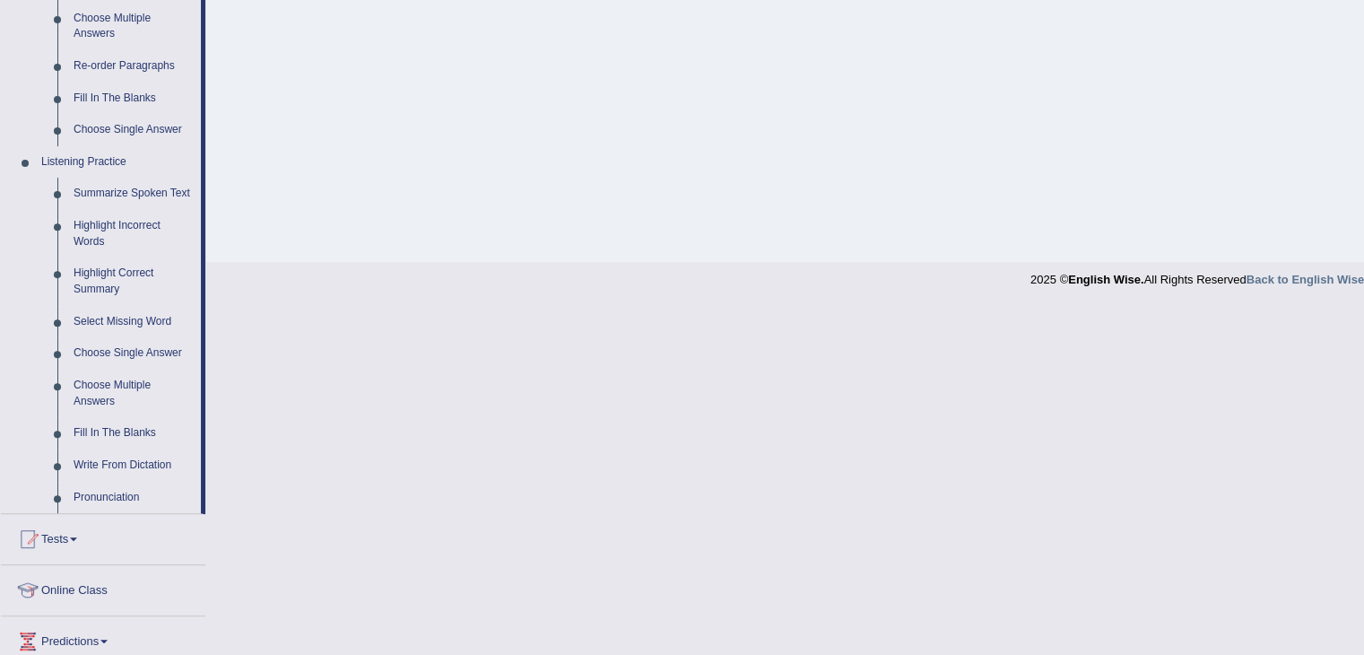
scroll to position [631, 0]
click at [125, 317] on link "Select Missing Word" at bounding box center [132, 325] width 135 height 32
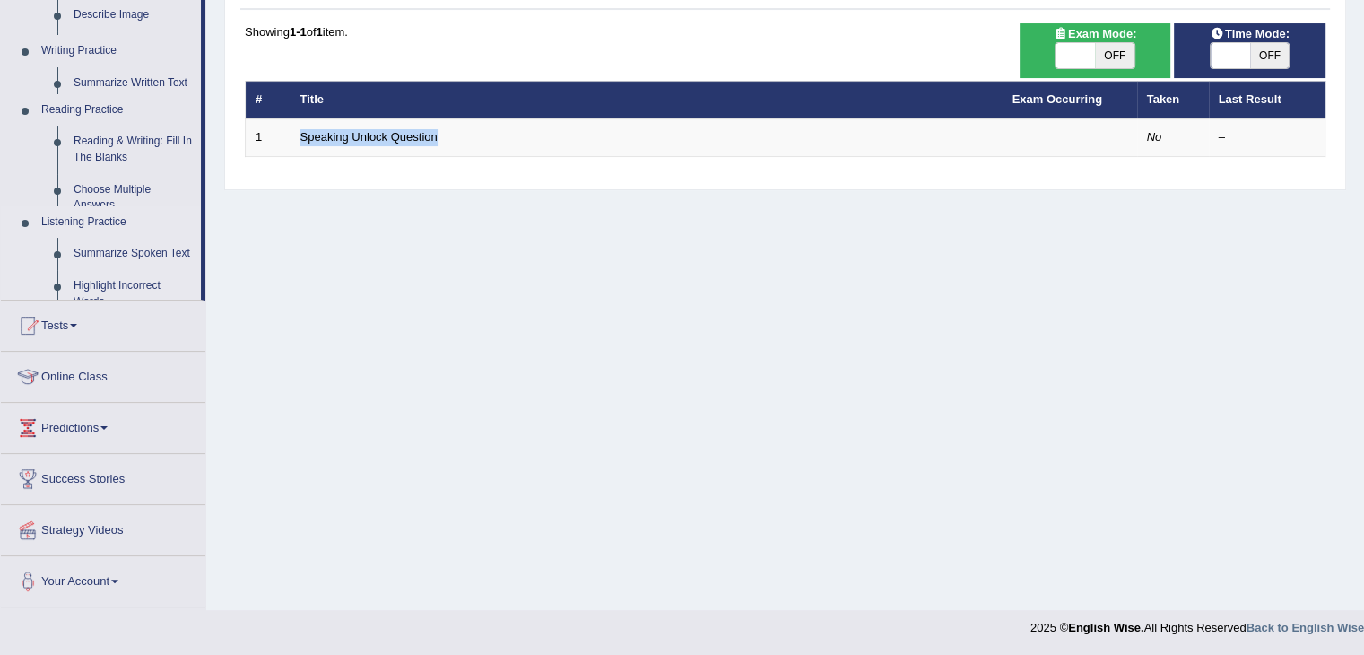
scroll to position [287, 0]
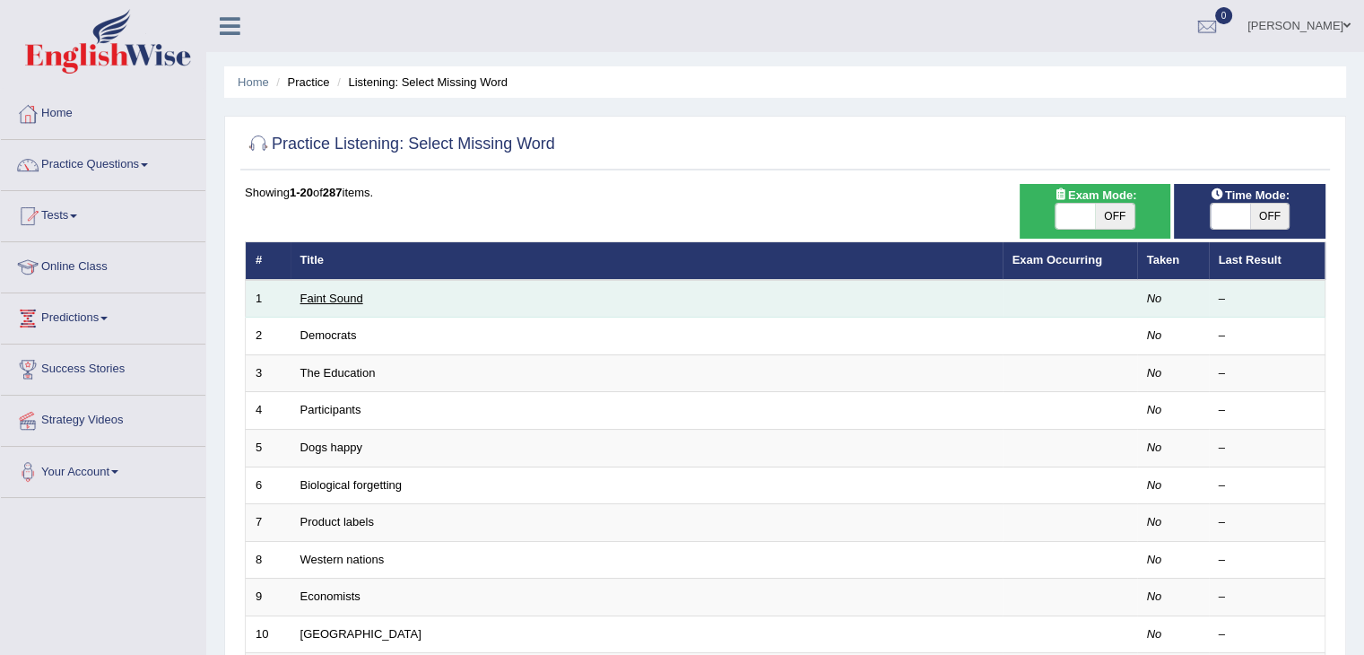
click at [318, 294] on link "Faint Sound" at bounding box center [331, 297] width 63 height 13
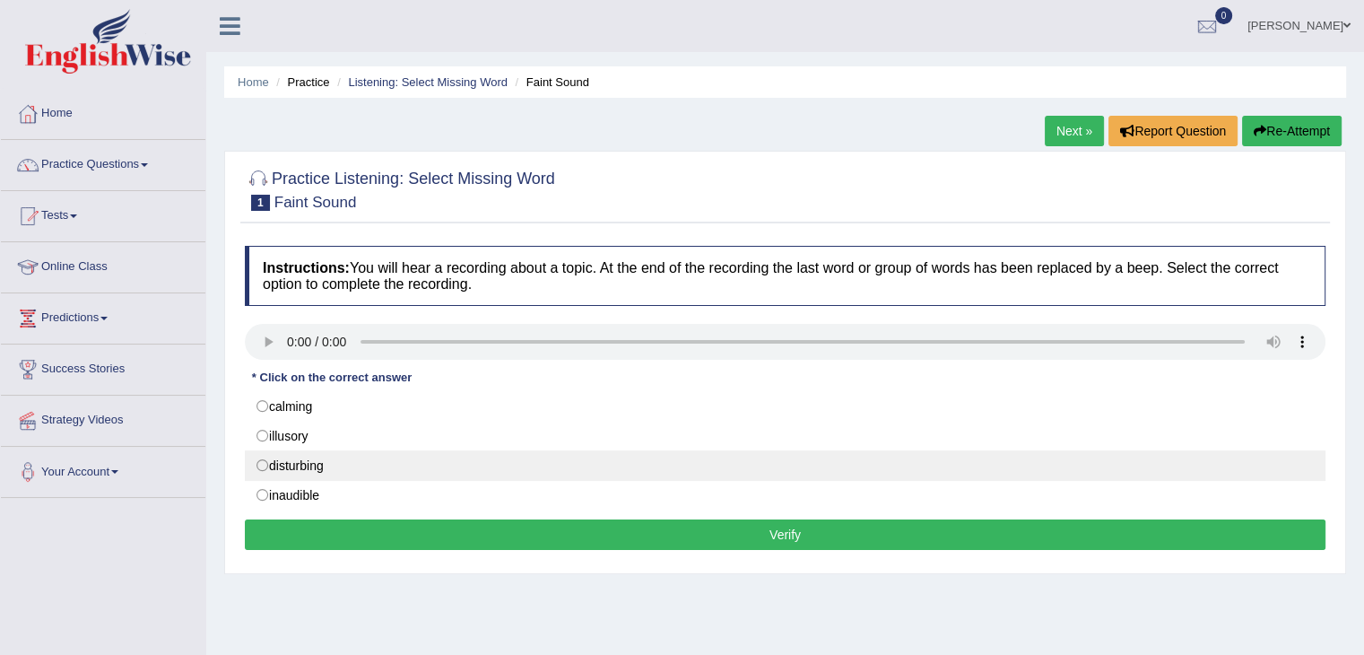
click at [301, 471] on label "disturbing" at bounding box center [785, 465] width 1080 height 30
radio input "true"
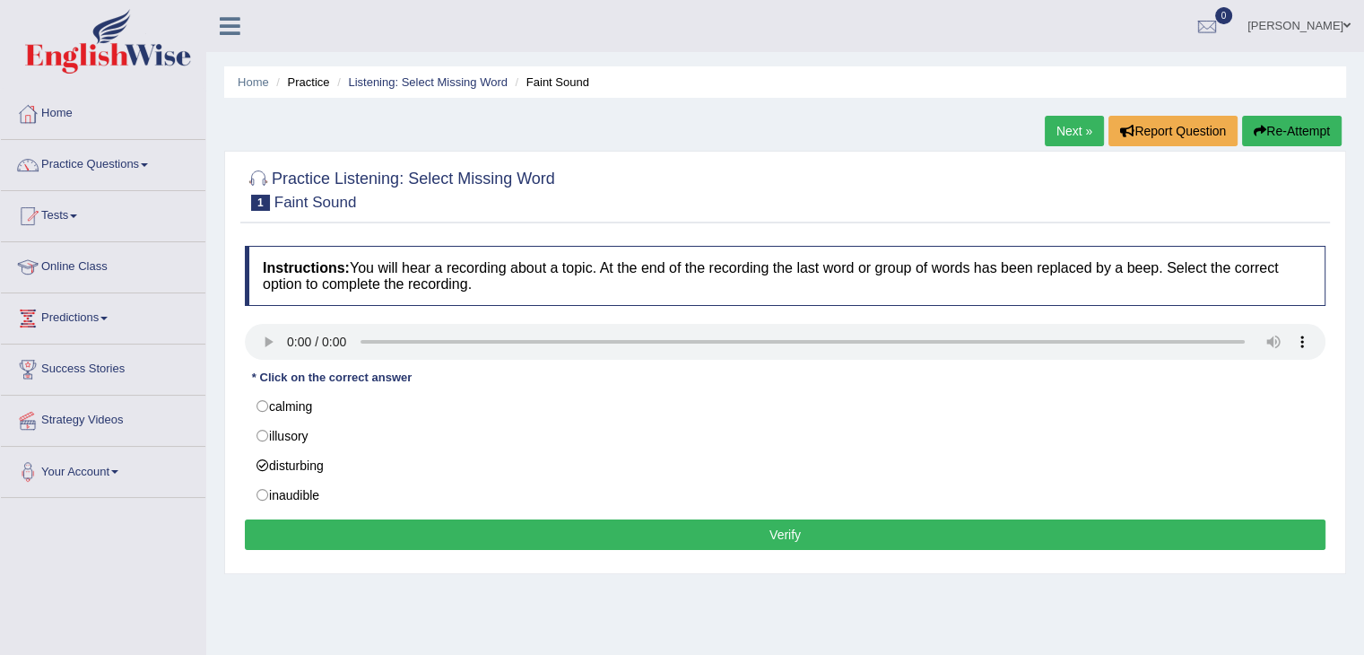
click at [324, 542] on button "Verify" at bounding box center [785, 534] width 1080 height 30
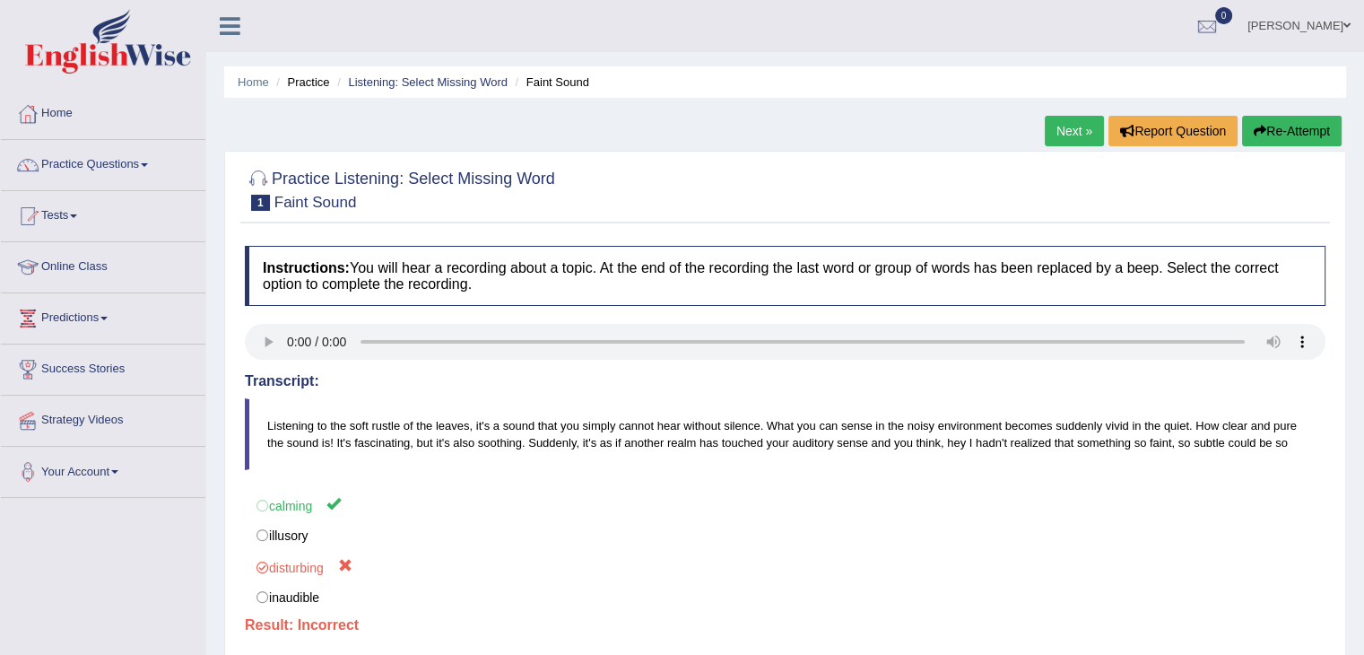
click at [1050, 132] on link "Next »" at bounding box center [1074, 131] width 59 height 30
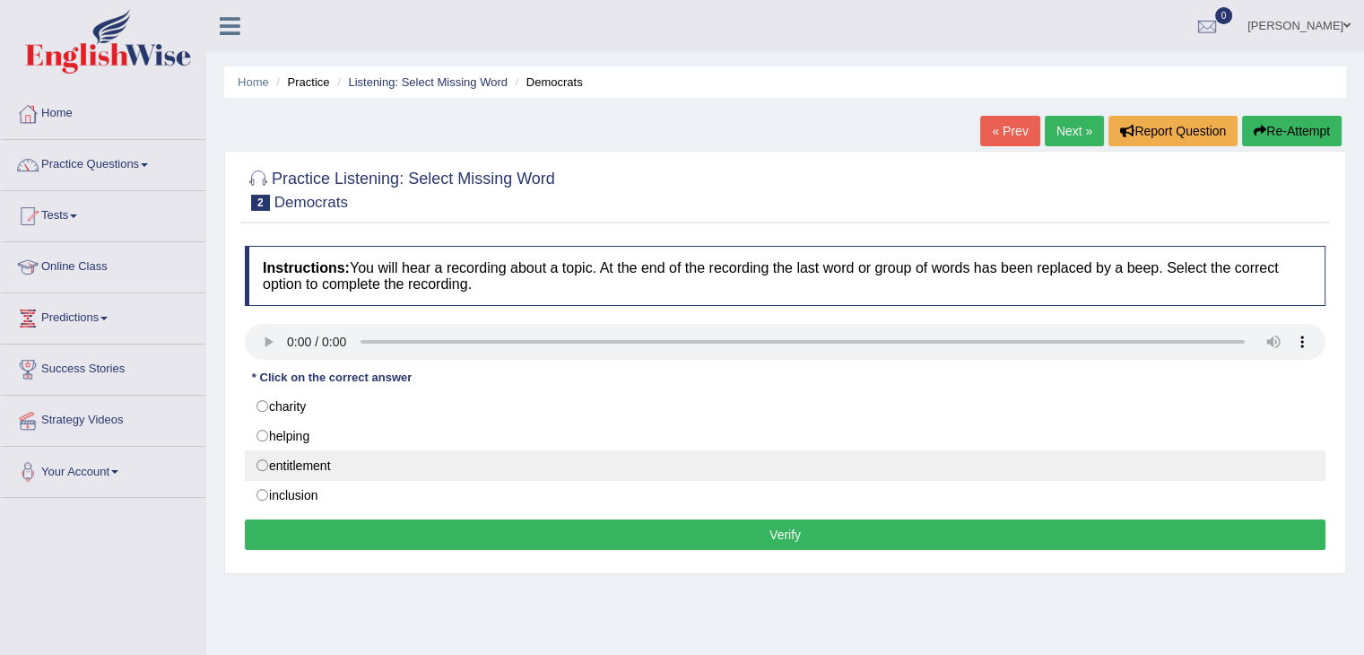
click at [267, 470] on label "entitlement" at bounding box center [785, 465] width 1080 height 30
radio input "true"
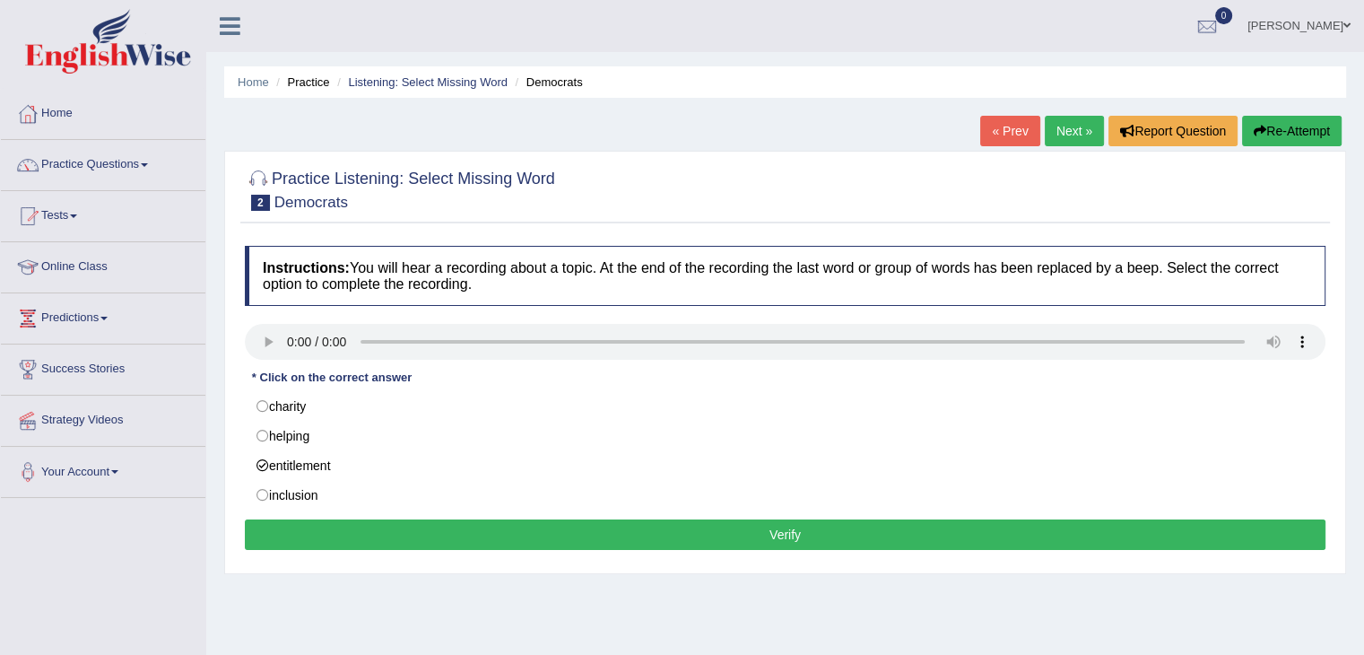
click at [305, 527] on button "Verify" at bounding box center [785, 534] width 1080 height 30
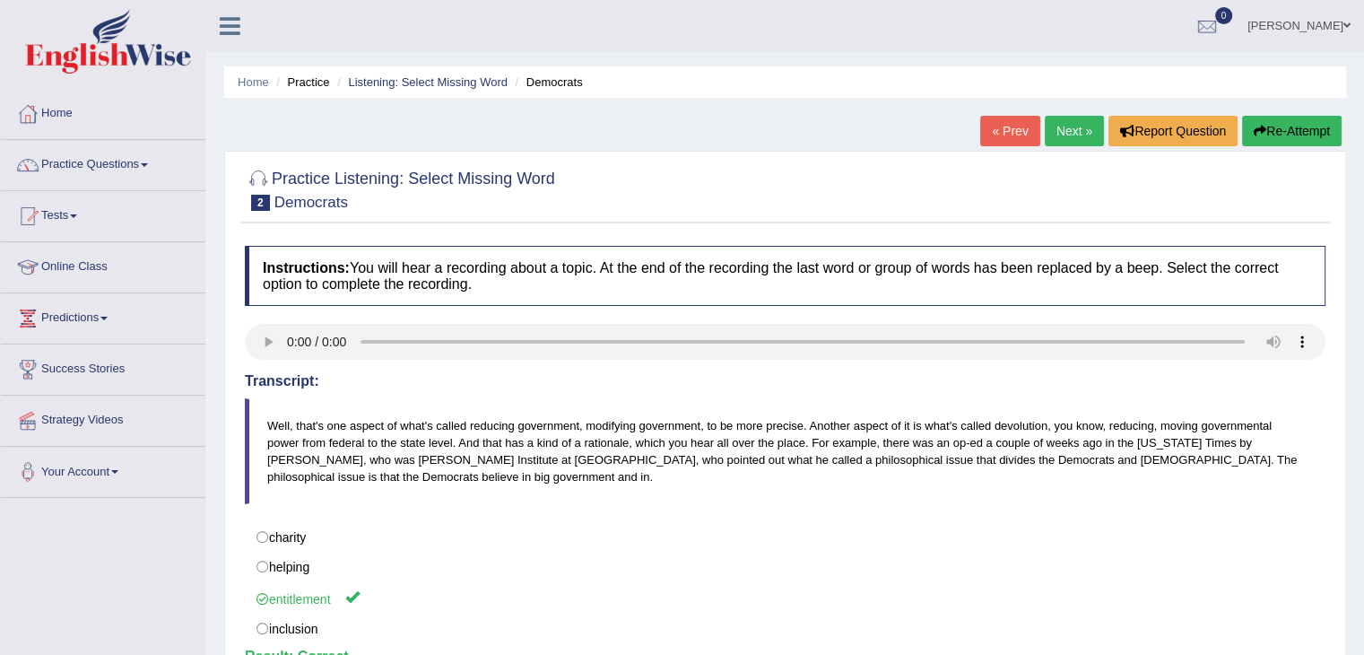
click at [1065, 122] on link "Next »" at bounding box center [1074, 131] width 59 height 30
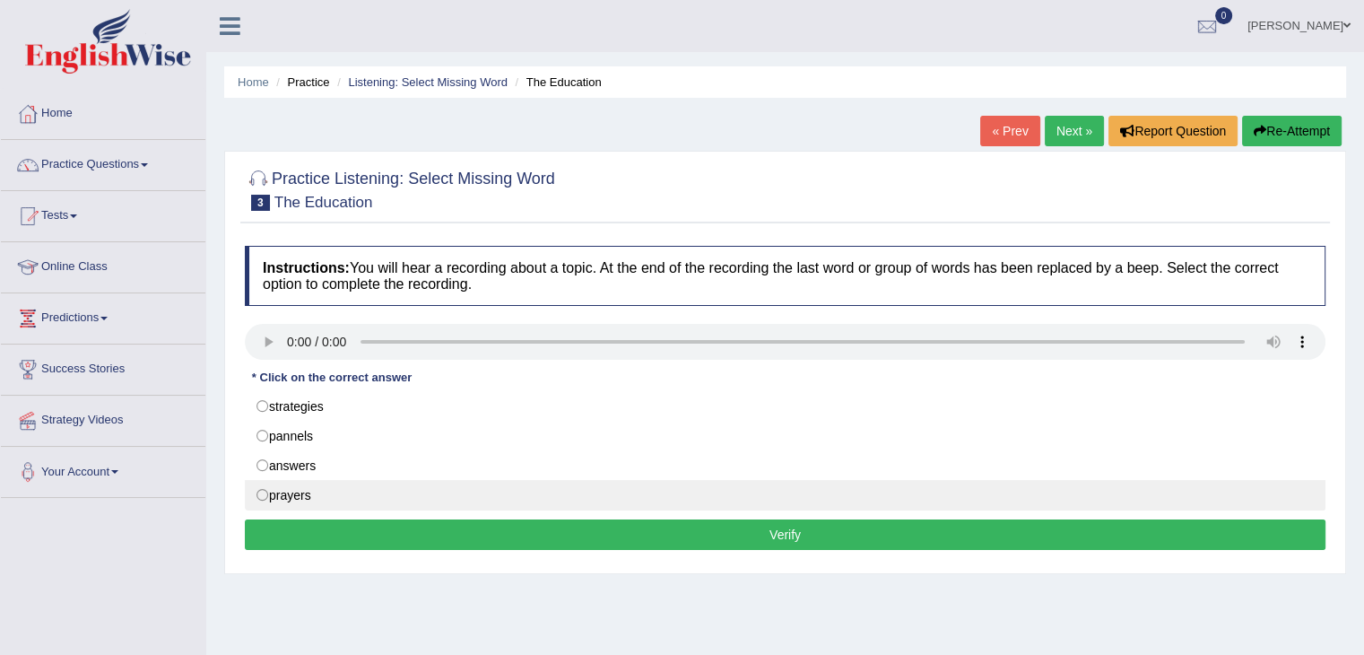
drag, startPoint x: 291, startPoint y: 500, endPoint x: 272, endPoint y: 493, distance: 20.2
click at [272, 493] on label "prayers" at bounding box center [785, 495] width 1080 height 30
radio input "true"
click at [272, 493] on label "prayers" at bounding box center [785, 495] width 1080 height 30
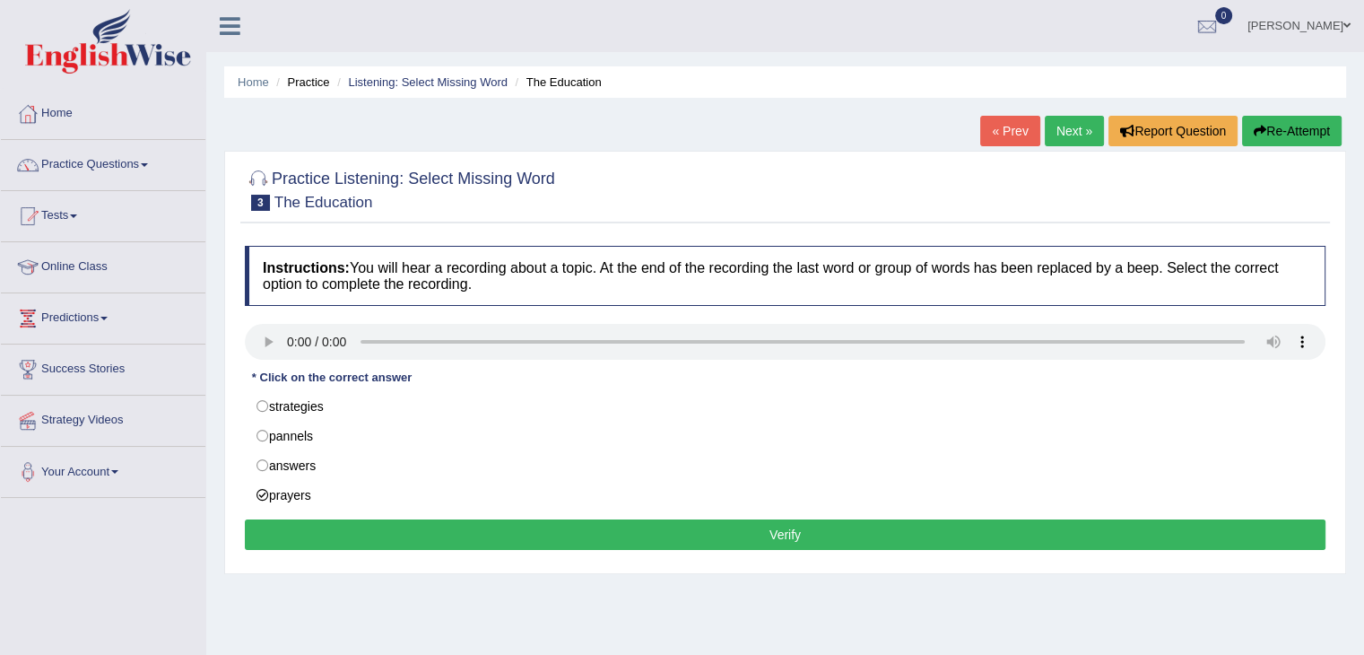
click at [328, 532] on button "Verify" at bounding box center [785, 534] width 1080 height 30
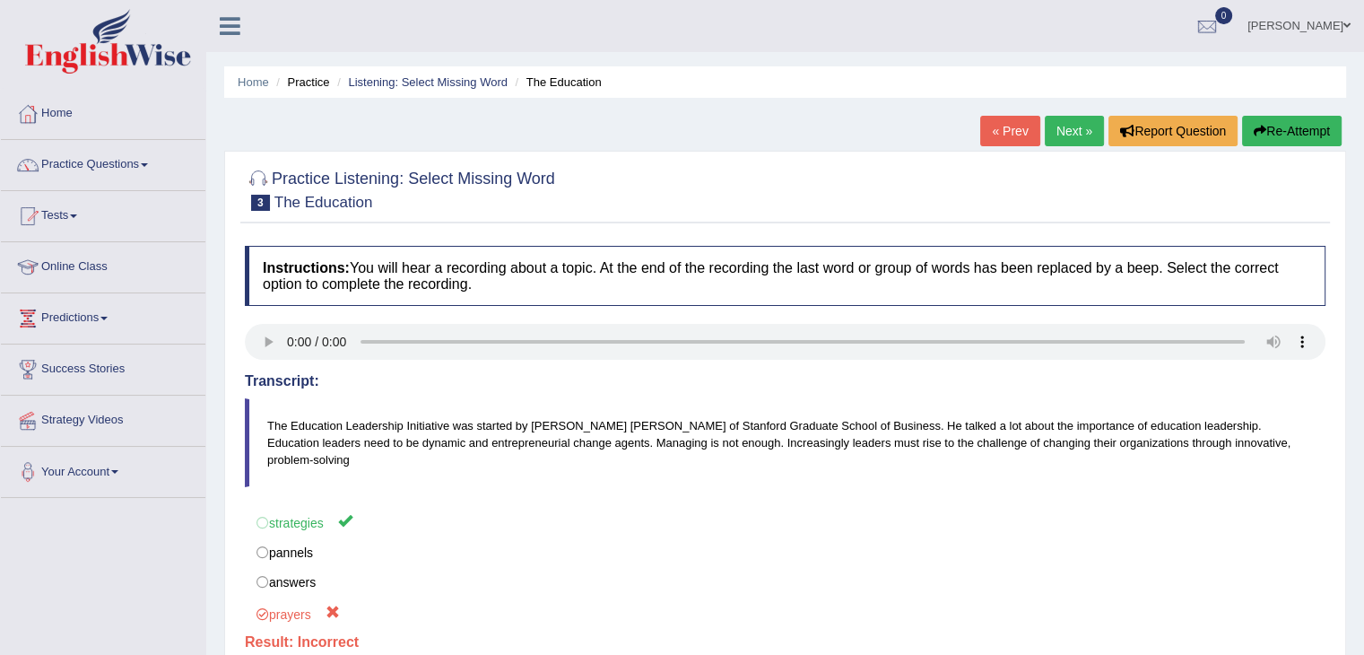
click at [156, 165] on link "Practice Questions" at bounding box center [103, 162] width 204 height 45
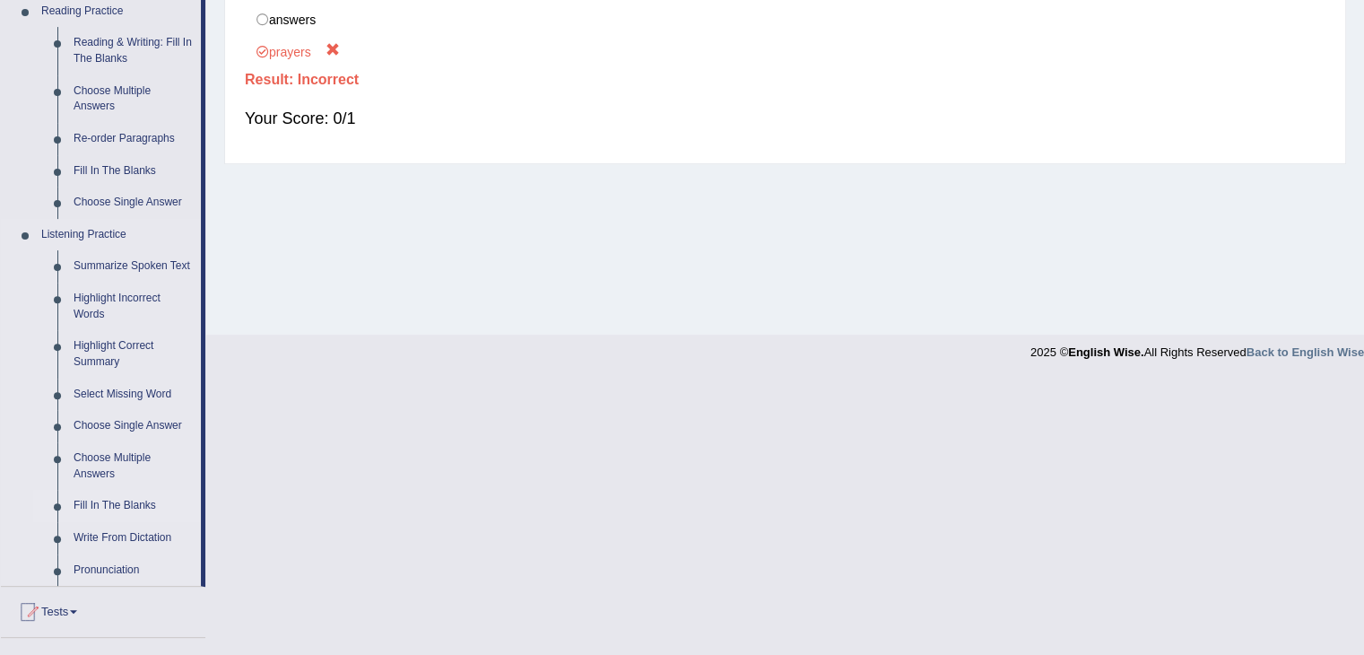
scroll to position [545, 0]
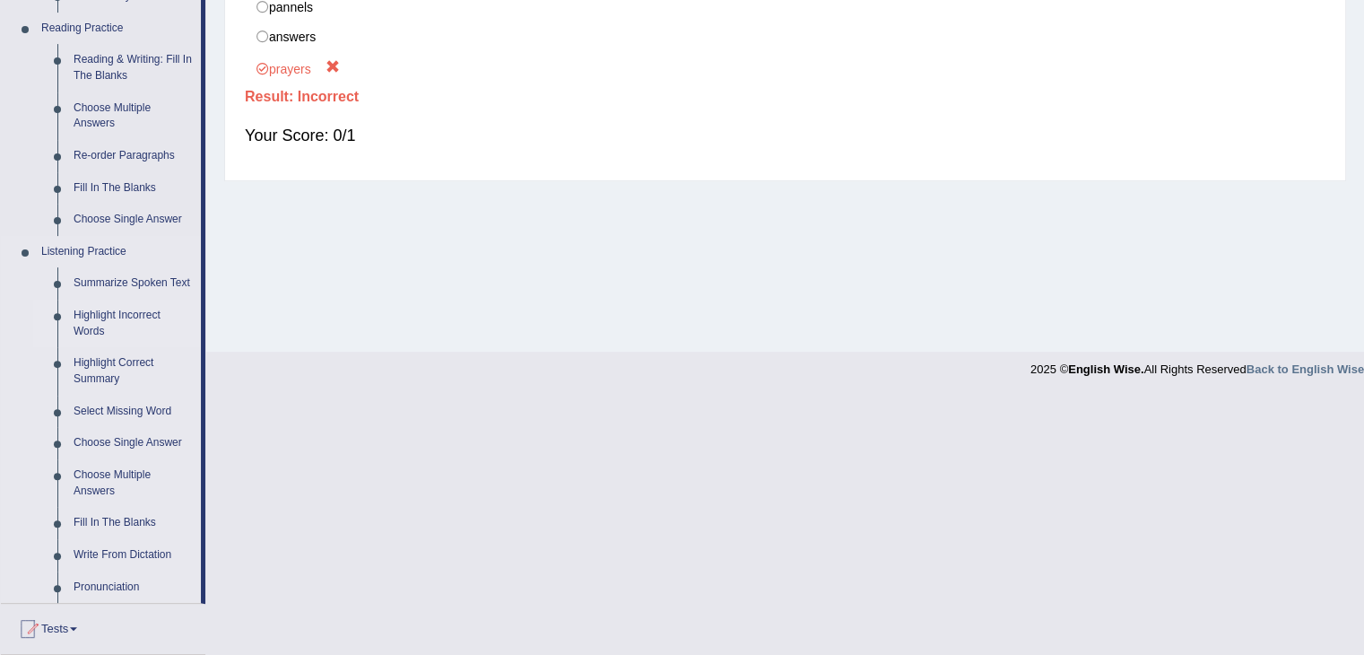
click at [86, 317] on link "Highlight Incorrect Words" at bounding box center [132, 323] width 135 height 48
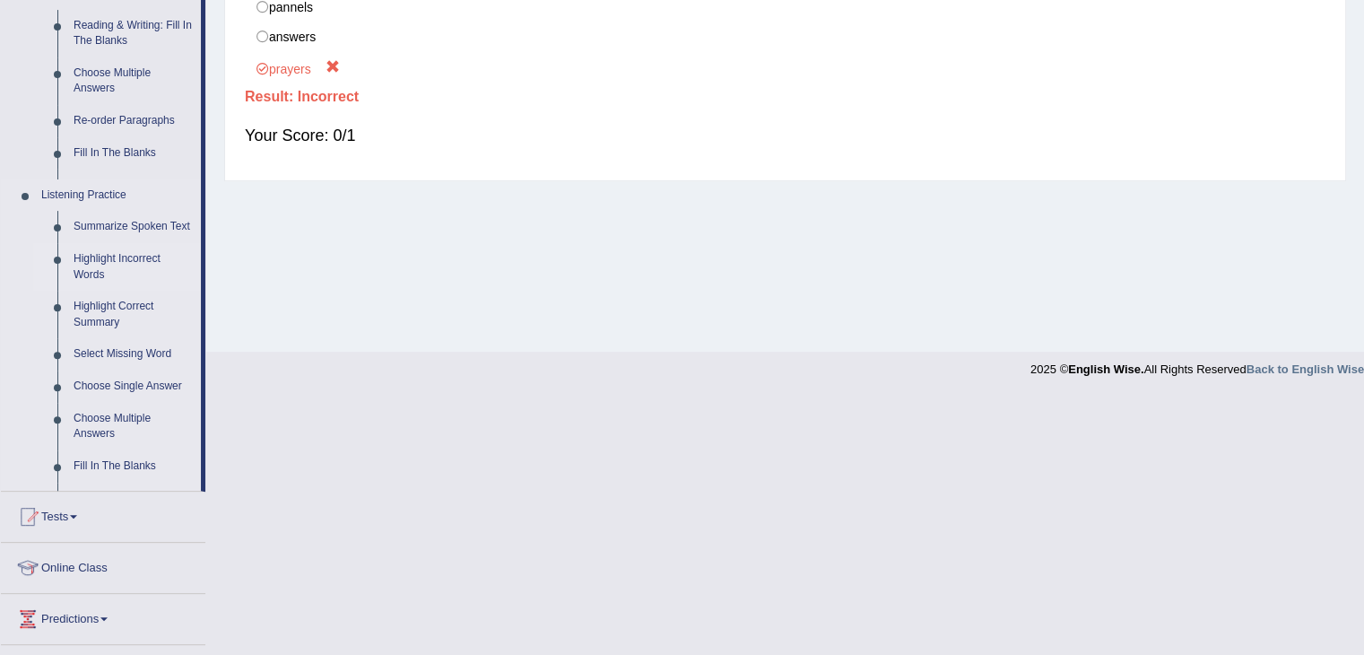
scroll to position [287, 0]
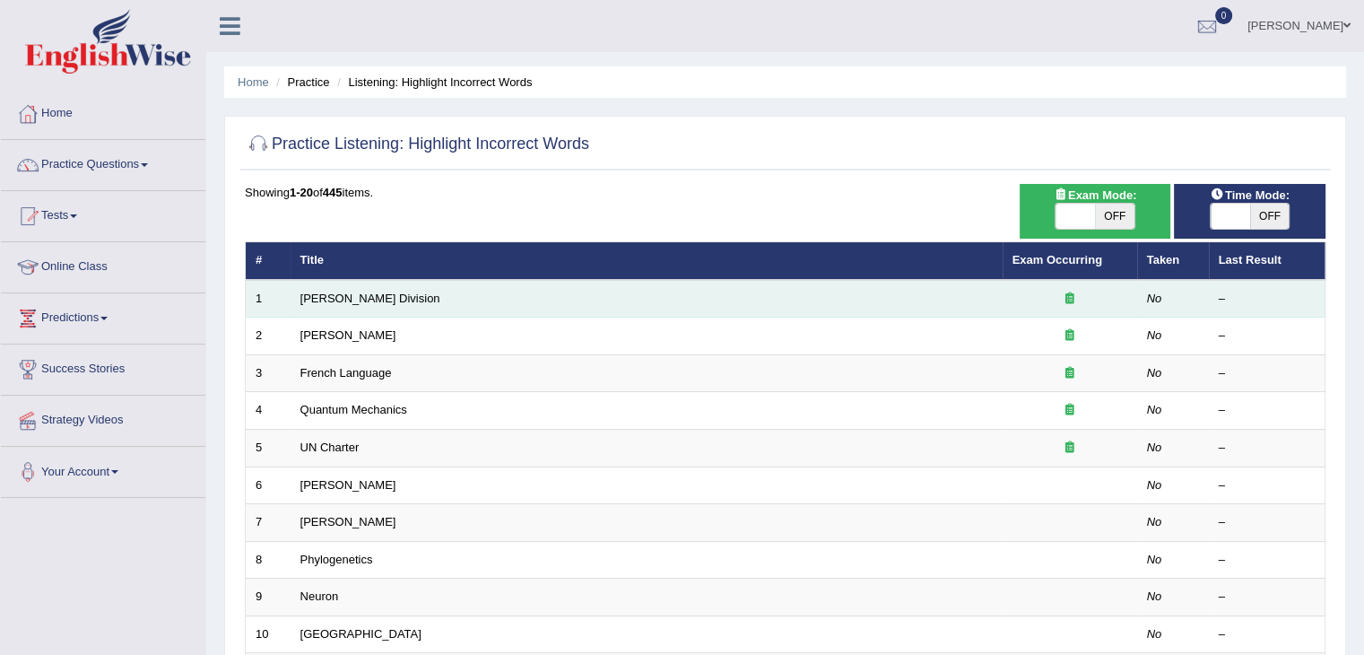
click at [323, 308] on td "[PERSON_NAME] Division" at bounding box center [647, 299] width 712 height 38
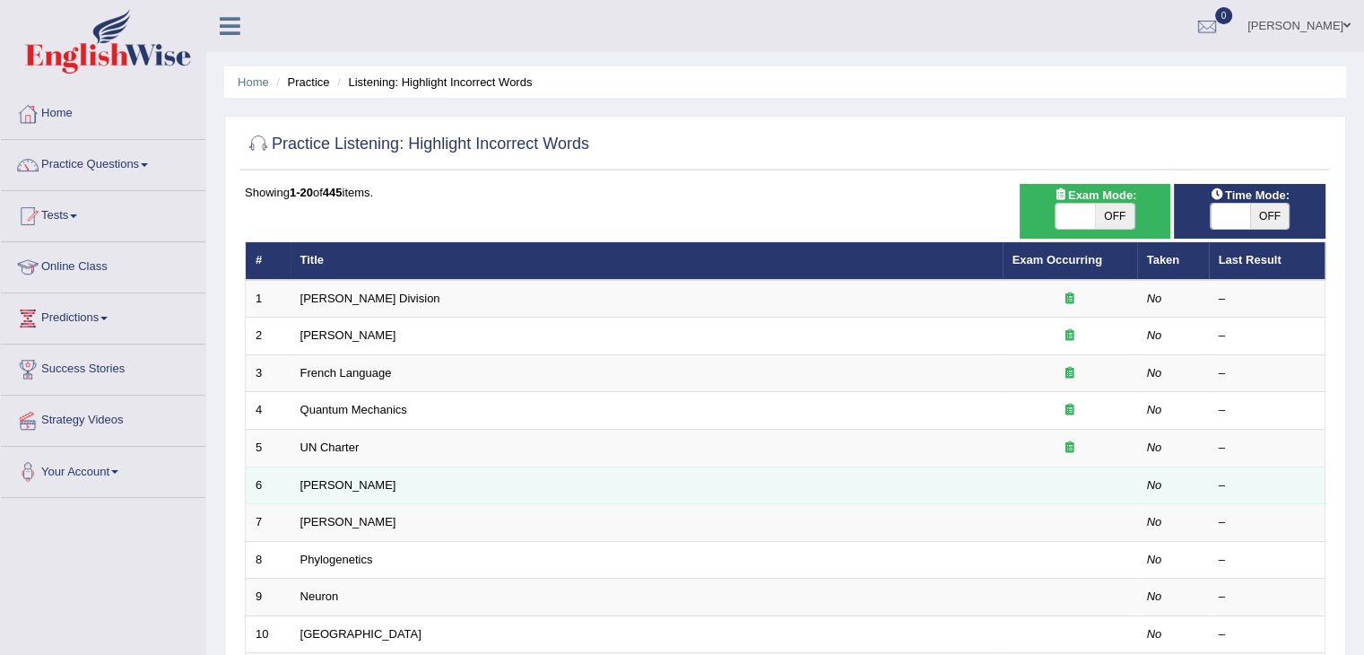
click at [362, 469] on td "[PERSON_NAME]" at bounding box center [647, 485] width 712 height 38
click at [362, 469] on td "Harold" at bounding box center [647, 485] width 712 height 38
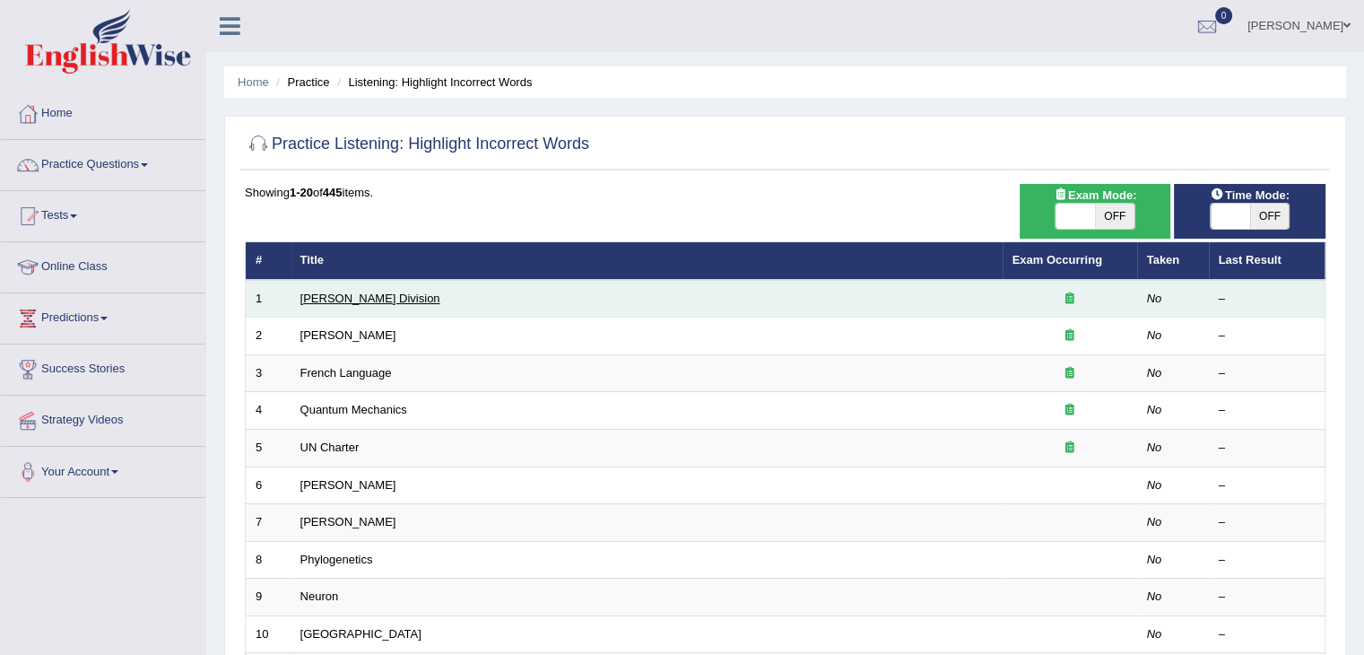
click at [362, 298] on link "Ward Division" at bounding box center [370, 297] width 140 height 13
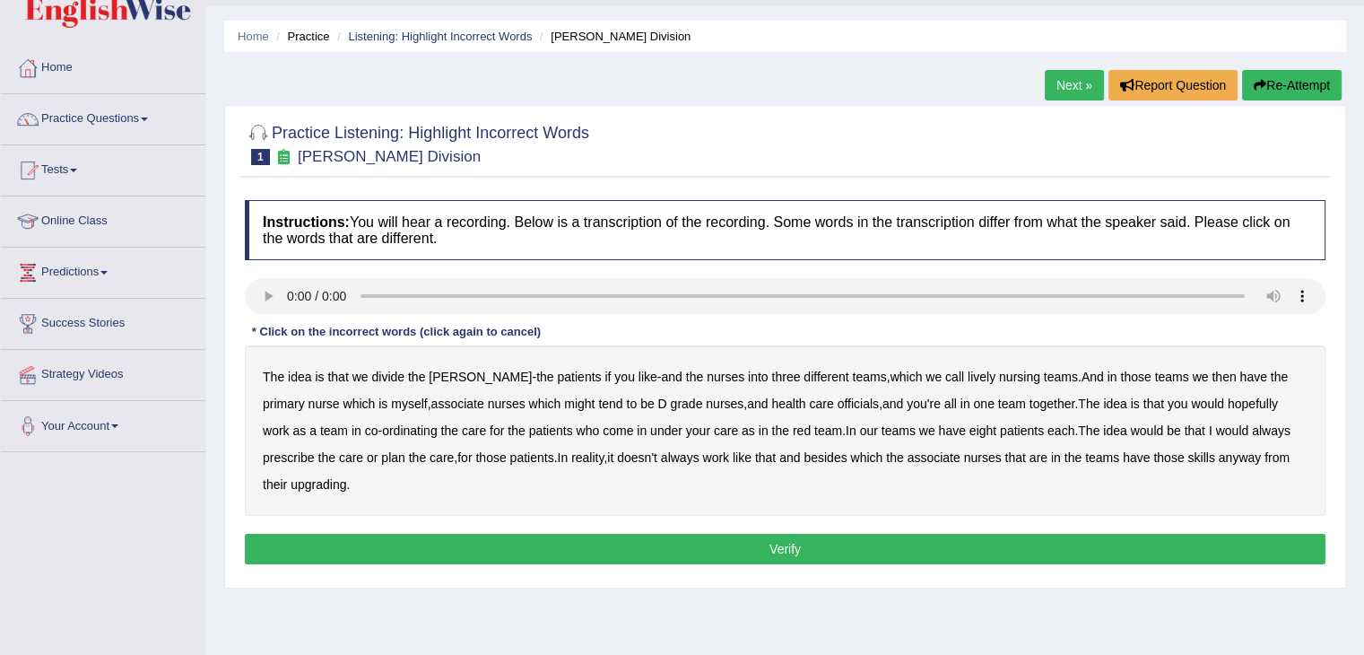
scroll to position [47, 0]
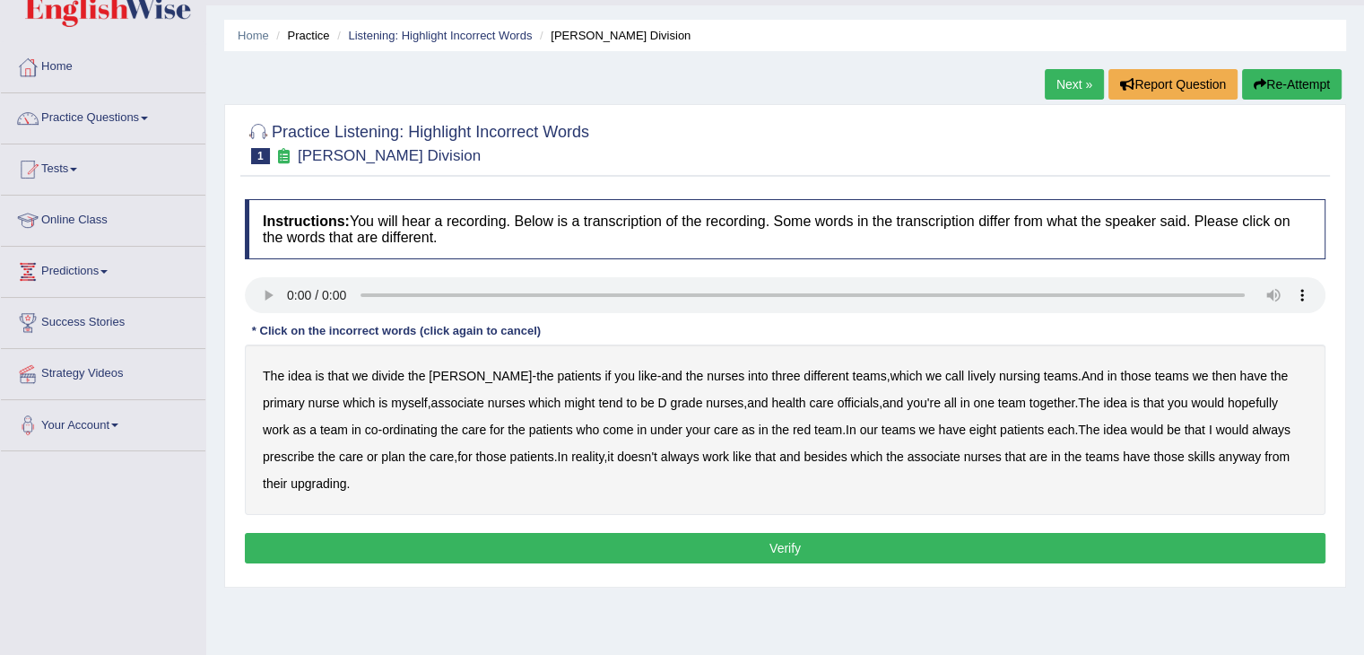
click at [614, 378] on b "you" at bounding box center [624, 376] width 21 height 14
click at [890, 376] on b "which" at bounding box center [906, 376] width 32 height 14
click at [343, 399] on b "which" at bounding box center [359, 402] width 32 height 14
click at [300, 483] on b "upgrading" at bounding box center [319, 483] width 56 height 14
click at [395, 535] on button "Verify" at bounding box center [785, 548] width 1080 height 30
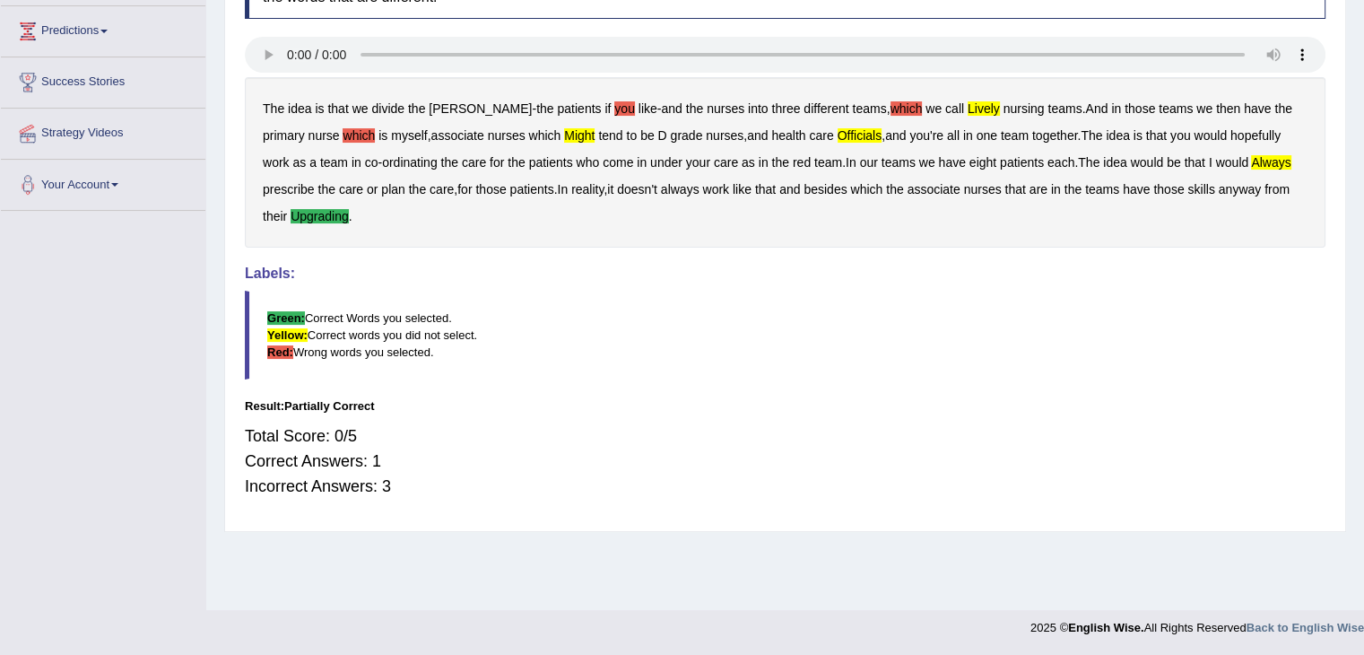
scroll to position [0, 0]
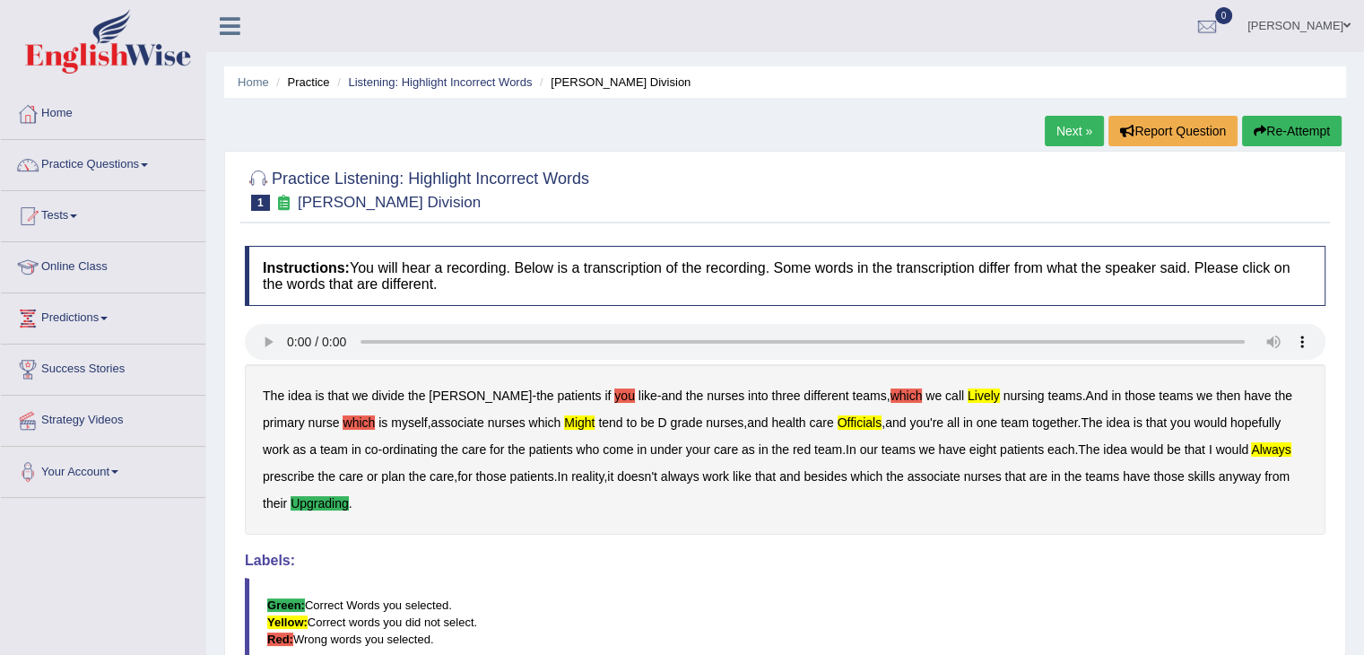
click at [1045, 126] on link "Next »" at bounding box center [1074, 131] width 59 height 30
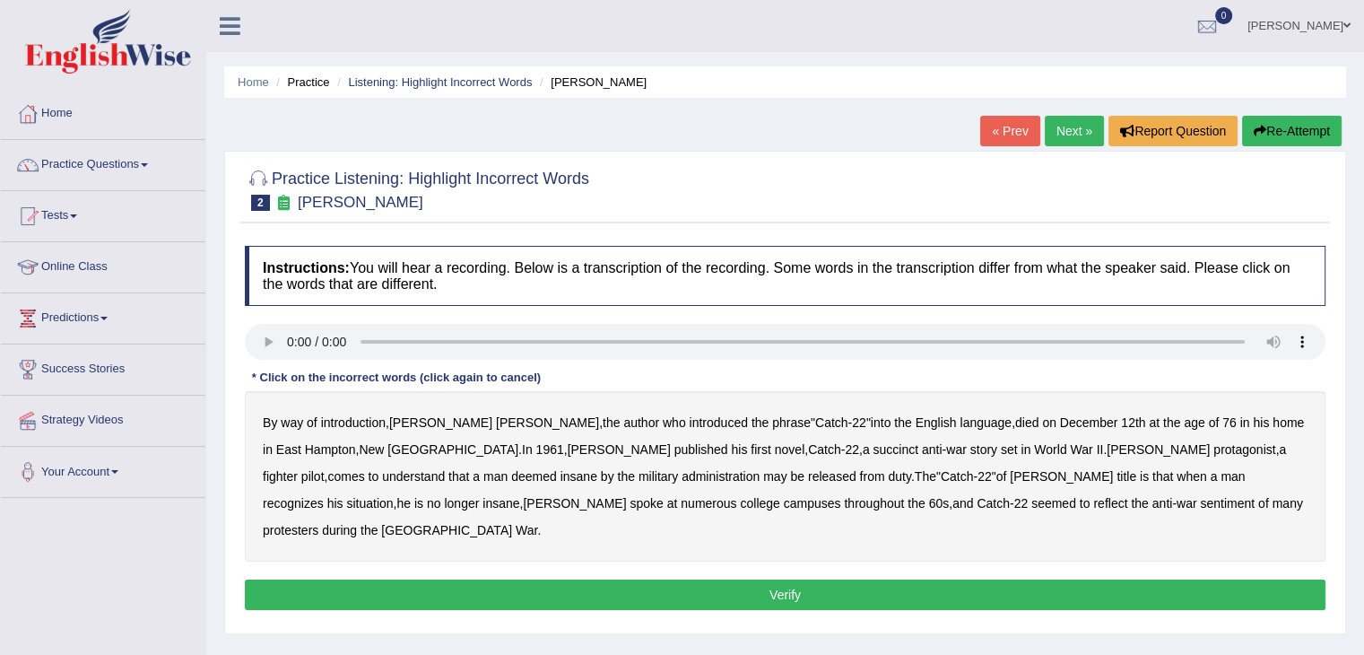
click at [872, 447] on b "succinct" at bounding box center [895, 449] width 46 height 14
click at [681, 474] on b "administration" at bounding box center [720, 476] width 78 height 14
click at [393, 496] on b "situation" at bounding box center [369, 503] width 47 height 14
click at [664, 505] on div "By way of introduction , Joseph Heller , the author who introduced the phrase "…" at bounding box center [785, 476] width 1080 height 170
click at [1093, 496] on b "reflect" at bounding box center [1110, 503] width 34 height 14
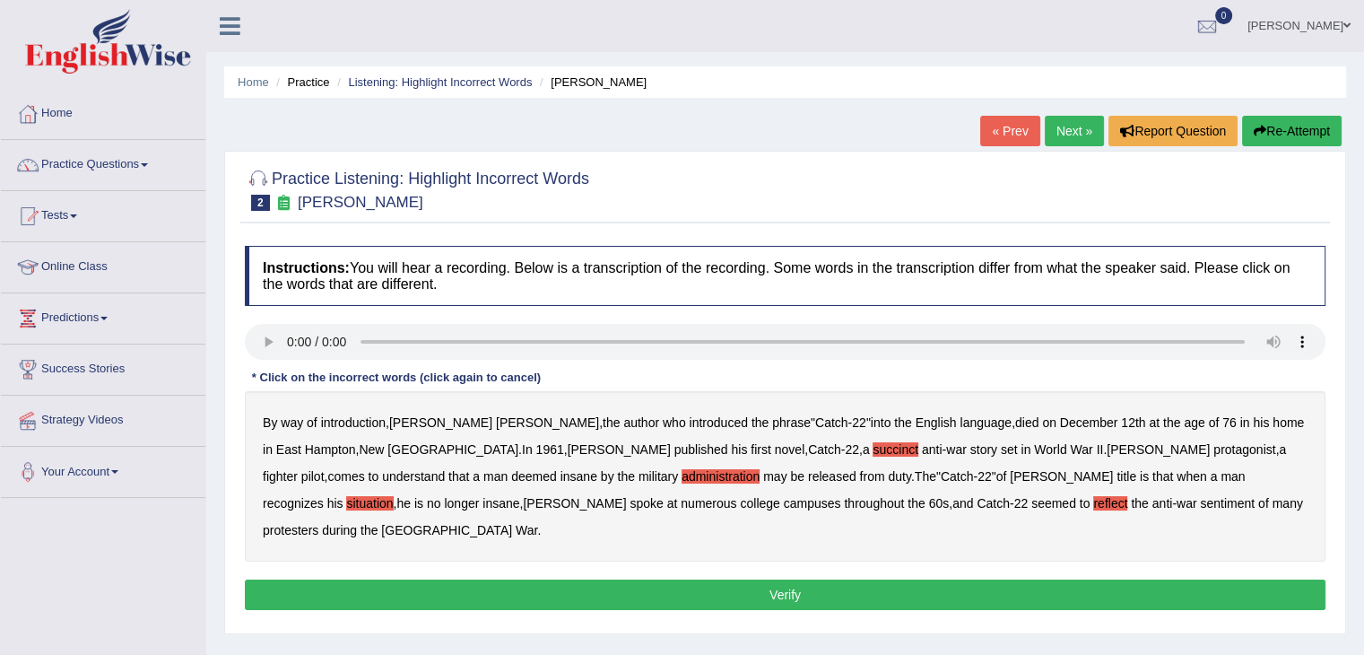
click at [915, 579] on button "Verify" at bounding box center [785, 594] width 1080 height 30
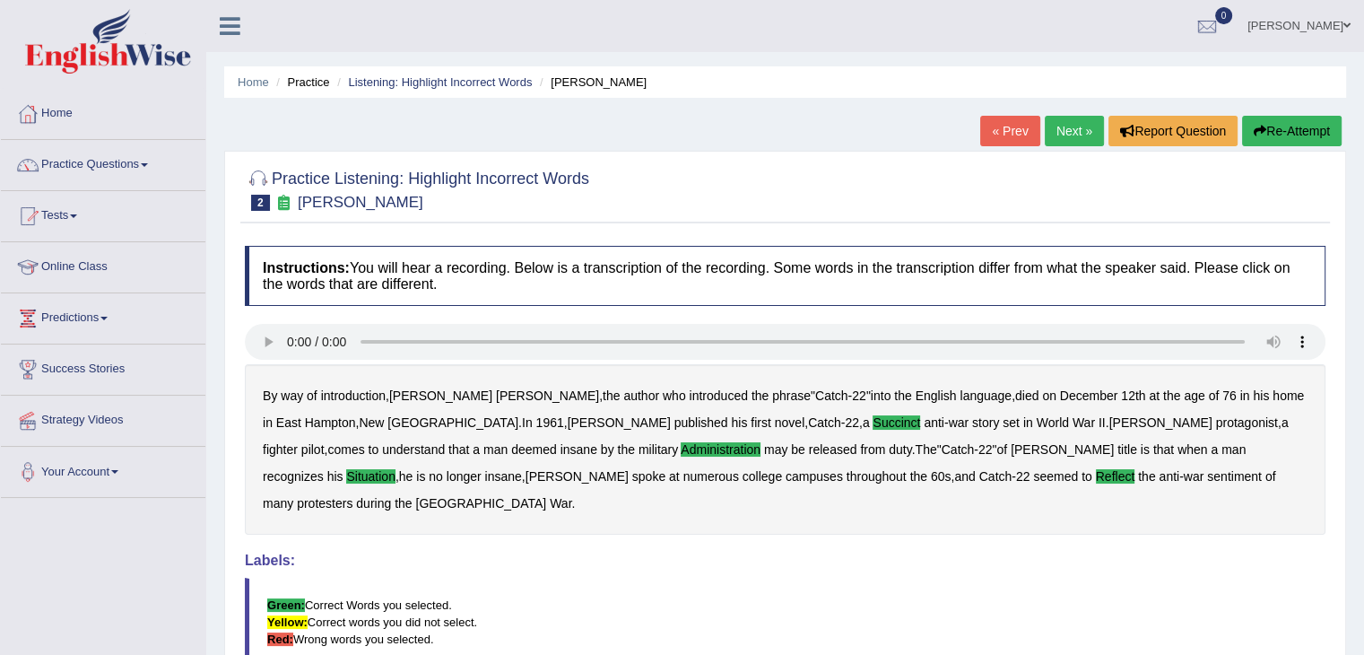
click at [1058, 126] on link "Next »" at bounding box center [1074, 131] width 59 height 30
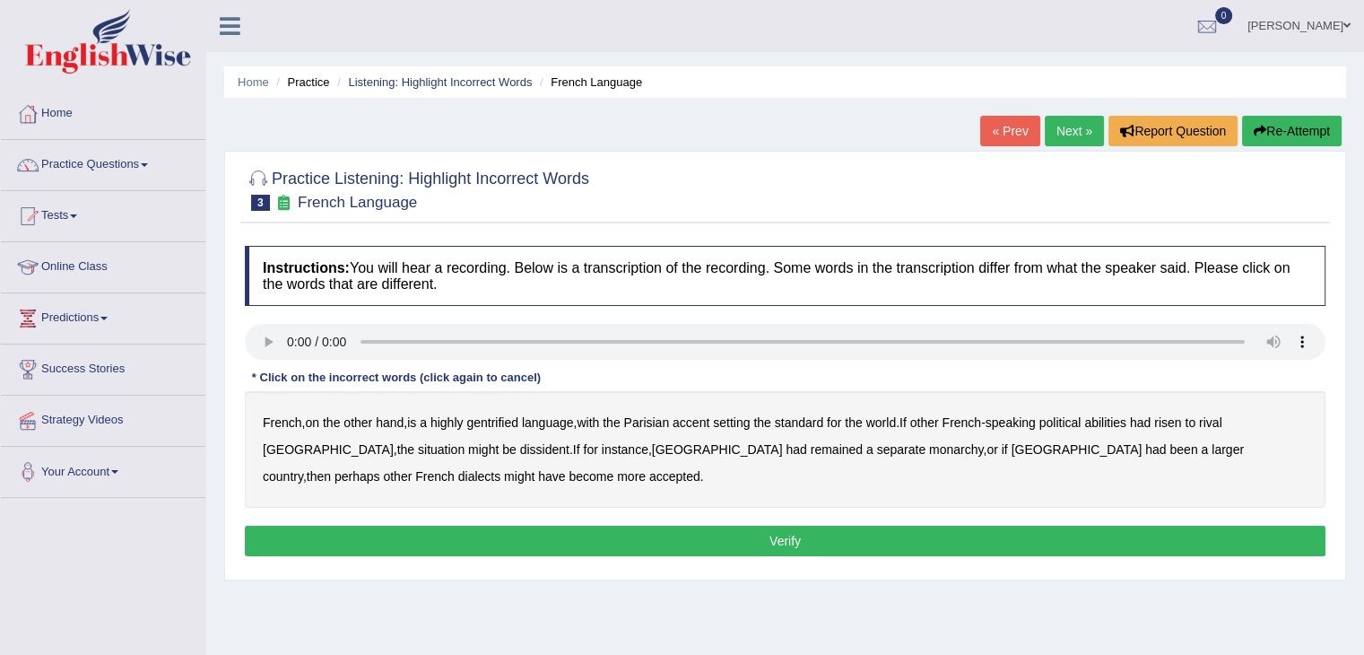
click at [1126, 421] on b "abilities" at bounding box center [1105, 422] width 42 height 14
click at [1122, 417] on b "abilities" at bounding box center [1105, 422] width 42 height 14
click at [520, 443] on b "dissident" at bounding box center [544, 449] width 49 height 14
click at [803, 535] on button "Verify" at bounding box center [785, 540] width 1080 height 30
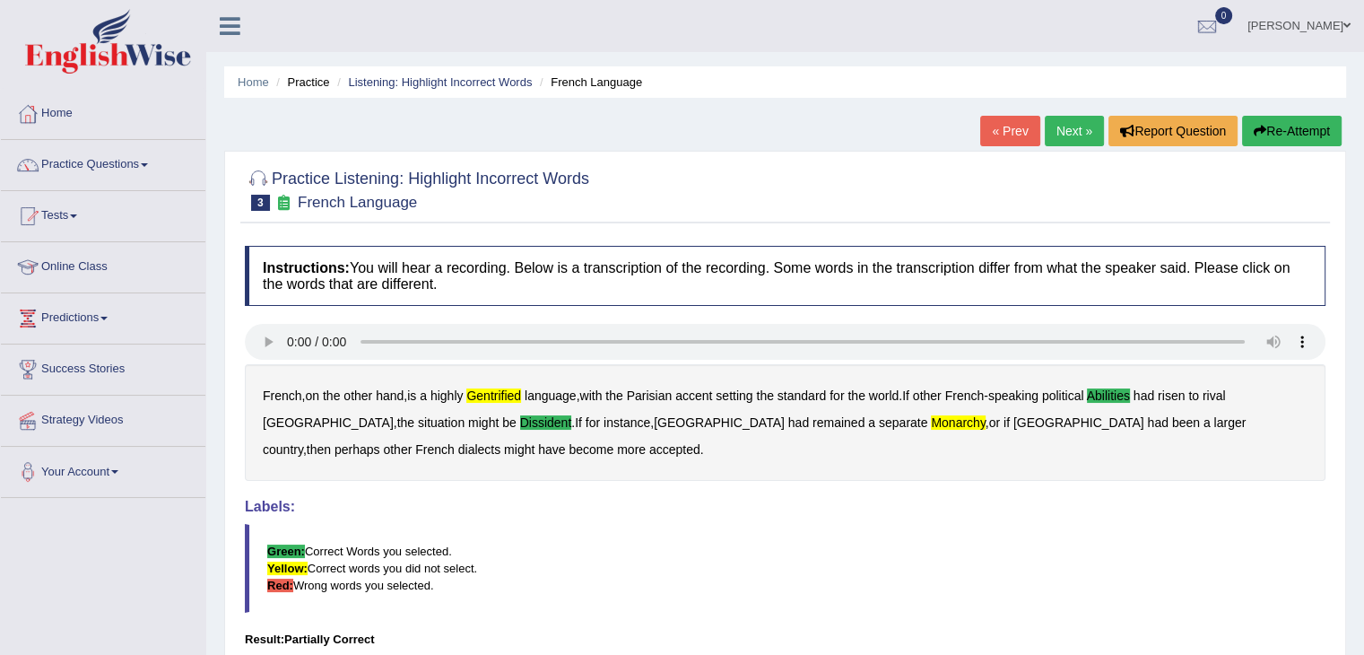
click at [1045, 132] on link "Next »" at bounding box center [1074, 131] width 59 height 30
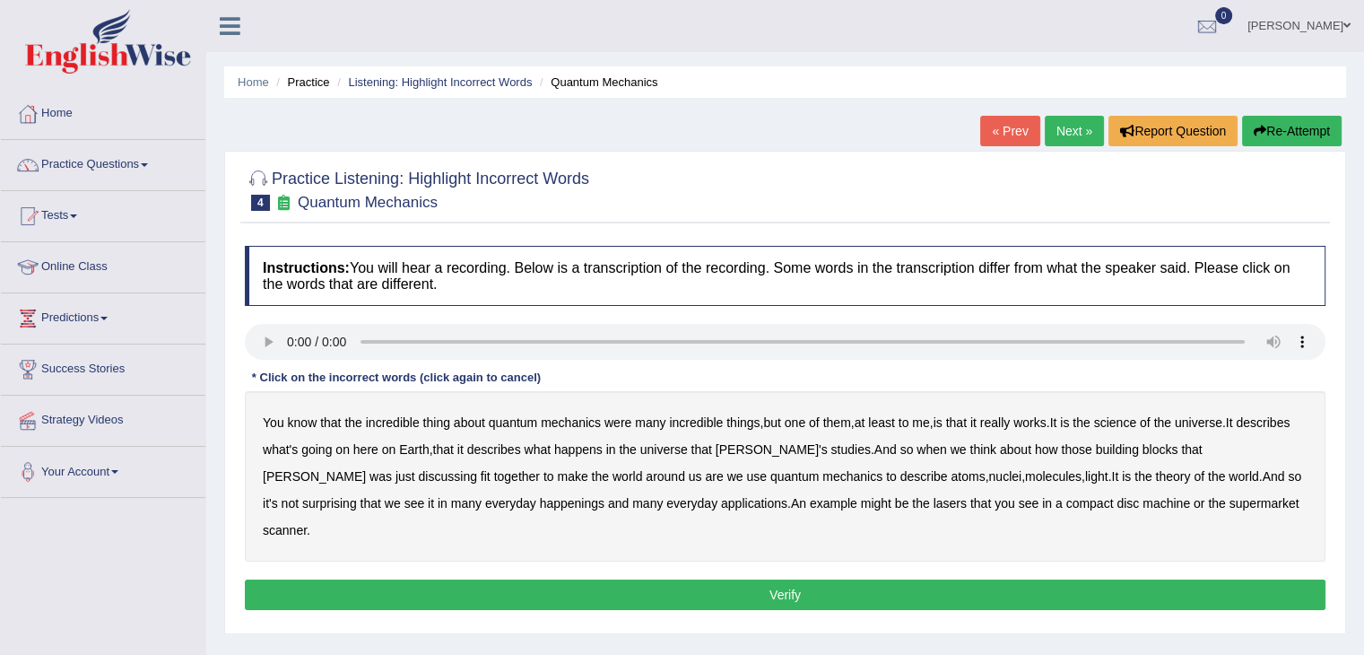
click at [631, 424] on div "You know that the incredible thing about quantum mechanics were many incredible…" at bounding box center [785, 476] width 1080 height 170
click at [624, 419] on b "were" at bounding box center [617, 422] width 27 height 14
click at [1134, 421] on b "science" at bounding box center [1115, 422] width 42 height 14
click at [1155, 479] on b "theory" at bounding box center [1172, 476] width 35 height 14
click at [1155, 475] on b "theory" at bounding box center [1172, 476] width 35 height 14
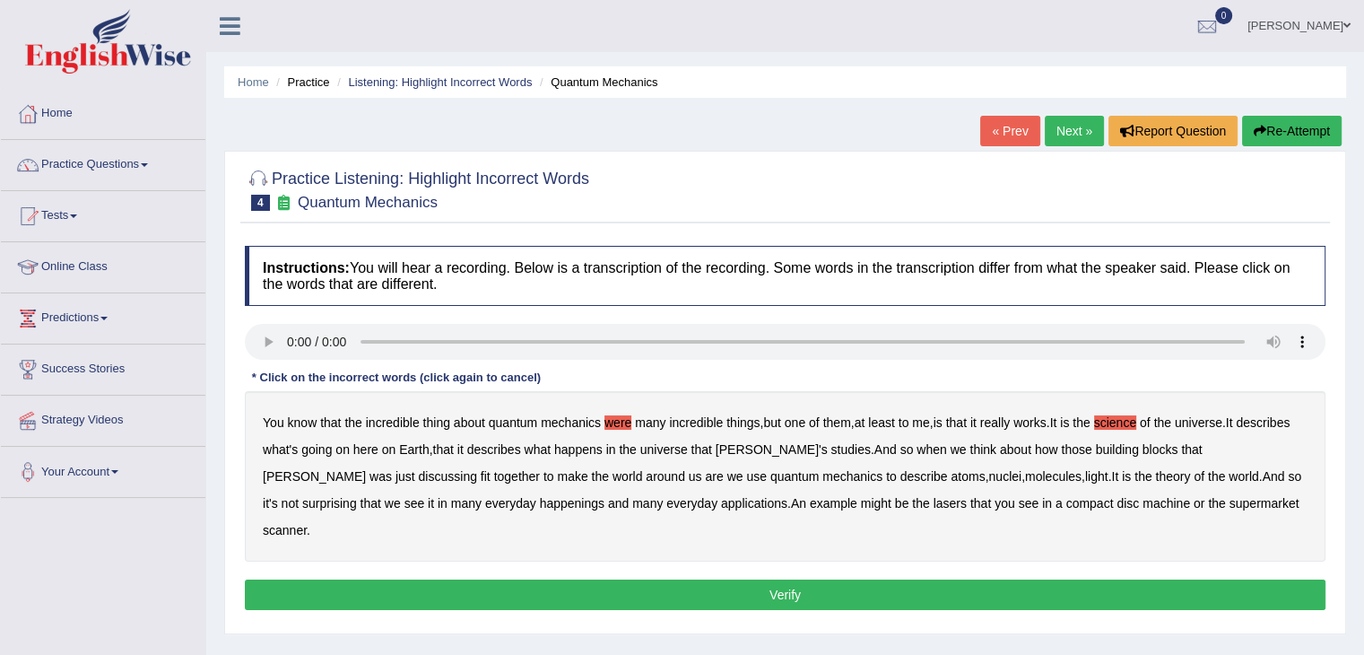
click at [540, 500] on b "happenings" at bounding box center [572, 503] width 65 height 14
click at [664, 579] on button "Verify" at bounding box center [785, 594] width 1080 height 30
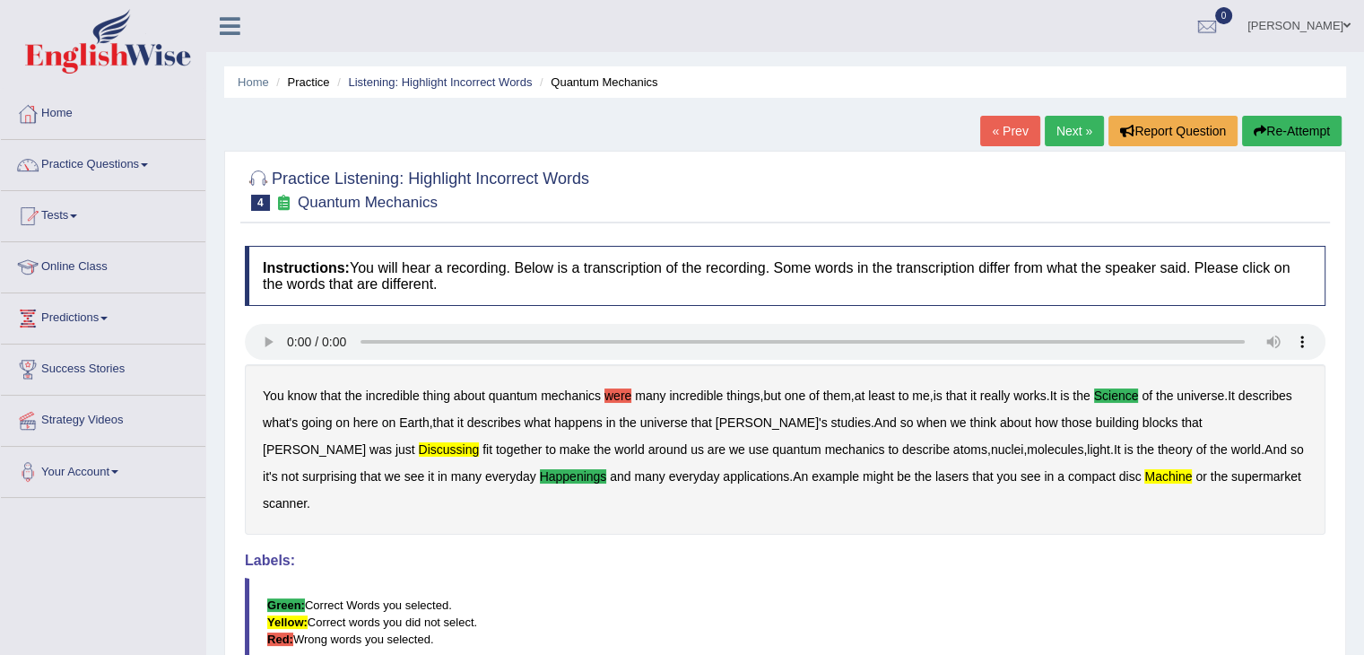
click at [1067, 123] on link "Next »" at bounding box center [1074, 131] width 59 height 30
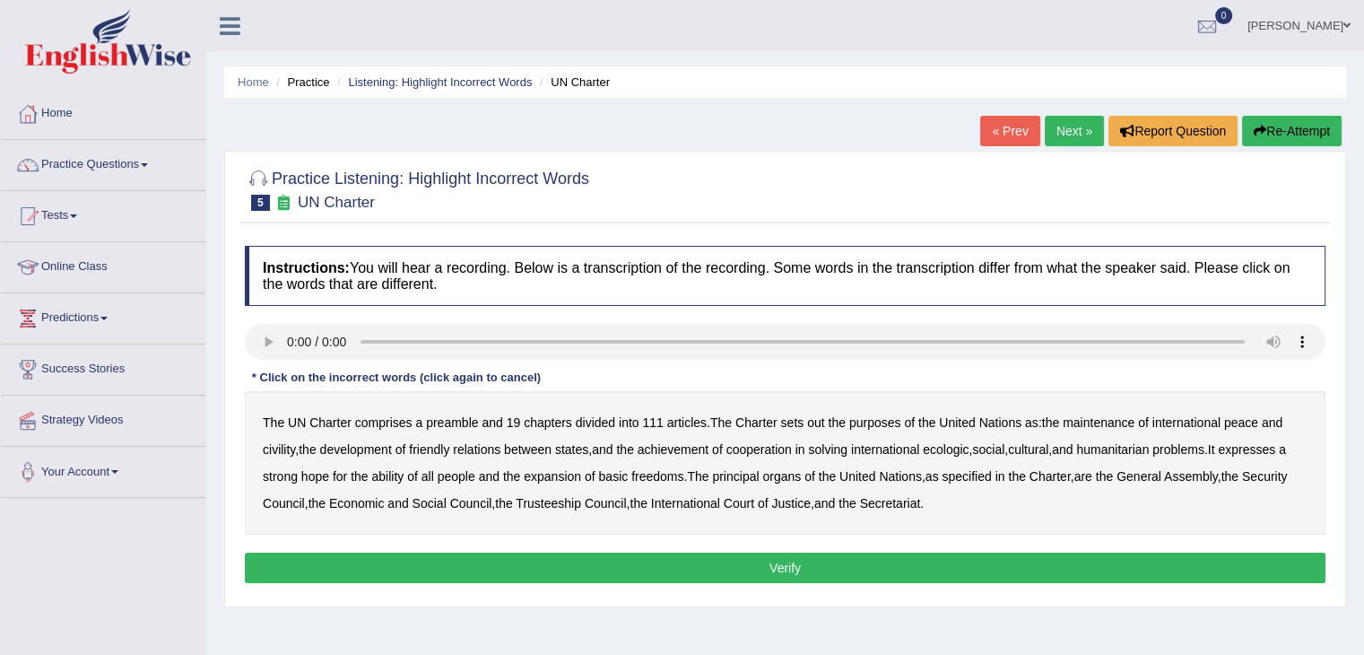
click at [273, 447] on b "civility" at bounding box center [279, 449] width 32 height 14
click at [930, 447] on div "The UN Charter comprises a preamble and 19 chapters divided into 111 articles .…" at bounding box center [785, 462] width 1080 height 143
click at [957, 446] on b "ecologic" at bounding box center [946, 449] width 46 height 14
click at [395, 470] on b "ability" at bounding box center [387, 476] width 32 height 14
drag, startPoint x: 395, startPoint y: 470, endPoint x: 700, endPoint y: 494, distance: 306.7
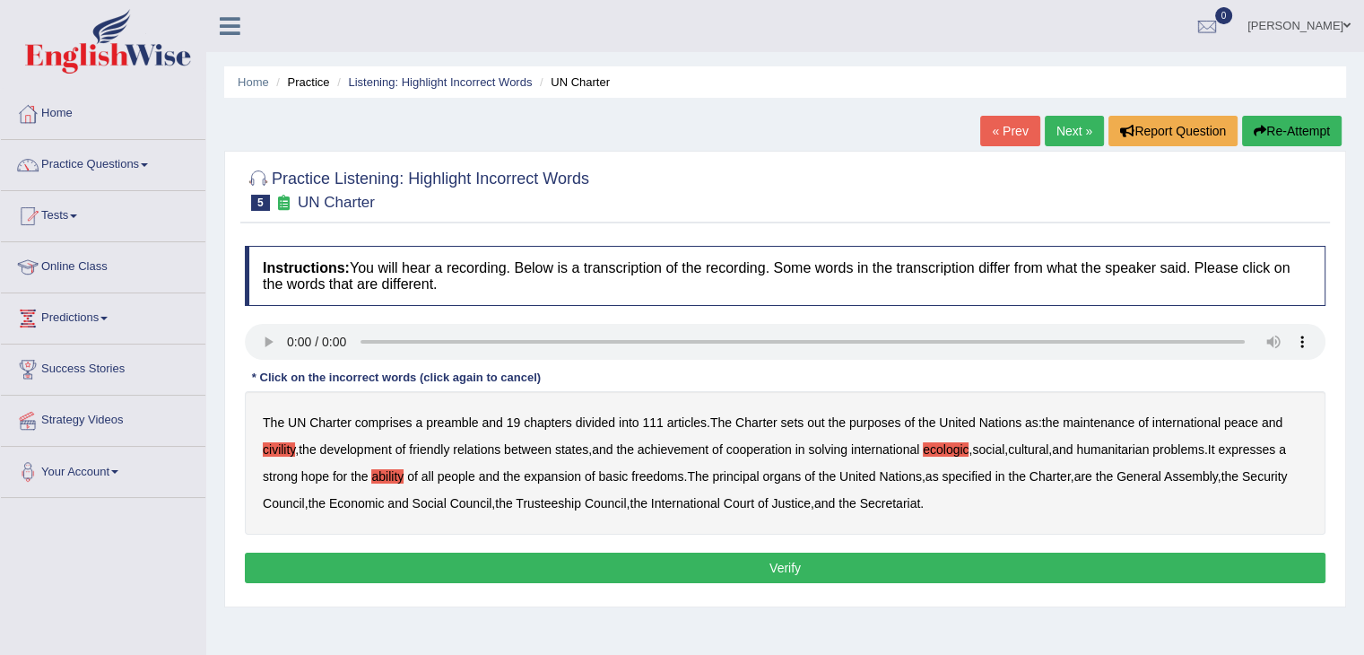
click at [700, 494] on div "The UN Charter comprises a preamble and 19 chapters divided into 111 articles .…" at bounding box center [785, 462] width 1080 height 143
click at [799, 568] on button "Verify" at bounding box center [785, 567] width 1080 height 30
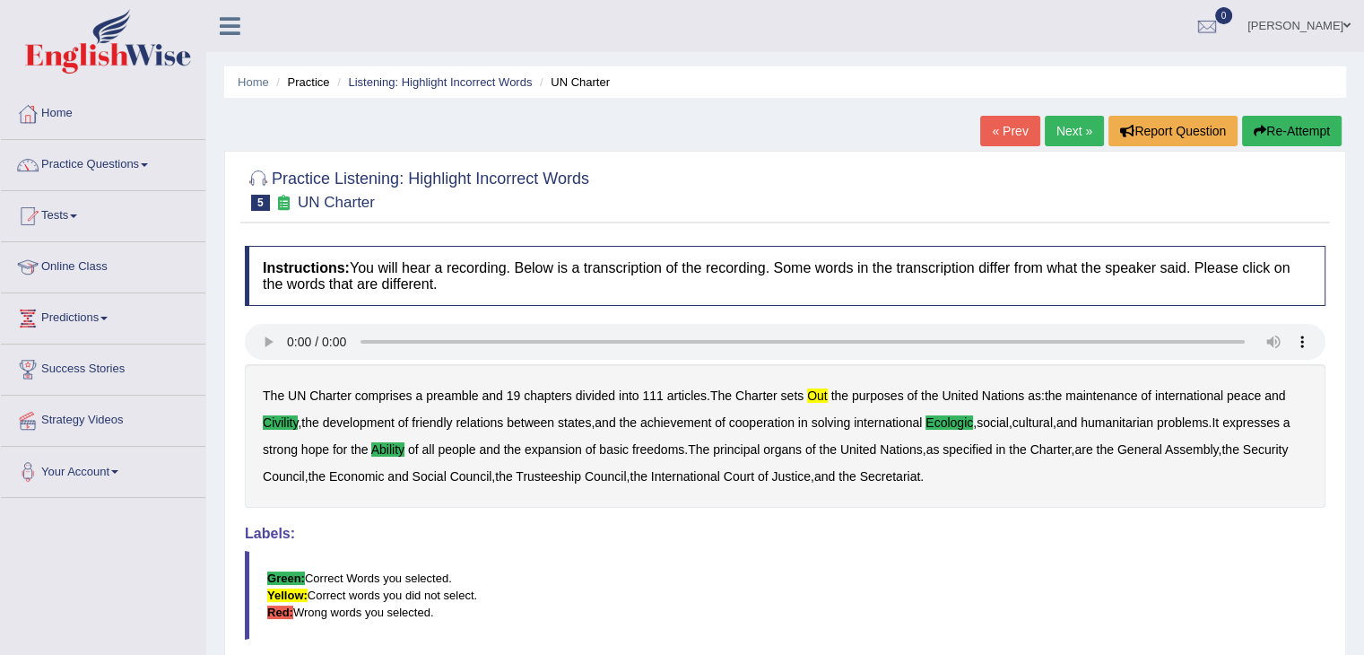
click at [1053, 137] on link "Next »" at bounding box center [1074, 131] width 59 height 30
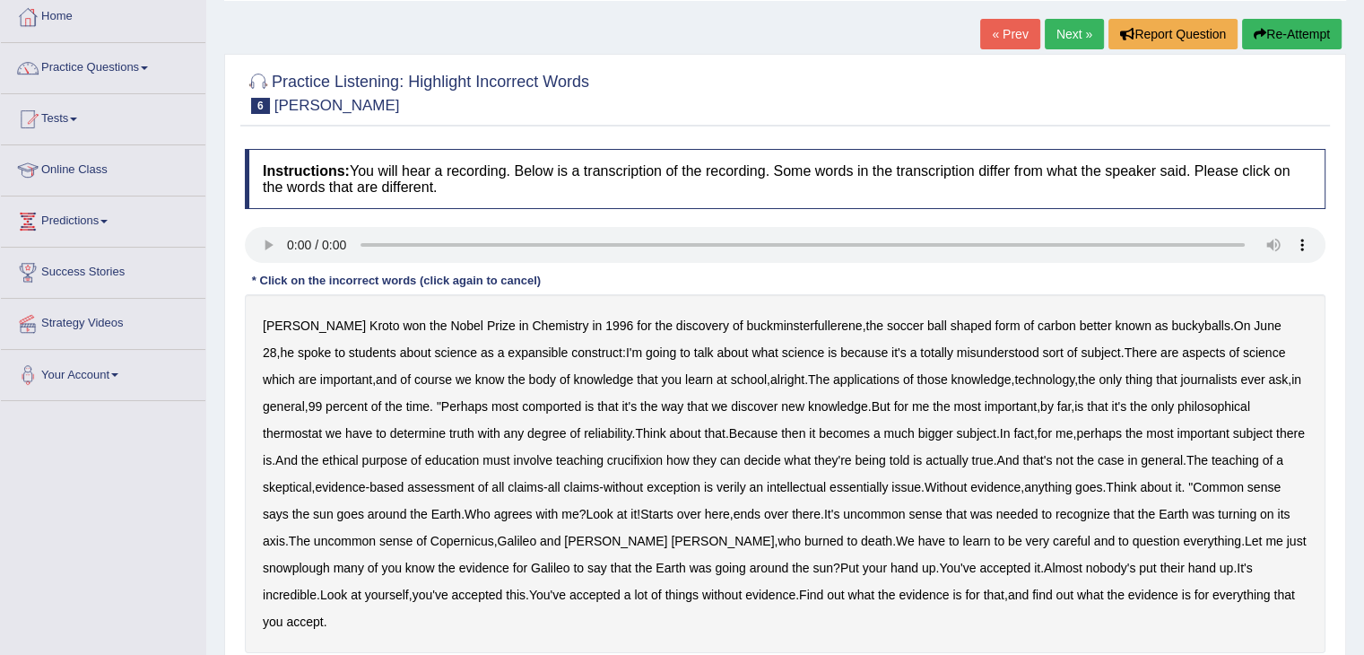
scroll to position [96, 0]
click at [508, 347] on b "expansible" at bounding box center [538, 353] width 60 height 14
click at [1042, 352] on b "sort" at bounding box center [1052, 353] width 21 height 14
click at [1240, 378] on b "ever" at bounding box center [1252, 380] width 24 height 14
click at [279, 427] on b "thermostat" at bounding box center [292, 434] width 59 height 14
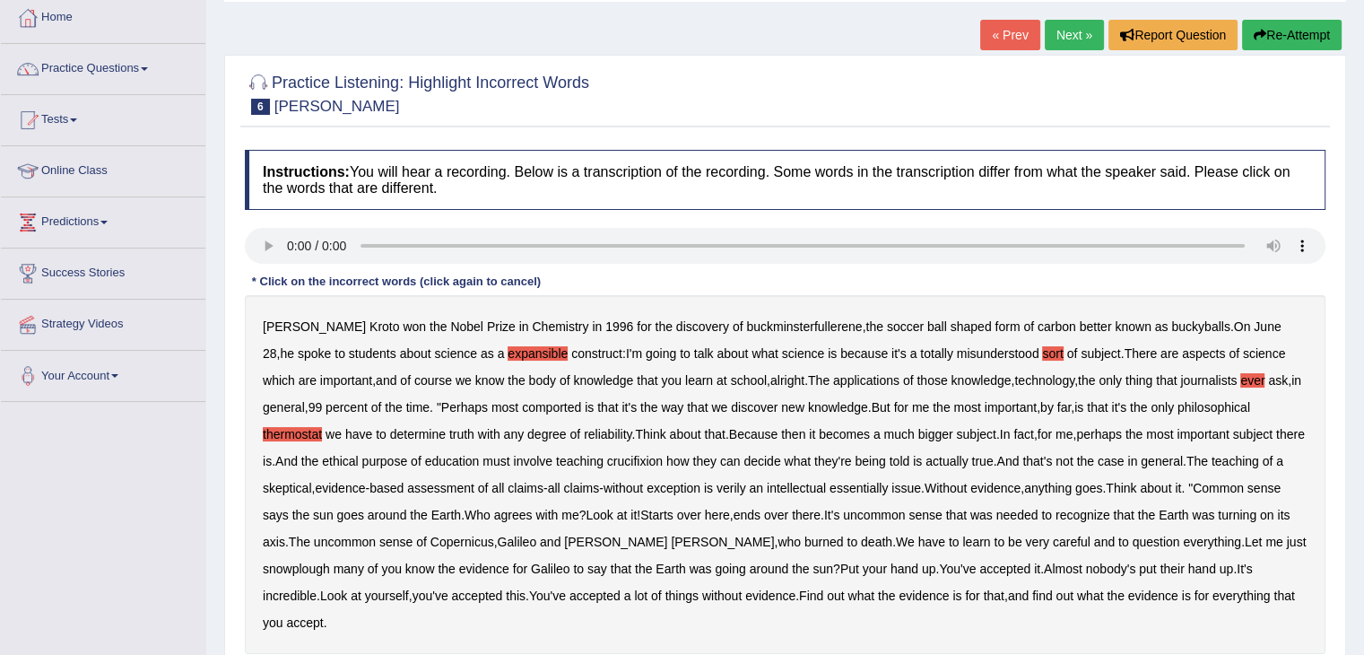
click at [663, 456] on b "crucifixion" at bounding box center [635, 461] width 56 height 14
click at [746, 482] on b "verily" at bounding box center [731, 488] width 30 height 14
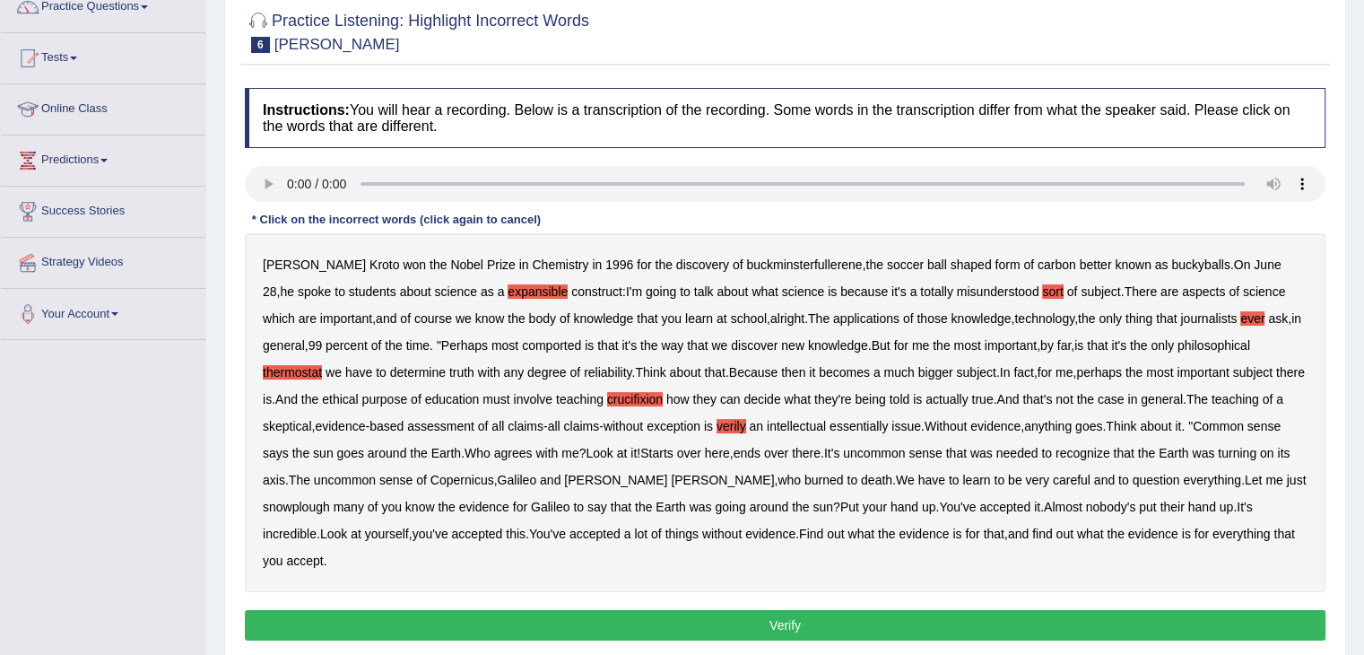
scroll to position [157, 0]
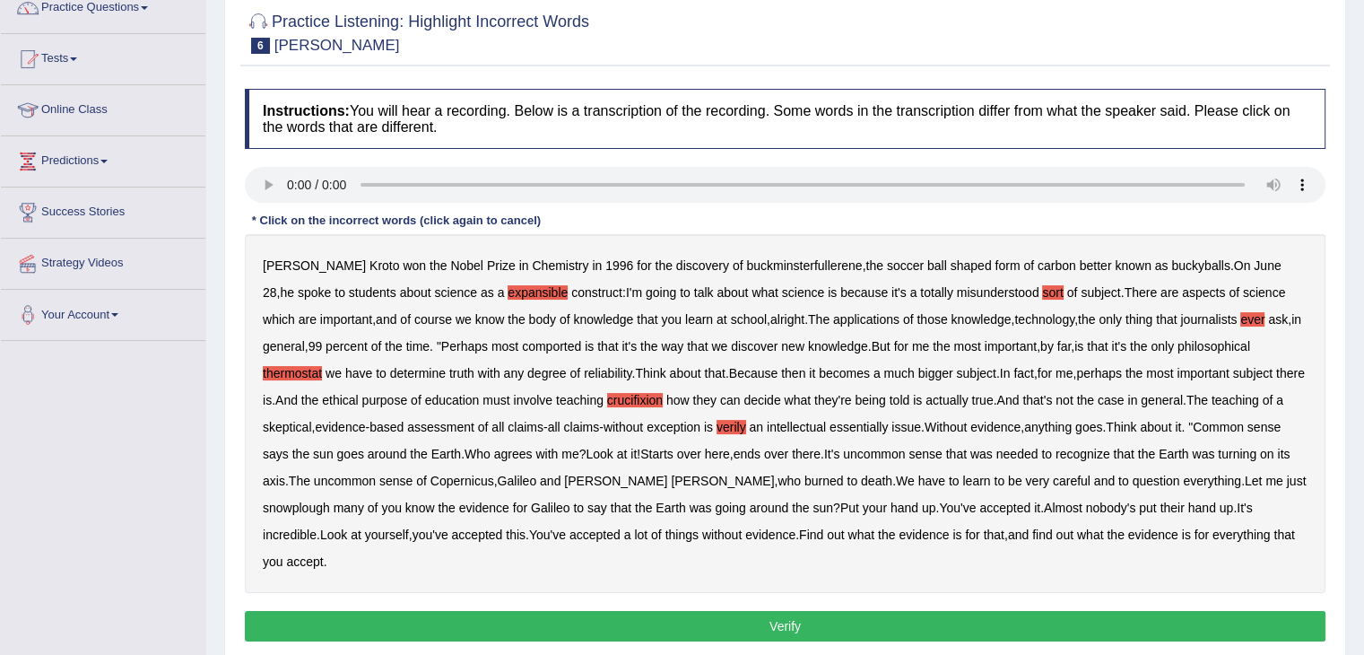
click at [296, 503] on b "snowplough" at bounding box center [296, 507] width 67 height 14
click at [1273, 542] on b "that" at bounding box center [1283, 534] width 21 height 14
click at [297, 614] on button "Verify" at bounding box center [785, 626] width 1080 height 30
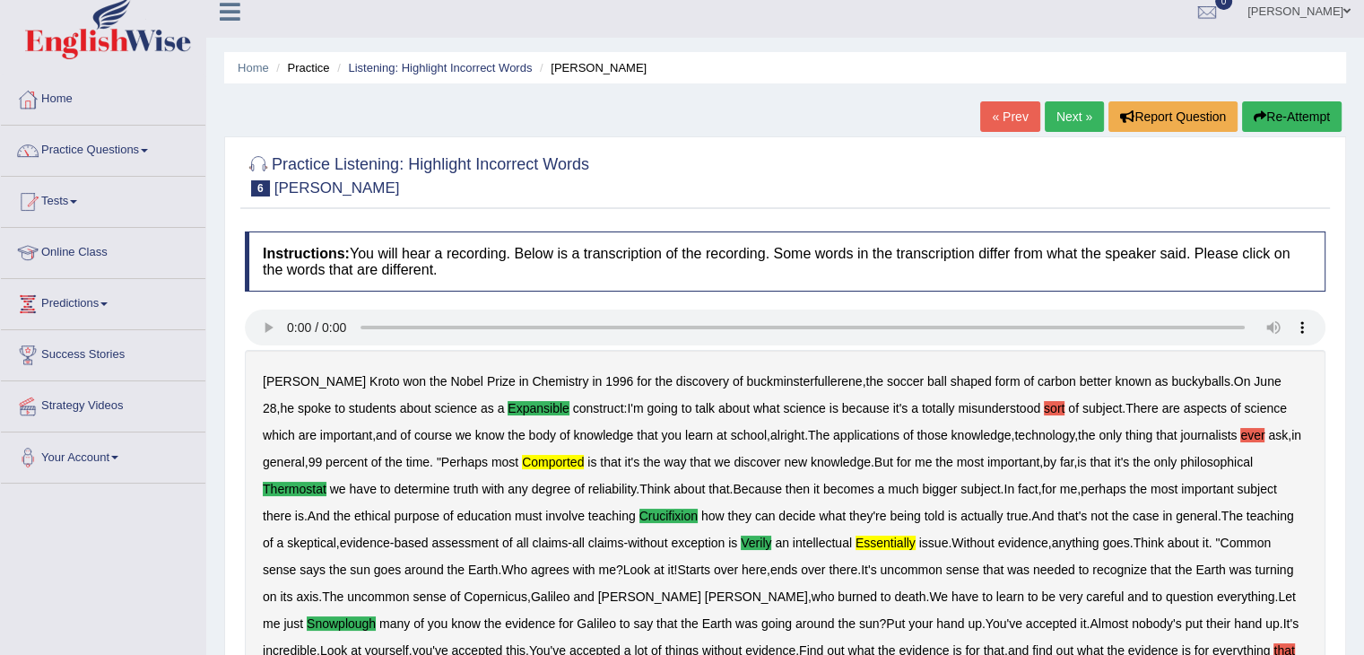
scroll to position [0, 0]
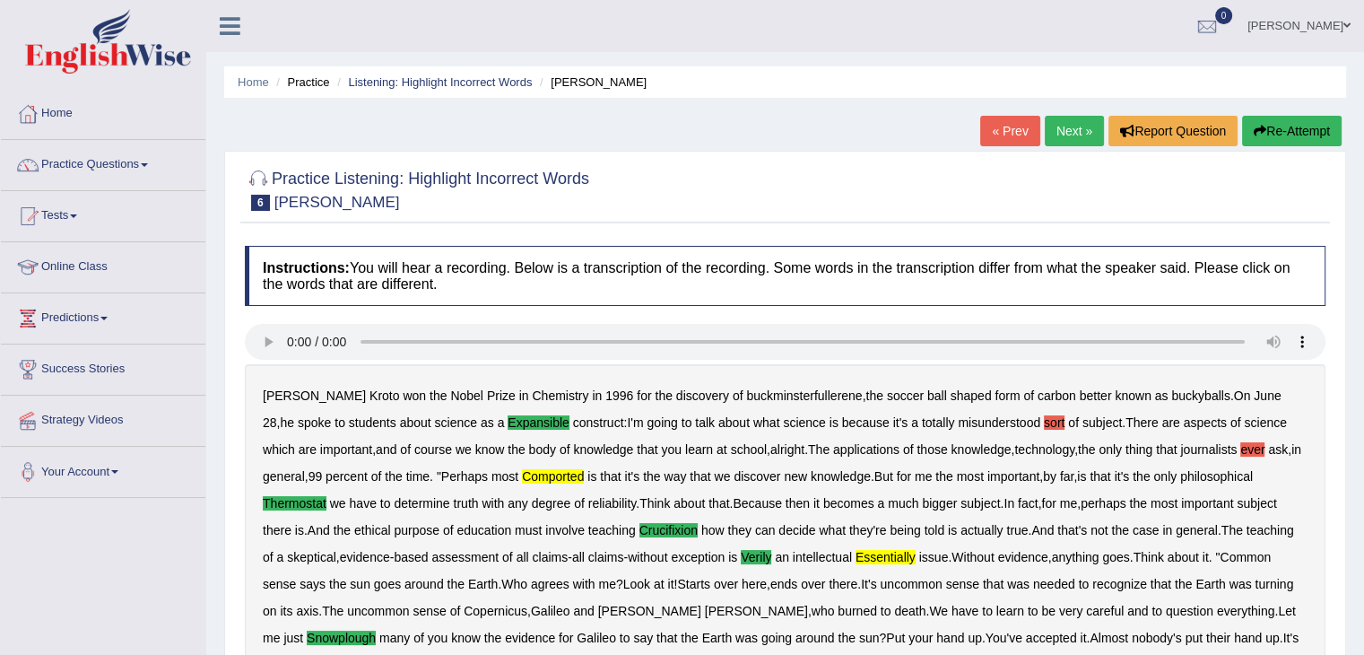
click at [1072, 132] on link "Next »" at bounding box center [1074, 131] width 59 height 30
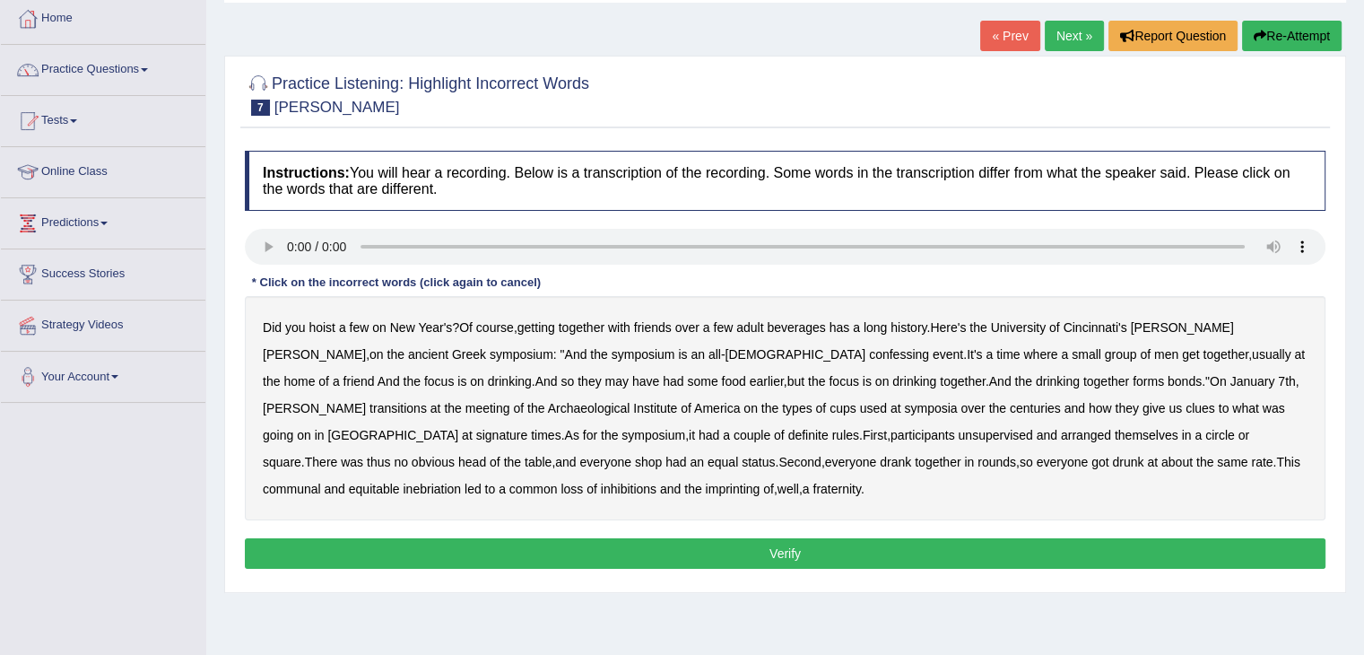
scroll to position [93, 0]
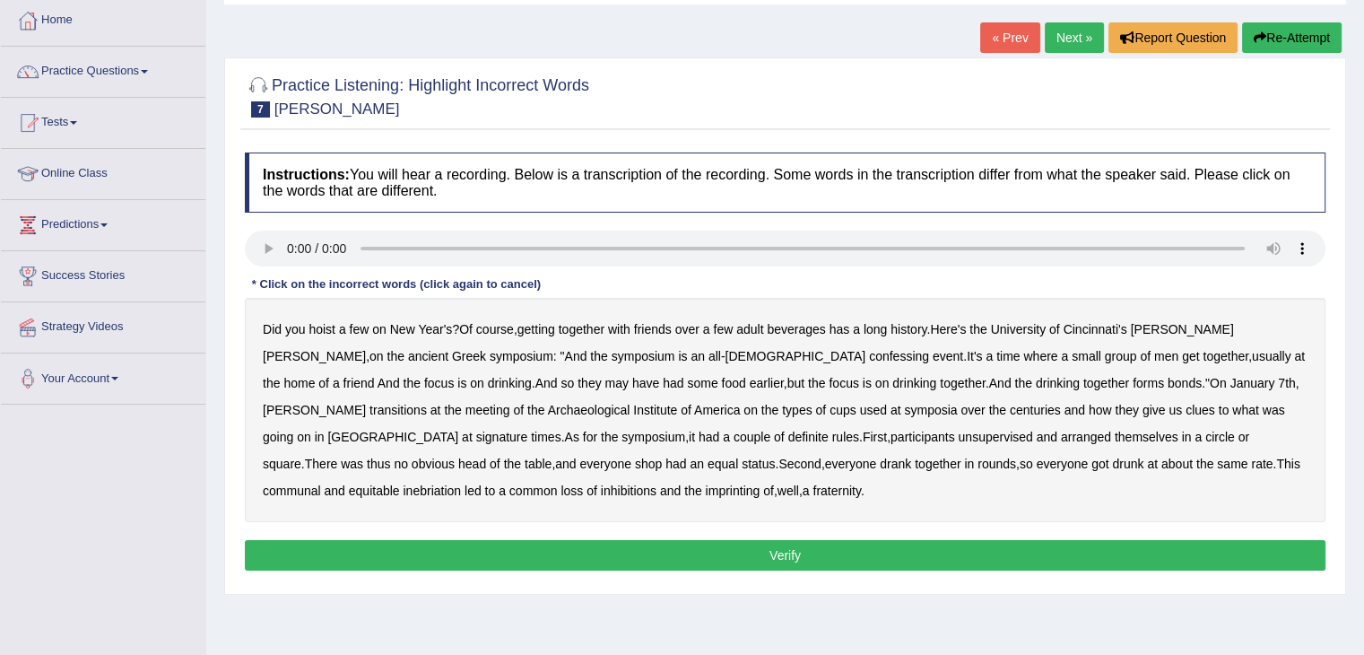
click at [563, 378] on div "Did you hoist a few on New Year's ? Of course , getting together with friends o…" at bounding box center [785, 410] width 1080 height 224
click at [646, 344] on div "Did you hoist a few on New Year's ? Of course , getting together with friends o…" at bounding box center [785, 410] width 1080 height 224
click at [646, 352] on div "Did you hoist a few on New Year's ? Of course , getting together with friends o…" at bounding box center [785, 410] width 1080 height 224
click at [869, 352] on b "confessing" at bounding box center [899, 356] width 60 height 14
click at [1133, 378] on b "forms" at bounding box center [1148, 383] width 31 height 14
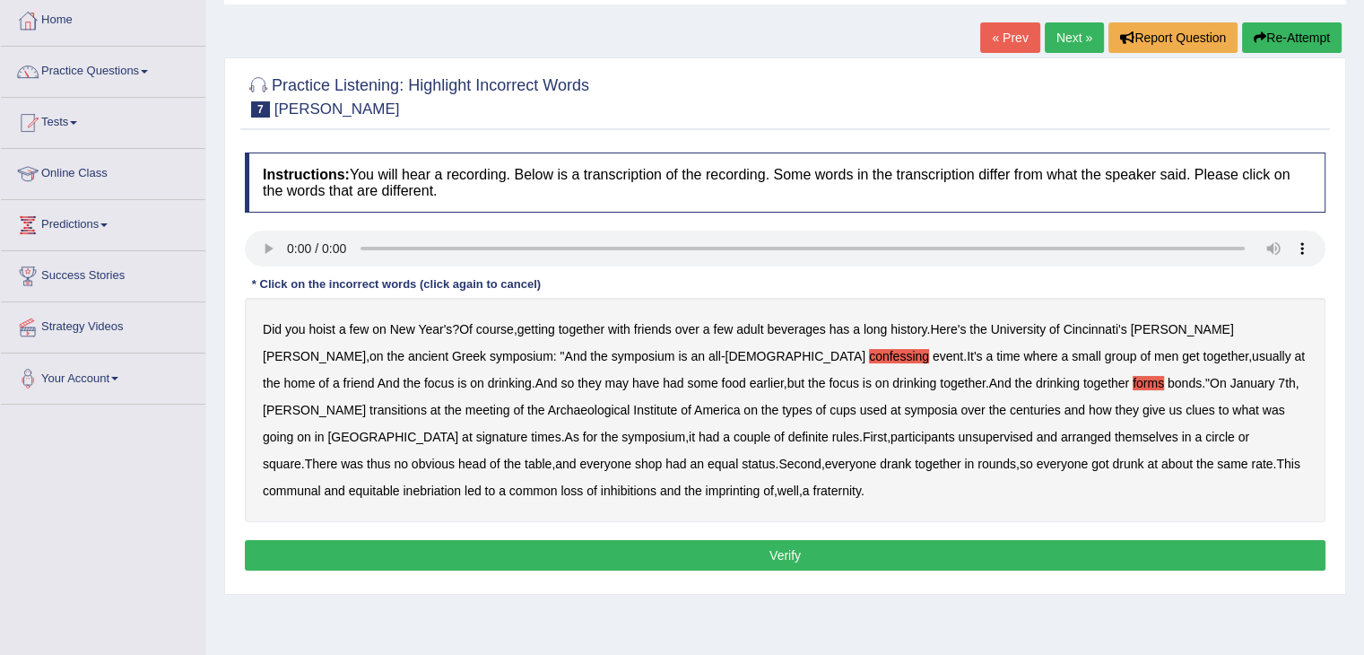
click at [1133, 377] on b "forms" at bounding box center [1148, 383] width 31 height 14
click at [958, 430] on b "unsupervised" at bounding box center [995, 437] width 74 height 14
click at [706, 483] on b "imprinting" at bounding box center [733, 490] width 55 height 14
click at [439, 550] on button "Verify" at bounding box center [785, 555] width 1080 height 30
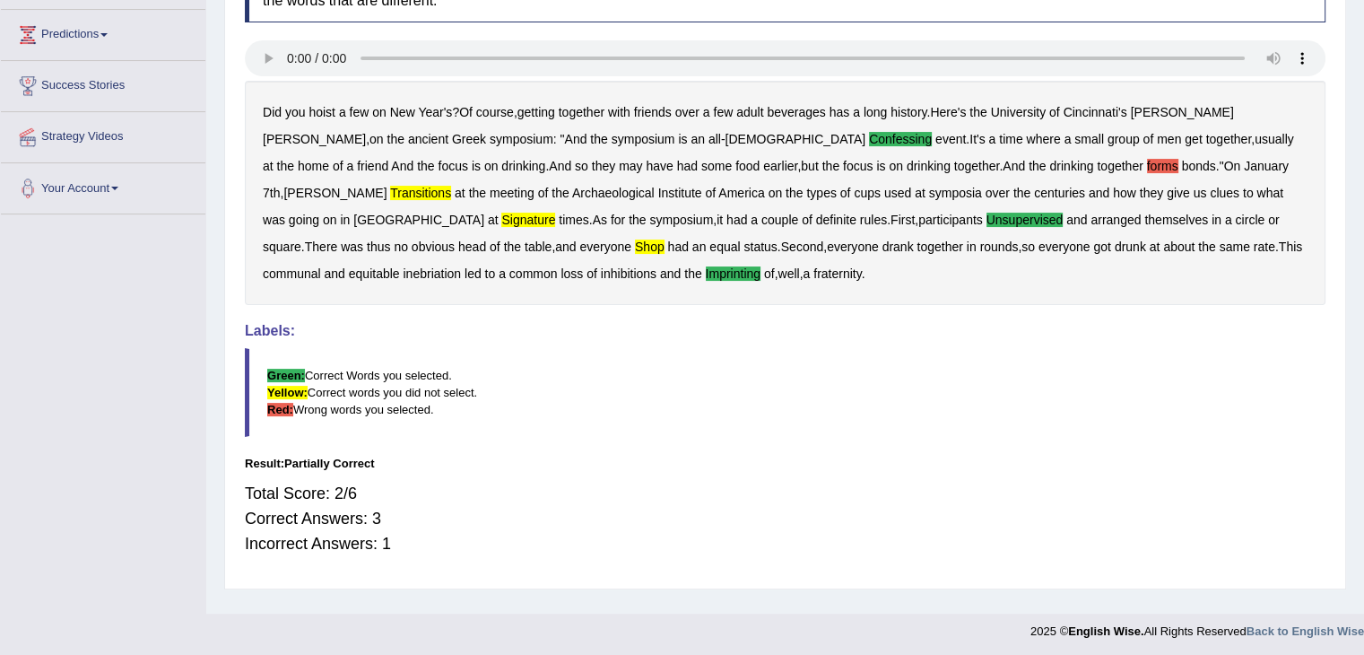
scroll to position [0, 0]
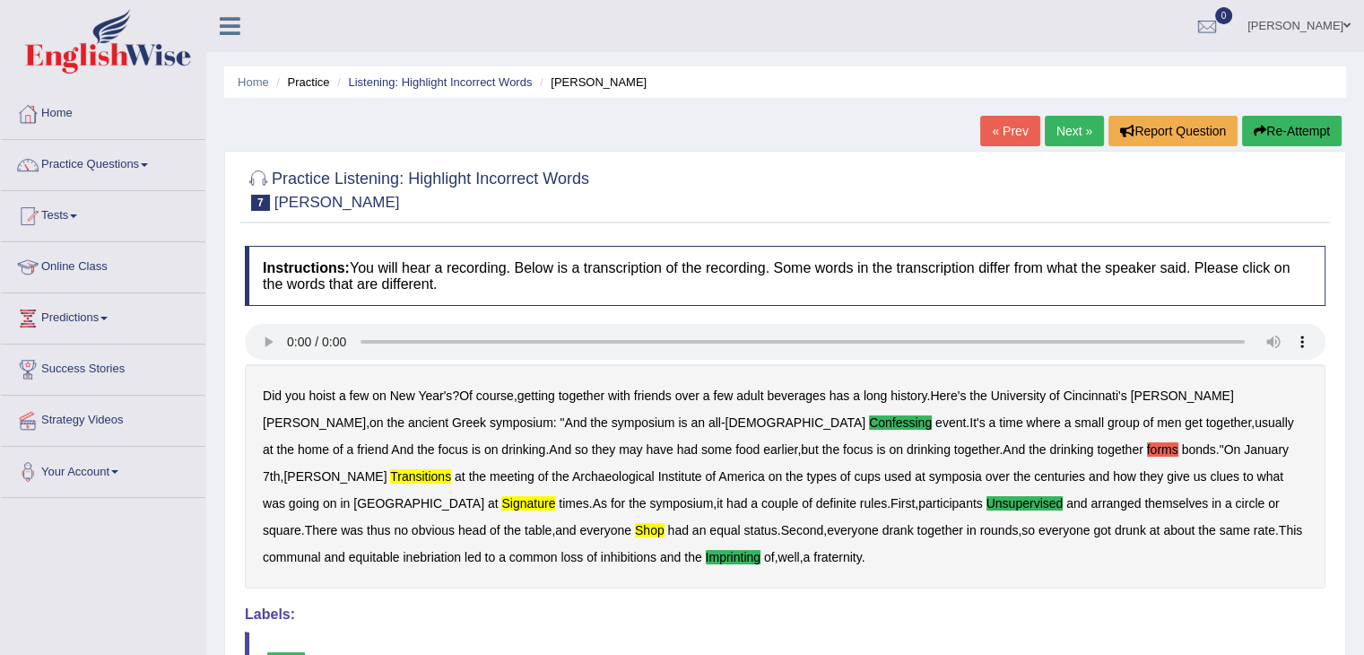
click at [1058, 124] on link "Next »" at bounding box center [1074, 131] width 59 height 30
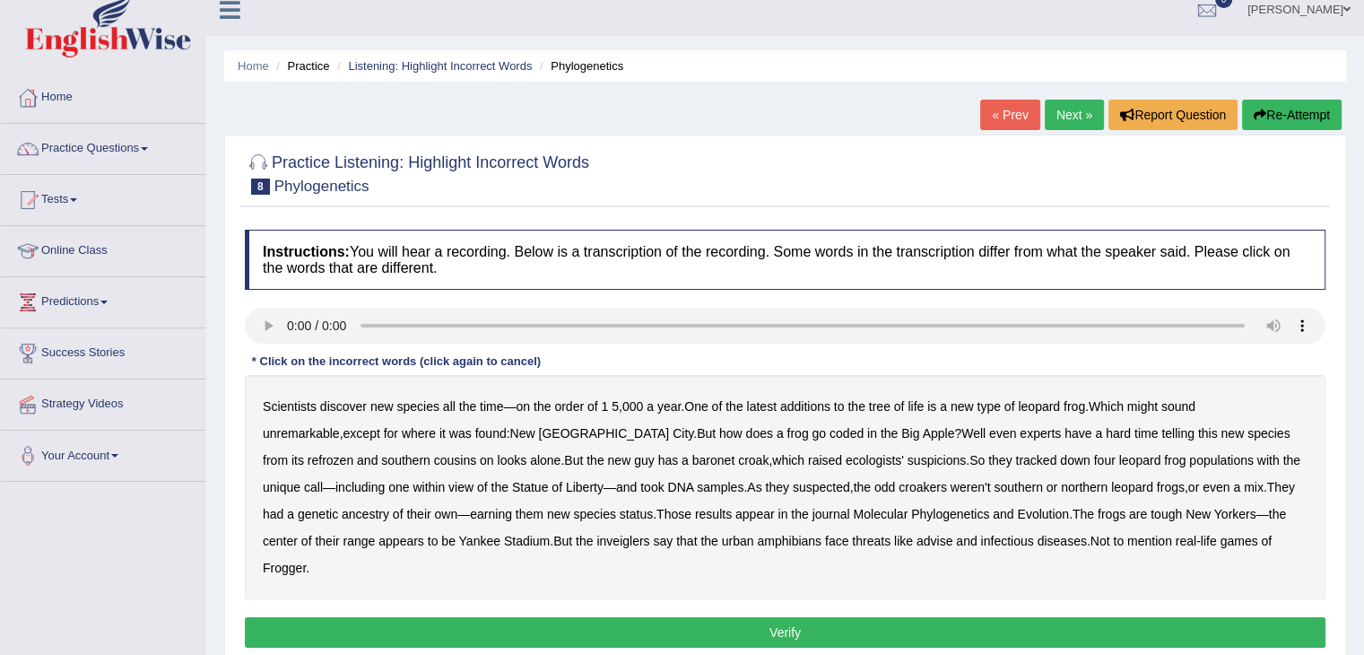
scroll to position [17, 0]
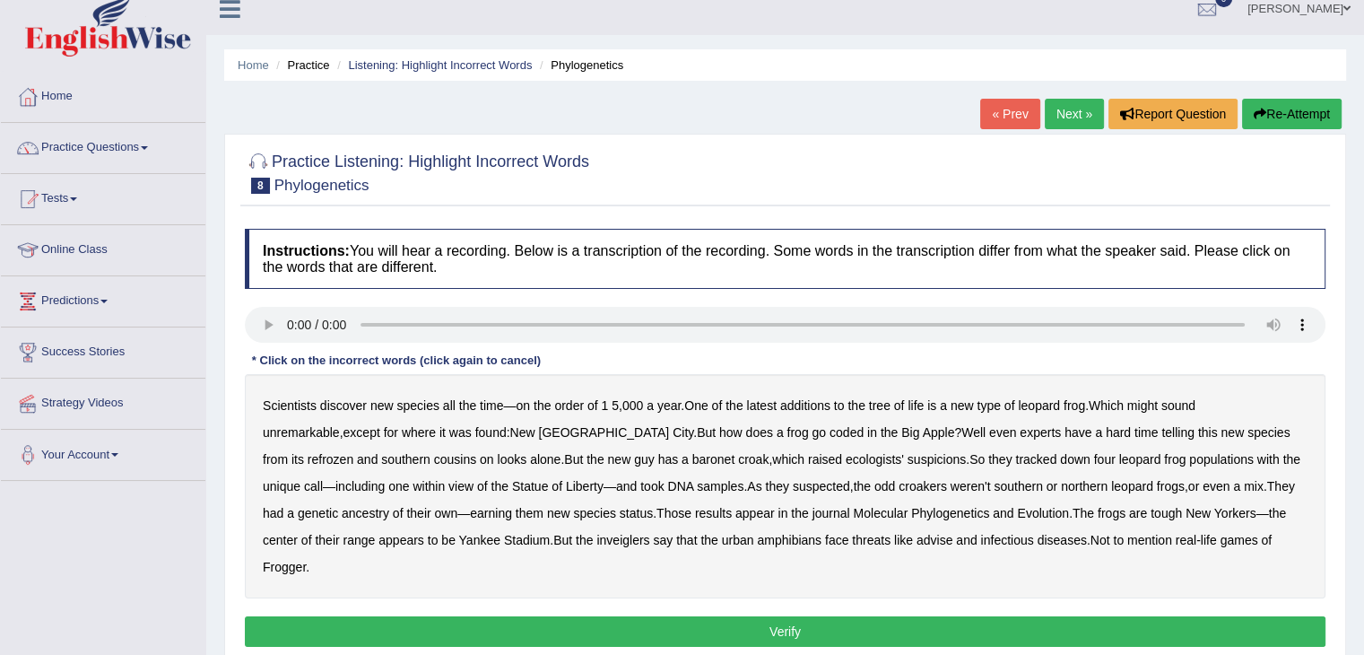
click at [692, 456] on b "baronet" at bounding box center [713, 459] width 42 height 14
click at [911, 506] on b "Phylogenetics" at bounding box center [950, 513] width 78 height 14
click at [827, 616] on button "Verify" at bounding box center [785, 631] width 1080 height 30
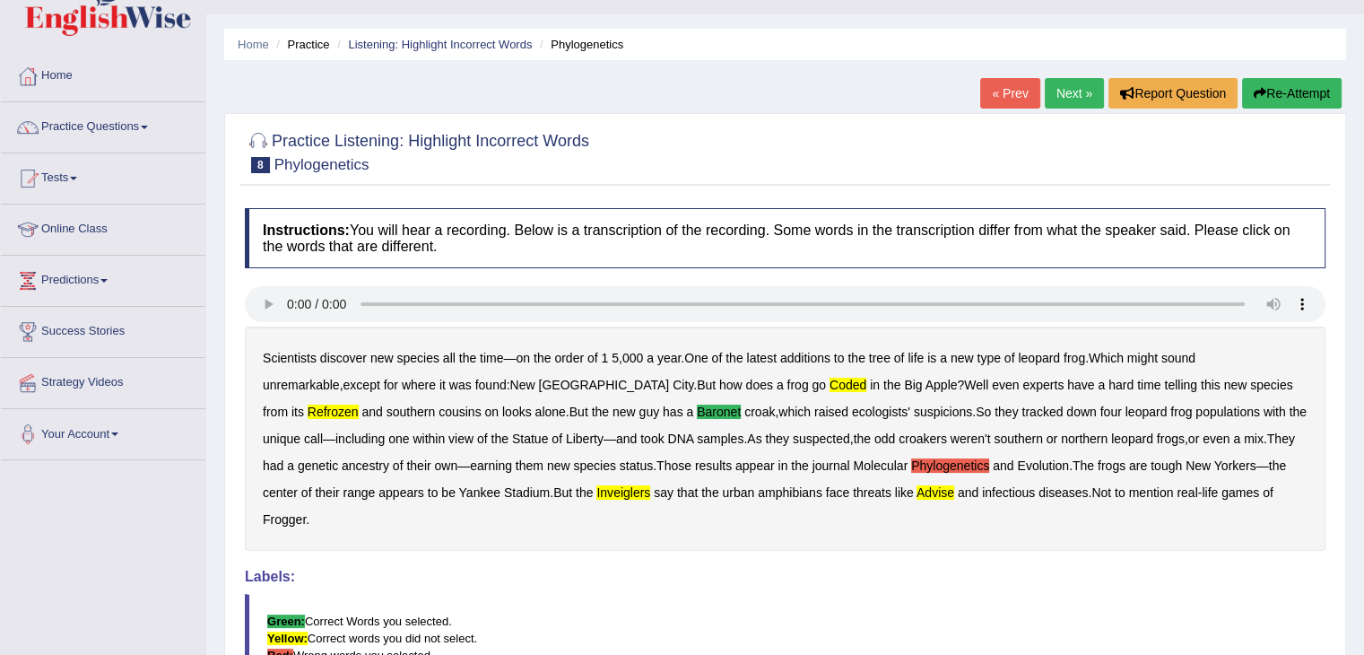
scroll to position [0, 0]
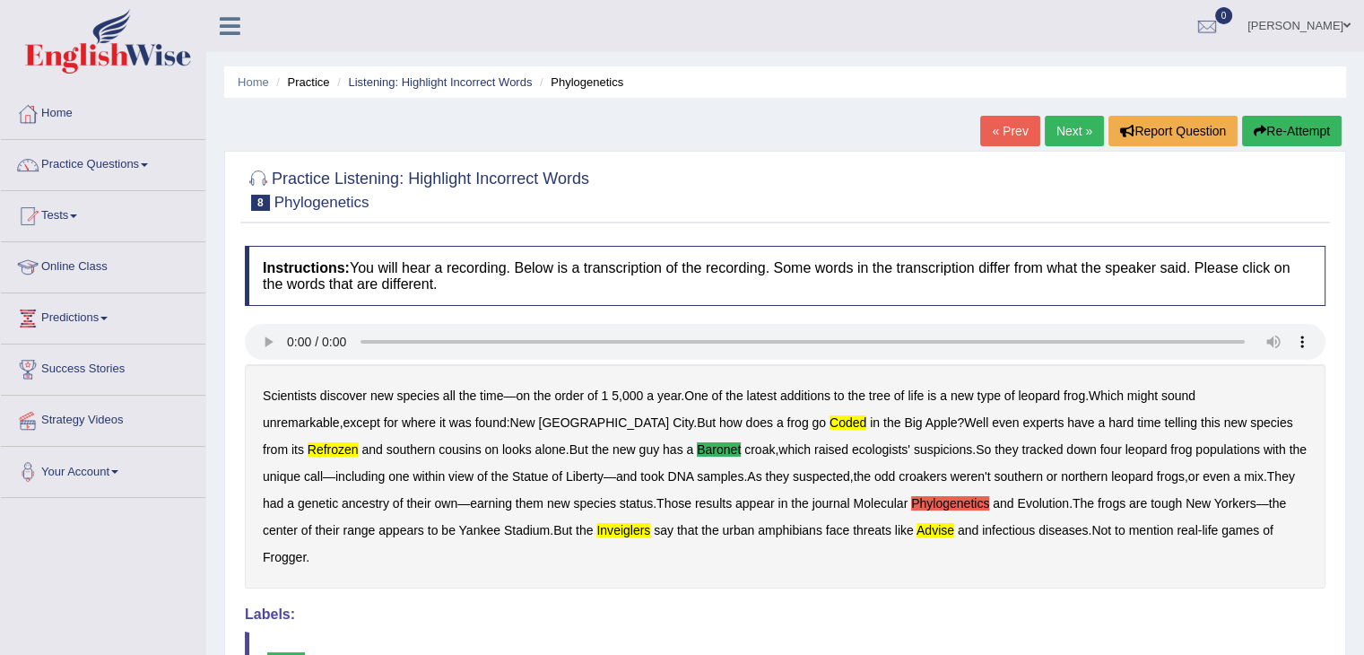
click at [1052, 131] on link "Next »" at bounding box center [1074, 131] width 59 height 30
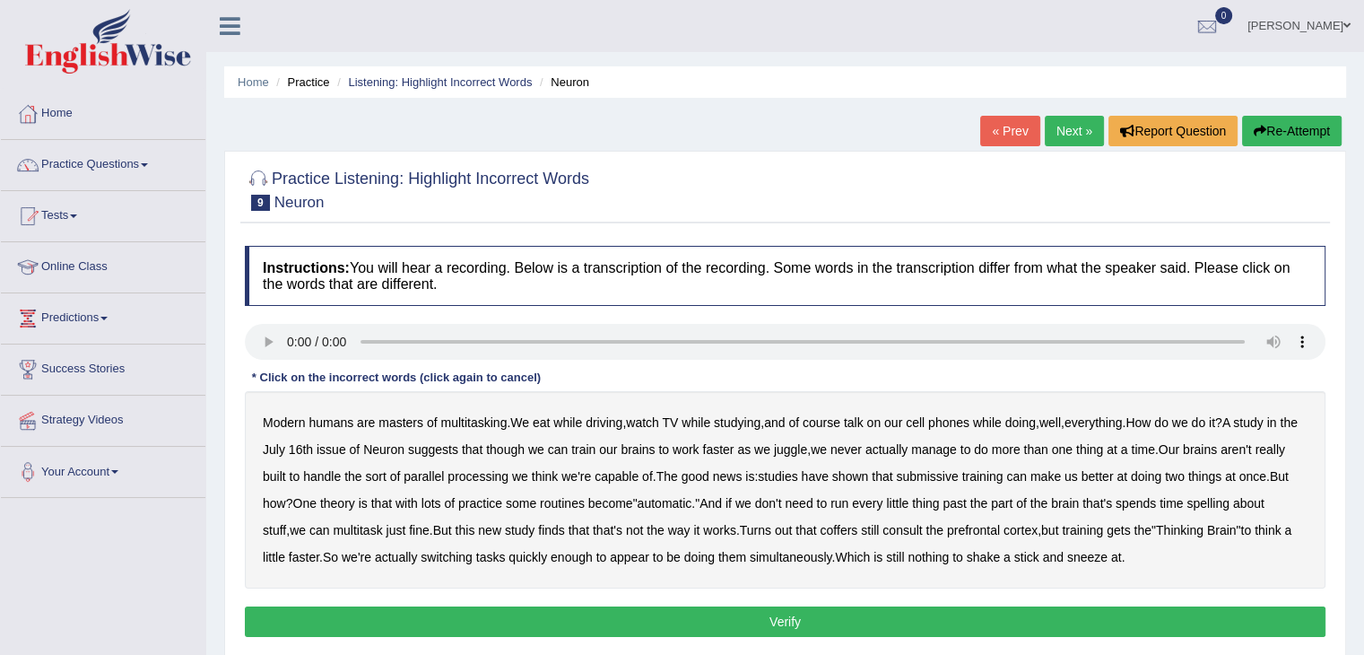
click at [523, 444] on b "though" at bounding box center [505, 449] width 39 height 14
click at [958, 474] on b "submissive" at bounding box center [927, 476] width 62 height 14
click at [1228, 496] on b "spelling" at bounding box center [1207, 503] width 42 height 14
click at [857, 523] on b "coffers" at bounding box center [839, 530] width 38 height 14
click at [880, 617] on button "Verify" at bounding box center [785, 621] width 1080 height 30
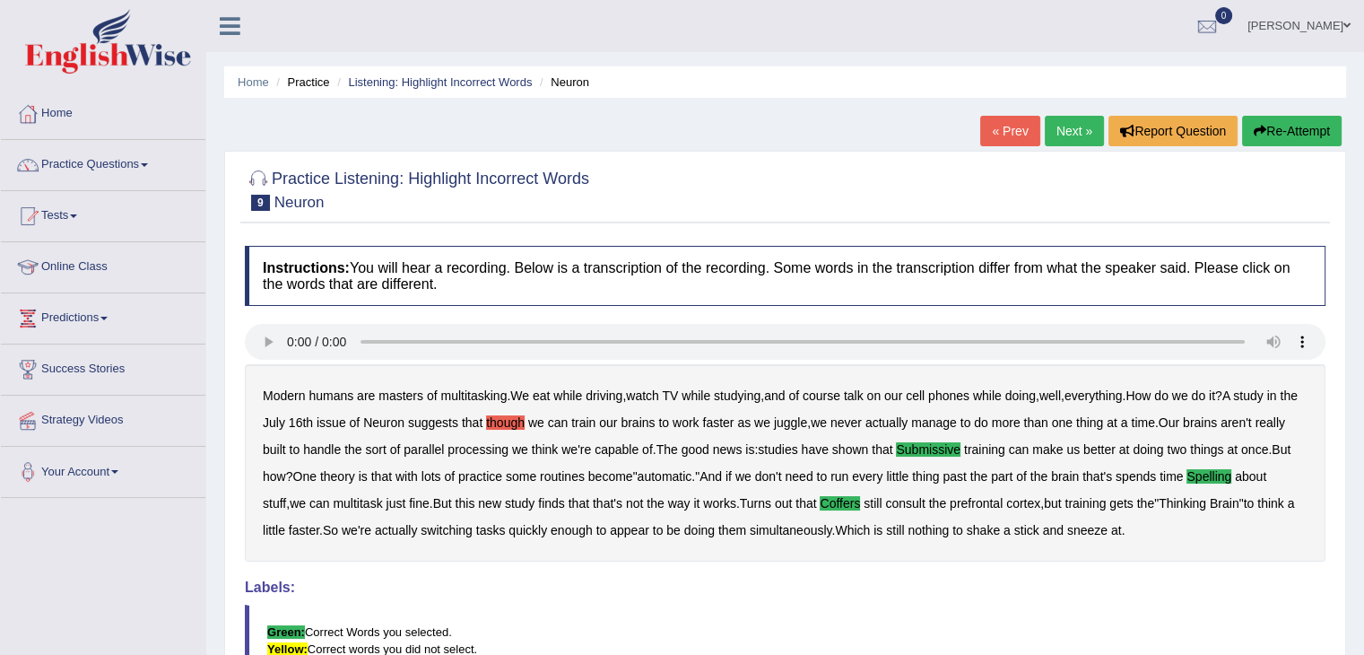
click at [1082, 130] on link "Next »" at bounding box center [1074, 131] width 59 height 30
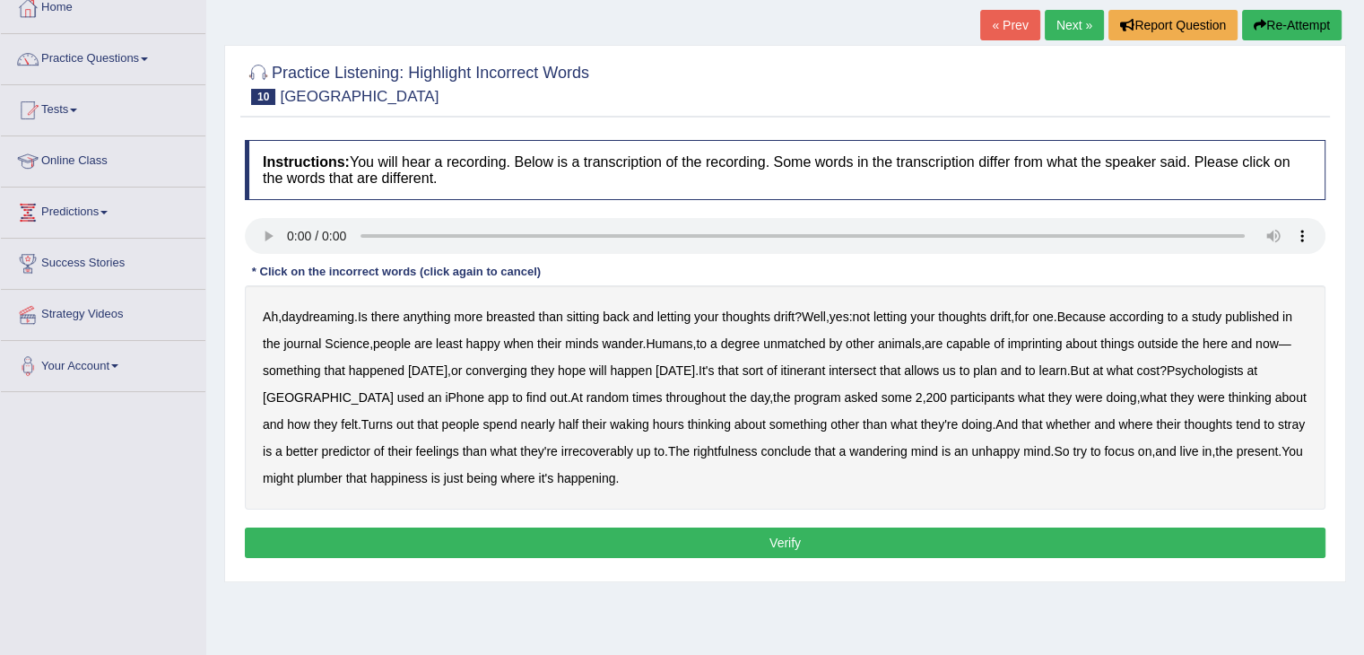
scroll to position [107, 0]
click at [320, 478] on b "plumber" at bounding box center [320, 477] width 46 height 14
click at [521, 313] on b "breasted" at bounding box center [510, 315] width 48 height 14
click at [532, 374] on div "Ah , daydreaming . Is there anything more breasted than sitting back and lettin…" at bounding box center [785, 396] width 1080 height 224
click at [527, 371] on b "converging" at bounding box center [496, 369] width 62 height 14
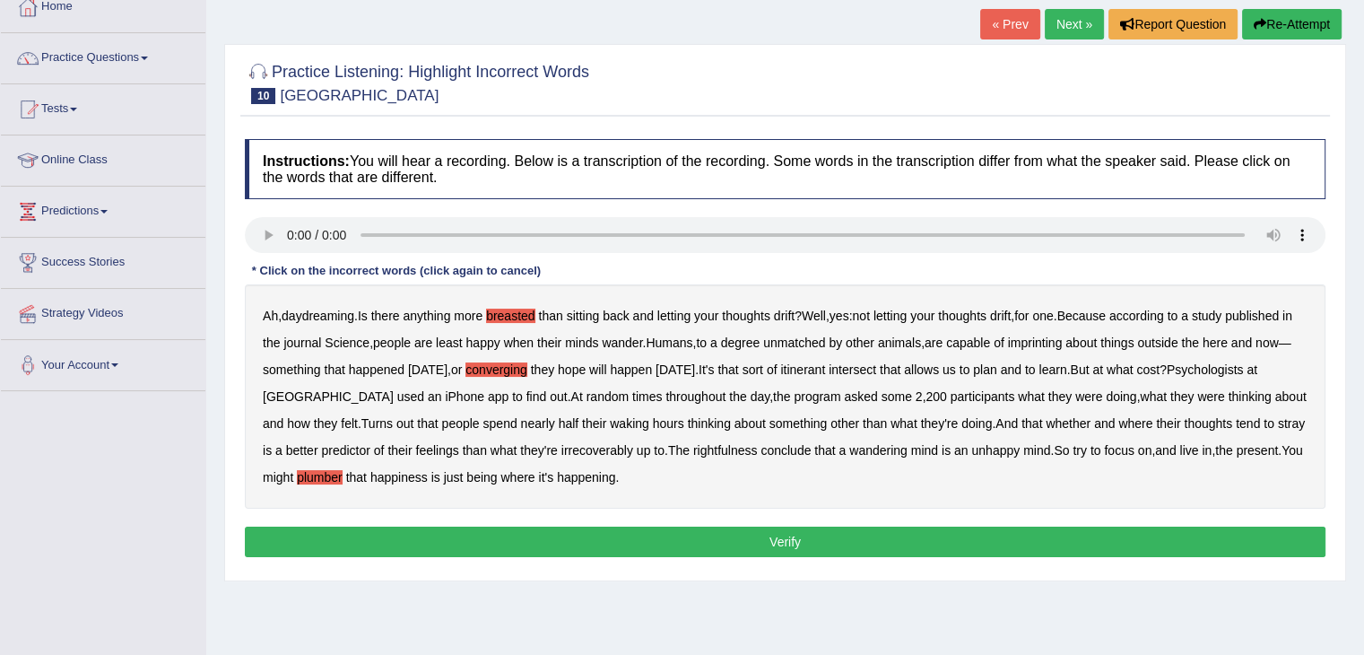
click at [665, 399] on b "throughout" at bounding box center [695, 396] width 60 height 14
click at [923, 535] on button "Verify" at bounding box center [785, 541] width 1080 height 30
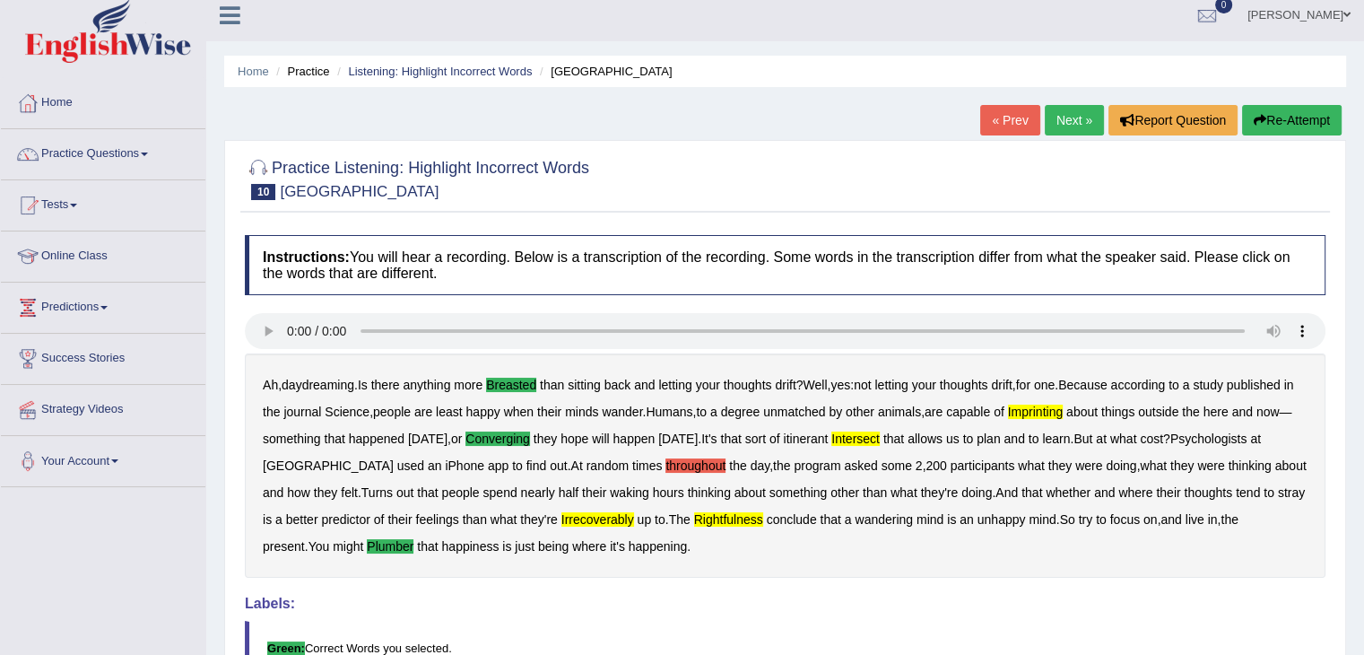
scroll to position [0, 0]
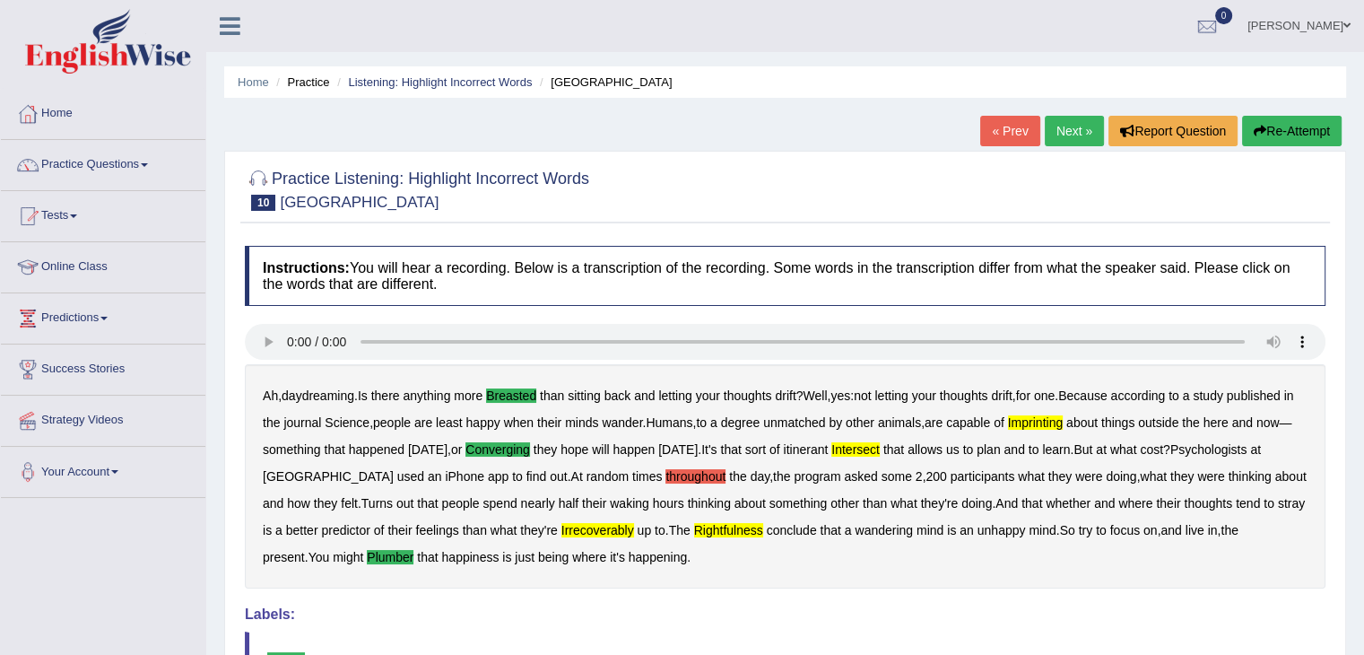
click at [1072, 108] on div "Home Practice Listening: Highlight Incorrect Words Harvard « Prev Next » Report…" at bounding box center [785, 448] width 1158 height 897
click at [1072, 118] on link "Next »" at bounding box center [1074, 131] width 59 height 30
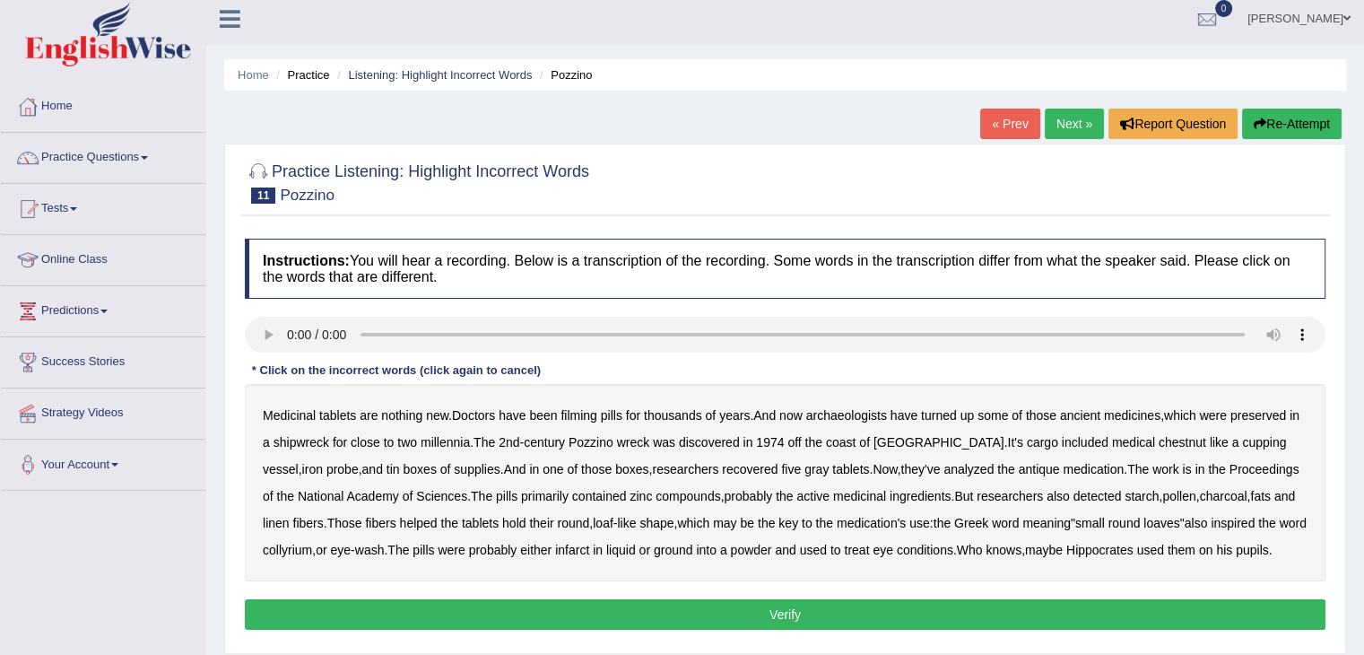
scroll to position [11, 0]
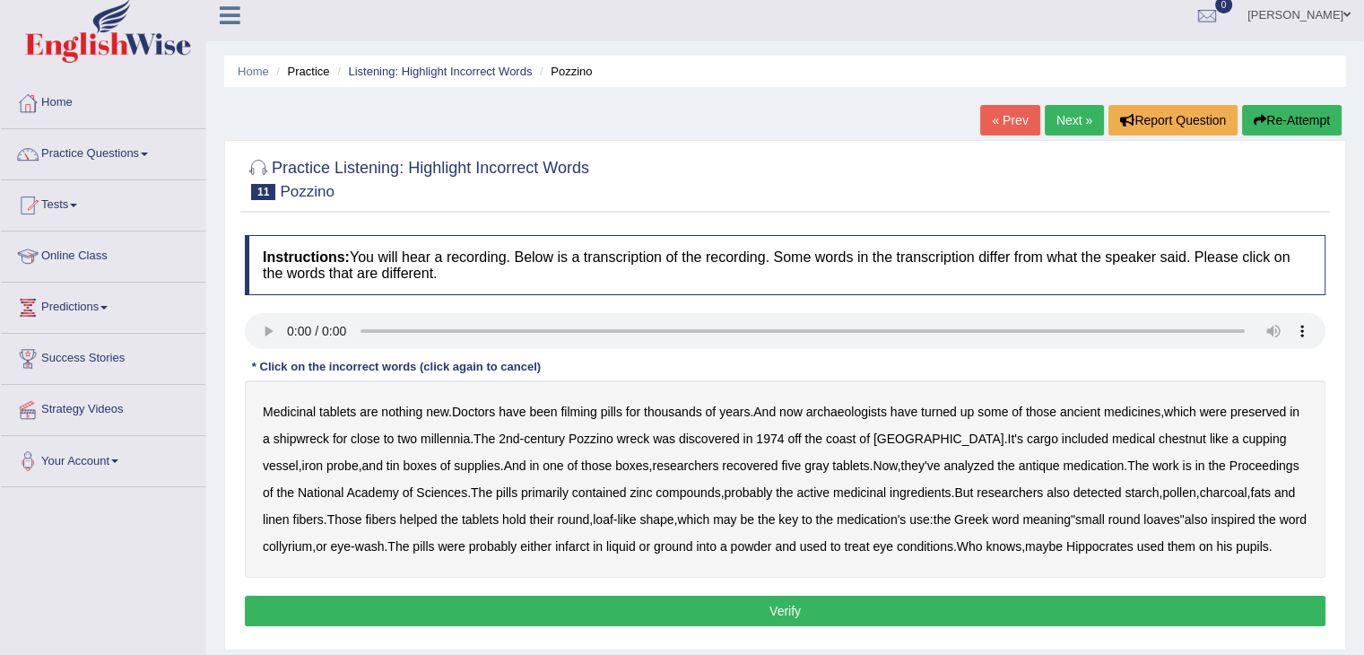
click at [589, 418] on div "Medicinal tablets are nothing new . Doctors have been filming pills for thousan…" at bounding box center [785, 478] width 1080 height 197
click at [582, 409] on b "filming" at bounding box center [578, 411] width 36 height 14
click at [1159, 433] on b "chestnut" at bounding box center [1183, 438] width 48 height 14
click at [1229, 463] on b "Proceedings" at bounding box center [1264, 465] width 70 height 14
click at [931, 609] on button "Verify" at bounding box center [785, 610] width 1080 height 30
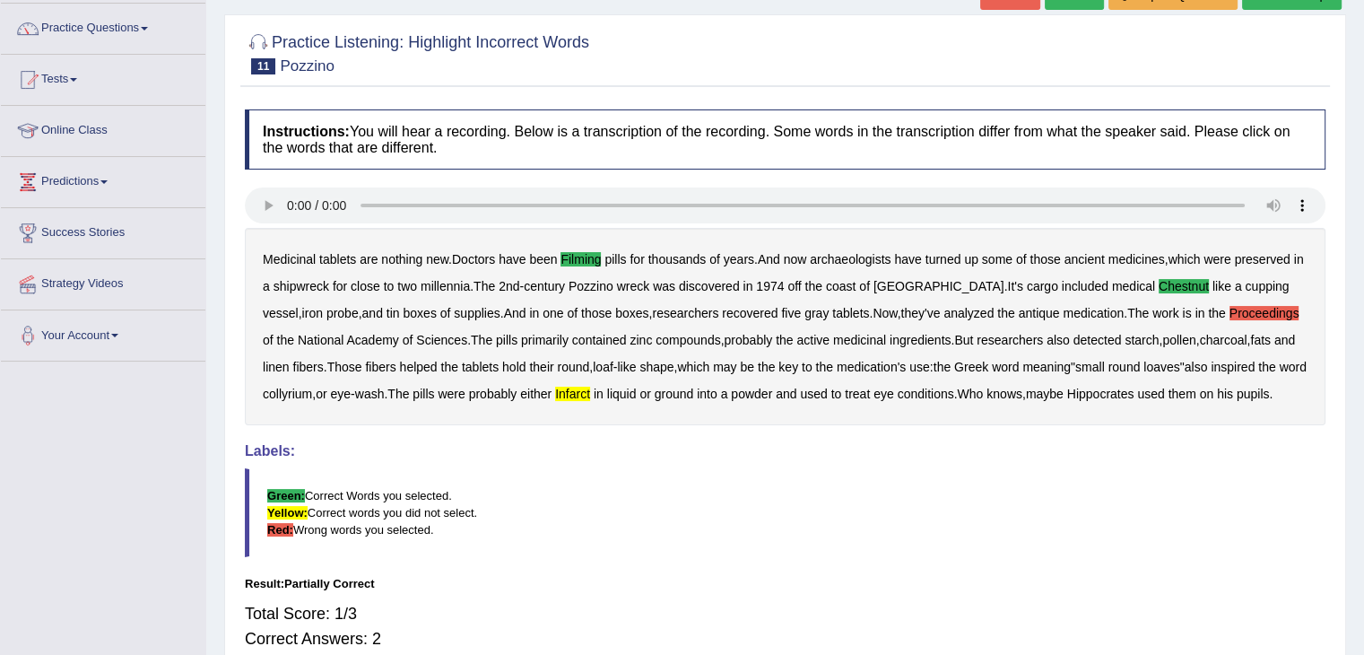
scroll to position [0, 0]
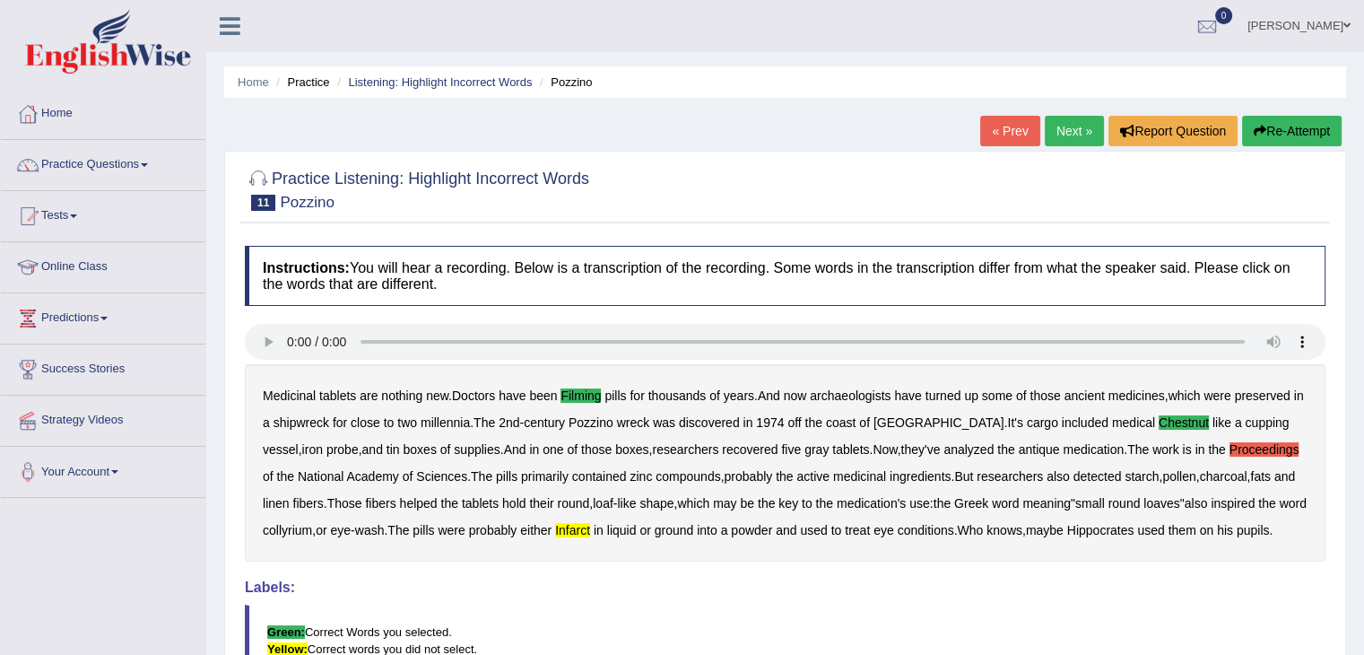
click at [1062, 121] on link "Next »" at bounding box center [1074, 131] width 59 height 30
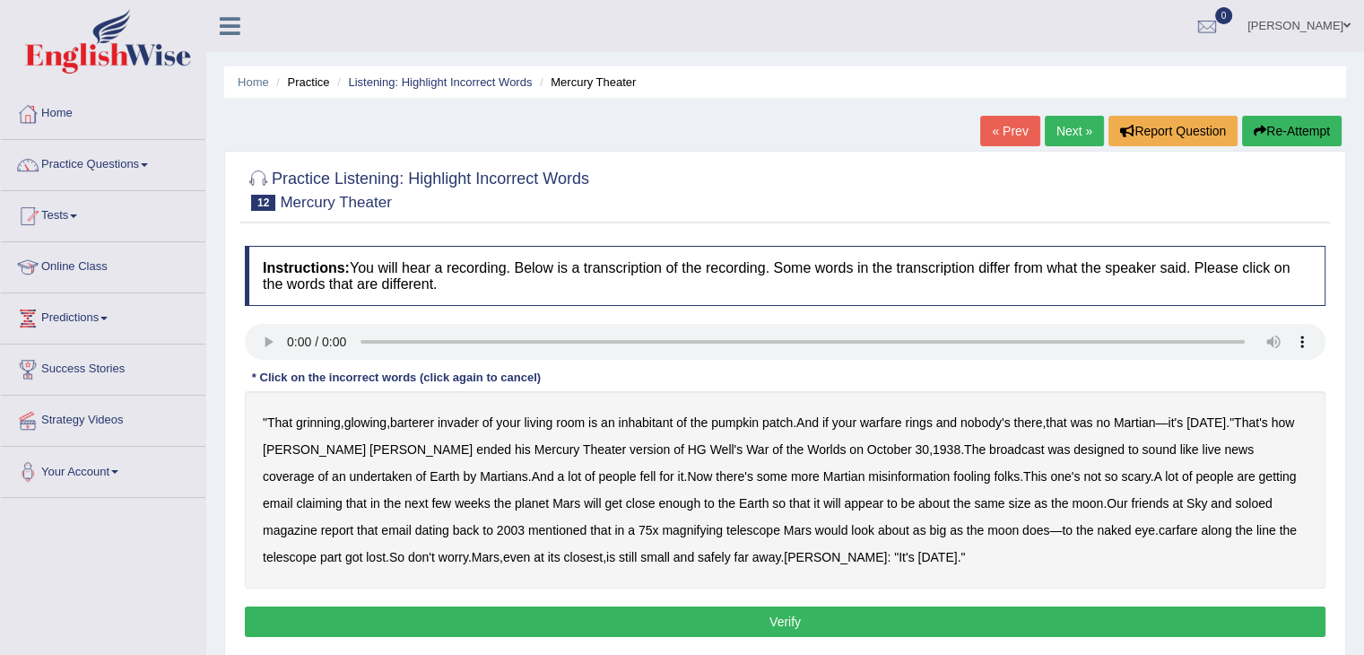
click at [421, 419] on b "barterer" at bounding box center [412, 422] width 44 height 14
click at [1159, 529] on b "carfare" at bounding box center [1178, 530] width 39 height 14
click at [784, 557] on b "[PERSON_NAME]" at bounding box center [835, 557] width 103 height 14
click at [675, 614] on button "Verify" at bounding box center [785, 621] width 1080 height 30
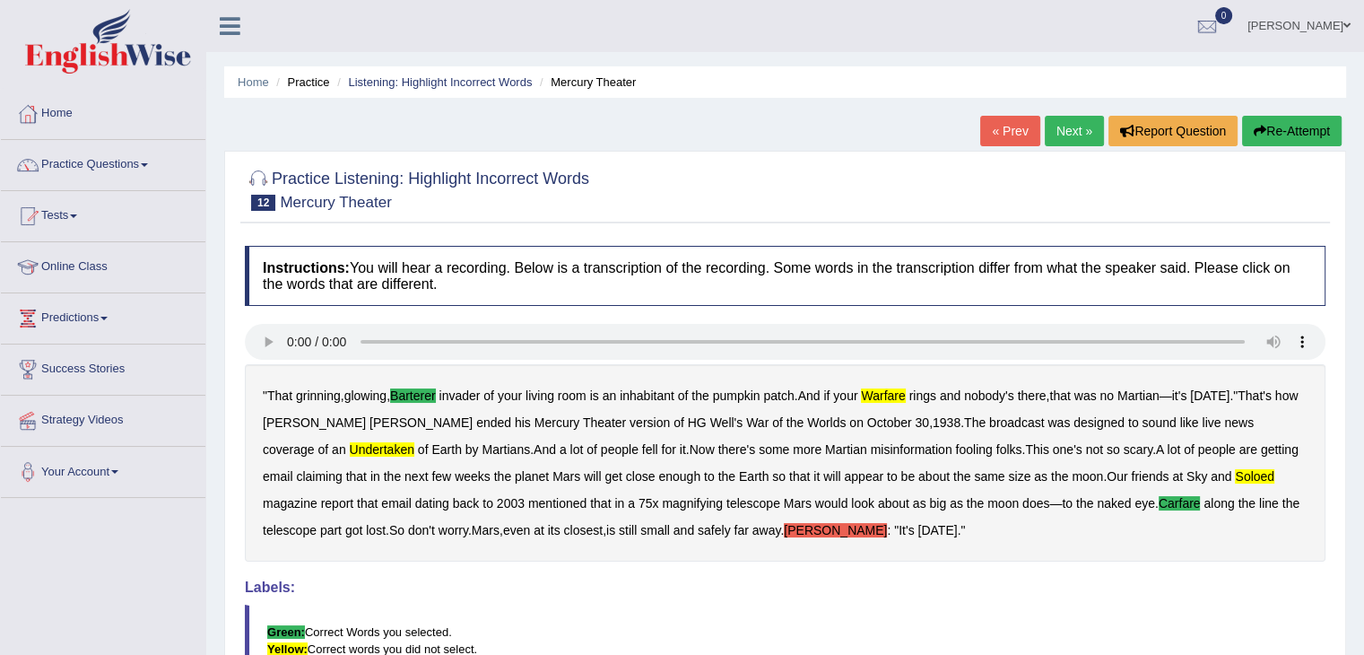
click at [1062, 128] on link "Next »" at bounding box center [1074, 131] width 59 height 30
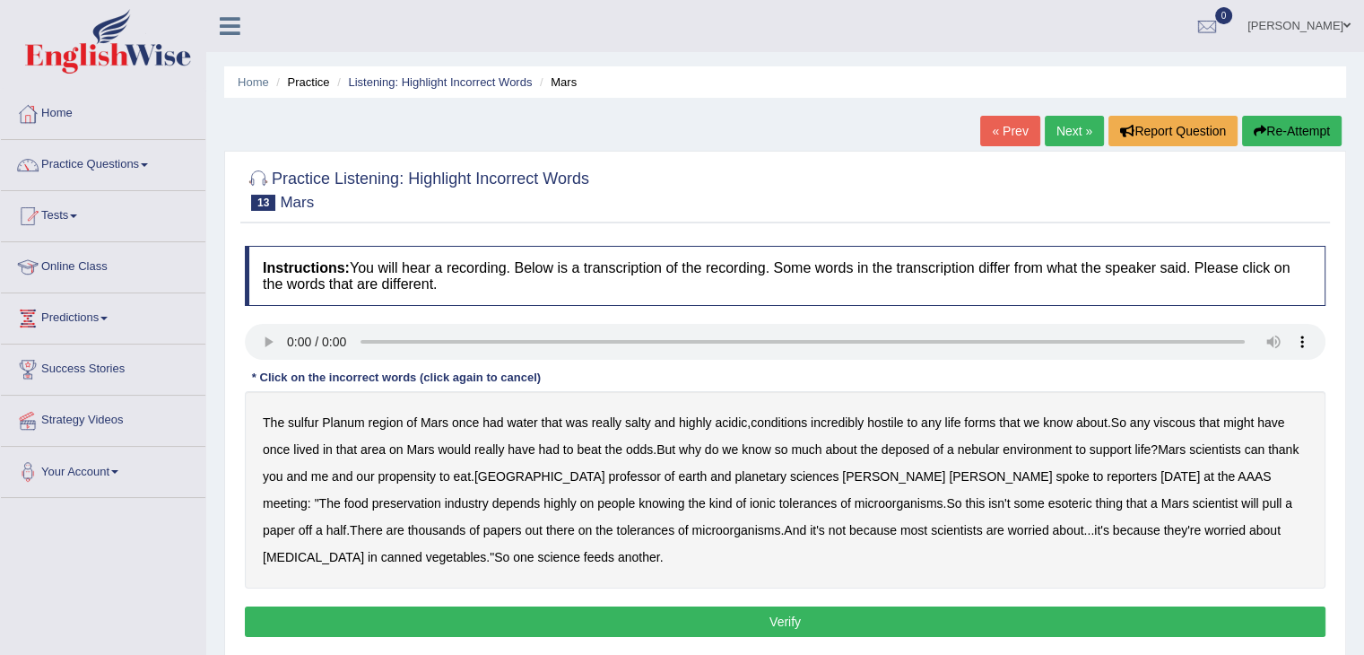
click at [1178, 421] on b "viscous" at bounding box center [1174, 422] width 42 height 14
click at [347, 523] on b "half" at bounding box center [336, 530] width 21 height 14
click at [584, 555] on b "feeds" at bounding box center [599, 557] width 30 height 14
click at [351, 611] on button "Verify" at bounding box center [785, 621] width 1080 height 30
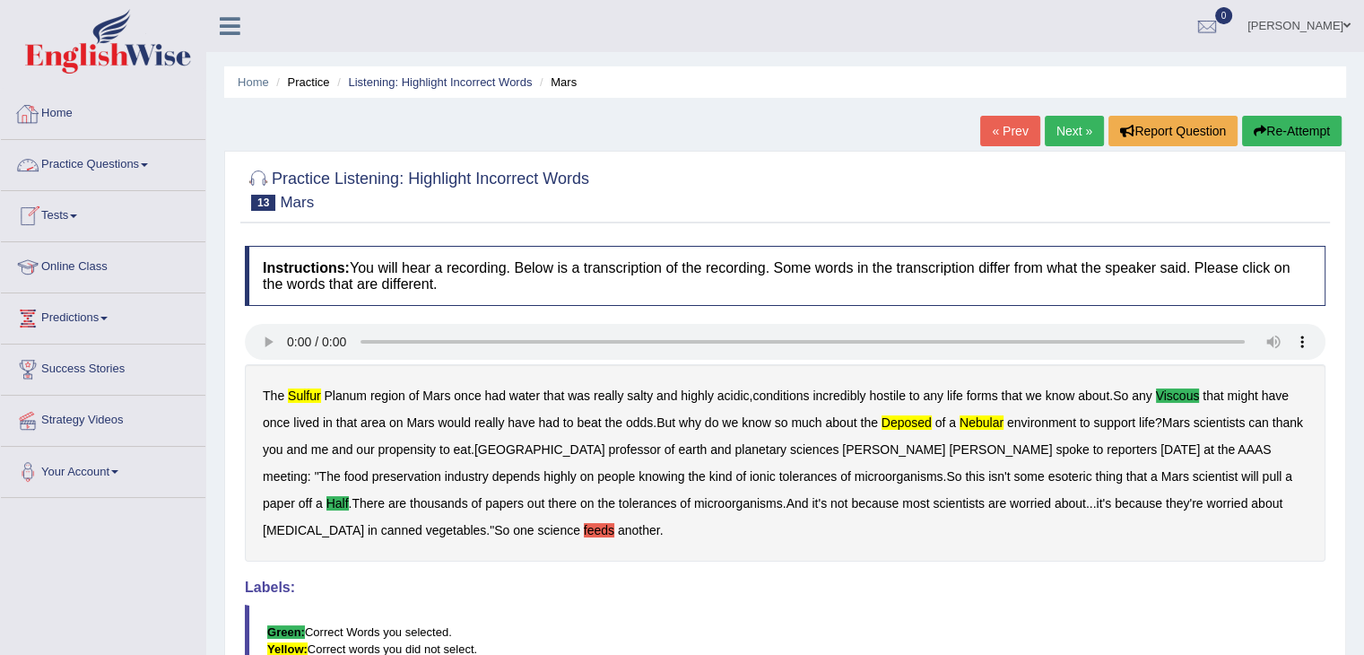
click at [153, 155] on link "Practice Questions" at bounding box center [103, 162] width 204 height 45
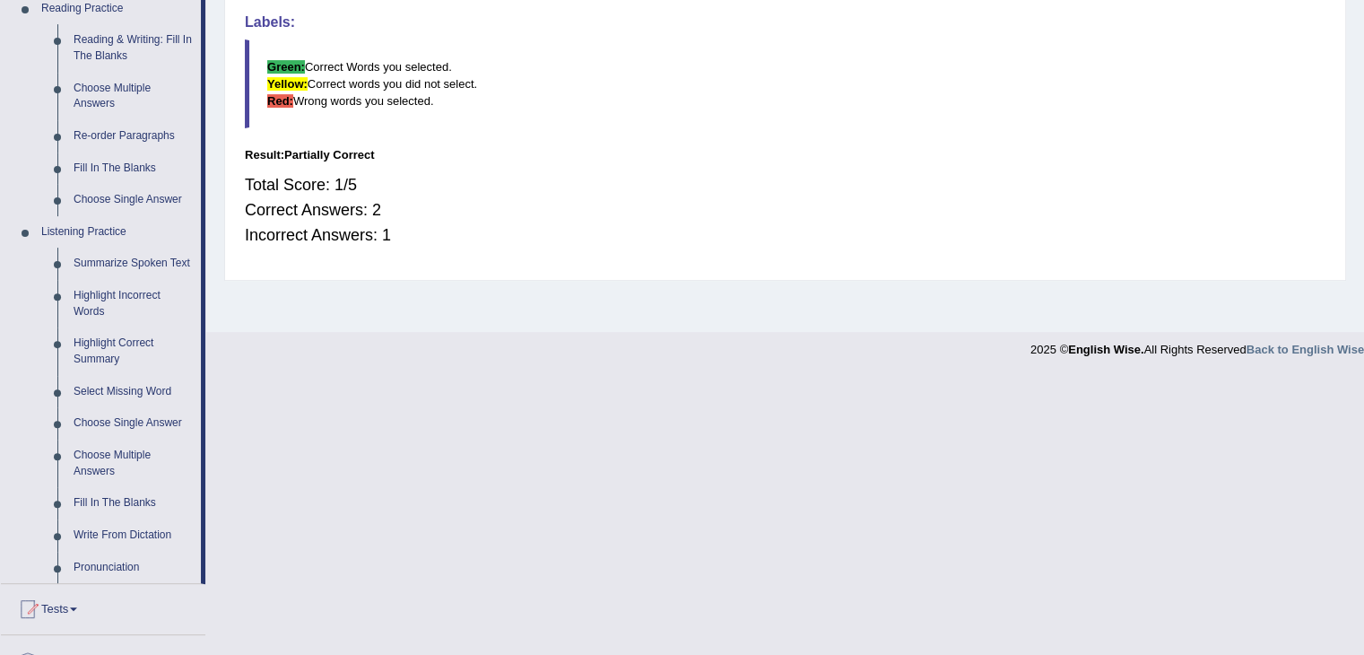
scroll to position [563, 0]
click at [154, 287] on link "Highlight Incorrect Words" at bounding box center [132, 306] width 135 height 48
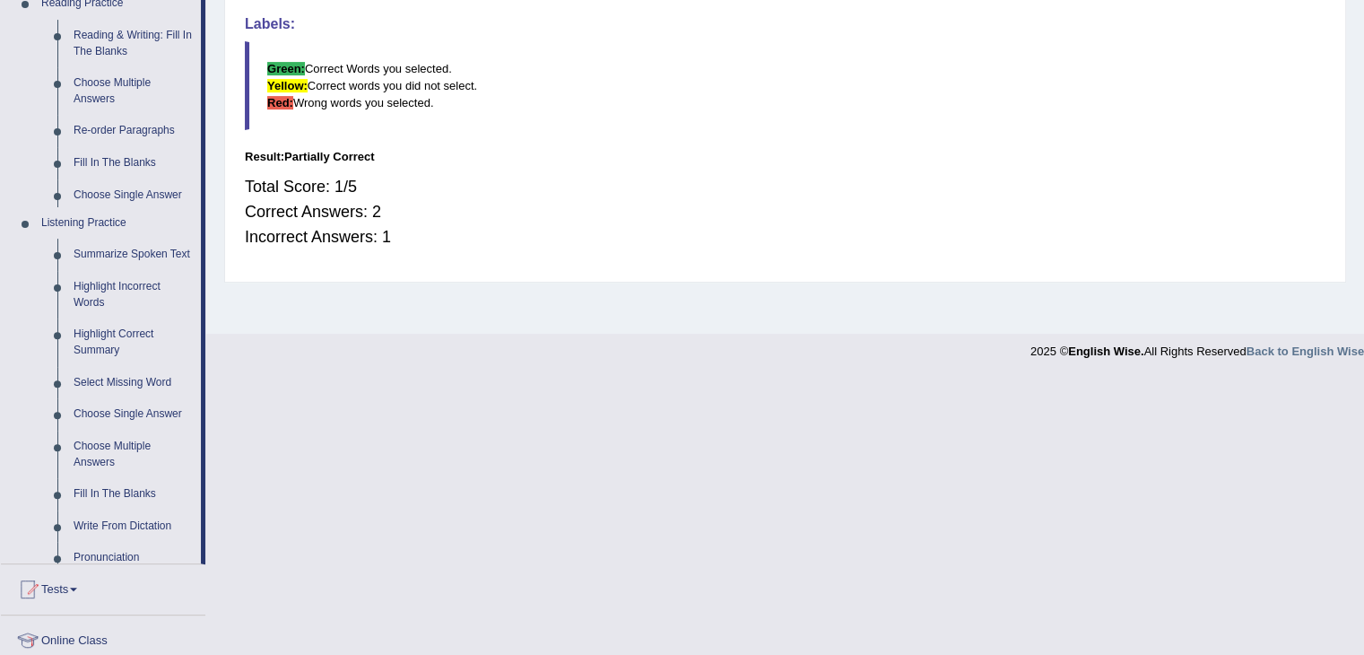
scroll to position [287, 0]
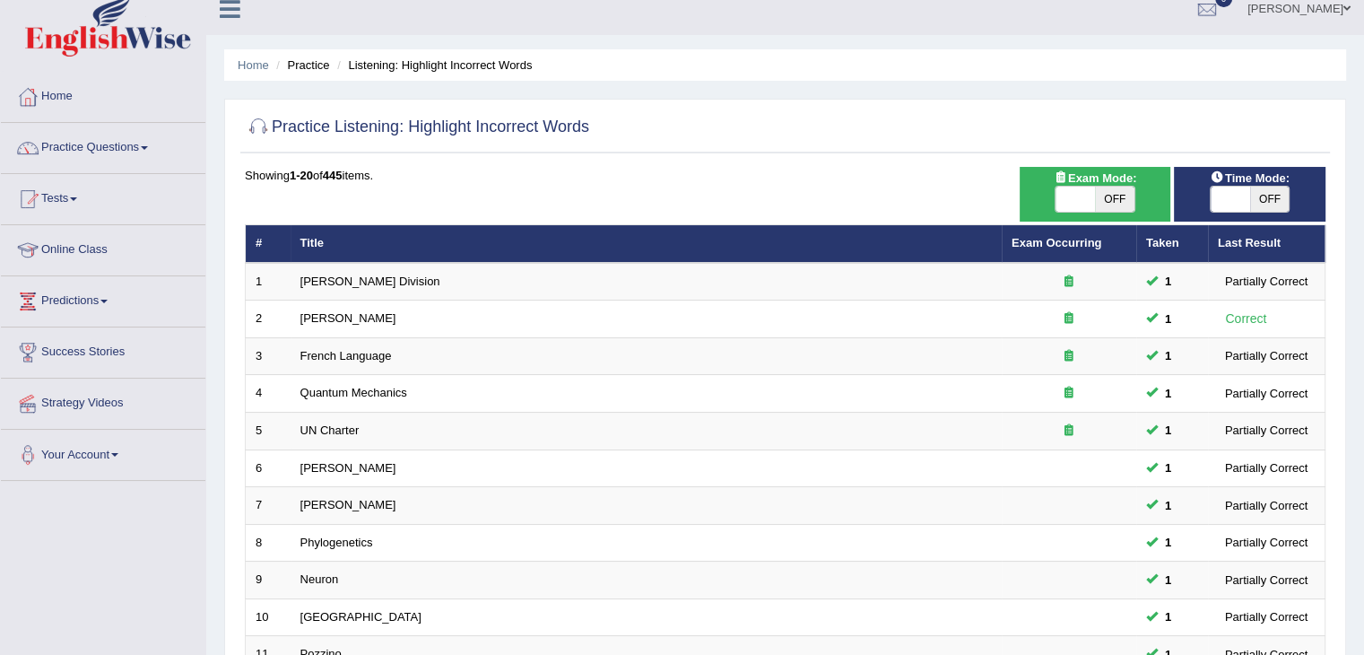
scroll to position [13, 0]
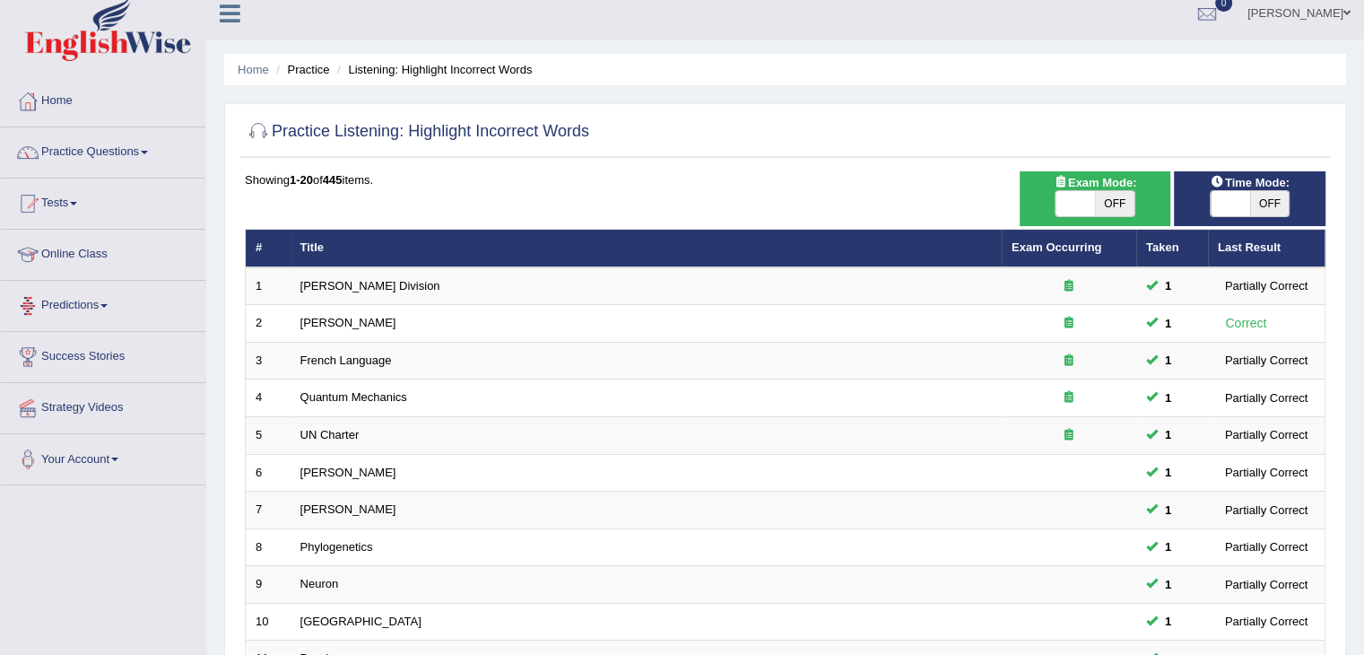
click at [118, 295] on link "Predictions" at bounding box center [103, 303] width 204 height 45
click at [160, 151] on link "Practice Questions" at bounding box center [103, 149] width 204 height 45
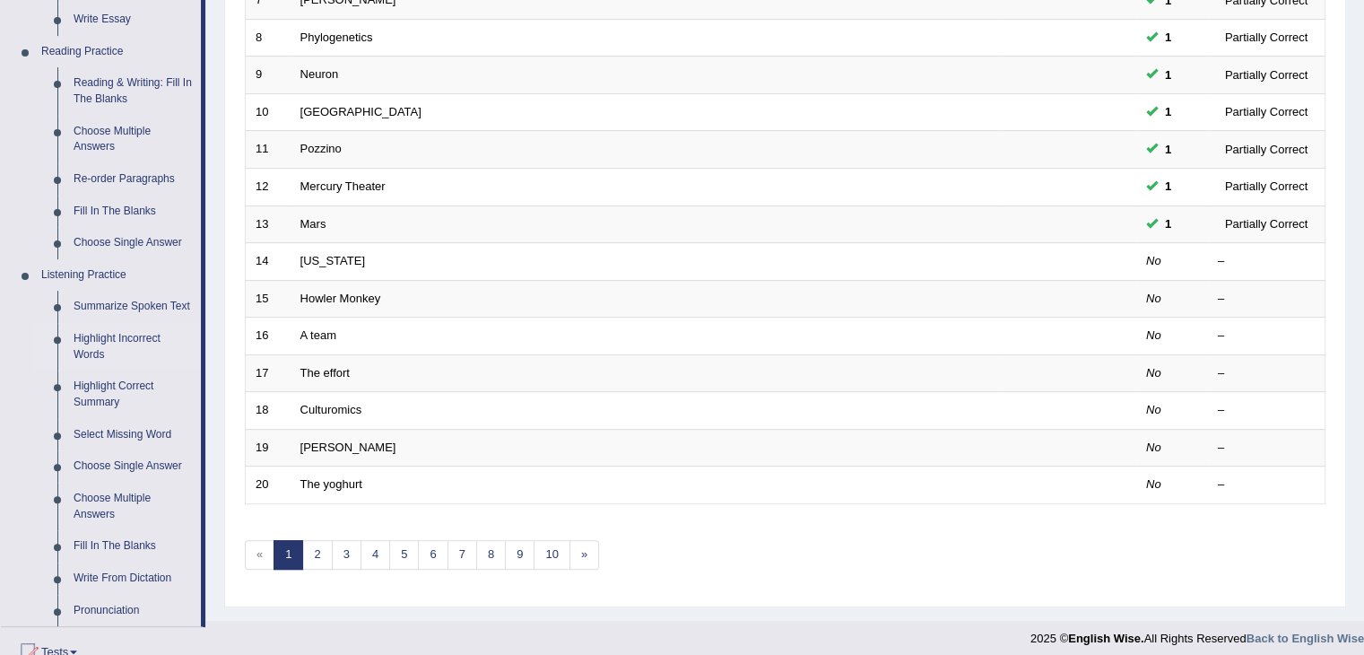
scroll to position [520, 0]
click at [144, 294] on link "Summarize Spoken Text" at bounding box center [132, 308] width 135 height 32
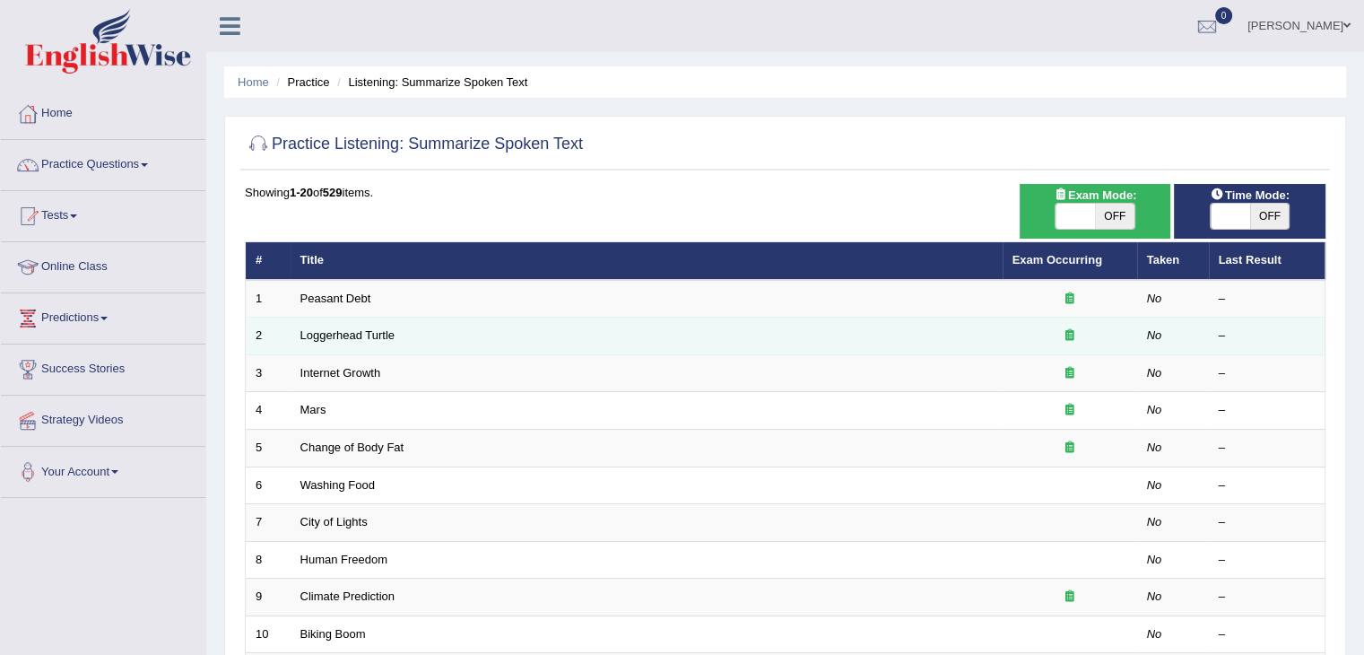
click at [362, 342] on td "Loggerhead Turtle" at bounding box center [647, 336] width 712 height 38
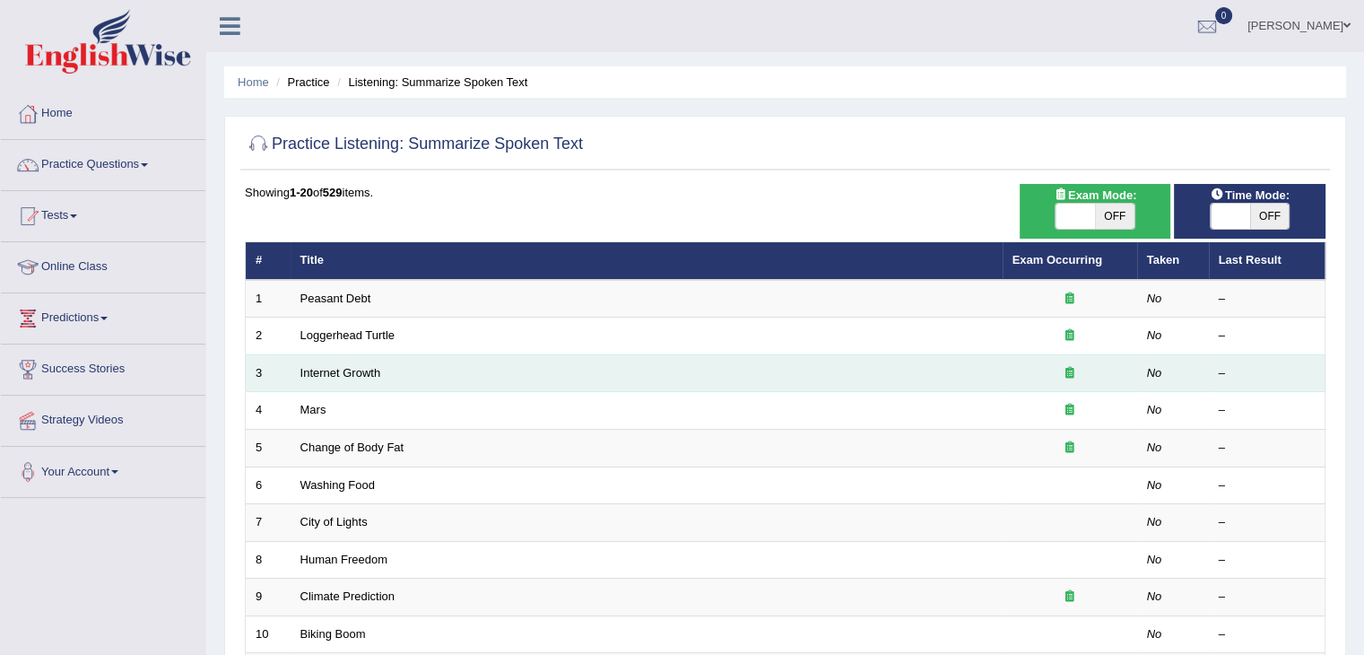
click at [362, 357] on td "Internet Growth" at bounding box center [647, 373] width 712 height 38
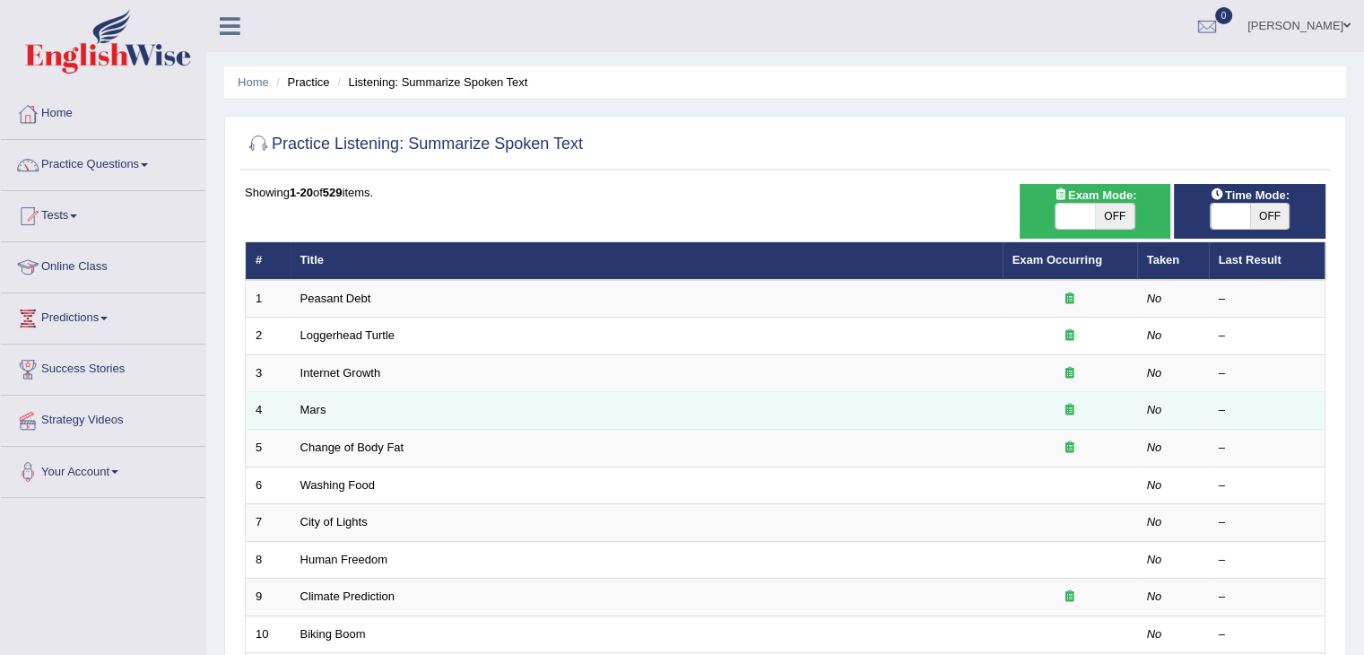
click at [359, 404] on td "Mars" at bounding box center [647, 411] width 712 height 38
click at [348, 400] on td "Mars" at bounding box center [647, 411] width 712 height 38
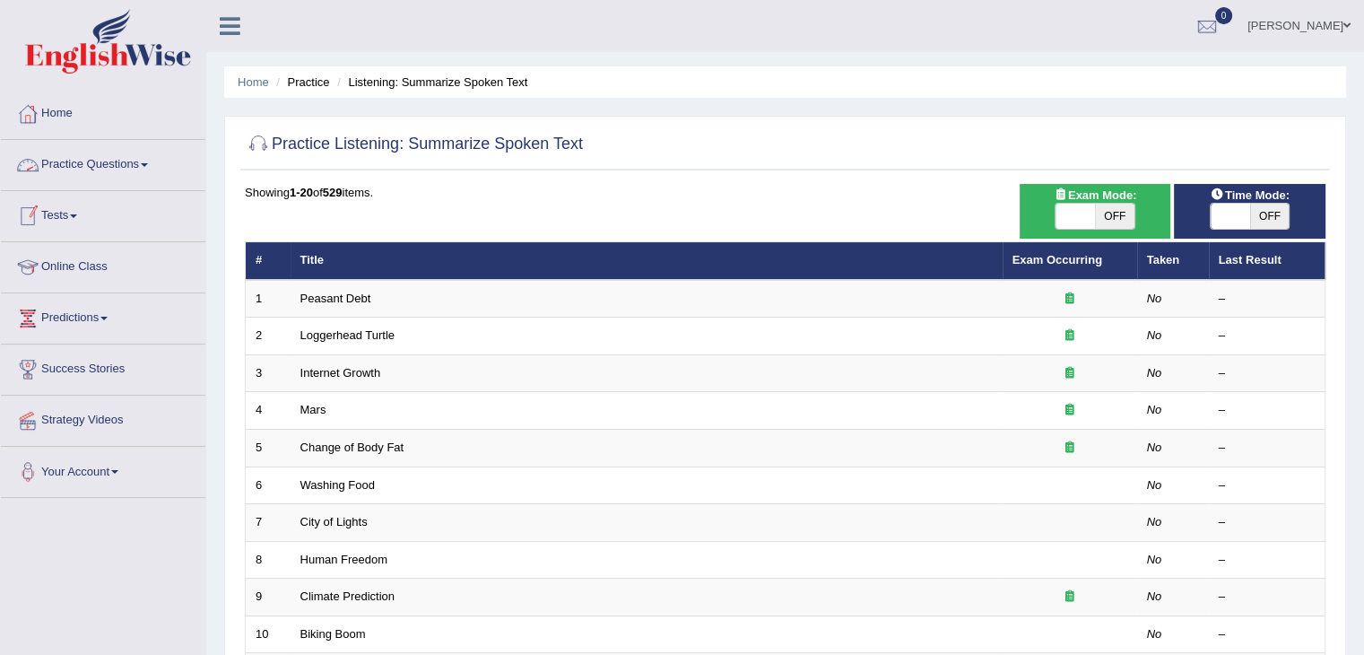
click at [156, 164] on link "Practice Questions" at bounding box center [103, 162] width 204 height 45
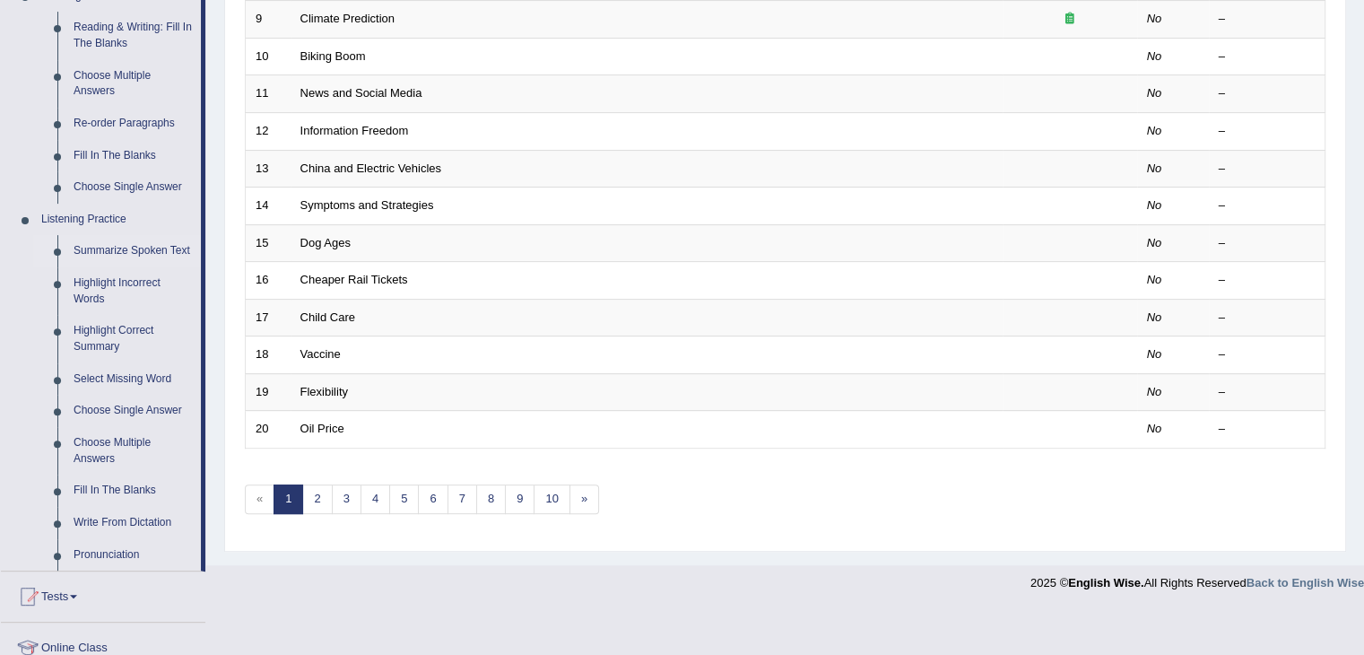
scroll to position [800, 0]
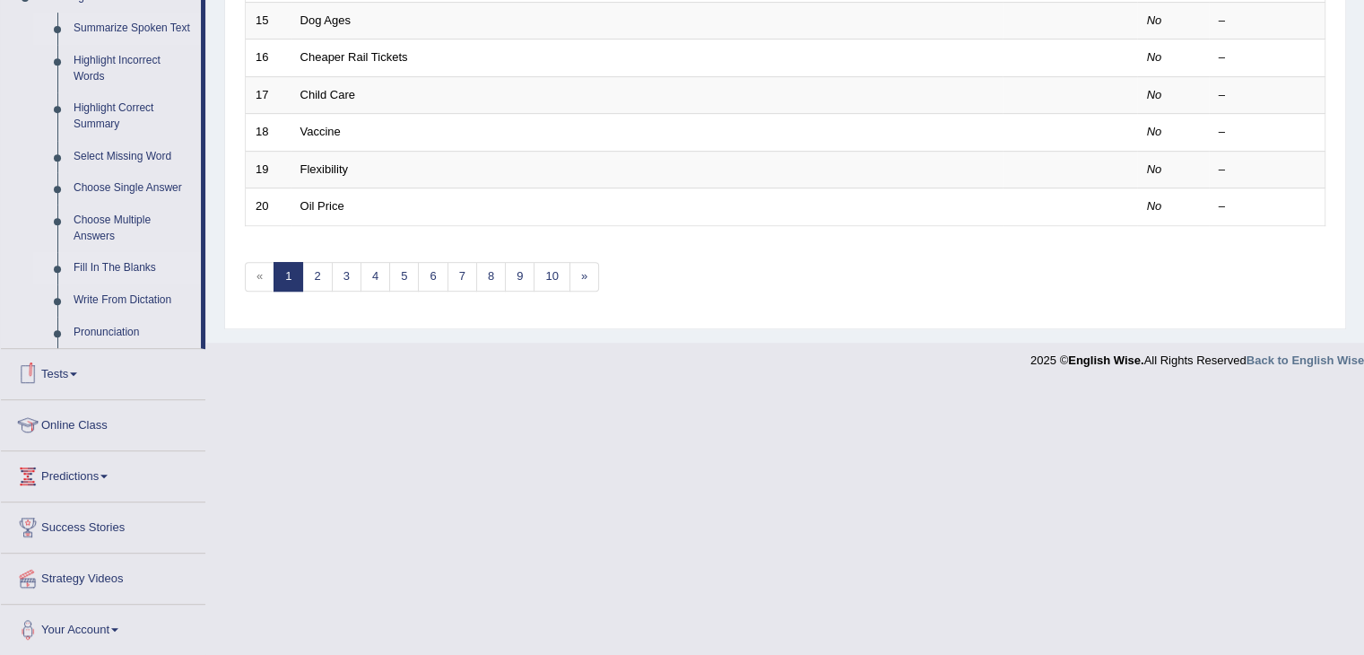
click at [76, 272] on link "Fill In The Blanks" at bounding box center [132, 268] width 135 height 32
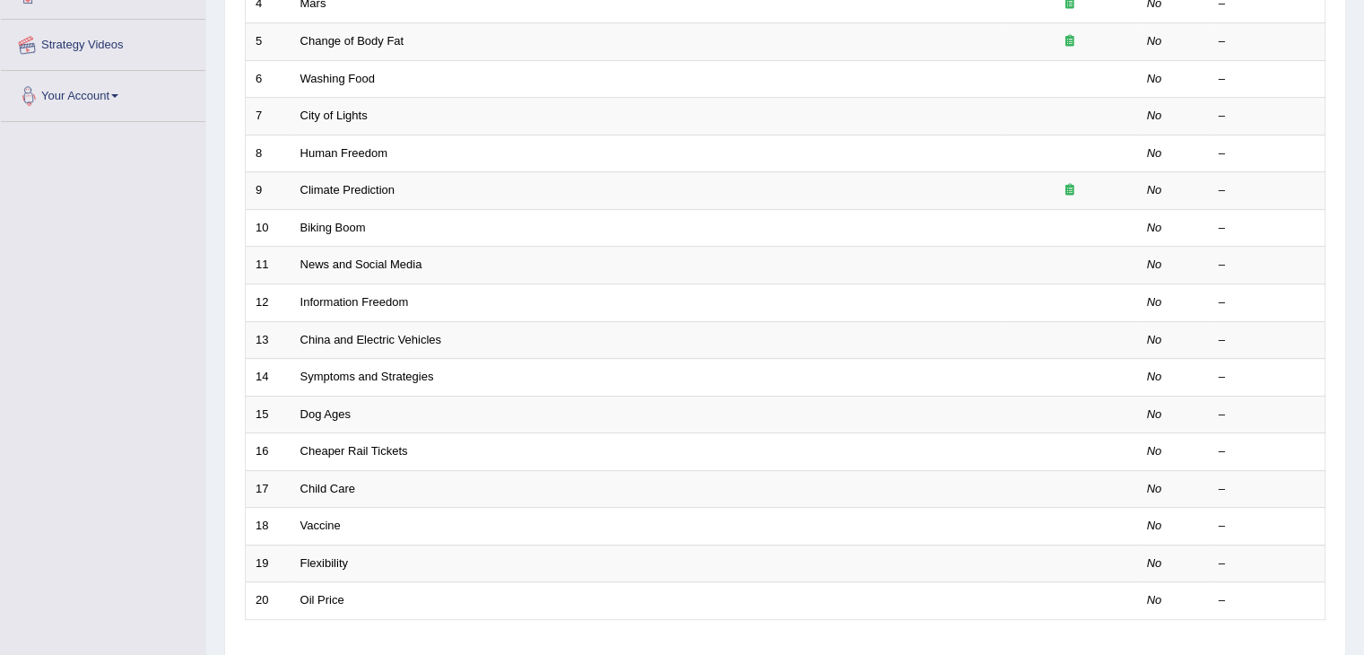
scroll to position [527, 0]
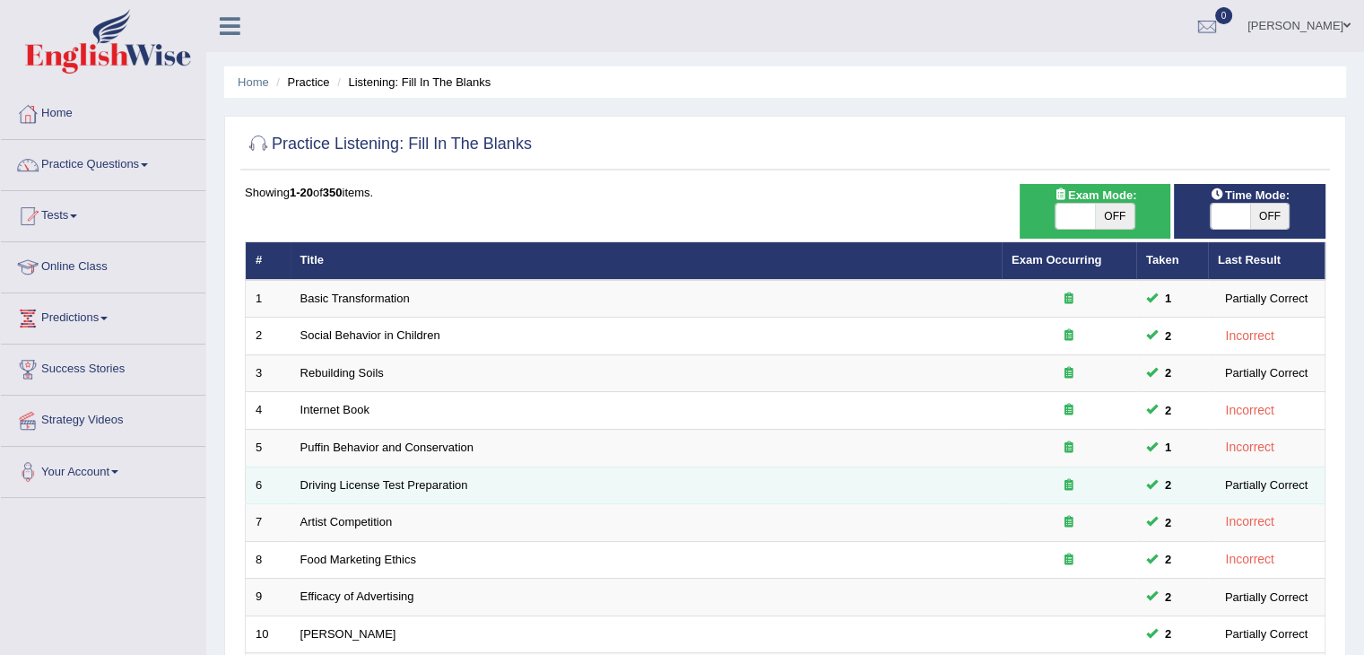
drag, startPoint x: 0, startPoint y: 0, endPoint x: 434, endPoint y: 490, distance: 654.9
click at [434, 490] on td "Driving License Test Preparation" at bounding box center [646, 485] width 711 height 38
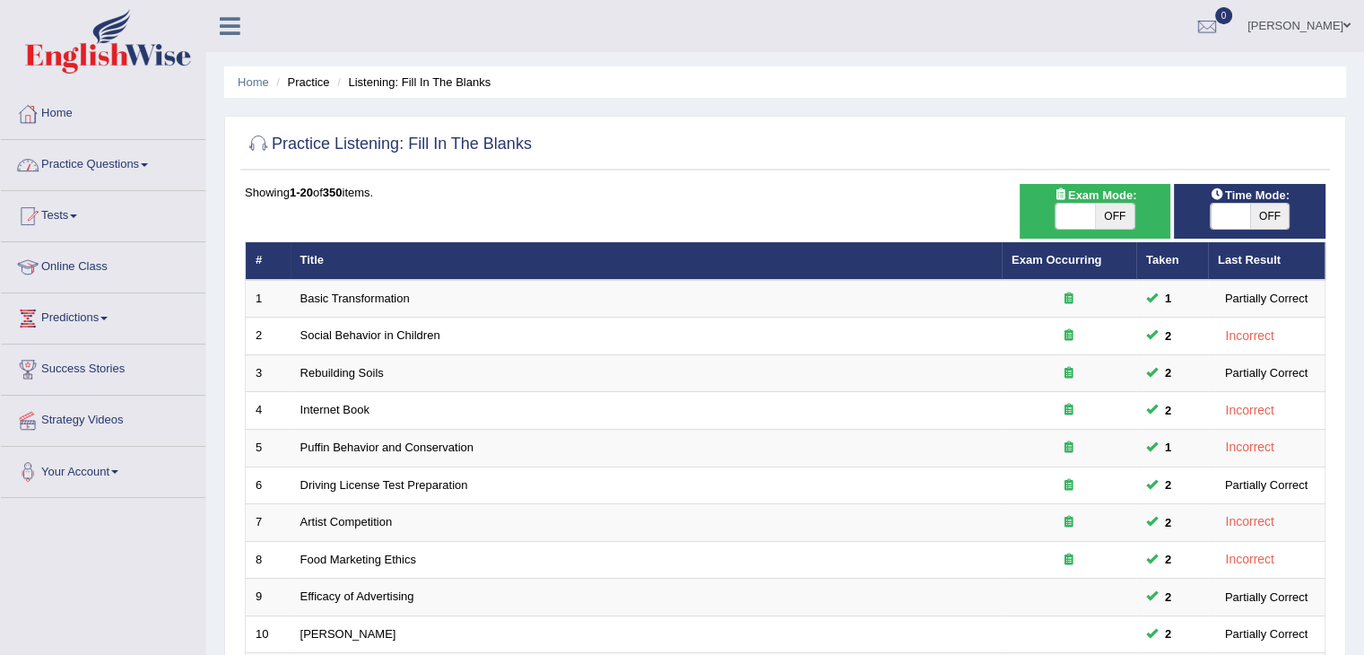
click at [167, 148] on link "Practice Questions" at bounding box center [103, 162] width 204 height 45
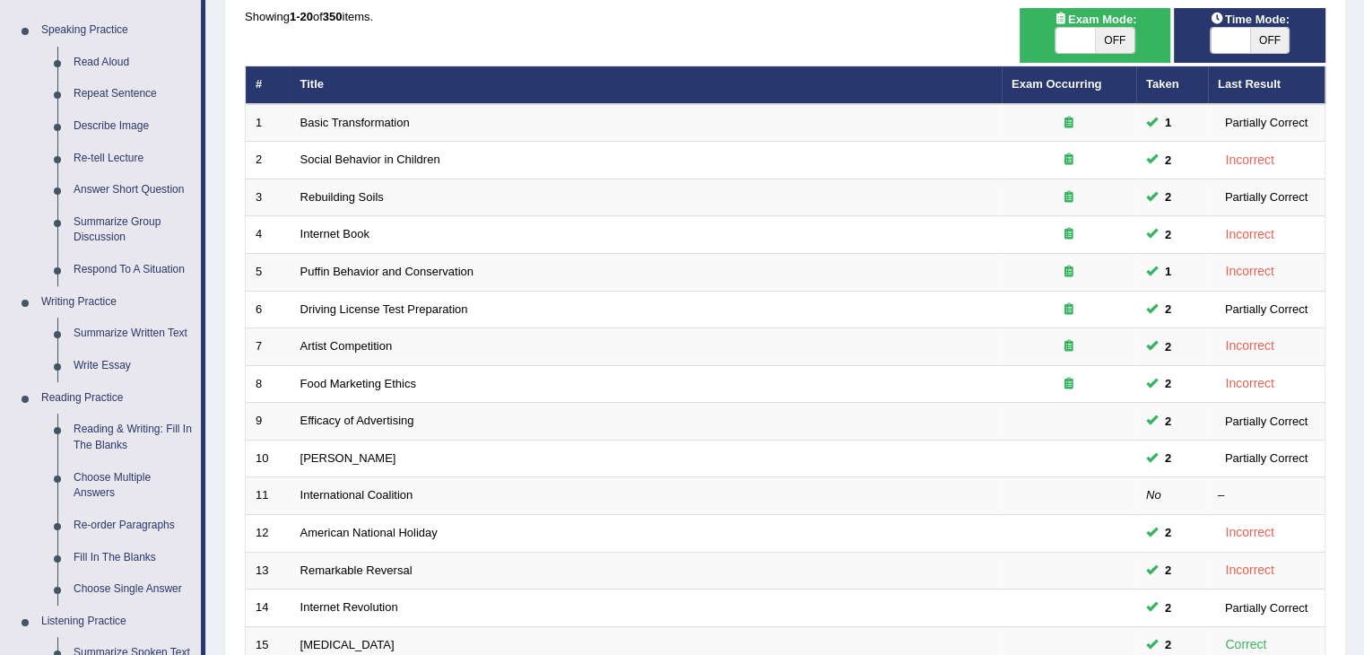
scroll to position [175, 0]
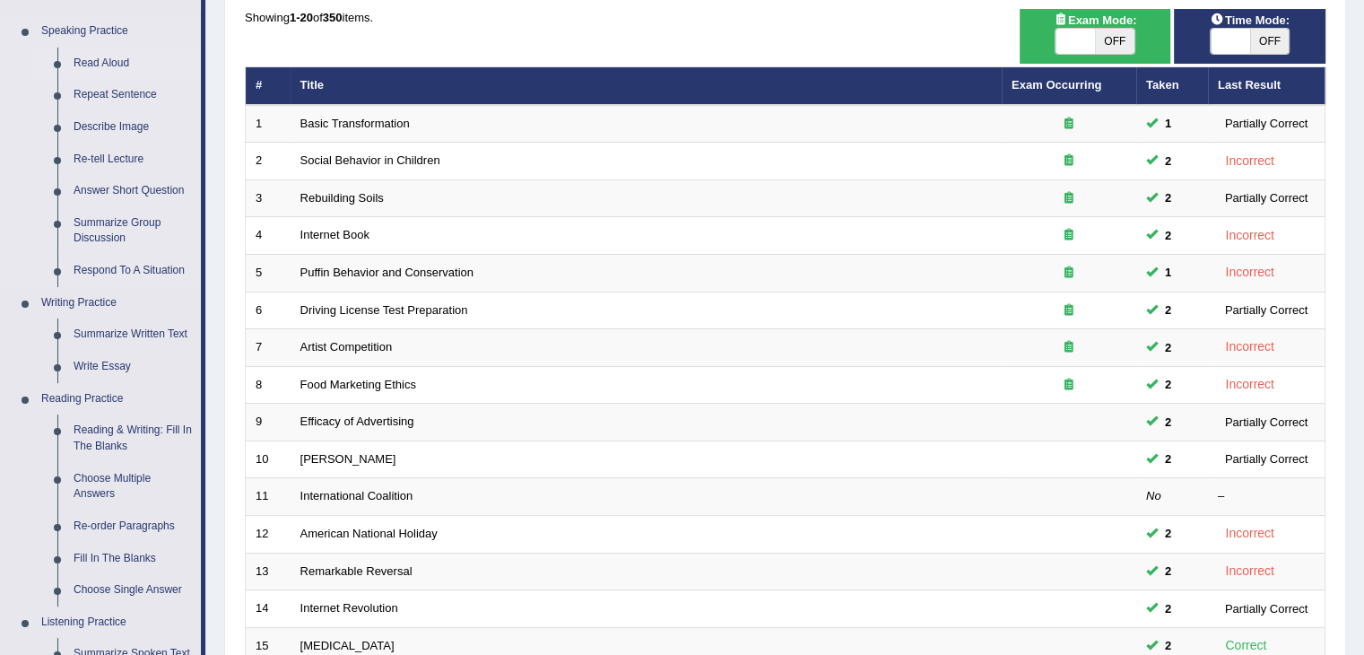
click at [92, 65] on link "Read Aloud" at bounding box center [132, 64] width 135 height 32
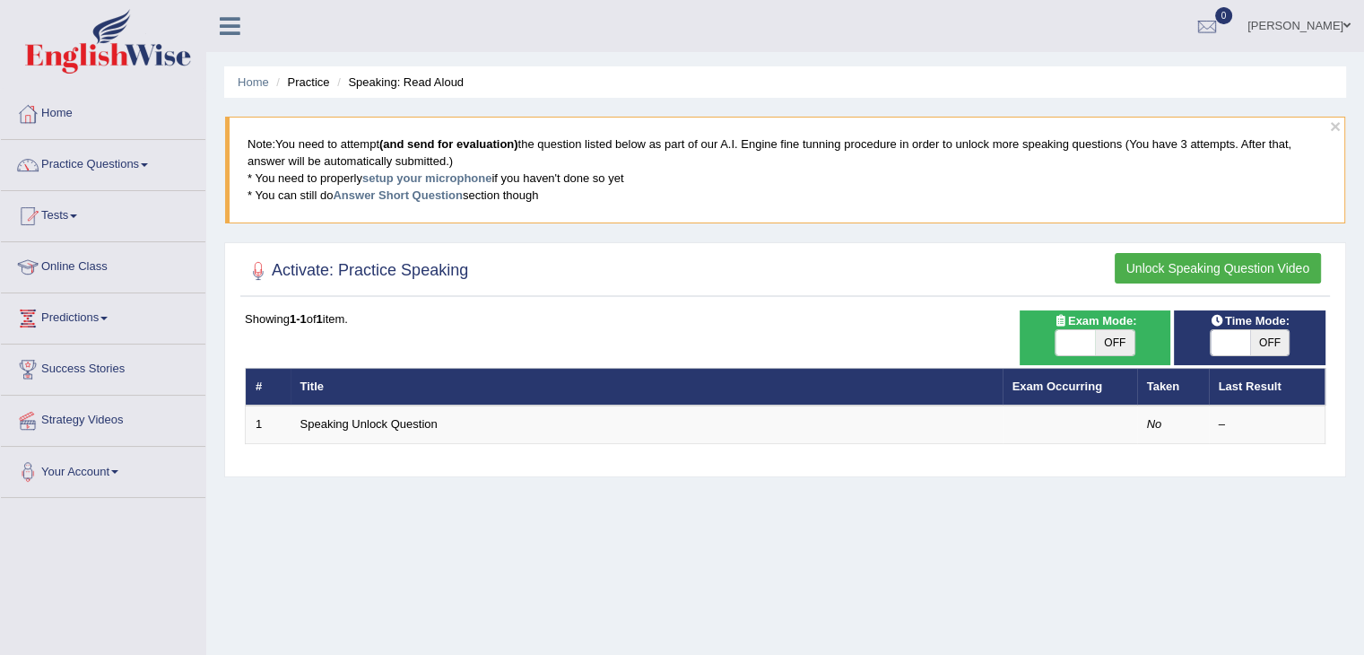
click at [161, 162] on link "Practice Questions" at bounding box center [103, 162] width 204 height 45
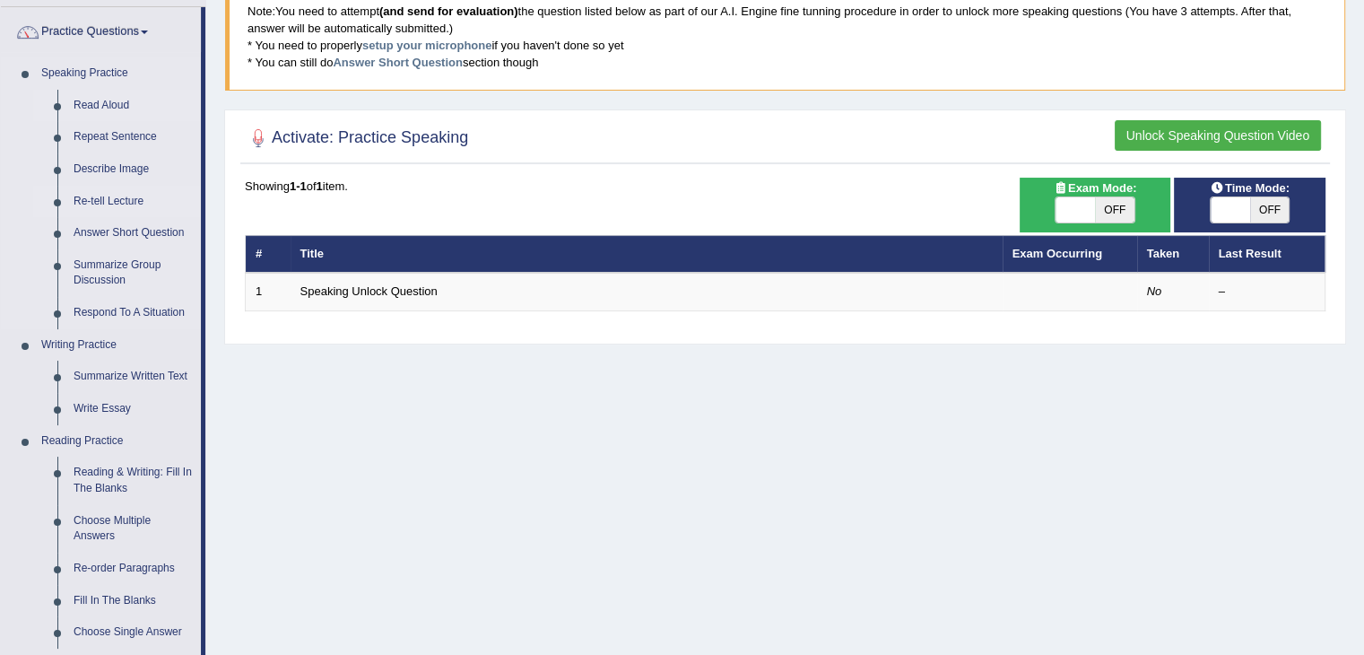
scroll to position [132, 0]
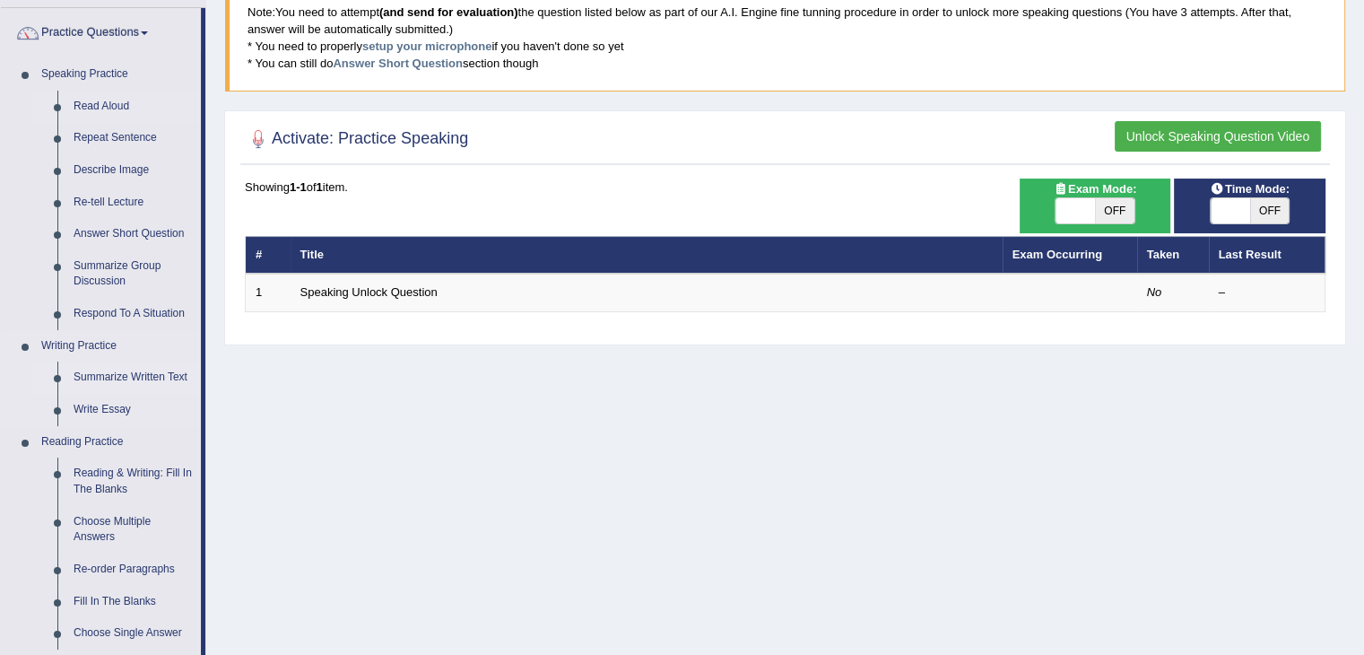
click at [118, 368] on link "Summarize Written Text" at bounding box center [132, 377] width 135 height 32
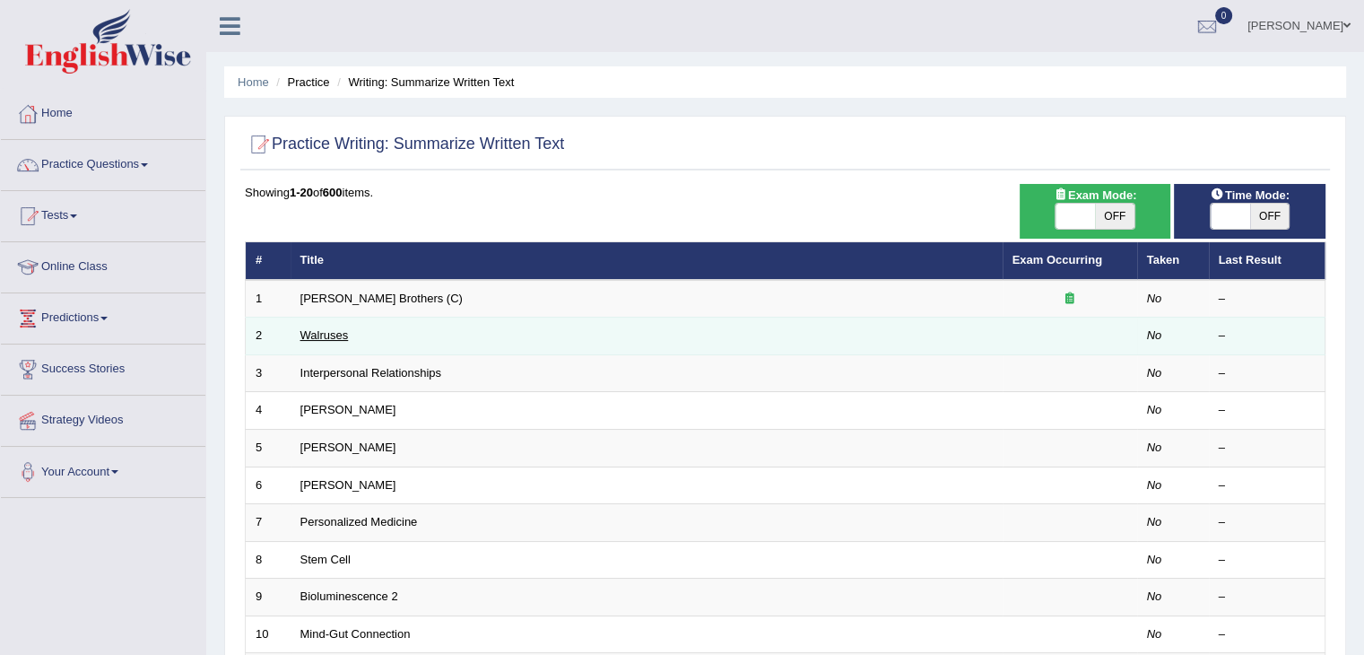
click at [327, 328] on link "Walruses" at bounding box center [324, 334] width 48 height 13
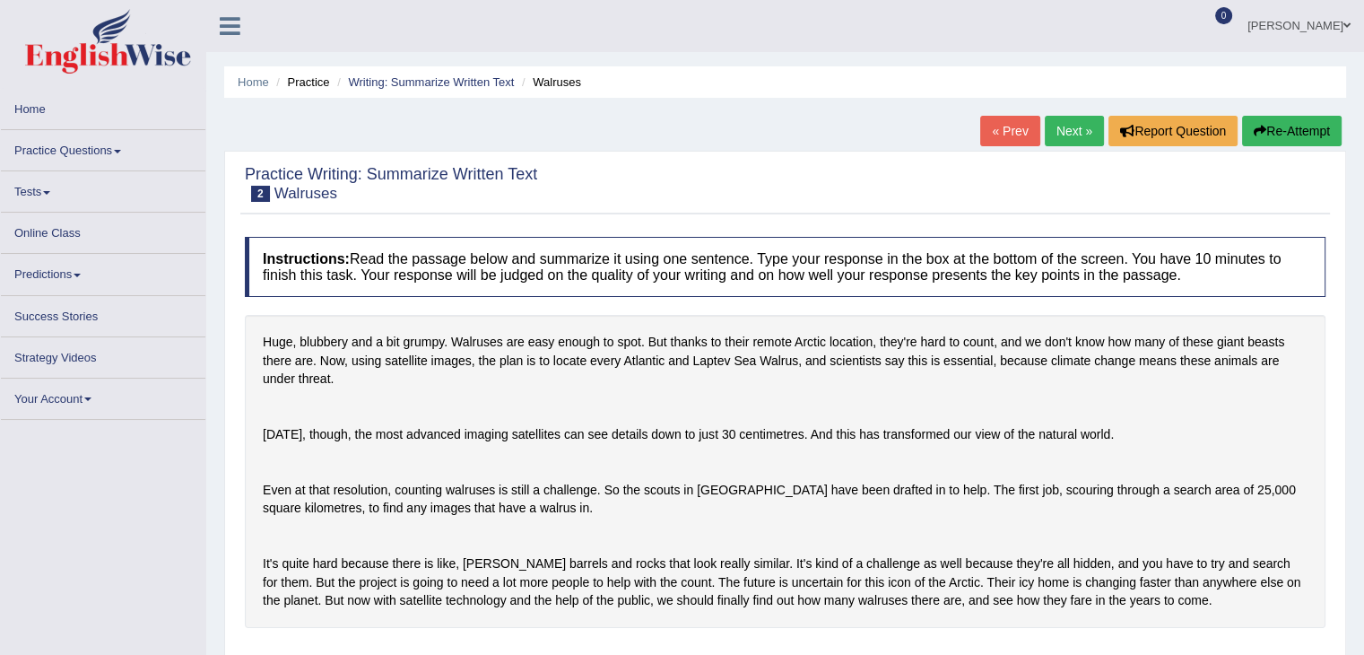
click at [327, 327] on div "Huge, blubbery and a bit grumpy. Walruses are easy enough to spot. But thanks t…" at bounding box center [785, 471] width 1080 height 313
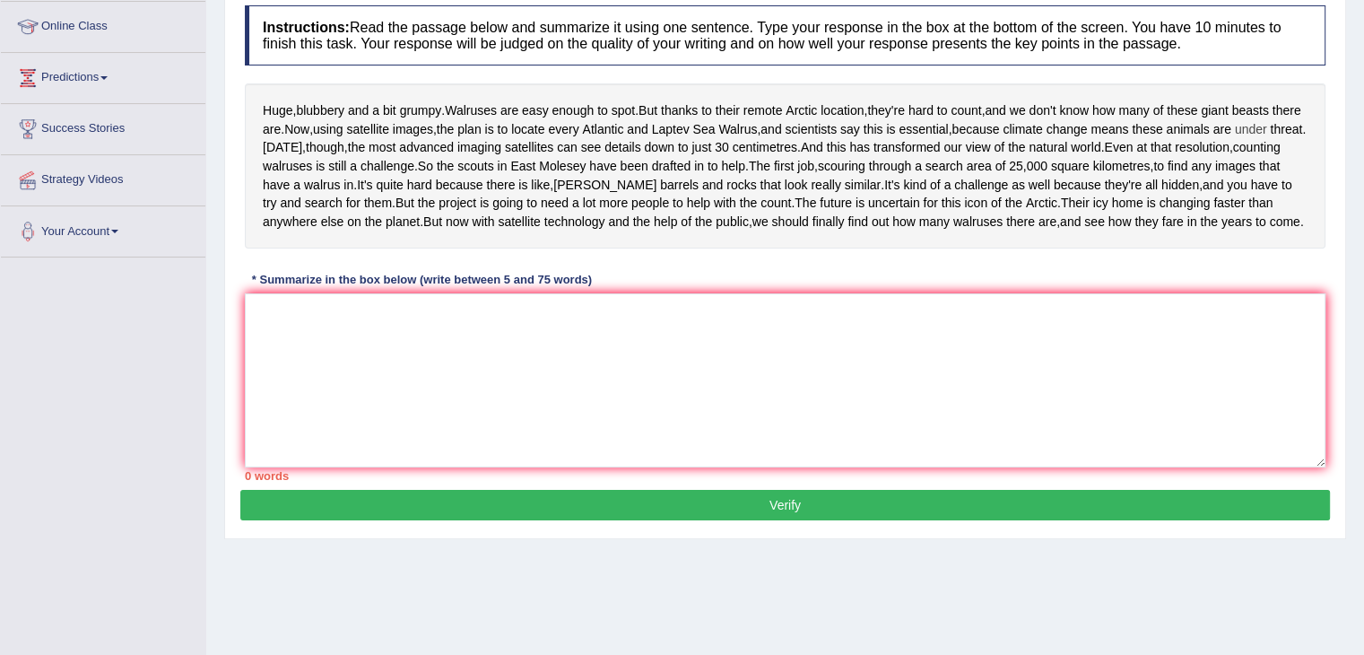
scroll to position [243, 0]
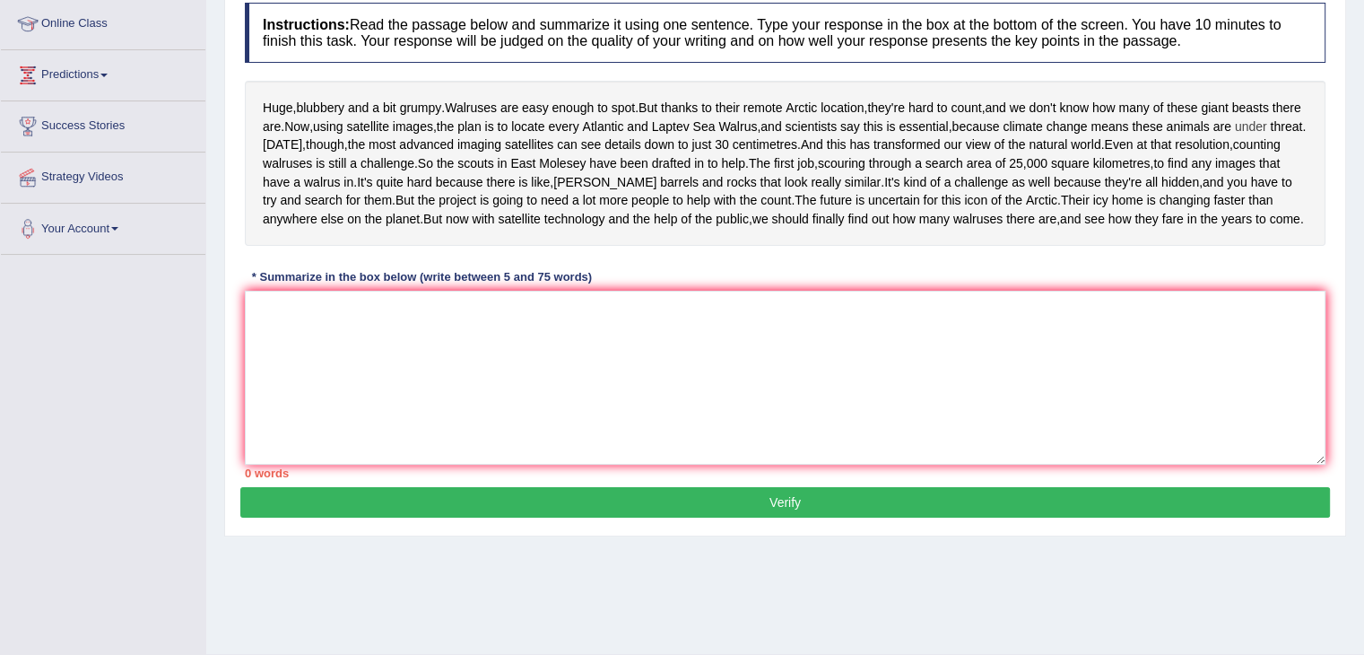
click at [269, 378] on div "Instructions: Read the passage below and summarize it using one sentence. Type …" at bounding box center [784, 240] width 1089 height 493
click at [287, 390] on textarea at bounding box center [785, 378] width 1080 height 174
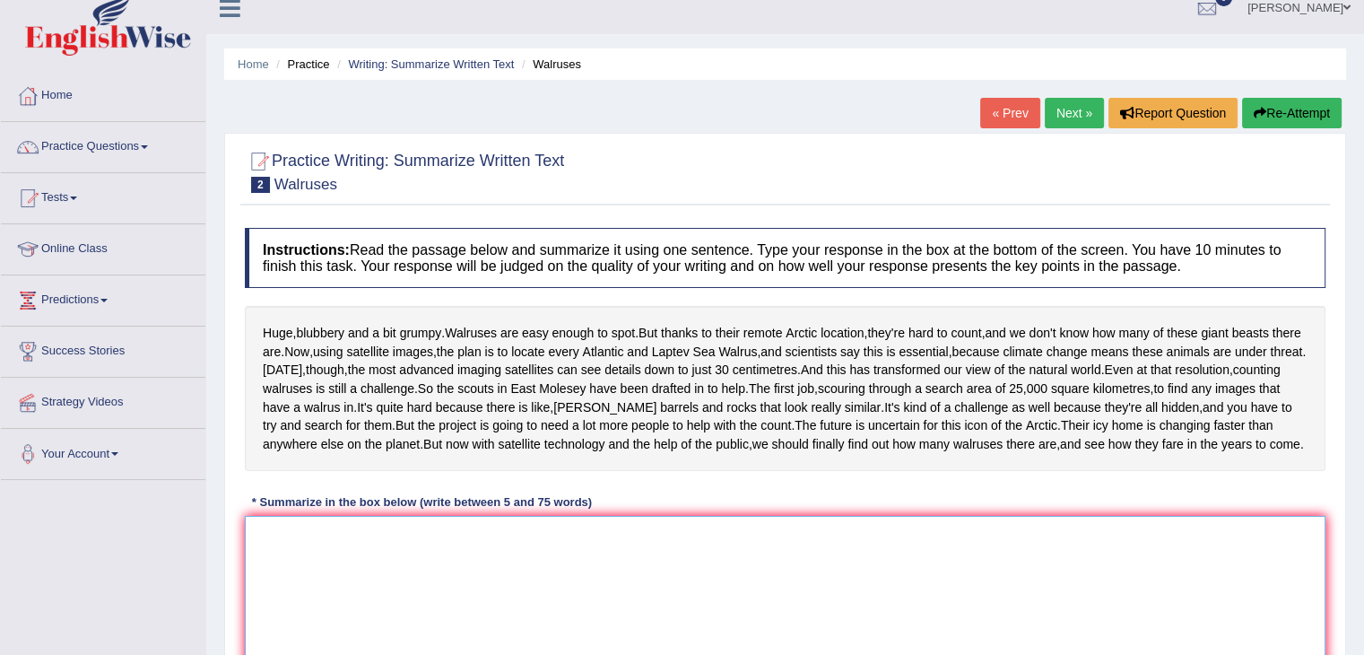
scroll to position [8, 0]
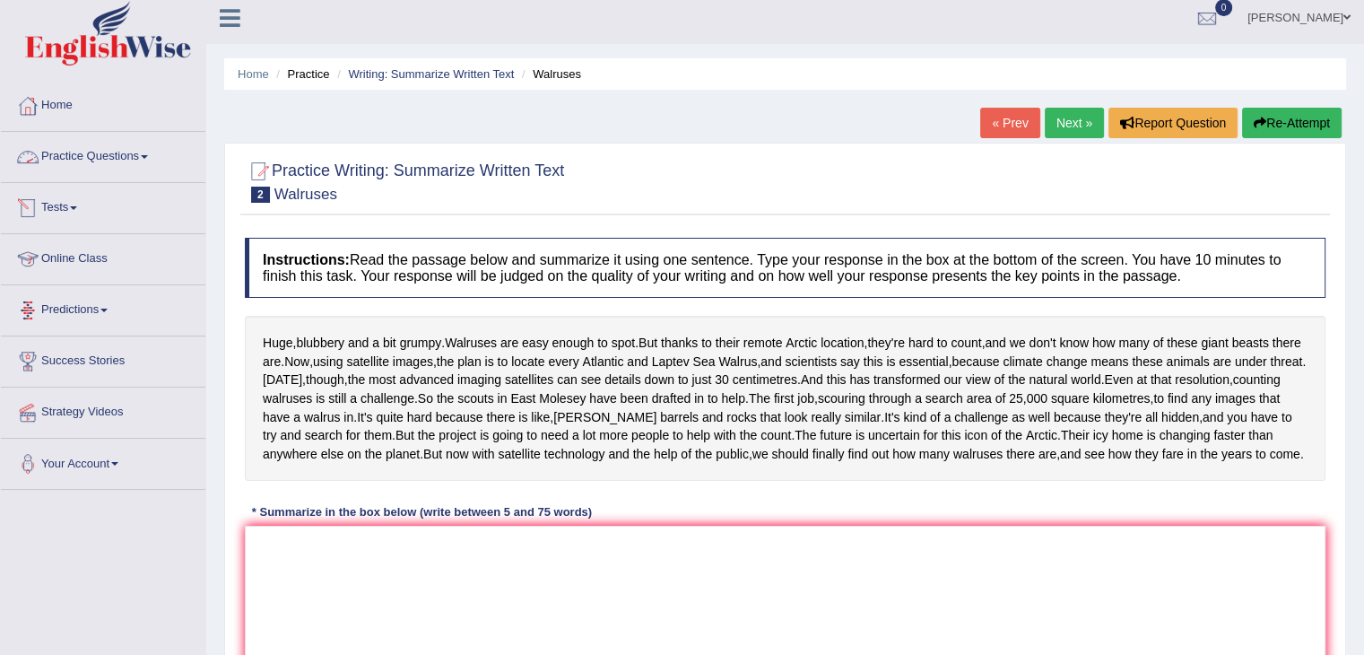
click at [149, 151] on link "Practice Questions" at bounding box center [103, 154] width 204 height 45
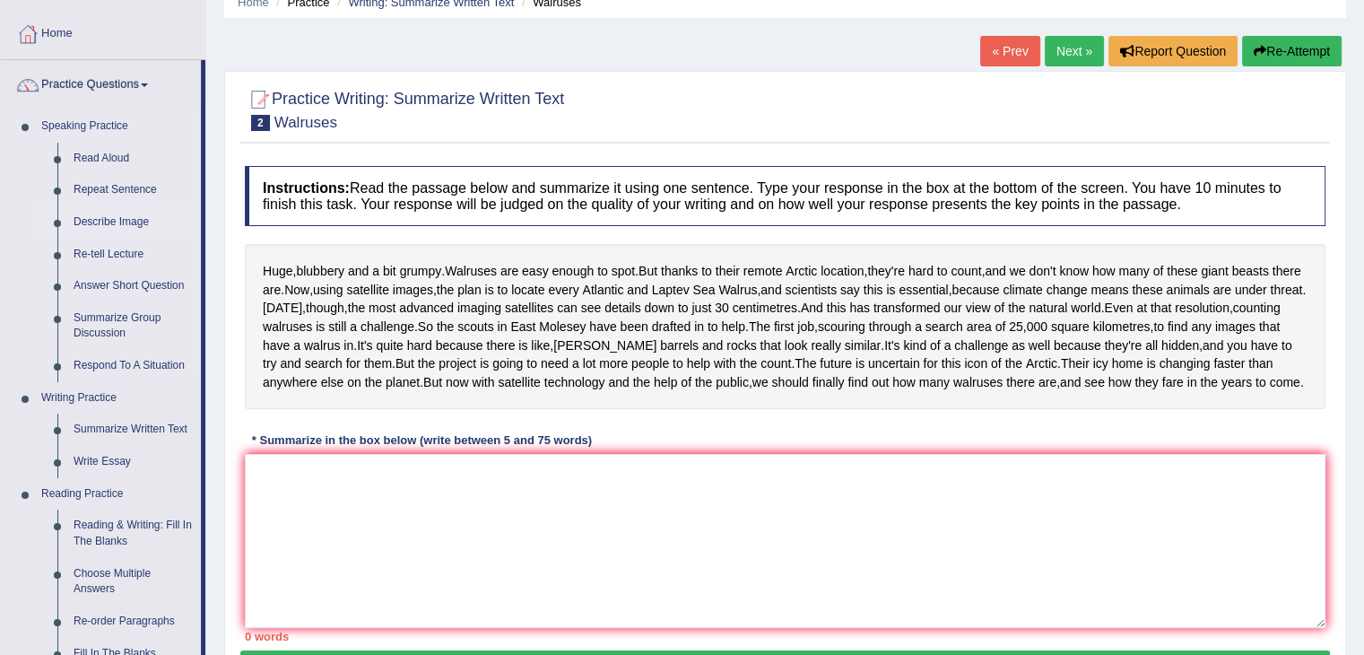
scroll to position [79, 0]
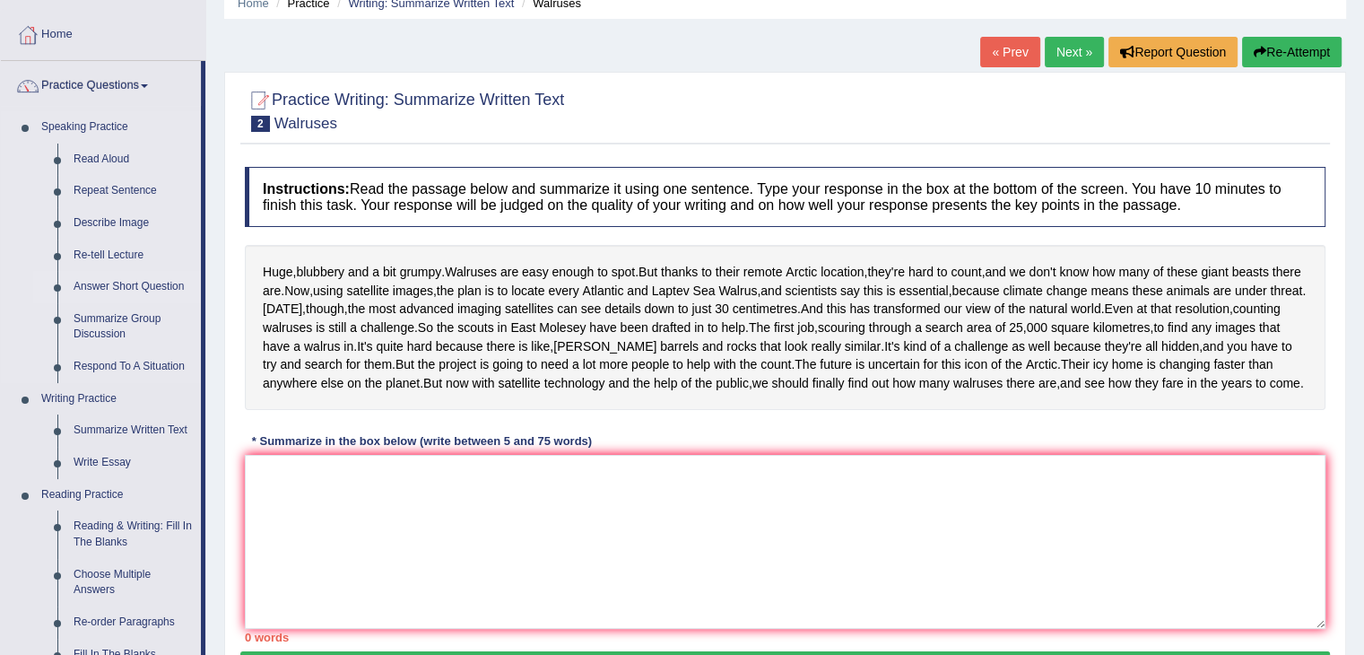
click at [126, 274] on link "Answer Short Question" at bounding box center [132, 287] width 135 height 32
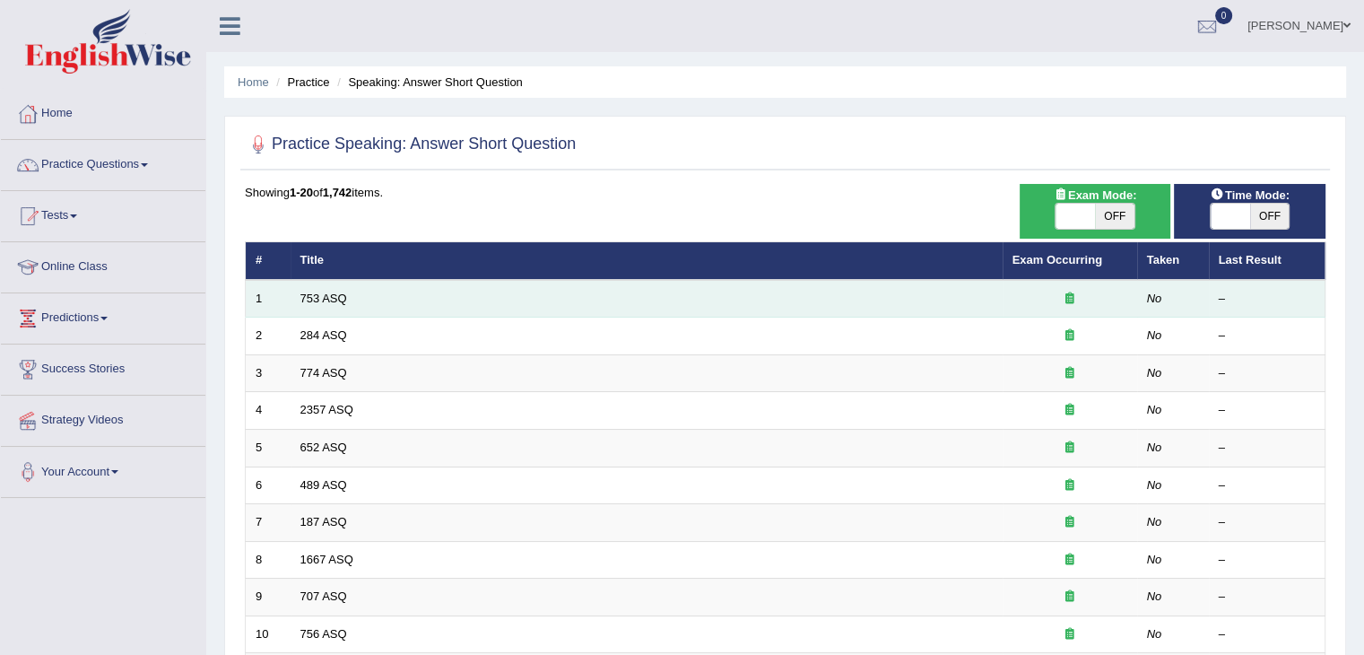
click at [366, 296] on td "753 ASQ" at bounding box center [647, 299] width 712 height 38
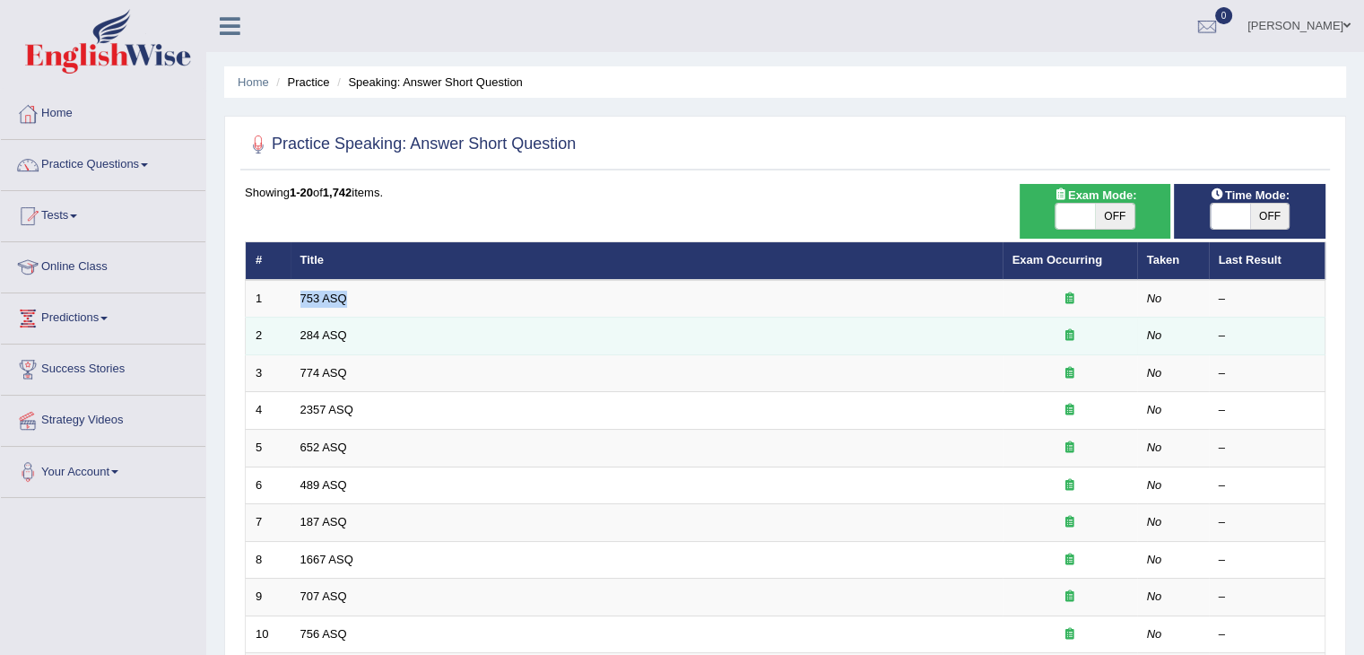
click at [373, 317] on td "284 ASQ" at bounding box center [647, 336] width 712 height 38
click at [378, 324] on td "284 ASQ" at bounding box center [647, 336] width 712 height 38
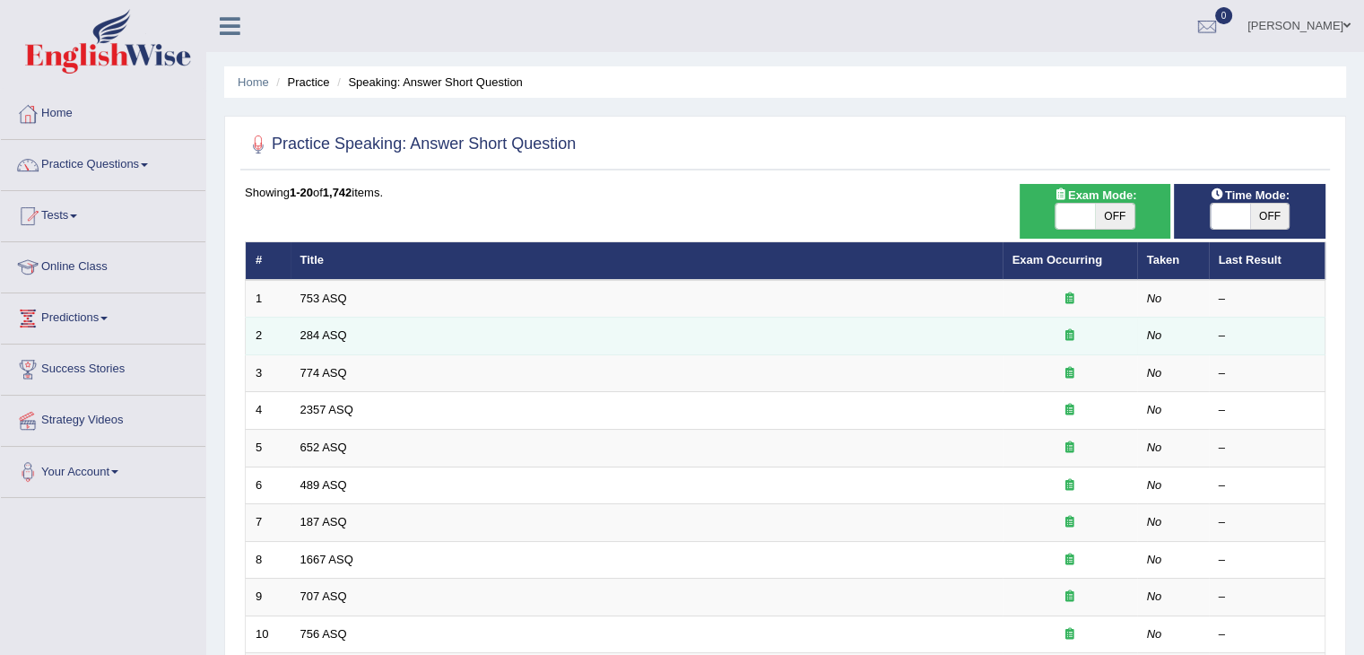
click at [378, 324] on td "284 ASQ" at bounding box center [647, 336] width 712 height 38
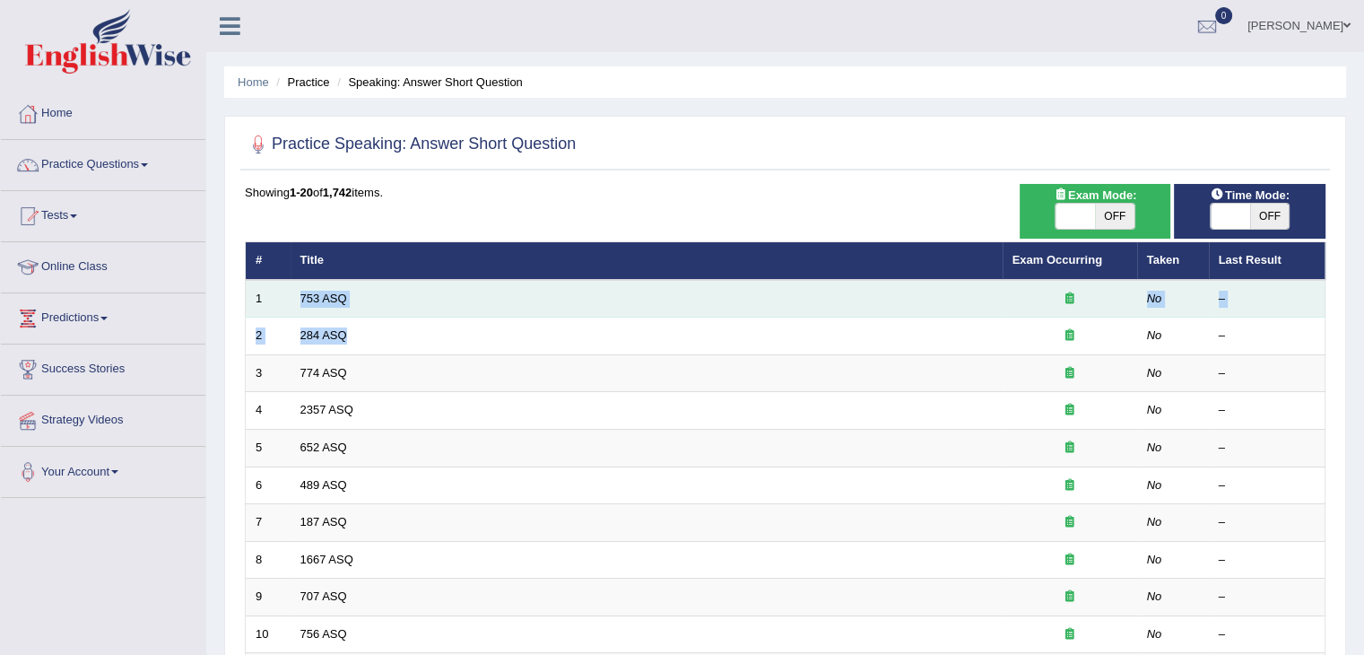
drag, startPoint x: 378, startPoint y: 324, endPoint x: 377, endPoint y: 290, distance: 34.1
click at [377, 290] on tbody "1 753 ASQ No – 2 284 ASQ No – 3 774 ASQ No – 4 2357 ASQ No – 5 652 ASQ No – 6 4…" at bounding box center [786, 653] width 1080 height 746
click at [377, 290] on td "753 ASQ" at bounding box center [647, 299] width 712 height 38
click at [344, 282] on td "753 ASQ" at bounding box center [647, 299] width 712 height 38
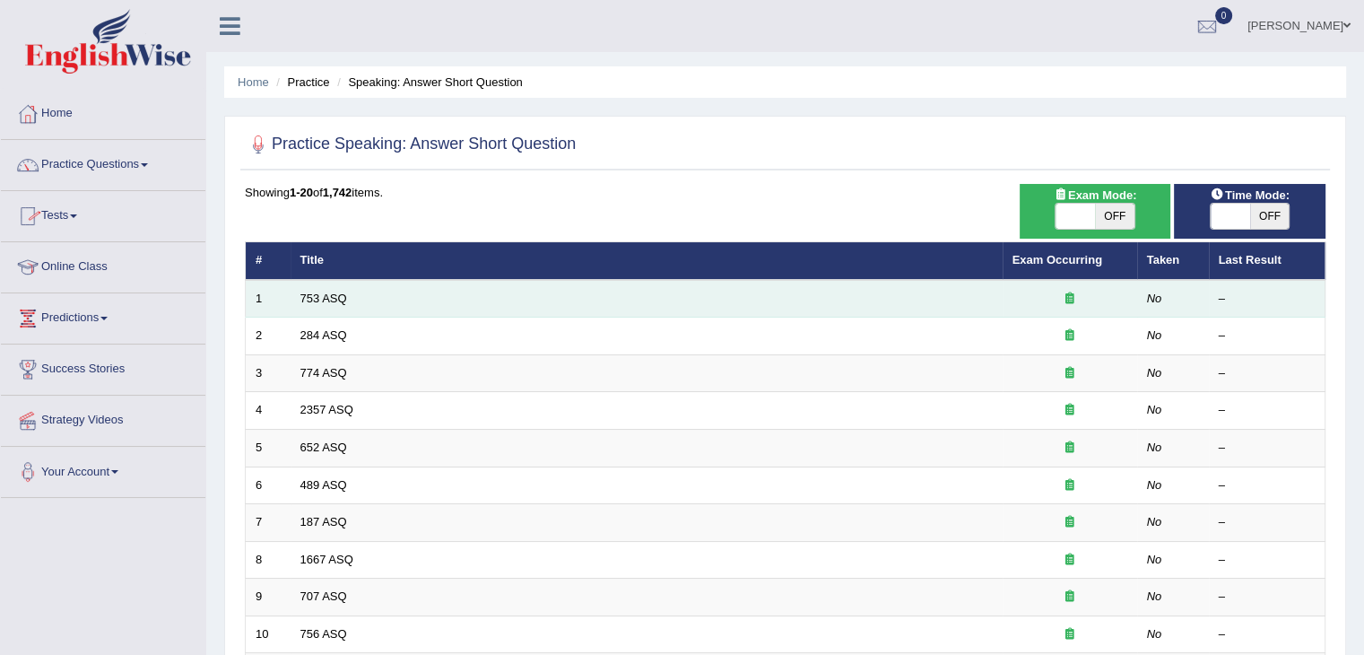
scroll to position [527, 0]
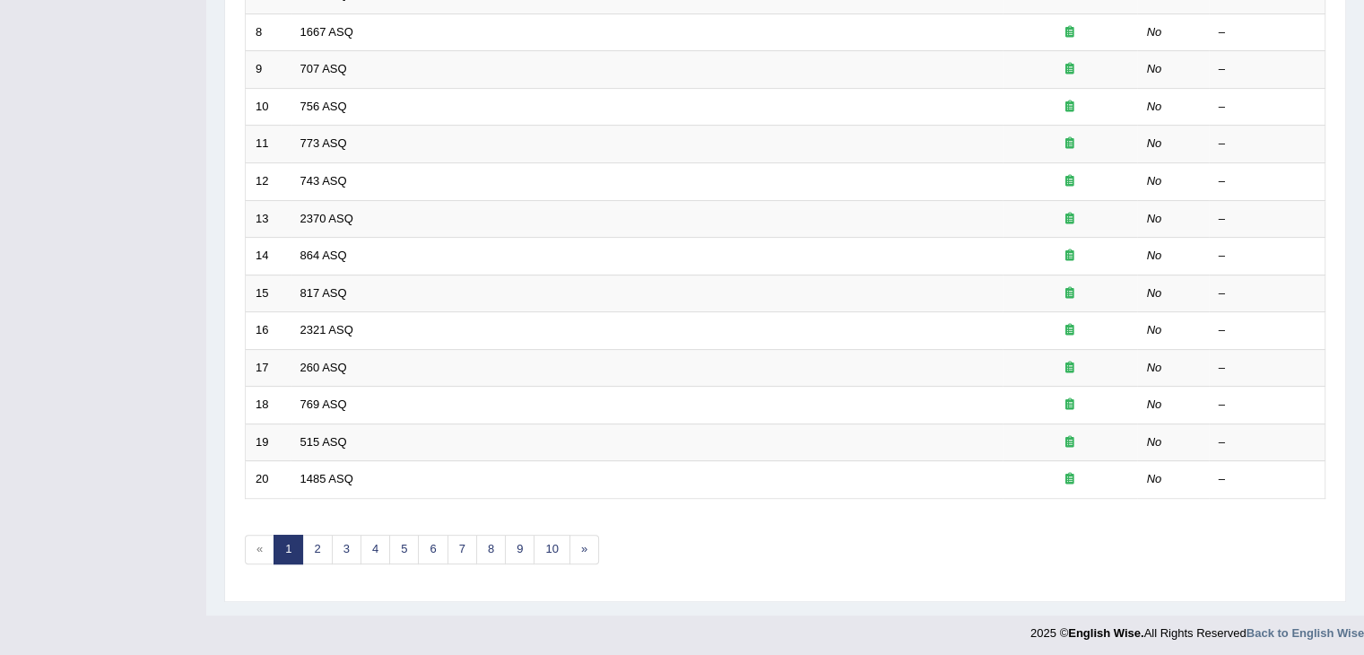
click at [344, 286] on link "817 ASQ" at bounding box center [323, 292] width 47 height 13
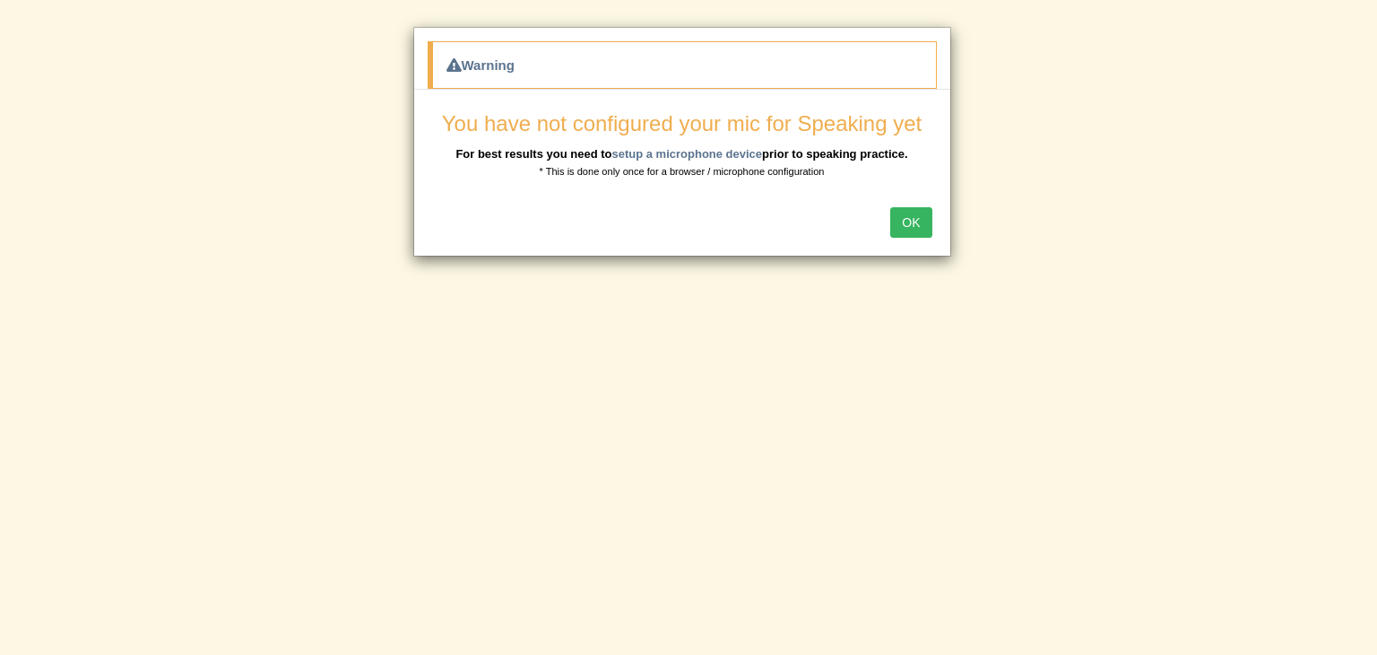
click at [918, 221] on button "OK" at bounding box center [910, 222] width 41 height 30
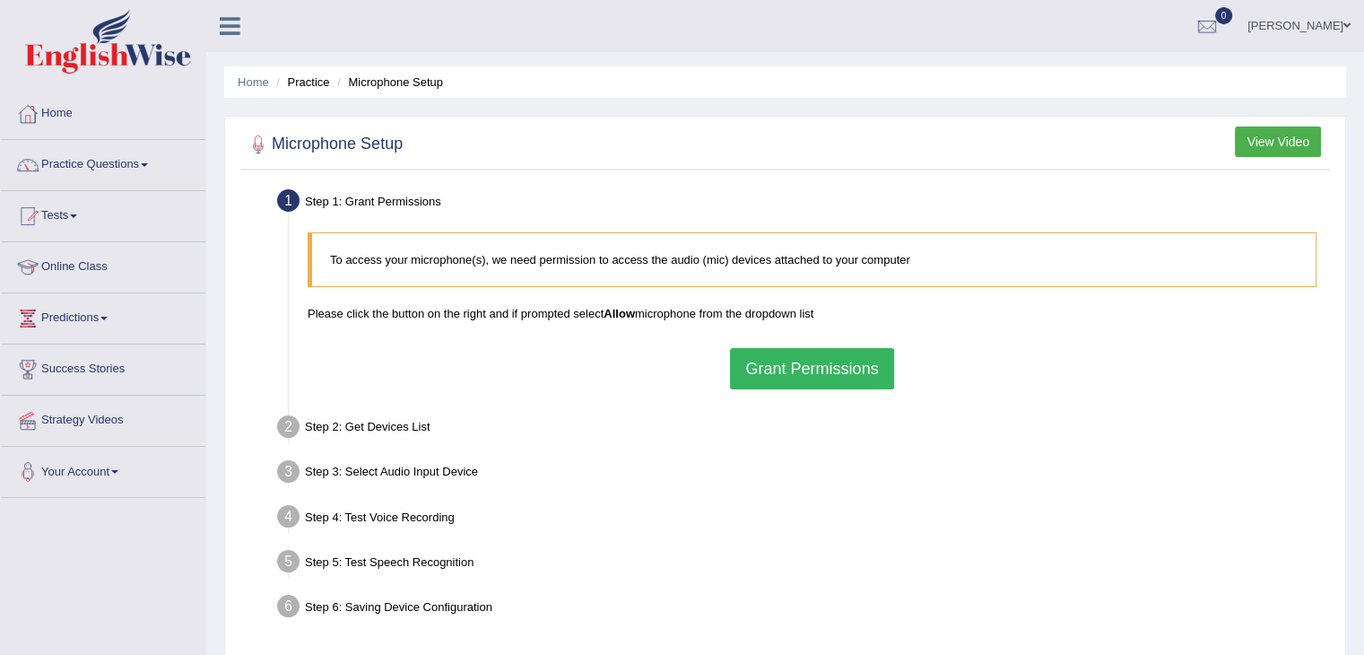
click at [405, 429] on div "Step 2: Get Devices List" at bounding box center [803, 429] width 1068 height 39
click at [782, 363] on button "Grant Permissions" at bounding box center [811, 368] width 163 height 41
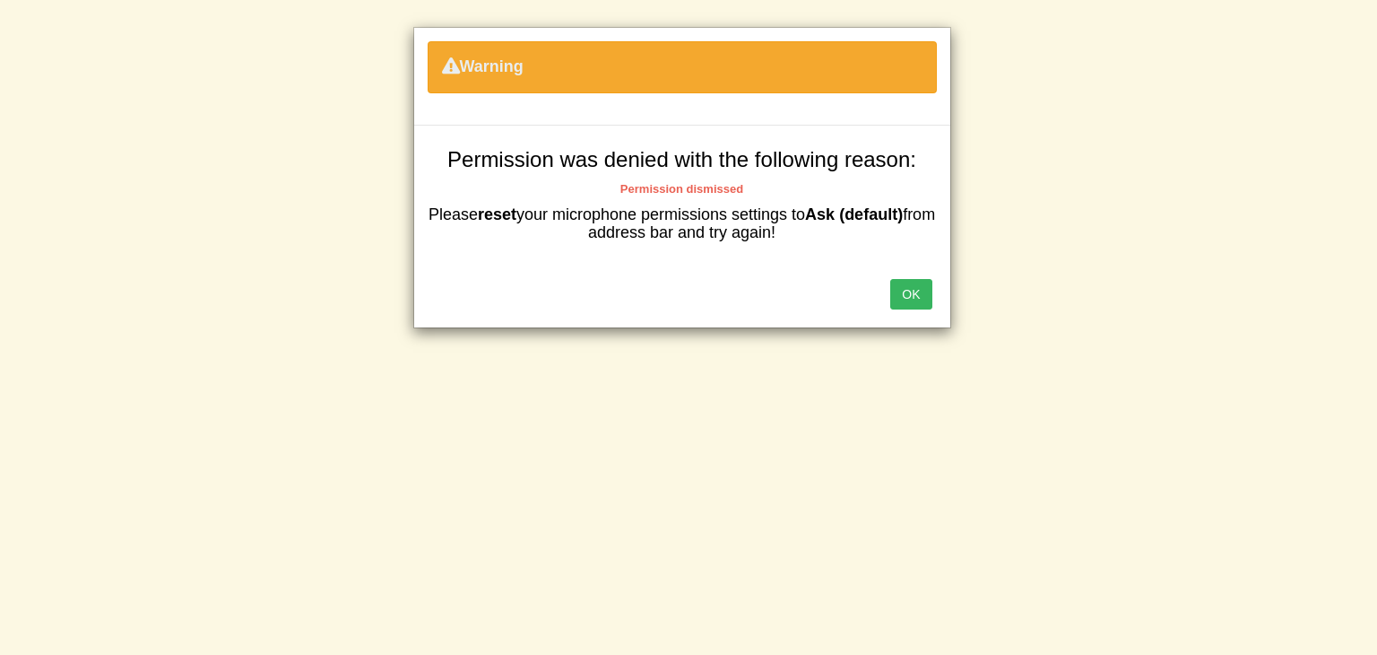
drag, startPoint x: 781, startPoint y: 187, endPoint x: 816, endPoint y: 209, distance: 41.1
click at [816, 209] on div "Permission was denied with the following reason: Permission dismissed Please re…" at bounding box center [682, 195] width 509 height 94
click at [924, 315] on div "OK" at bounding box center [682, 296] width 536 height 63
click at [918, 291] on button "OK" at bounding box center [910, 294] width 41 height 30
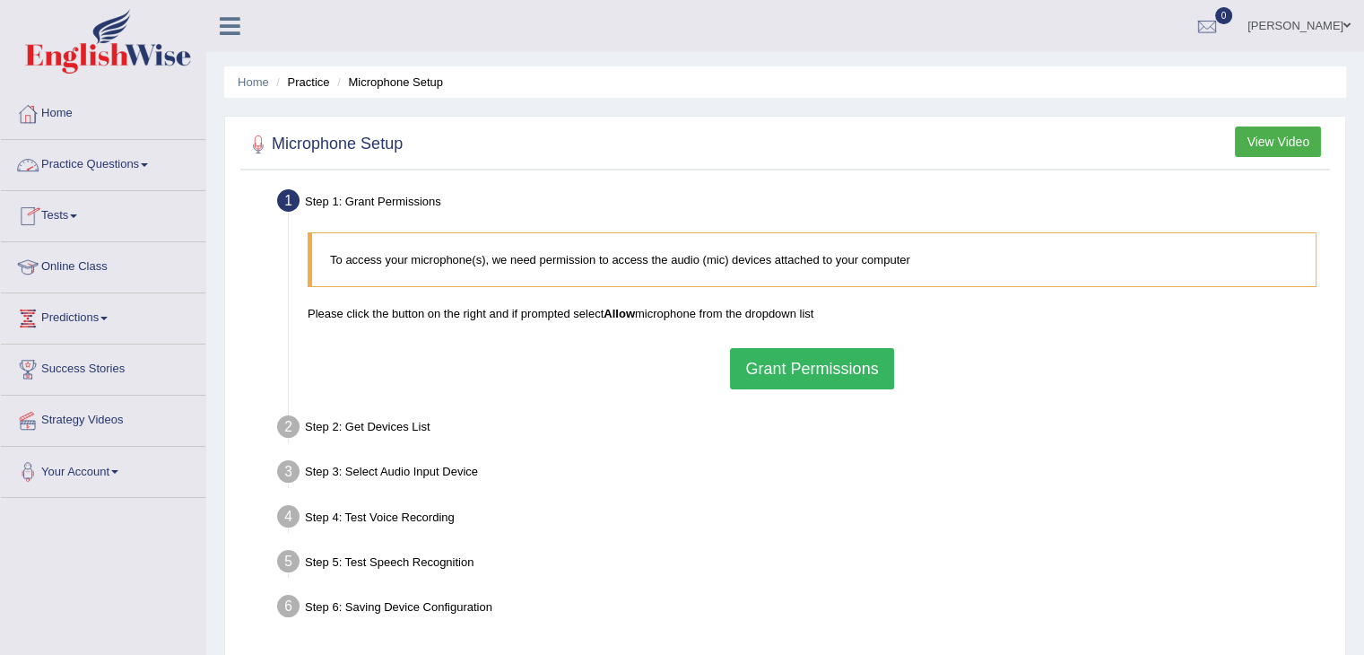
click at [147, 166] on span at bounding box center [144, 165] width 7 height 4
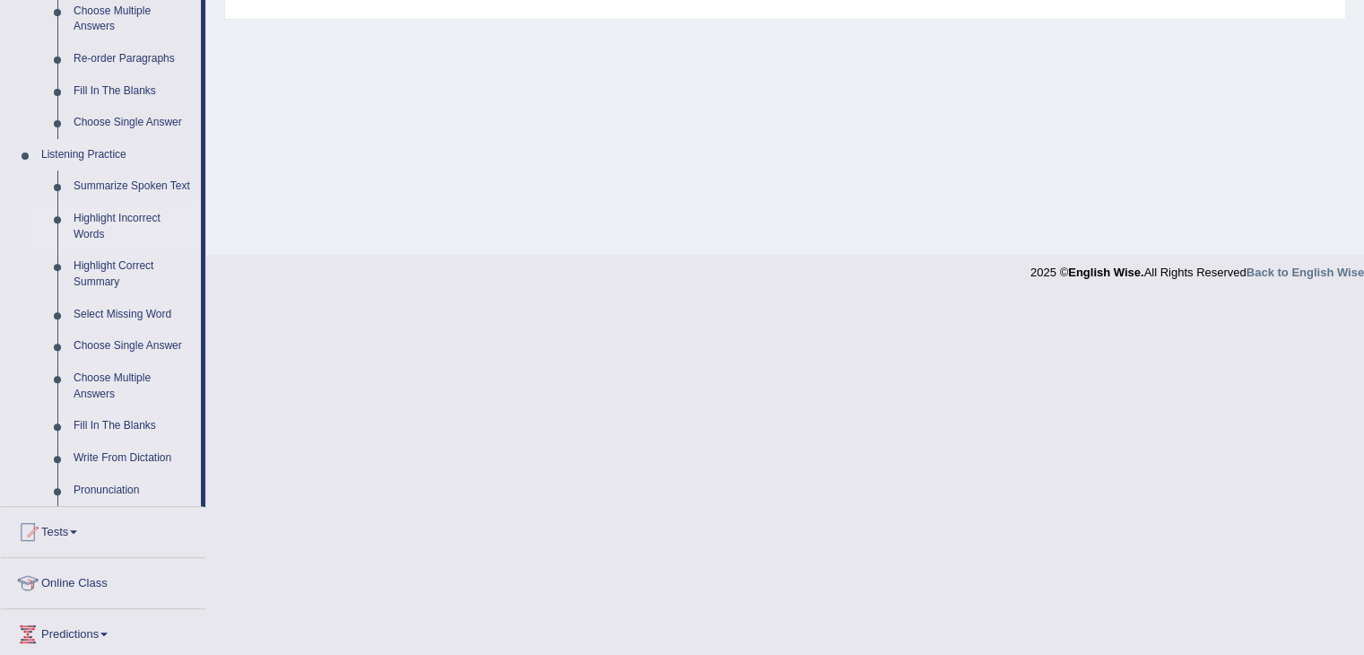
scroll to position [643, 0]
click at [93, 480] on link "Pronunciation" at bounding box center [132, 489] width 135 height 32
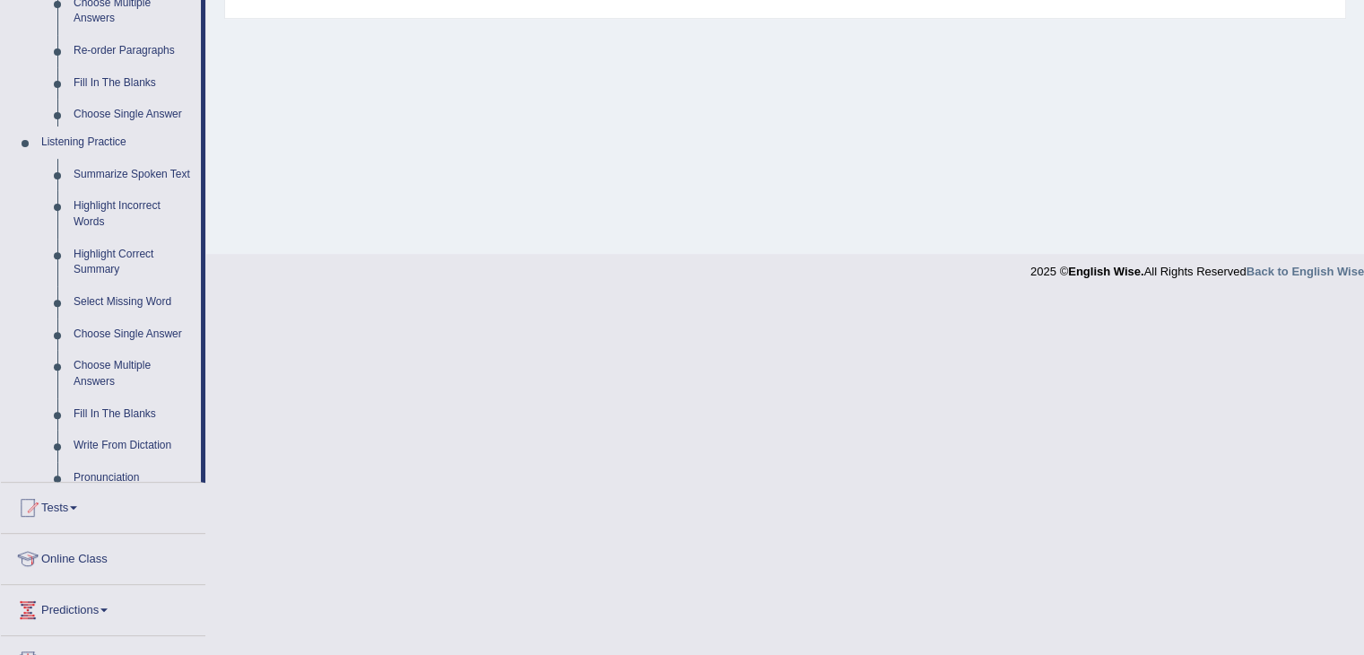
scroll to position [287, 0]
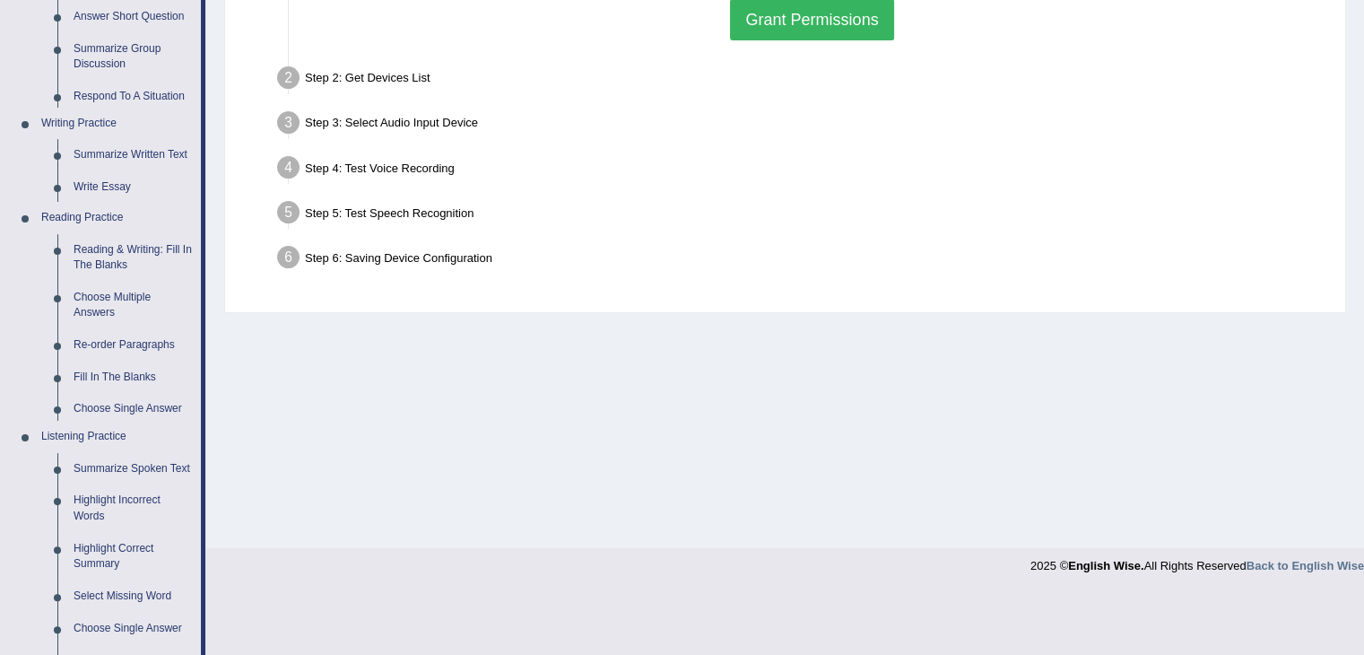
click at [93, 480] on ul "Home Practice Questions Speaking Practice Read Aloud Repeat Sentence Describe I…" at bounding box center [103, 411] width 204 height 1343
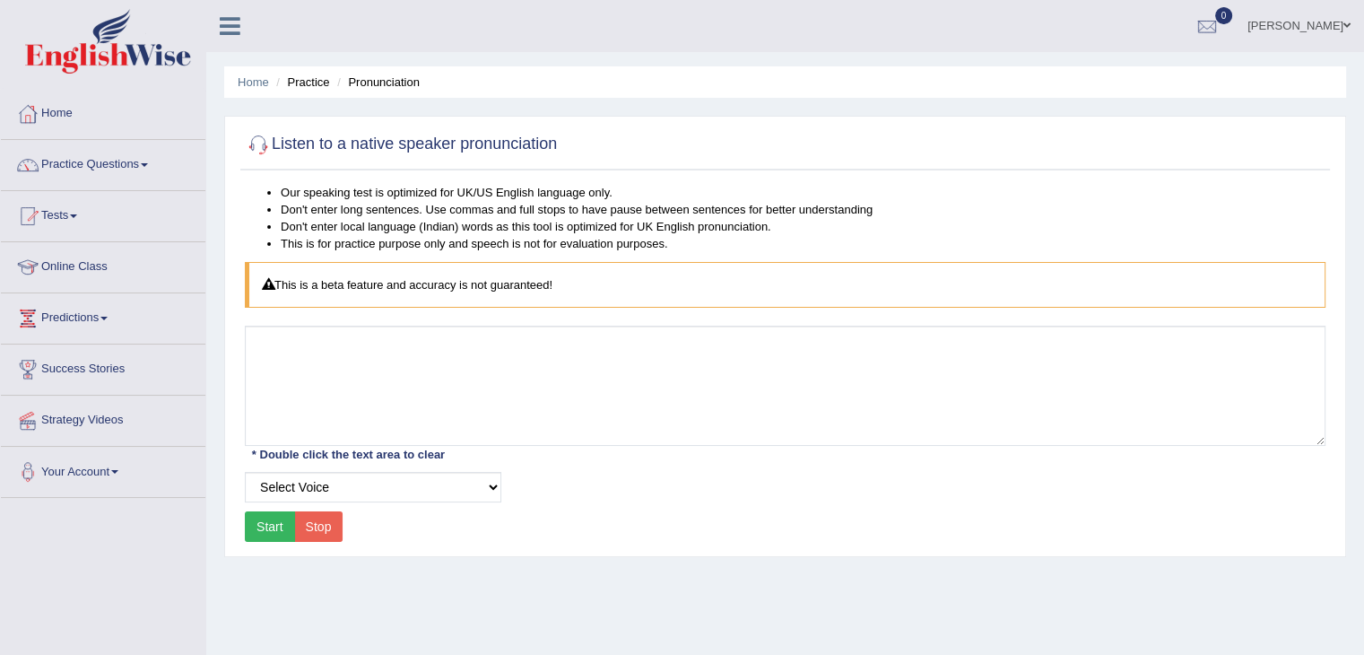
click at [252, 525] on button "Start" at bounding box center [270, 526] width 50 height 30
click at [252, 525] on div "Start Stop" at bounding box center [294, 526] width 98 height 30
click at [252, 525] on button "Start" at bounding box center [270, 526] width 50 height 30
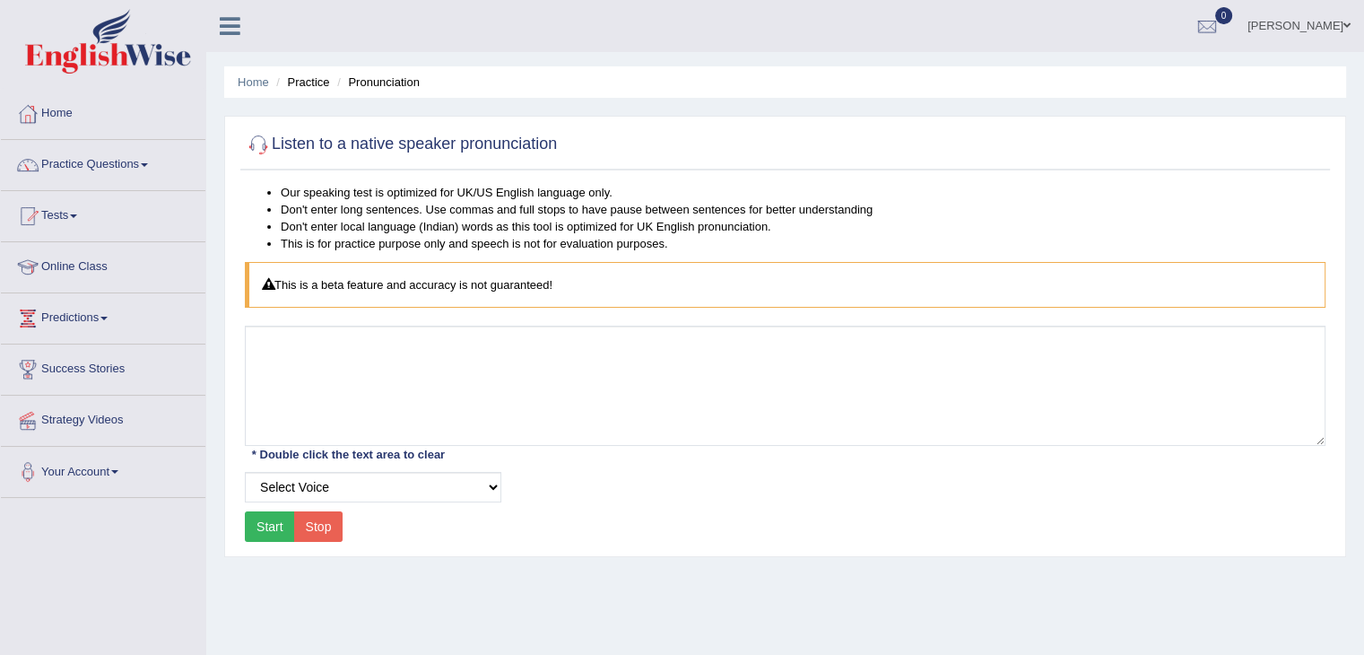
drag, startPoint x: 294, startPoint y: 519, endPoint x: 473, endPoint y: 483, distance: 182.9
click at [473, 483] on div "Our speaking test is optimized for UK/US English language only. Don't enter lon…" at bounding box center [784, 365] width 1089 height 363
click at [473, 483] on select "Select Voice UK English [DEMOGRAPHIC_DATA] UK English [DEMOGRAPHIC_DATA]" at bounding box center [373, 487] width 256 height 30
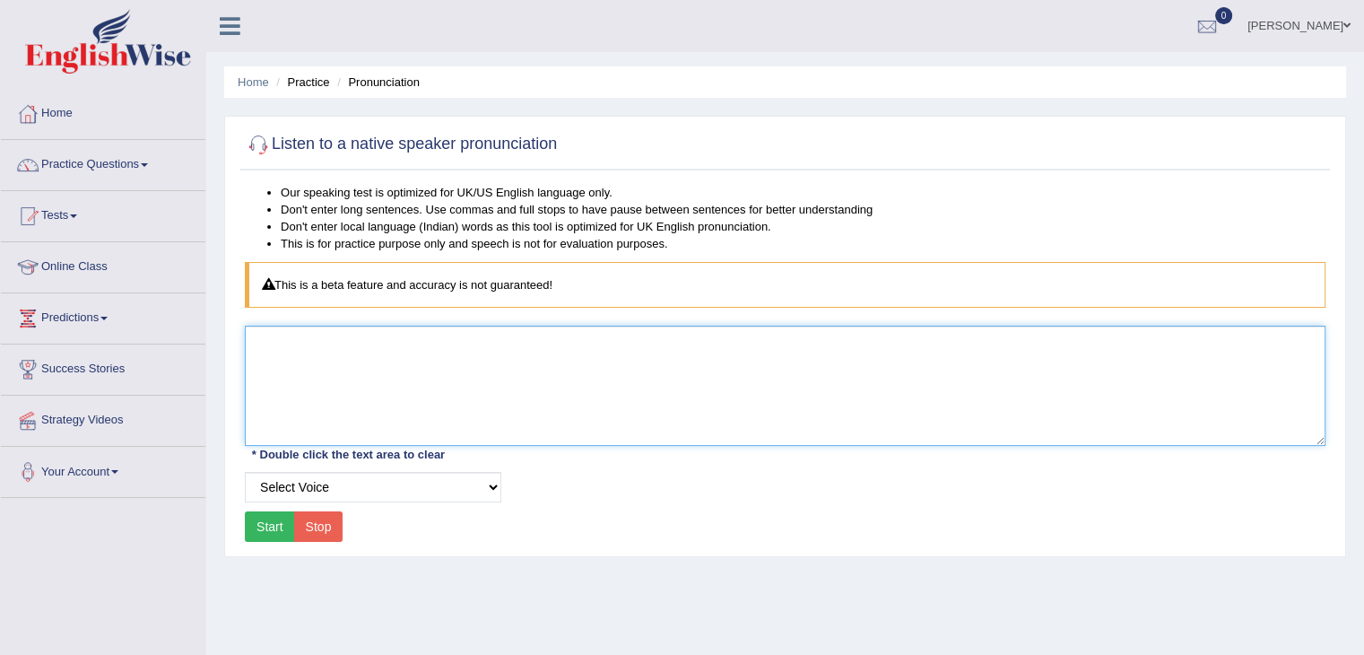
click at [433, 441] on textarea at bounding box center [785, 385] width 1080 height 120
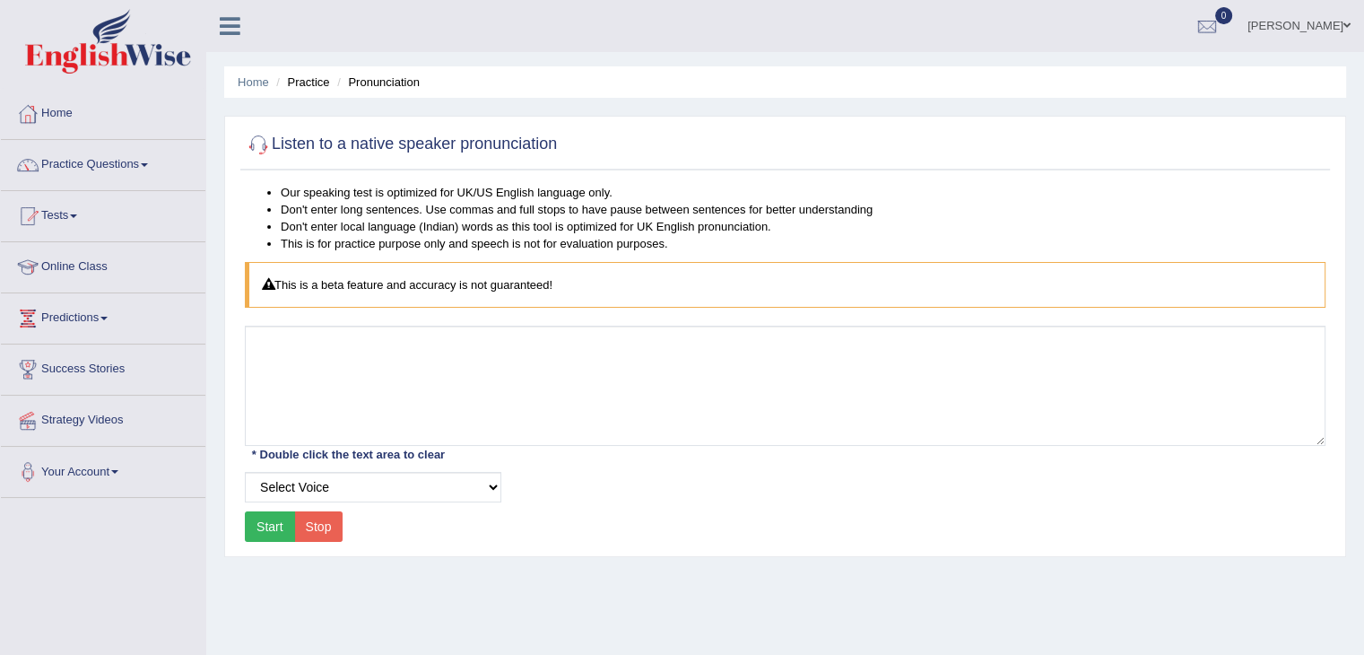
click at [265, 516] on button "Start" at bounding box center [270, 526] width 50 height 30
click at [265, 516] on div "Start Stop" at bounding box center [294, 526] width 98 height 30
click at [265, 516] on button "Start" at bounding box center [270, 526] width 50 height 30
click at [142, 164] on link "Practice Questions" at bounding box center [103, 162] width 204 height 45
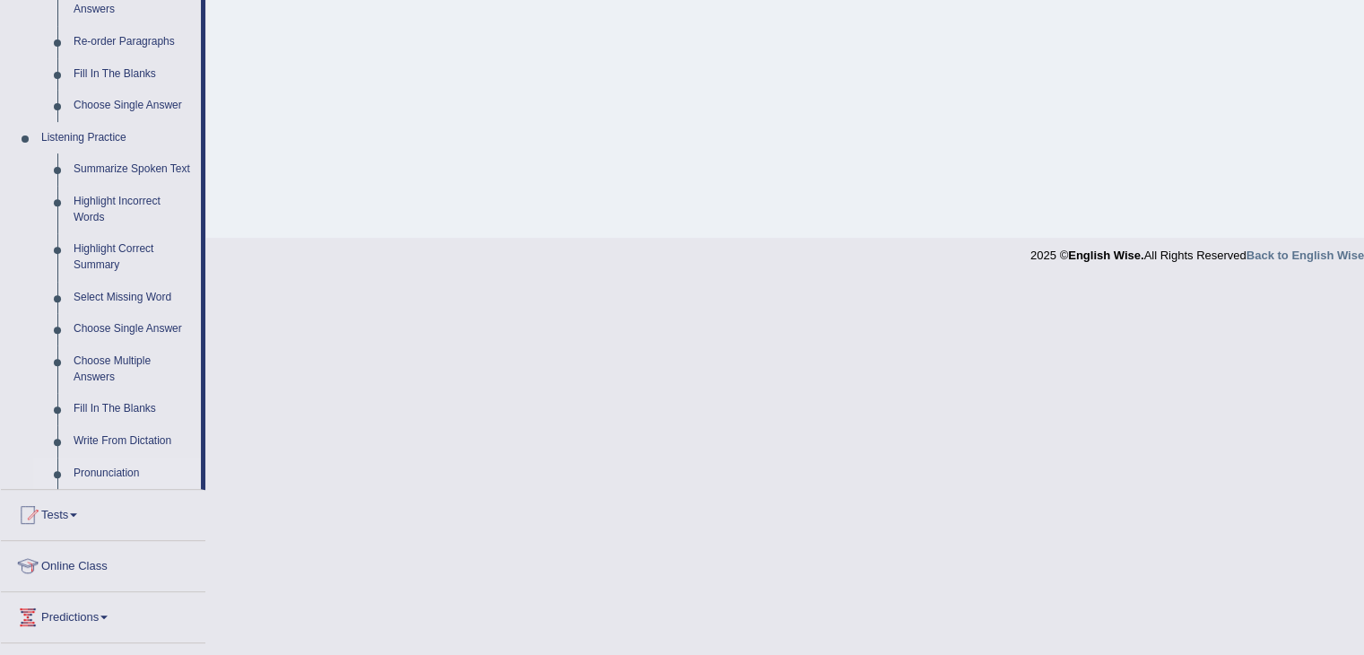
scroll to position [656, 0]
click at [129, 189] on link "Highlight Incorrect Words" at bounding box center [132, 212] width 135 height 48
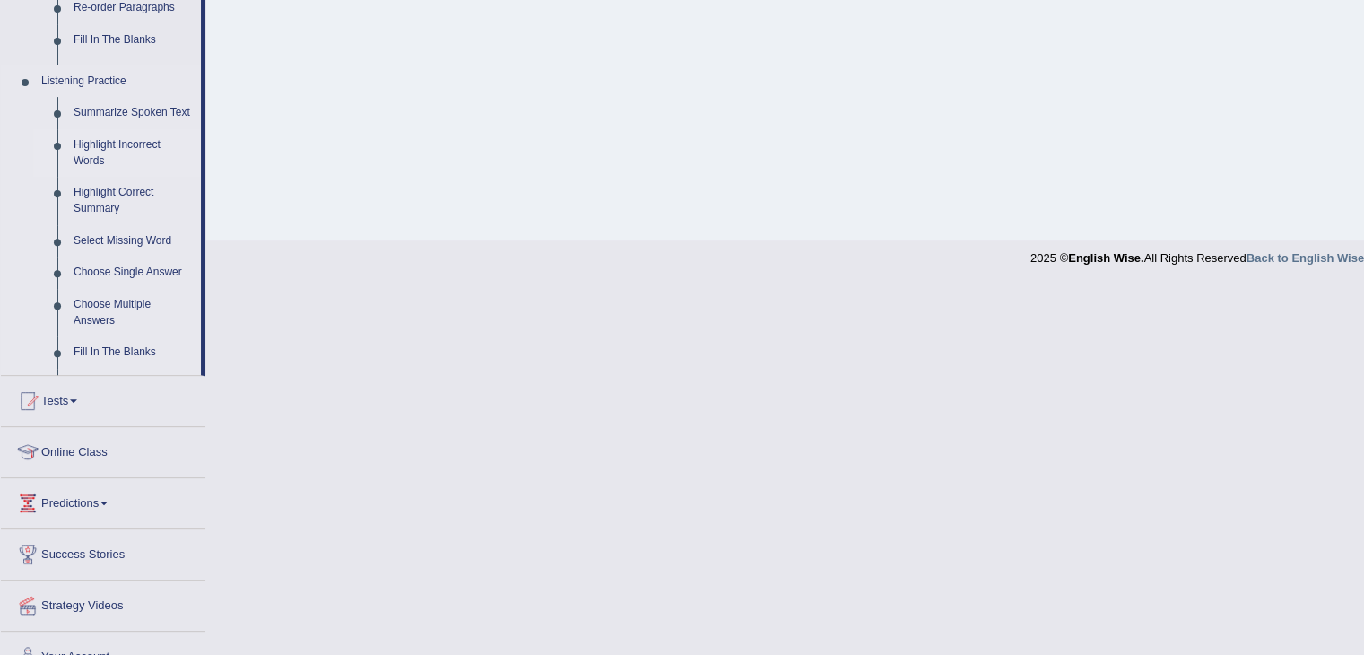
scroll to position [287, 0]
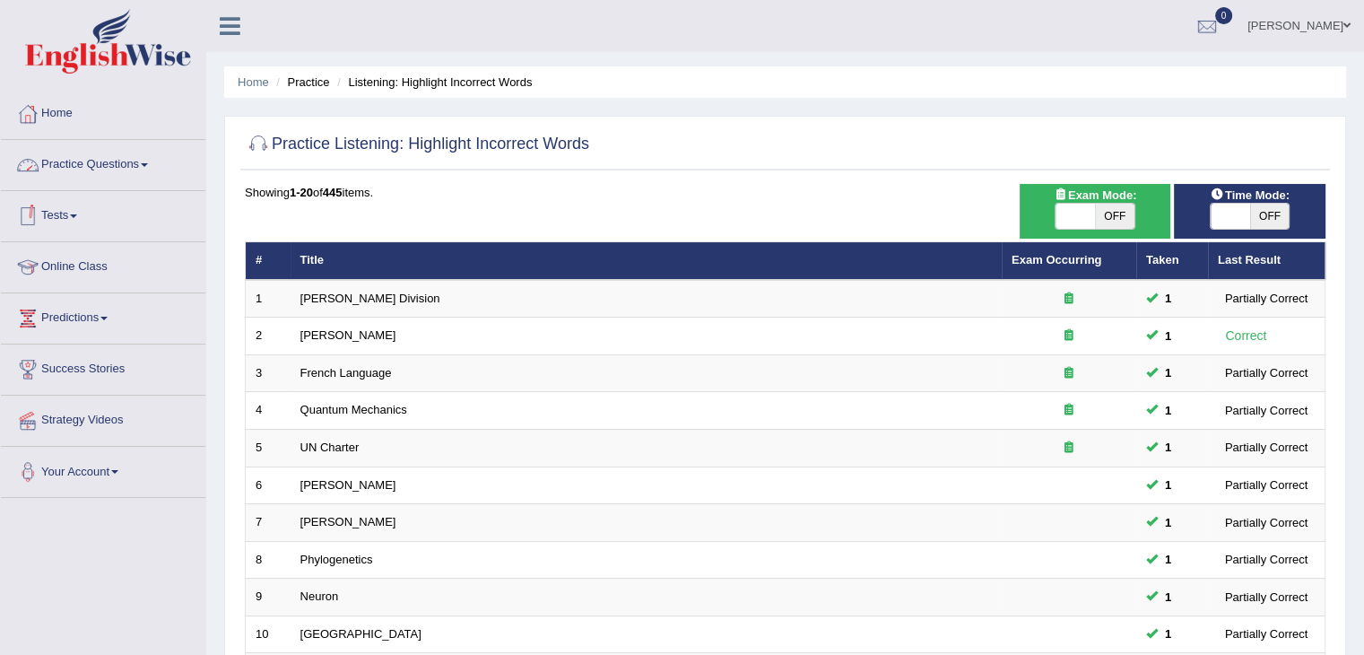
click at [143, 168] on link "Practice Questions" at bounding box center [103, 162] width 204 height 45
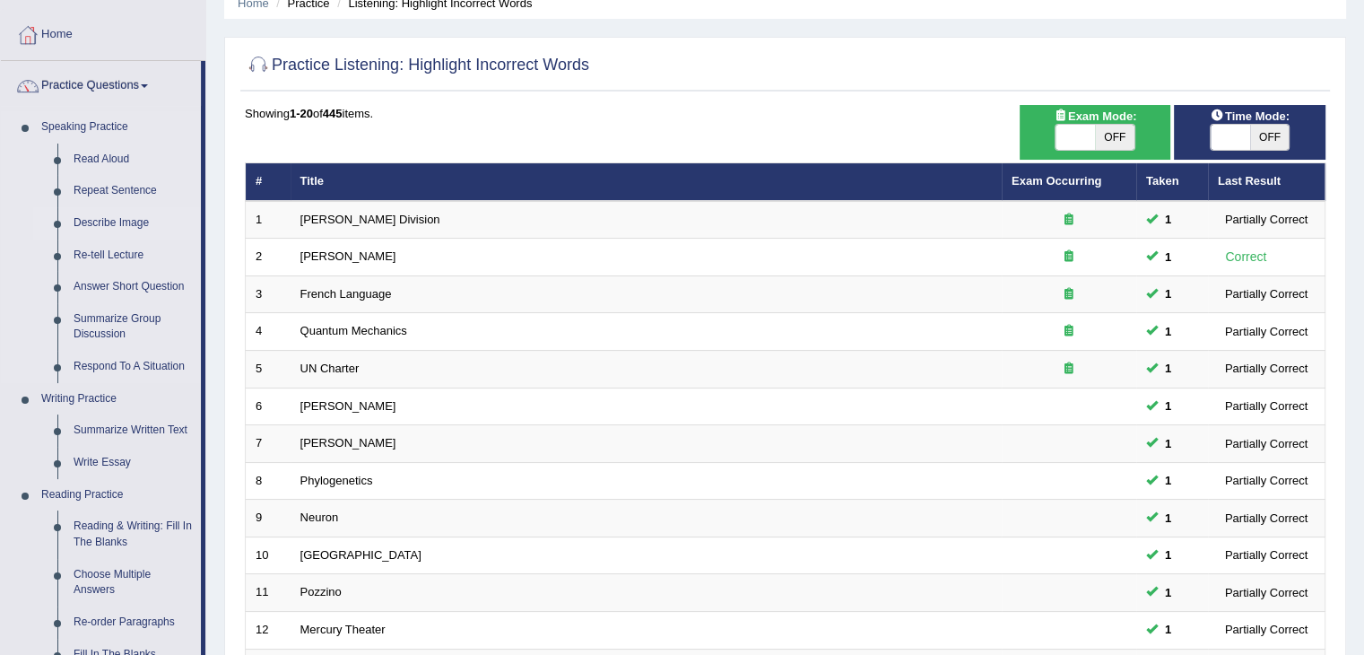
scroll to position [79, 0]
click at [103, 218] on link "Describe Image" at bounding box center [132, 223] width 135 height 32
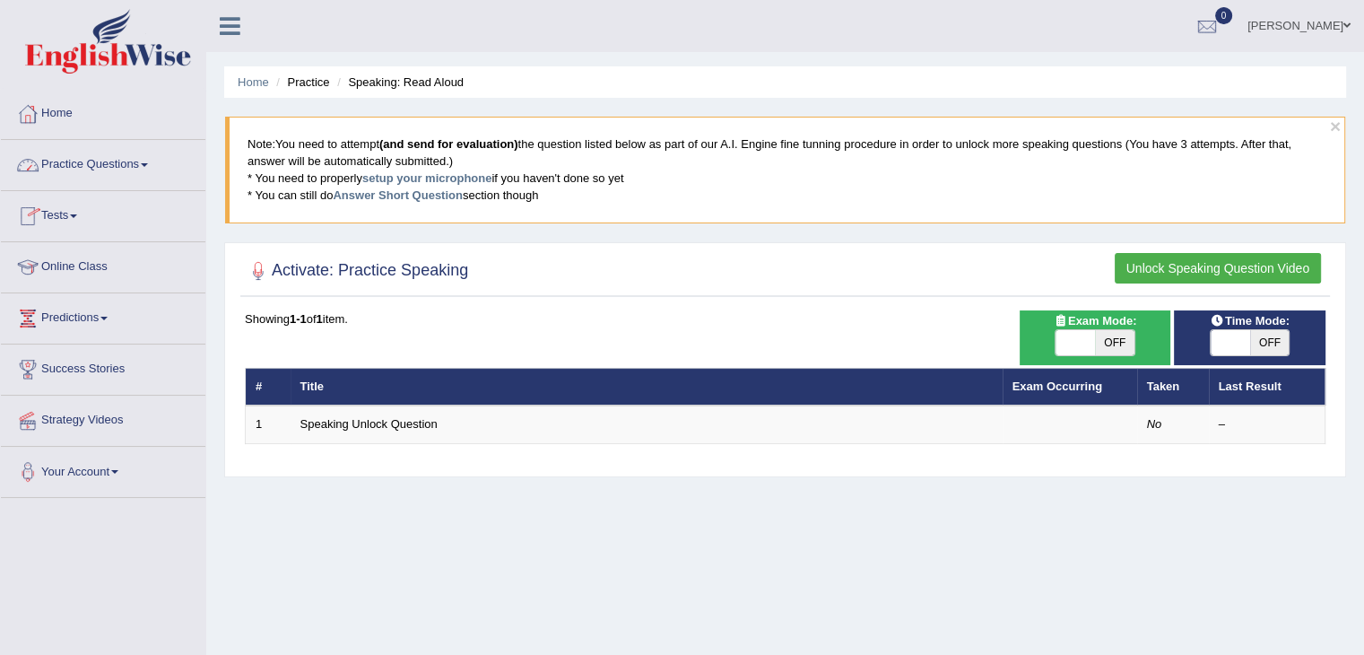
click at [140, 159] on link "Practice Questions" at bounding box center [103, 162] width 204 height 45
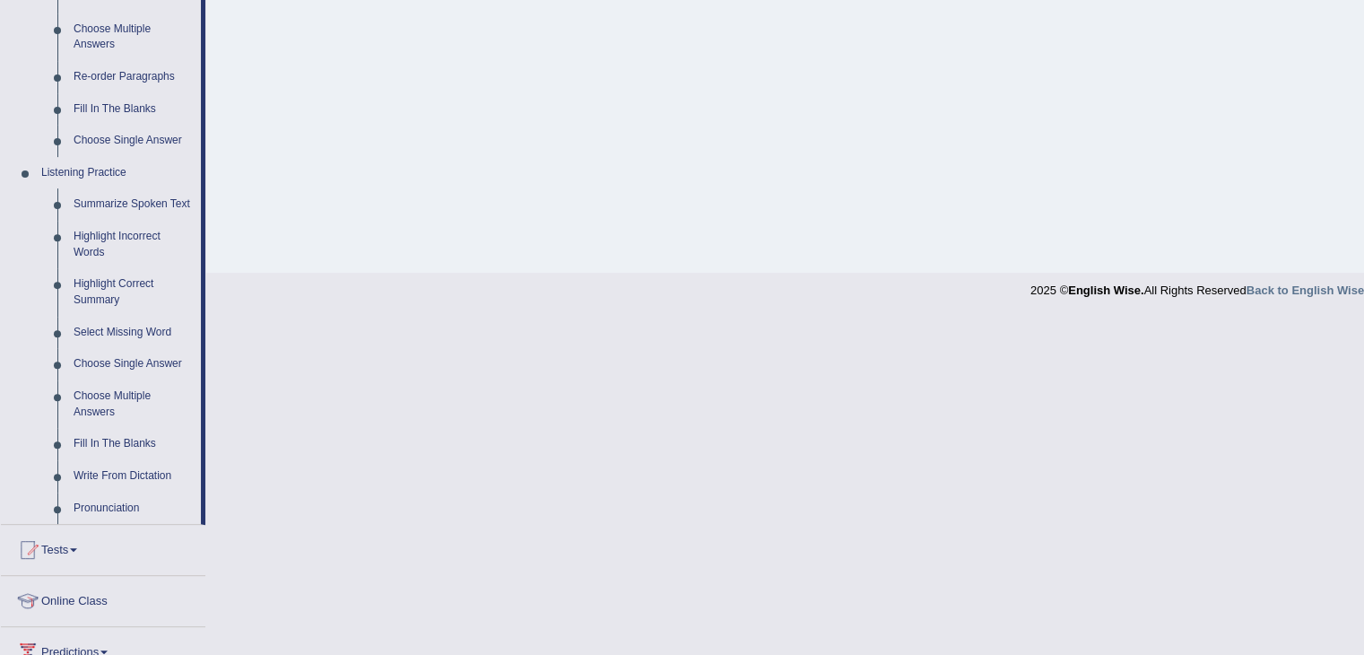
scroll to position [624, 0]
click at [97, 441] on link "Fill In The Blanks" at bounding box center [132, 444] width 135 height 32
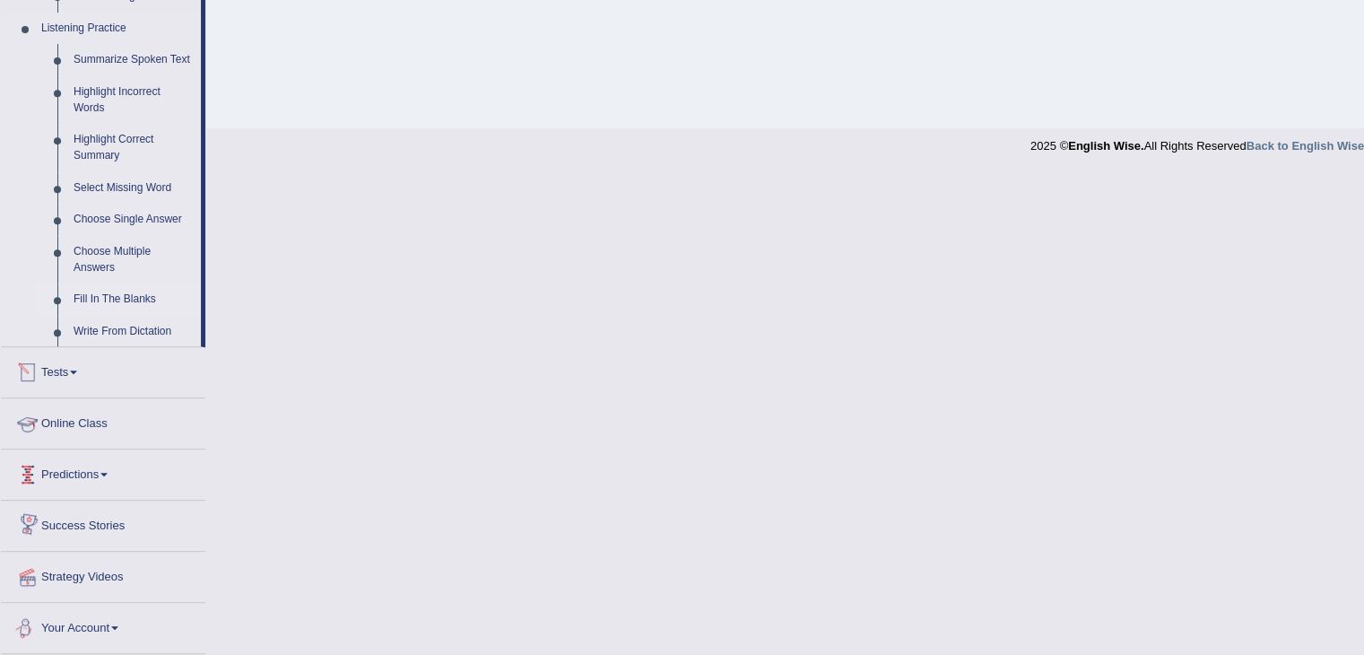
scroll to position [655, 0]
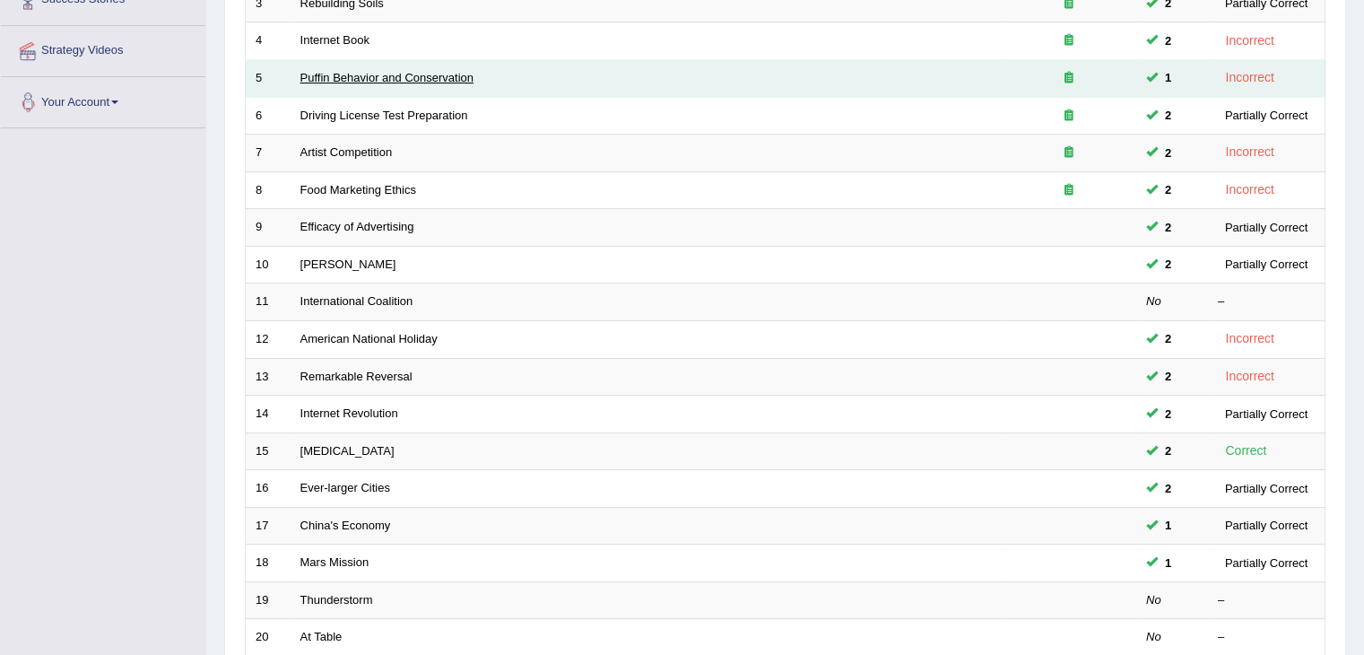
scroll to position [527, 0]
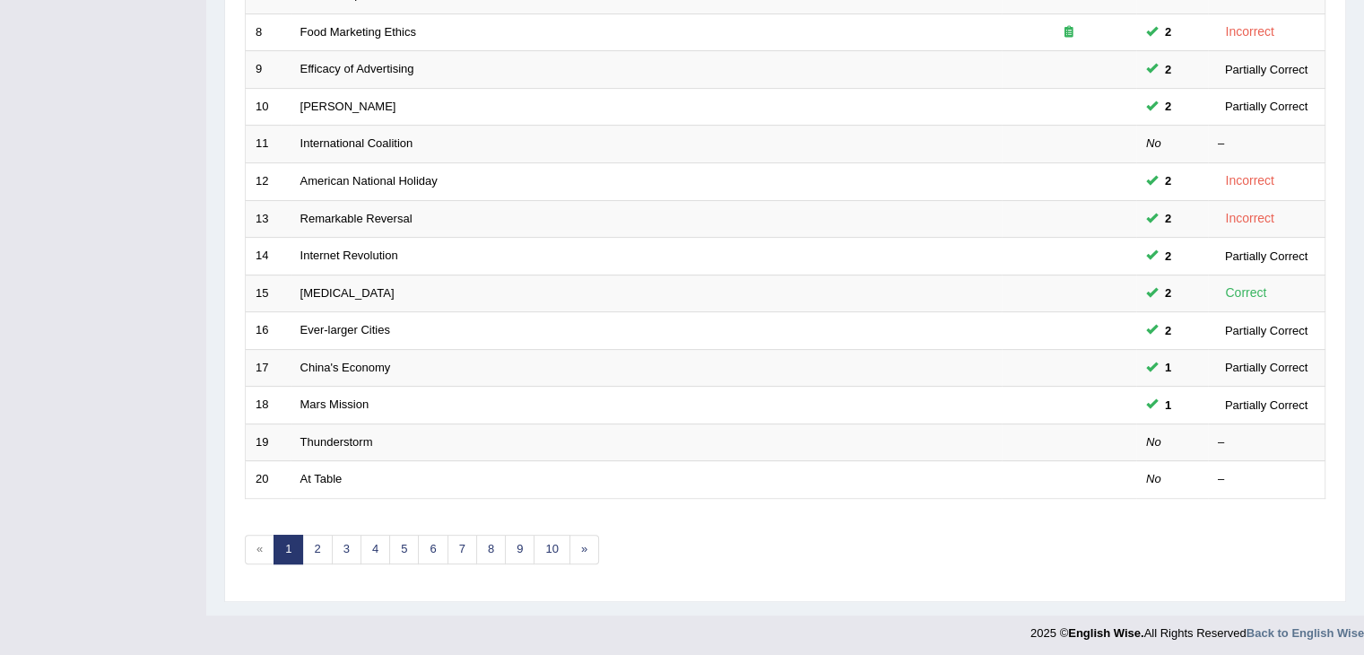
click at [326, 438] on link "Thunderstorm" at bounding box center [336, 441] width 73 height 13
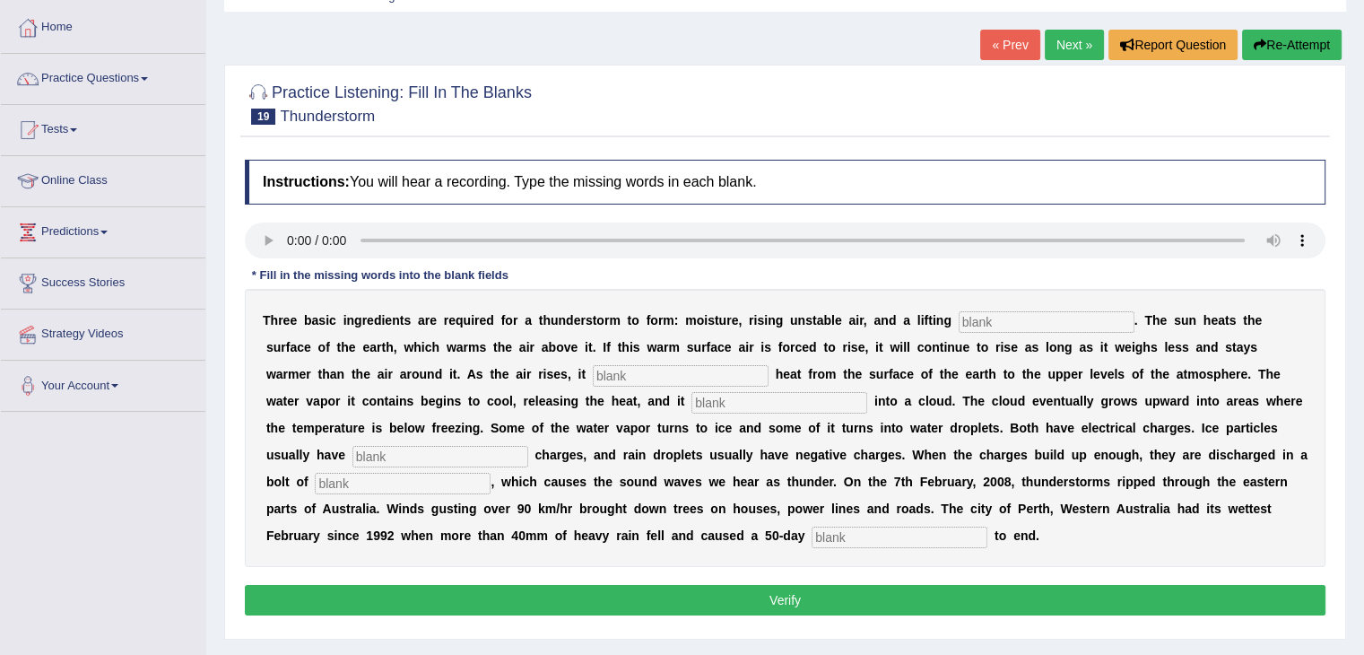
scroll to position [133, 0]
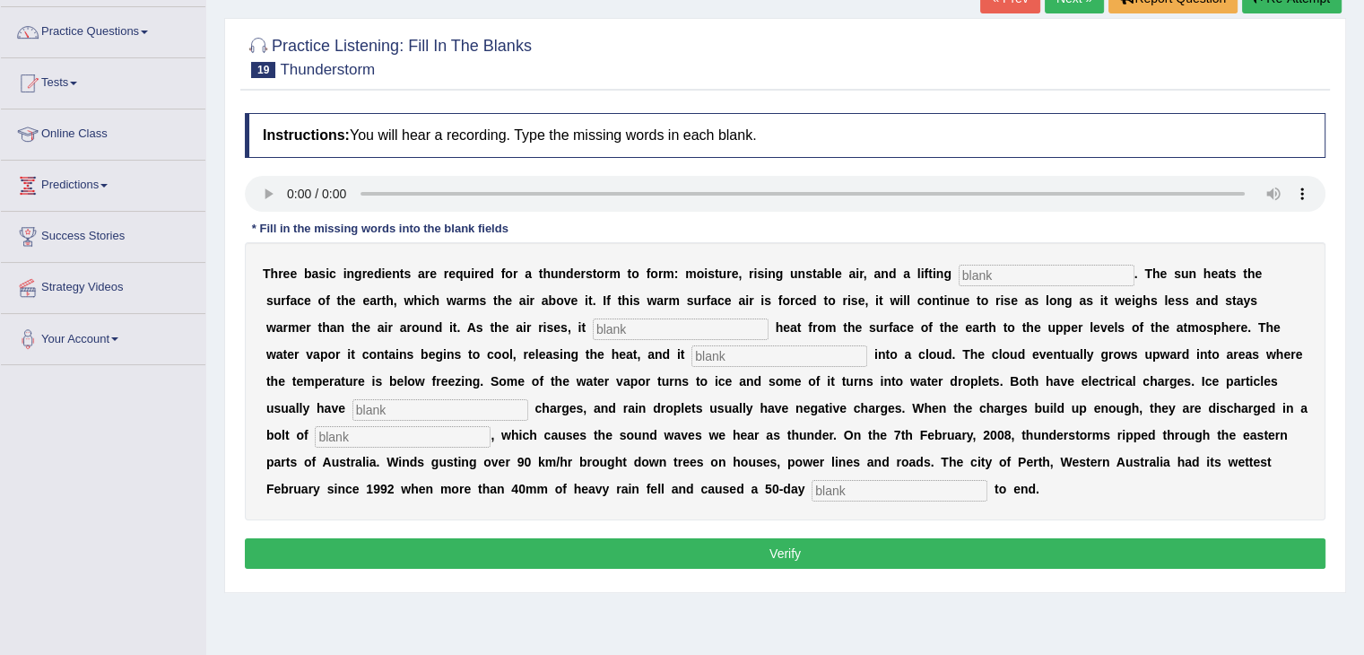
click at [967, 277] on input "text" at bounding box center [1047, 276] width 176 height 22
type input "macanijum"
click at [696, 334] on input "text" at bounding box center [681, 329] width 176 height 22
type input "w"
type input "cantinue"
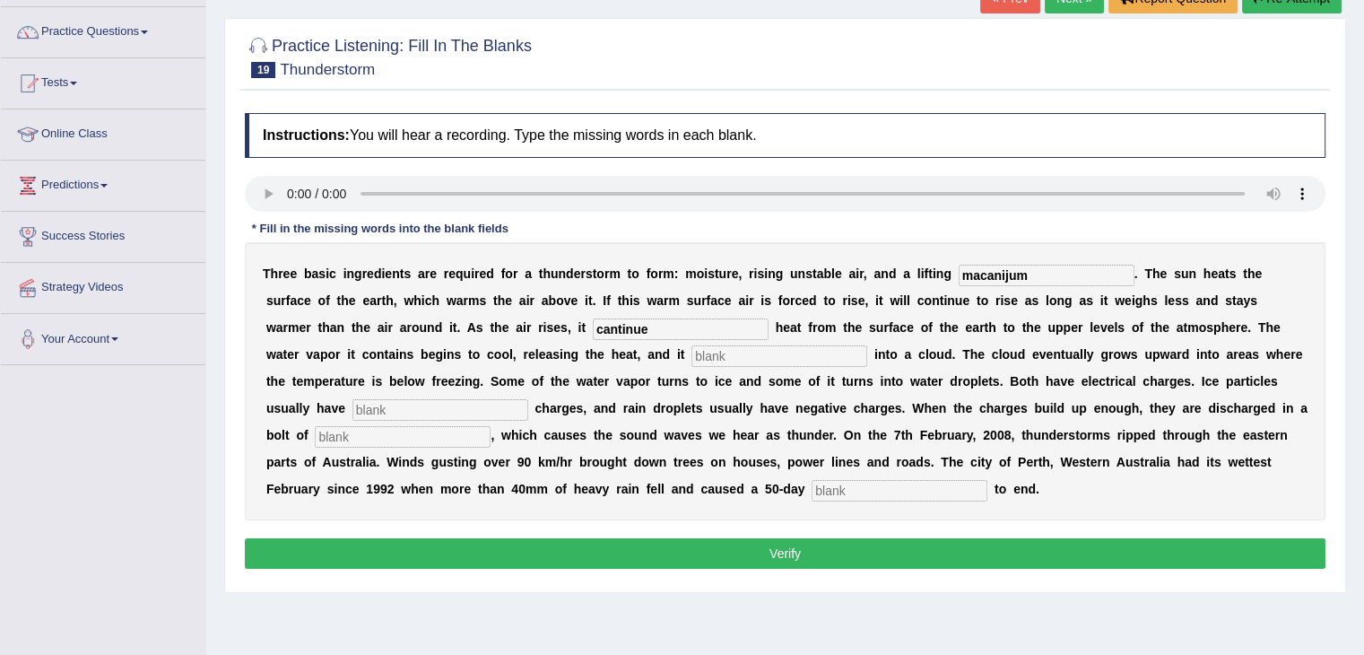
click at [721, 361] on input "text" at bounding box center [779, 356] width 176 height 22
click at [746, 338] on div "T h r e e b a s i c i n g r e d i e n t s a r e r e q u i r e d f o r a t h u n…" at bounding box center [785, 381] width 1080 height 278
click at [725, 354] on input "text" at bounding box center [779, 356] width 176 height 22
click at [470, 408] on input "text" at bounding box center [440, 410] width 176 height 22
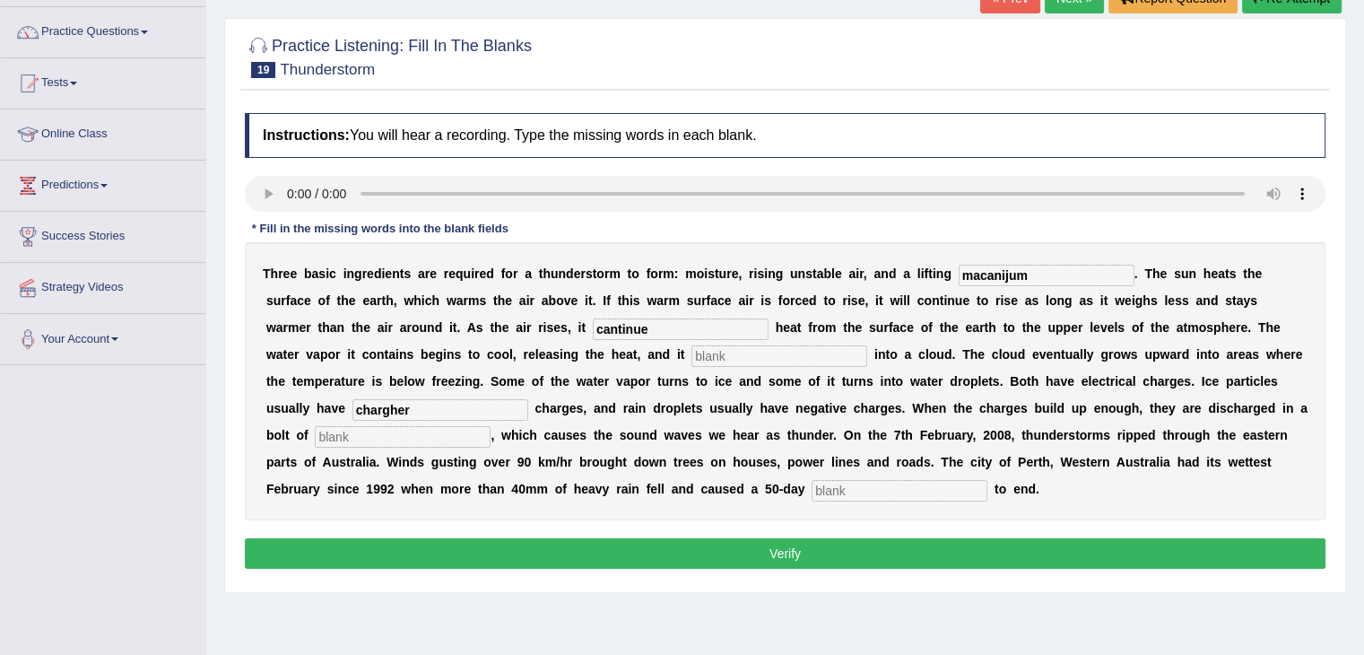
type input "chargher"
click at [846, 489] on input "text" at bounding box center [899, 491] width 176 height 22
type input "ground"
click at [856, 551] on button "Verify" at bounding box center [785, 553] width 1080 height 30
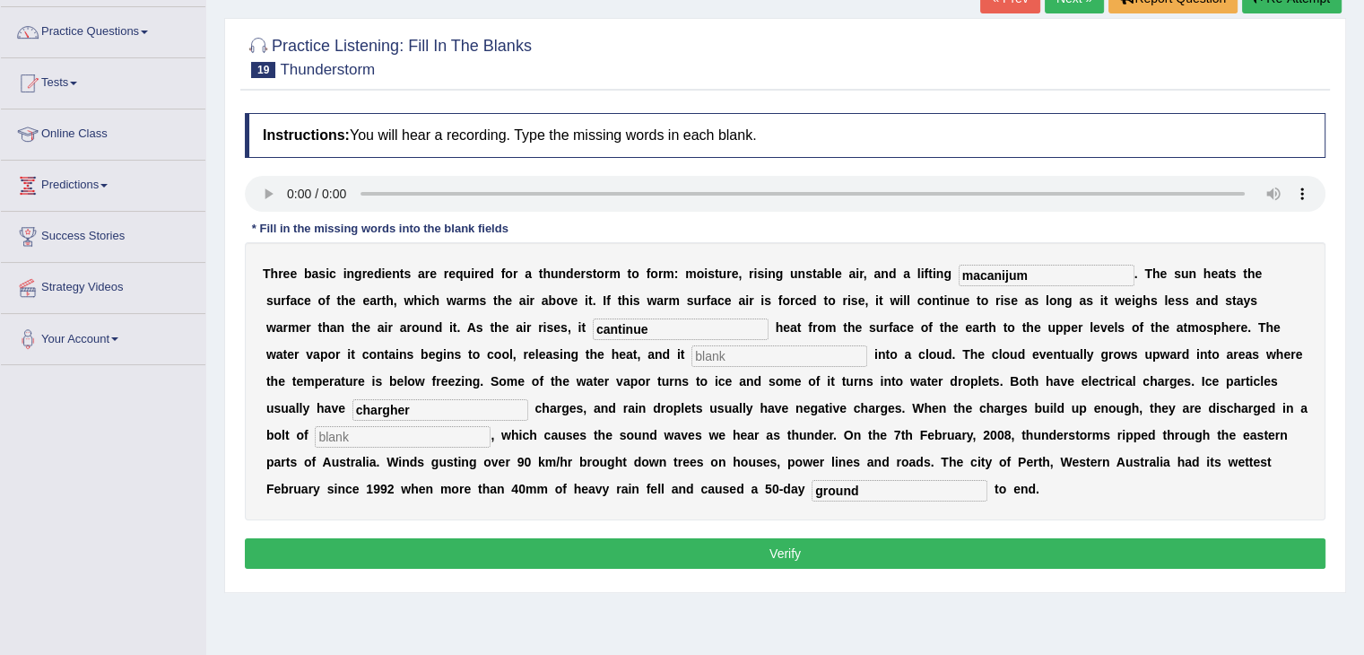
scroll to position [0, 0]
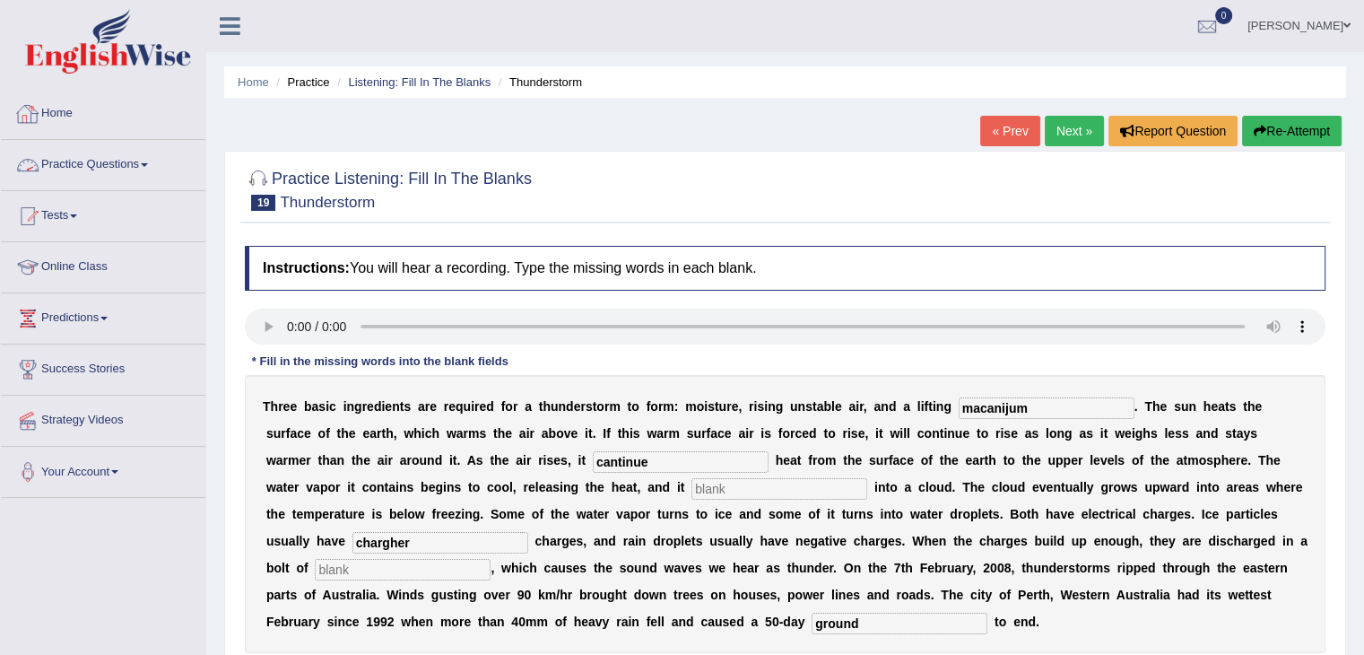
click at [151, 157] on link "Practice Questions" at bounding box center [103, 162] width 204 height 45
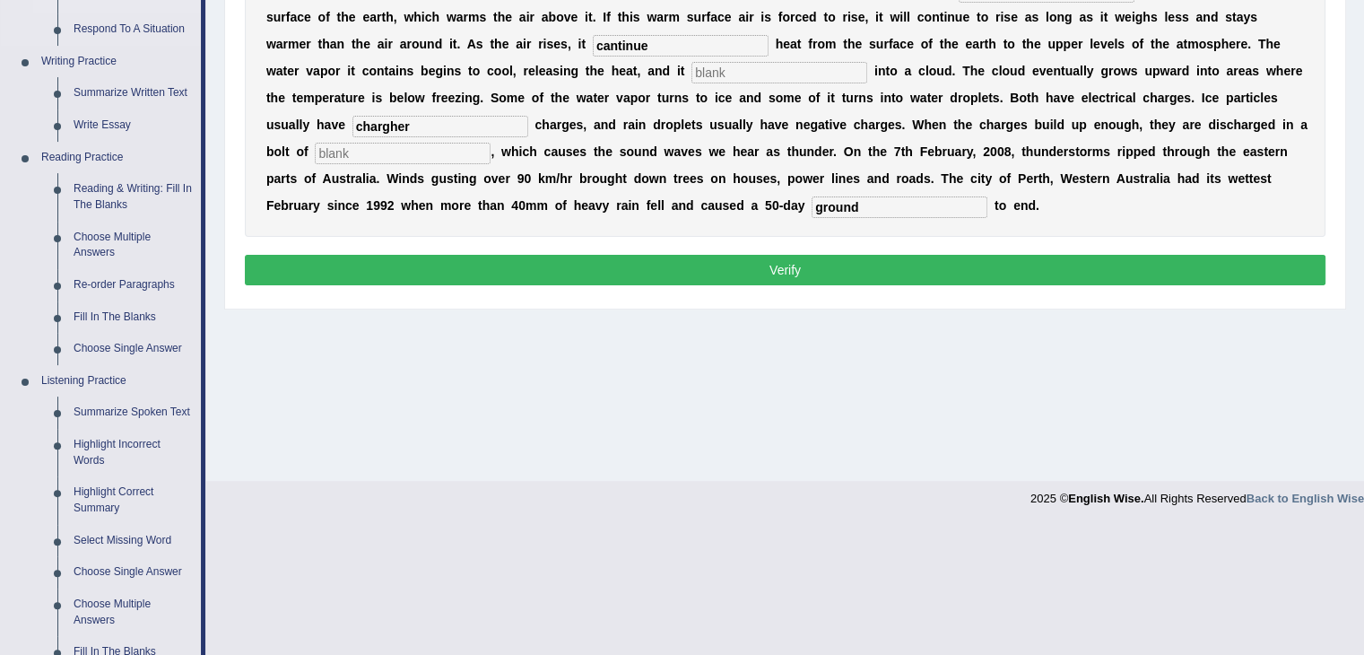
scroll to position [498, 0]
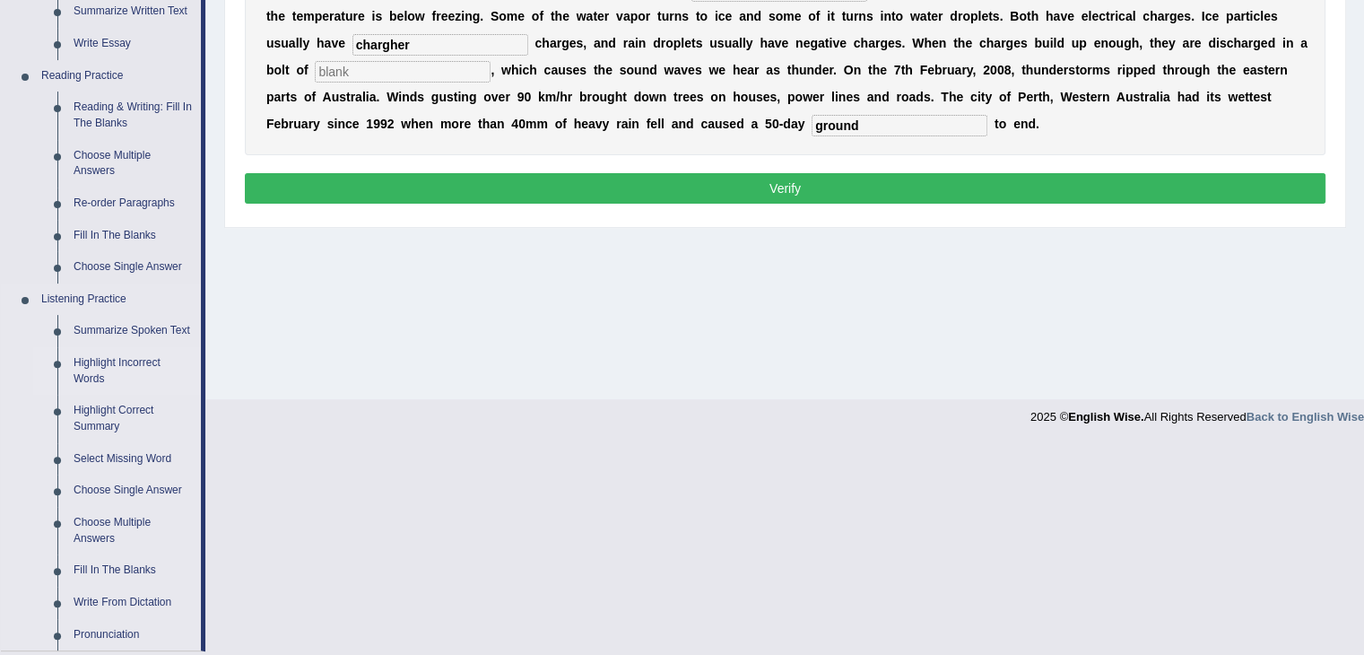
click at [136, 369] on link "Highlight Incorrect Words" at bounding box center [132, 371] width 135 height 48
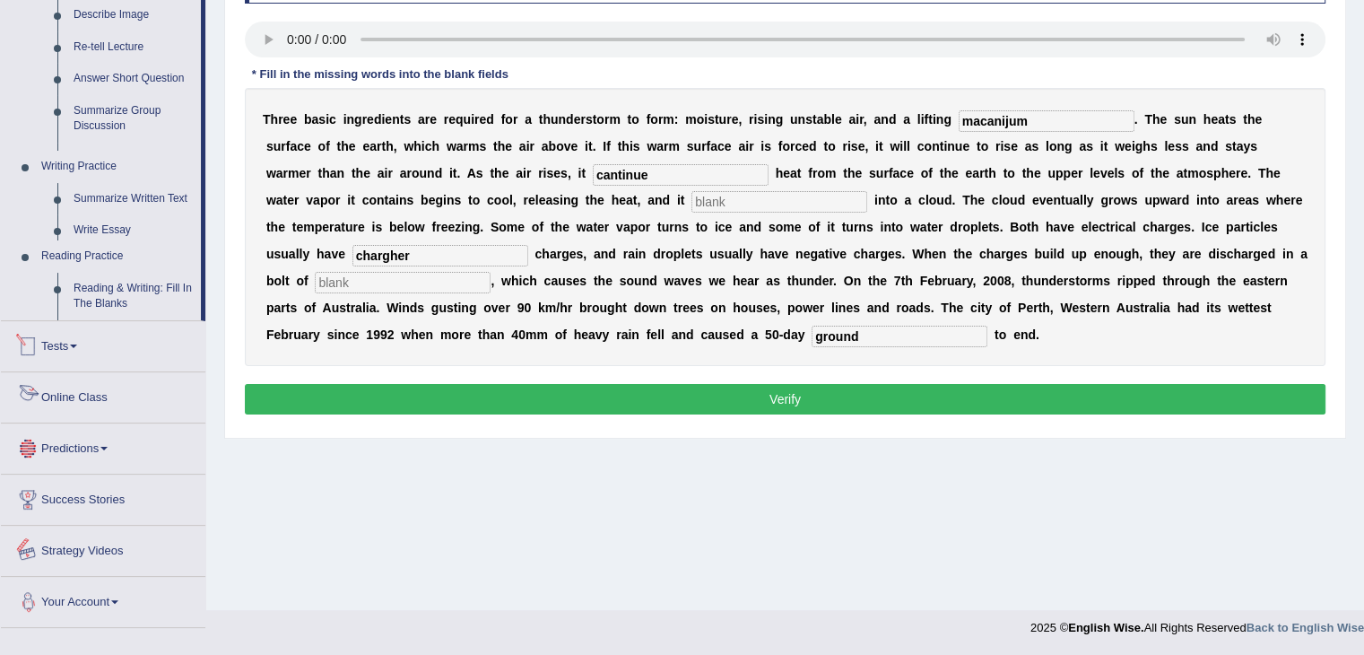
scroll to position [779, 0]
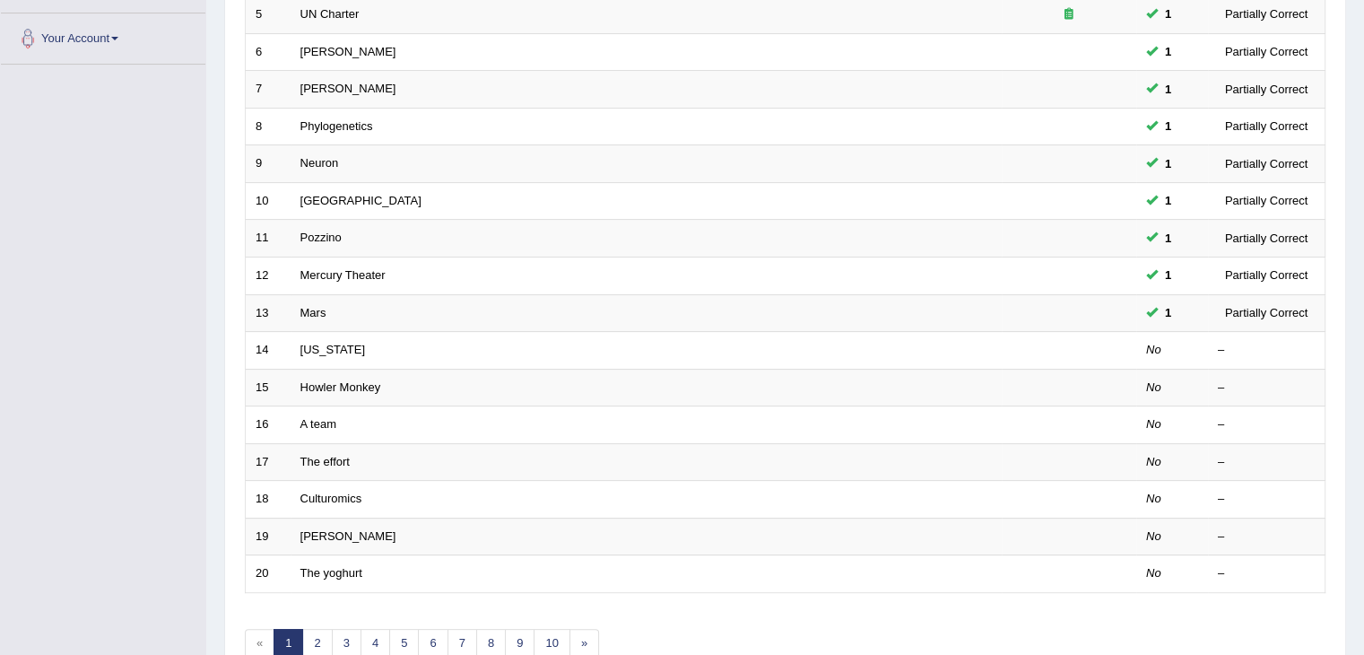
scroll to position [447, 0]
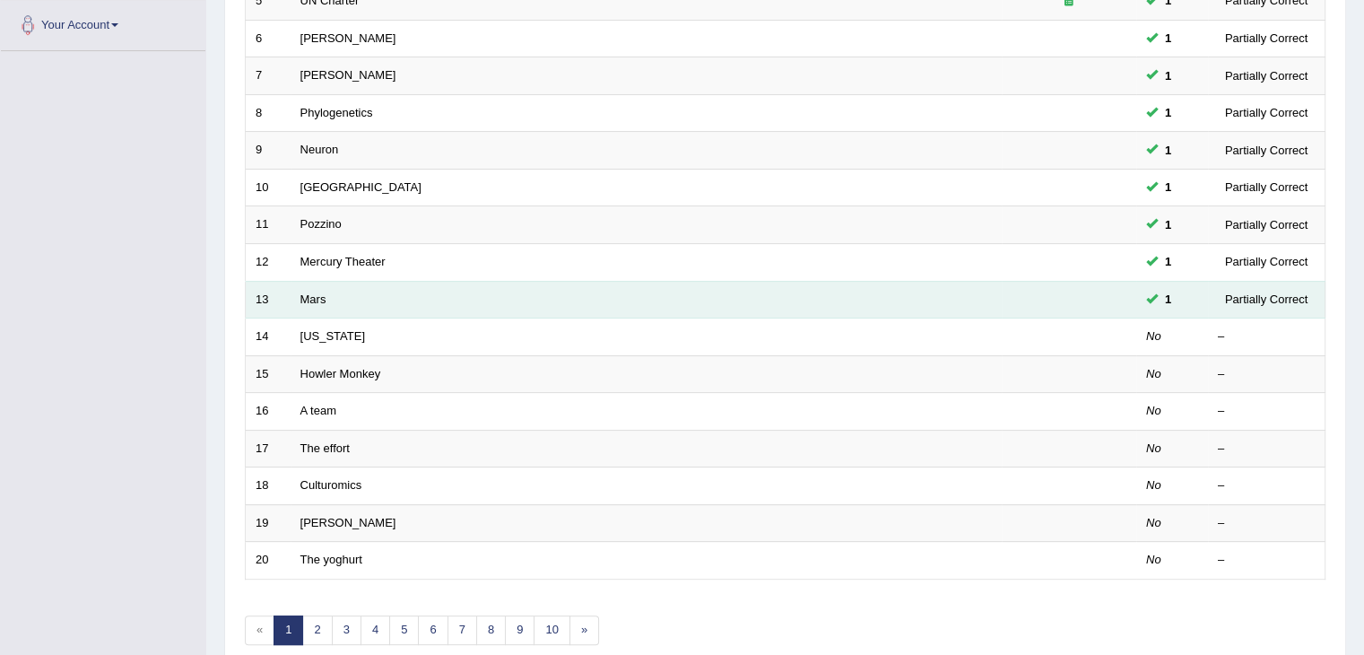
click at [377, 306] on td "Mars" at bounding box center [646, 300] width 711 height 38
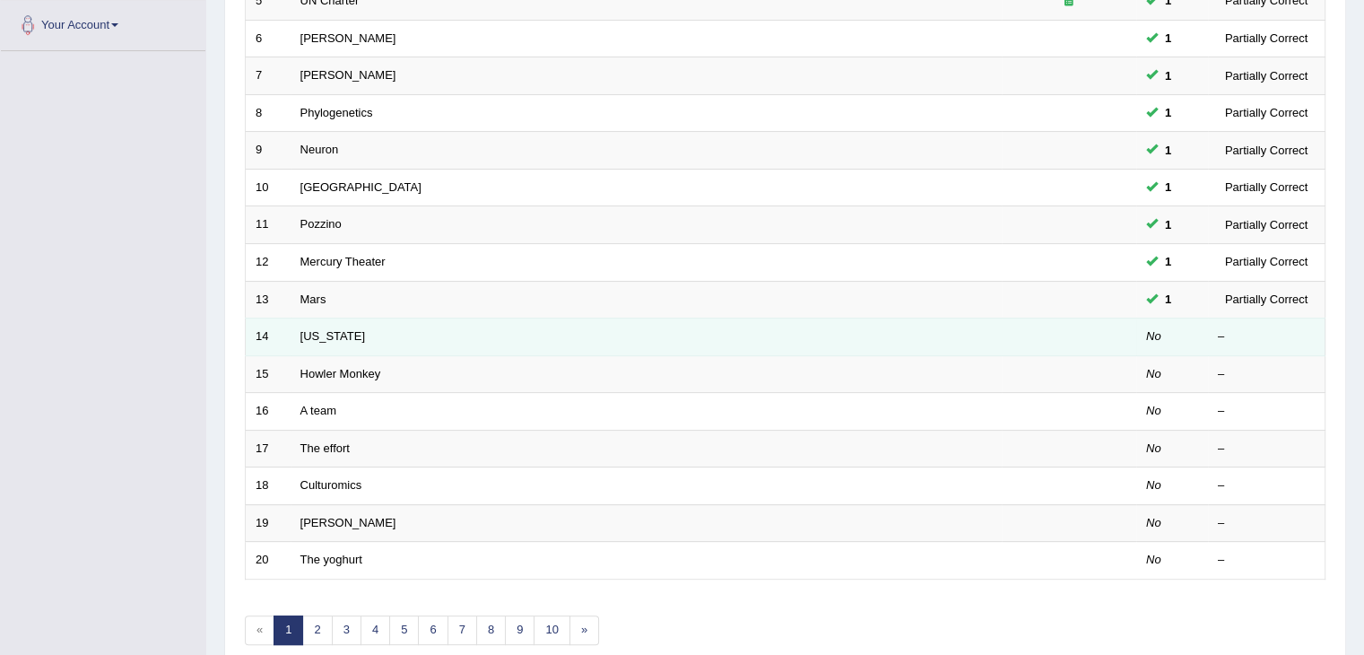
click at [384, 335] on td "[US_STATE]" at bounding box center [646, 337] width 711 height 38
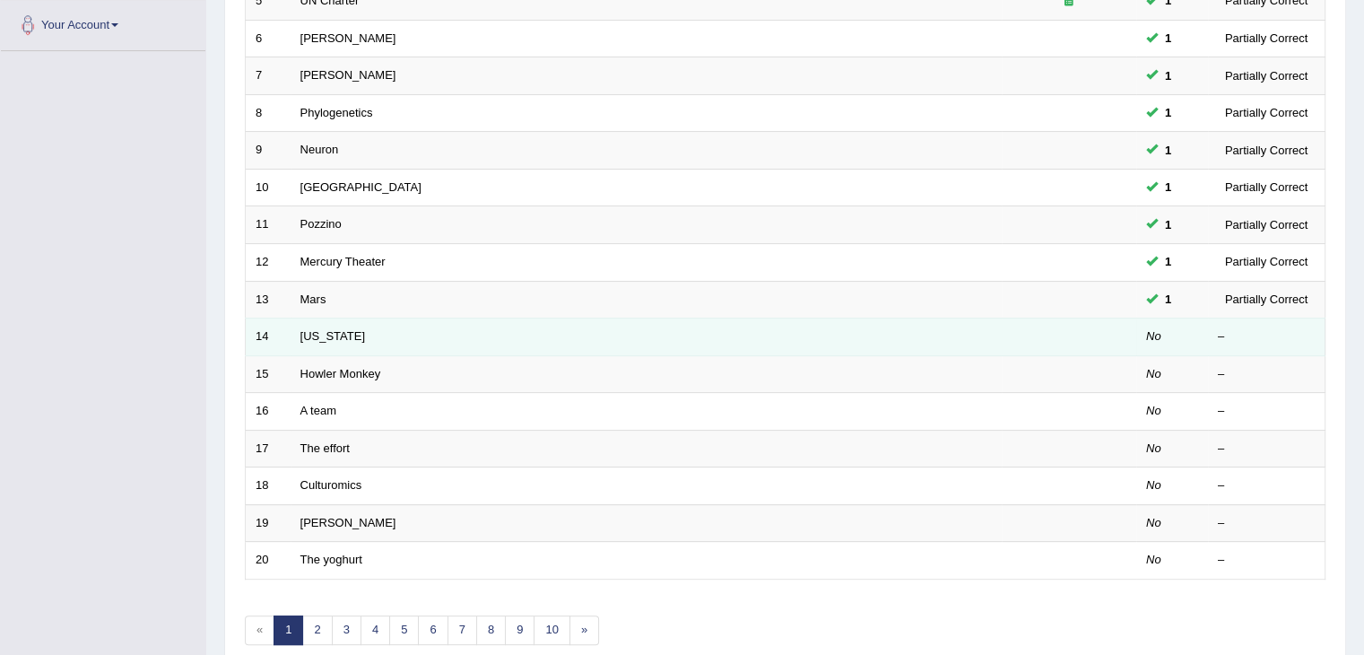
click at [384, 335] on td "[US_STATE]" at bounding box center [646, 337] width 711 height 38
click at [384, 338] on td "[US_STATE]" at bounding box center [646, 337] width 711 height 38
click at [384, 338] on td "Oregon" at bounding box center [646, 337] width 711 height 38
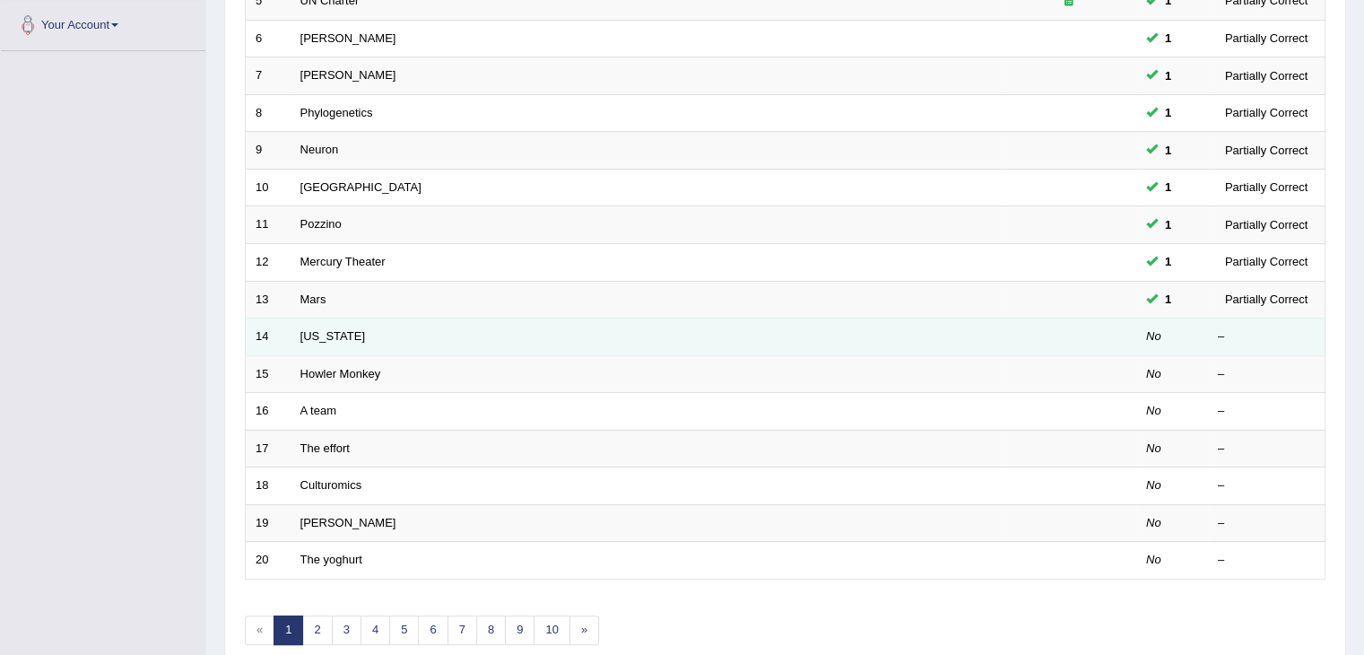
click at [384, 338] on td "Oregon" at bounding box center [646, 337] width 711 height 38
drag, startPoint x: 384, startPoint y: 338, endPoint x: 334, endPoint y: 328, distance: 50.3
click at [334, 329] on link "Oregon" at bounding box center [332, 335] width 65 height 13
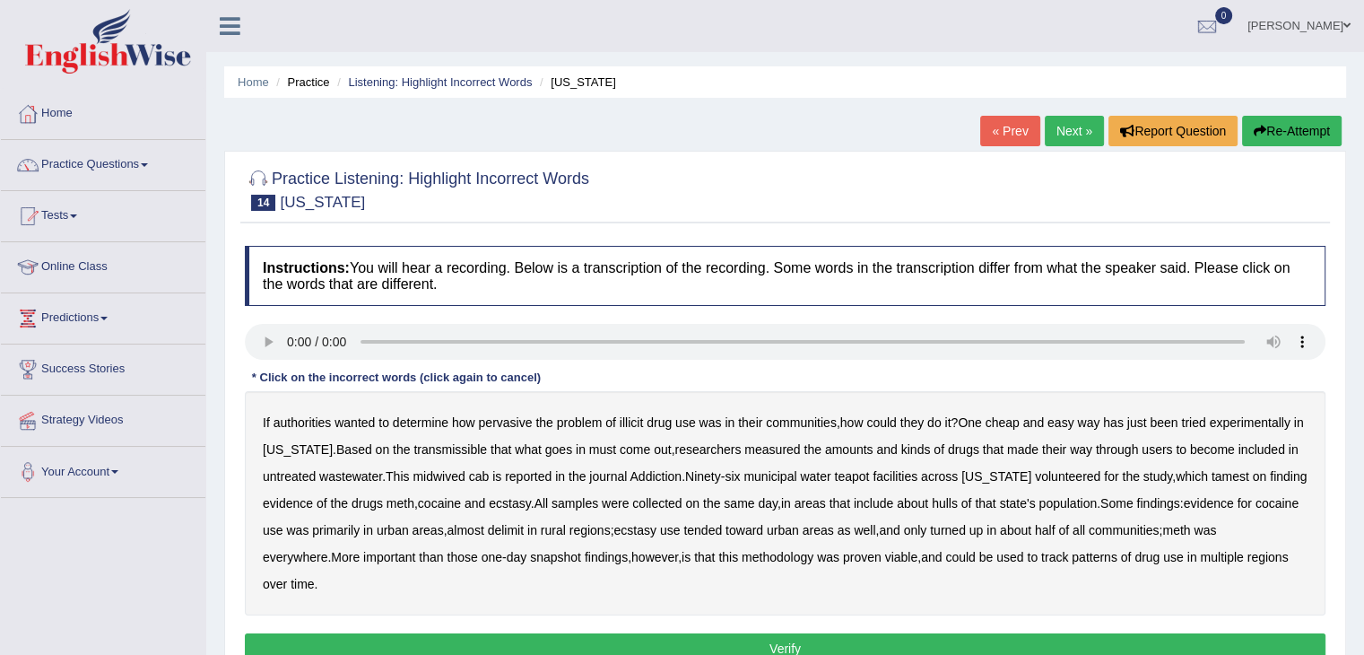
scroll to position [3, 0]
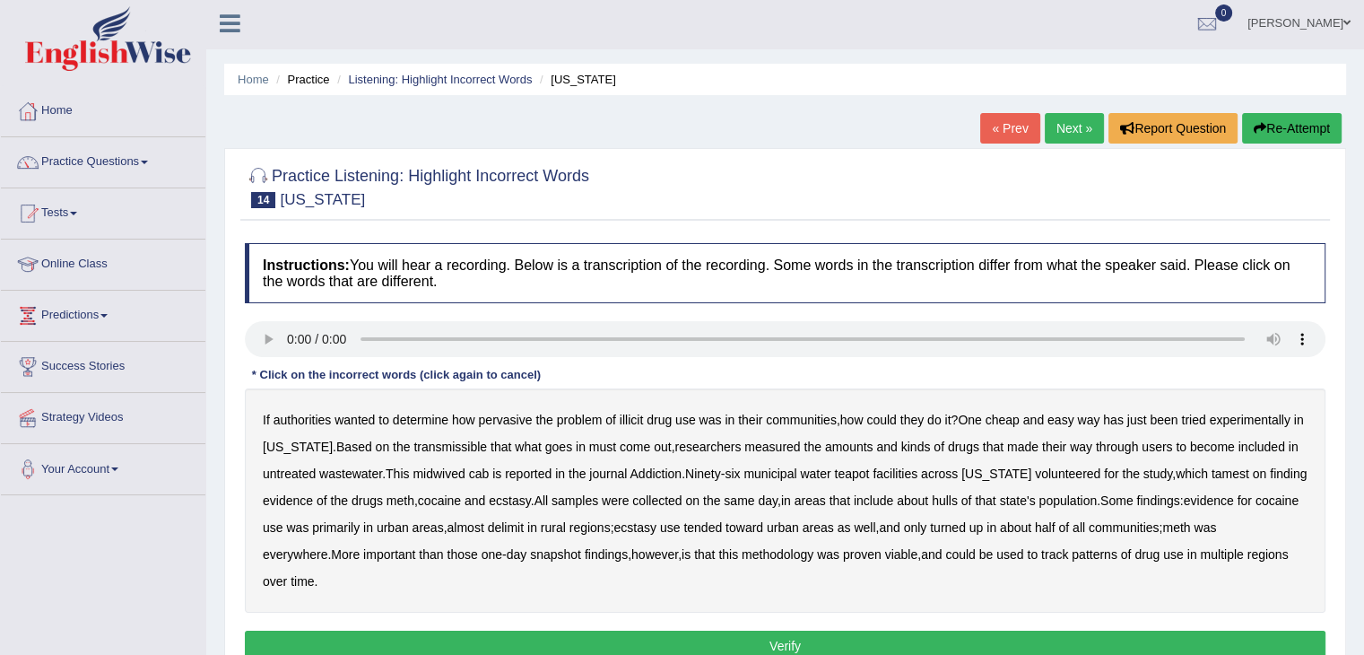
click at [433, 431] on div "If authorities wanted to determine how pervasive the problem of illicit drug us…" at bounding box center [785, 500] width 1080 height 224
click at [442, 449] on b "transmissible" at bounding box center [450, 446] width 74 height 14
click at [453, 467] on b "midwived" at bounding box center [438, 473] width 52 height 14
click at [834, 557] on b "was" at bounding box center [828, 554] width 22 height 14
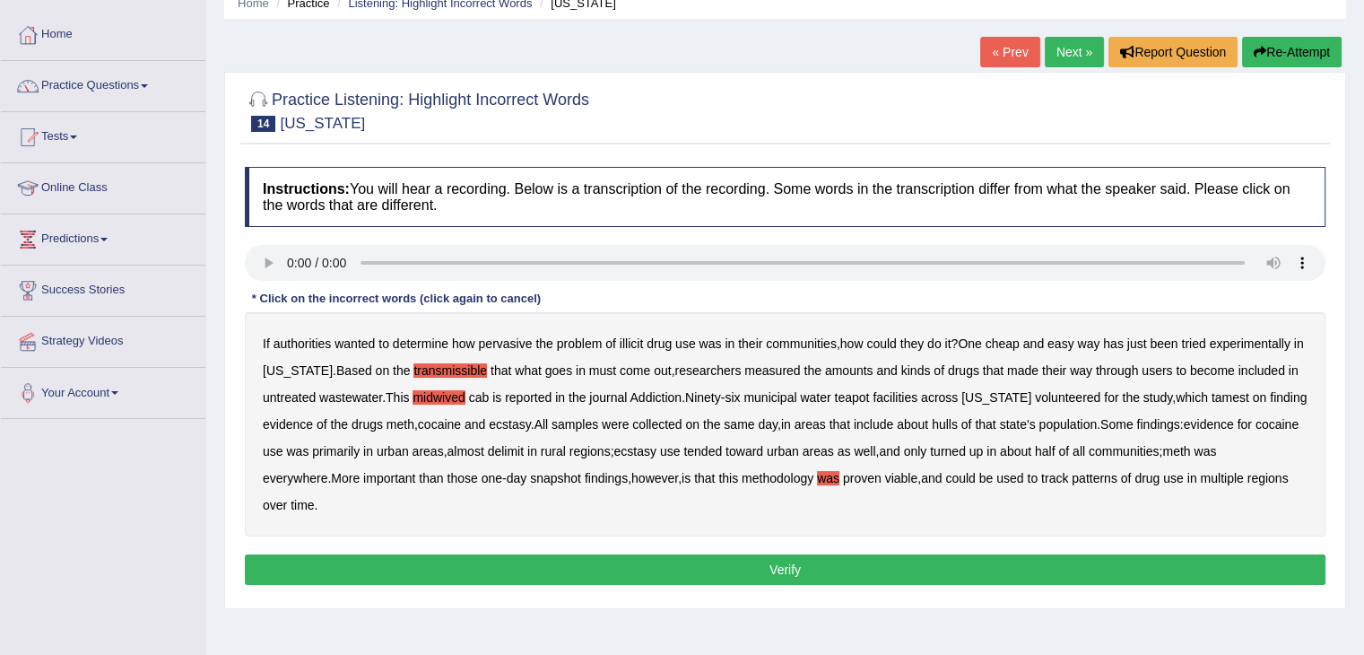
scroll to position [79, 0]
click at [549, 571] on button "Verify" at bounding box center [785, 569] width 1080 height 30
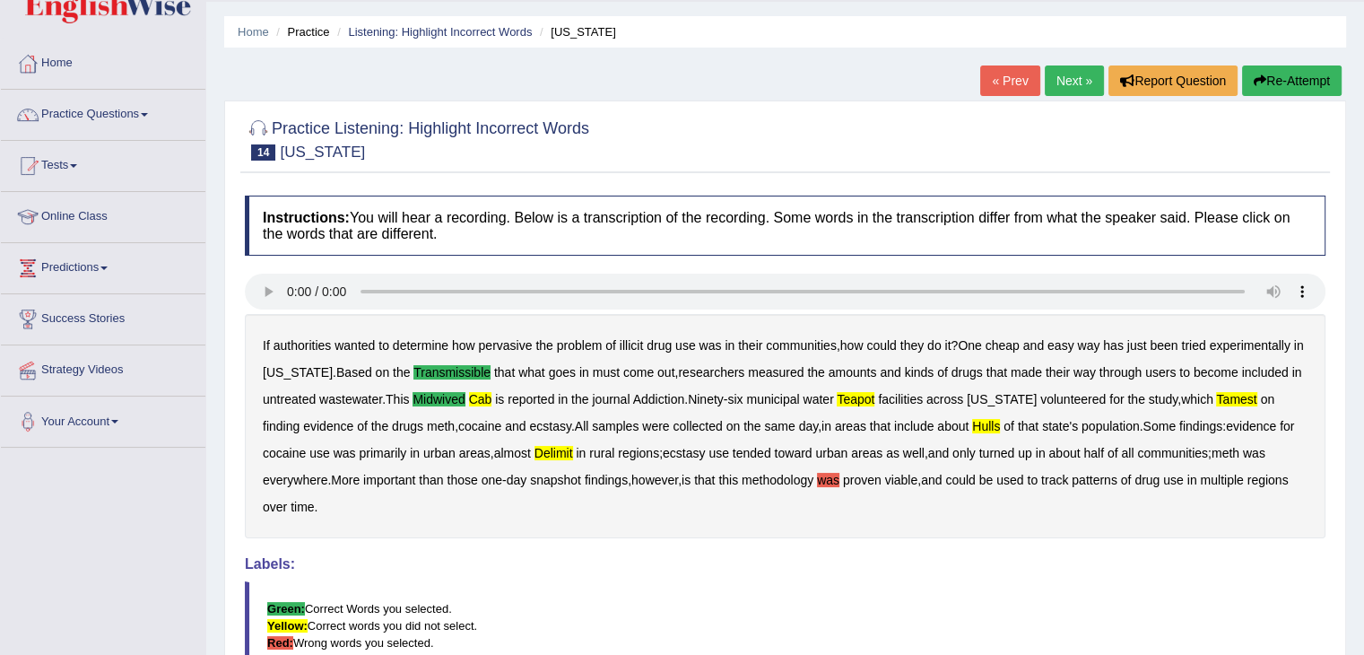
scroll to position [0, 0]
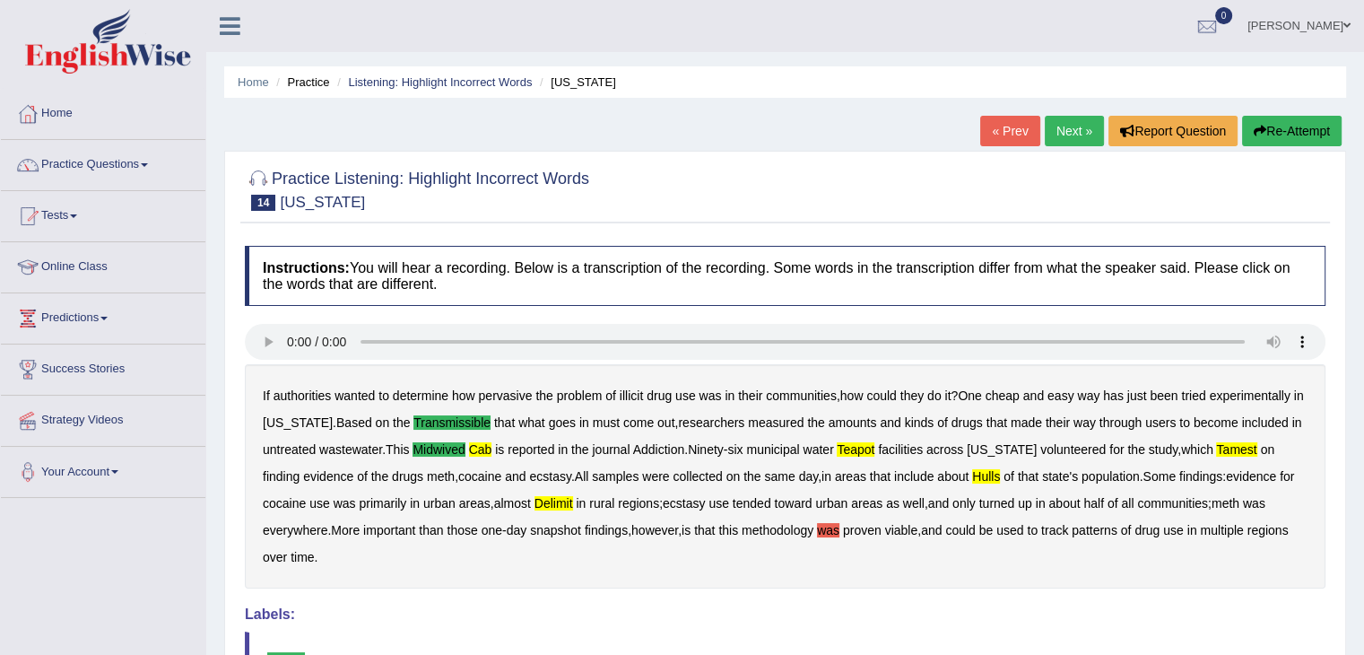
click at [1078, 117] on link "Next »" at bounding box center [1074, 131] width 59 height 30
